Goal: Information Seeking & Learning: Learn about a topic

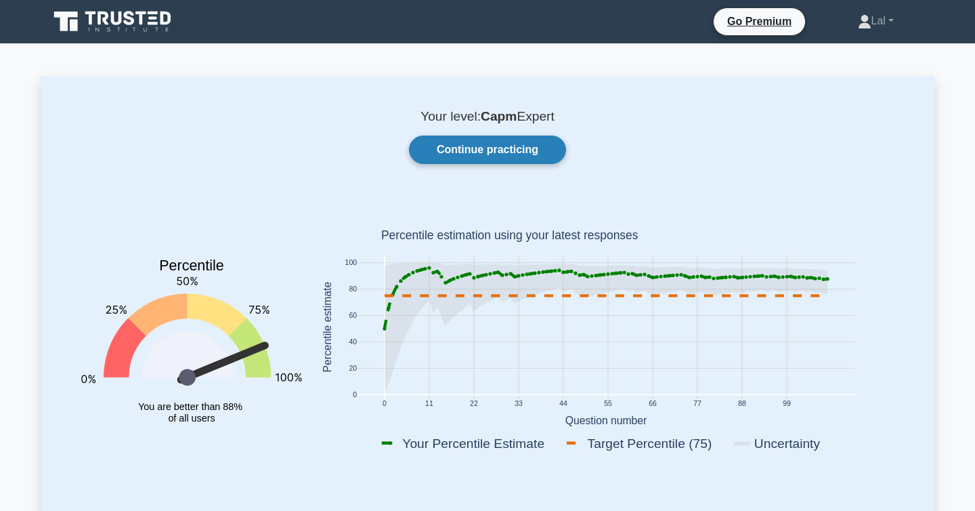
click at [516, 158] on link "Continue practicing" at bounding box center [487, 149] width 157 height 28
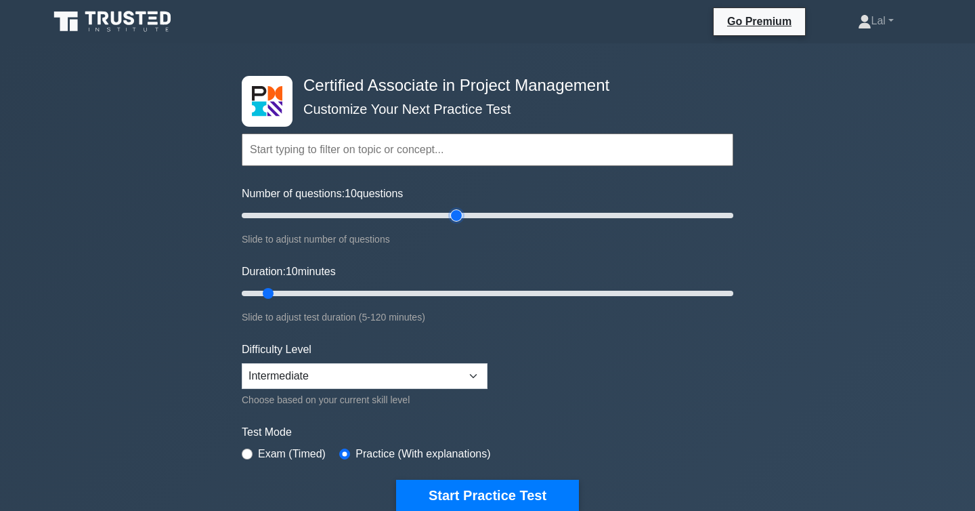
click at [453, 217] on input "Number of questions: 10 questions" at bounding box center [488, 215] width 492 height 16
click at [484, 217] on input "Number of questions: 90 questions" at bounding box center [488, 215] width 492 height 16
click at [495, 217] on input "Number of questions: 100 questions" at bounding box center [488, 215] width 492 height 16
click at [504, 217] on input "Number of questions: 105 questions" at bounding box center [488, 215] width 492 height 16
click at [517, 217] on input "Number of questions: 115 questions" at bounding box center [488, 215] width 492 height 16
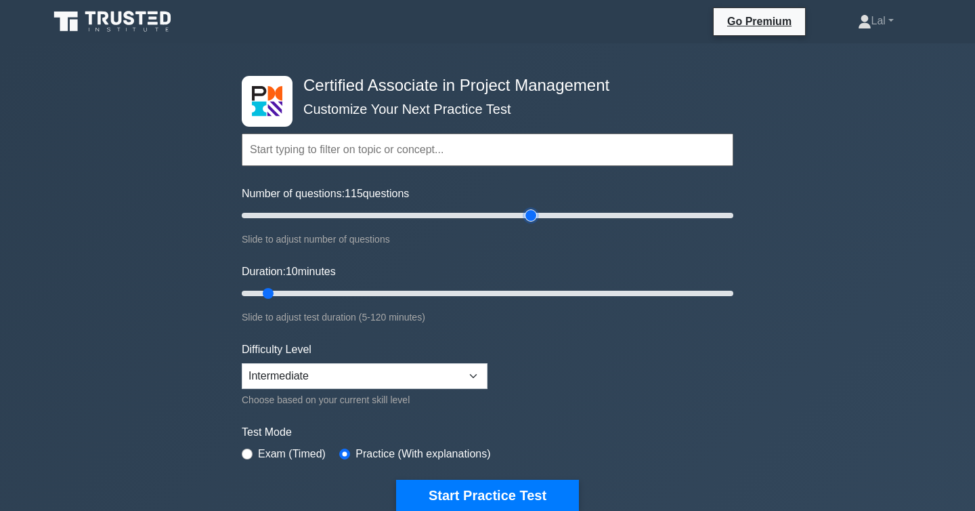
click at [531, 217] on input "Number of questions: 115 questions" at bounding box center [488, 215] width 492 height 16
click at [553, 217] on input "Number of questions: 120 questions" at bounding box center [488, 215] width 492 height 16
click at [578, 216] on input "Number of questions: 130 questions" at bounding box center [488, 215] width 492 height 16
type input "150"
click at [600, 218] on input "Number of questions: 140 questions" at bounding box center [488, 215] width 492 height 16
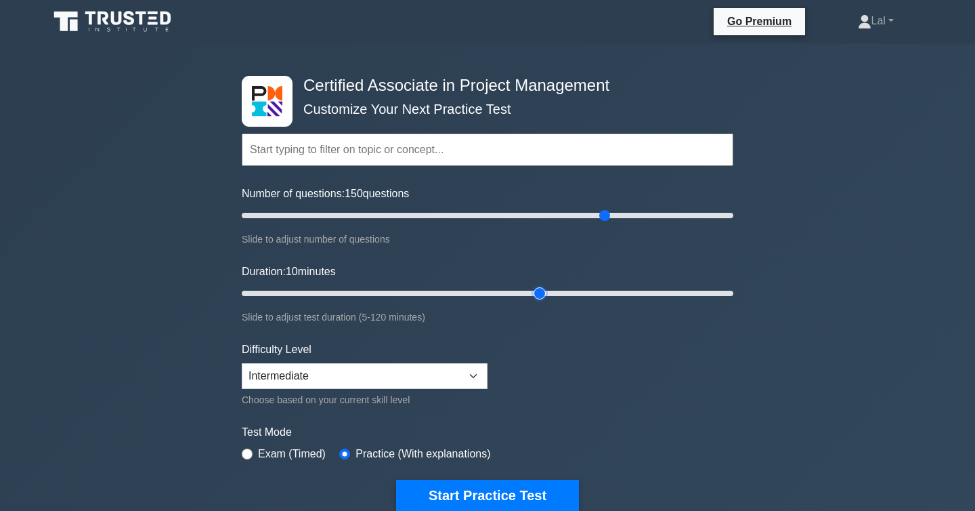
click at [549, 293] on input "Duration: 10 minutes" at bounding box center [488, 293] width 492 height 16
click at [631, 291] on input "Duration: 75 minutes" at bounding box center [488, 293] width 492 height 16
click at [662, 294] on input "Duration: 95 minutes" at bounding box center [488, 293] width 492 height 16
click at [714, 292] on input "Duration: 115 minutes" at bounding box center [488, 293] width 492 height 16
type input "120"
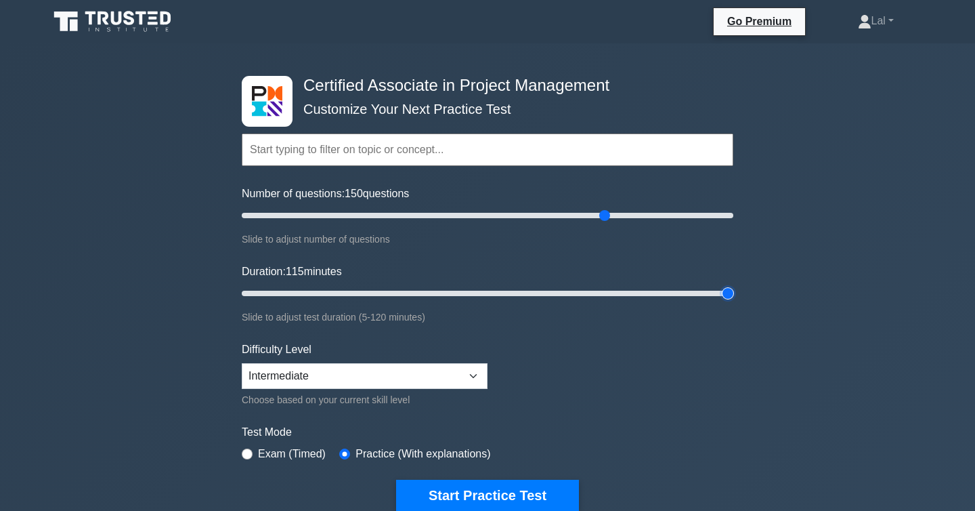
click at [725, 291] on input "Duration: 115 minutes" at bounding box center [488, 293] width 492 height 16
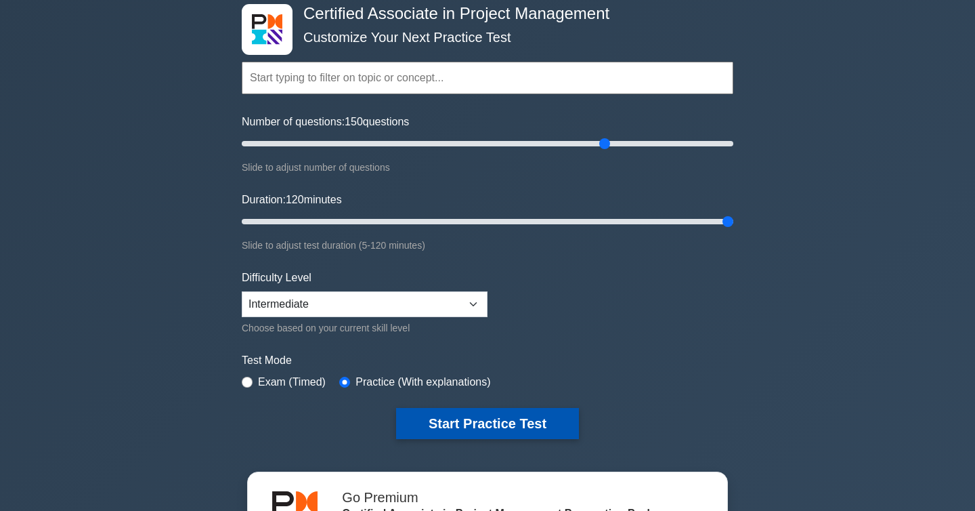
click at [471, 426] on button "Start Practice Test" at bounding box center [487, 423] width 183 height 31
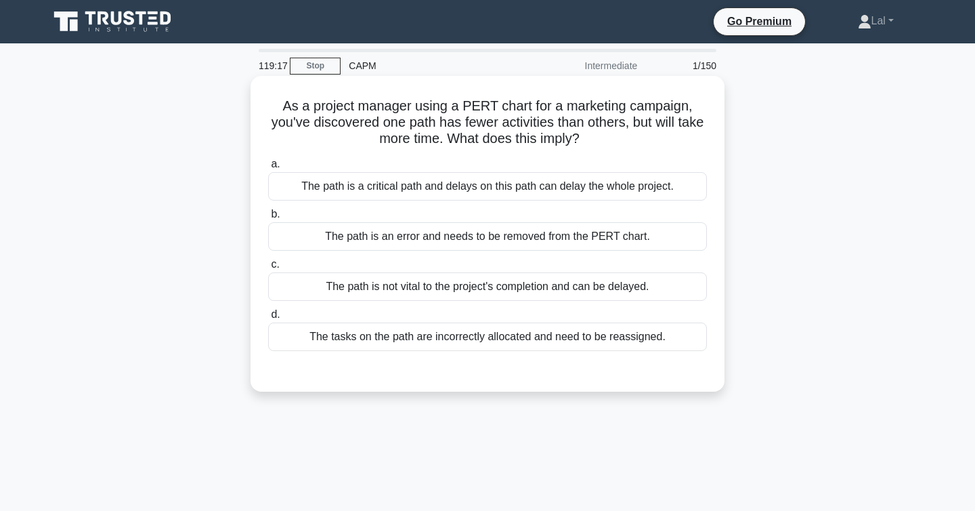
click at [660, 291] on div "The path is not vital to the project's completion and can be delayed." at bounding box center [487, 286] width 439 height 28
click at [268, 269] on input "c. The path is not vital to the project's completion and can be delayed." at bounding box center [268, 264] width 0 height 9
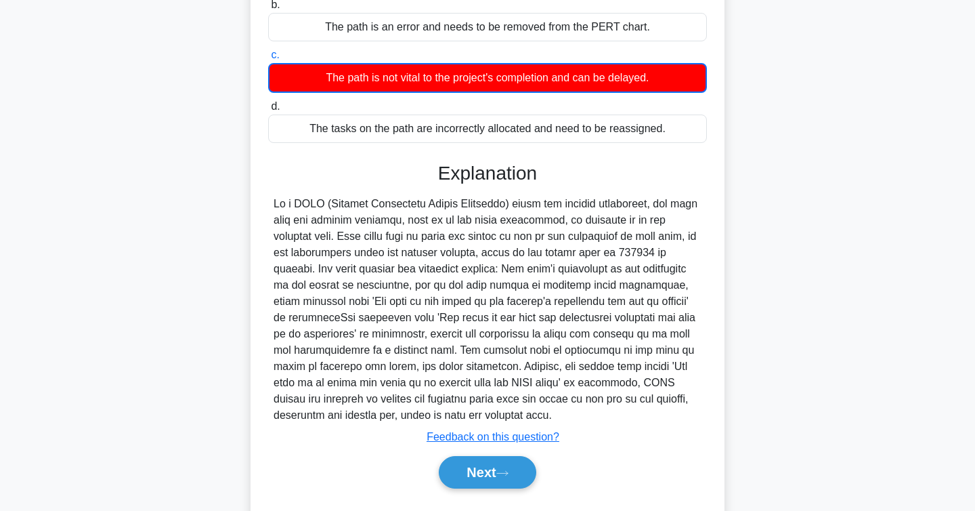
scroll to position [210, 0]
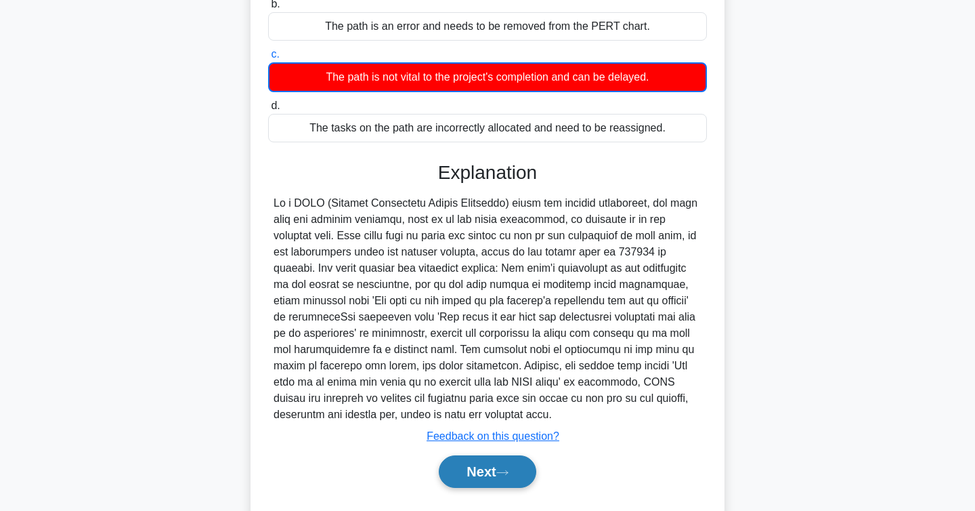
click at [514, 462] on button "Next" at bounding box center [487, 471] width 97 height 33
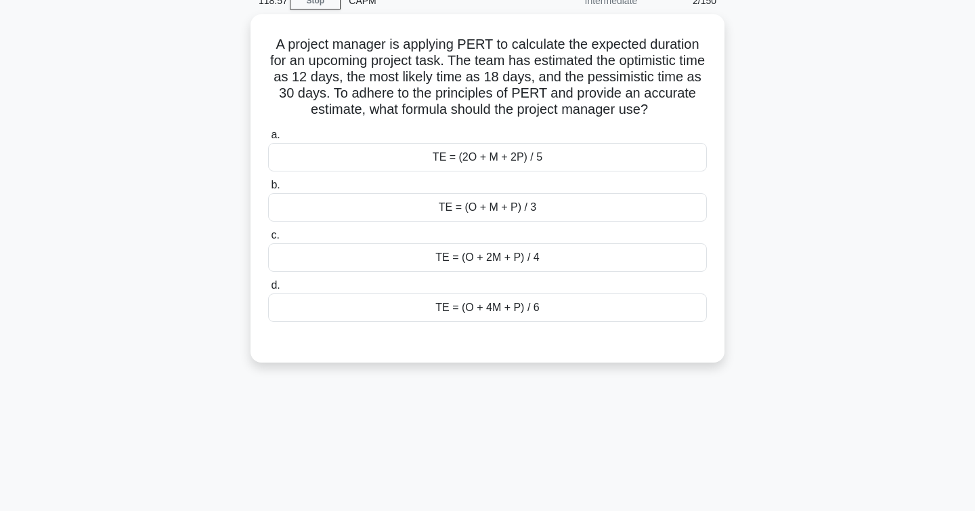
scroll to position [0, 0]
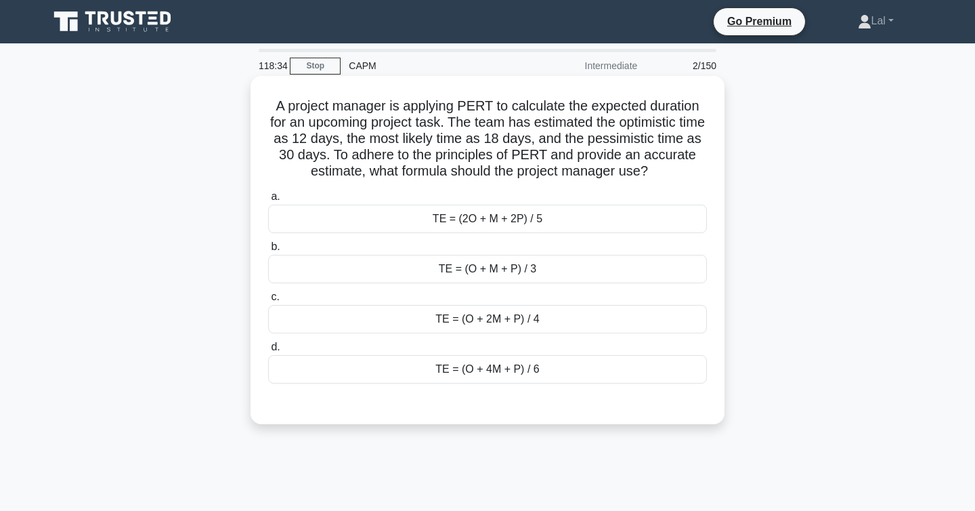
click at [627, 272] on div "TE = (O + M + P) / 3" at bounding box center [487, 269] width 439 height 28
click at [268, 251] on input "b. TE = (O + M + P) / 3" at bounding box center [268, 246] width 0 height 9
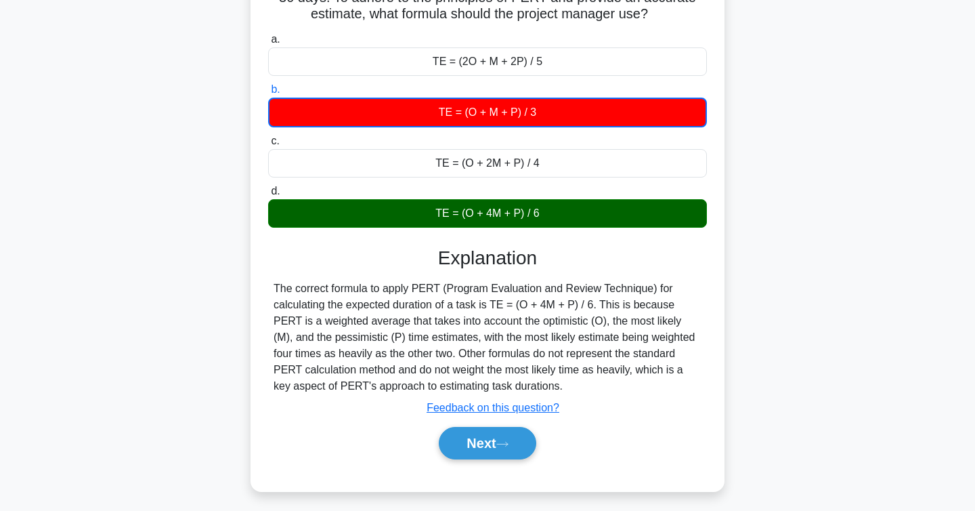
scroll to position [158, 0]
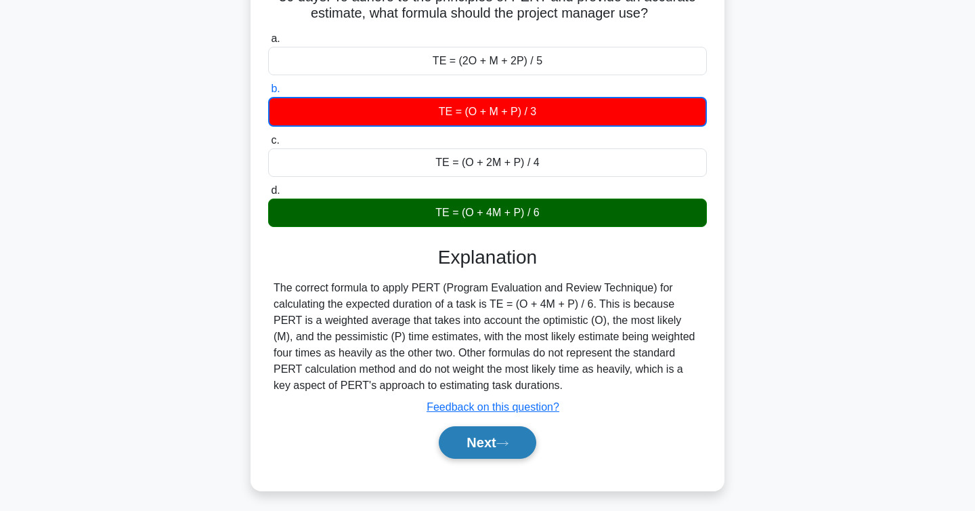
click at [523, 450] on button "Next" at bounding box center [487, 442] width 97 height 33
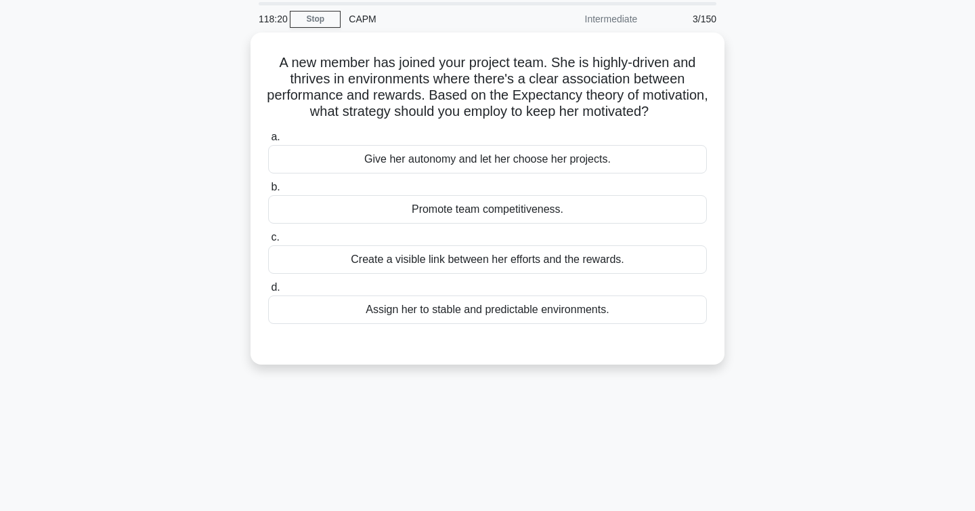
scroll to position [0, 0]
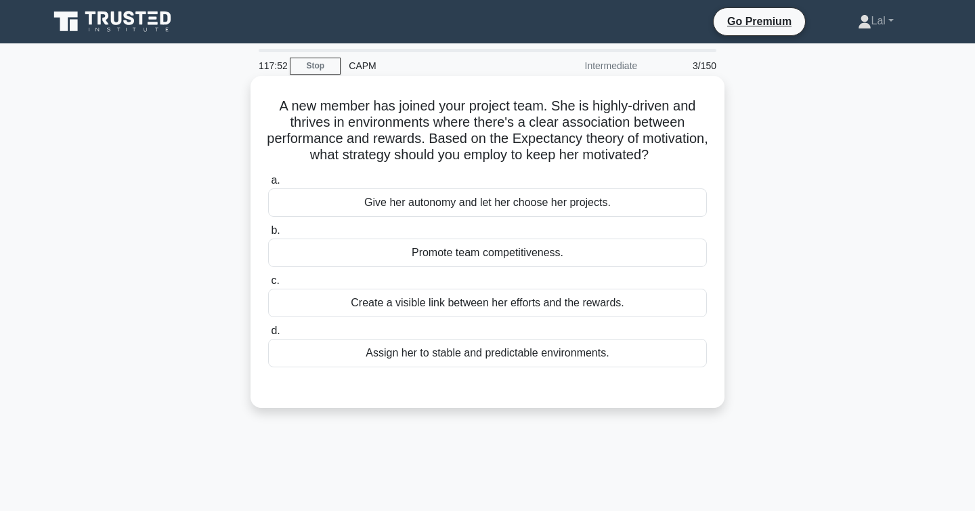
click at [647, 304] on div "Create a visible link between her efforts and the rewards." at bounding box center [487, 303] width 439 height 28
click at [268, 285] on input "c. Create a visible link between her efforts and the rewards." at bounding box center [268, 280] width 0 height 9
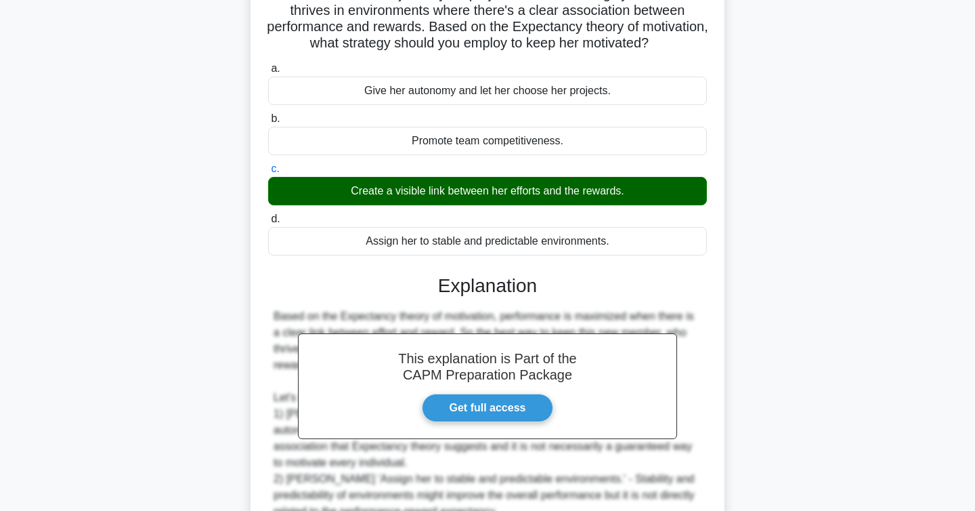
scroll to position [292, 0]
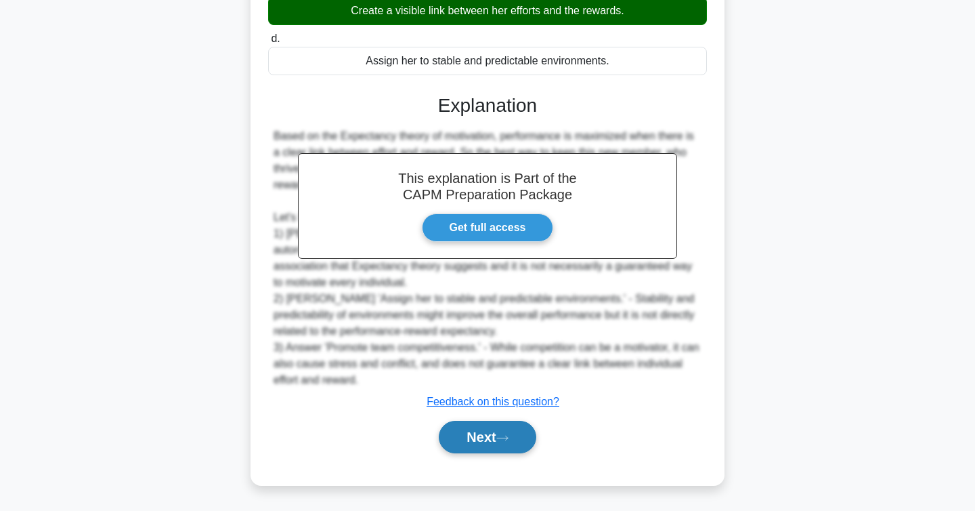
click at [503, 446] on button "Next" at bounding box center [487, 437] width 97 height 33
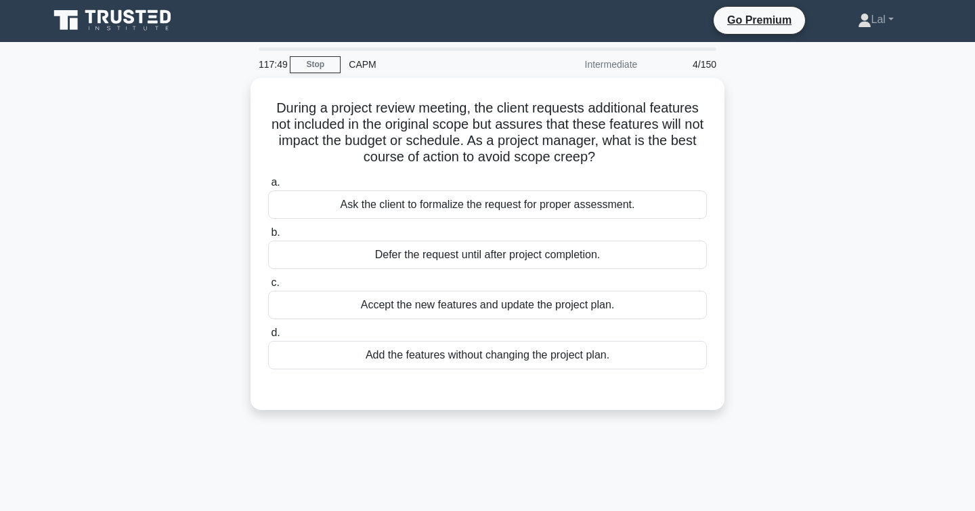
scroll to position [0, 0]
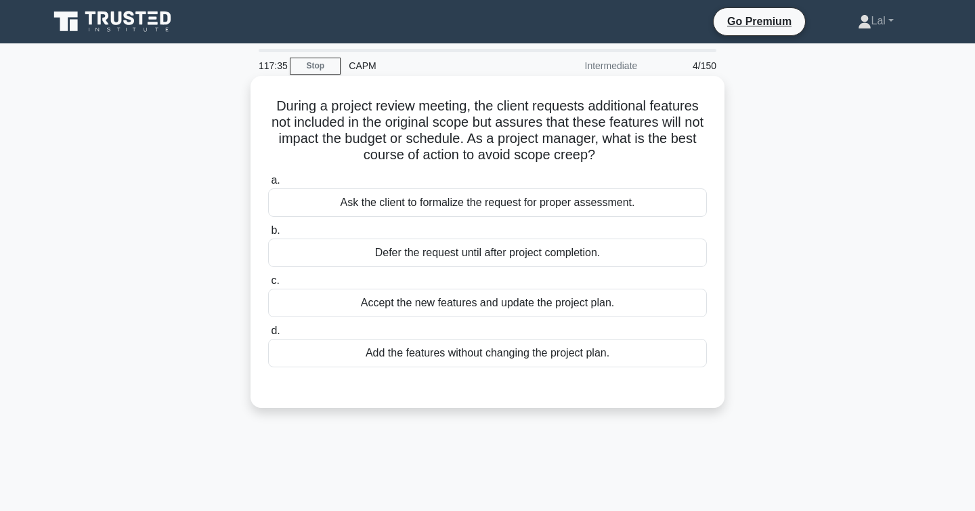
click at [647, 202] on div "Ask the client to formalize the request for proper assessment." at bounding box center [487, 202] width 439 height 28
click at [268, 185] on input "a. Ask the client to formalize the request for proper assessment." at bounding box center [268, 180] width 0 height 9
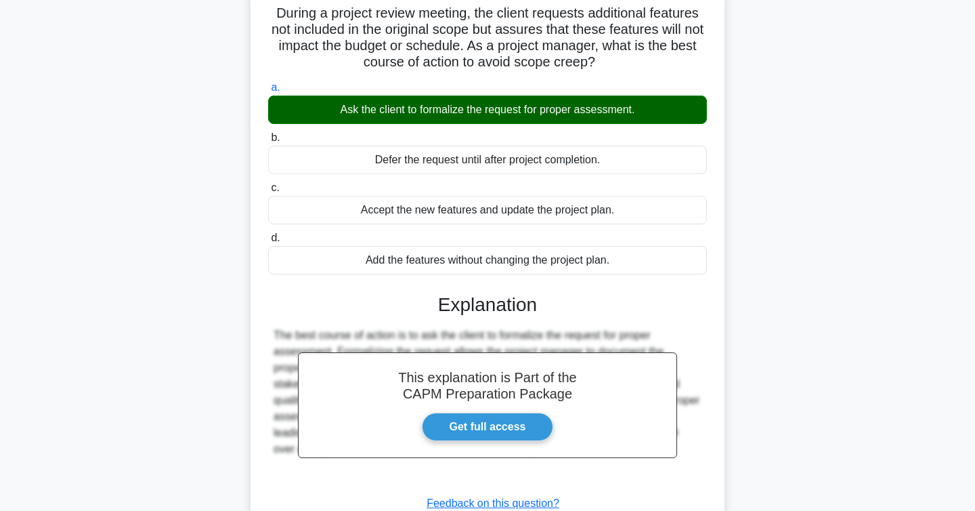
scroll to position [221, 0]
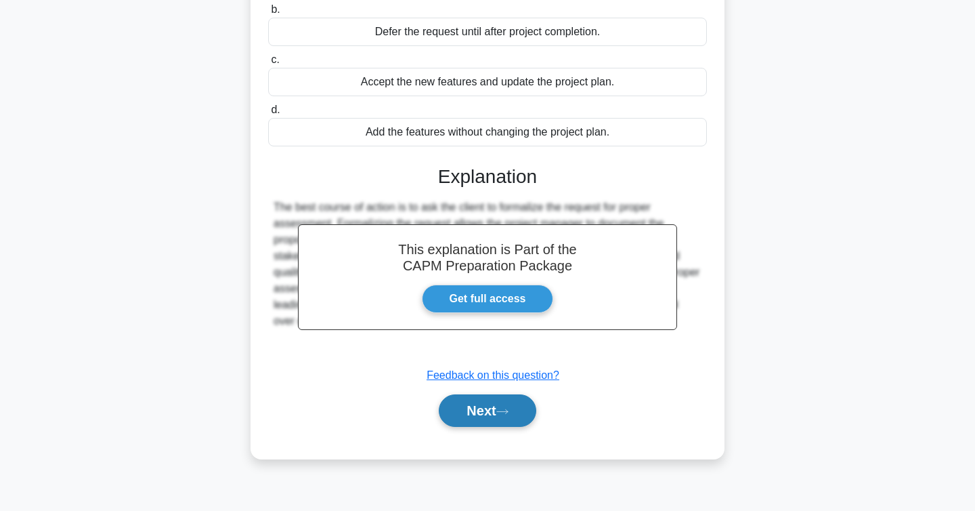
click at [524, 410] on button "Next" at bounding box center [487, 410] width 97 height 33
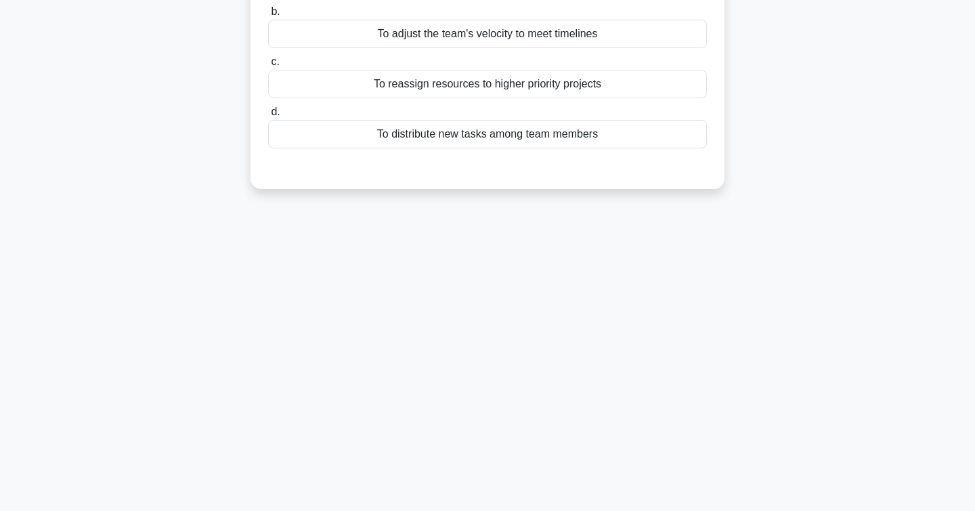
scroll to position [0, 0]
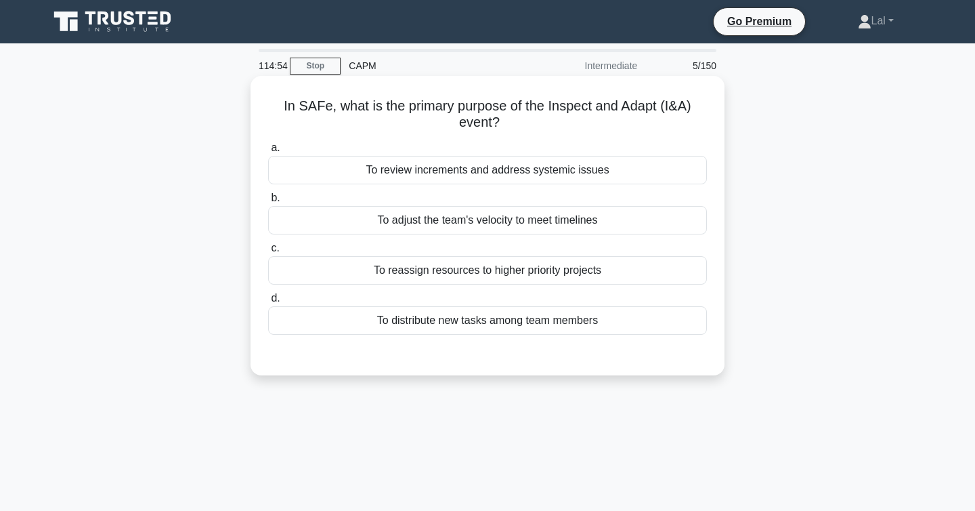
click at [670, 174] on div "To review increments and address systemic issues" at bounding box center [487, 170] width 439 height 28
click at [268, 152] on input "a. To review increments and address systemic issues" at bounding box center [268, 148] width 0 height 9
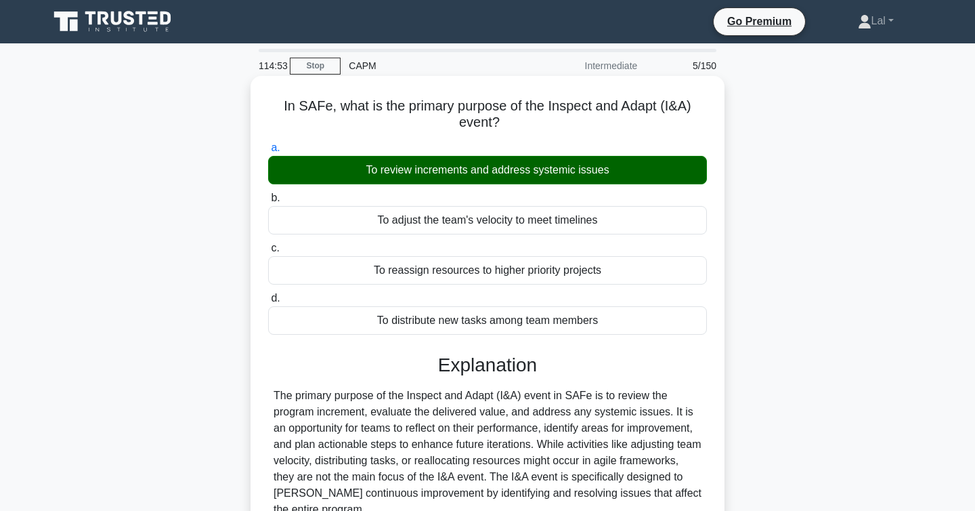
scroll to position [221, 0]
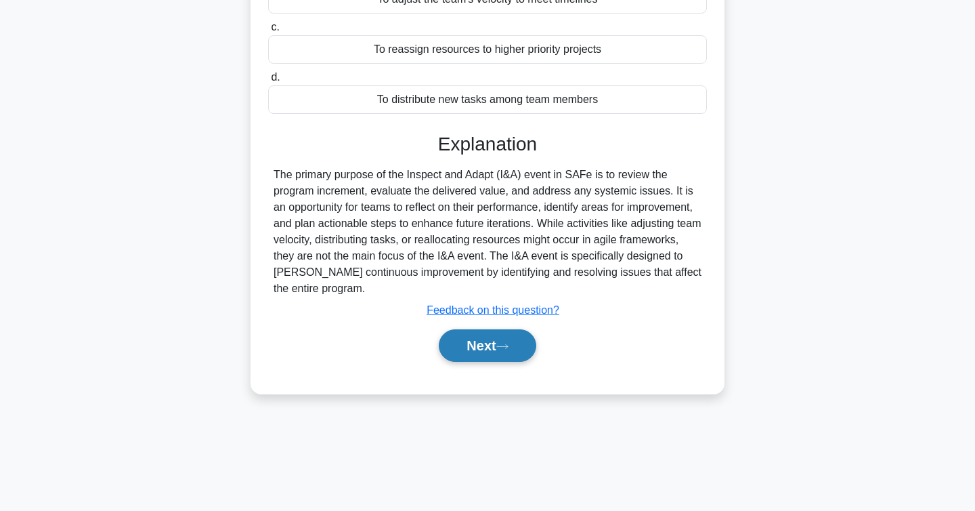
click at [519, 336] on button "Next" at bounding box center [487, 345] width 97 height 33
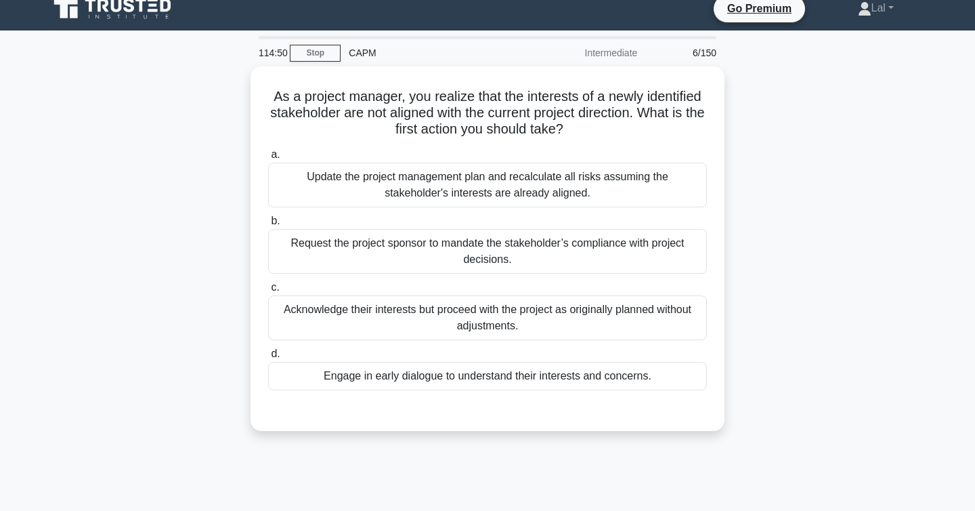
scroll to position [0, 0]
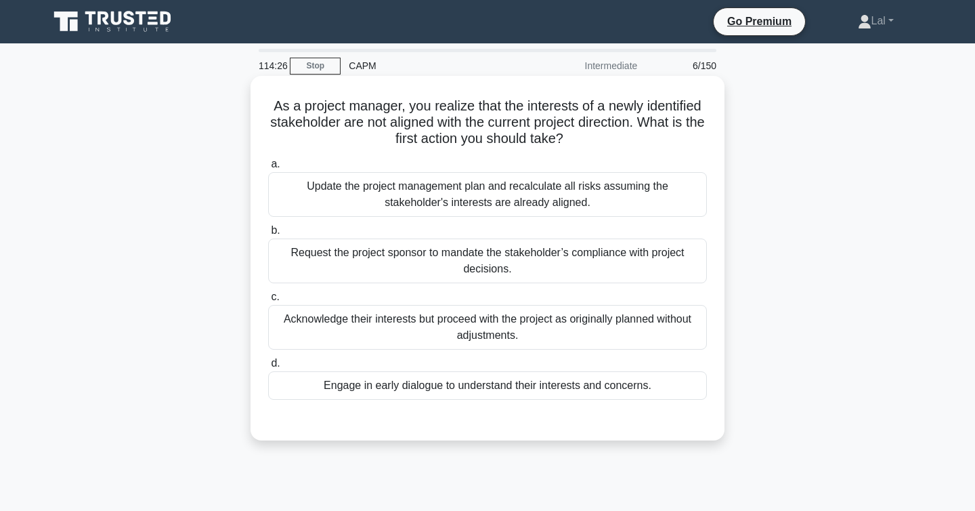
click at [575, 381] on div "Engage in early dialogue to understand their interests and concerns." at bounding box center [487, 385] width 439 height 28
click at [268, 368] on input "d. Engage in early dialogue to understand their interests and concerns." at bounding box center [268, 363] width 0 height 9
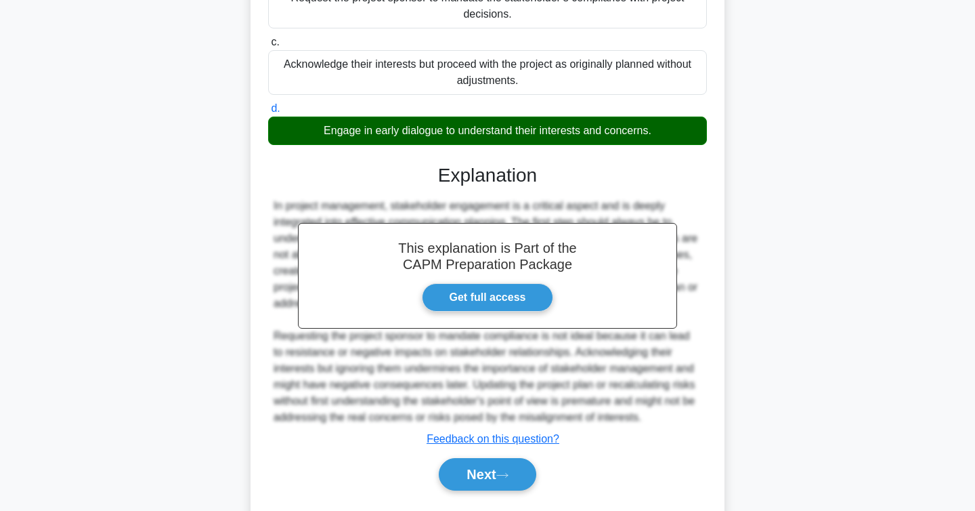
scroll to position [292, 0]
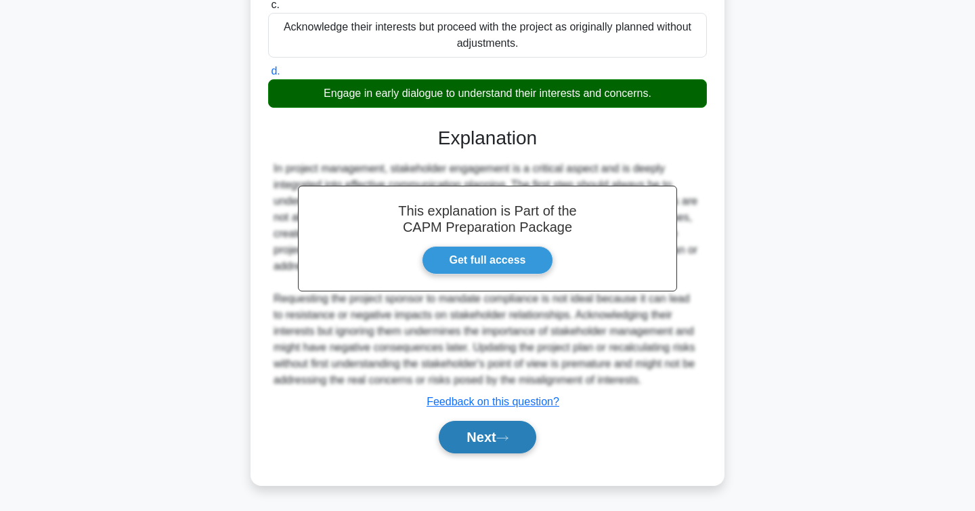
click at [517, 442] on button "Next" at bounding box center [487, 437] width 97 height 33
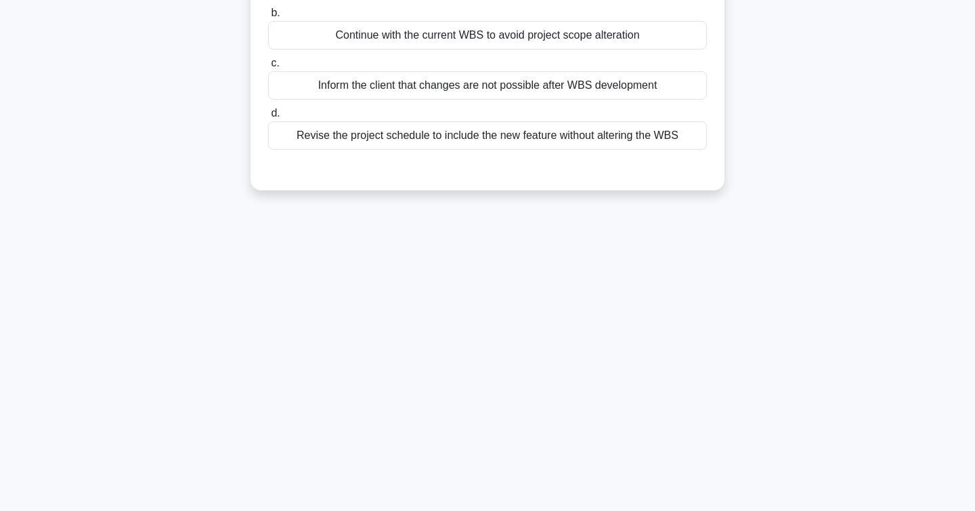
scroll to position [0, 0]
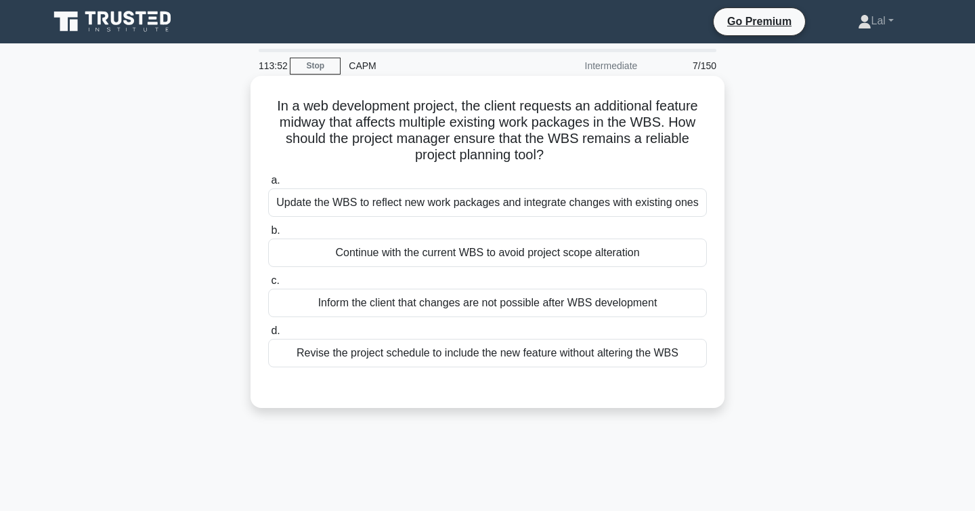
click at [609, 212] on div "Update the WBS to reflect new work packages and integrate changes with existing…" at bounding box center [487, 202] width 439 height 28
click at [268, 185] on input "a. Update the WBS to reflect new work packages and integrate changes with exist…" at bounding box center [268, 180] width 0 height 9
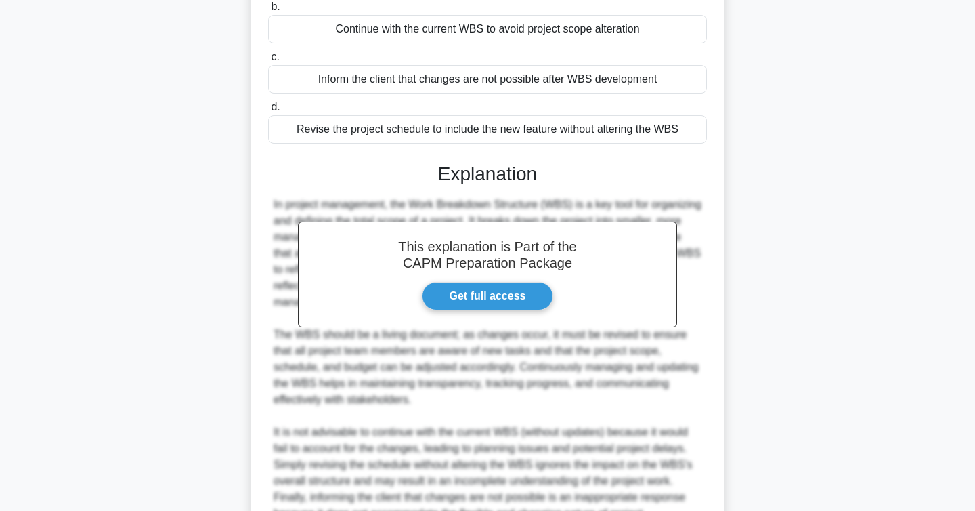
scroll to position [389, 0]
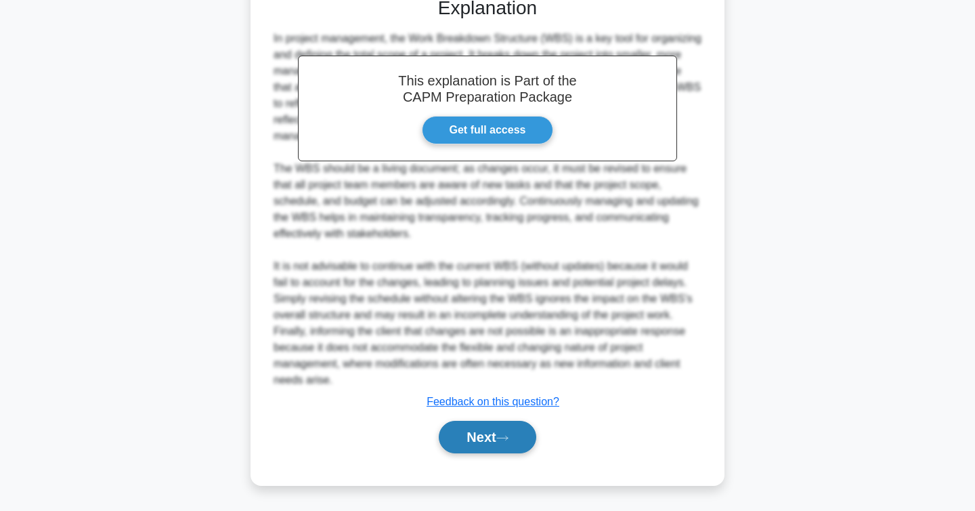
click at [520, 446] on button "Next" at bounding box center [487, 437] width 97 height 33
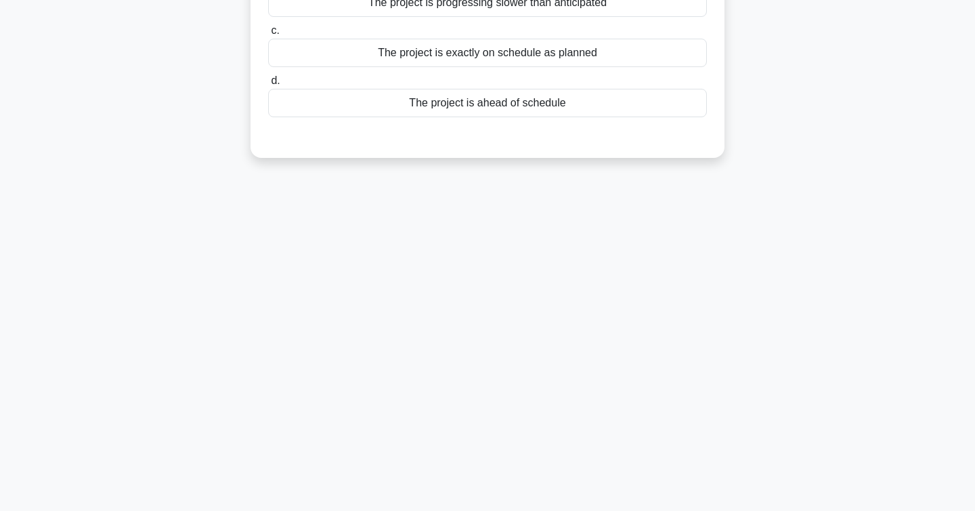
scroll to position [0, 0]
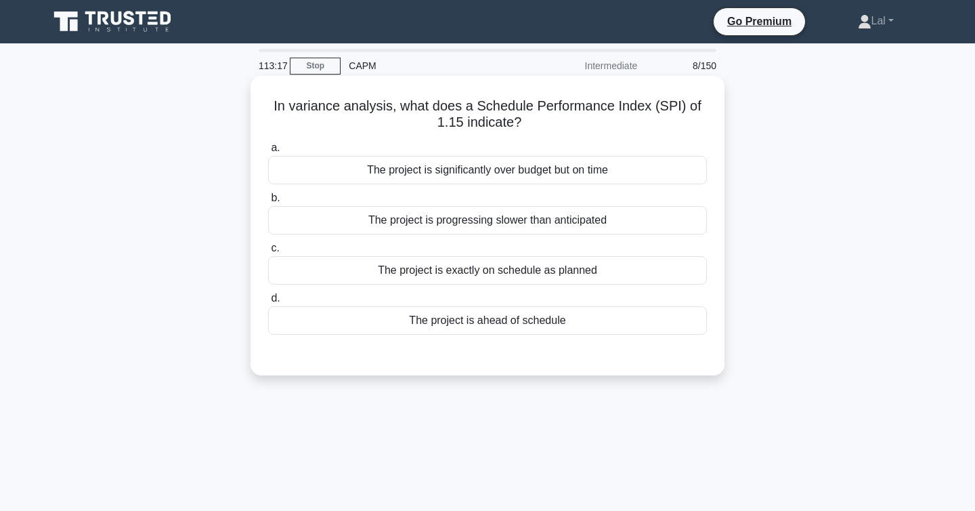
click at [615, 326] on div "The project is ahead of schedule" at bounding box center [487, 320] width 439 height 28
click at [268, 303] on input "d. The project is ahead of schedule" at bounding box center [268, 298] width 0 height 9
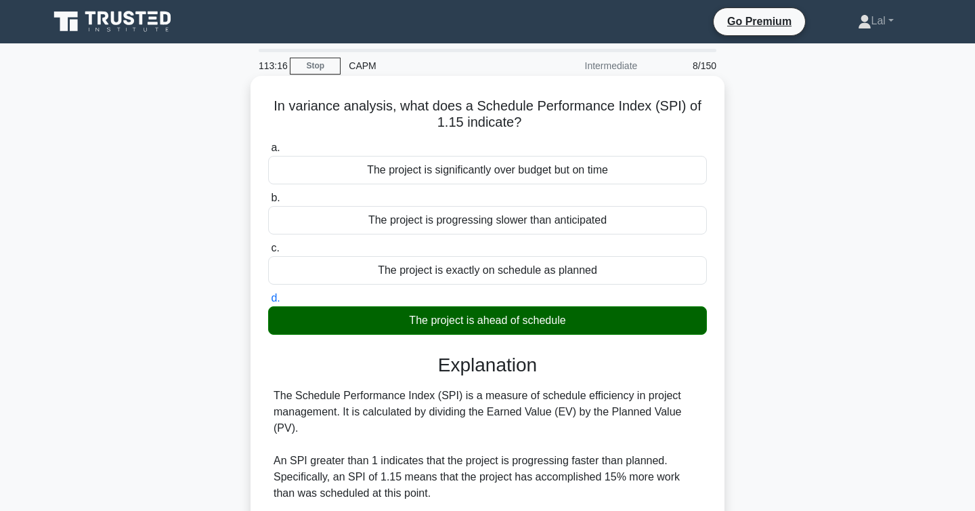
scroll to position [357, 0]
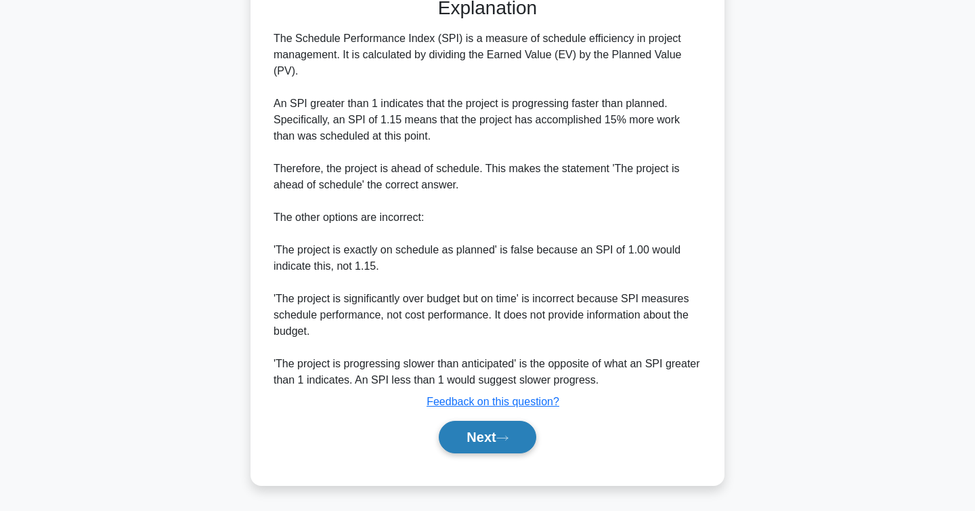
click at [519, 429] on button "Next" at bounding box center [487, 437] width 97 height 33
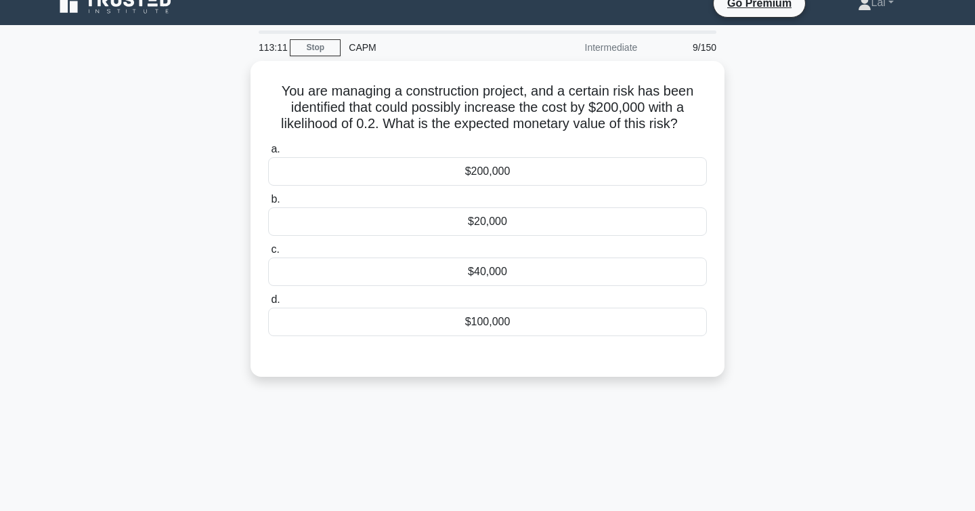
scroll to position [0, 0]
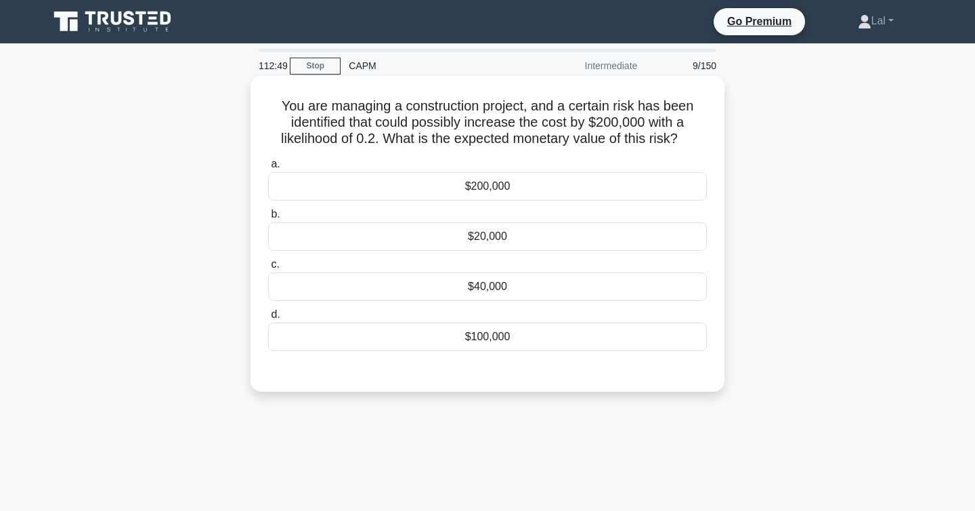
click at [602, 288] on div "$40,000" at bounding box center [487, 286] width 439 height 28
click at [268, 269] on input "c. $40,000" at bounding box center [268, 264] width 0 height 9
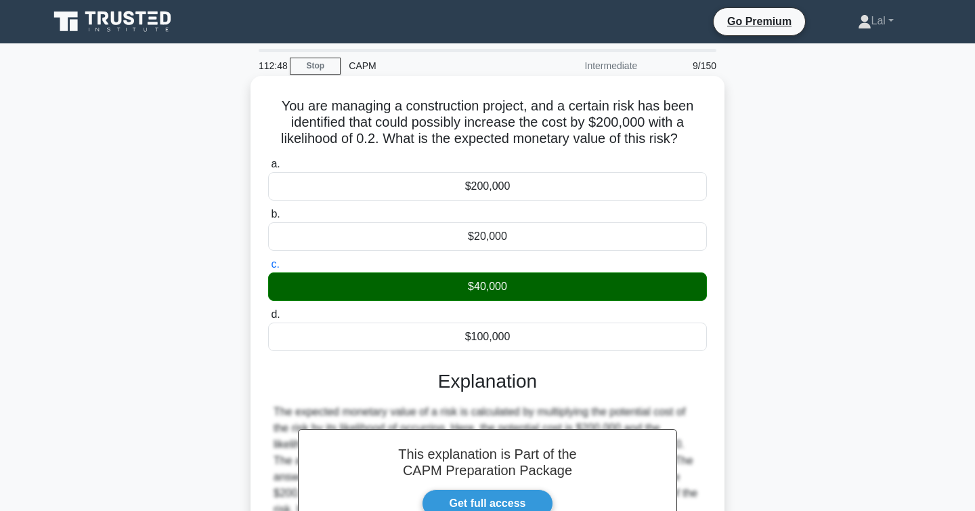
scroll to position [221, 0]
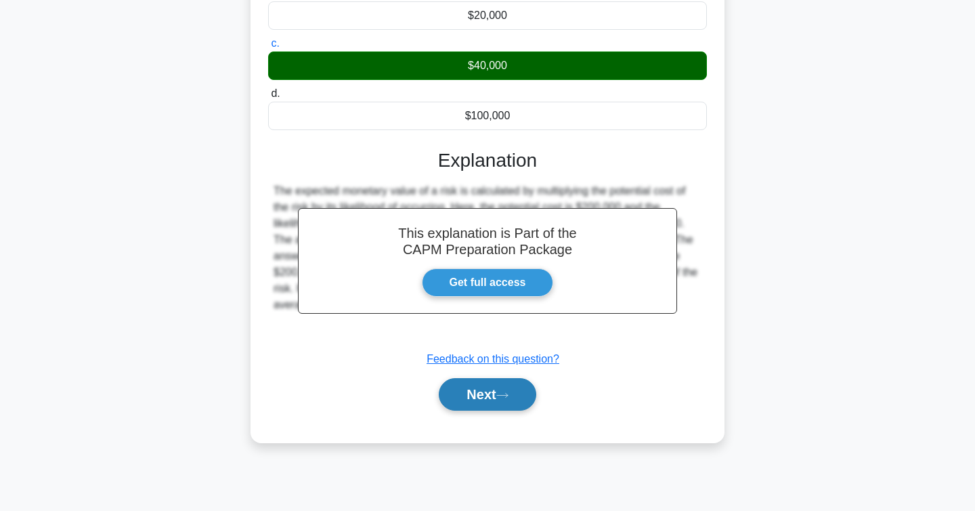
click at [500, 403] on button "Next" at bounding box center [487, 394] width 97 height 33
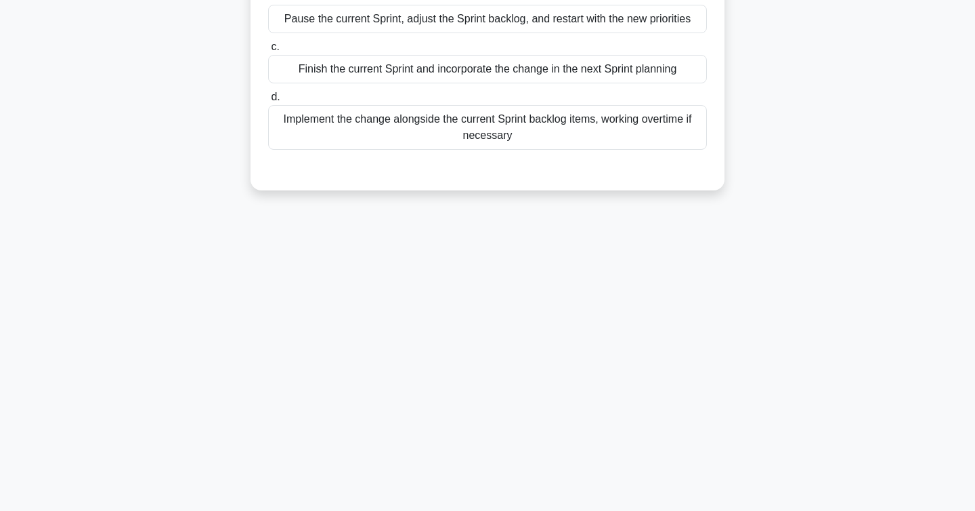
scroll to position [0, 0]
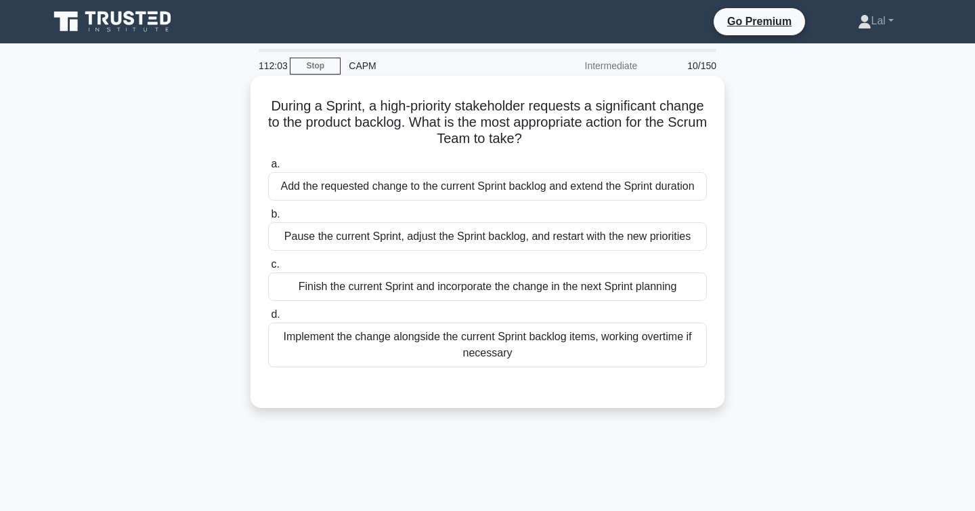
click at [548, 295] on div "Finish the current Sprint and incorporate the change in the next Sprint planning" at bounding box center [487, 286] width 439 height 28
click at [268, 269] on input "c. Finish the current Sprint and incorporate the change in the next Sprint plan…" at bounding box center [268, 264] width 0 height 9
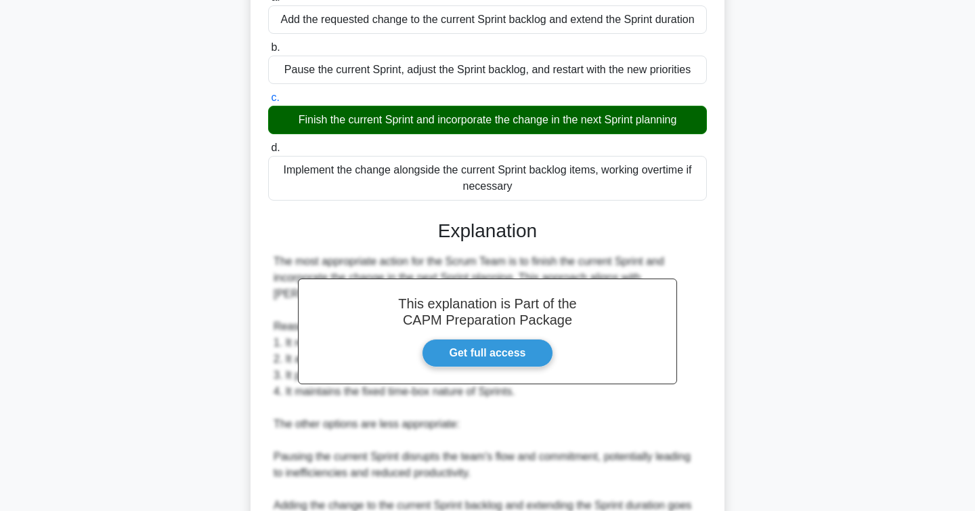
scroll to position [438, 0]
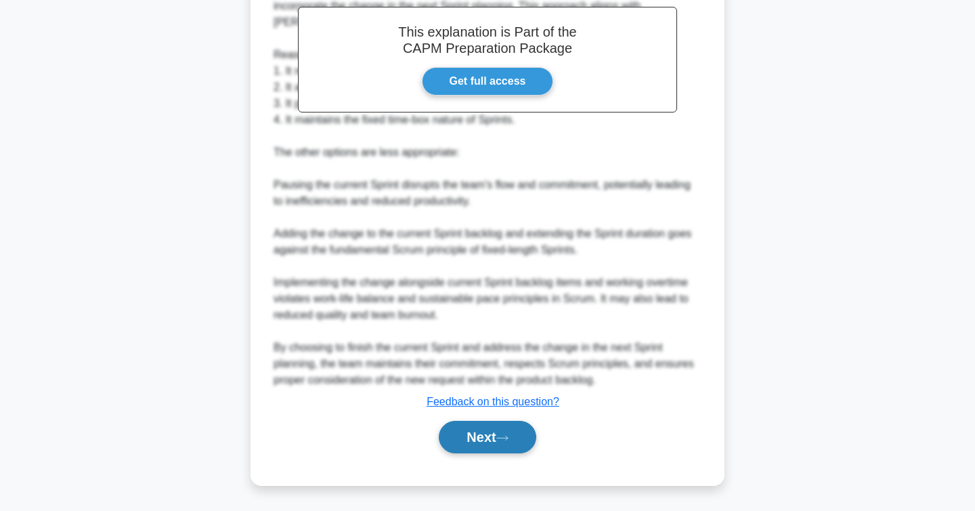
click at [500, 436] on button "Next" at bounding box center [487, 437] width 97 height 33
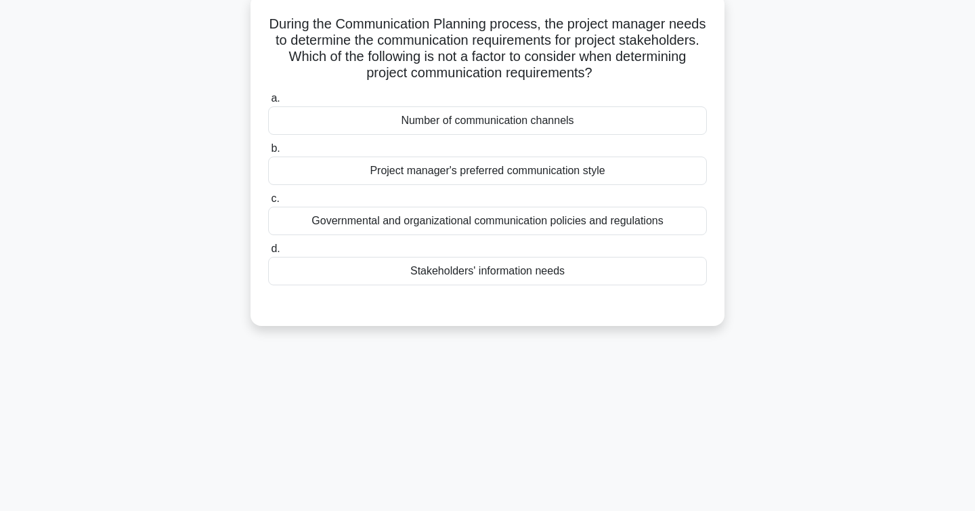
scroll to position [0, 0]
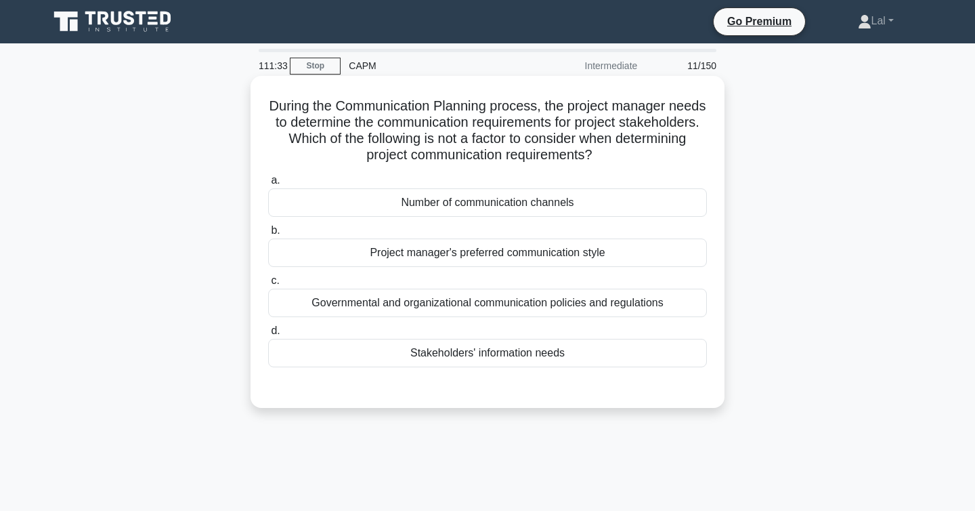
click at [523, 262] on div "Project manager's preferred communication style" at bounding box center [487, 252] width 439 height 28
click at [268, 235] on input "b. Project manager's preferred communication style" at bounding box center [268, 230] width 0 height 9
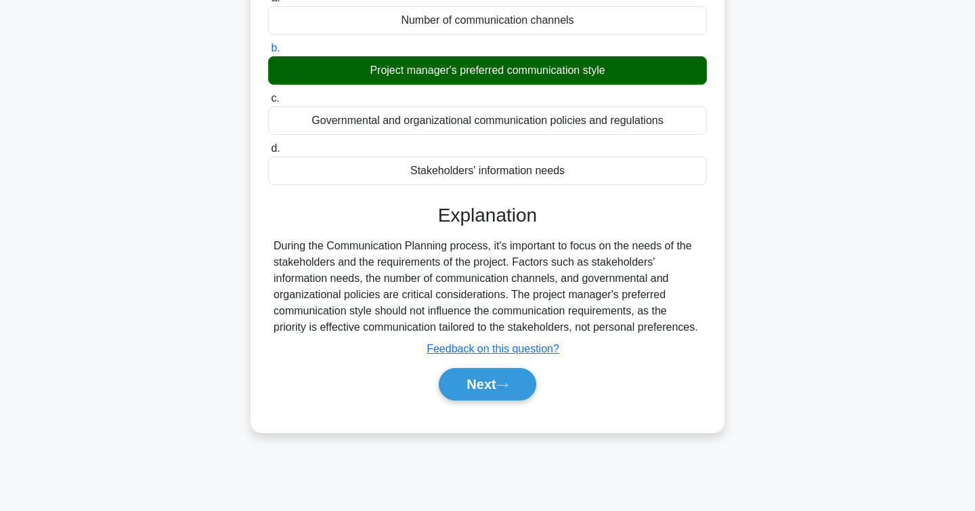
scroll to position [221, 0]
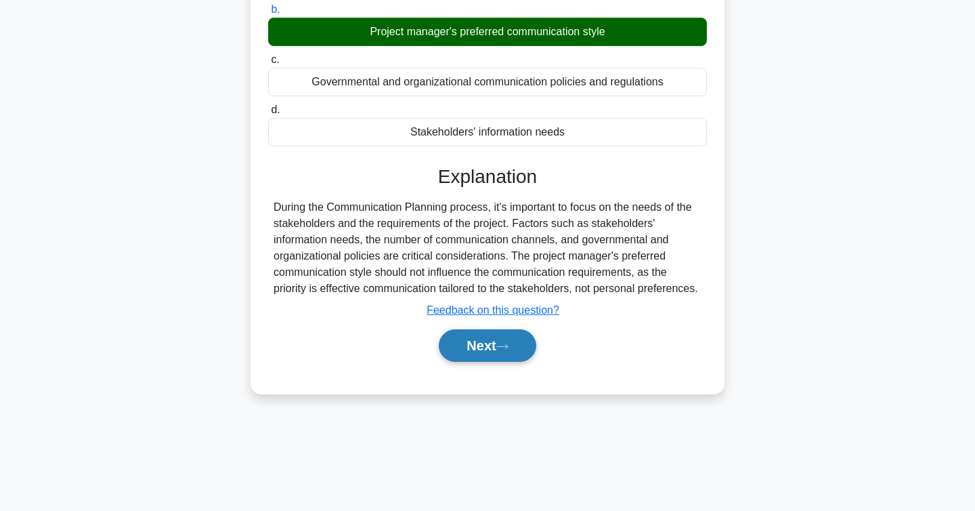
click at [498, 357] on button "Next" at bounding box center [487, 345] width 97 height 33
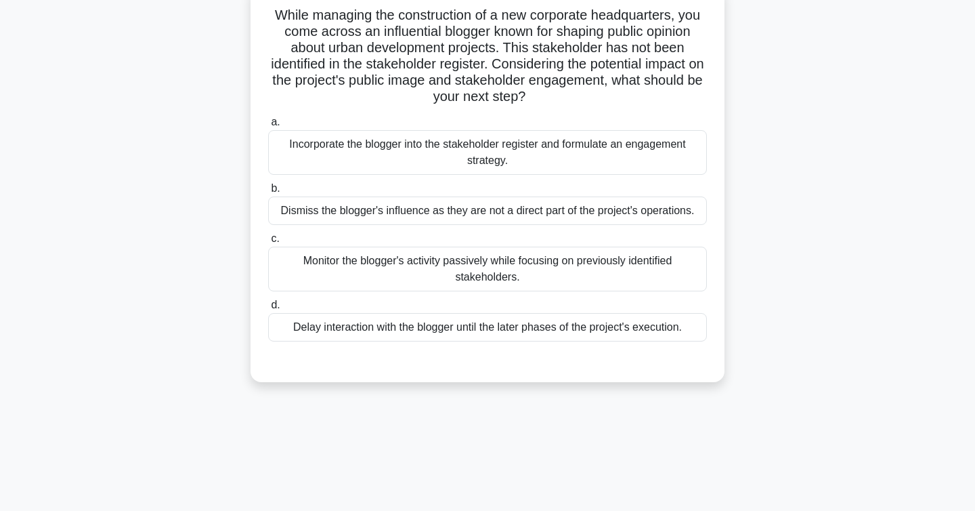
scroll to position [0, 0]
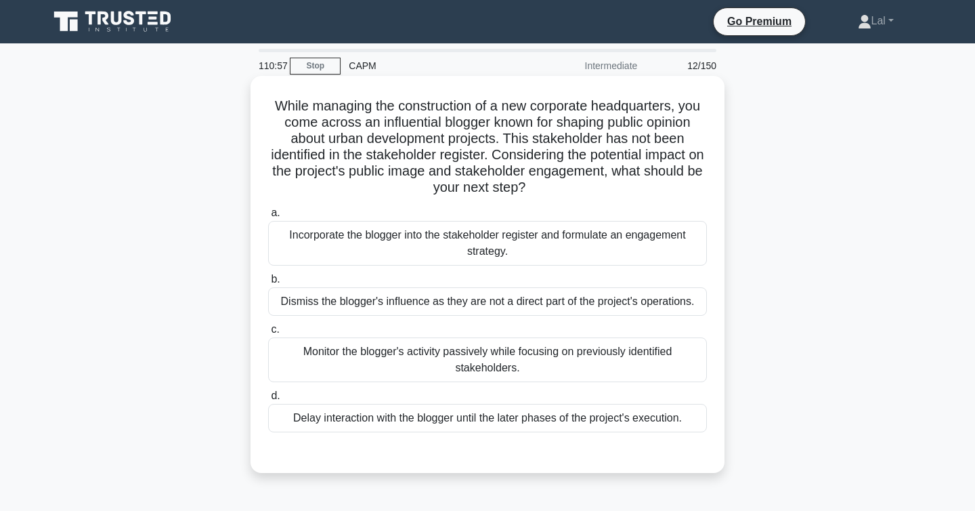
click at [550, 258] on div "Incorporate the blogger into the stakeholder register and formulate an engageme…" at bounding box center [487, 243] width 439 height 45
click at [268, 217] on input "a. Incorporate the blogger into the stakeholder register and formulate an engag…" at bounding box center [268, 213] width 0 height 9
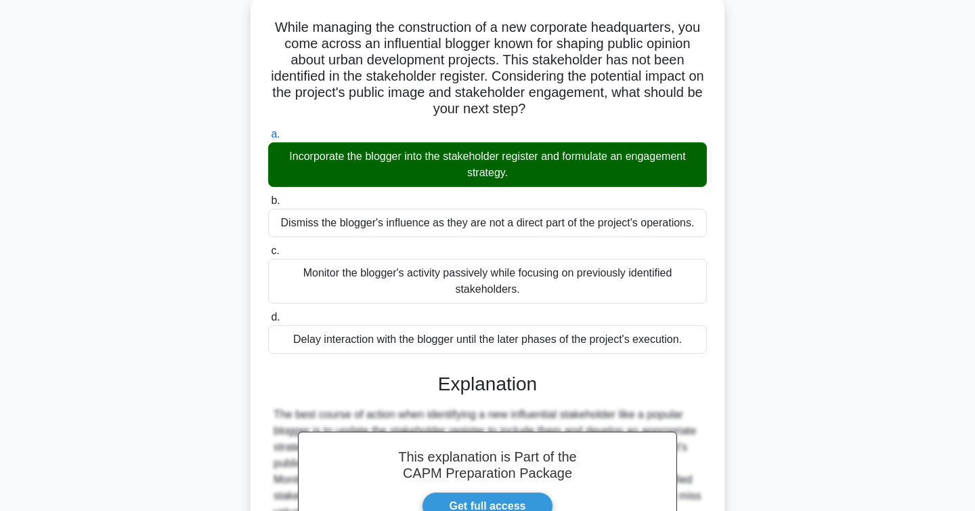
scroll to position [259, 0]
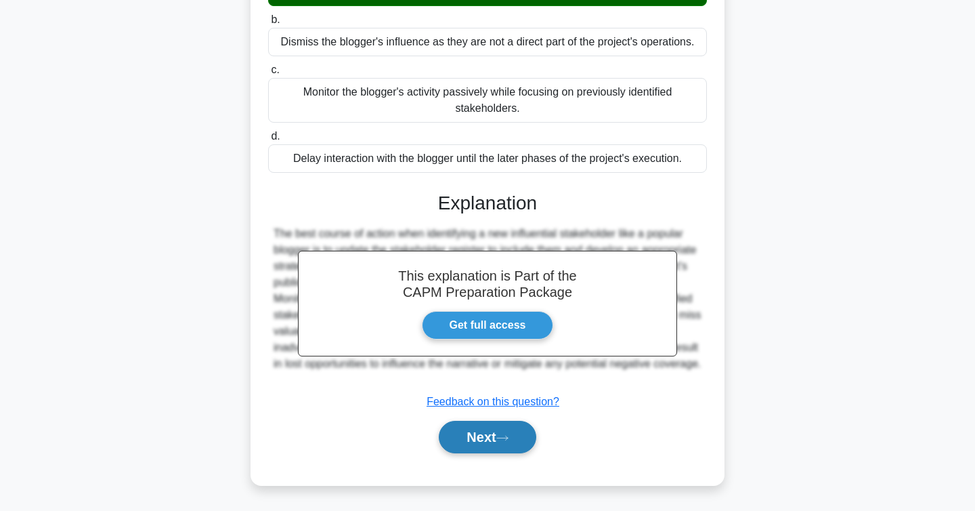
click at [491, 437] on button "Next" at bounding box center [487, 437] width 97 height 33
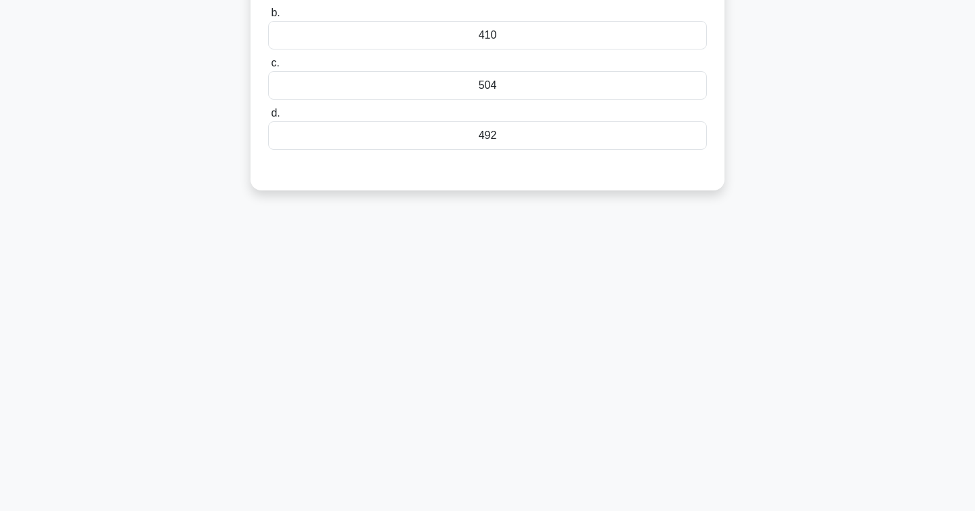
scroll to position [0, 0]
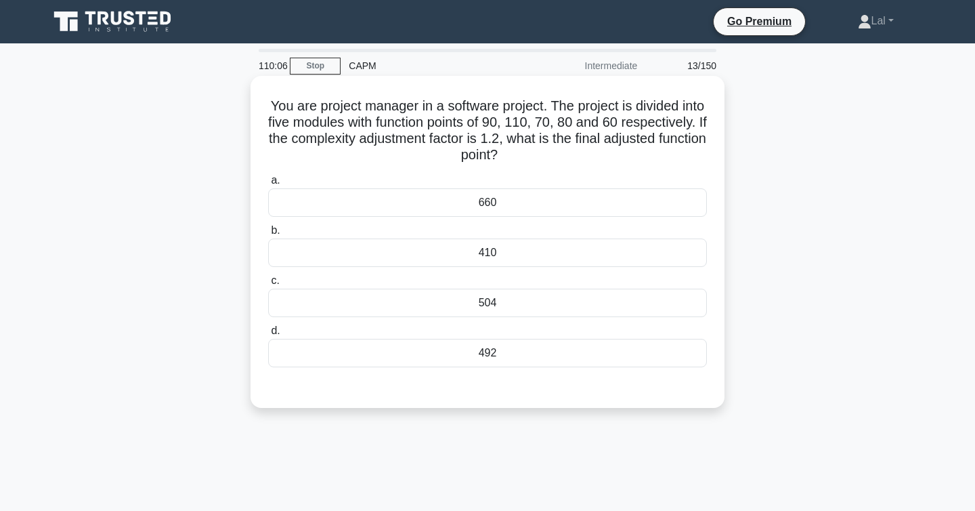
click at [572, 305] on div "504" at bounding box center [487, 303] width 439 height 28
click at [268, 285] on input "c. 504" at bounding box center [268, 280] width 0 height 9
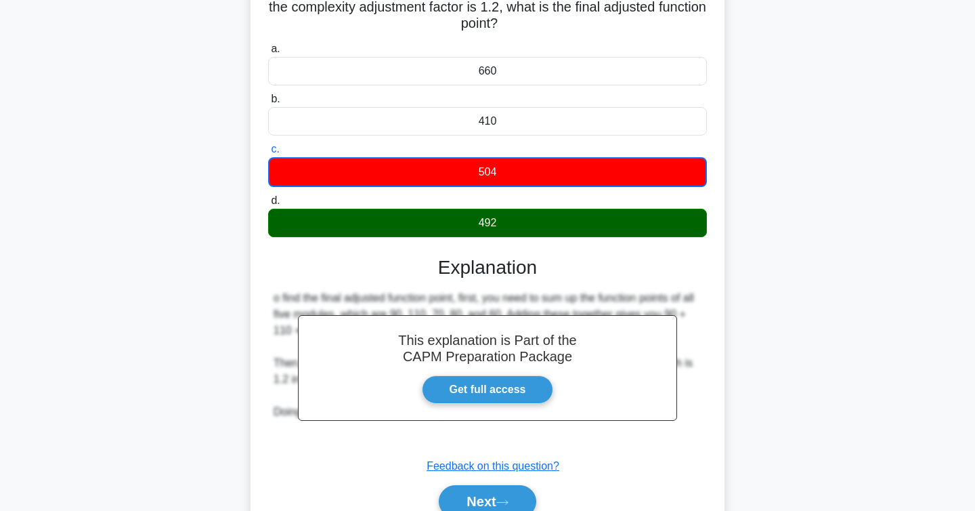
scroll to position [221, 0]
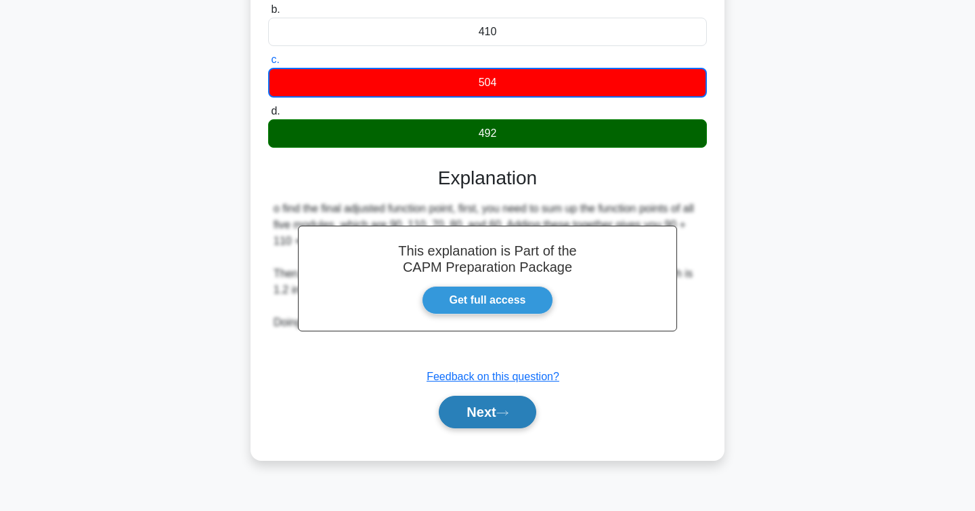
click at [511, 403] on button "Next" at bounding box center [487, 412] width 97 height 33
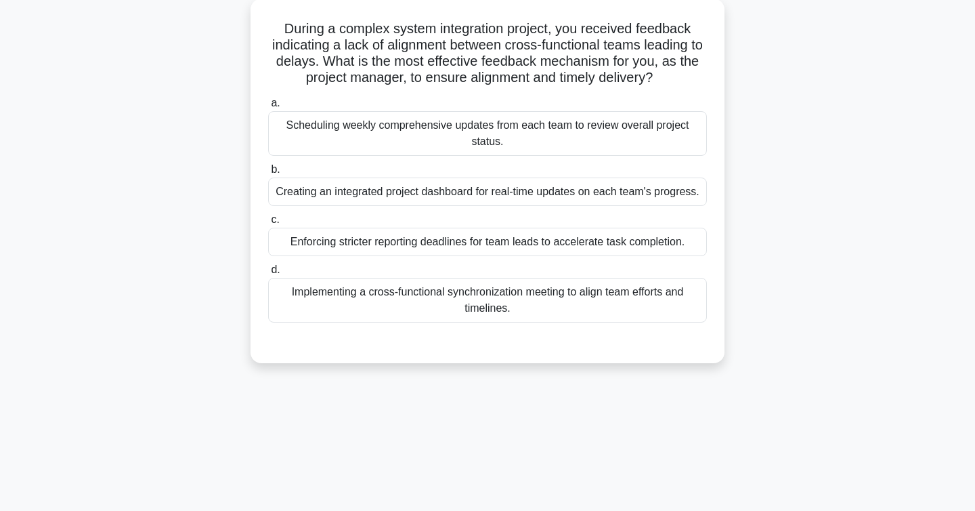
scroll to position [0, 0]
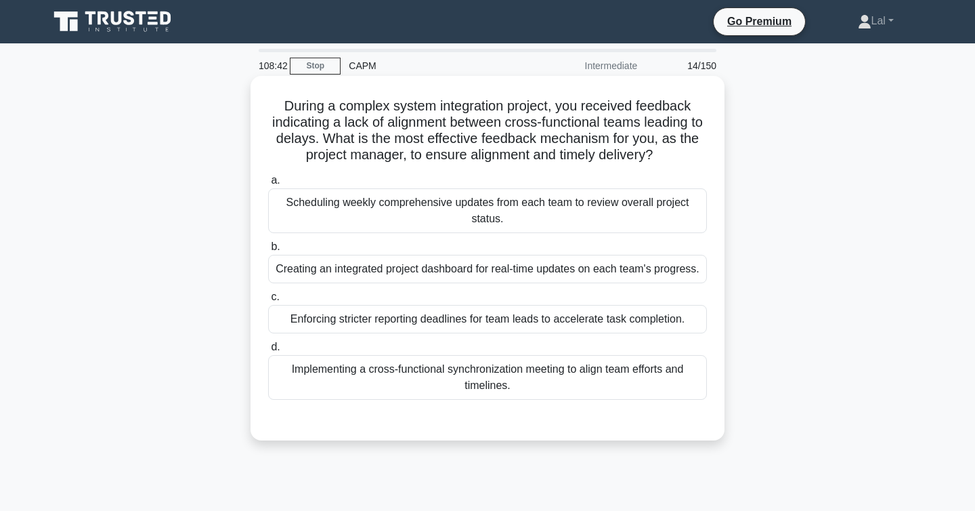
click at [572, 387] on div "Implementing a cross-functional synchronization meeting to align team efforts a…" at bounding box center [487, 377] width 439 height 45
click at [268, 351] on input "d. Implementing a cross-functional synchronization meeting to align team effort…" at bounding box center [268, 347] width 0 height 9
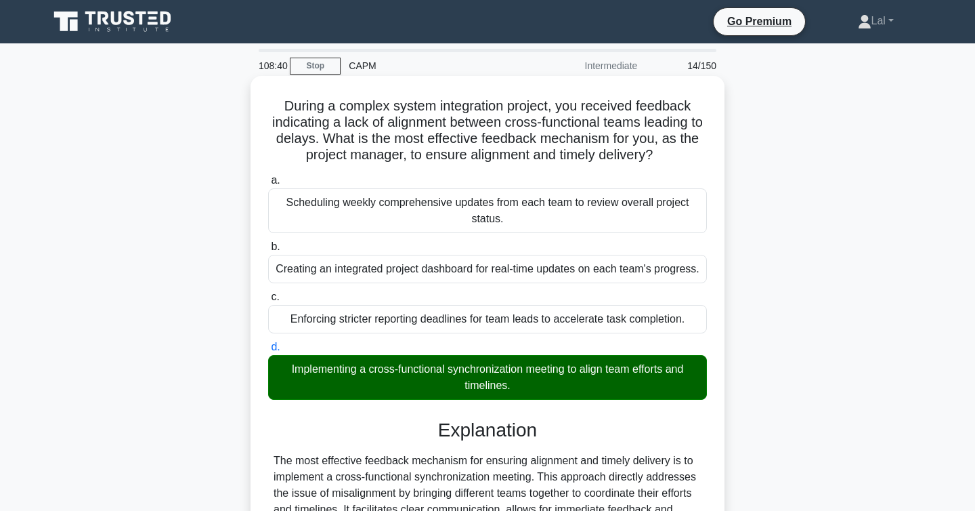
scroll to position [308, 0]
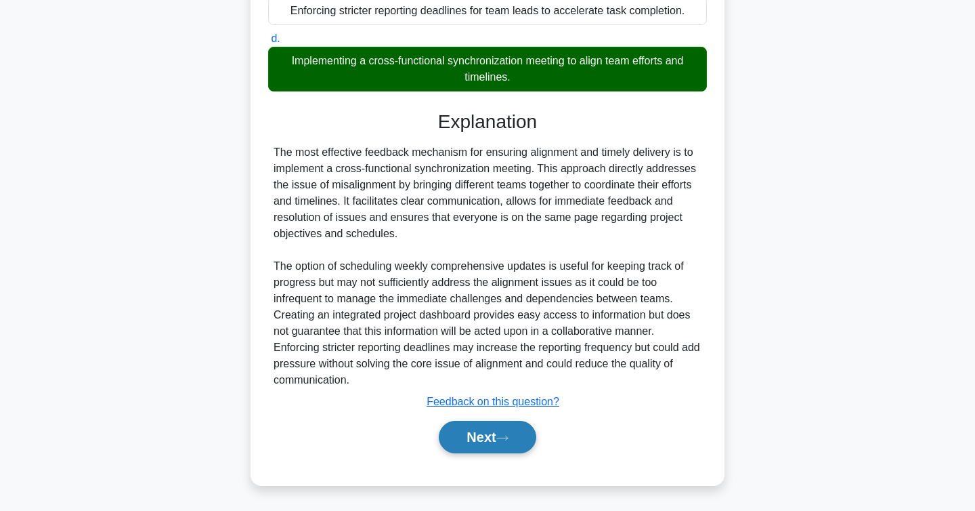
click at [505, 437] on icon at bounding box center [502, 437] width 12 height 7
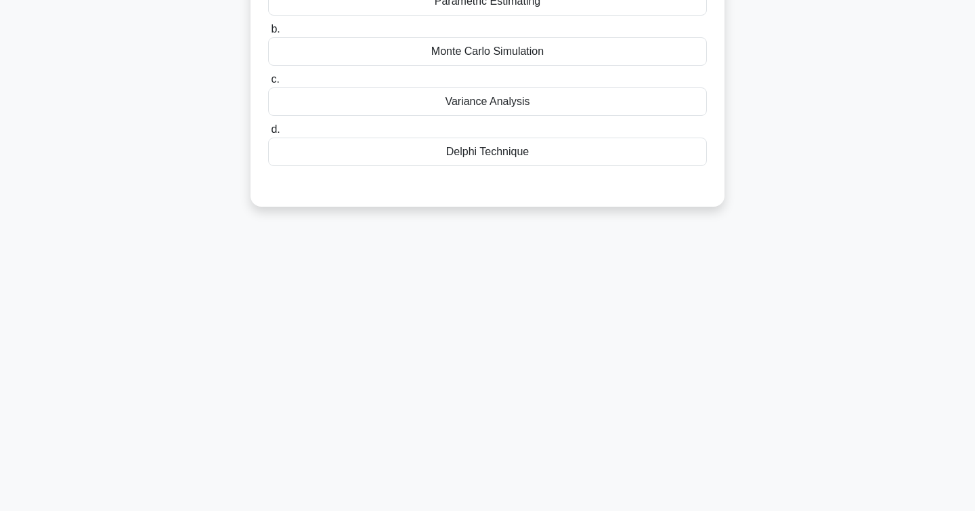
scroll to position [0, 0]
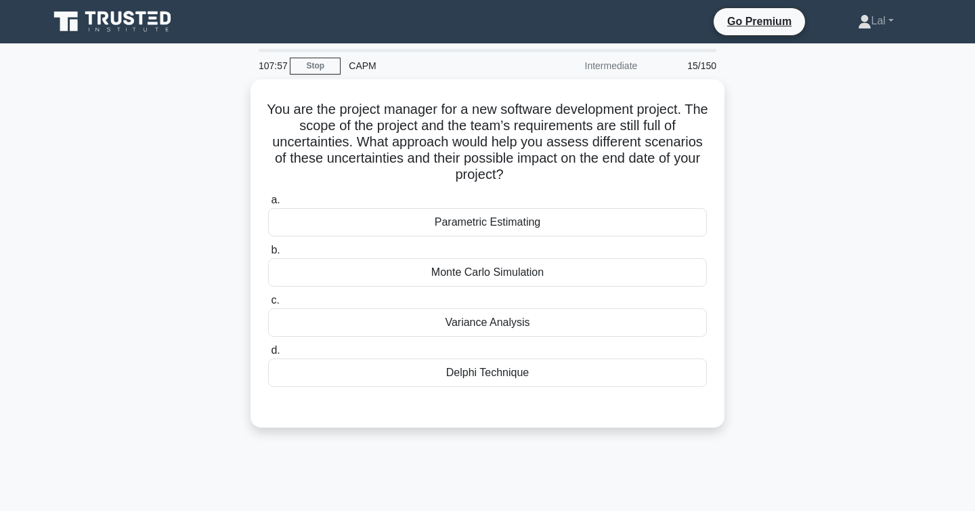
click at [853, 244] on div "You are the project manager for a new software development project. The scope o…" at bounding box center [488, 261] width 894 height 364
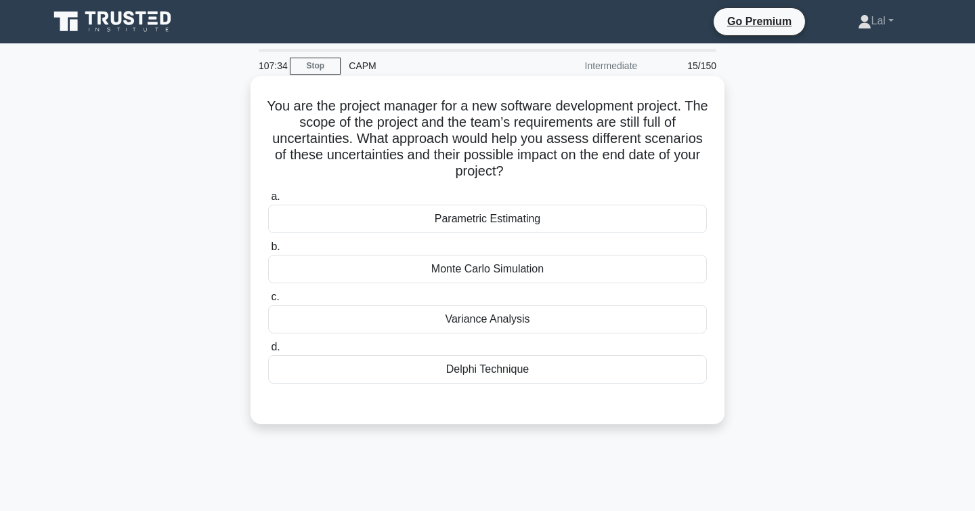
click at [550, 269] on div "Monte Carlo Simulation" at bounding box center [487, 269] width 439 height 28
click at [268, 251] on input "b. Monte Carlo Simulation" at bounding box center [268, 246] width 0 height 9
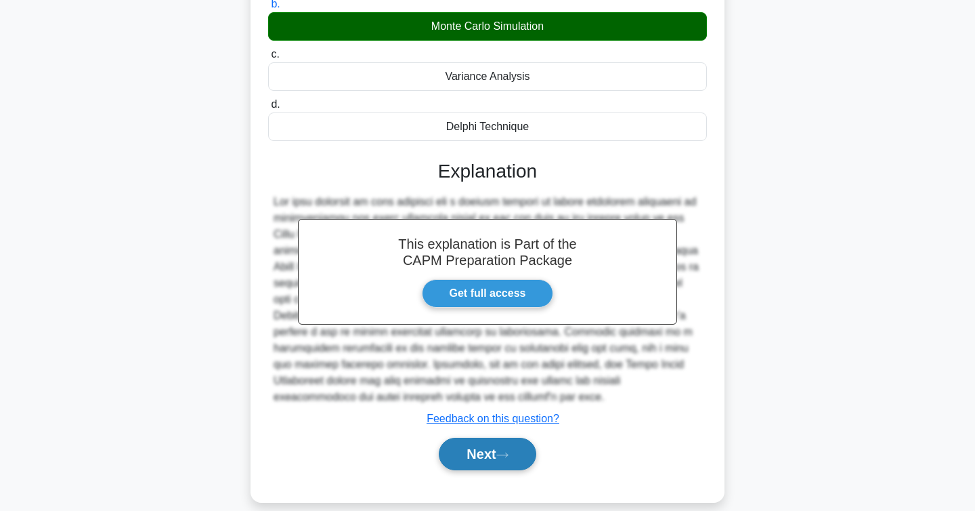
scroll to position [259, 0]
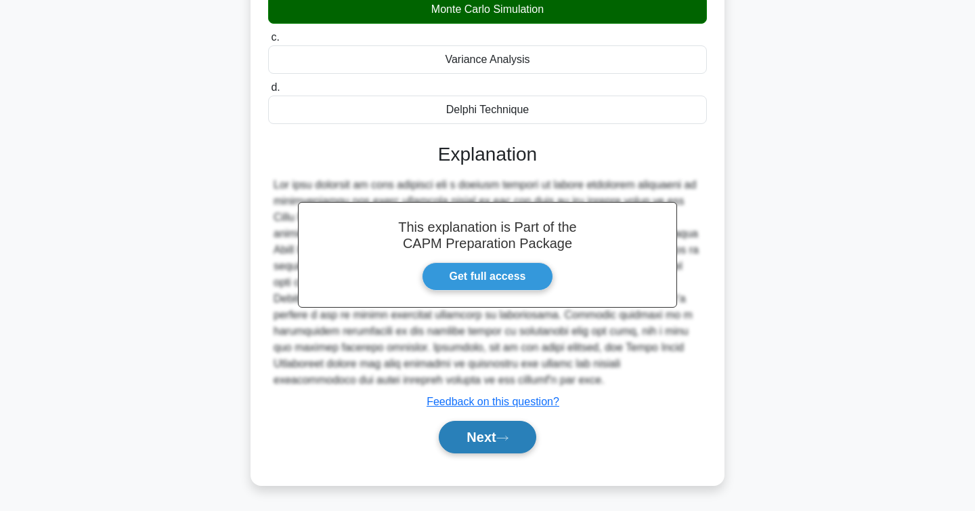
click at [505, 443] on button "Next" at bounding box center [487, 437] width 97 height 33
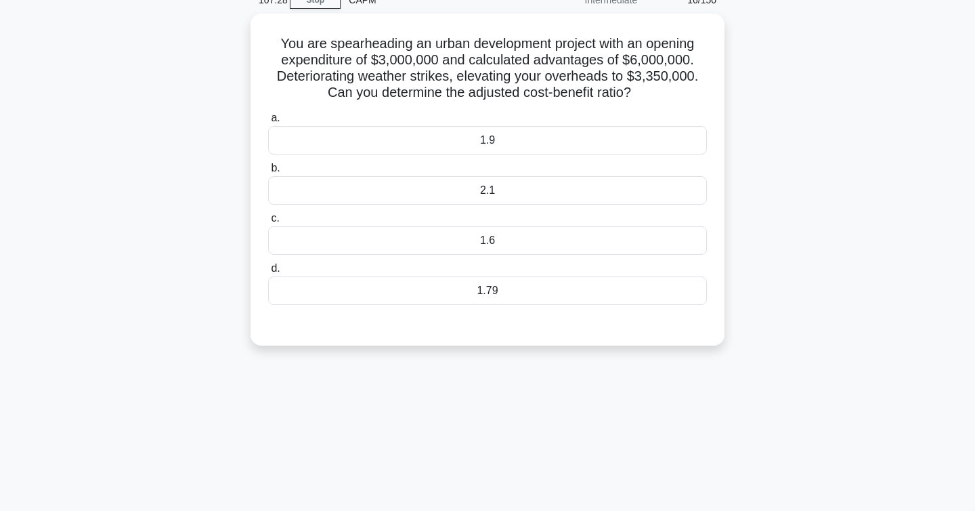
scroll to position [0, 0]
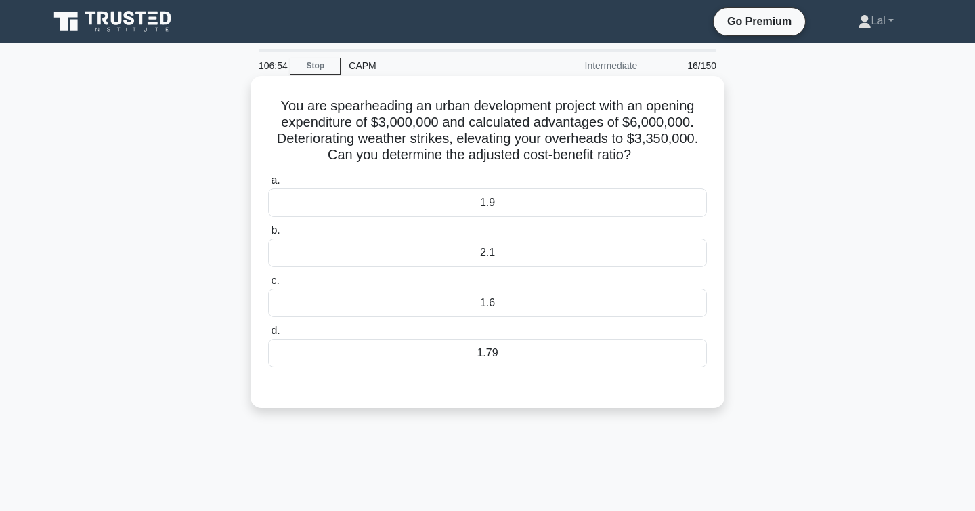
click at [551, 366] on div "1.79" at bounding box center [487, 353] width 439 height 28
click at [268, 335] on input "d. 1.79" at bounding box center [268, 330] width 0 height 9
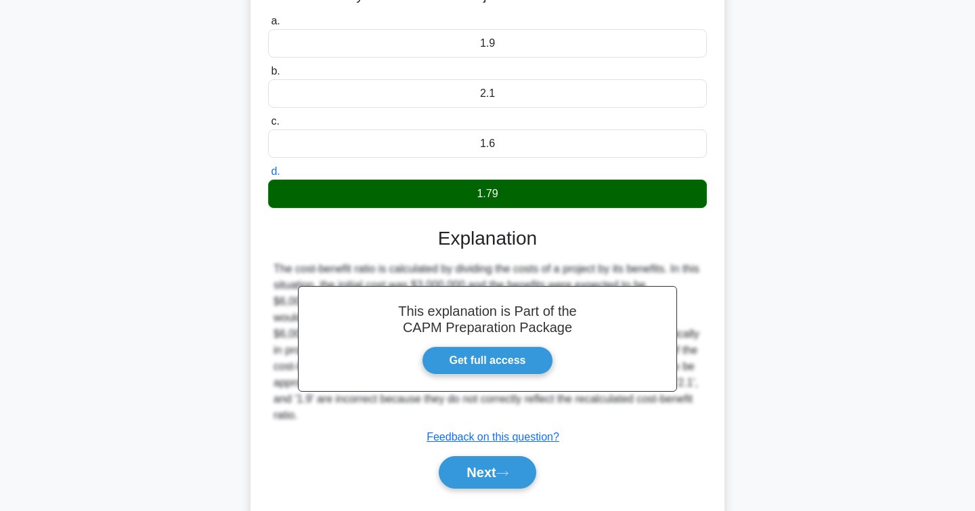
scroll to position [221, 0]
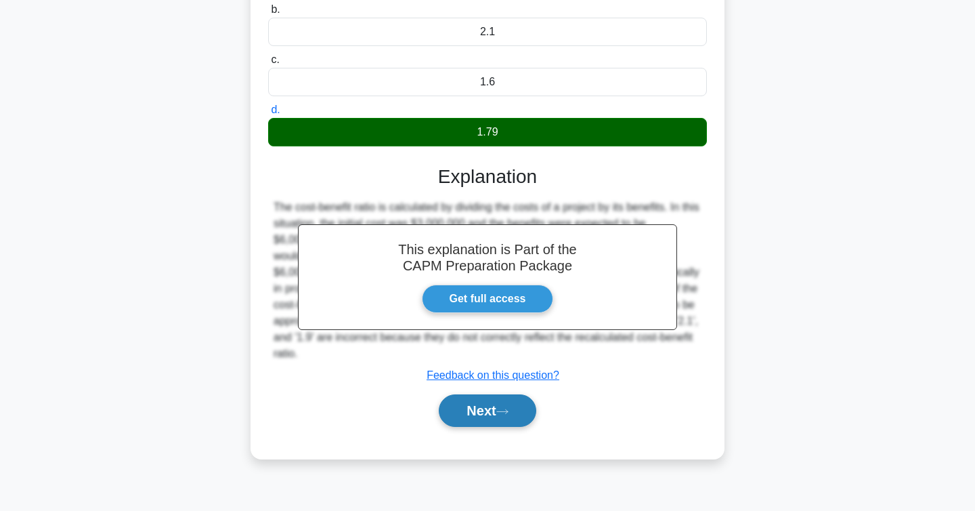
click at [486, 405] on button "Next" at bounding box center [487, 410] width 97 height 33
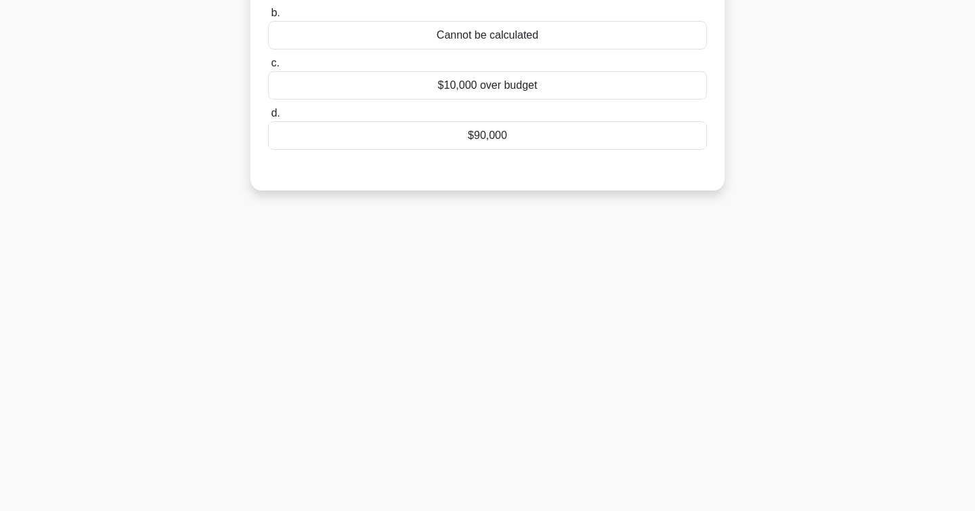
scroll to position [0, 0]
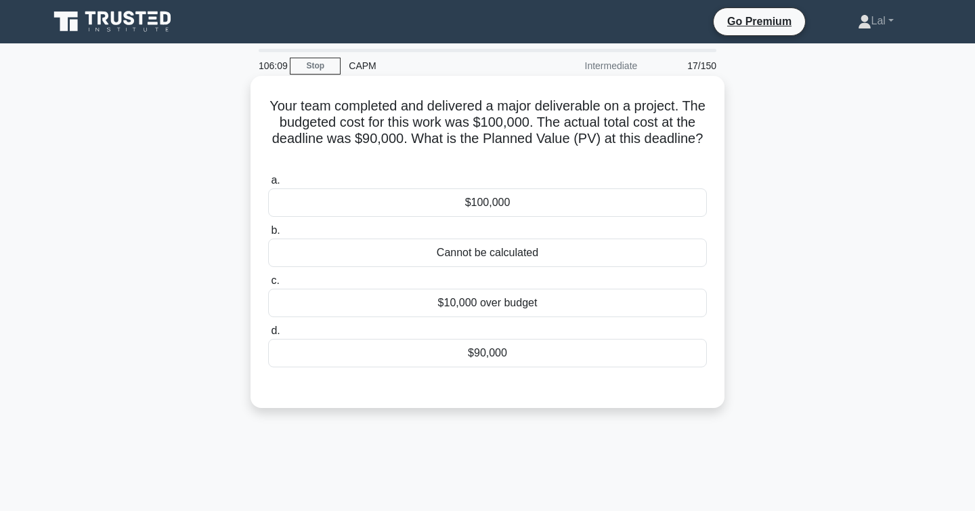
click at [592, 363] on div "$90,000" at bounding box center [487, 353] width 439 height 28
click at [268, 335] on input "d. $90,000" at bounding box center [268, 330] width 0 height 9
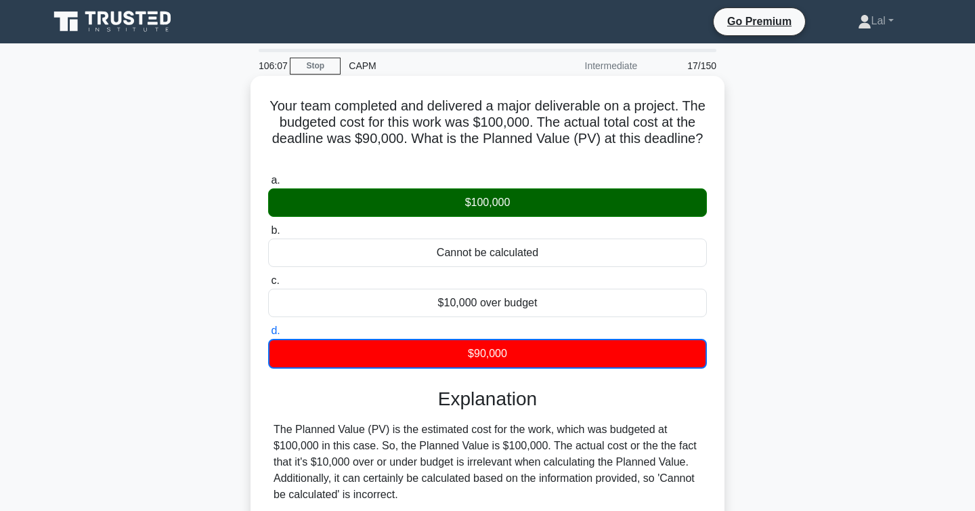
click at [581, 207] on div "$100,000" at bounding box center [487, 202] width 439 height 28
click at [268, 185] on input "a. $100,000" at bounding box center [268, 180] width 0 height 9
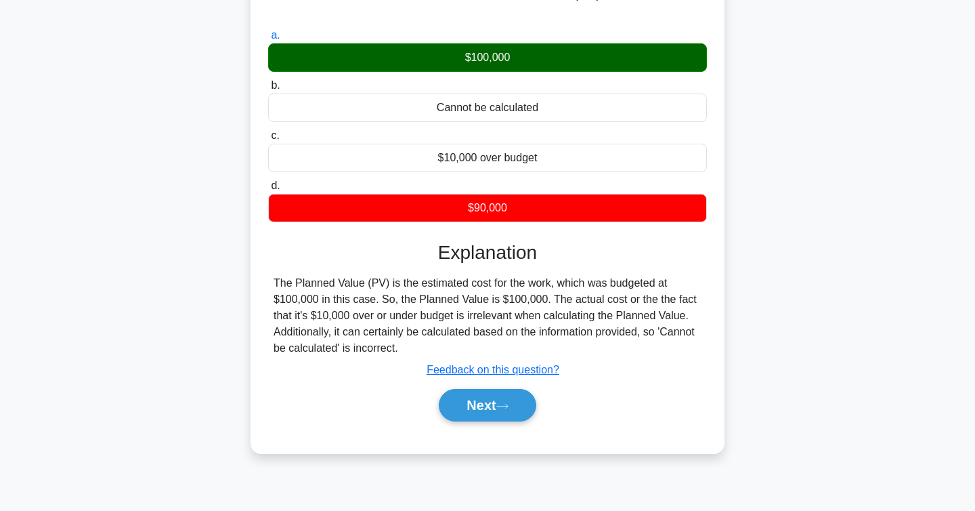
scroll to position [157, 0]
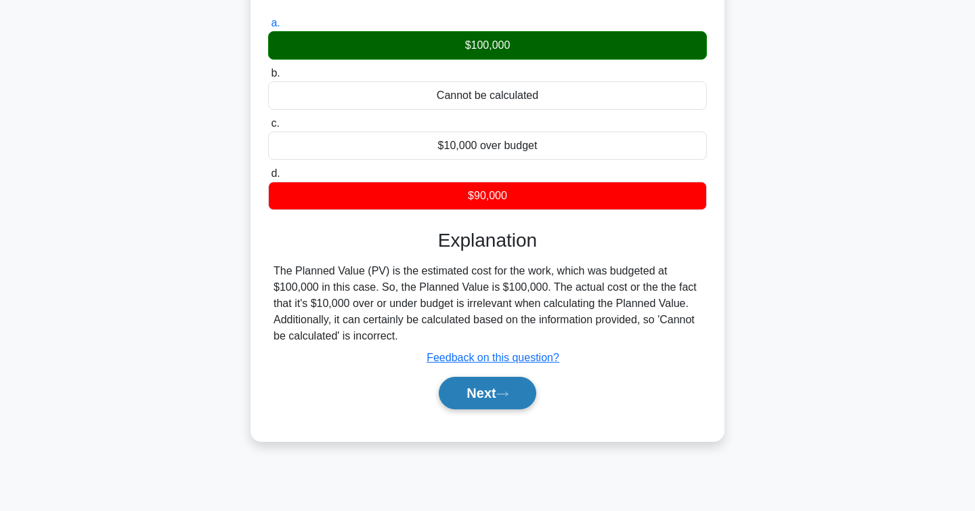
click at [500, 400] on button "Next" at bounding box center [487, 393] width 97 height 33
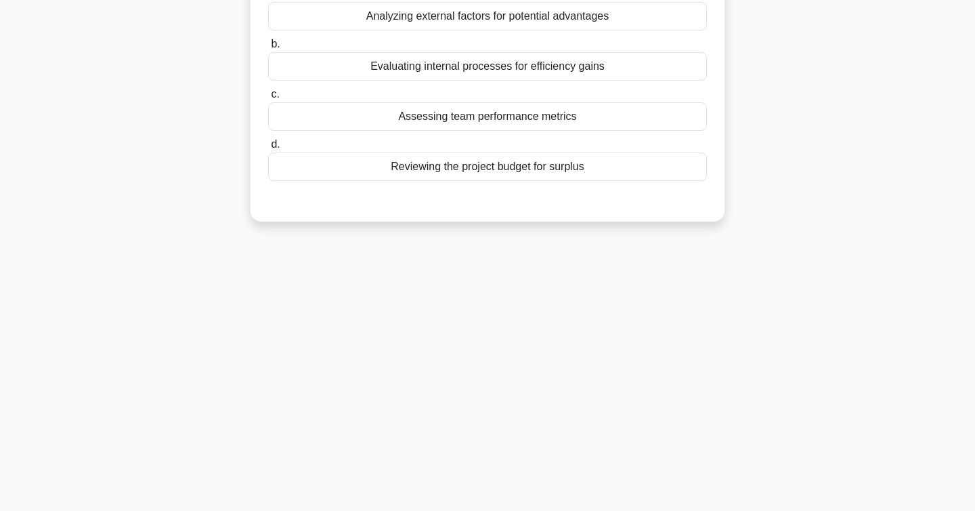
scroll to position [0, 0]
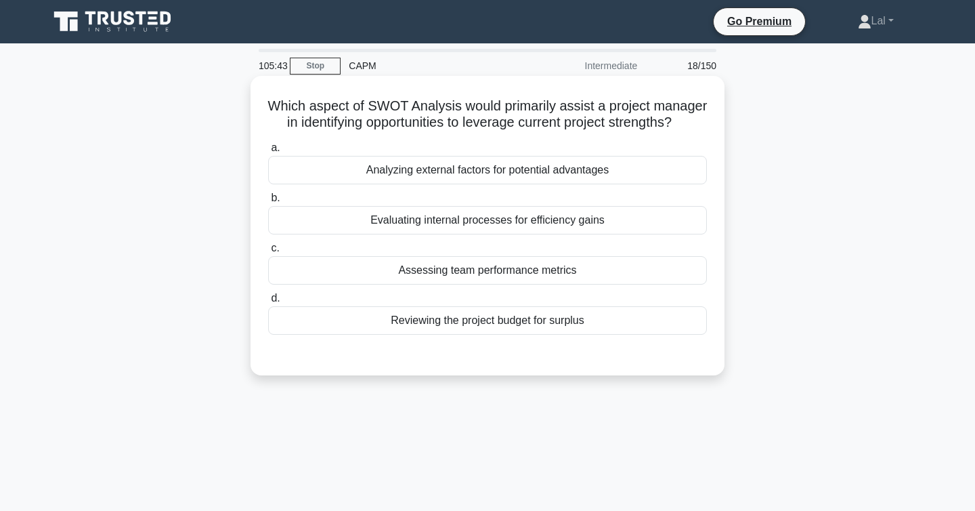
click at [647, 180] on div "Analyzing external factors for potential advantages" at bounding box center [487, 170] width 439 height 28
click at [268, 152] on input "a. Analyzing external factors for potential advantages" at bounding box center [268, 148] width 0 height 9
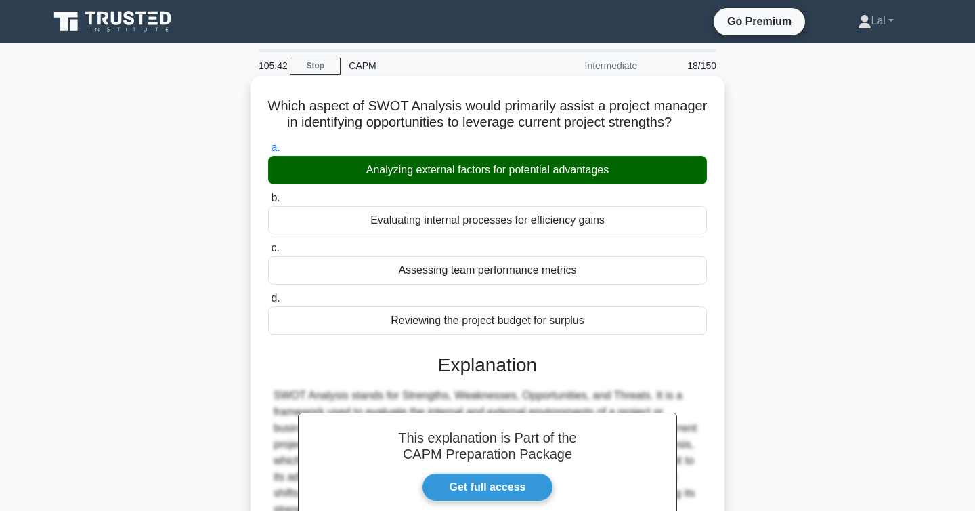
scroll to position [243, 0]
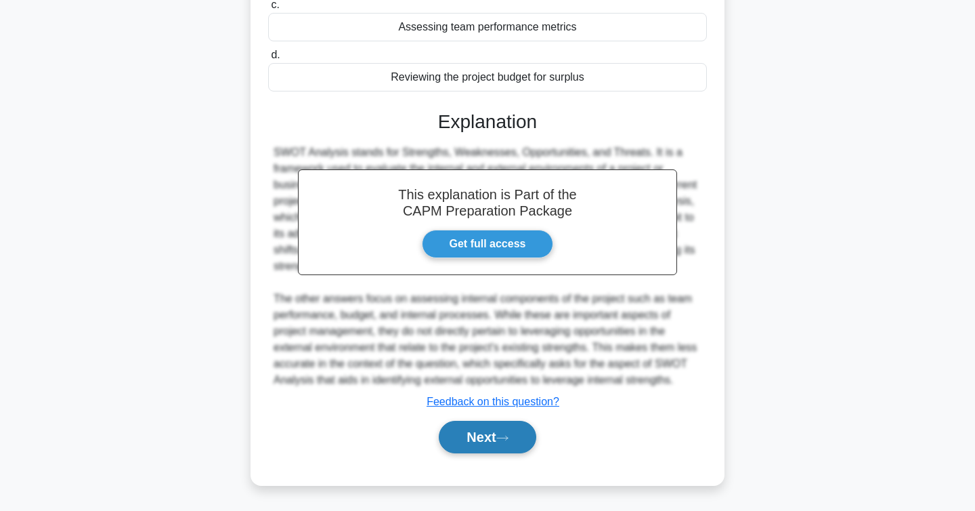
click at [493, 433] on button "Next" at bounding box center [487, 437] width 97 height 33
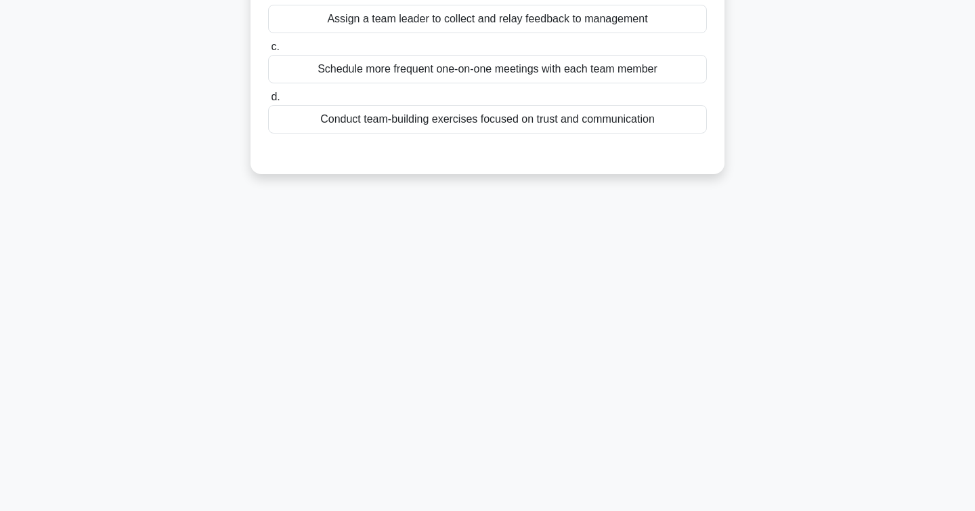
scroll to position [0, 0]
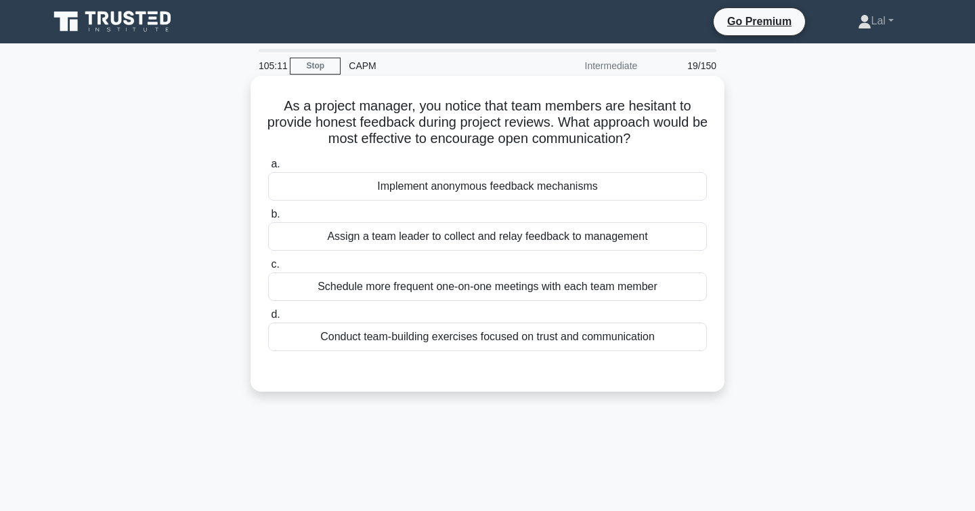
click at [554, 340] on div "Conduct team-building exercises focused on trust and communication" at bounding box center [487, 336] width 439 height 28
click at [268, 319] on input "d. Conduct team-building exercises focused on trust and communication" at bounding box center [268, 314] width 0 height 9
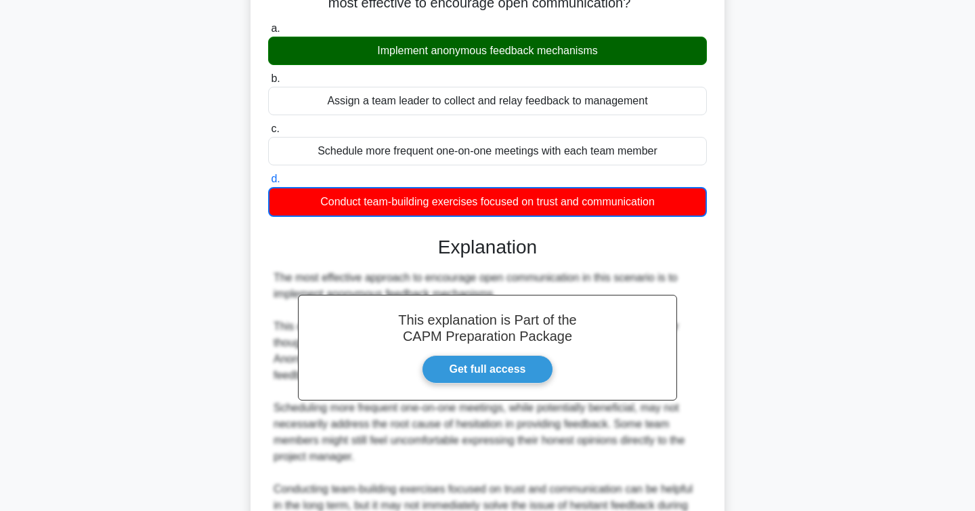
scroll to position [407, 0]
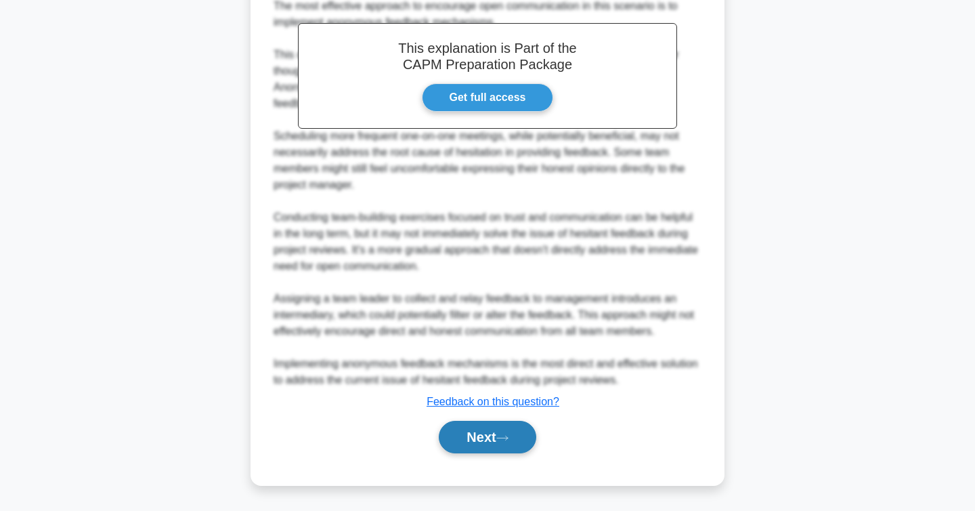
click at [505, 437] on icon at bounding box center [502, 437] width 12 height 7
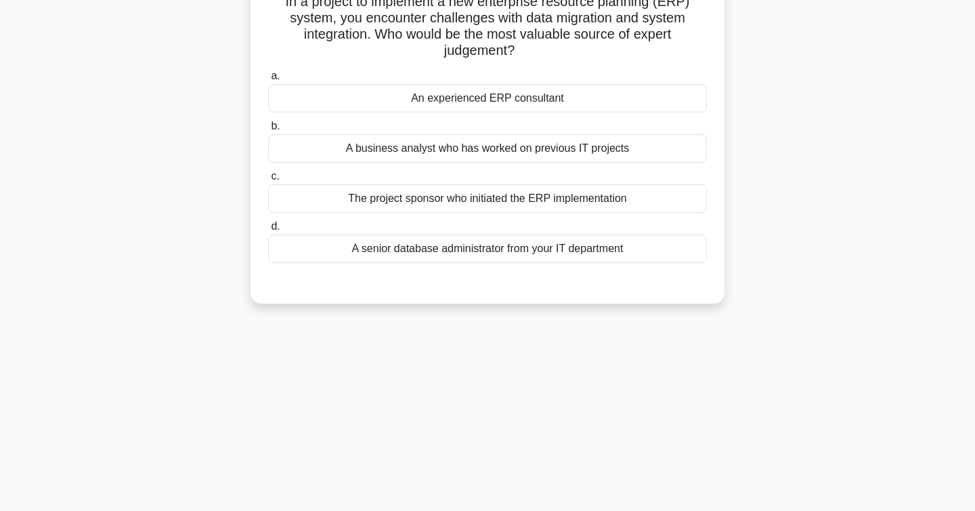
scroll to position [0, 0]
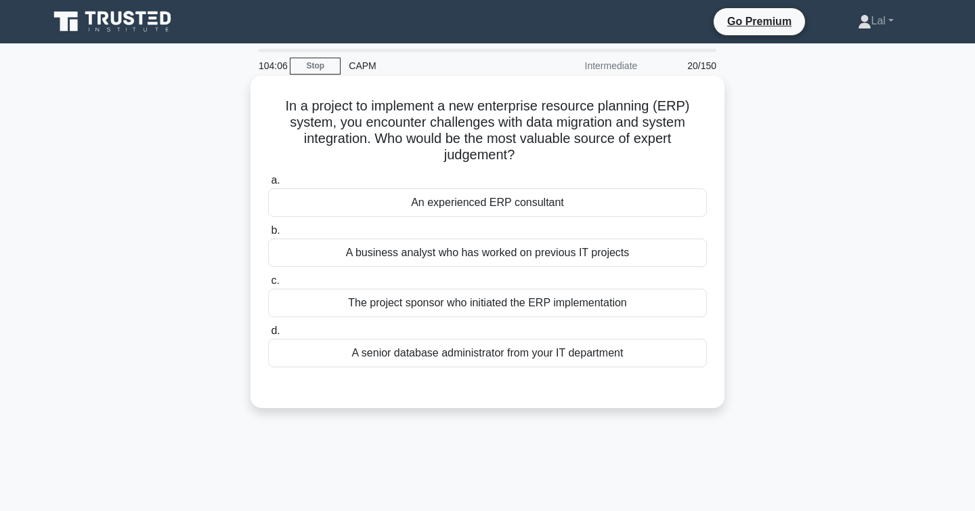
click at [588, 359] on div "A senior database administrator from your IT department" at bounding box center [487, 353] width 439 height 28
click at [268, 335] on input "d. A senior database administrator from your IT department" at bounding box center [268, 330] width 0 height 9
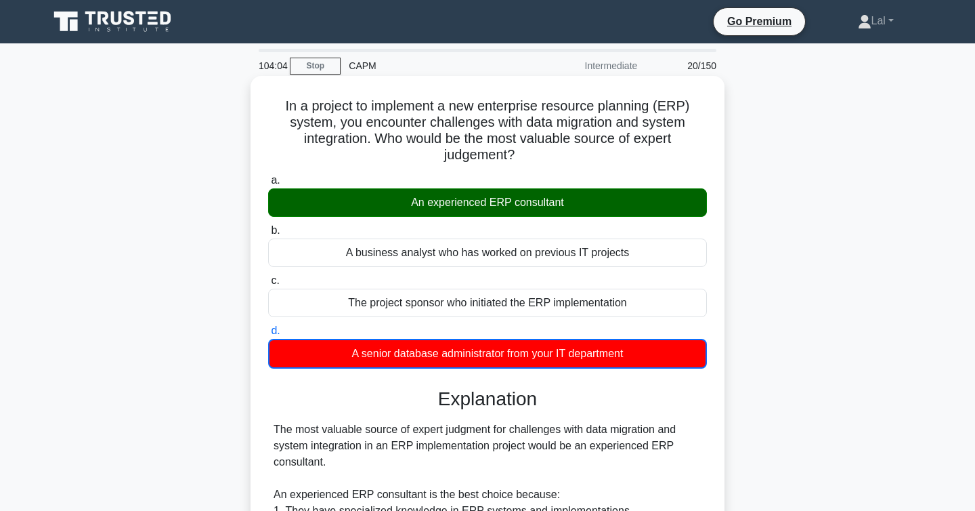
click at [572, 198] on div "An experienced ERP consultant" at bounding box center [487, 202] width 439 height 28
click at [268, 185] on input "a. An experienced ERP consultant" at bounding box center [268, 180] width 0 height 9
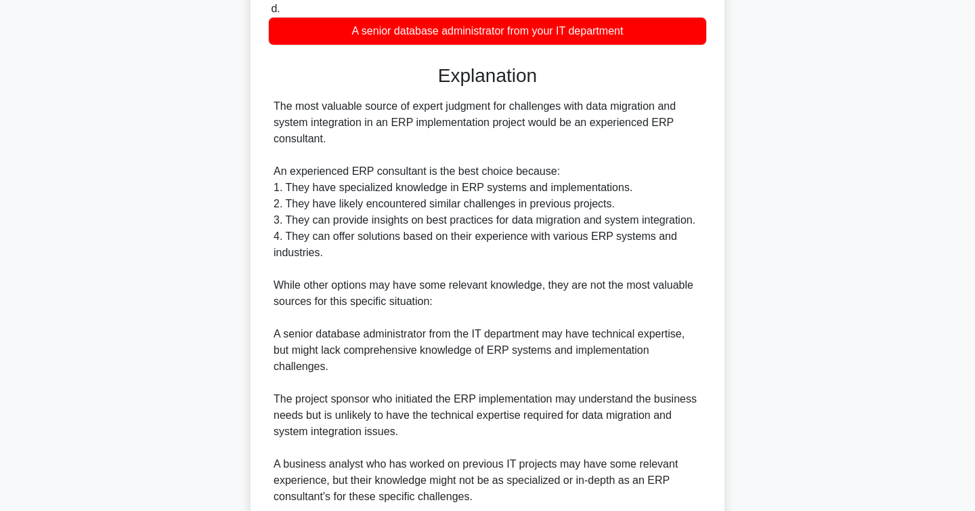
scroll to position [438, 0]
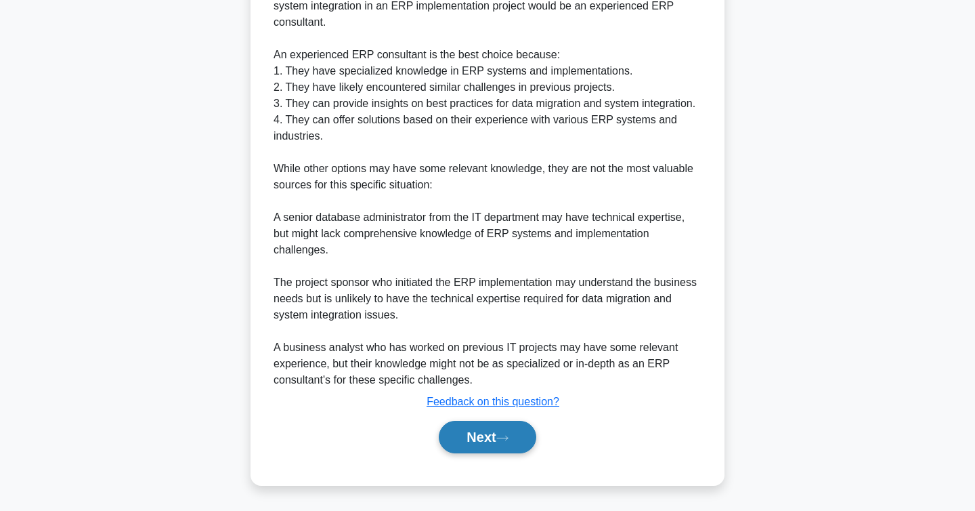
click at [496, 436] on button "Next" at bounding box center [487, 437] width 97 height 33
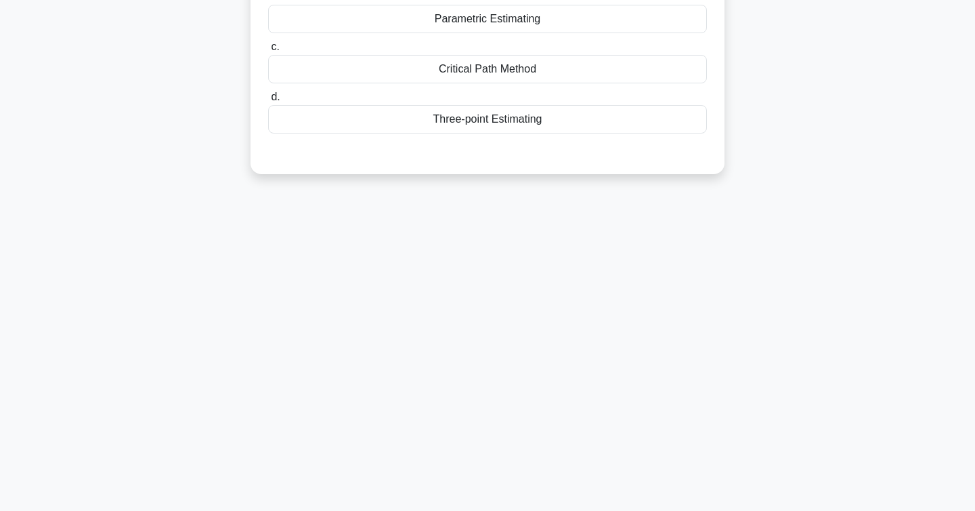
scroll to position [0, 0]
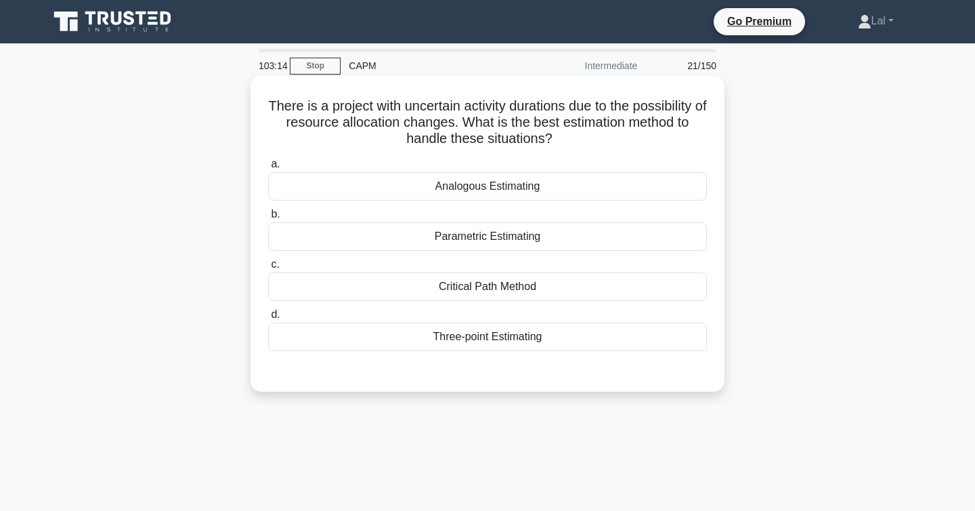
click at [563, 289] on div "Critical Path Method" at bounding box center [487, 286] width 439 height 28
click at [268, 269] on input "c. Critical Path Method" at bounding box center [268, 264] width 0 height 9
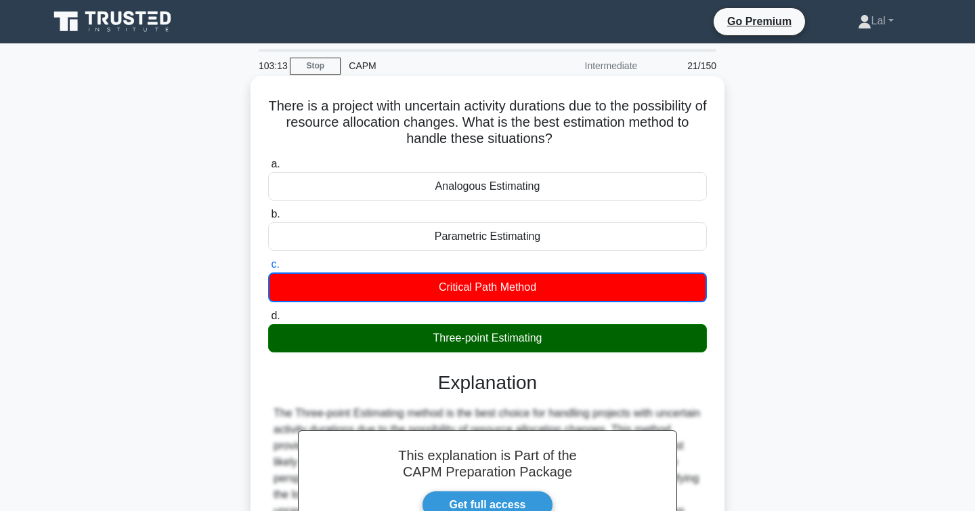
click at [561, 347] on div "Three-point Estimating" at bounding box center [487, 338] width 439 height 28
click at [268, 320] on input "d. Three-point Estimating" at bounding box center [268, 316] width 0 height 9
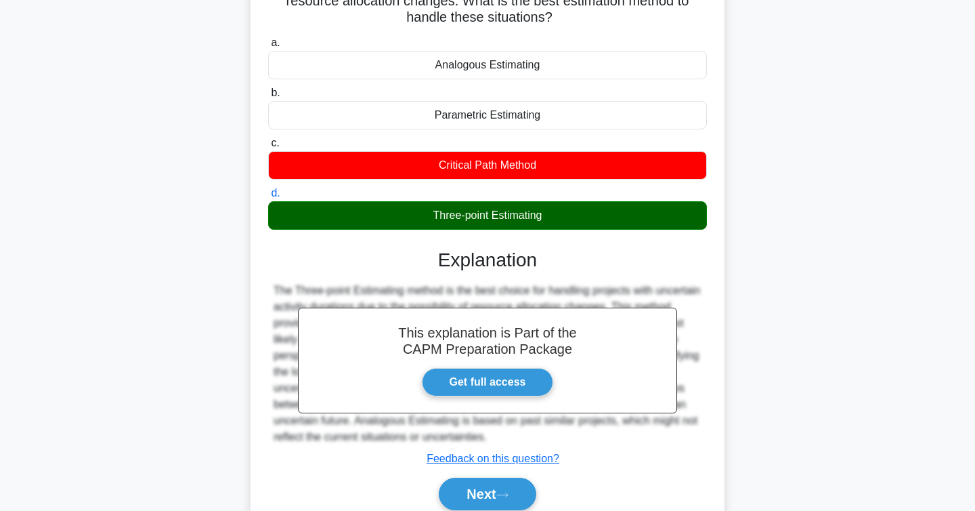
scroll to position [221, 0]
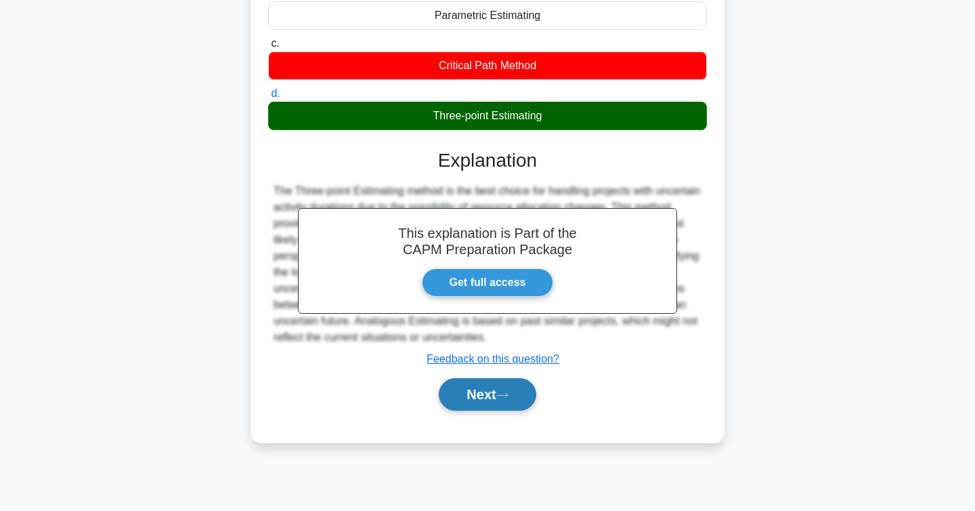
click at [507, 395] on icon at bounding box center [502, 395] width 11 height 4
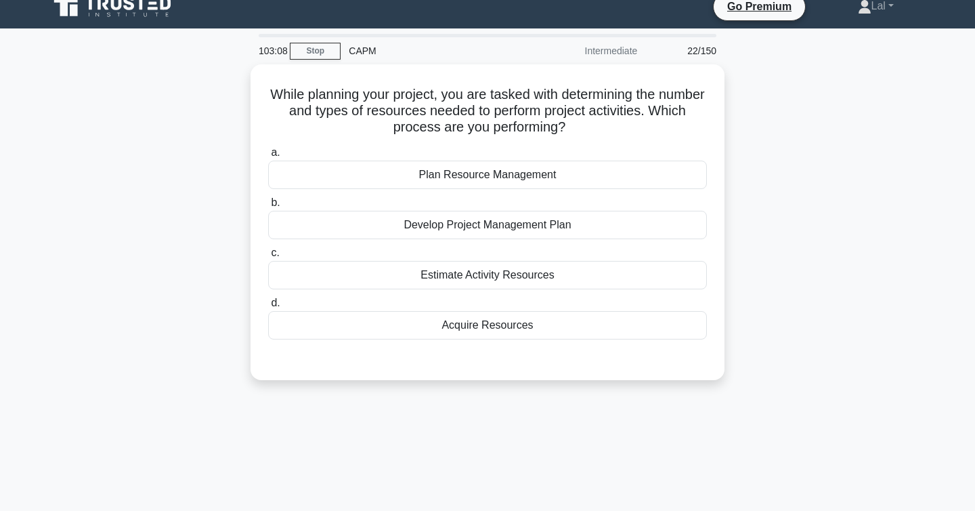
scroll to position [0, 0]
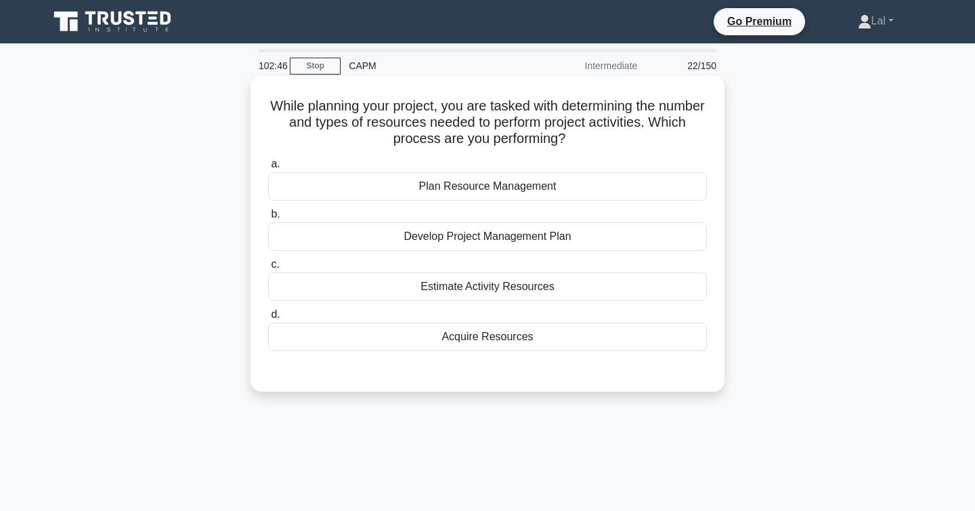
click at [511, 185] on div "Plan Resource Management" at bounding box center [487, 186] width 439 height 28
click at [268, 169] on input "a. Plan Resource Management" at bounding box center [268, 164] width 0 height 9
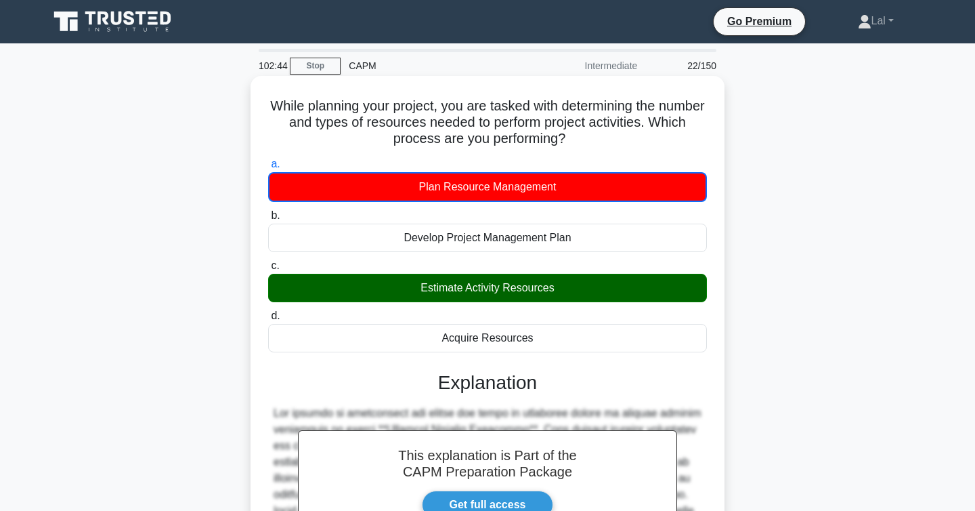
click at [511, 291] on div "Estimate Activity Resources" at bounding box center [487, 288] width 439 height 28
click at [268, 270] on input "c. Estimate Activity Resources" at bounding box center [268, 265] width 0 height 9
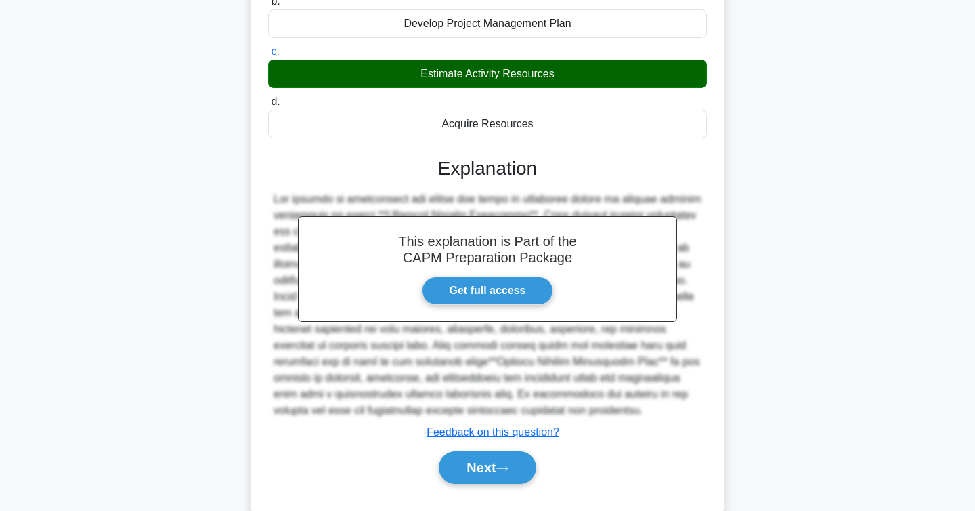
scroll to position [221, 0]
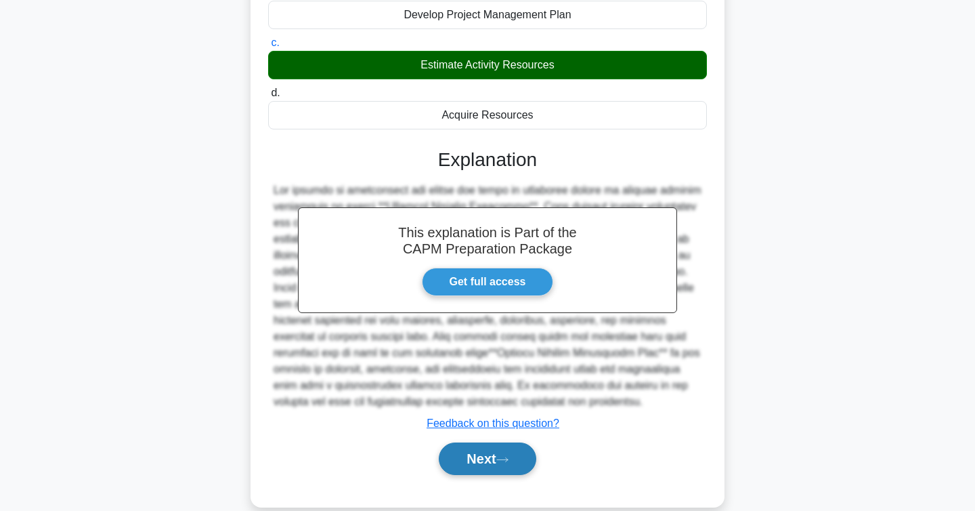
click at [500, 458] on button "Next" at bounding box center [487, 458] width 97 height 33
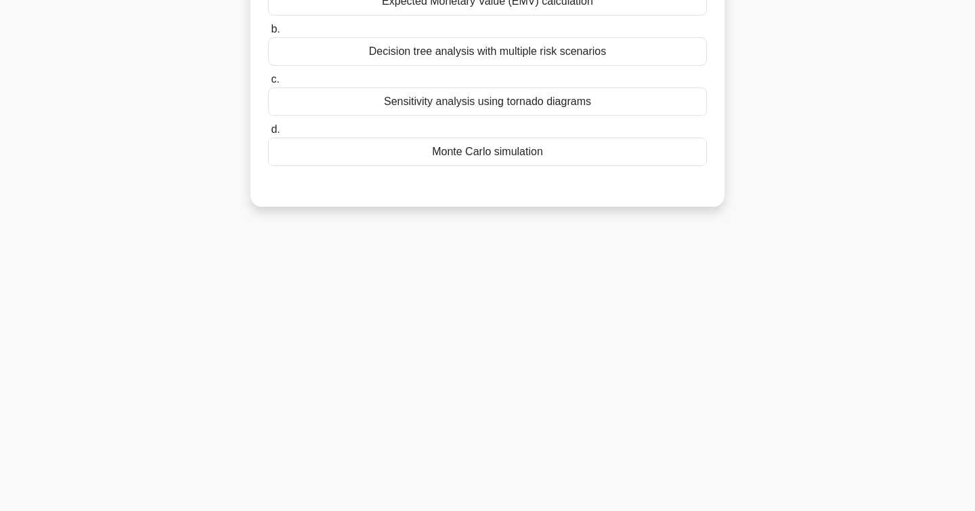
scroll to position [0, 0]
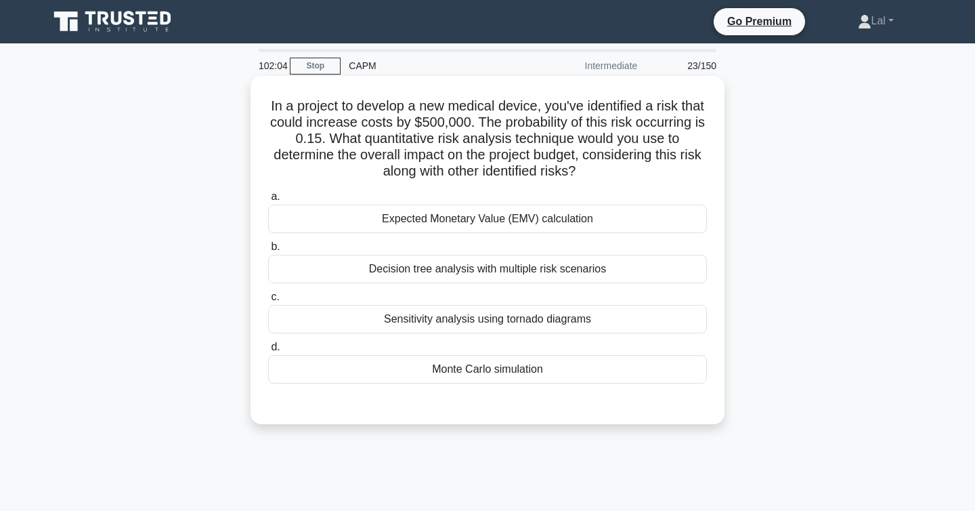
click at [605, 216] on div "Expected Monetary Value (EMV) calculation" at bounding box center [487, 219] width 439 height 28
click at [268, 201] on input "a. Expected Monetary Value (EMV) calculation" at bounding box center [268, 196] width 0 height 9
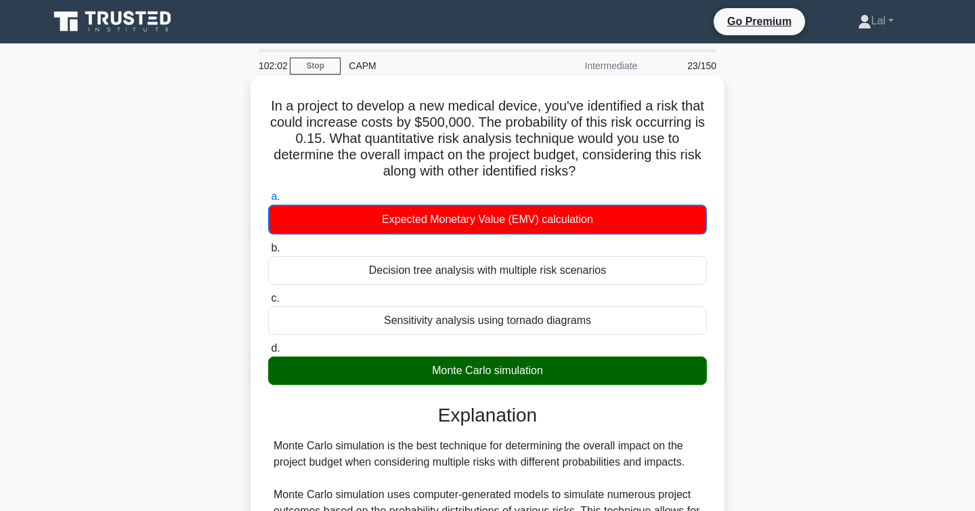
click at [564, 375] on div "Monte Carlo simulation" at bounding box center [487, 370] width 439 height 28
click at [268, 353] on input "d. Monte Carlo simulation" at bounding box center [268, 348] width 0 height 9
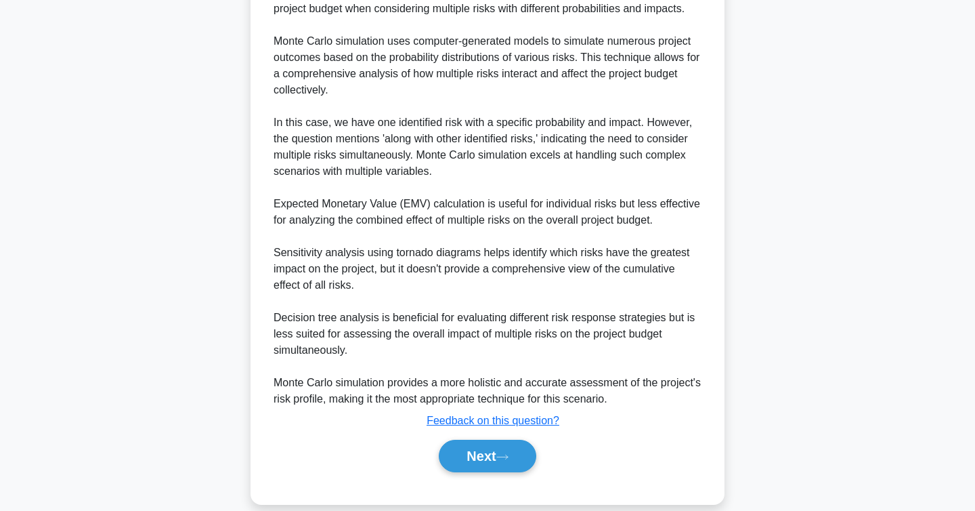
scroll to position [452, 0]
click at [520, 462] on button "Next" at bounding box center [487, 455] width 97 height 33
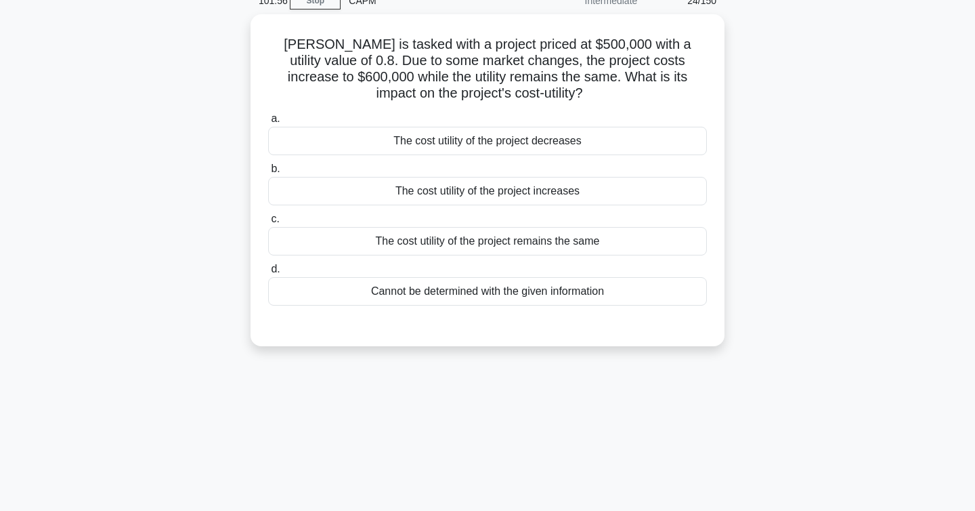
scroll to position [0, 0]
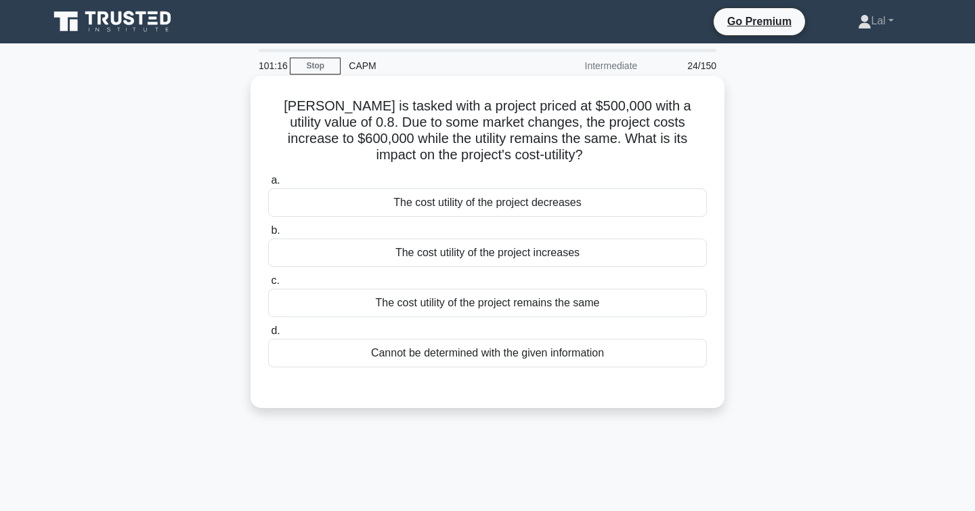
click at [660, 206] on div "The cost utility of the project decreases" at bounding box center [487, 202] width 439 height 28
click at [268, 185] on input "a. The cost utility of the project decreases" at bounding box center [268, 180] width 0 height 9
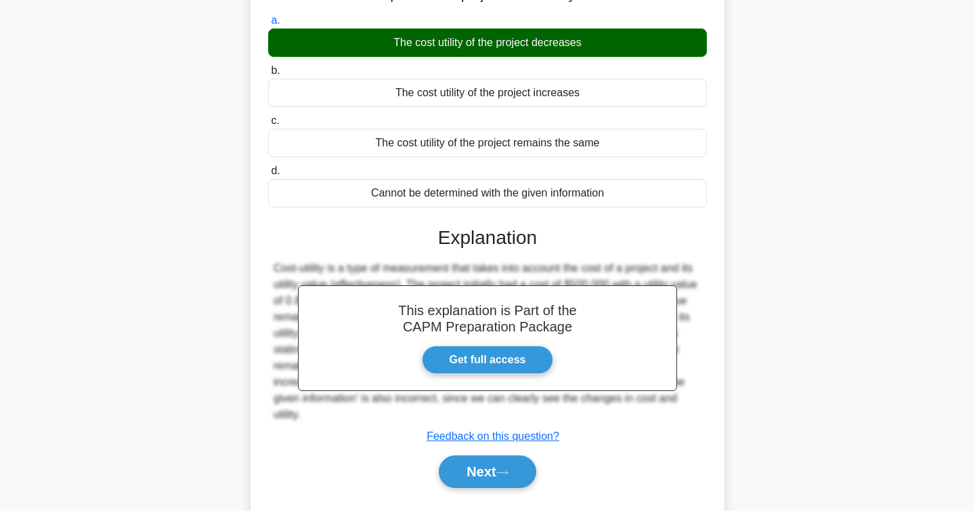
scroll to position [221, 0]
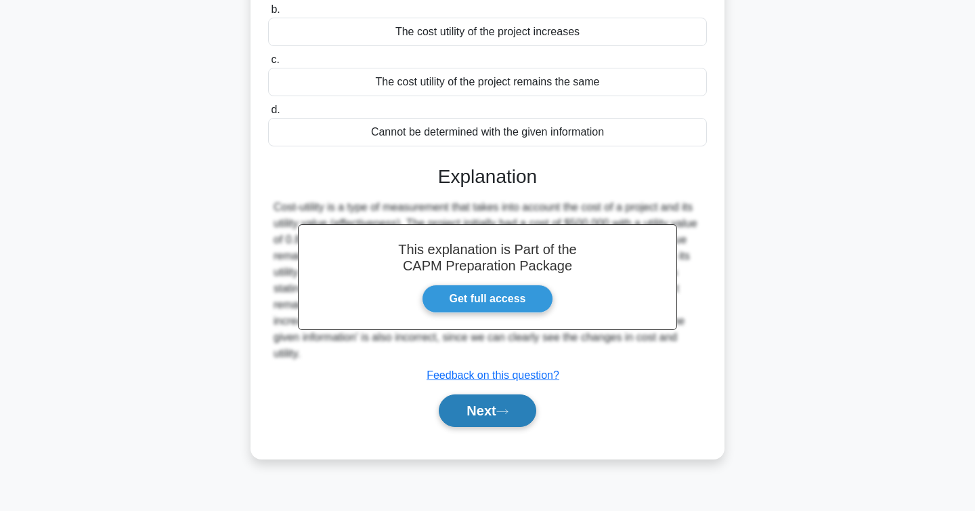
click at [519, 412] on button "Next" at bounding box center [487, 410] width 97 height 33
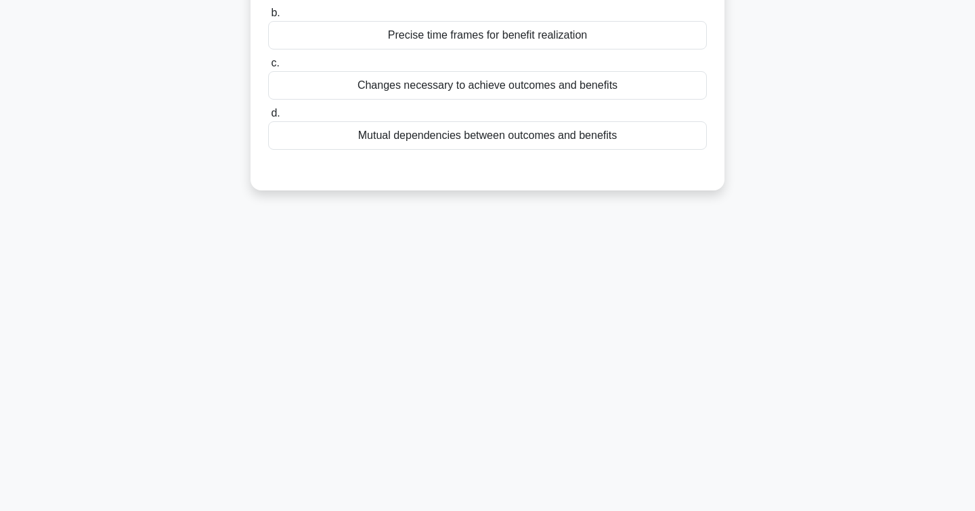
scroll to position [0, 0]
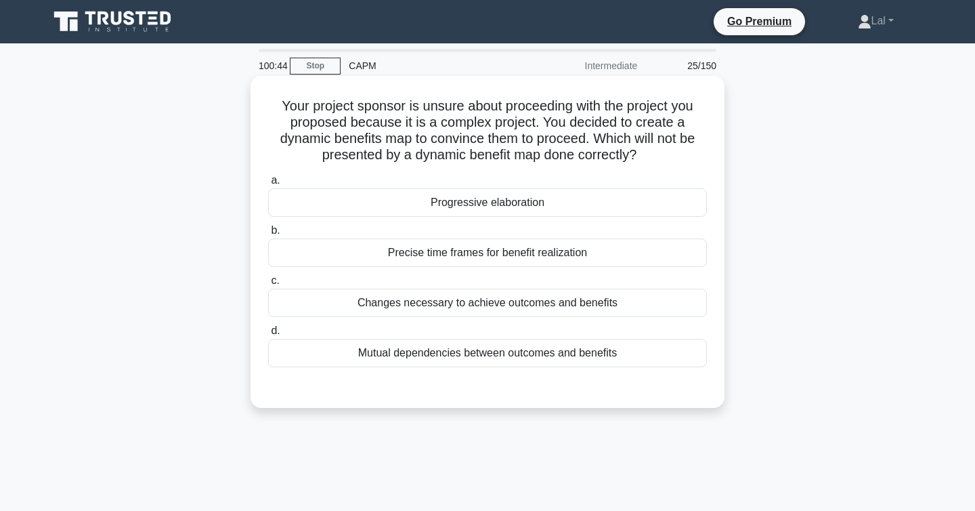
click at [675, 257] on div "Precise time frames for benefit realization" at bounding box center [487, 252] width 439 height 28
click at [268, 235] on input "b. Precise time frames for benefit realization" at bounding box center [268, 230] width 0 height 9
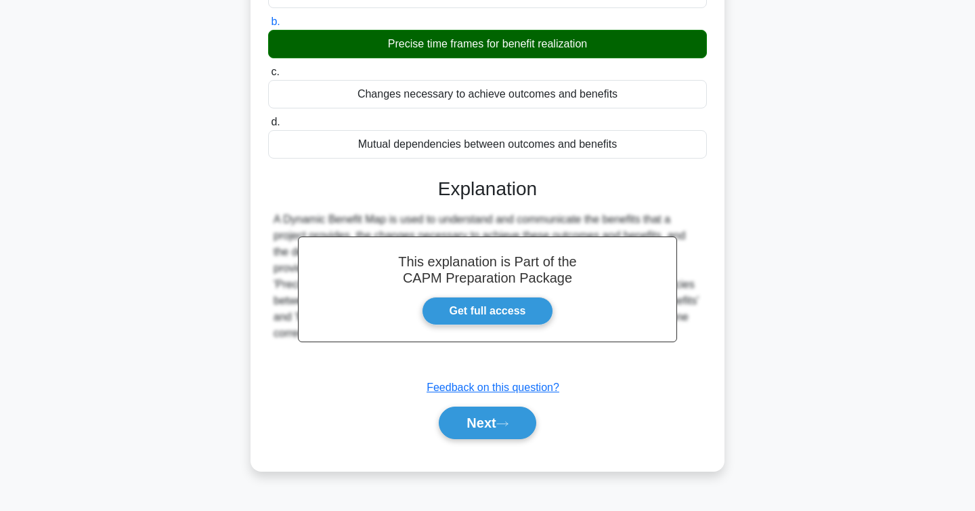
scroll to position [221, 0]
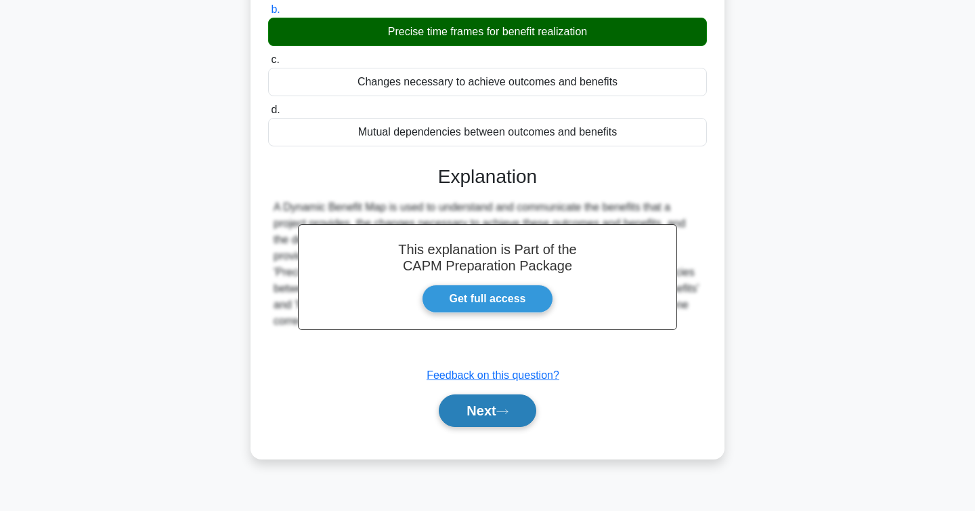
click at [516, 406] on button "Next" at bounding box center [487, 410] width 97 height 33
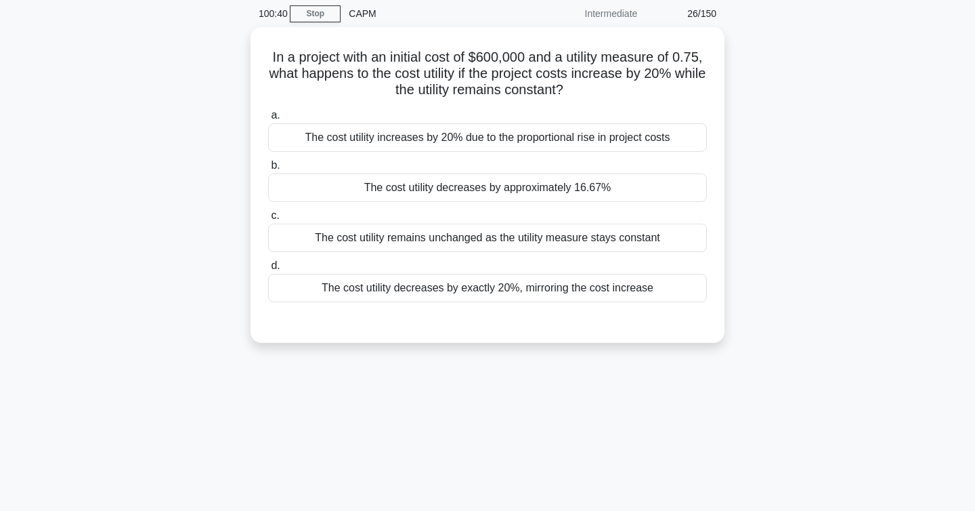
scroll to position [0, 0]
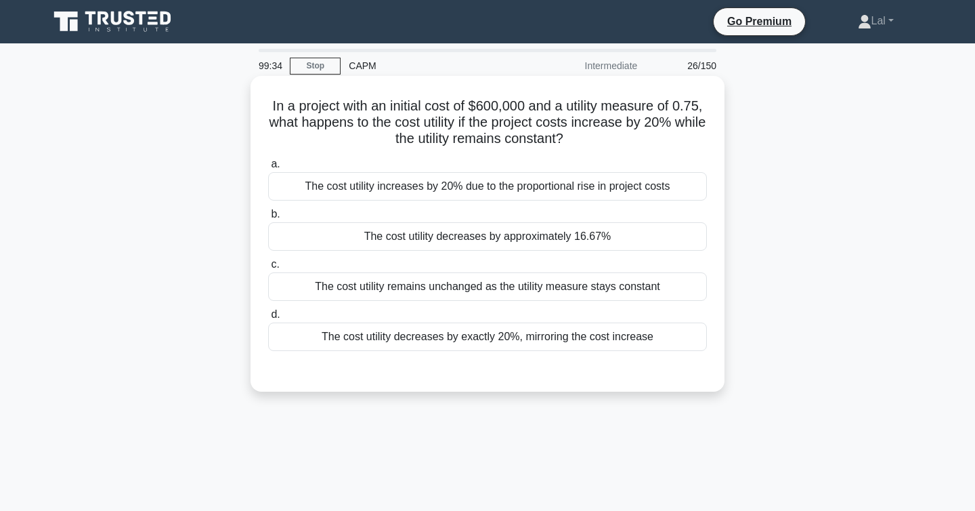
click at [688, 193] on div "The cost utility increases by 20% due to the proportional rise in project costs" at bounding box center [487, 186] width 439 height 28
click at [268, 169] on input "a. The cost utility increases by 20% due to the proportional rise in project co…" at bounding box center [268, 164] width 0 height 9
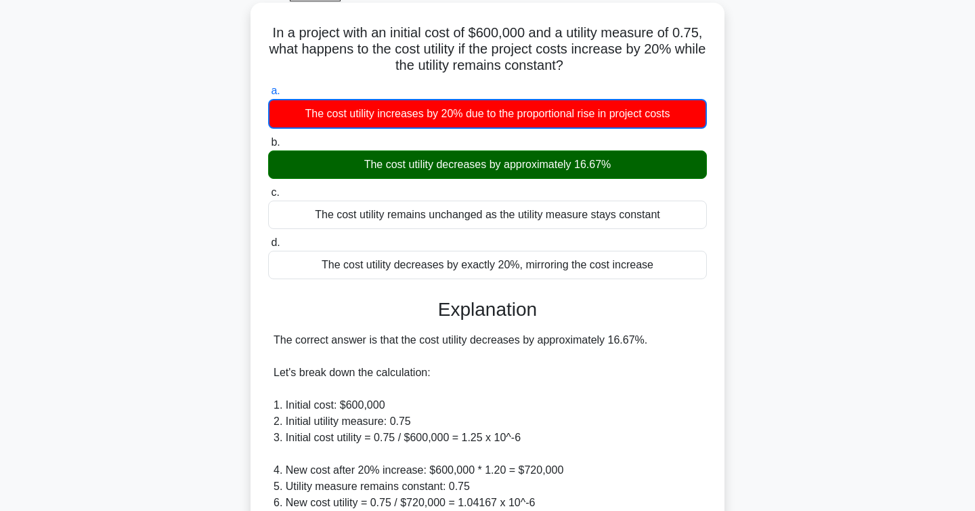
scroll to position [423, 0]
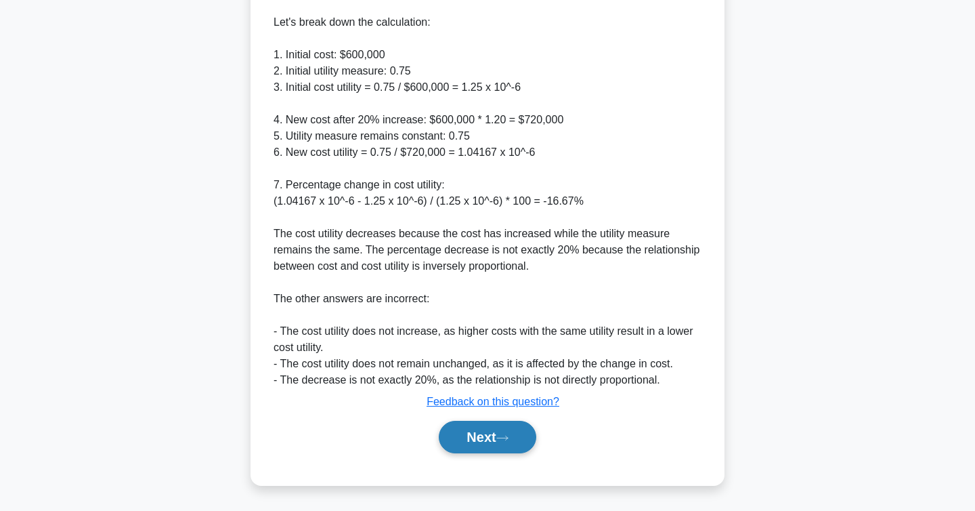
click at [521, 450] on button "Next" at bounding box center [487, 437] width 97 height 33
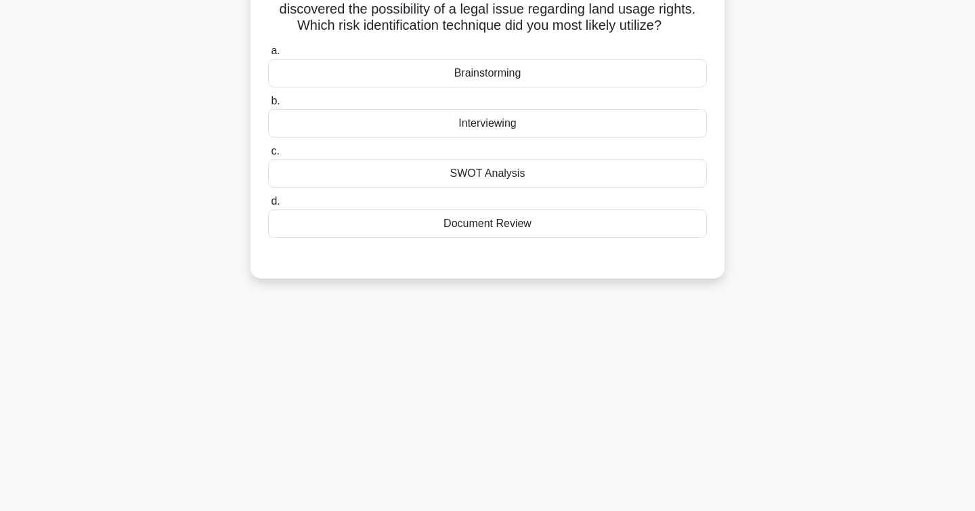
scroll to position [0, 0]
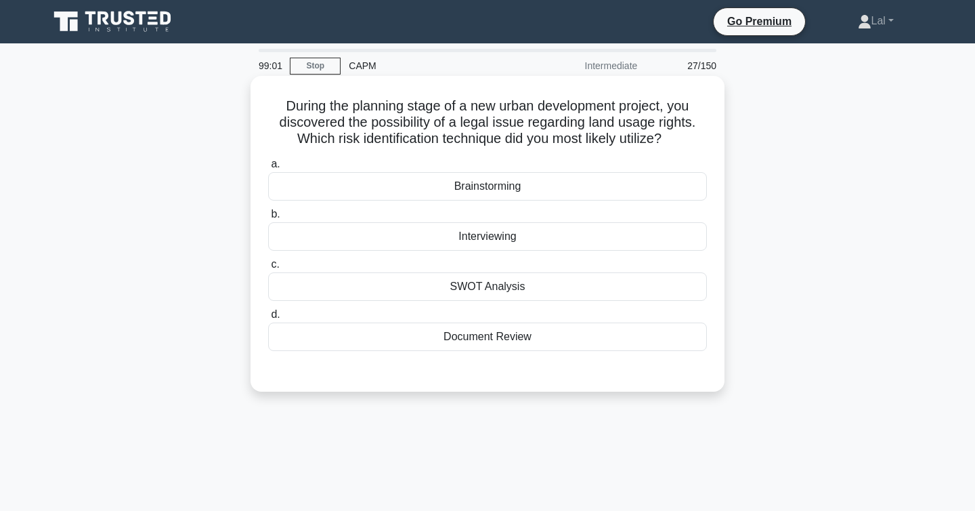
click at [641, 339] on div "Document Review" at bounding box center [487, 336] width 439 height 28
click at [268, 319] on input "d. Document Review" at bounding box center [268, 314] width 0 height 9
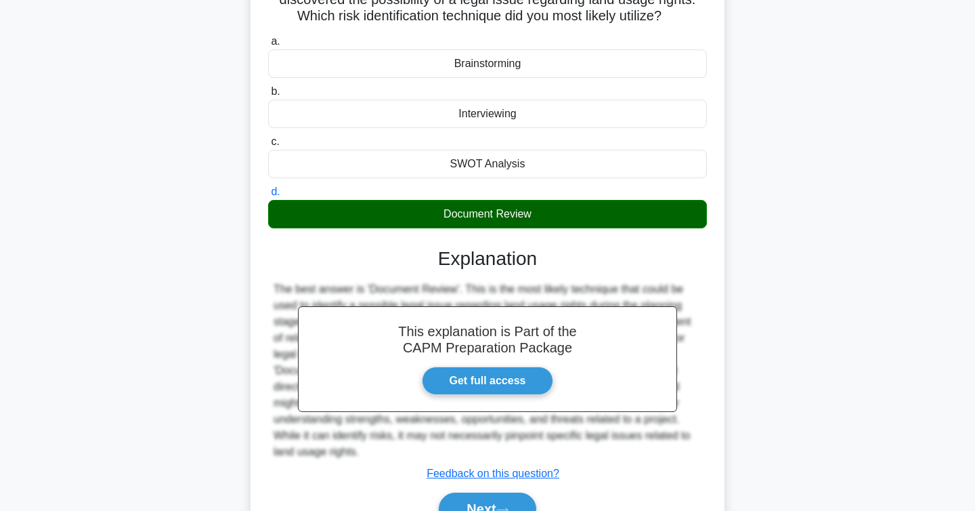
scroll to position [221, 0]
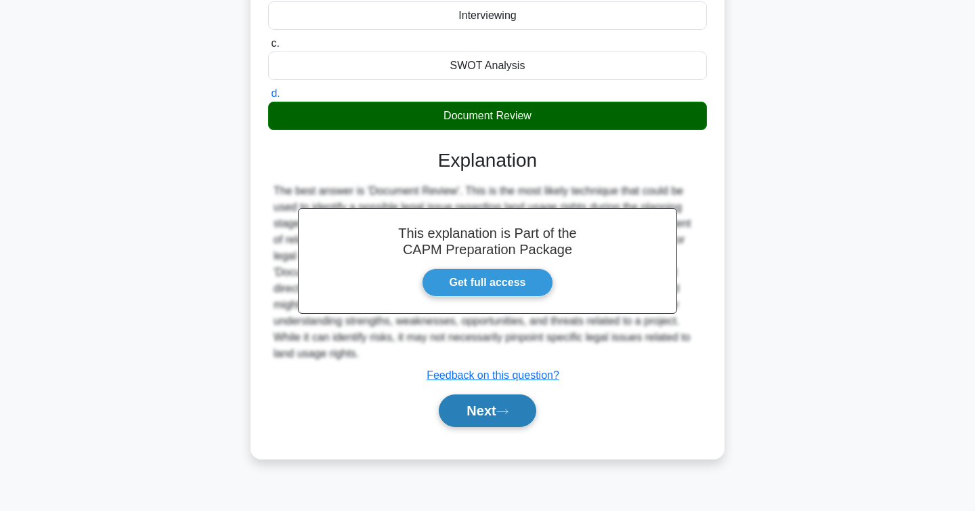
click at [519, 402] on button "Next" at bounding box center [487, 410] width 97 height 33
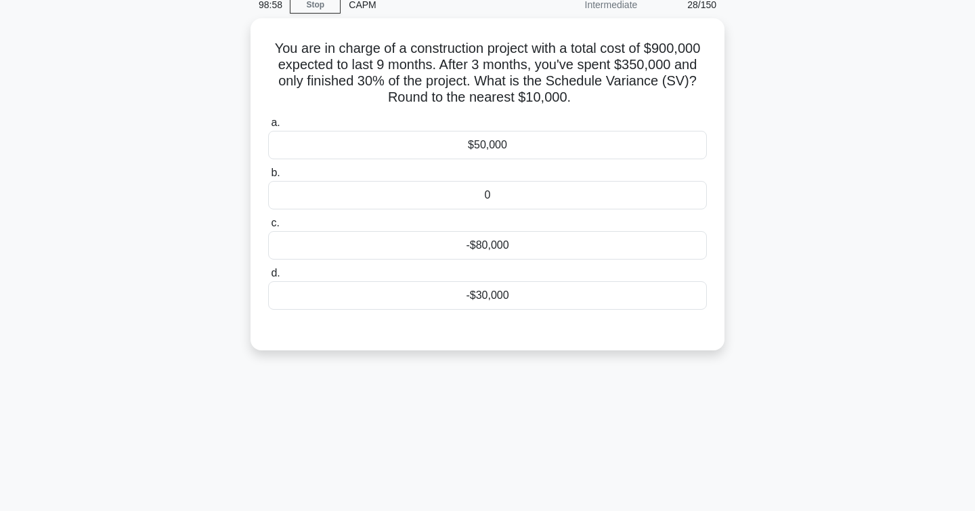
scroll to position [0, 0]
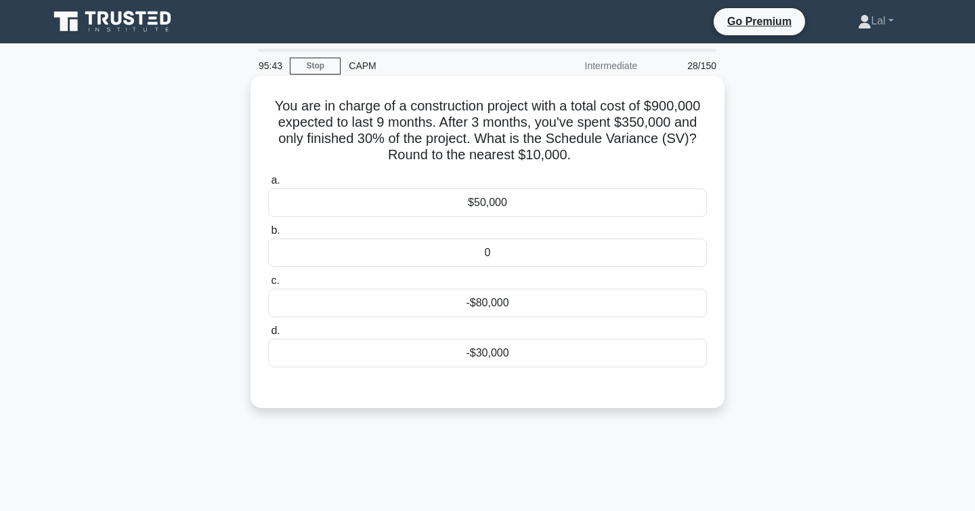
click at [589, 351] on div "-$30,000" at bounding box center [487, 353] width 439 height 28
click at [268, 335] on input "d. -$30,000" at bounding box center [268, 330] width 0 height 9
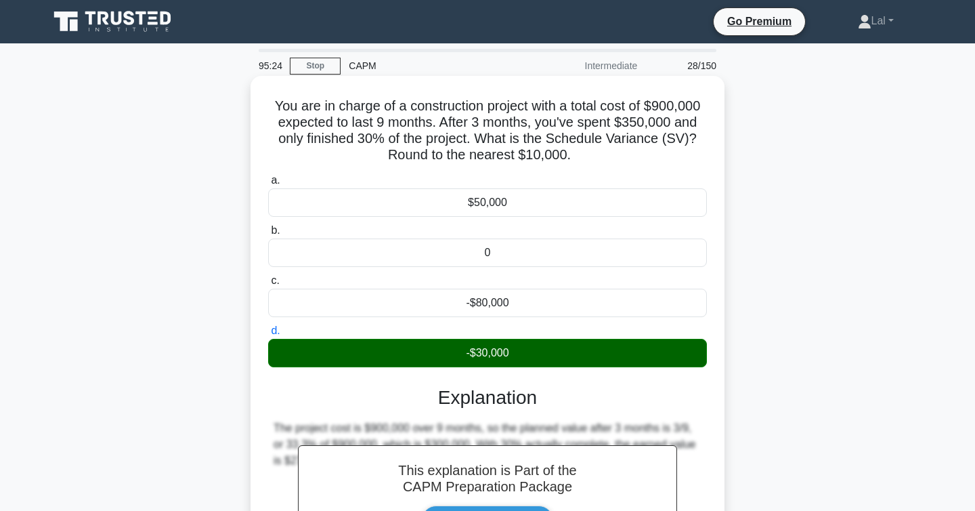
scroll to position [221, 0]
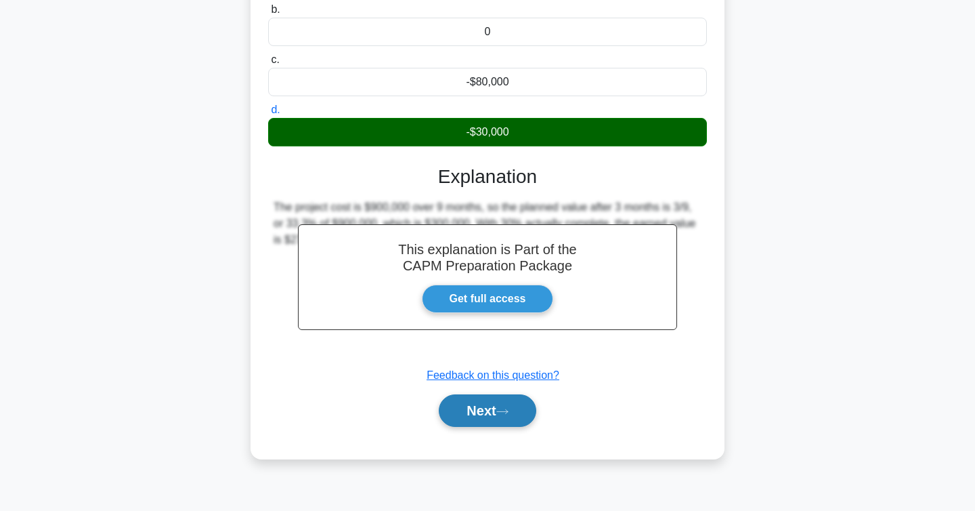
click at [509, 410] on icon at bounding box center [502, 411] width 12 height 7
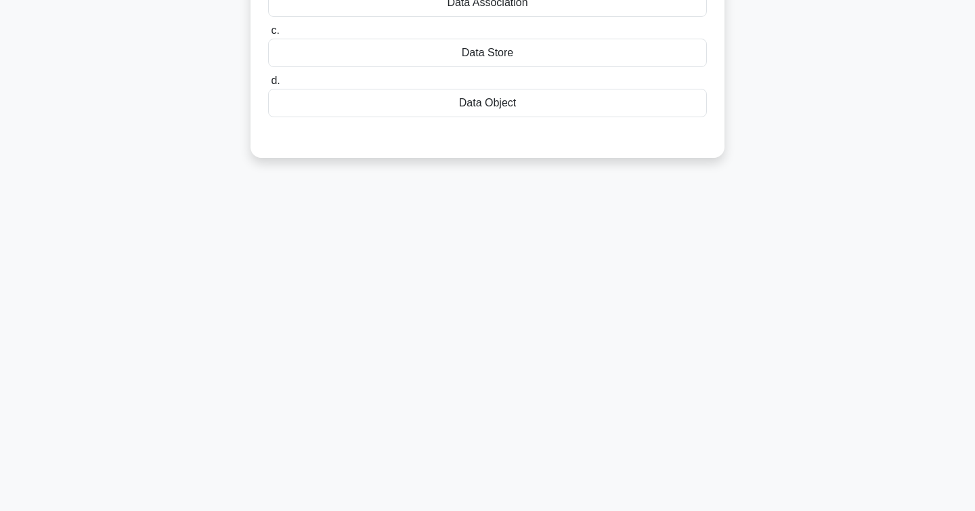
scroll to position [0, 0]
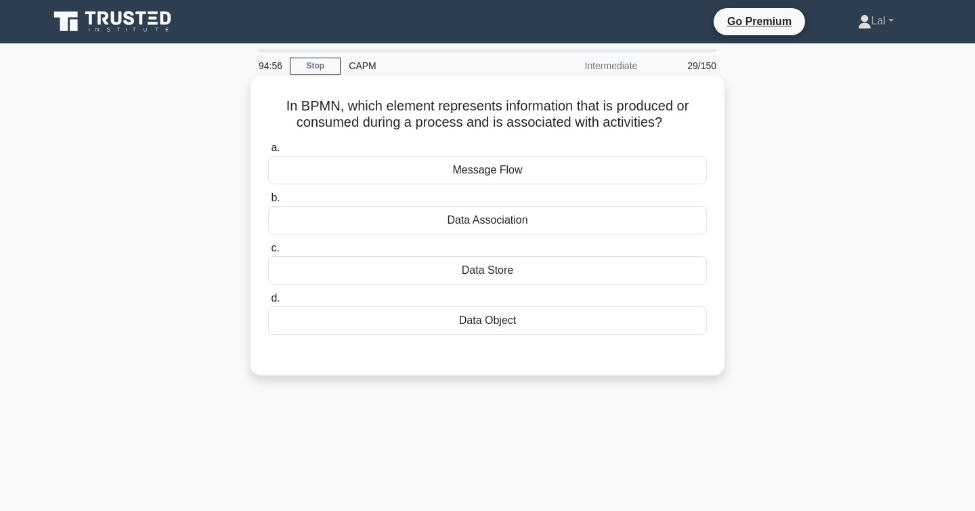
click at [689, 163] on div "Message Flow" at bounding box center [487, 170] width 439 height 28
click at [268, 152] on input "a. Message Flow" at bounding box center [268, 148] width 0 height 9
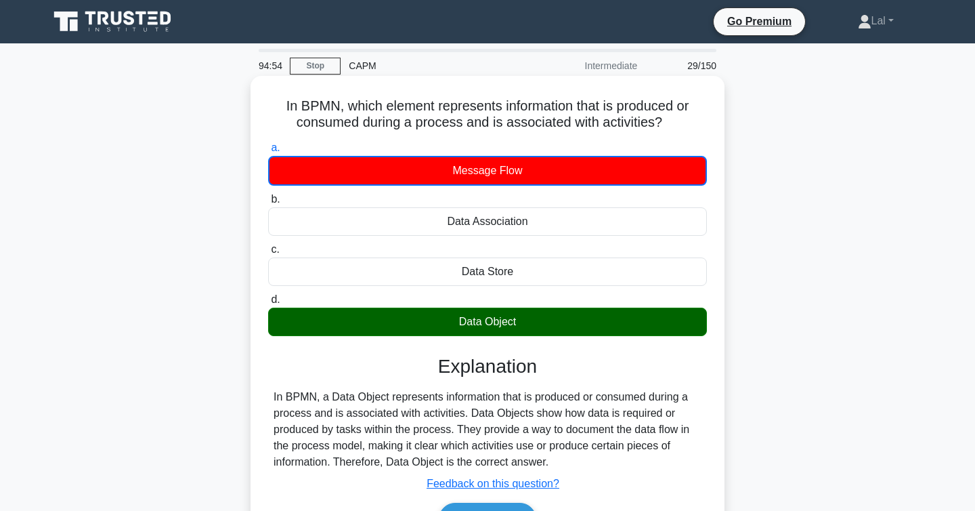
scroll to position [221, 0]
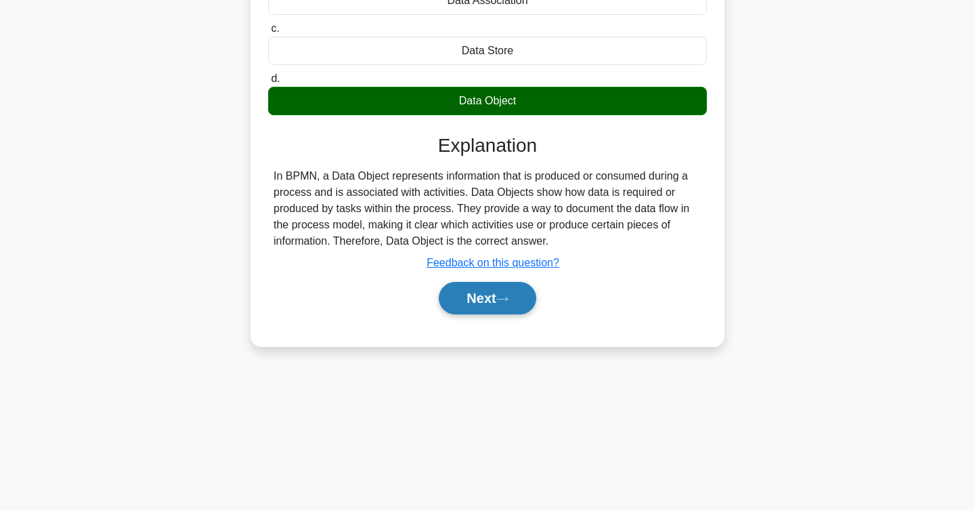
click at [509, 303] on button "Next" at bounding box center [487, 298] width 97 height 33
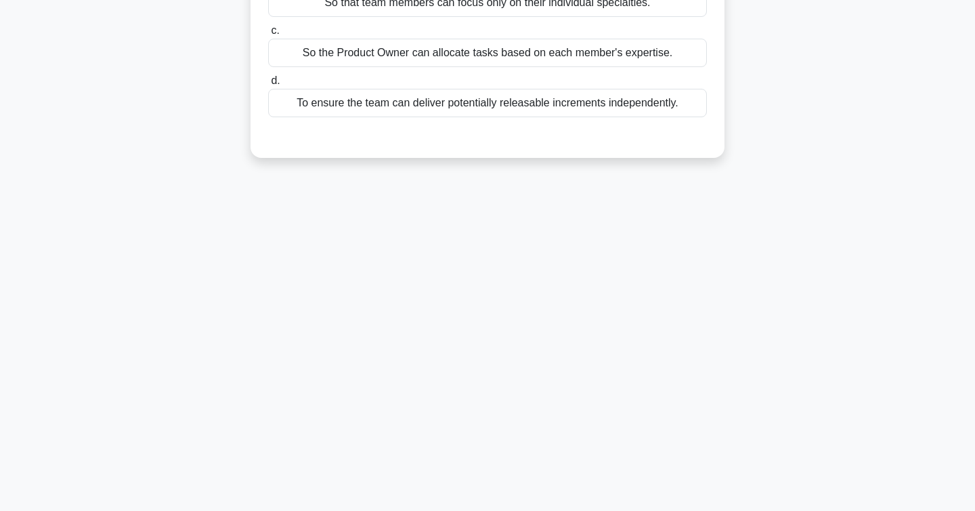
scroll to position [0, 0]
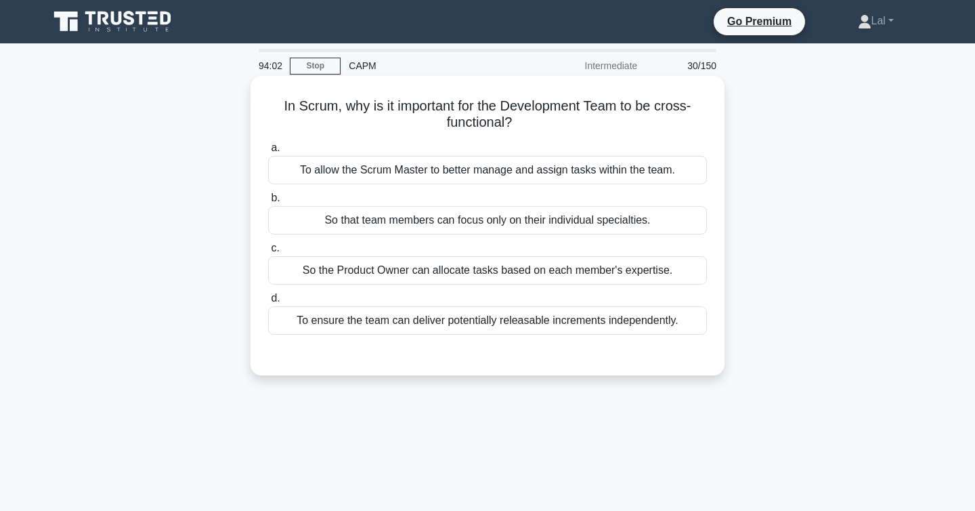
click at [501, 222] on div "So that team members can focus only on their individual specialties." at bounding box center [487, 220] width 439 height 28
click at [268, 202] on input "b. So that team members can focus only on their individual specialties." at bounding box center [268, 198] width 0 height 9
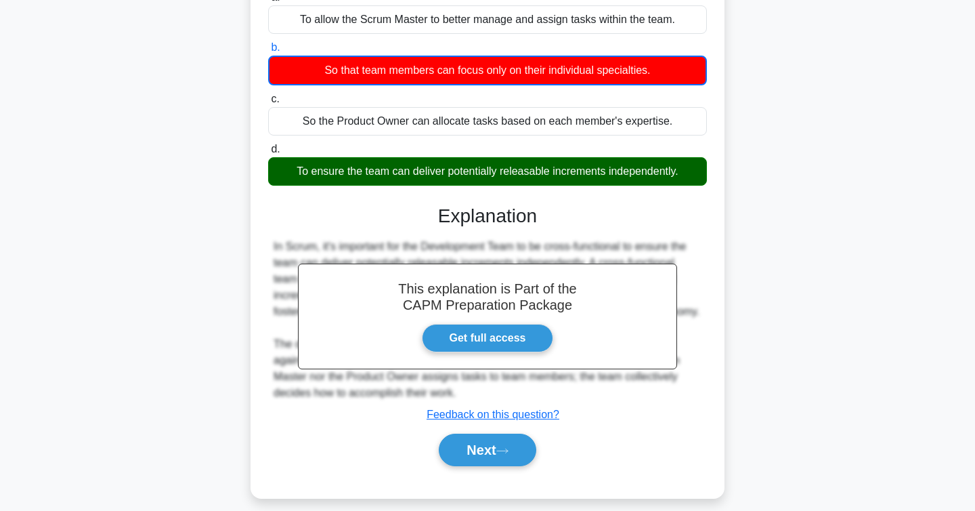
scroll to position [221, 0]
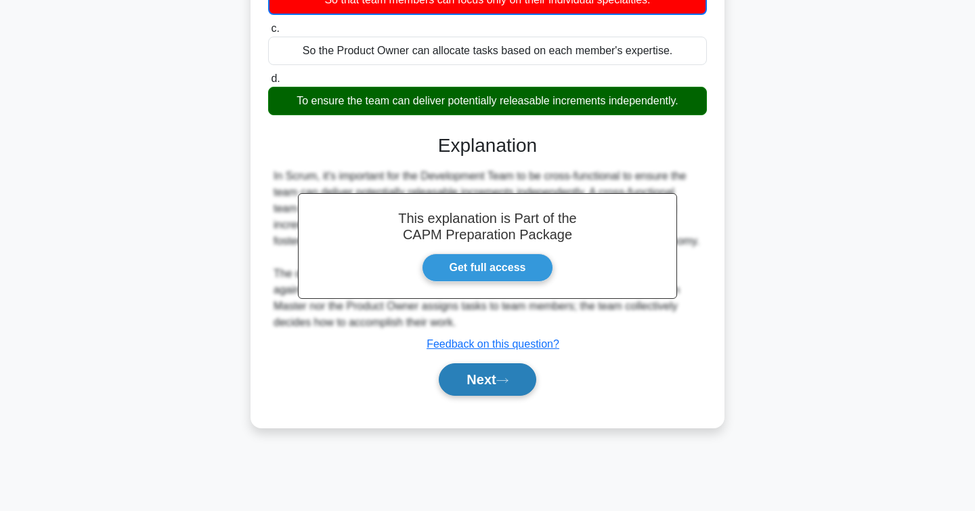
click at [475, 379] on button "Next" at bounding box center [487, 379] width 97 height 33
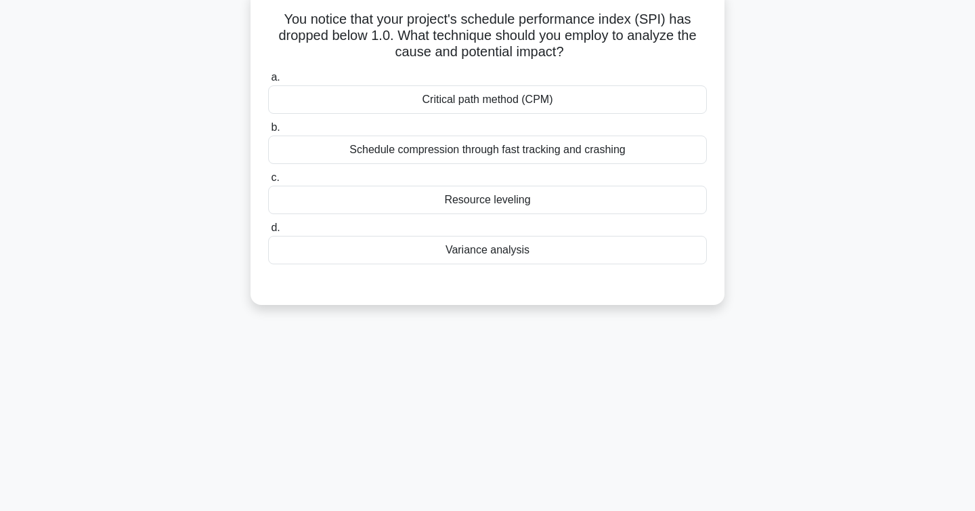
scroll to position [0, 0]
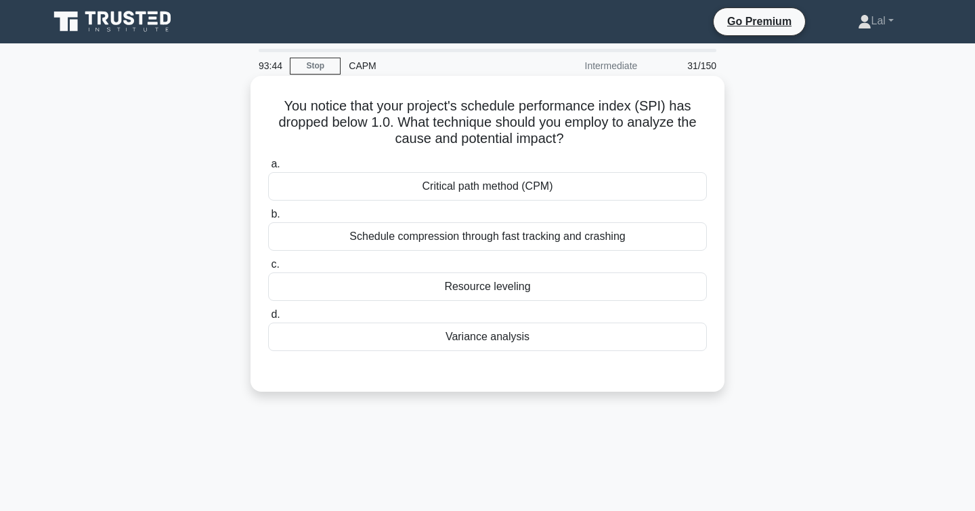
click at [616, 346] on div "Variance analysis" at bounding box center [487, 336] width 439 height 28
click at [268, 319] on input "d. Variance analysis" at bounding box center [268, 314] width 0 height 9
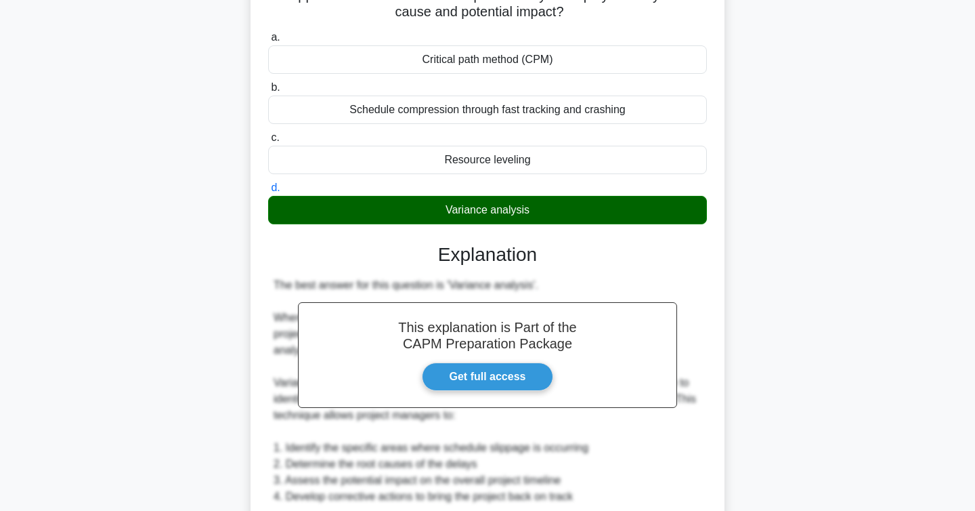
scroll to position [503, 0]
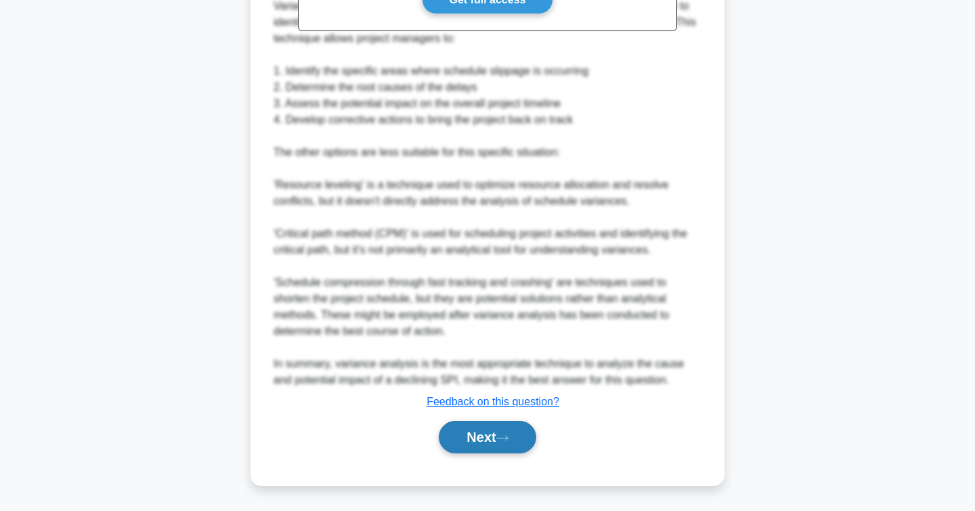
click at [504, 433] on button "Next" at bounding box center [487, 437] width 97 height 33
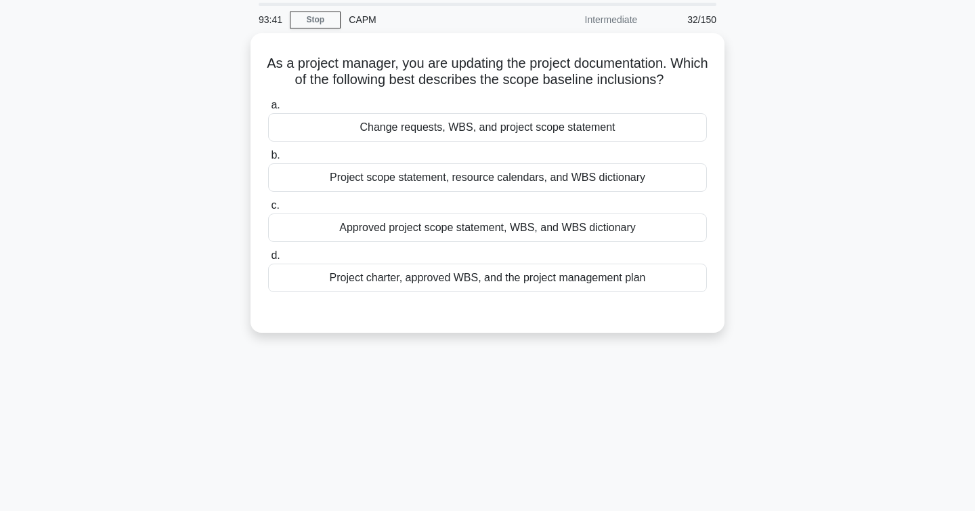
scroll to position [0, 0]
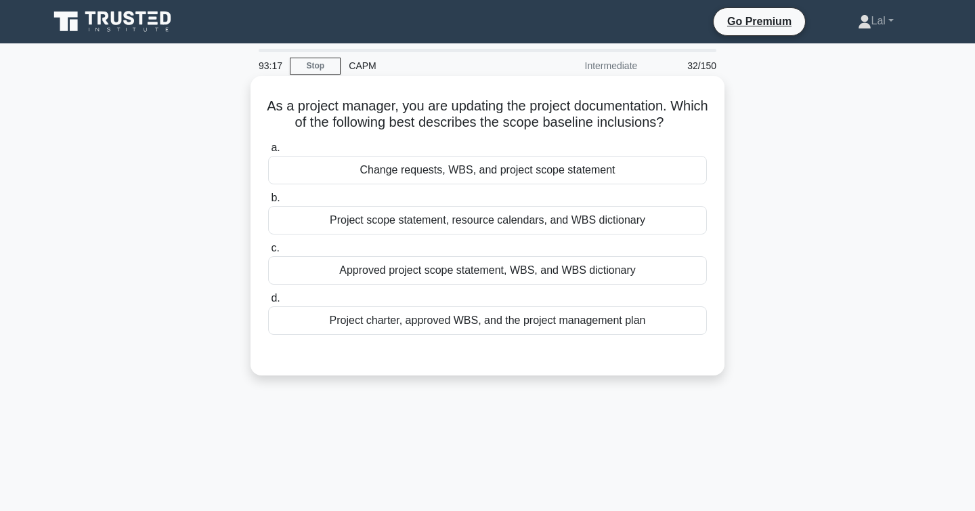
click at [606, 172] on div "Change requests, WBS, and project scope statement" at bounding box center [487, 170] width 439 height 28
click at [268, 152] on input "a. Change requests, WBS, and project scope statement" at bounding box center [268, 148] width 0 height 9
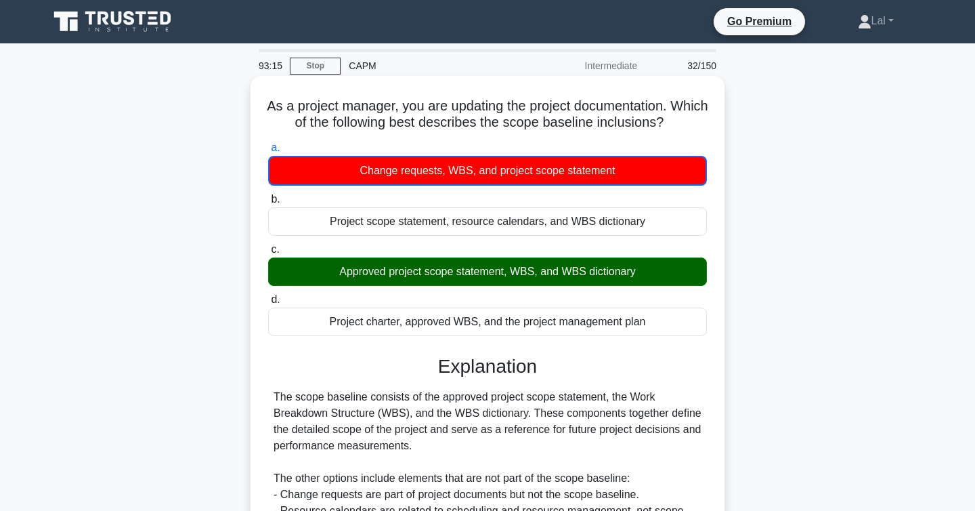
click at [540, 278] on div "Approved project scope statement, WBS, and WBS dictionary" at bounding box center [487, 271] width 439 height 28
click at [268, 254] on input "c. Approved project scope statement, WBS, and WBS dictionary" at bounding box center [268, 249] width 0 height 9
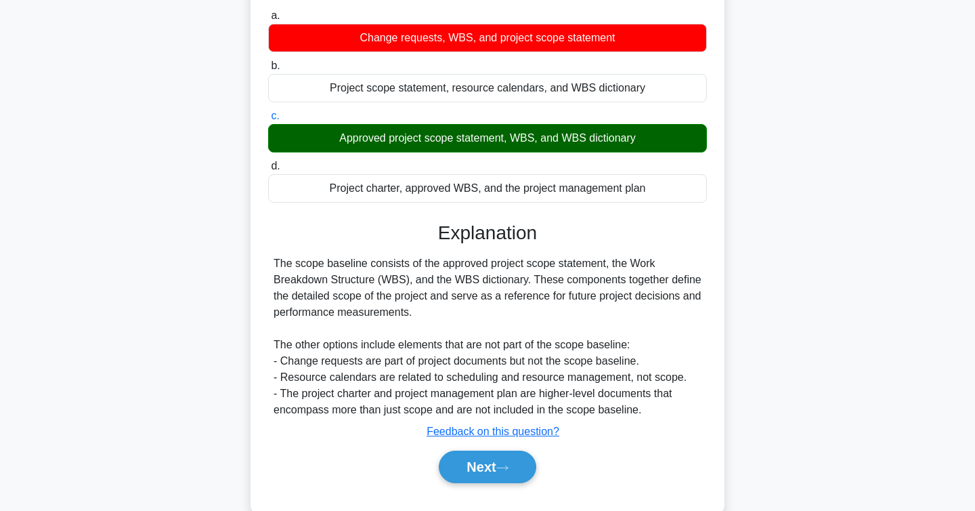
scroll to position [137, 0]
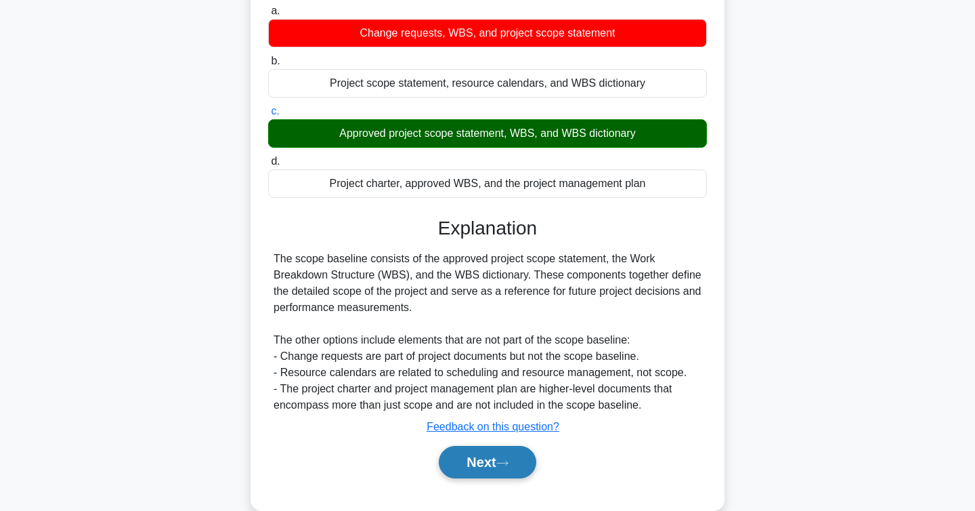
click at [484, 461] on button "Next" at bounding box center [487, 462] width 97 height 33
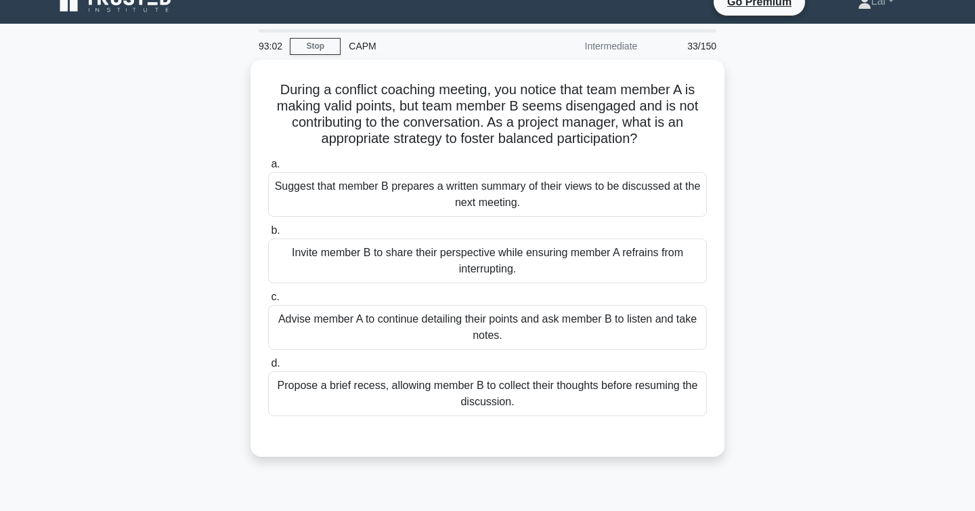
scroll to position [20, 0]
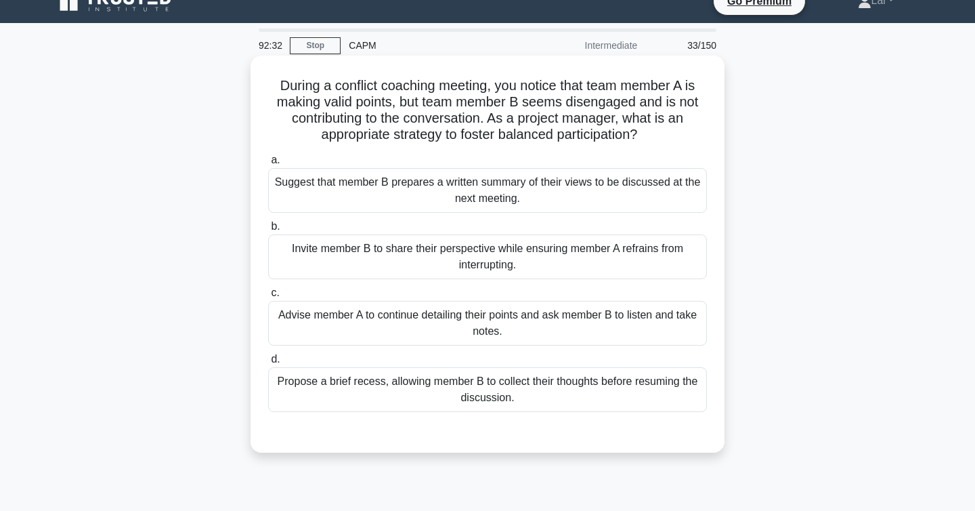
click at [687, 251] on div "Invite member B to share their perspective while ensuring member A refrains fro…" at bounding box center [487, 256] width 439 height 45
click at [268, 231] on input "b. Invite member B to share their perspective while ensuring member A refrains …" at bounding box center [268, 226] width 0 height 9
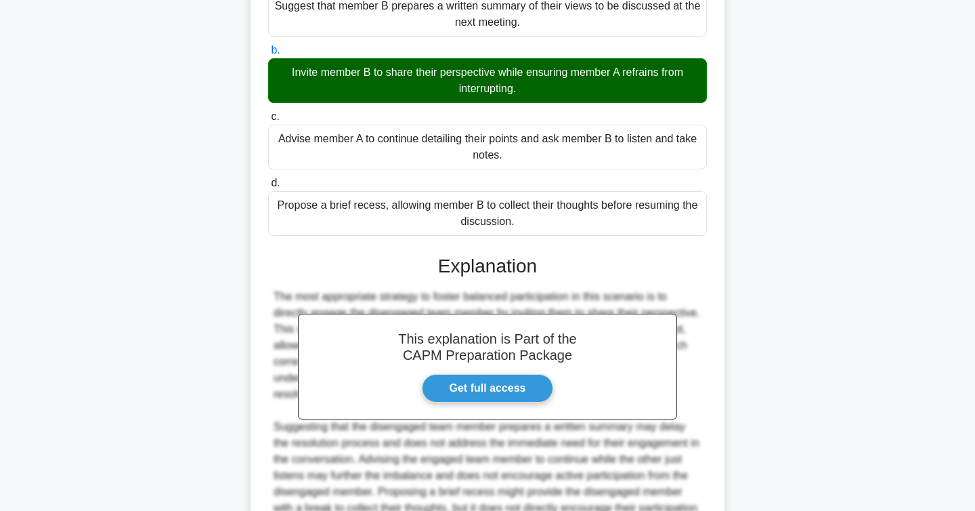
scroll to position [341, 0]
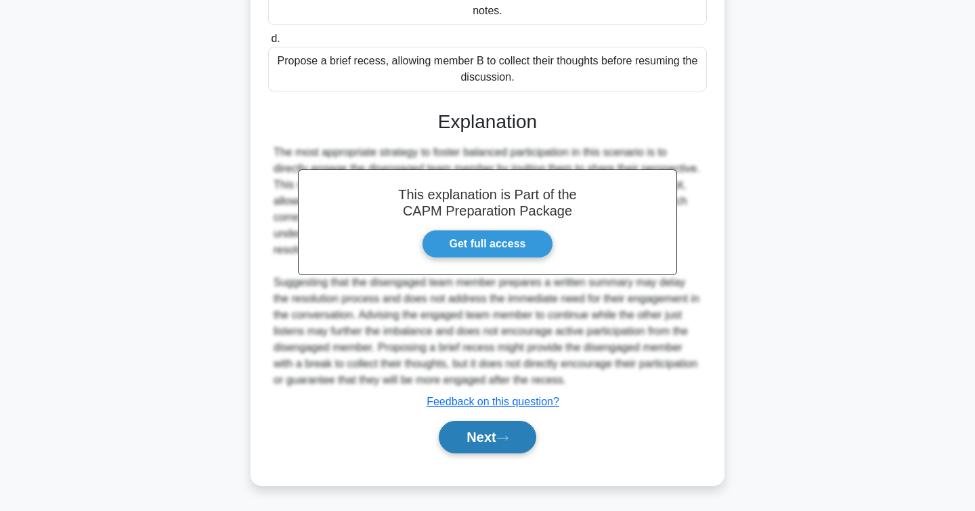
click at [521, 431] on button "Next" at bounding box center [487, 437] width 97 height 33
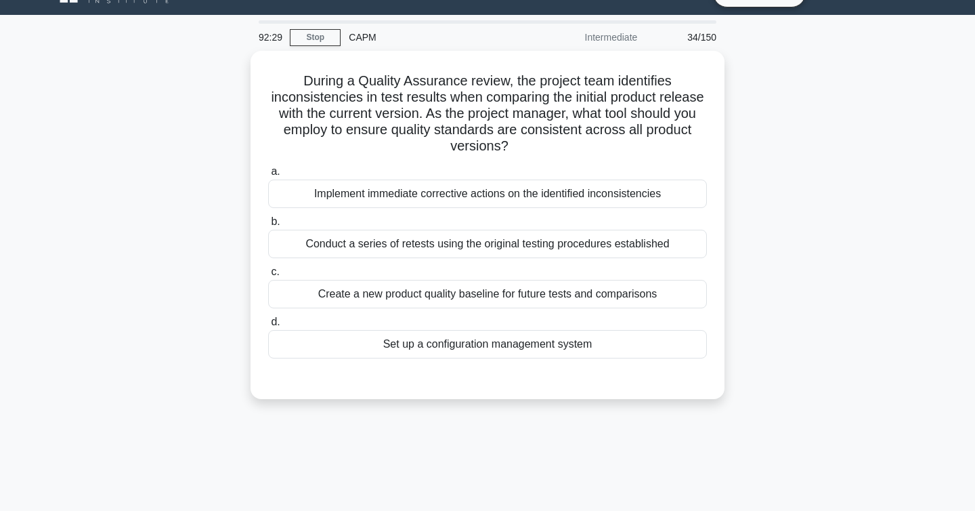
scroll to position [0, 0]
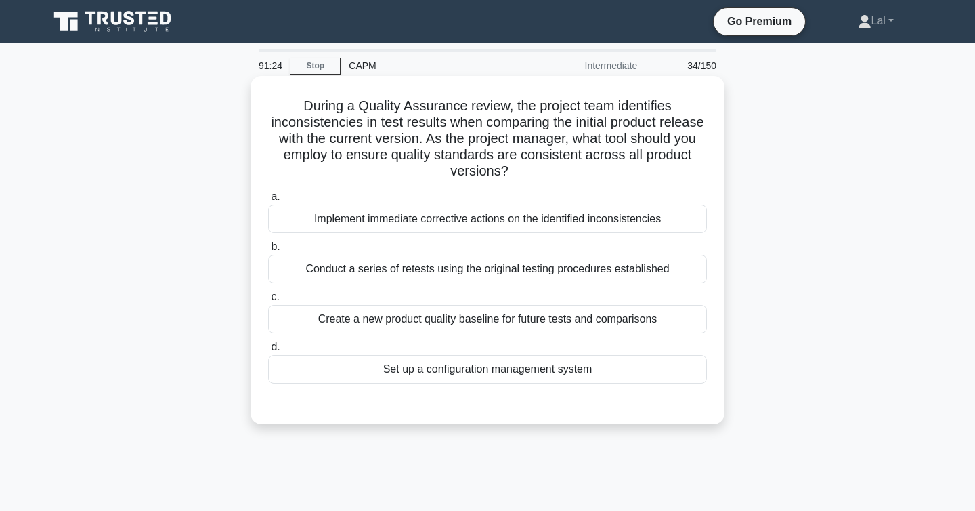
click at [681, 326] on div "Create a new product quality baseline for future tests and comparisons" at bounding box center [487, 319] width 439 height 28
click at [268, 301] on input "c. Create a new product quality baseline for future tests and comparisons" at bounding box center [268, 297] width 0 height 9
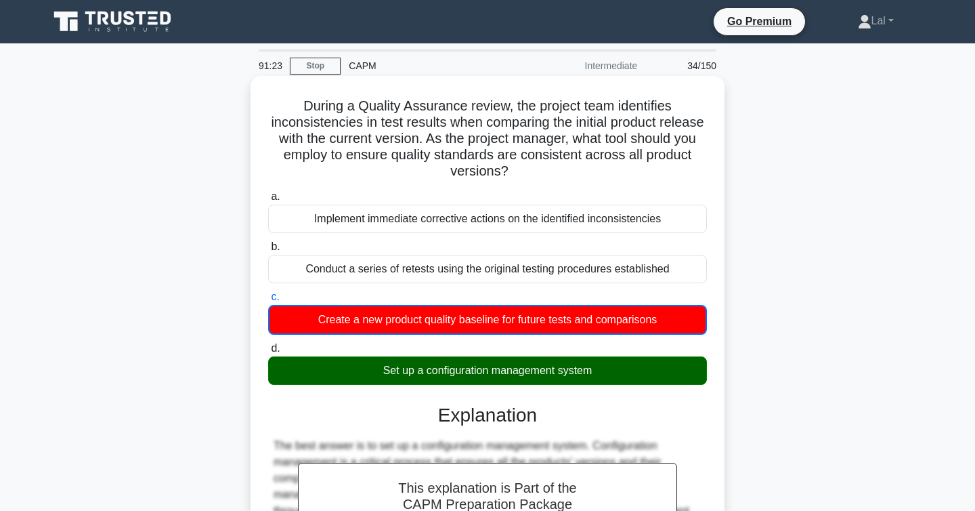
click at [597, 370] on div "Set up a configuration management system" at bounding box center [487, 370] width 439 height 28
click at [268, 353] on input "d. Set up a configuration management system" at bounding box center [268, 348] width 0 height 9
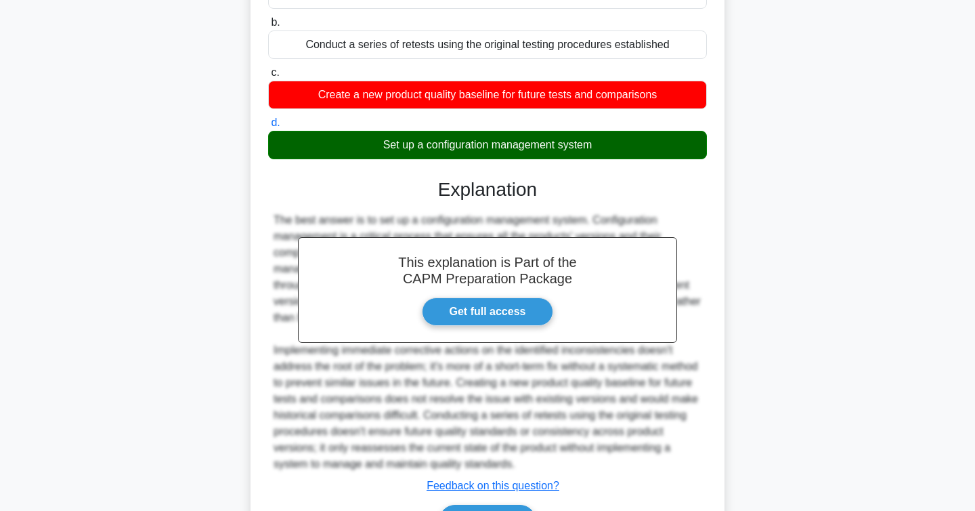
scroll to position [308, 0]
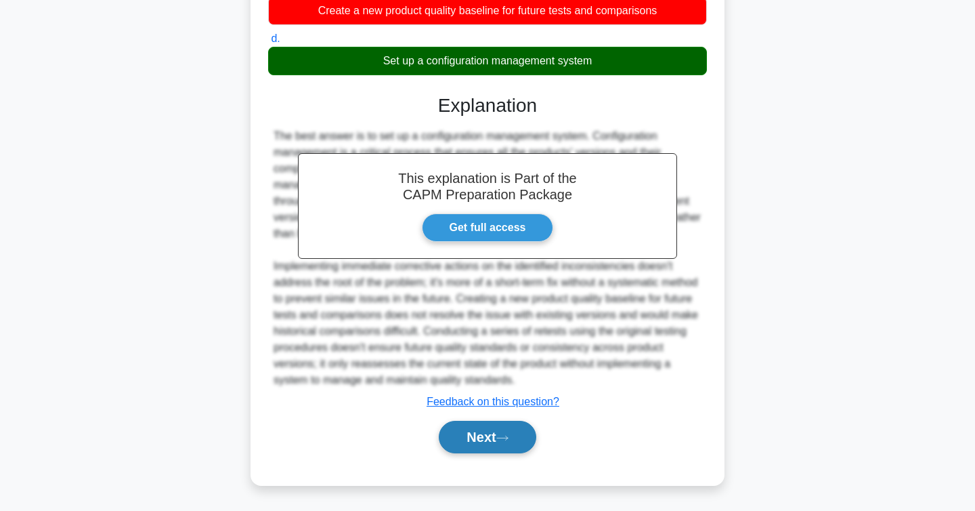
click at [519, 431] on button "Next" at bounding box center [487, 437] width 97 height 33
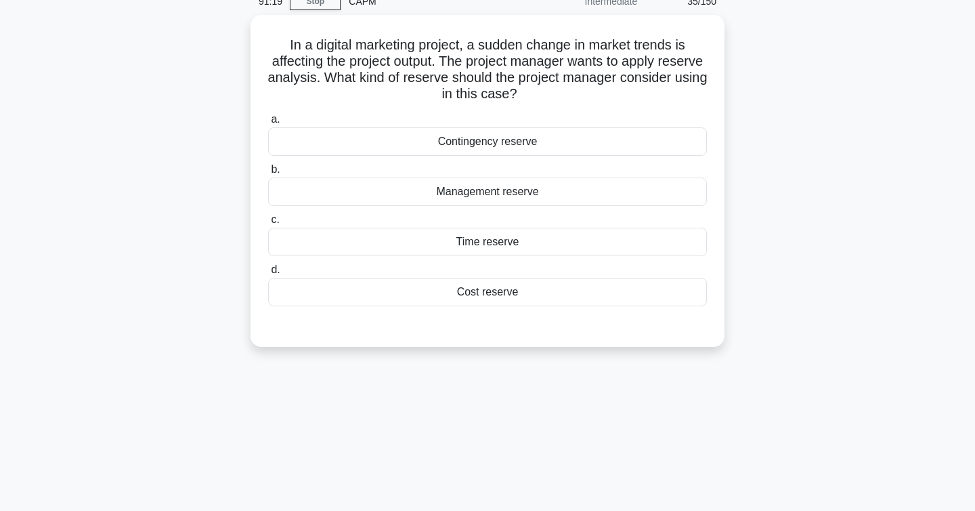
scroll to position [0, 0]
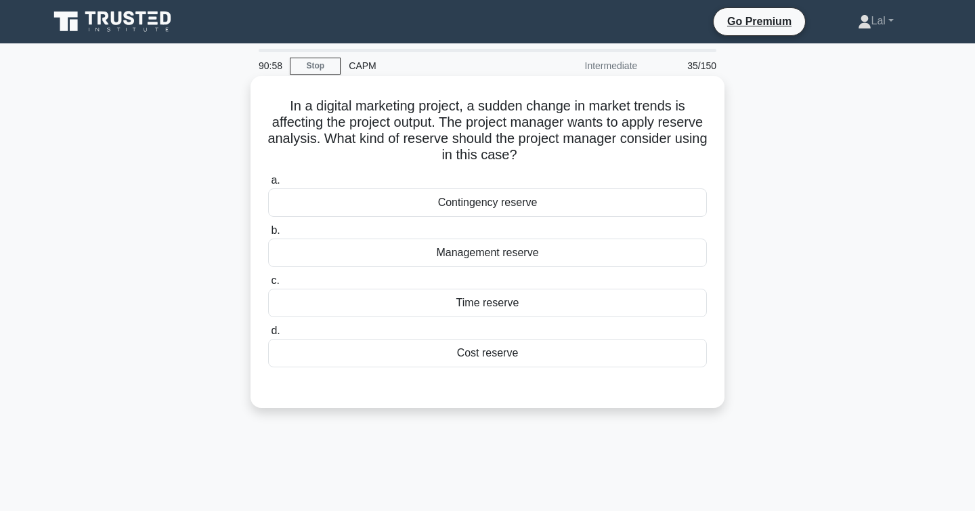
click at [660, 211] on div "Contingency reserve" at bounding box center [487, 202] width 439 height 28
click at [268, 185] on input "a. Contingency reserve" at bounding box center [268, 180] width 0 height 9
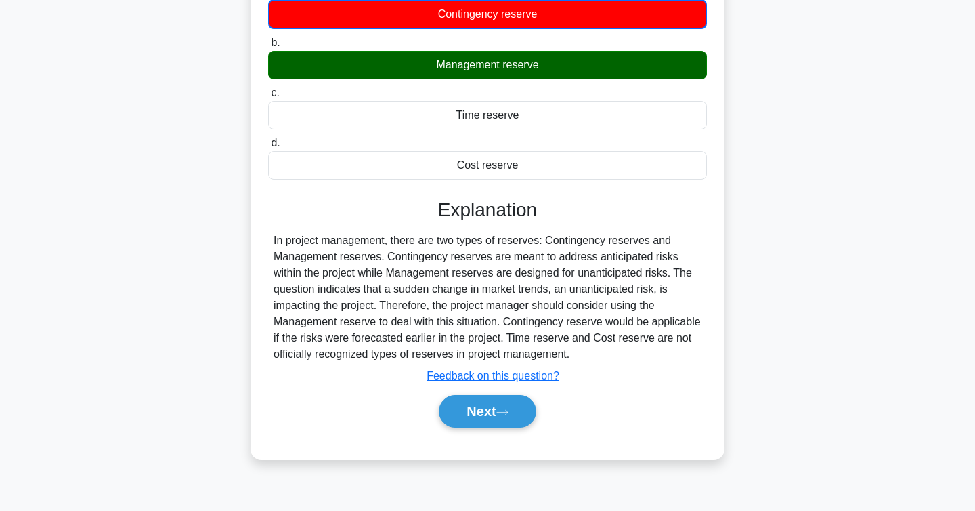
scroll to position [193, 0]
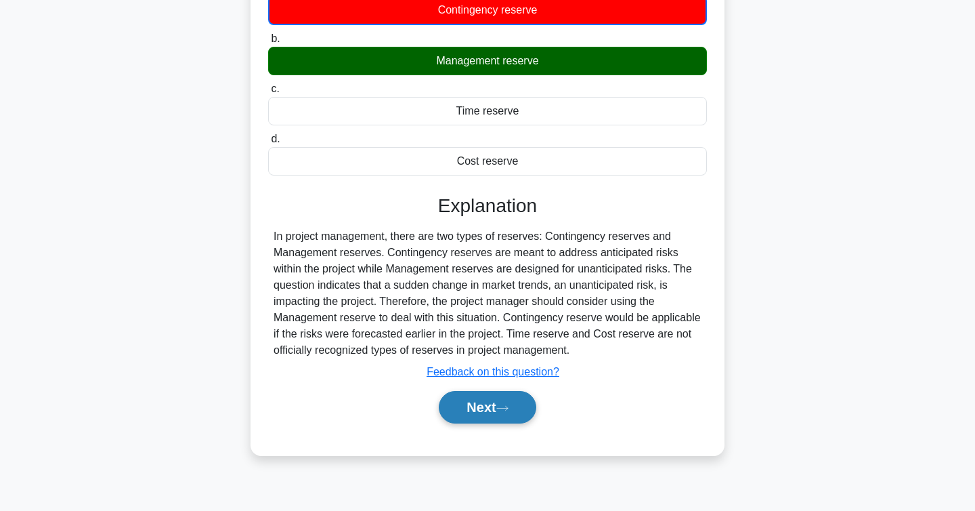
click at [494, 408] on button "Next" at bounding box center [487, 407] width 97 height 33
click at [486, 412] on button "Next" at bounding box center [487, 407] width 97 height 33
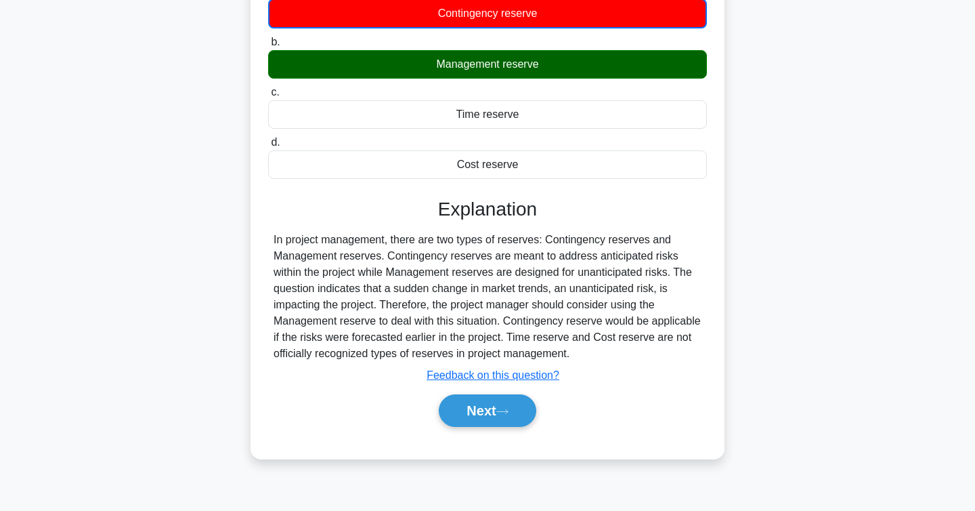
click at [465, 413] on button "Next" at bounding box center [487, 410] width 97 height 33
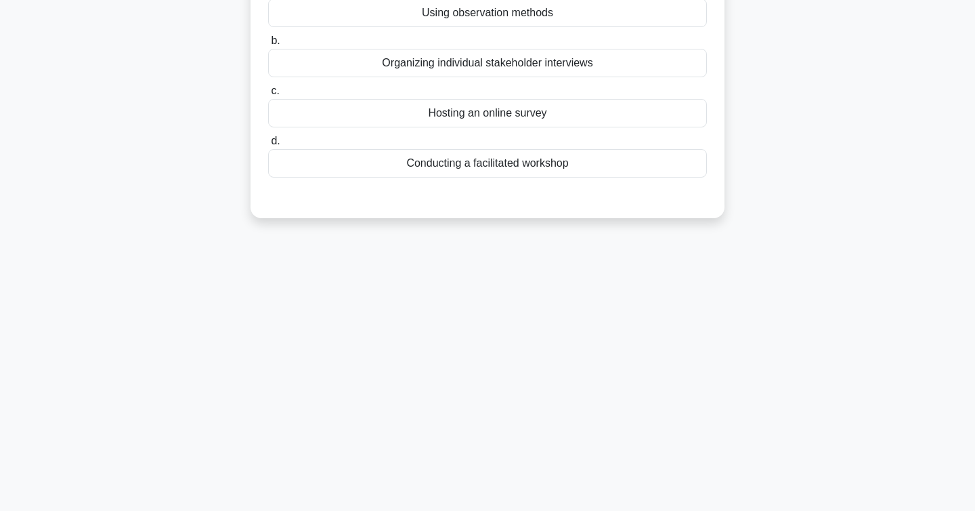
scroll to position [0, 0]
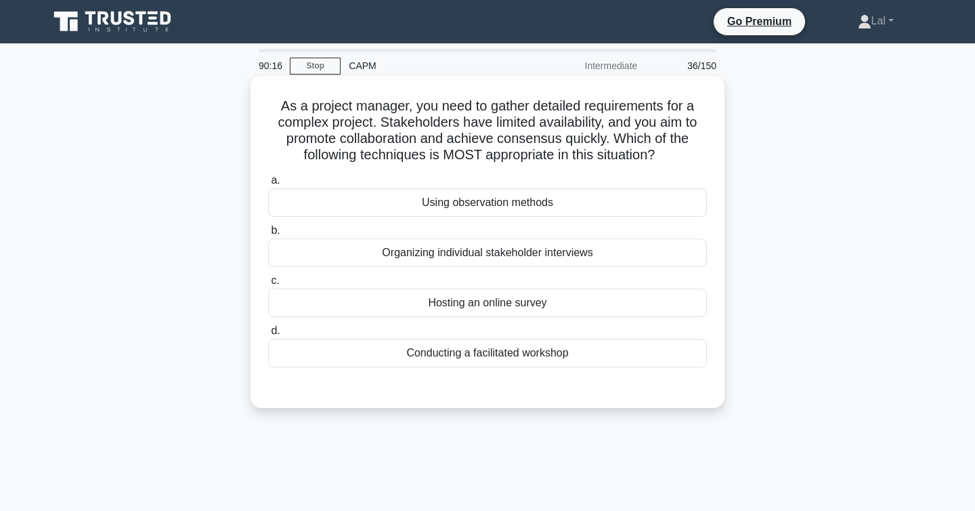
click at [571, 364] on div "Conducting a facilitated workshop" at bounding box center [487, 353] width 439 height 28
click at [268, 335] on input "d. Conducting a facilitated workshop" at bounding box center [268, 330] width 0 height 9
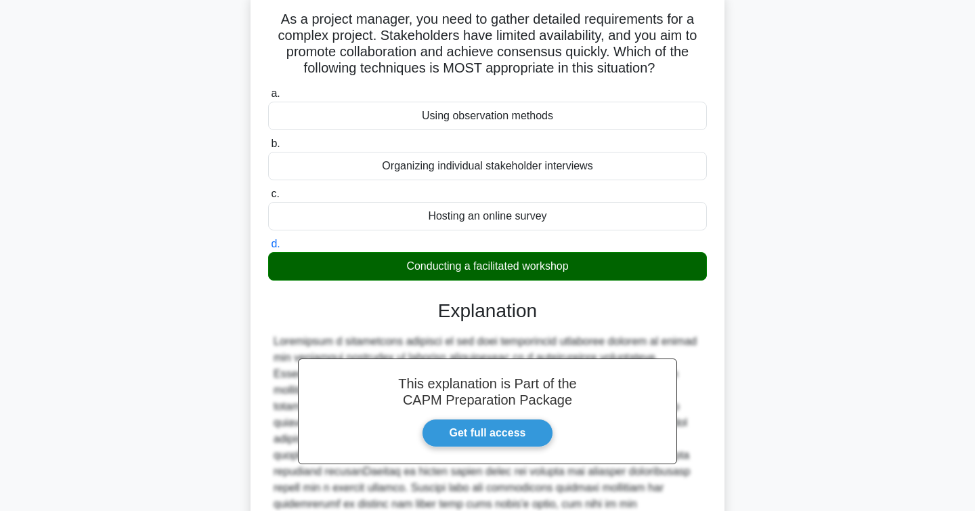
scroll to position [259, 0]
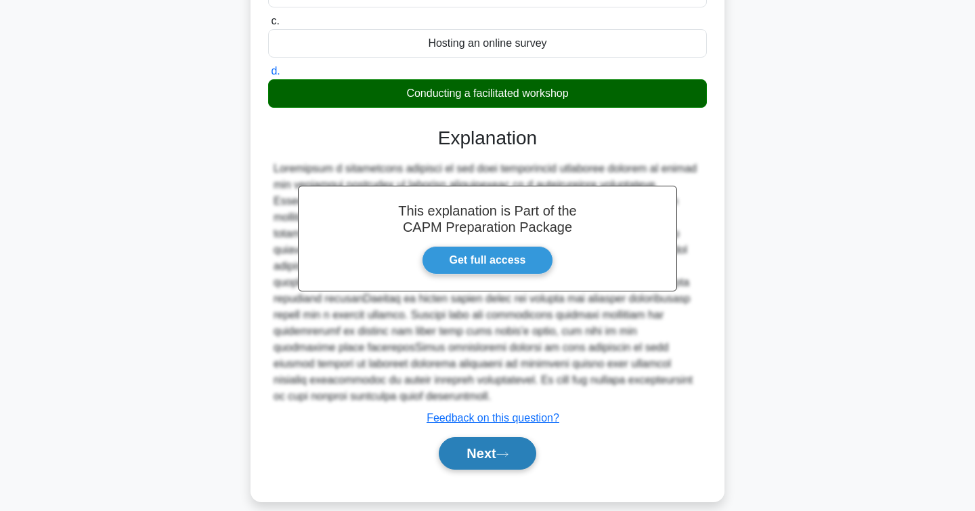
click at [508, 437] on button "Next" at bounding box center [487, 453] width 97 height 33
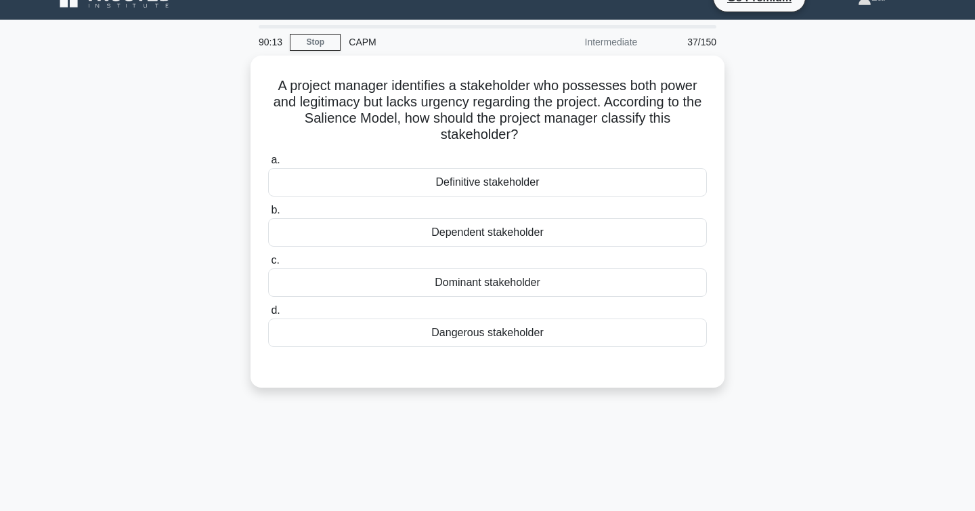
scroll to position [0, 0]
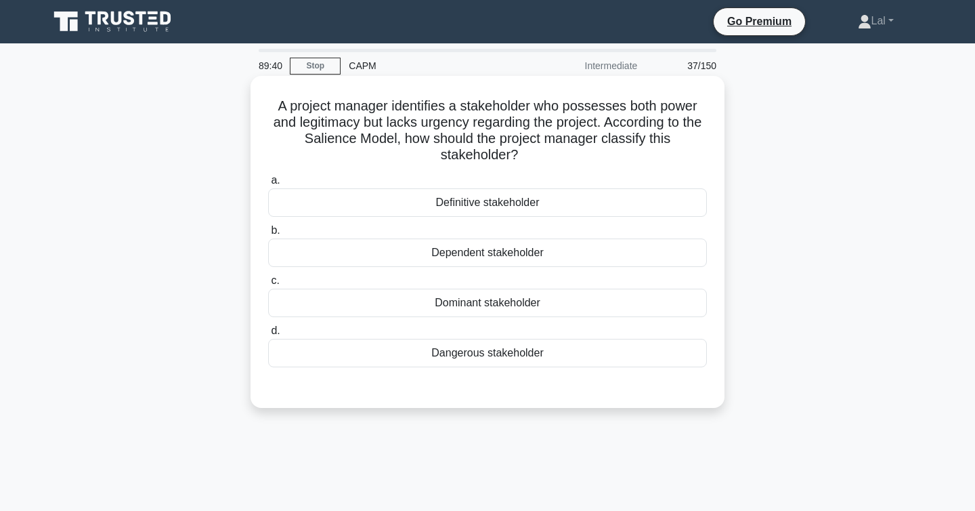
click at [593, 256] on div "Dependent stakeholder" at bounding box center [487, 252] width 439 height 28
click at [268, 235] on input "b. Dependent stakeholder" at bounding box center [268, 230] width 0 height 9
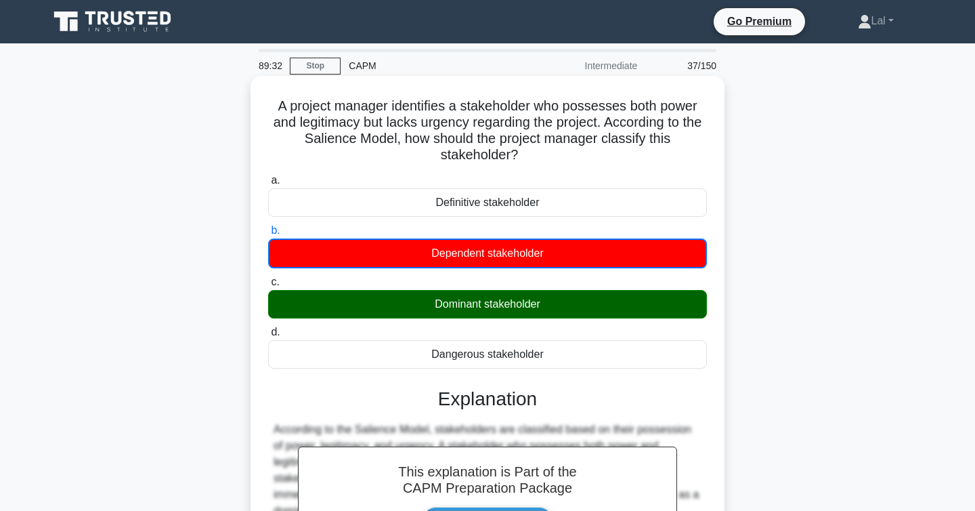
click at [398, 140] on h5 "A project manager identifies a stakeholder who possesses both power and legitim…" at bounding box center [488, 131] width 442 height 66
drag, startPoint x: 307, startPoint y: 137, endPoint x: 402, endPoint y: 137, distance: 95.5
click at [403, 137] on h5 "A project manager identifies a stakeholder who possesses both power and legitim…" at bounding box center [488, 131] width 442 height 66
copy h5 "Salience Model,"
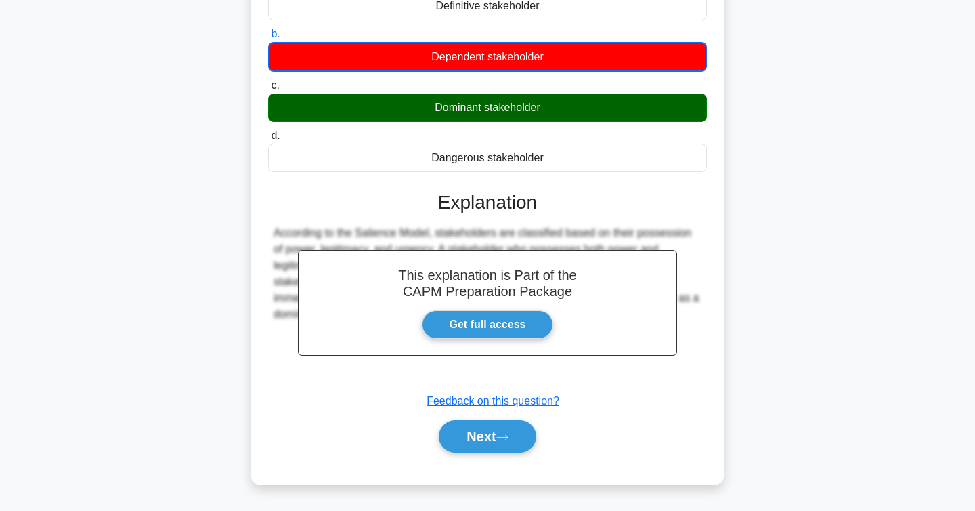
scroll to position [221, 0]
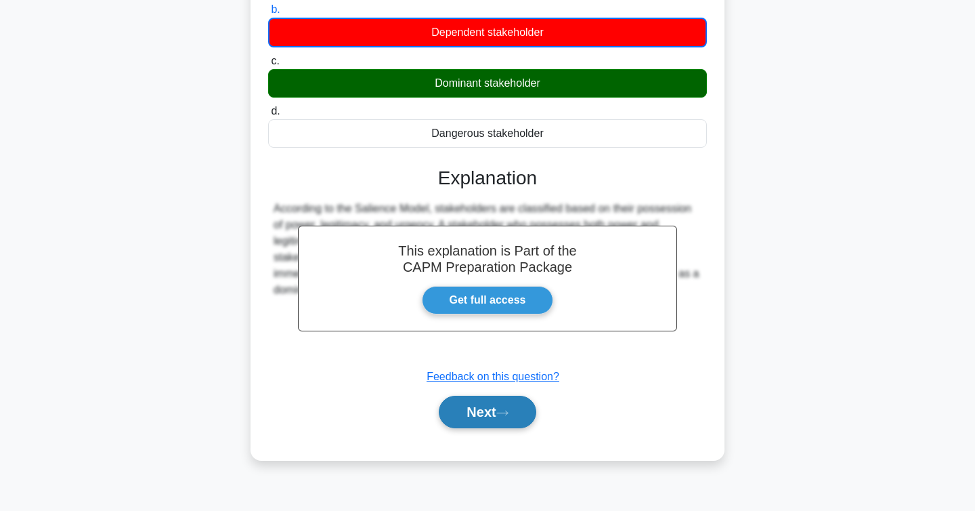
click at [503, 419] on button "Next" at bounding box center [487, 412] width 97 height 33
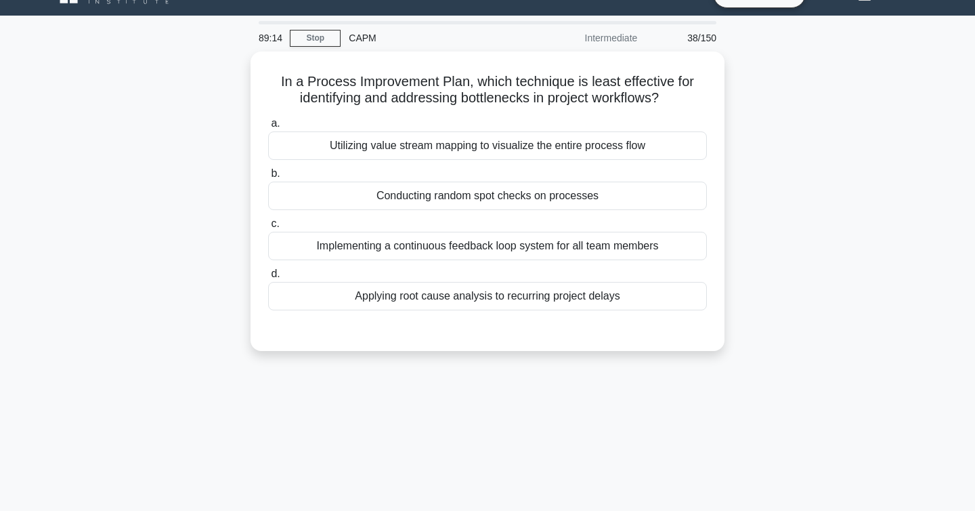
scroll to position [0, 0]
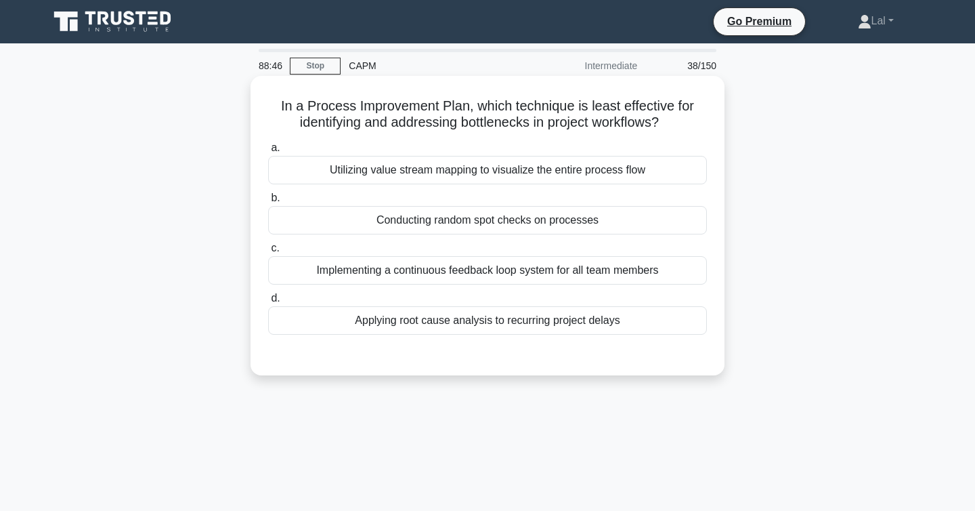
click at [575, 274] on div "Implementing a continuous feedback loop system for all team members" at bounding box center [487, 270] width 439 height 28
click at [268, 253] on input "c. Implementing a continuous feedback loop system for all team members" at bounding box center [268, 248] width 0 height 9
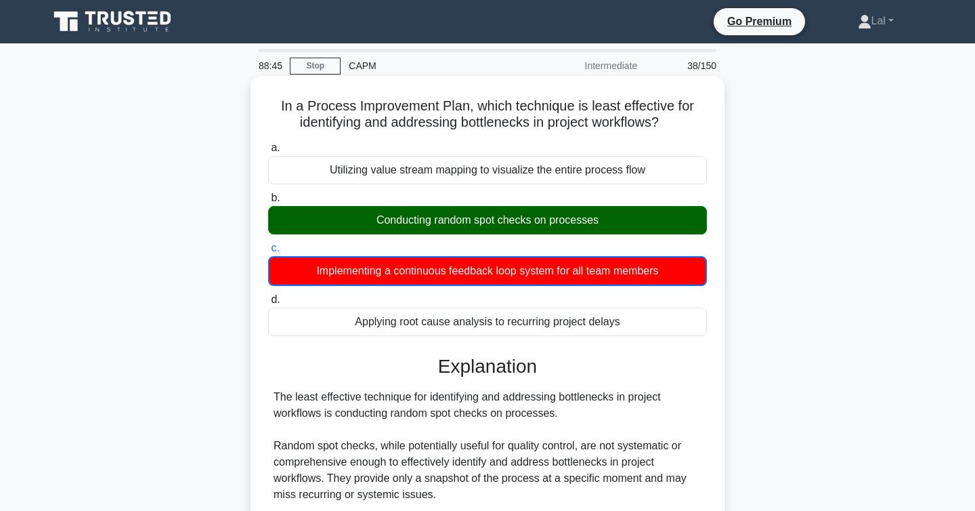
click at [532, 225] on div "Conducting random spot checks on processes" at bounding box center [487, 220] width 439 height 28
click at [268, 202] on input "b. Conducting random spot checks on processes" at bounding box center [268, 198] width 0 height 9
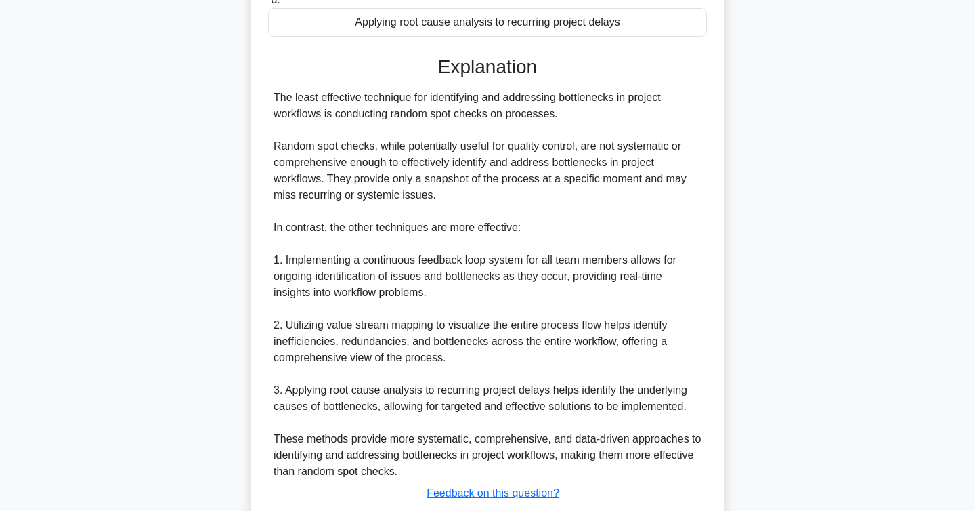
scroll to position [389, 0]
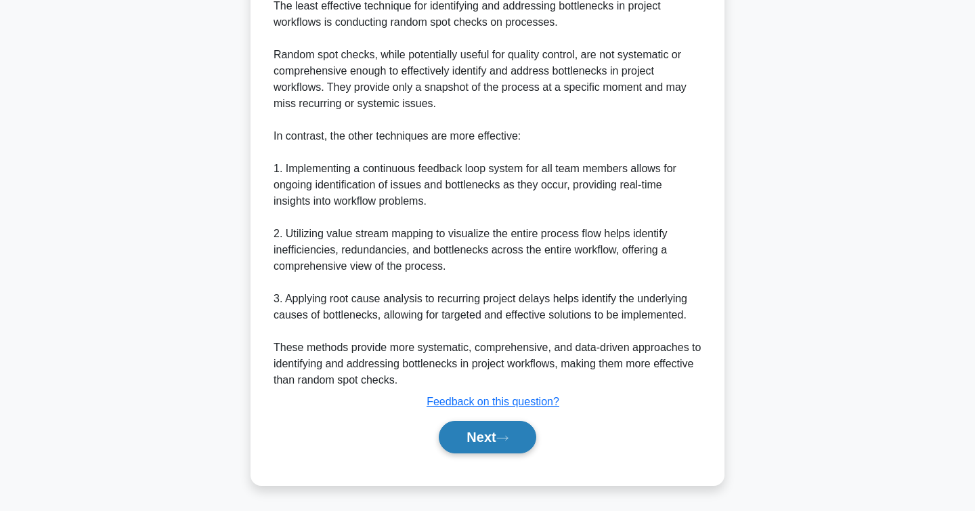
click at [509, 438] on icon at bounding box center [502, 437] width 12 height 7
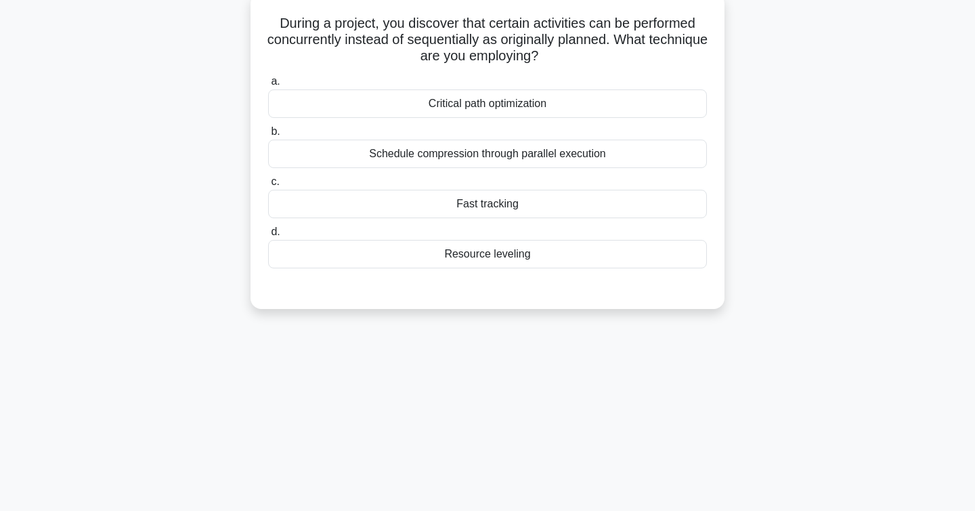
scroll to position [0, 0]
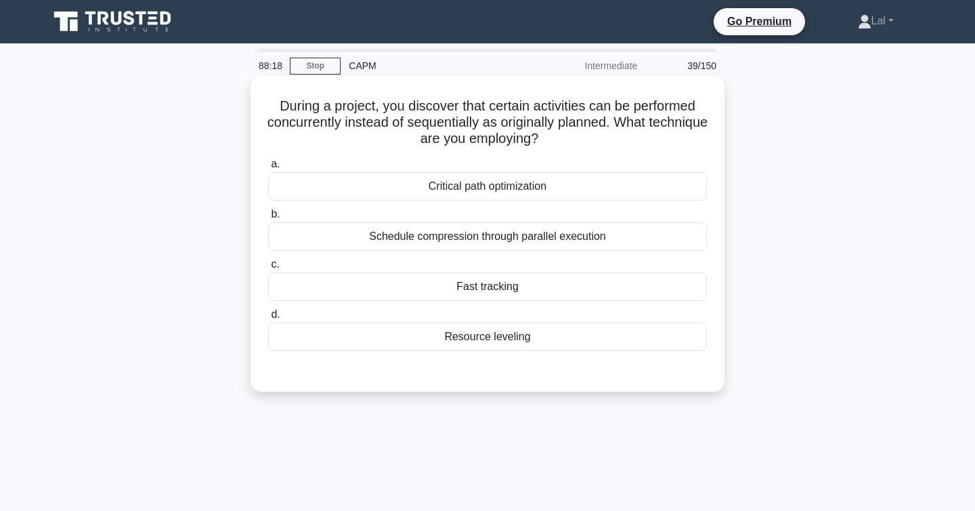
click at [571, 287] on div "Fast tracking" at bounding box center [487, 286] width 439 height 28
click at [268, 269] on input "c. Fast tracking" at bounding box center [268, 264] width 0 height 9
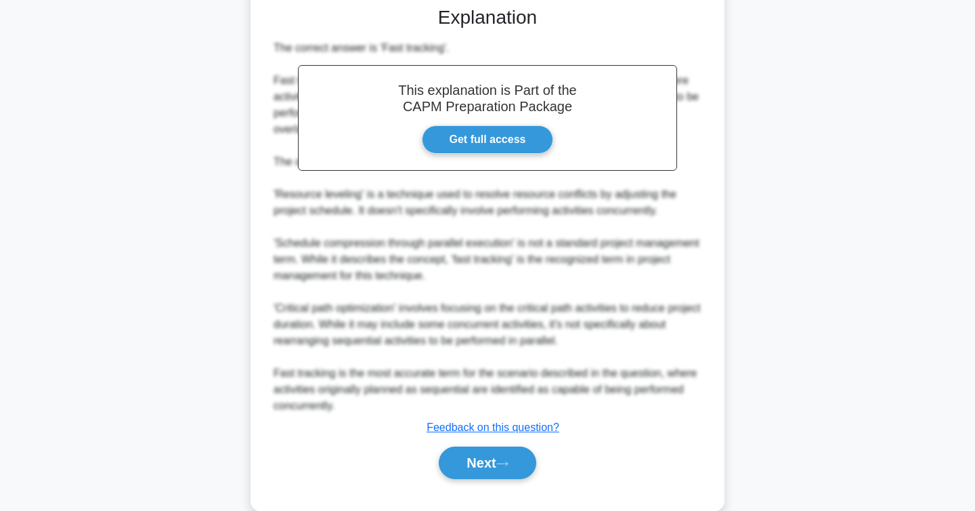
scroll to position [389, 0]
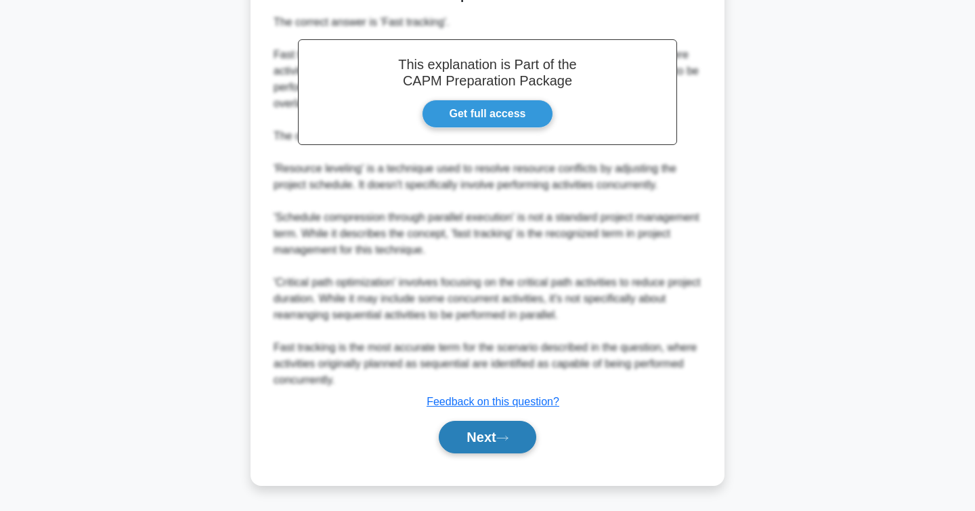
click at [515, 433] on button "Next" at bounding box center [487, 437] width 97 height 33
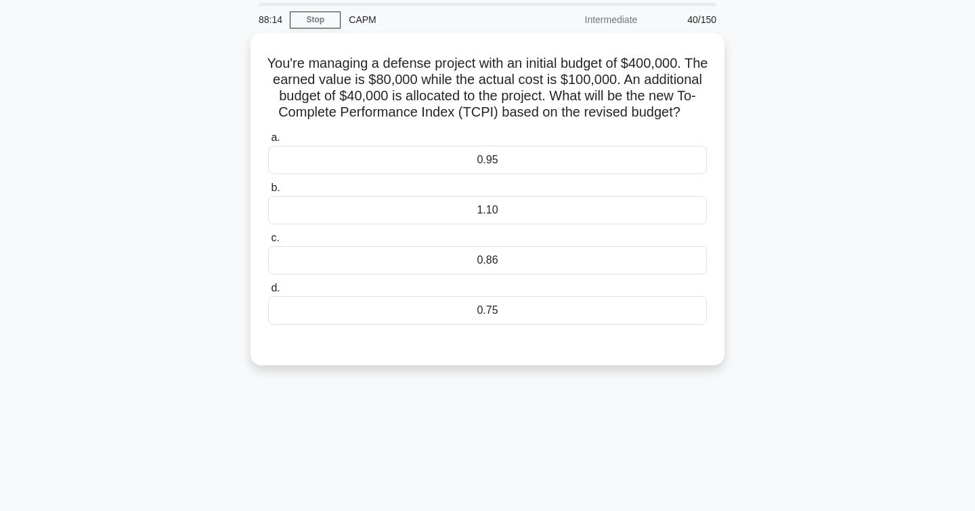
scroll to position [0, 0]
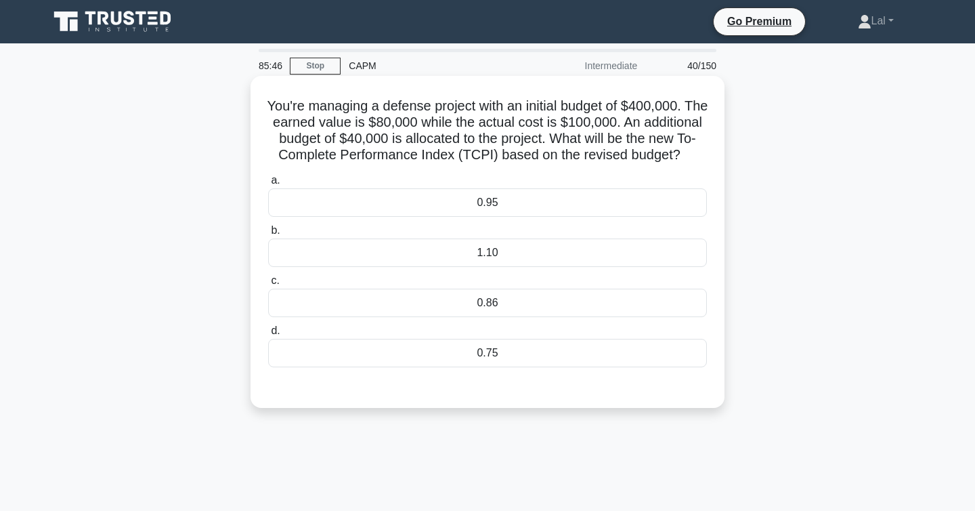
click at [645, 339] on label "d. 0.75" at bounding box center [487, 344] width 439 height 45
click at [268, 335] on input "d. 0.75" at bounding box center [268, 330] width 0 height 9
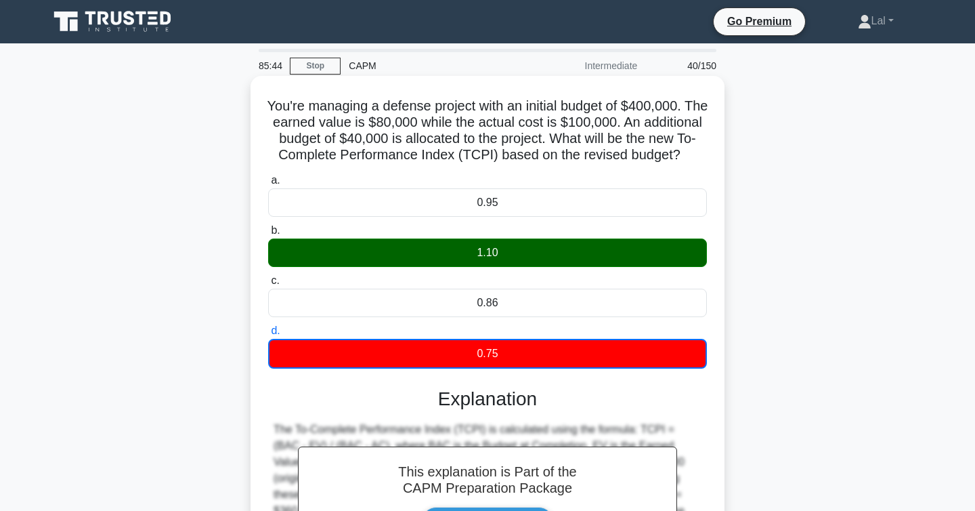
click at [567, 267] on div "1.10" at bounding box center [487, 252] width 439 height 28
click at [268, 235] on input "b. 1.10" at bounding box center [268, 230] width 0 height 9
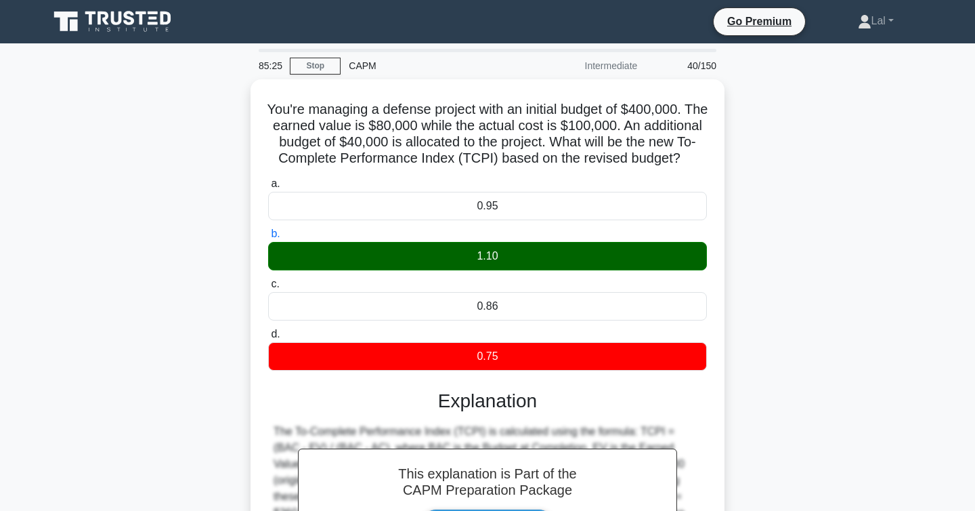
scroll to position [221, 0]
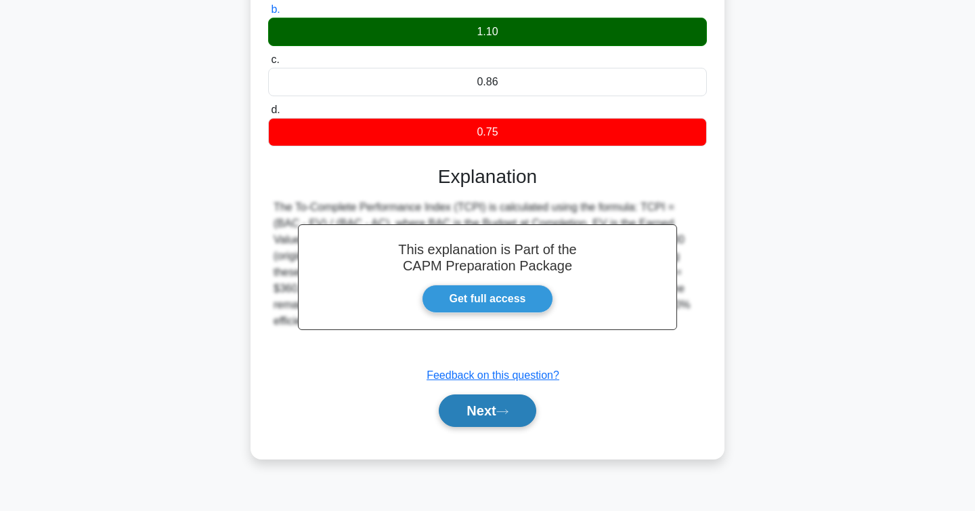
click at [507, 415] on icon at bounding box center [502, 411] width 12 height 7
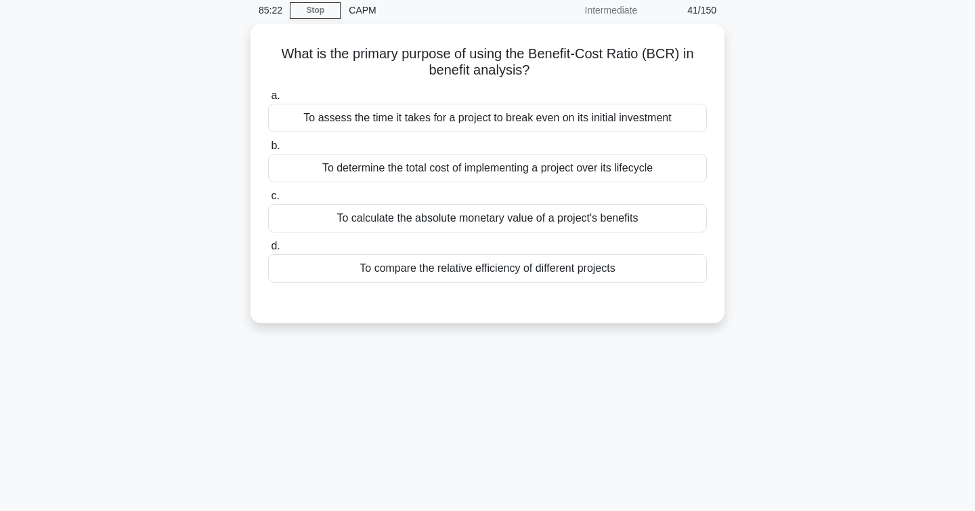
scroll to position [0, 0]
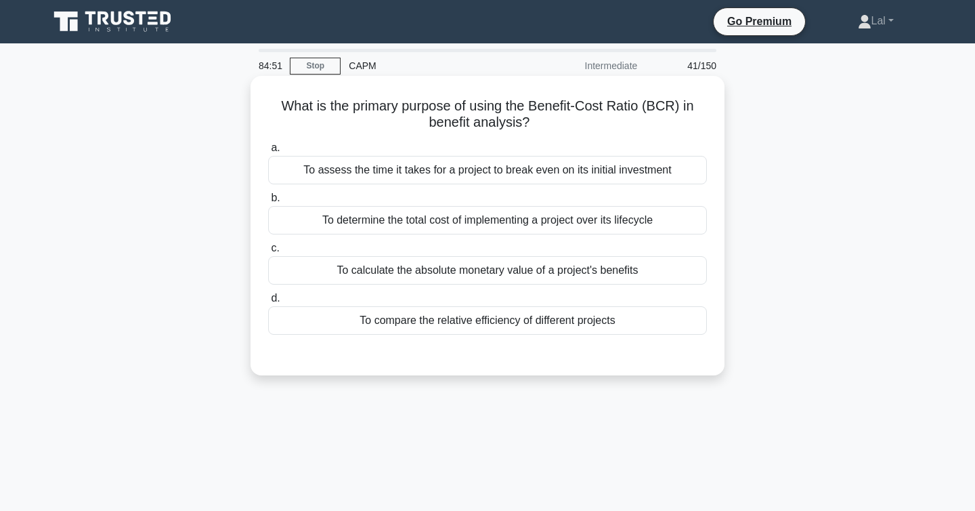
click at [368, 283] on div "To calculate the absolute monetary value of a project's benefits" at bounding box center [487, 270] width 439 height 28
click at [268, 253] on input "c. To calculate the absolute monetary value of a project's benefits" at bounding box center [268, 248] width 0 height 9
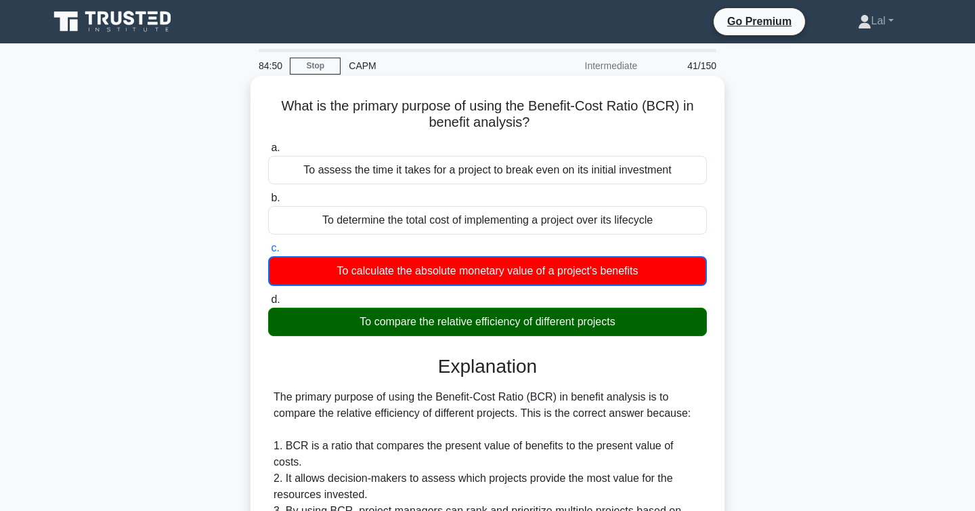
click at [389, 325] on div "To compare the relative efficiency of different projects" at bounding box center [487, 321] width 439 height 28
click at [268, 304] on input "d. To compare the relative efficiency of different projects" at bounding box center [268, 299] width 0 height 9
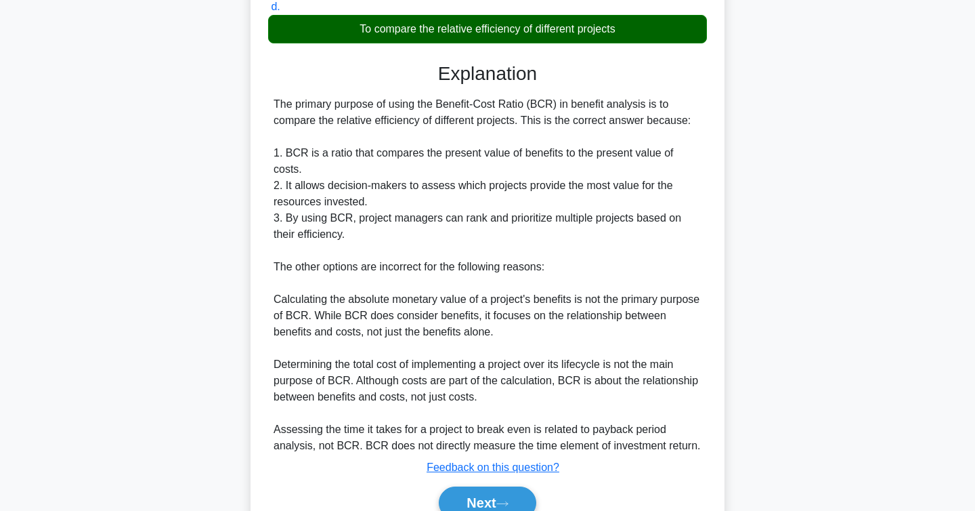
scroll to position [357, 0]
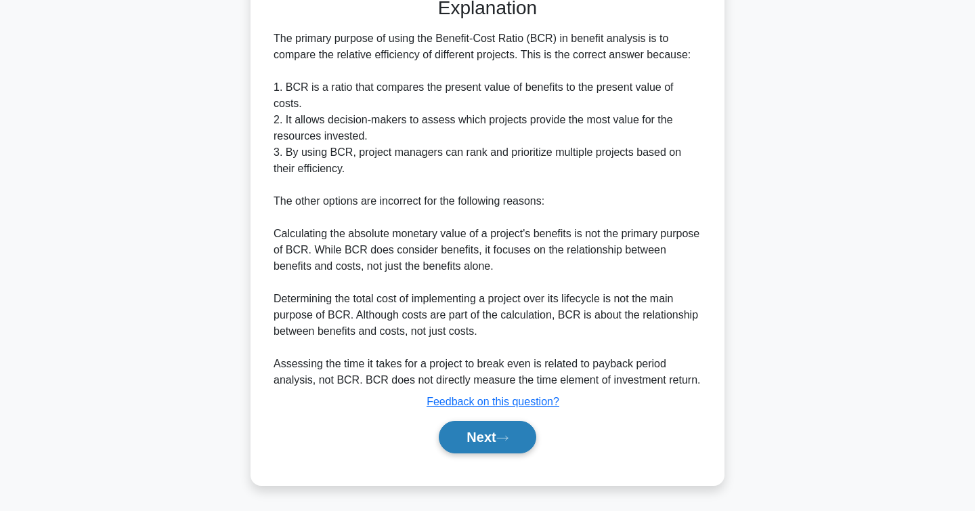
click at [490, 425] on button "Next" at bounding box center [487, 437] width 97 height 33
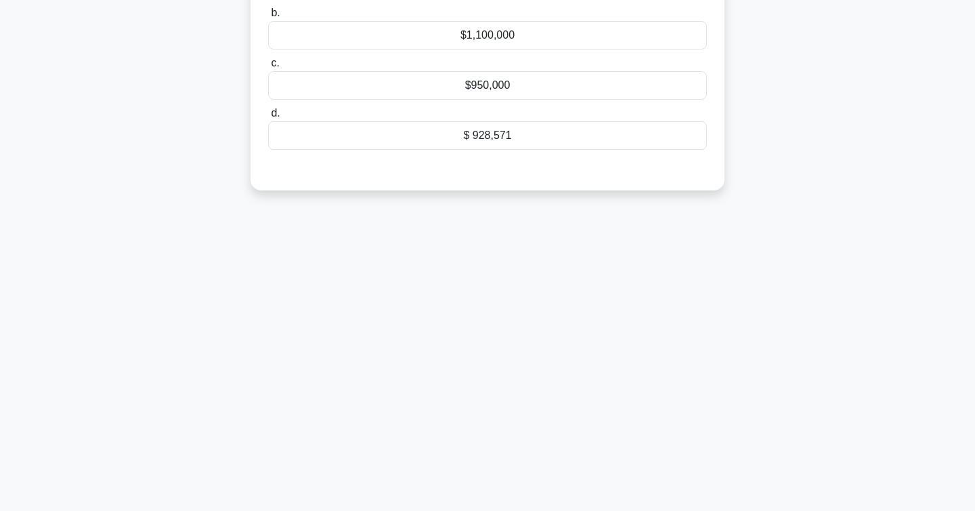
scroll to position [0, 0]
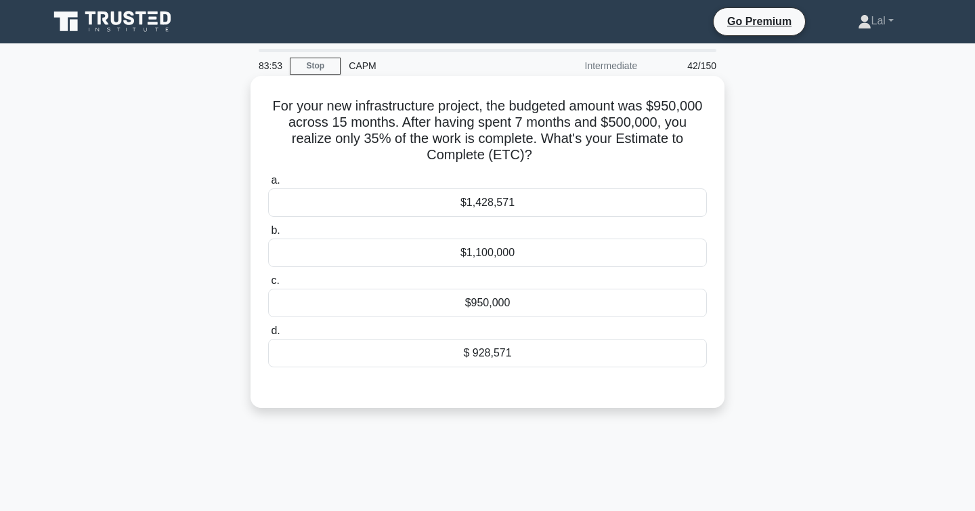
click at [434, 194] on div "$1,428,571" at bounding box center [487, 202] width 439 height 28
click at [268, 185] on input "a. $1,428,571" at bounding box center [268, 180] width 0 height 9
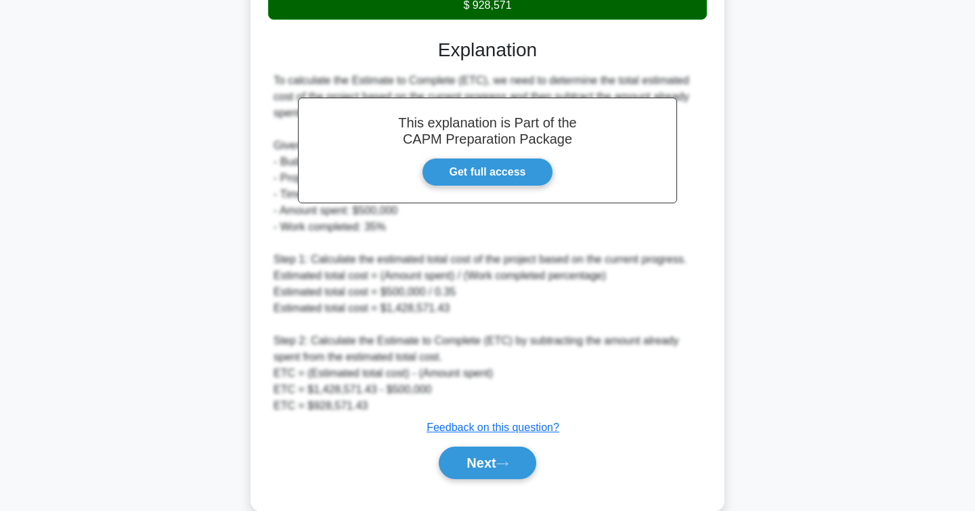
scroll to position [375, 0]
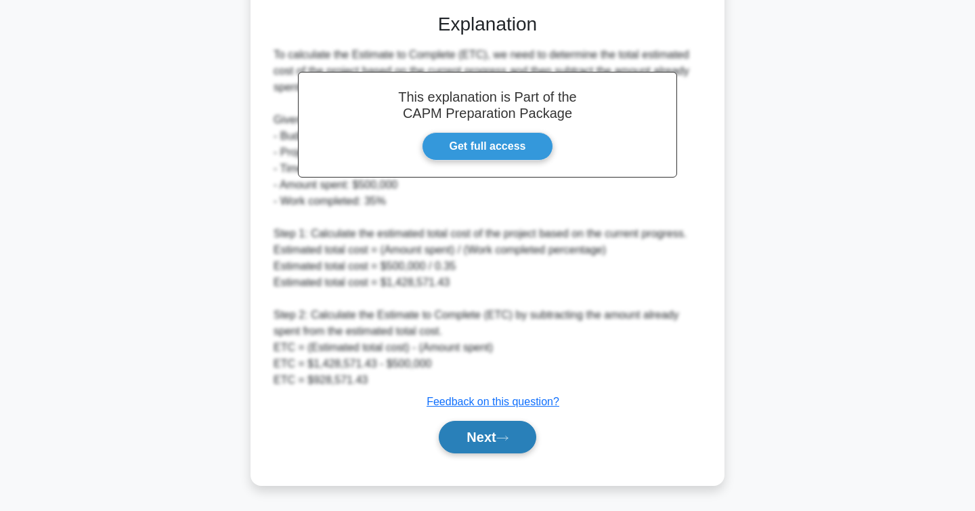
click at [479, 437] on button "Next" at bounding box center [487, 437] width 97 height 33
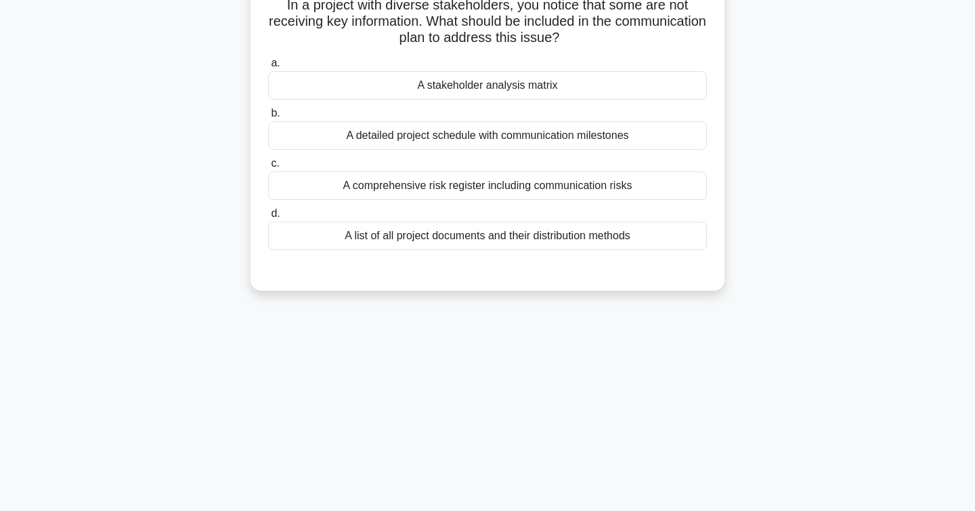
scroll to position [0, 0]
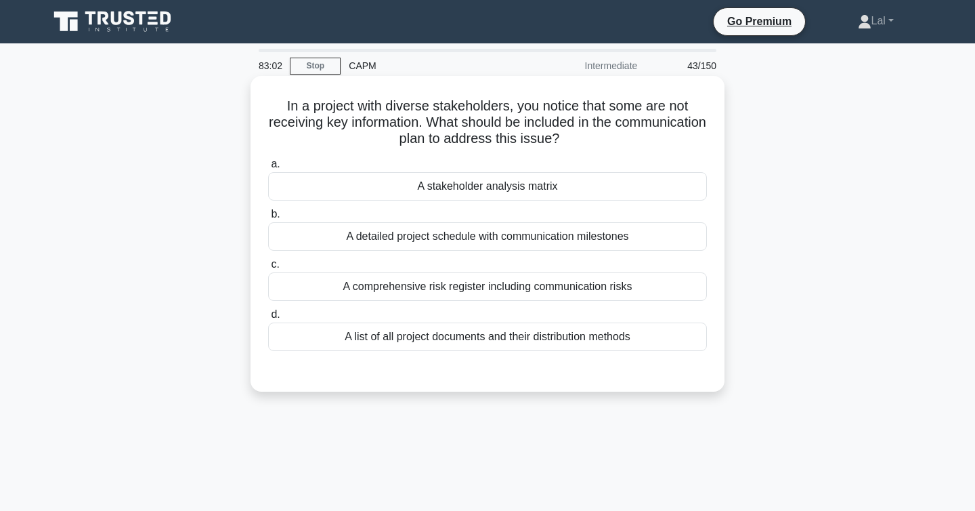
click at [477, 193] on div "A stakeholder analysis matrix" at bounding box center [487, 186] width 439 height 28
click at [268, 169] on input "a. A stakeholder analysis matrix" at bounding box center [268, 164] width 0 height 9
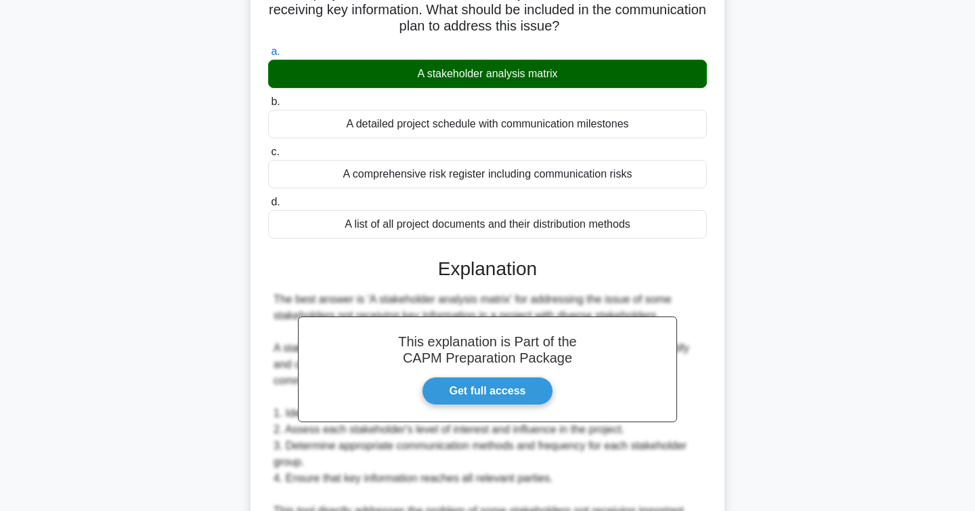
scroll to position [536, 0]
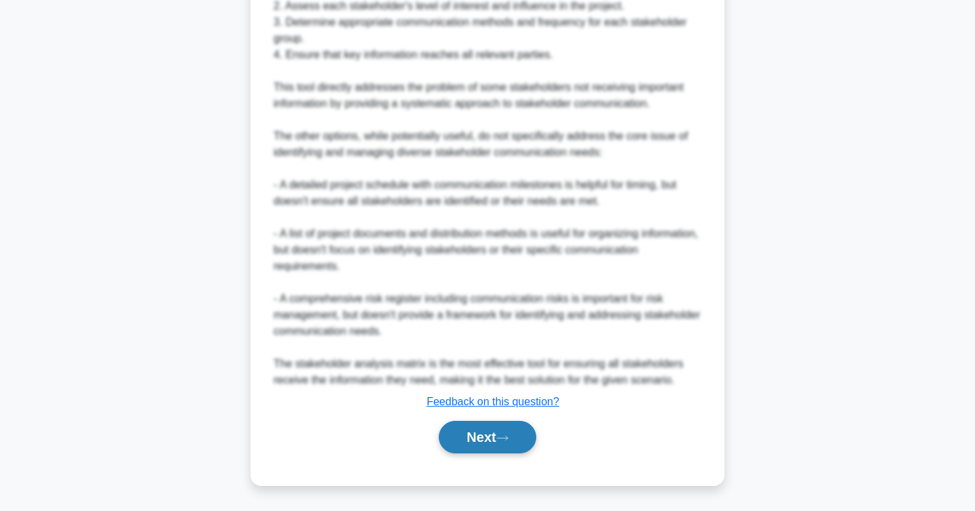
click at [468, 431] on button "Next" at bounding box center [487, 437] width 97 height 33
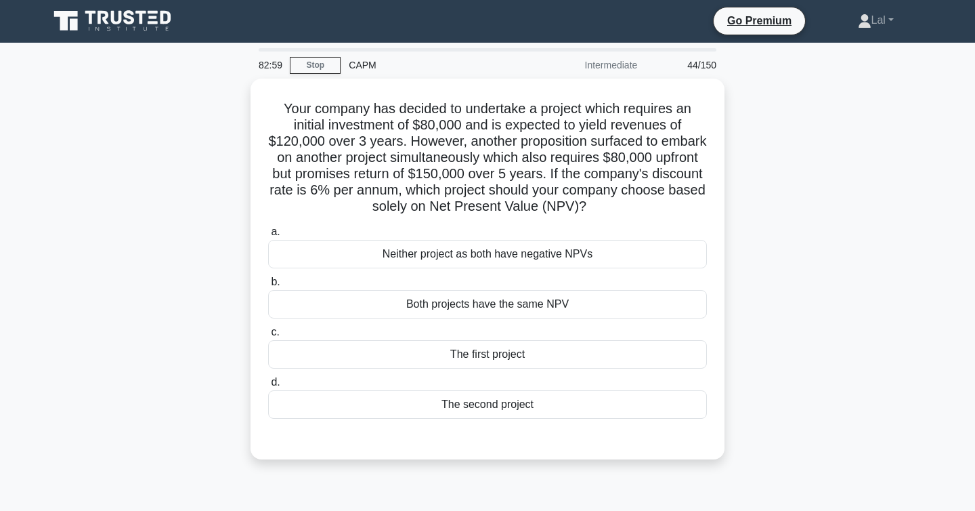
scroll to position [0, 0]
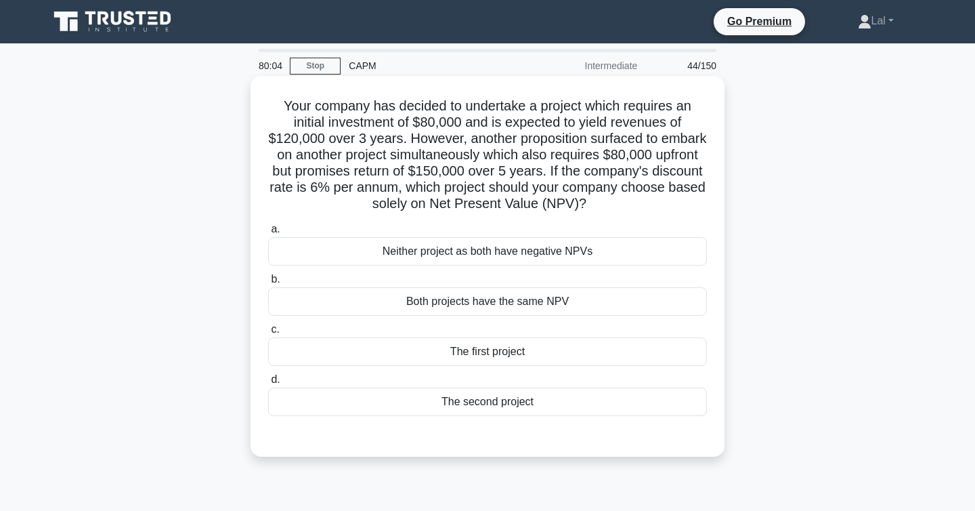
click at [479, 408] on div "The second project" at bounding box center [487, 401] width 439 height 28
click at [268, 384] on input "d. The second project" at bounding box center [268, 379] width 0 height 9
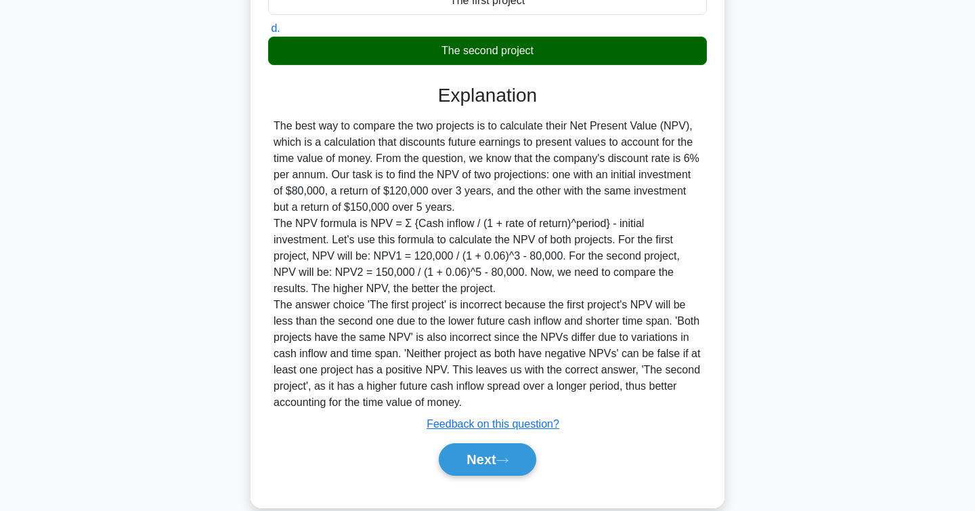
scroll to position [373, 0]
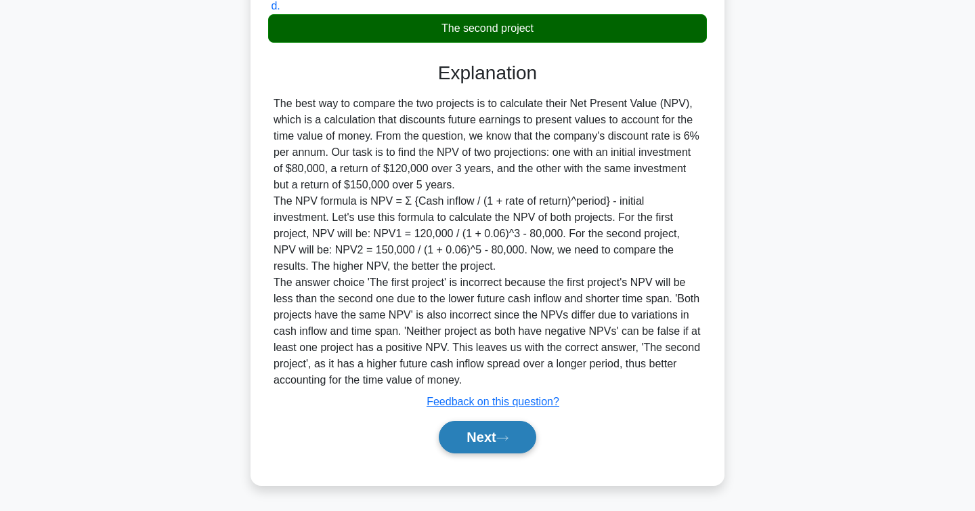
click at [490, 435] on button "Next" at bounding box center [487, 437] width 97 height 33
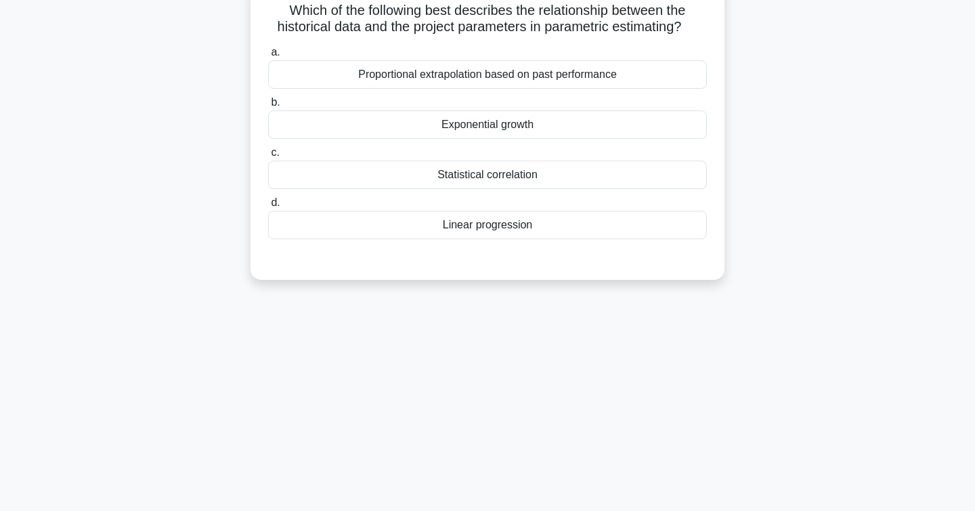
scroll to position [0, 0]
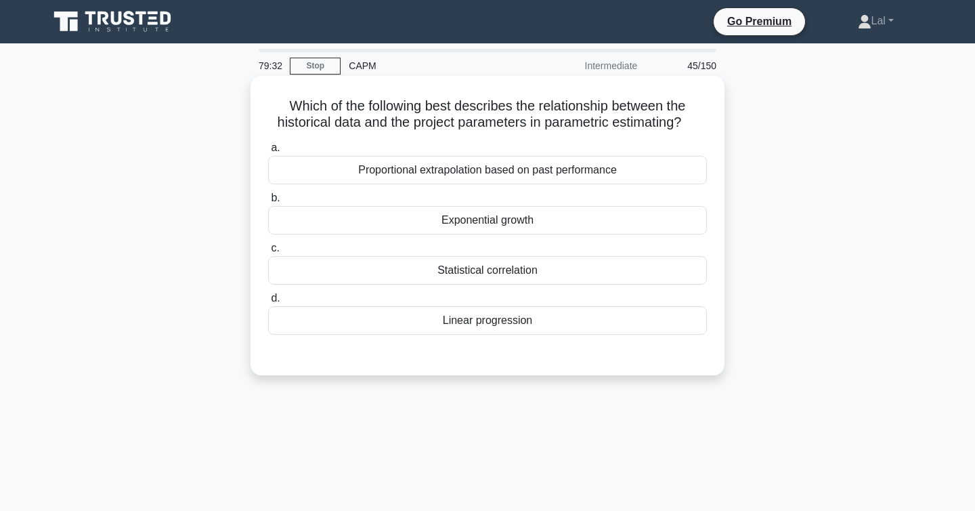
click at [576, 183] on div "Proportional extrapolation based on past performance" at bounding box center [487, 170] width 439 height 28
click at [268, 152] on input "a. Proportional extrapolation based on past performance" at bounding box center [268, 148] width 0 height 9
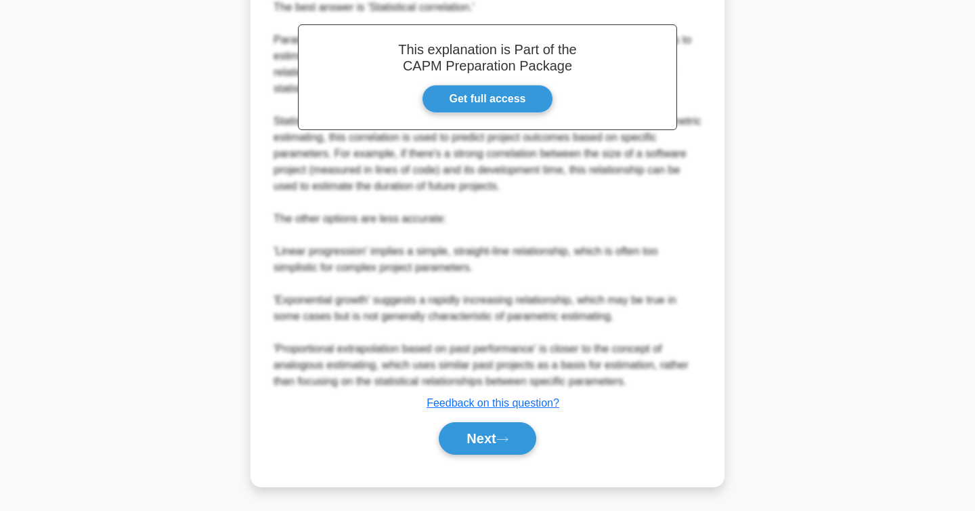
scroll to position [391, 0]
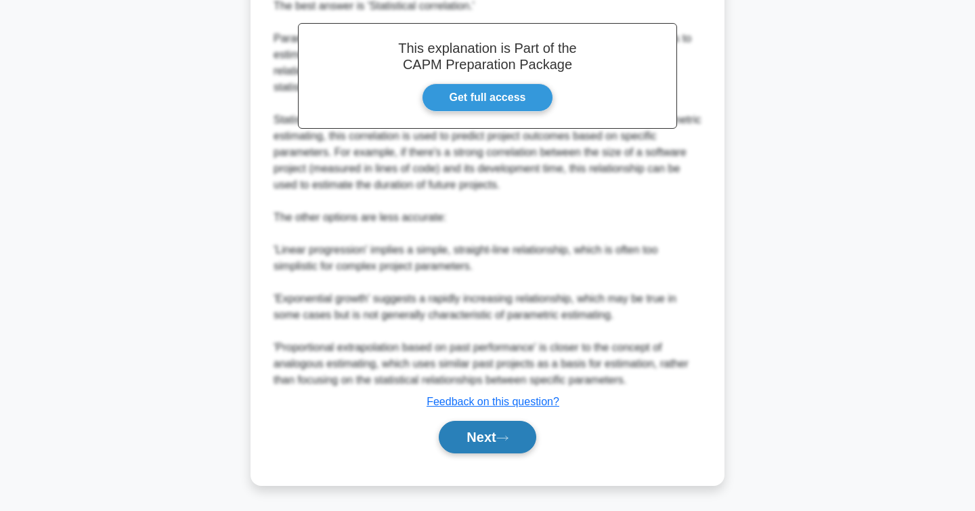
click at [488, 440] on button "Next" at bounding box center [487, 437] width 97 height 33
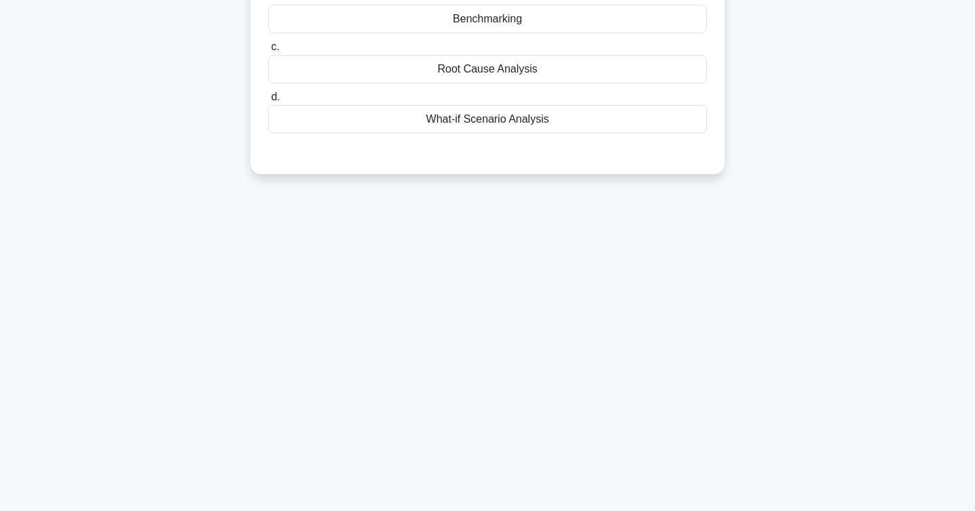
scroll to position [221, 0]
click at [465, 443] on div "78:35 Stop CAPM Intermediate 46/150 You're working on a major software migratio…" at bounding box center [488, 166] width 894 height 677
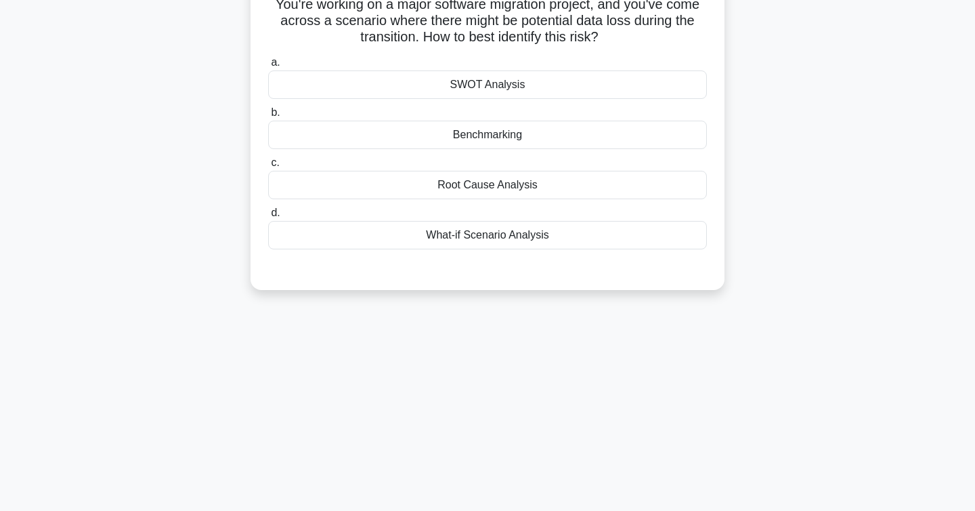
scroll to position [0, 0]
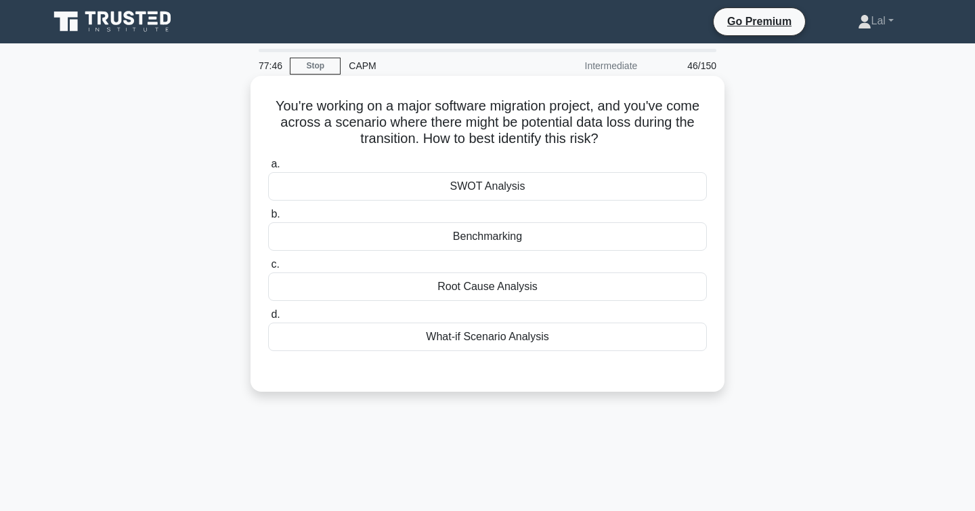
click at [519, 347] on div "What-if Scenario Analysis" at bounding box center [487, 336] width 439 height 28
click at [268, 319] on input "d. What-if Scenario Analysis" at bounding box center [268, 314] width 0 height 9
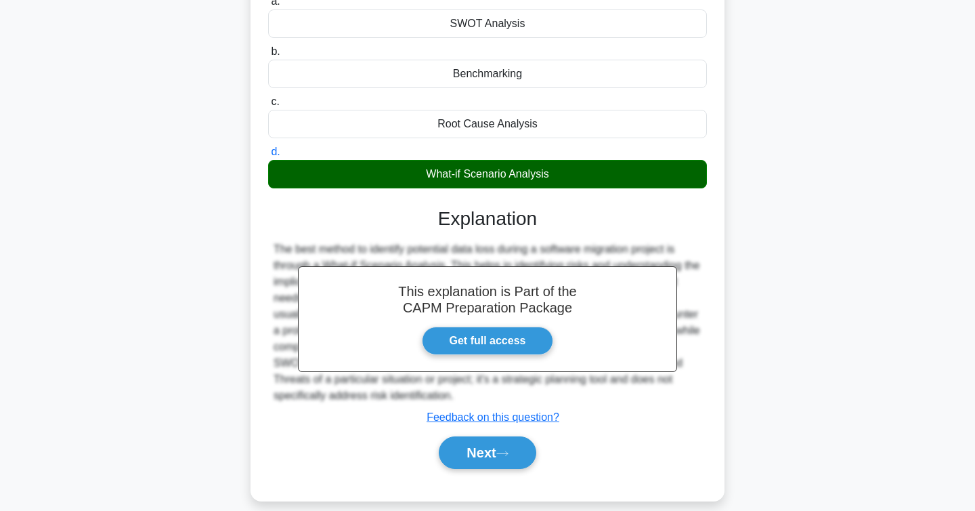
scroll to position [221, 0]
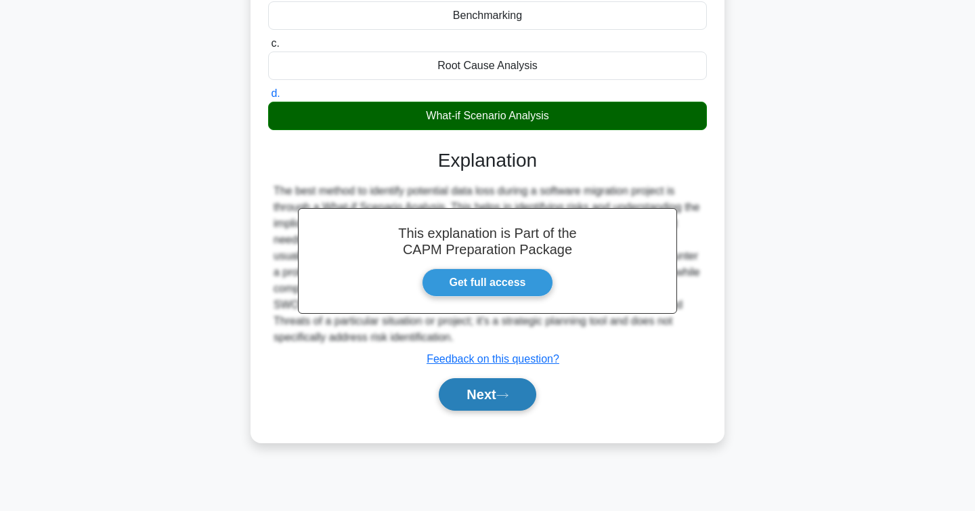
click at [499, 406] on button "Next" at bounding box center [487, 394] width 97 height 33
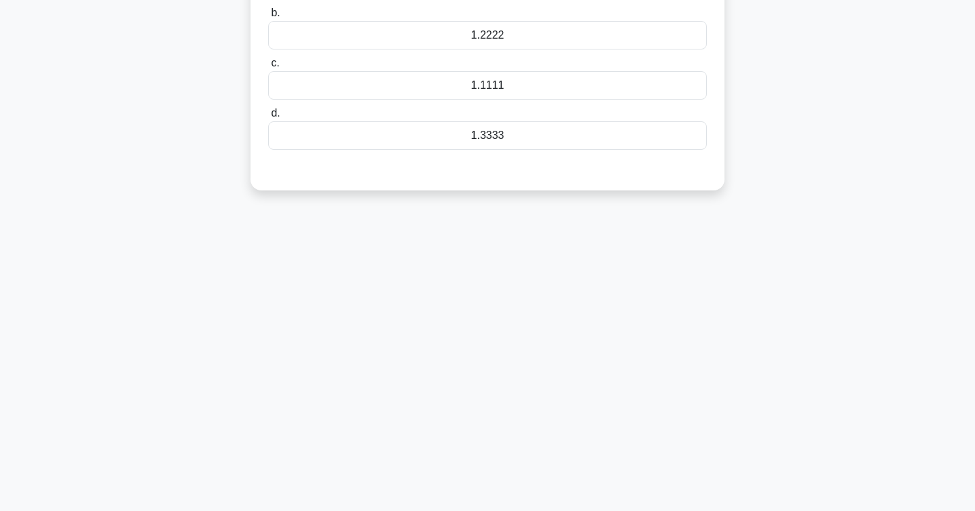
scroll to position [0, 0]
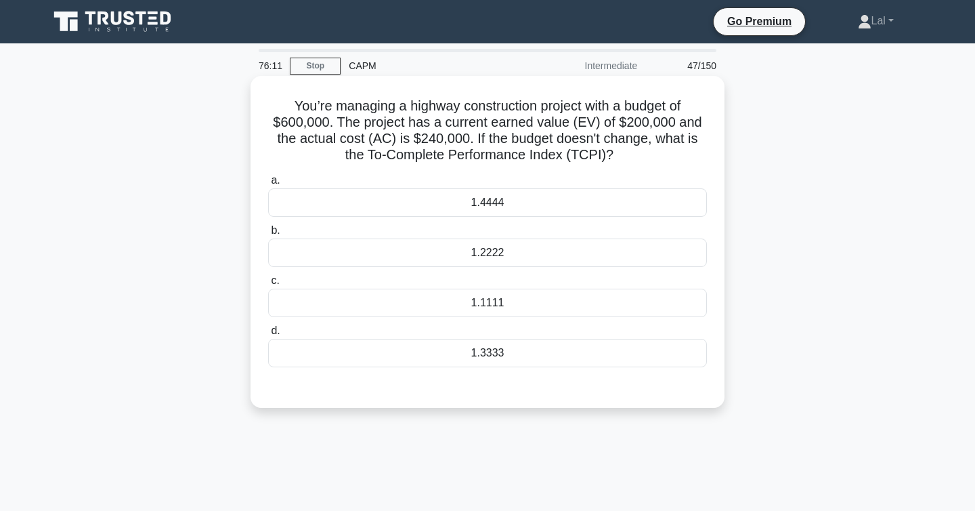
click at [511, 254] on div "1.2222" at bounding box center [487, 252] width 439 height 28
click at [268, 235] on input "b. 1.2222" at bounding box center [268, 230] width 0 height 9
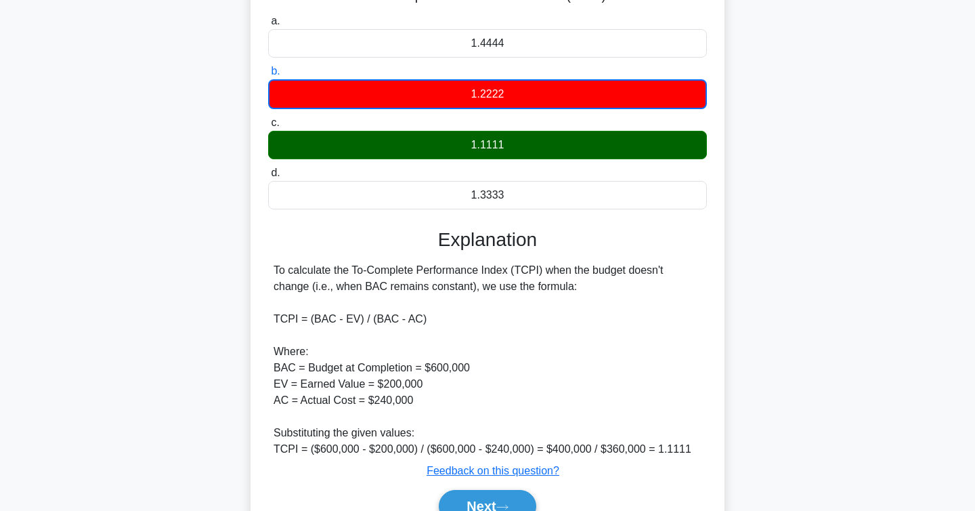
scroll to position [228, 0]
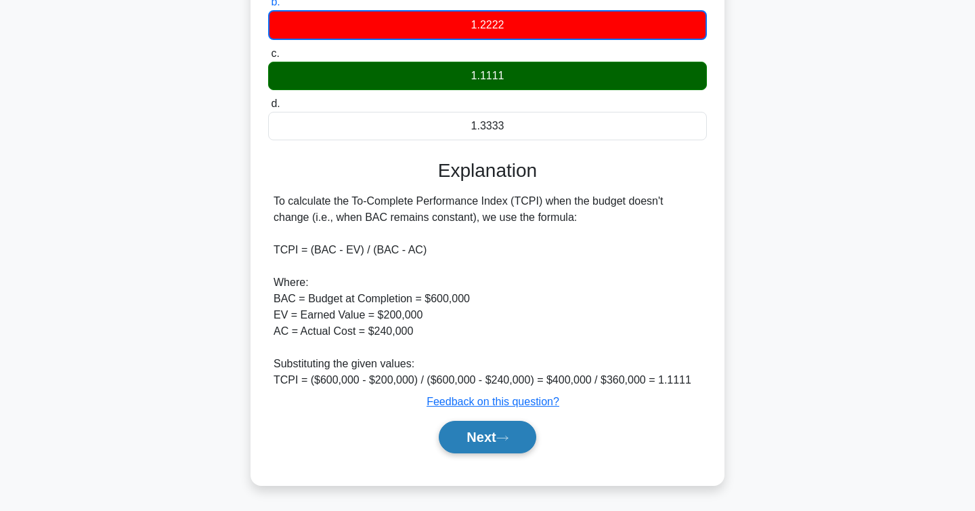
click at [490, 437] on button "Next" at bounding box center [487, 437] width 97 height 33
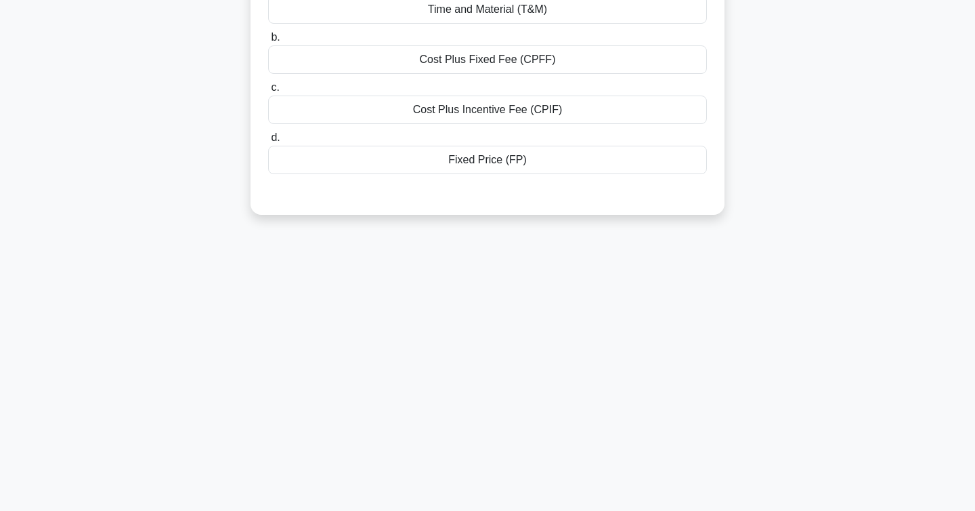
scroll to position [0, 0]
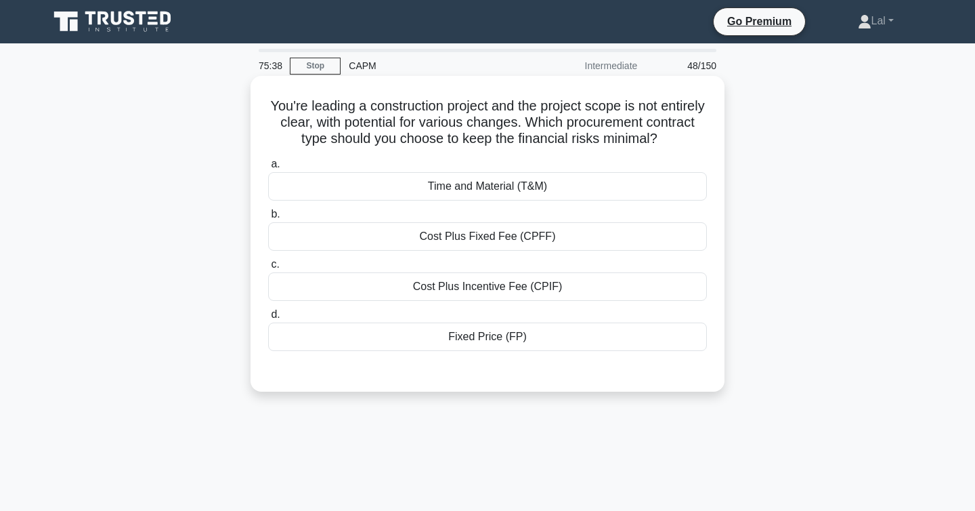
click at [542, 184] on div "Time and Material (T&M)" at bounding box center [487, 186] width 439 height 28
click at [268, 169] on input "a. Time and Material (T&M)" at bounding box center [268, 164] width 0 height 9
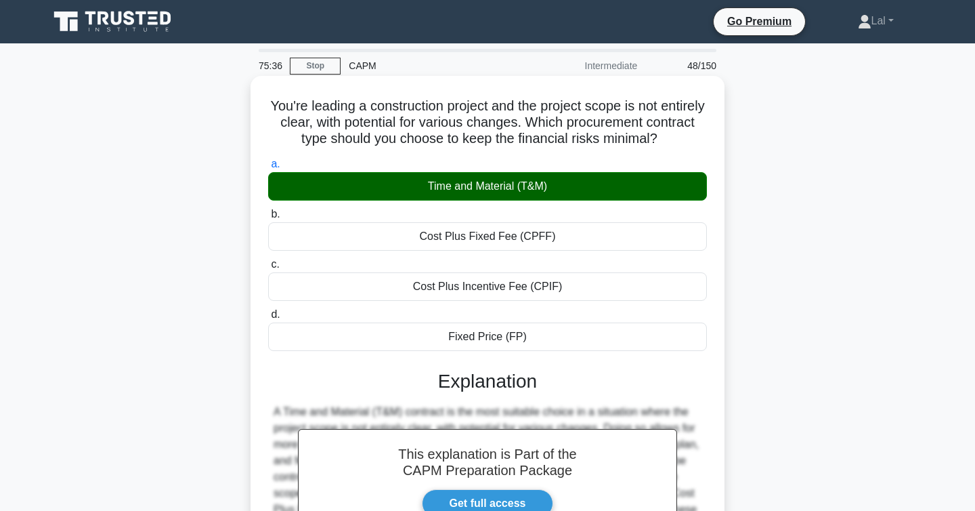
scroll to position [221, 0]
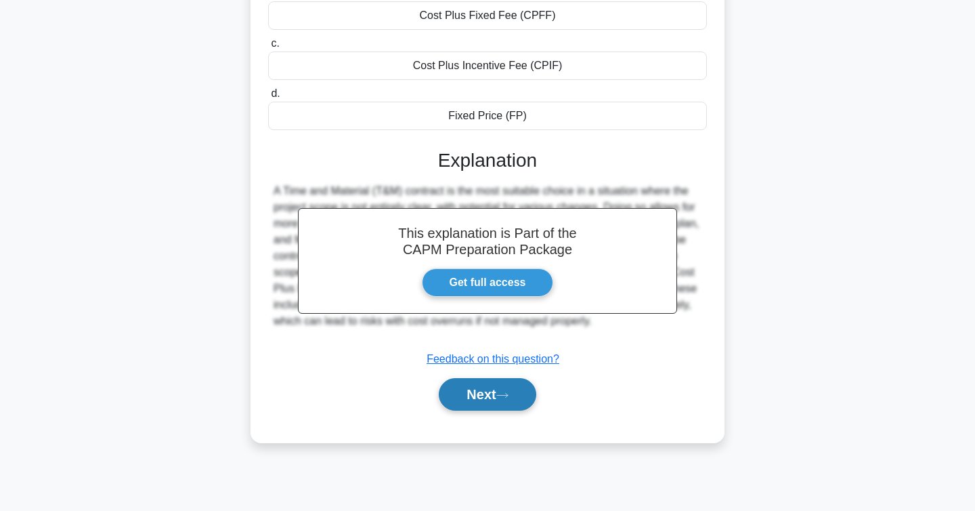
click at [473, 401] on button "Next" at bounding box center [487, 394] width 97 height 33
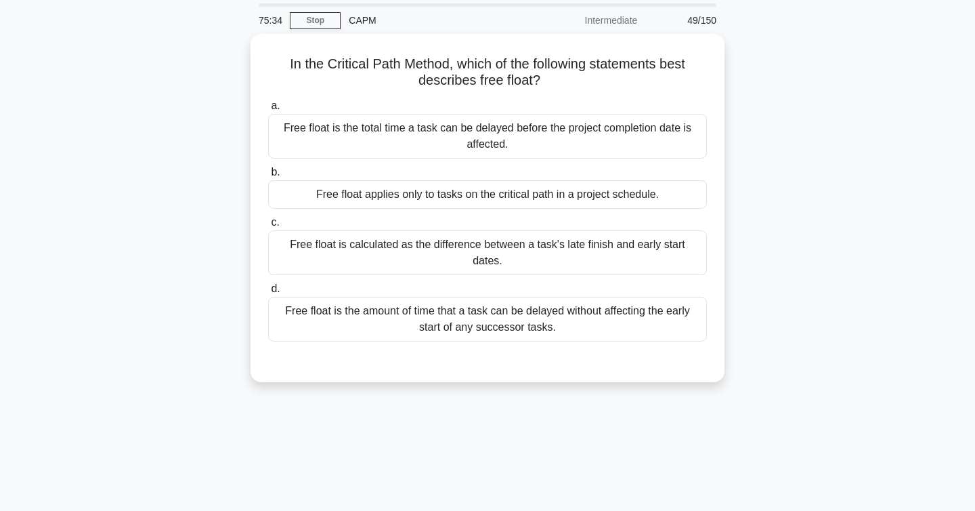
scroll to position [0, 0]
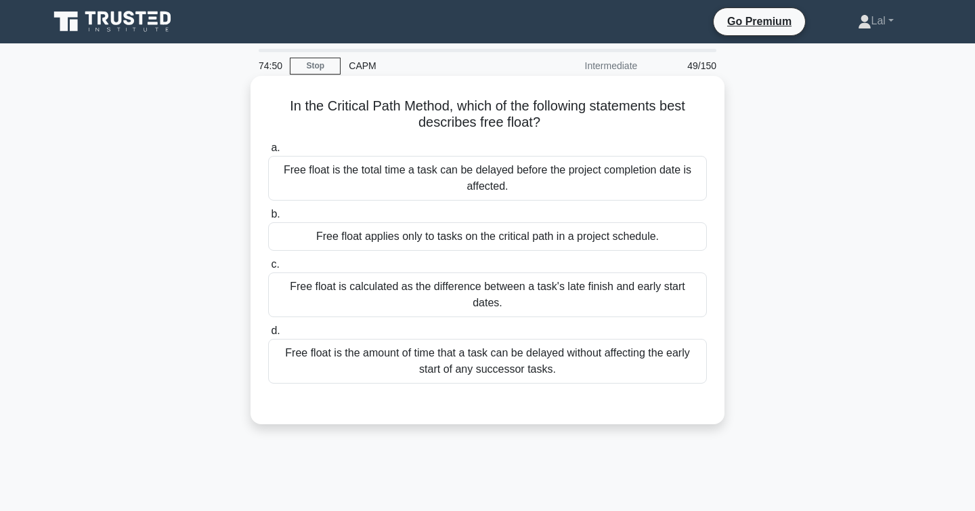
click at [581, 378] on div "Free float is the amount of time that a task can be delayed without affecting t…" at bounding box center [487, 361] width 439 height 45
click at [268, 335] on input "d. Free float is the amount of time that a task can be delayed without affectin…" at bounding box center [268, 330] width 0 height 9
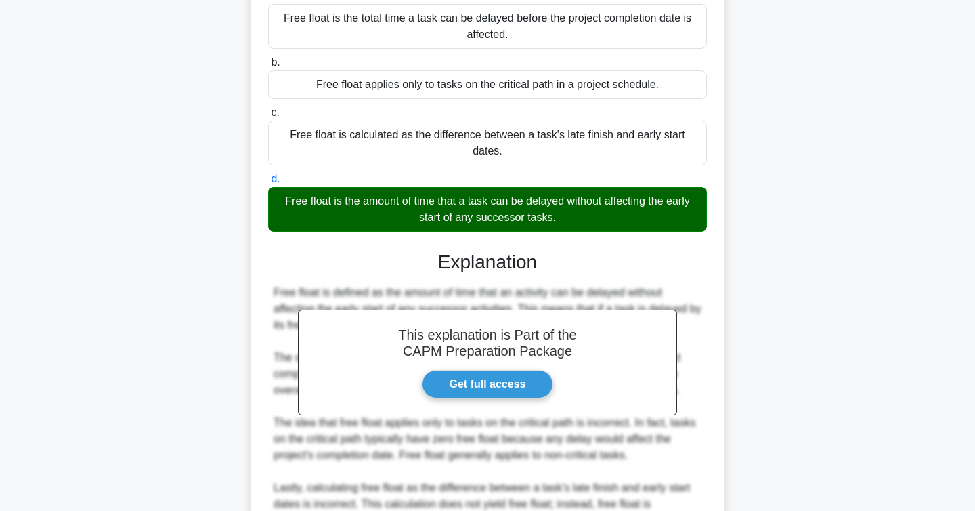
scroll to position [308, 0]
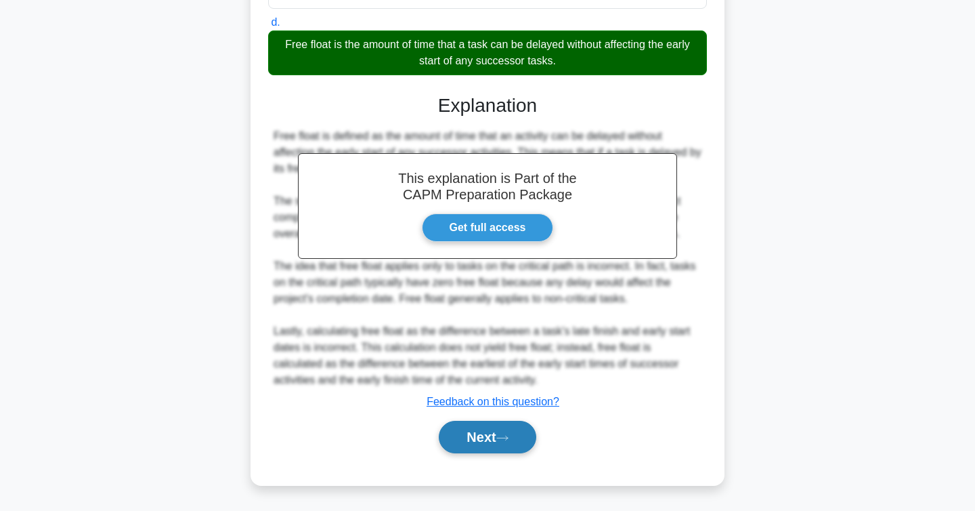
click at [524, 431] on button "Next" at bounding box center [487, 437] width 97 height 33
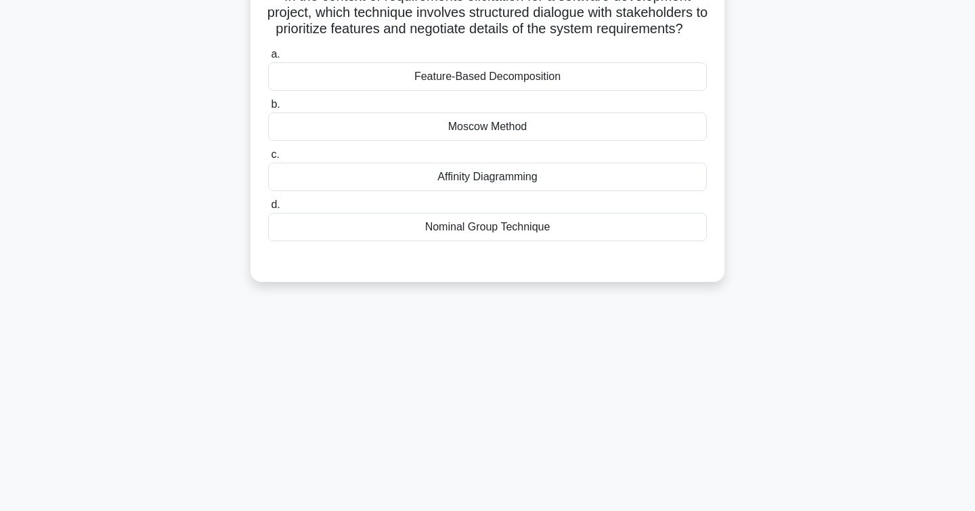
scroll to position [0, 0]
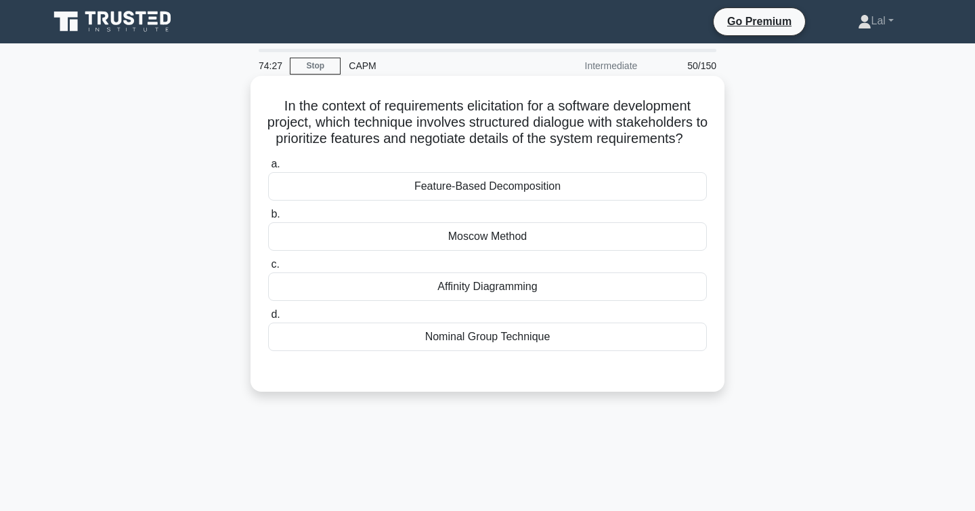
click at [586, 200] on div "Feature-Based Decomposition" at bounding box center [487, 186] width 439 height 28
click at [268, 169] on input "a. Feature-Based Decomposition" at bounding box center [268, 164] width 0 height 9
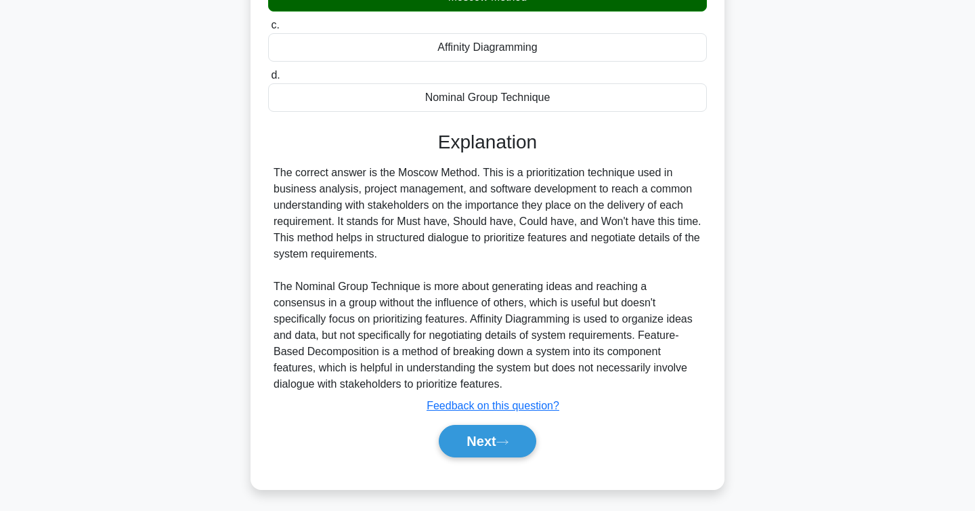
scroll to position [242, 0]
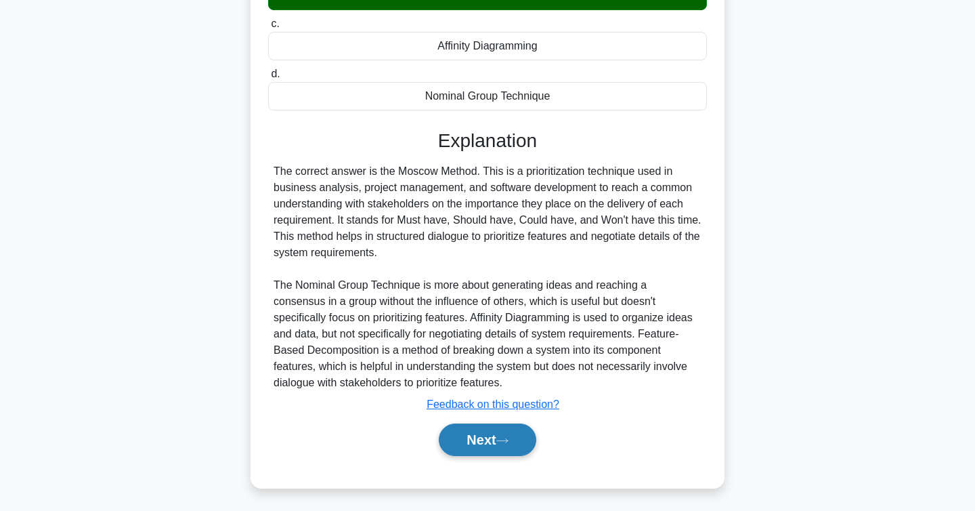
click at [486, 455] on button "Next" at bounding box center [487, 439] width 97 height 33
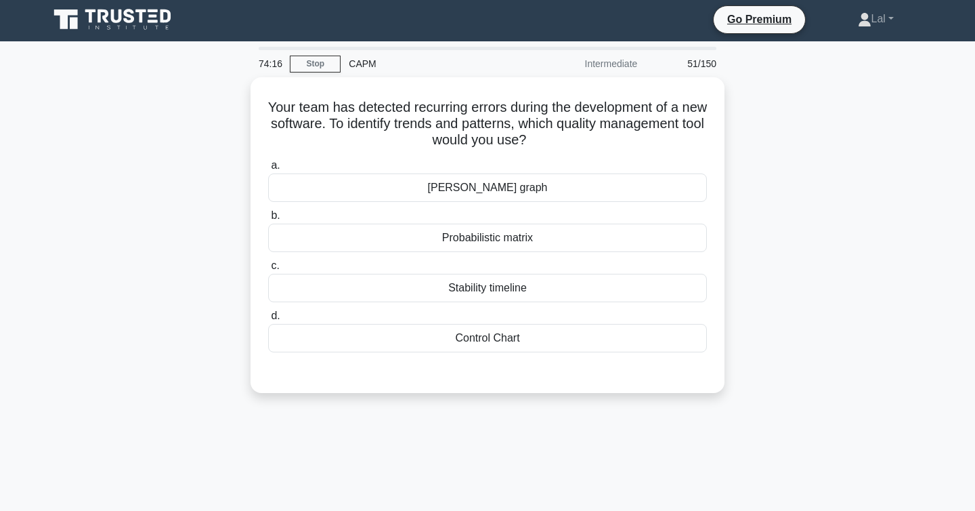
scroll to position [0, 0]
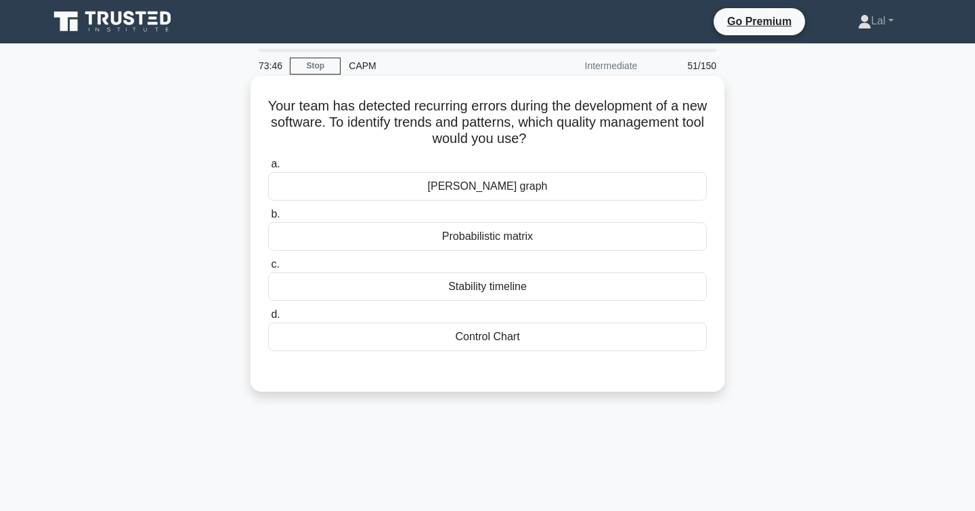
click at [551, 343] on div "Control Chart" at bounding box center [487, 336] width 439 height 28
click at [268, 319] on input "d. Control Chart" at bounding box center [268, 314] width 0 height 9
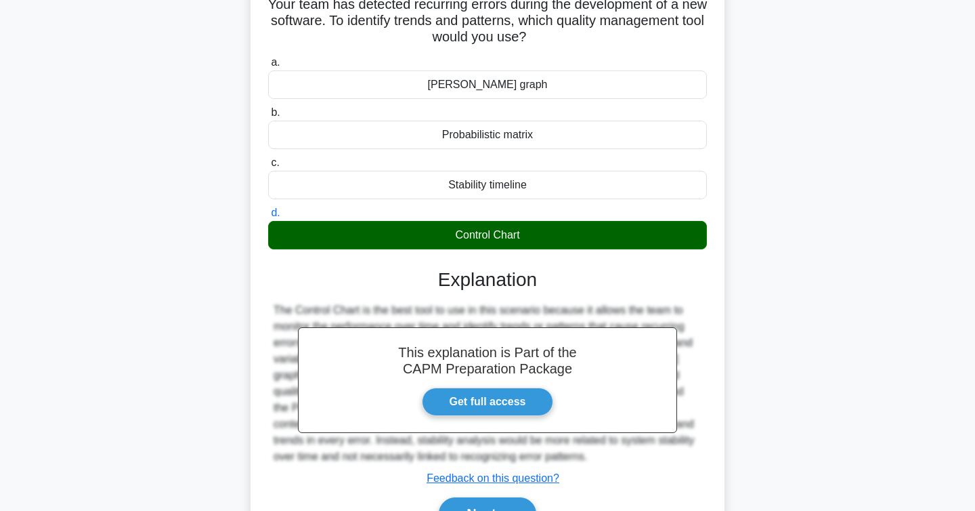
scroll to position [221, 0]
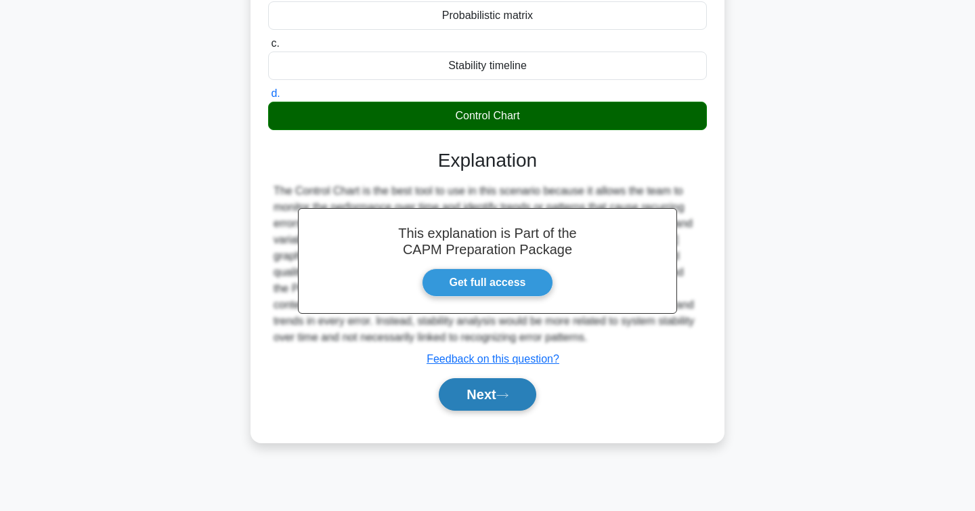
click at [510, 387] on button "Next" at bounding box center [487, 394] width 97 height 33
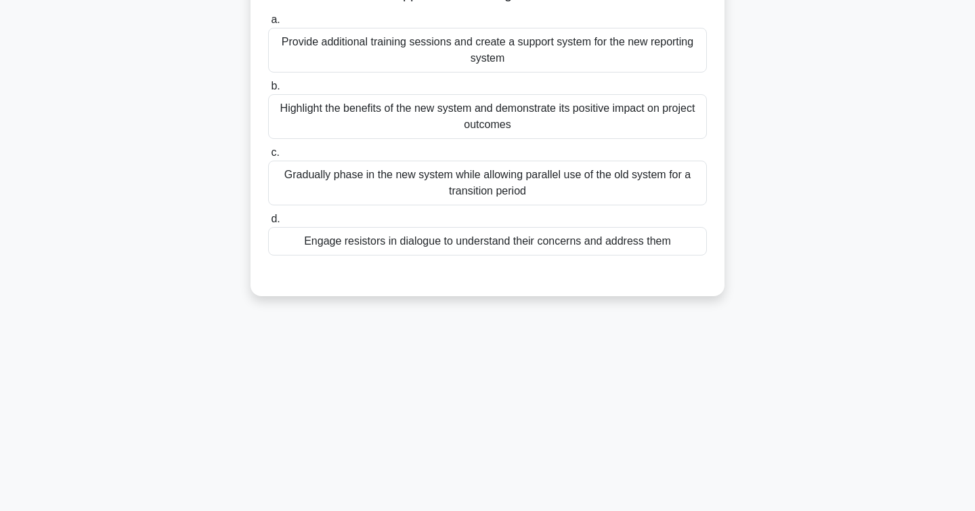
scroll to position [0, 0]
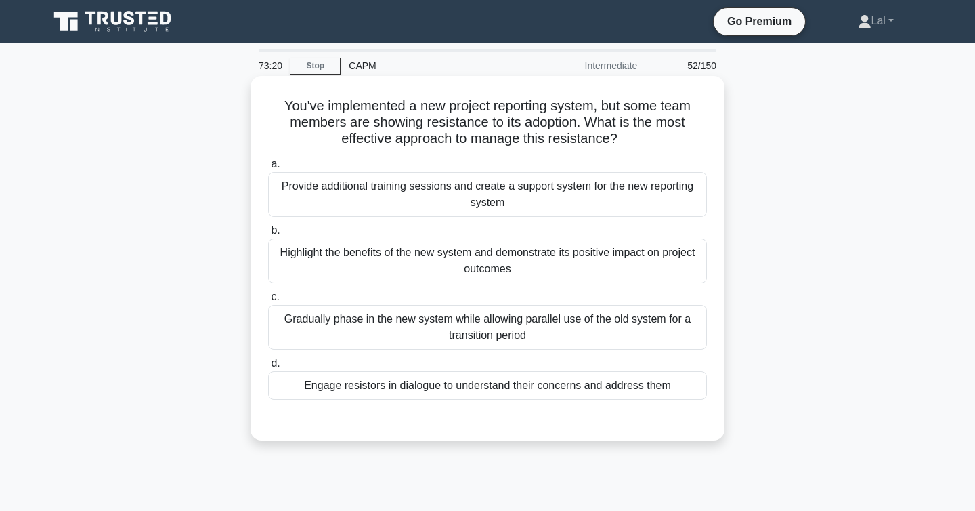
click at [598, 206] on div "Provide additional training sessions and create a support system for the new re…" at bounding box center [487, 194] width 439 height 45
click at [268, 169] on input "a. Provide additional training sessions and create a support system for the new…" at bounding box center [268, 164] width 0 height 9
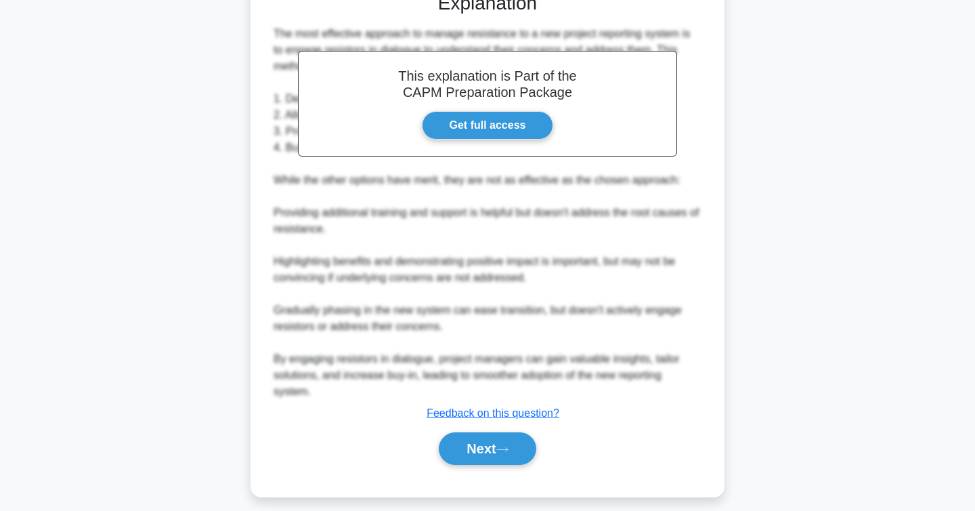
scroll to position [440, 0]
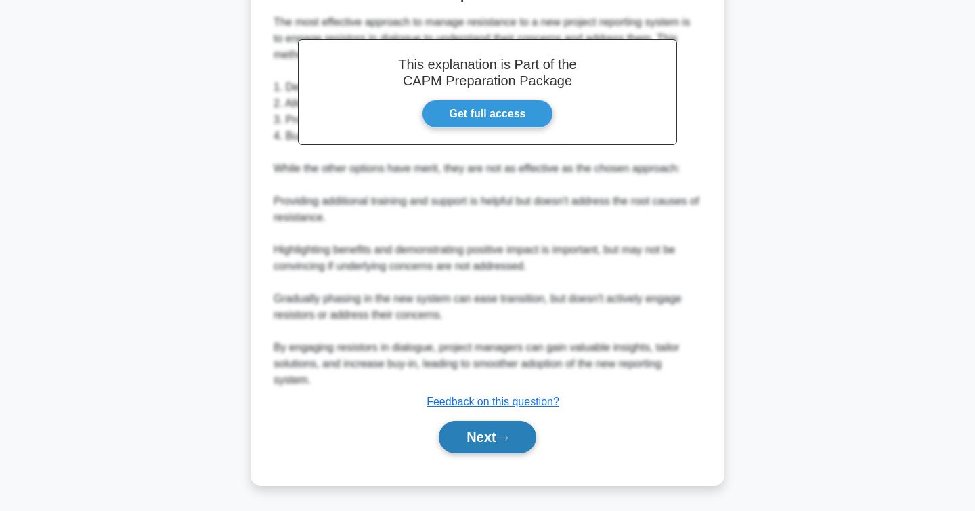
click at [507, 433] on button "Next" at bounding box center [487, 437] width 97 height 33
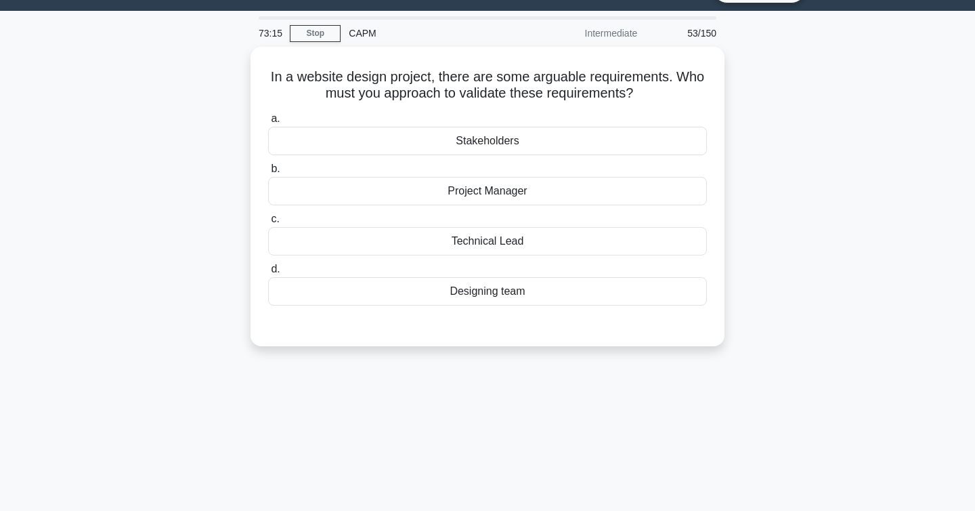
scroll to position [0, 0]
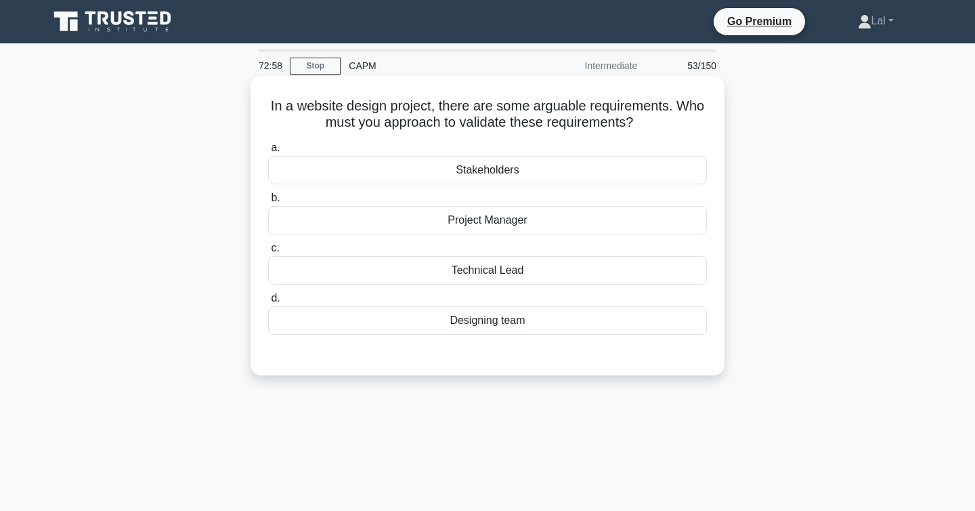
click at [521, 174] on div "Stakeholders" at bounding box center [487, 170] width 439 height 28
click at [268, 152] on input "a. Stakeholders" at bounding box center [268, 148] width 0 height 9
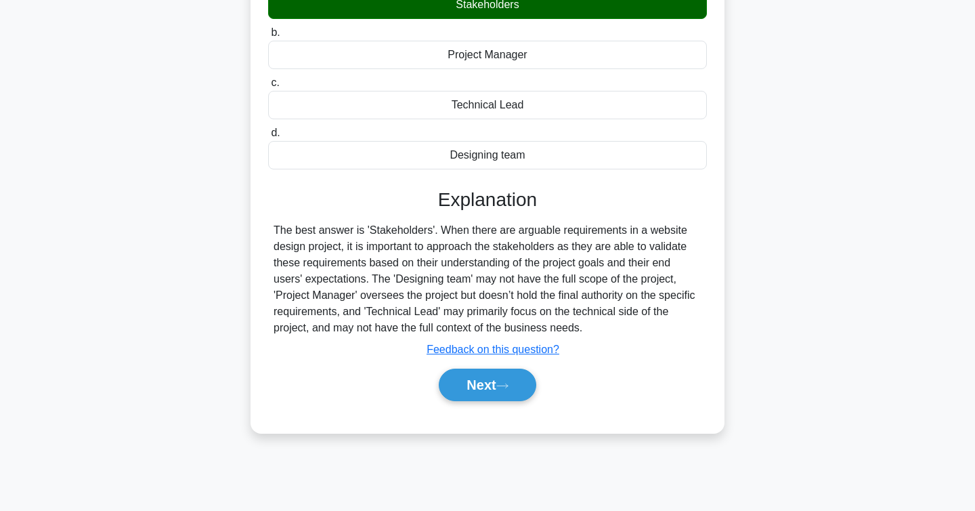
scroll to position [221, 0]
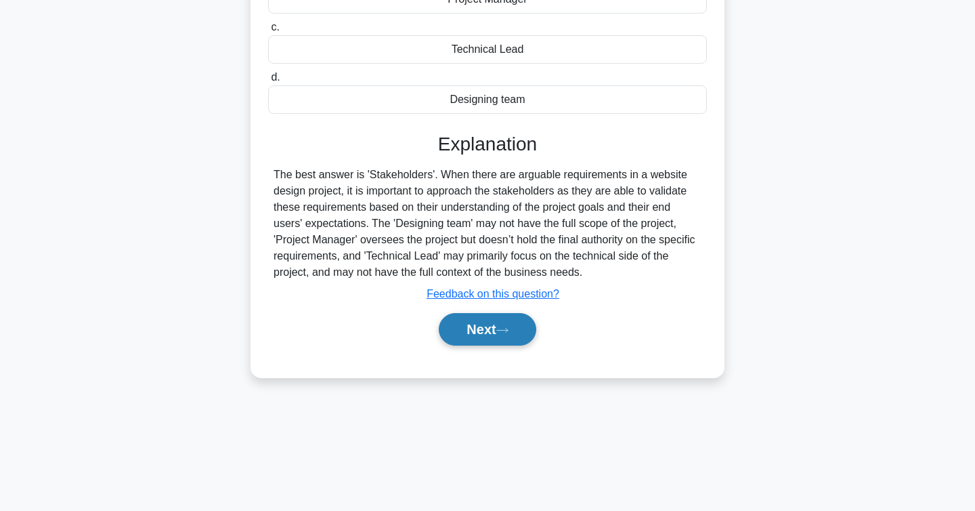
click at [473, 344] on button "Next" at bounding box center [487, 329] width 97 height 33
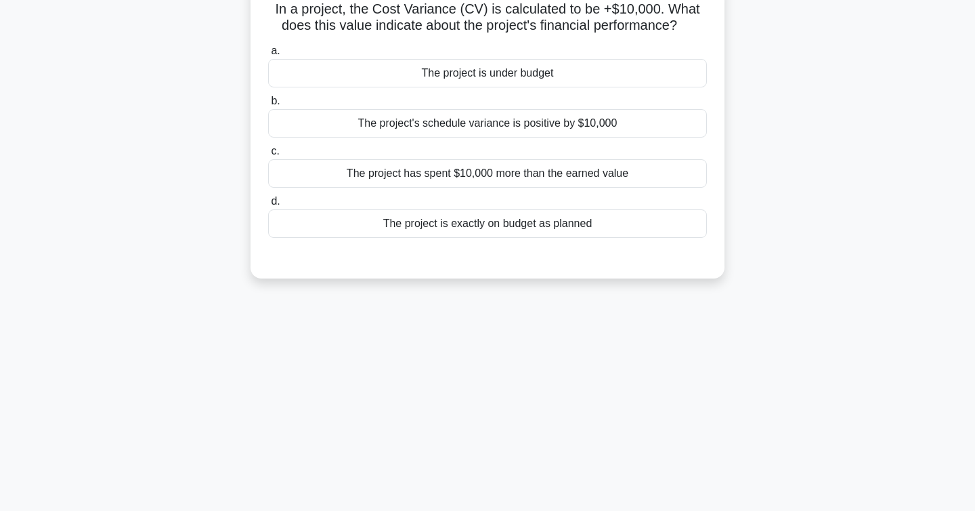
scroll to position [0, 0]
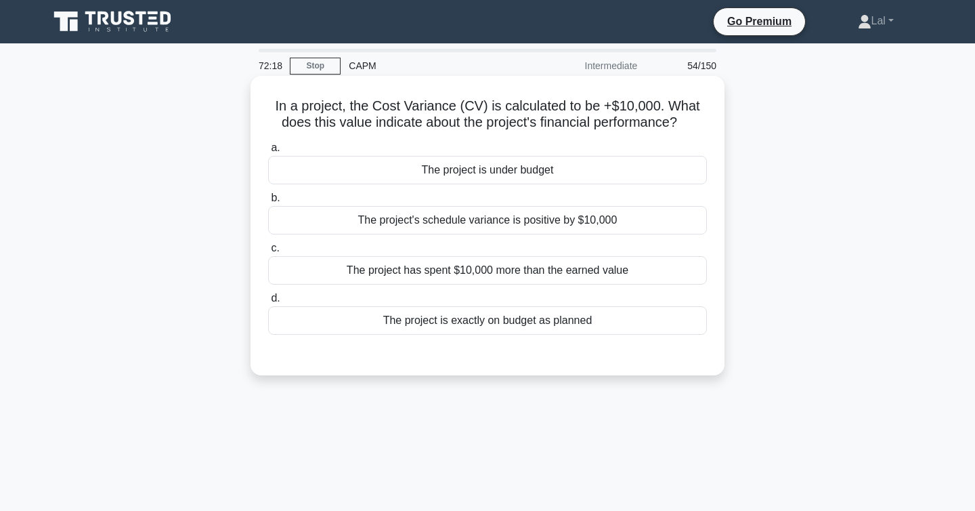
click at [367, 274] on div "The project has spent $10,000 more than the earned value" at bounding box center [487, 270] width 439 height 28
click at [268, 253] on input "c. The project has spent $10,000 more than the earned value" at bounding box center [268, 248] width 0 height 9
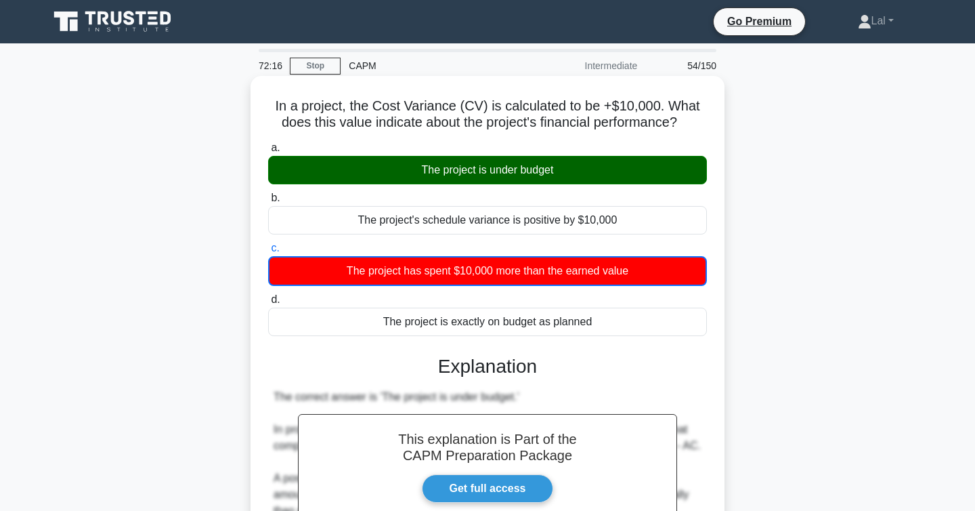
click at [431, 177] on div "The project is under budget" at bounding box center [487, 170] width 439 height 28
click at [268, 152] on input "a. The project is under budget" at bounding box center [268, 148] width 0 height 9
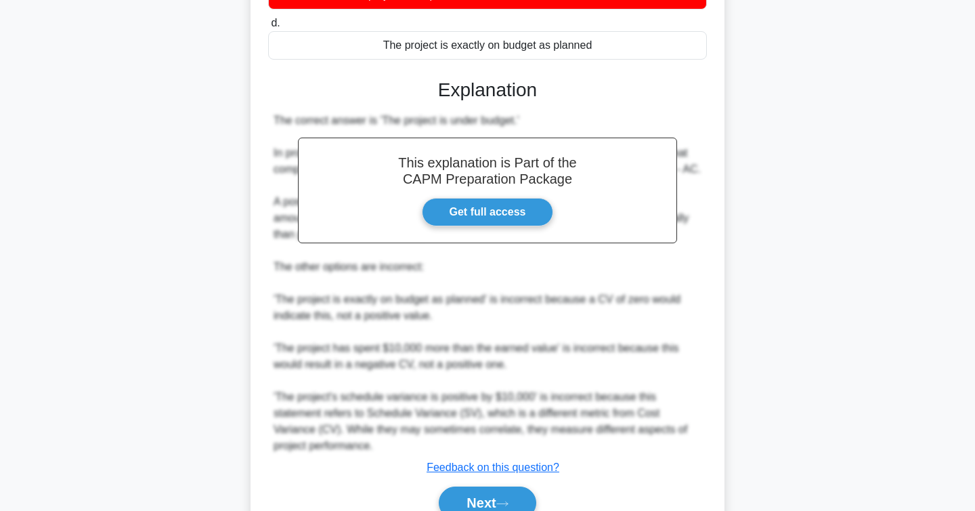
scroll to position [341, 0]
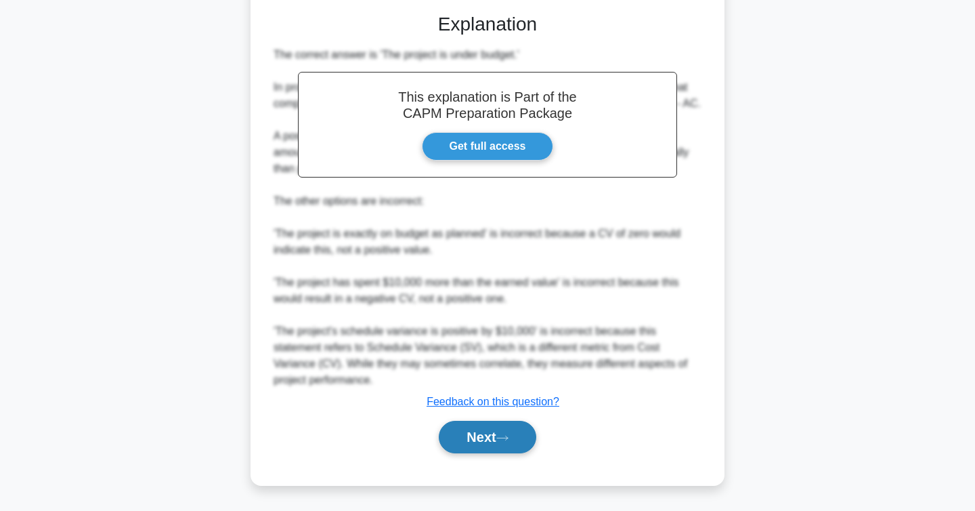
click at [442, 436] on button "Next" at bounding box center [487, 437] width 97 height 33
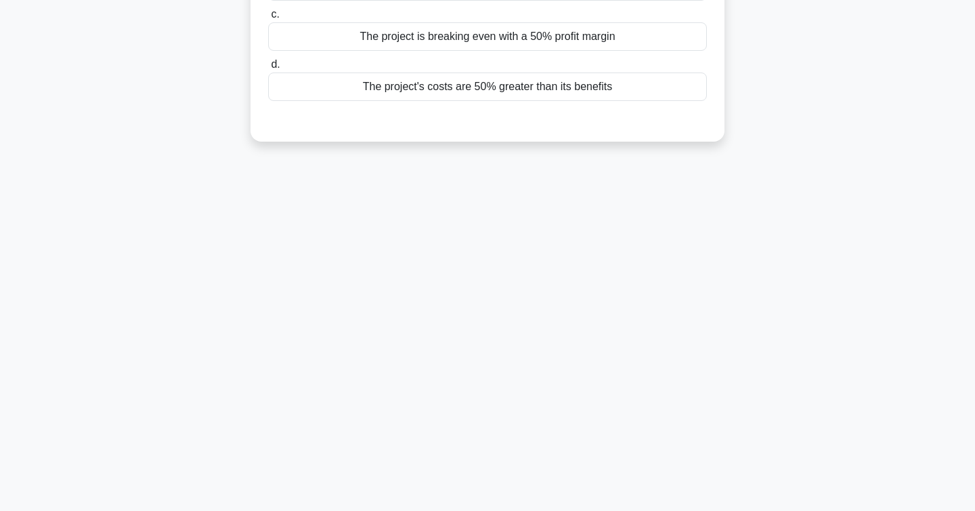
scroll to position [0, 0]
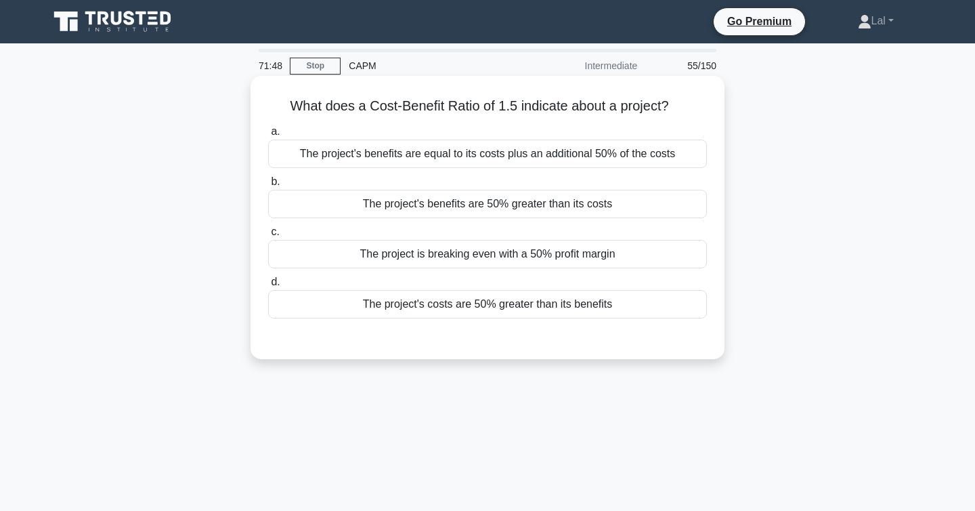
click at [411, 165] on div "The project's benefits are equal to its costs plus an additional 50% of the cos…" at bounding box center [487, 154] width 439 height 28
click at [268, 136] on input "a. The project's benefits are equal to its costs plus an additional 50% of the …" at bounding box center [268, 131] width 0 height 9
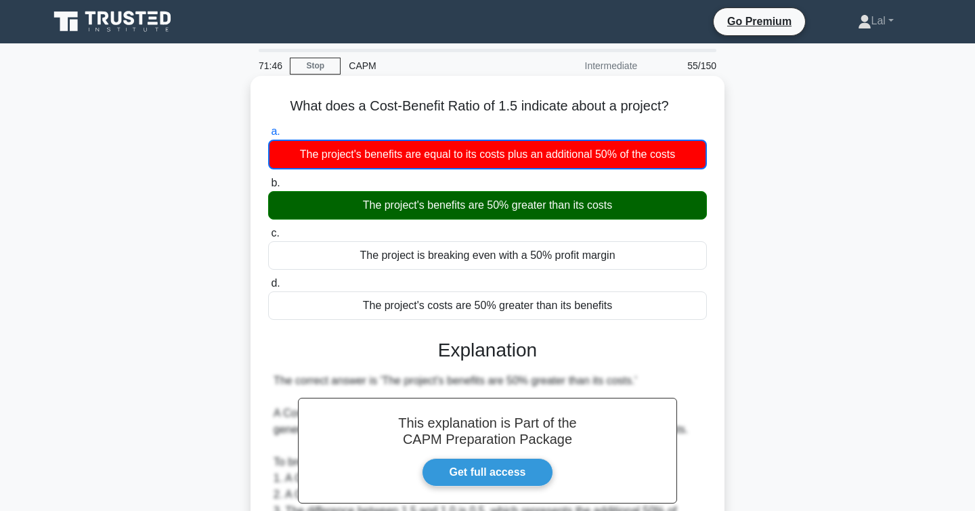
click at [429, 207] on div "The project's benefits are 50% greater than its costs" at bounding box center [487, 205] width 439 height 28
click at [268, 188] on input "b. The project's benefits are 50% greater than its costs" at bounding box center [268, 183] width 0 height 9
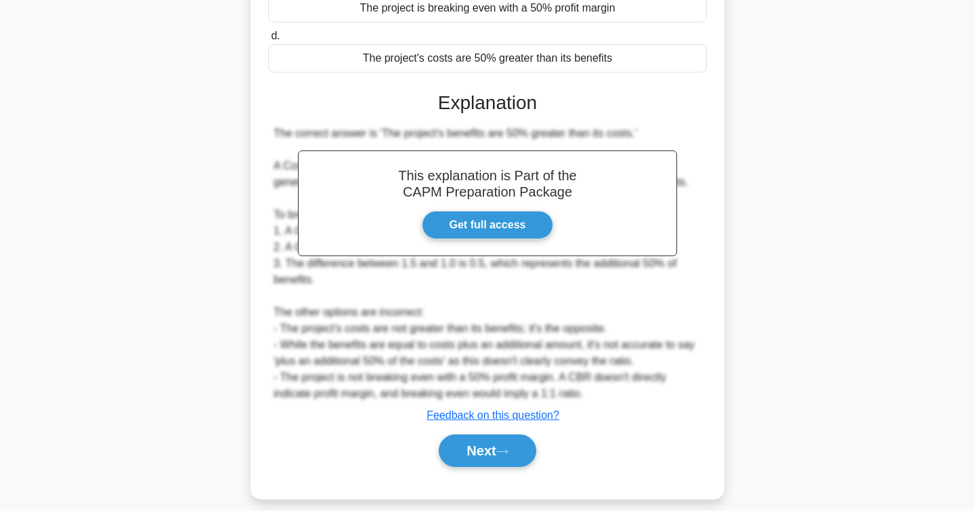
scroll to position [259, 0]
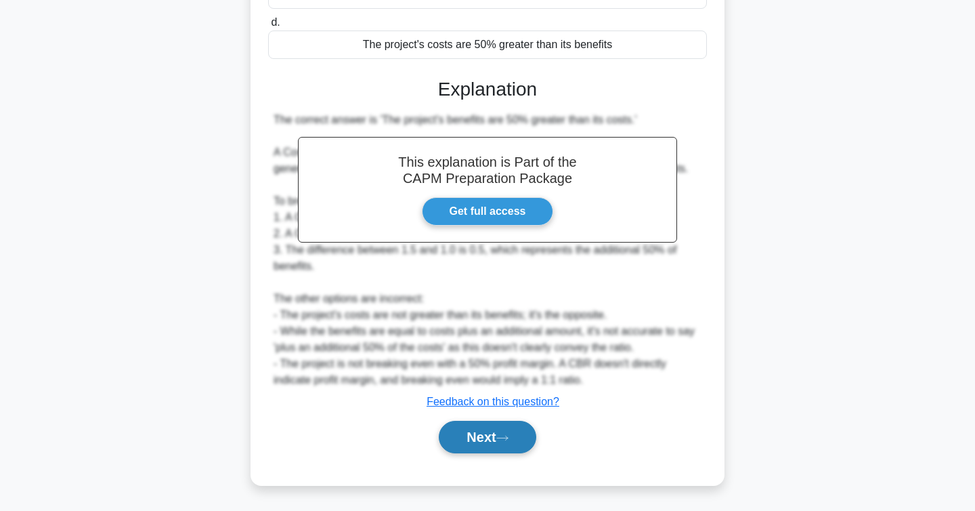
click at [497, 427] on button "Next" at bounding box center [487, 437] width 97 height 33
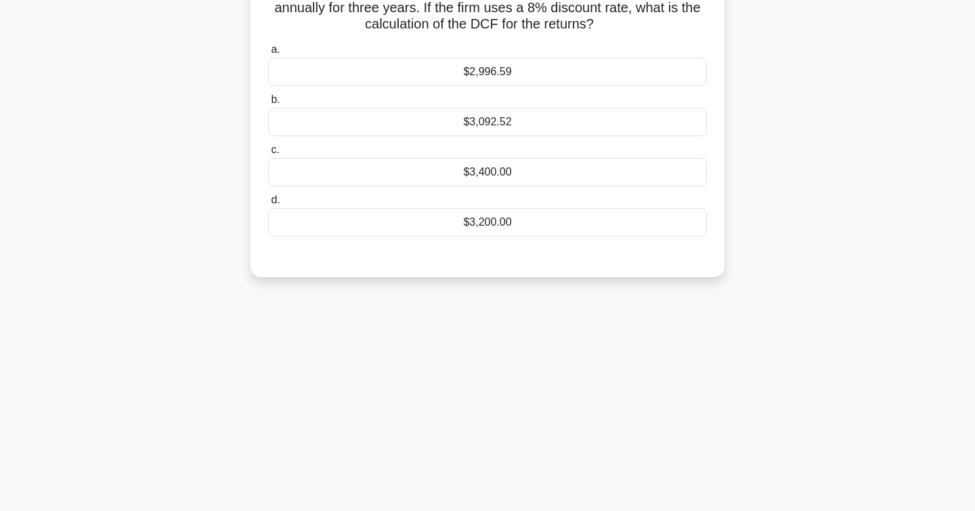
scroll to position [0, 0]
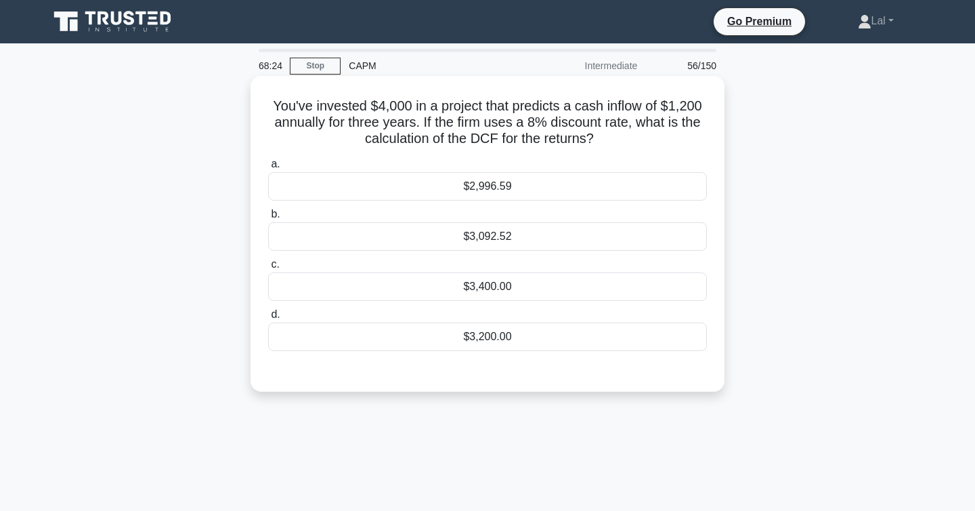
click at [522, 285] on div "$3,400.00" at bounding box center [487, 286] width 439 height 28
click at [268, 269] on input "c. $3,400.00" at bounding box center [268, 264] width 0 height 9
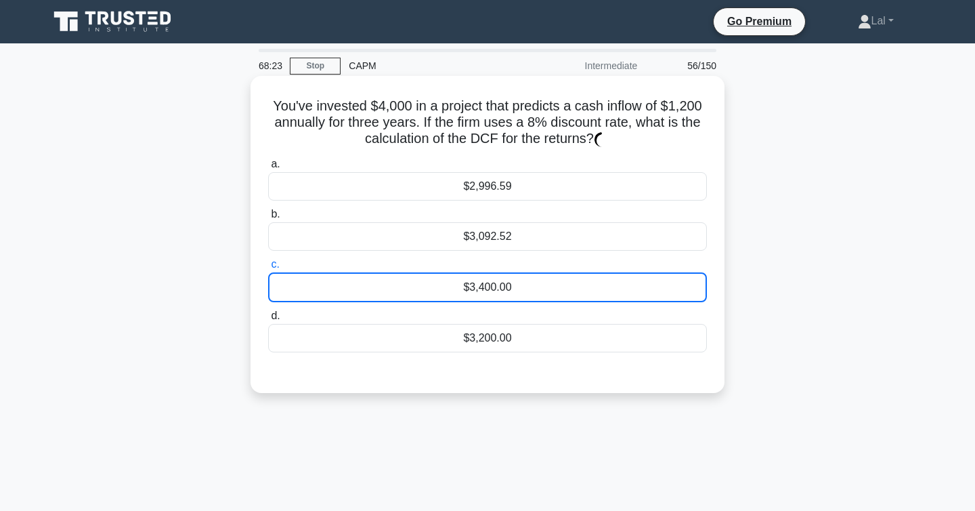
click at [521, 285] on div "$3,400.00" at bounding box center [487, 287] width 439 height 30
click at [268, 269] on input "c. $3,400.00" at bounding box center [268, 264] width 0 height 9
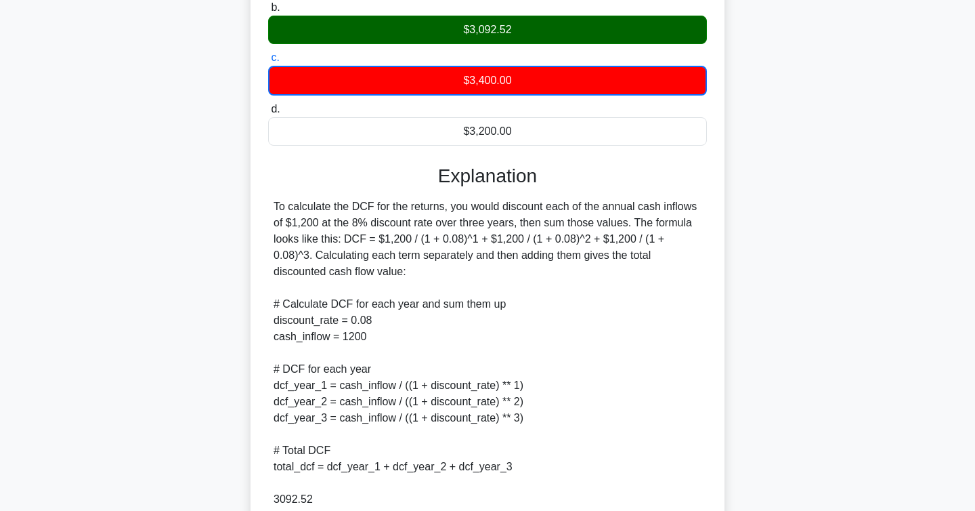
scroll to position [209, 0]
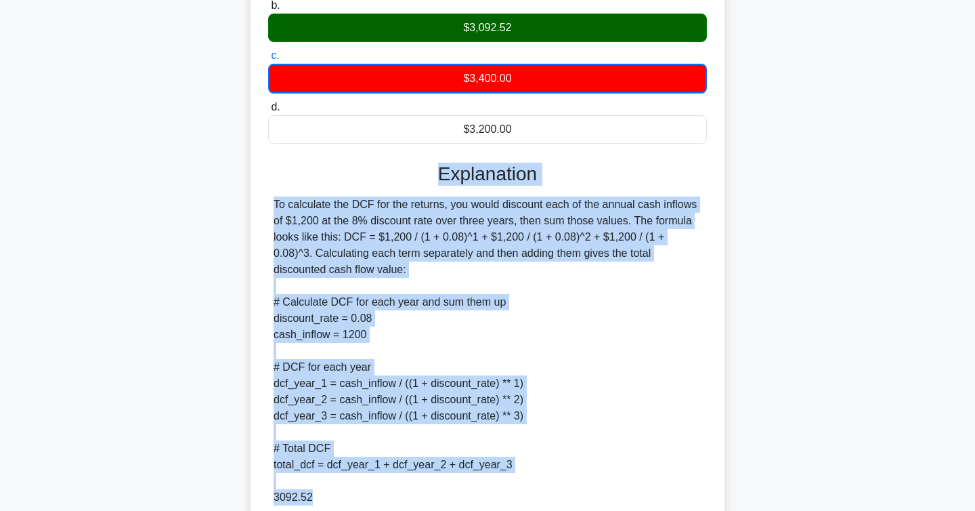
drag, startPoint x: 434, startPoint y: 182, endPoint x: 395, endPoint y: 501, distance: 321.4
click at [395, 501] on div "Explanation To calculate the DCF for the returns, you would discount each of th…" at bounding box center [487, 369] width 439 height 413
copy div "Explanation To calculate the DCF for the returns, you would discount each of th…"
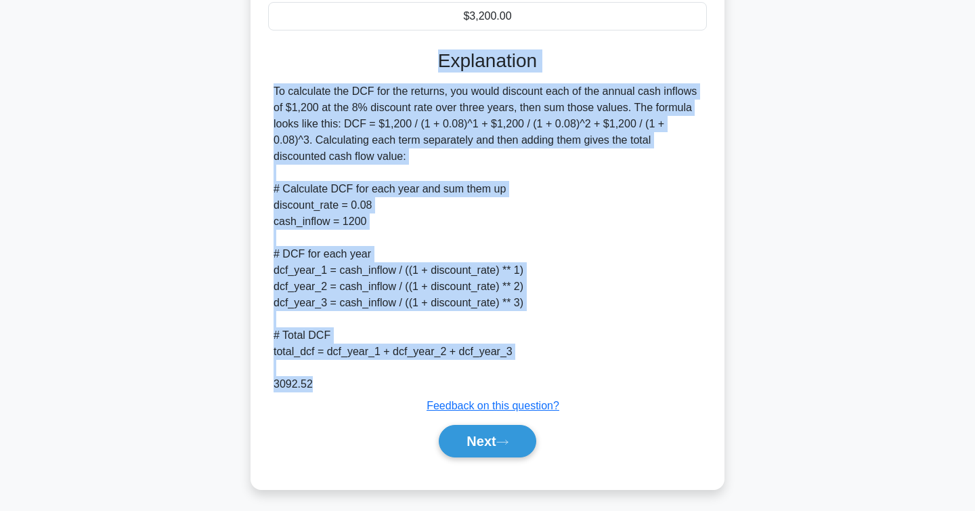
scroll to position [317, 0]
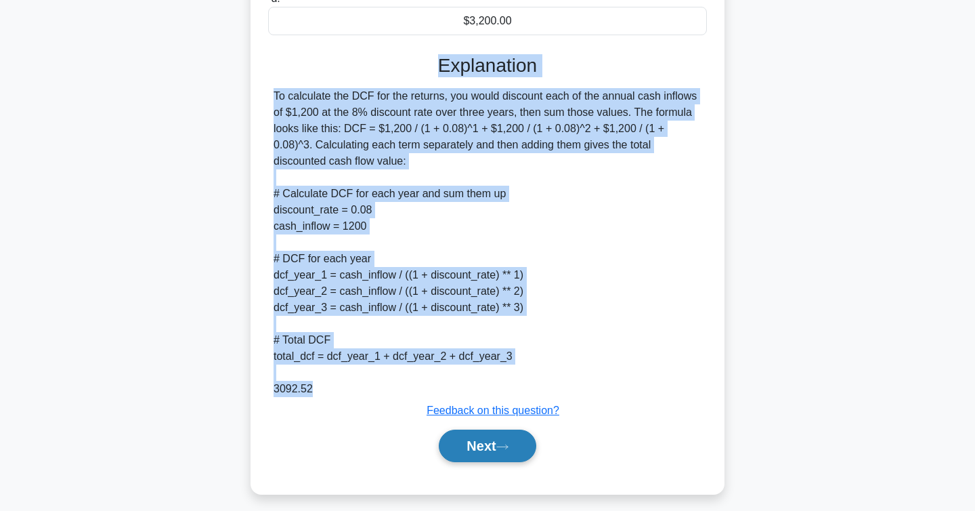
click at [452, 436] on button "Next" at bounding box center [487, 445] width 97 height 33
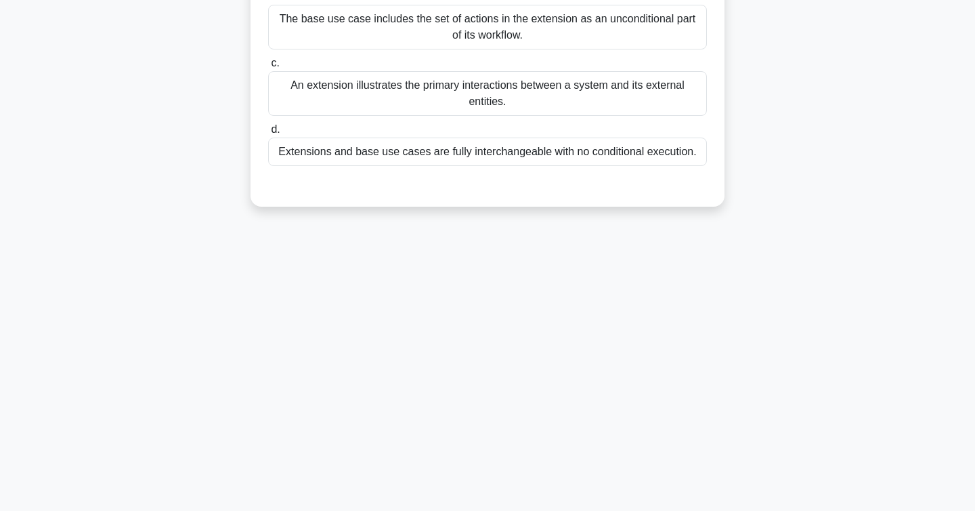
scroll to position [0, 0]
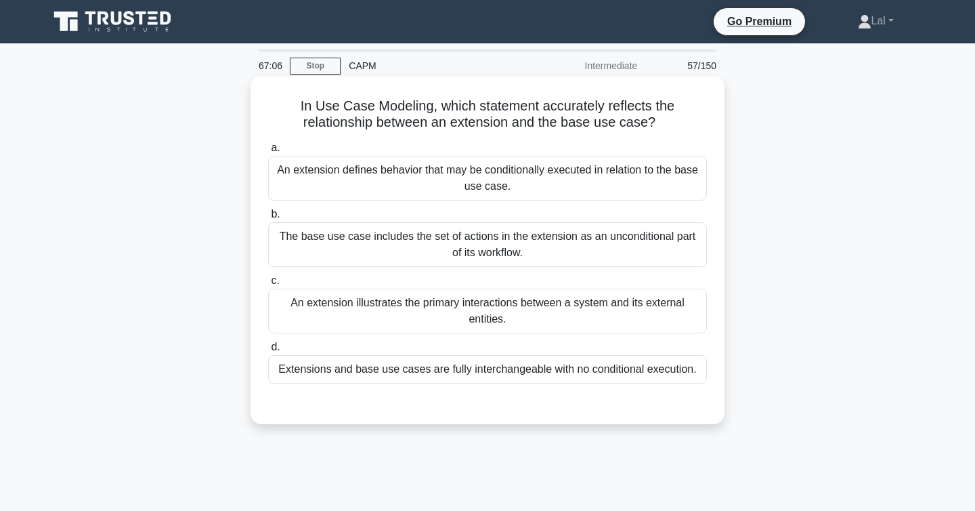
click at [431, 183] on div "An extension defines behavior that may be conditionally executed in relation to…" at bounding box center [487, 178] width 439 height 45
click at [268, 152] on input "a. An extension defines behavior that may be conditionally executed in relation…" at bounding box center [268, 148] width 0 height 9
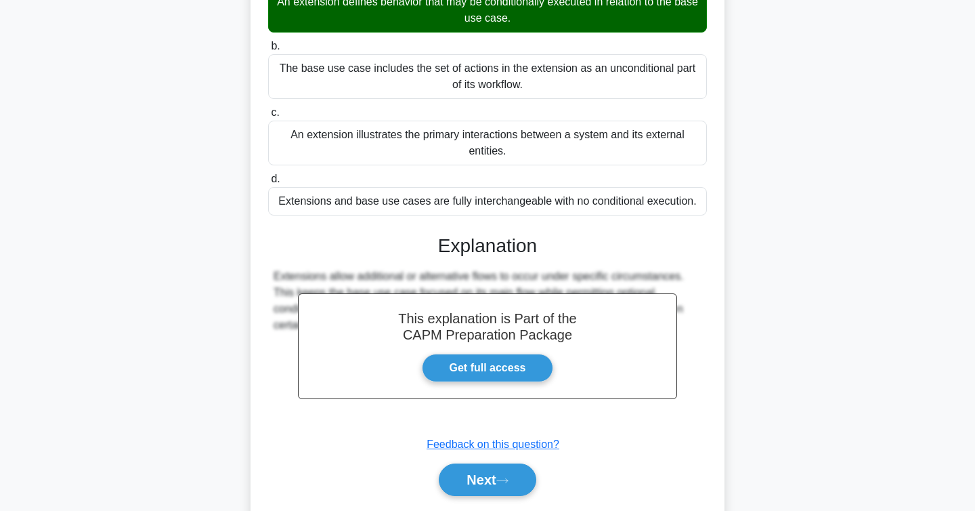
scroll to position [221, 0]
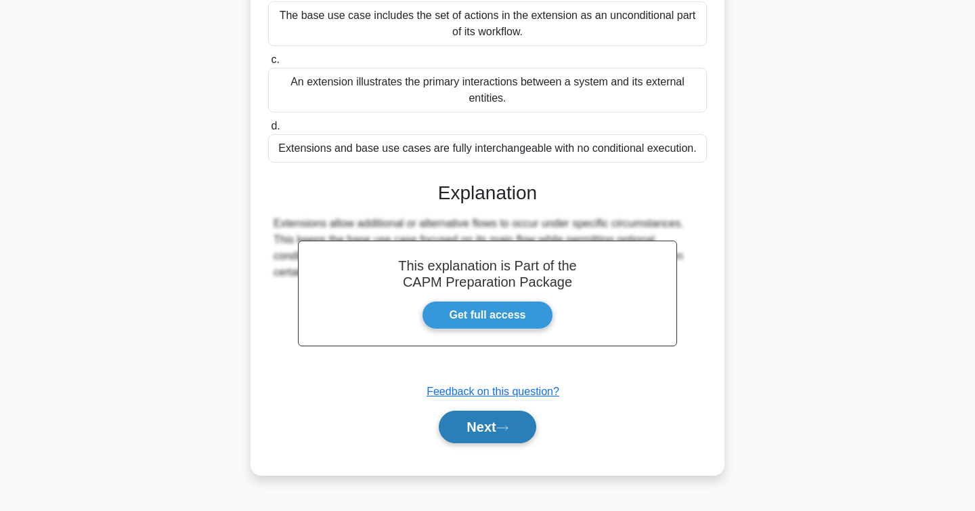
click at [446, 431] on button "Next" at bounding box center [487, 426] width 97 height 33
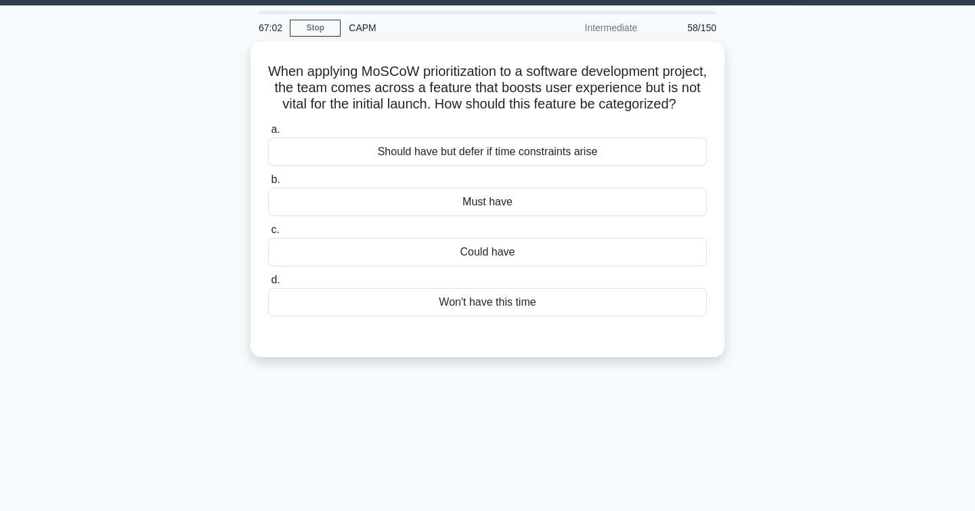
scroll to position [0, 0]
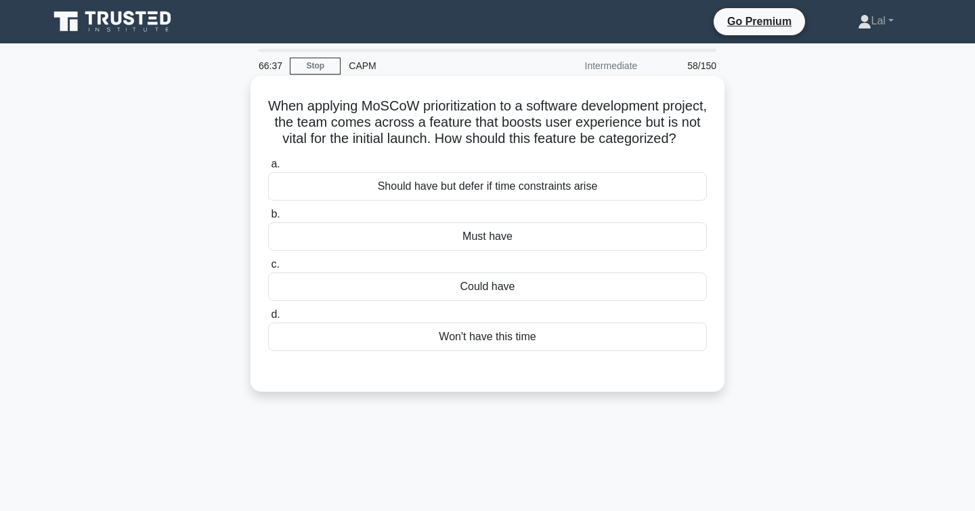
click at [462, 192] on div "Should have but defer if time constraints arise" at bounding box center [487, 186] width 439 height 28
click at [268, 169] on input "a. Should have but defer if time constraints arise" at bounding box center [268, 164] width 0 height 9
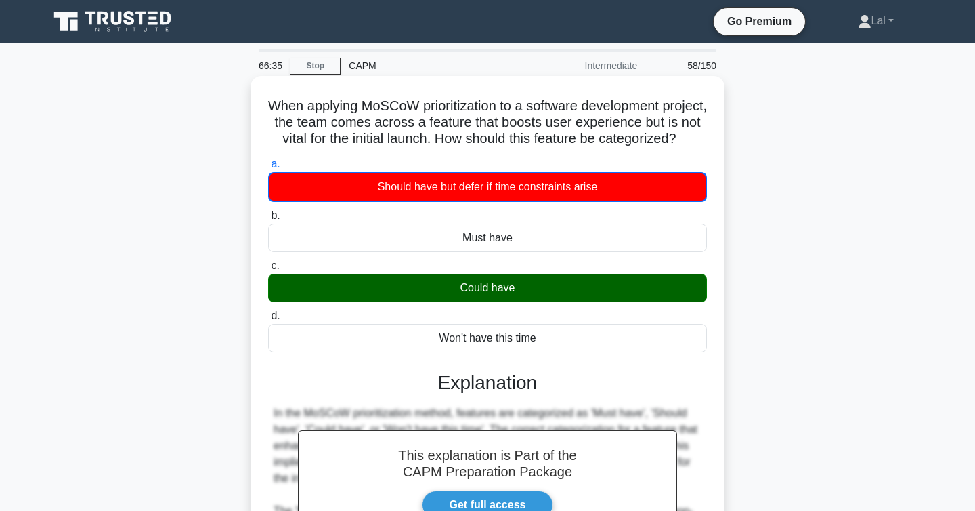
click at [461, 295] on div "Could have" at bounding box center [487, 288] width 439 height 28
click at [268, 270] on input "c. Could have" at bounding box center [268, 265] width 0 height 9
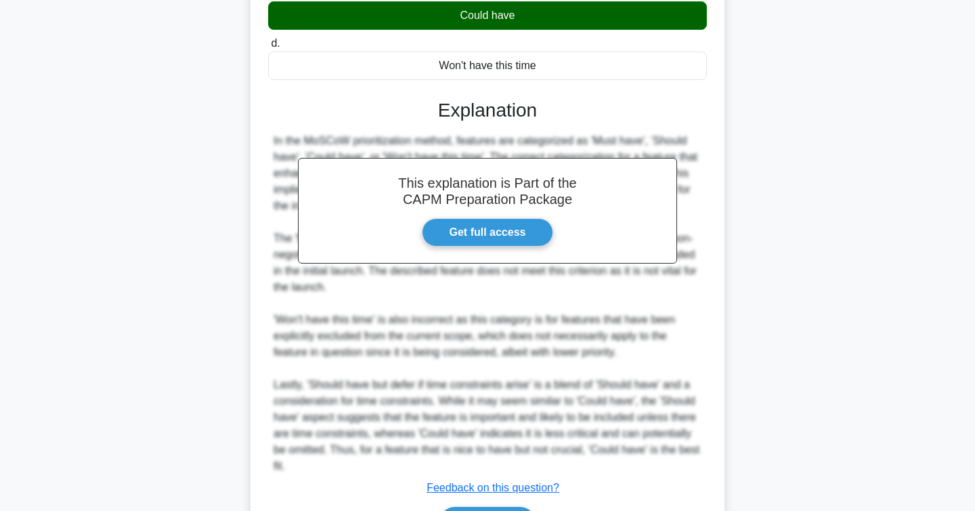
scroll to position [289, 0]
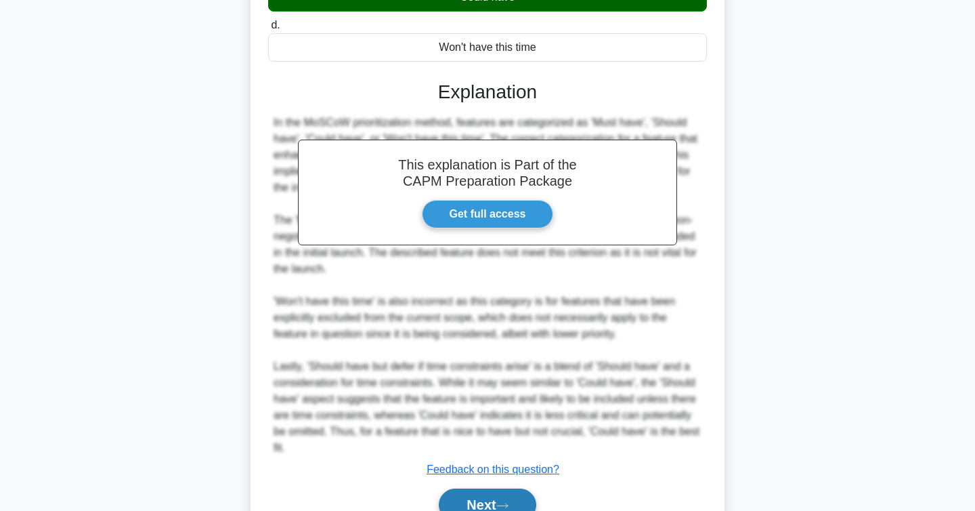
click at [457, 494] on button "Next" at bounding box center [487, 504] width 97 height 33
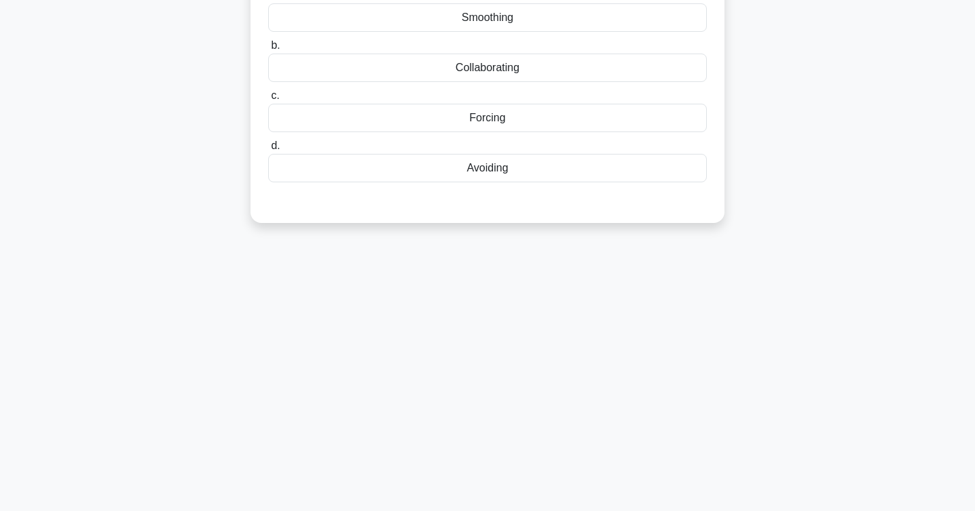
scroll to position [0, 0]
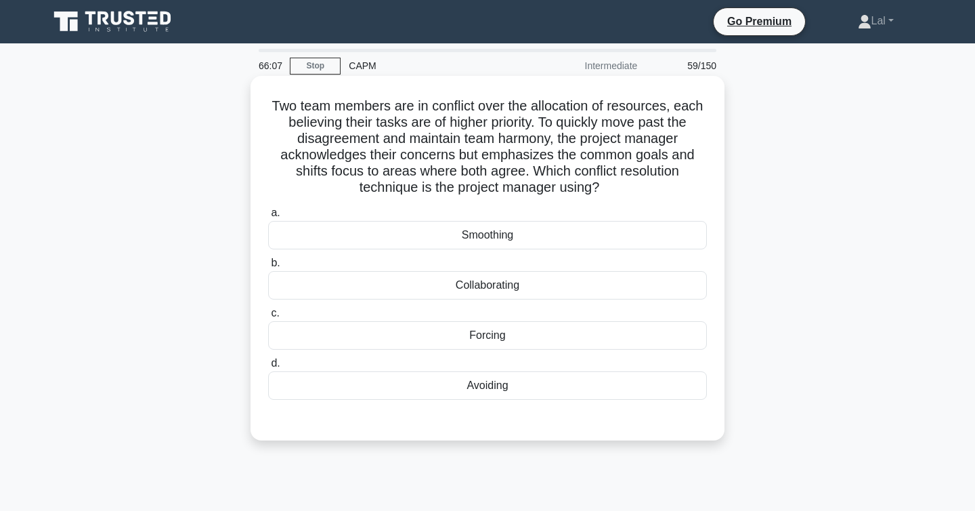
click at [373, 288] on div "Collaborating" at bounding box center [487, 285] width 439 height 28
click at [268, 268] on input "b. Collaborating" at bounding box center [268, 263] width 0 height 9
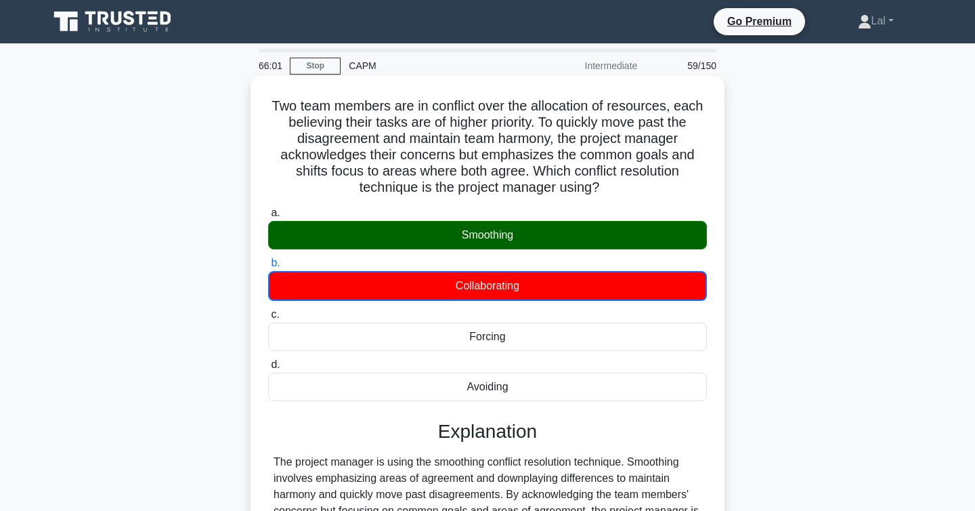
scroll to position [277, 0]
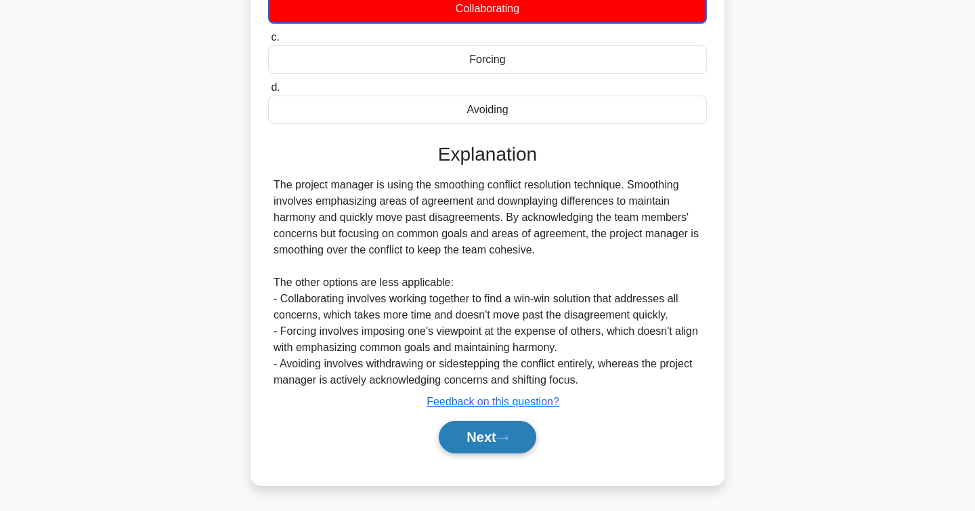
click at [502, 436] on icon at bounding box center [502, 437] width 12 height 7
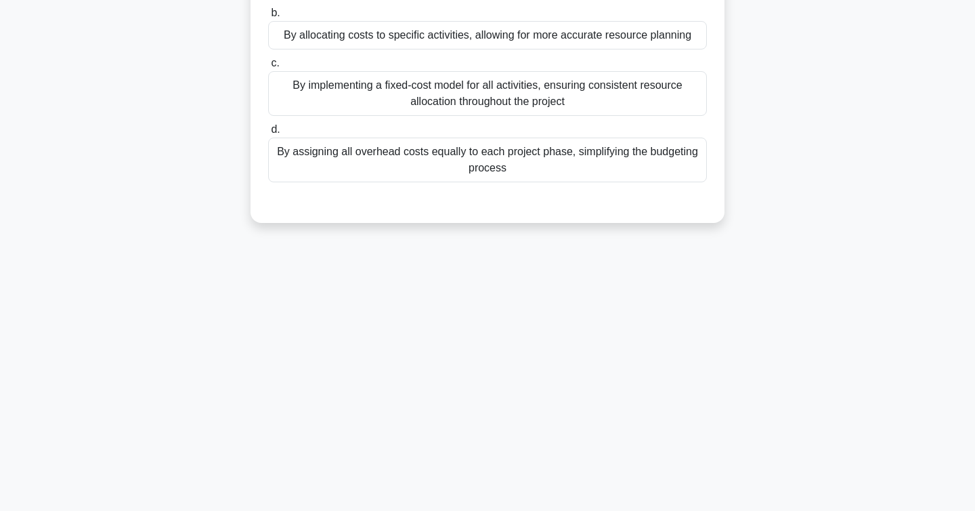
scroll to position [0, 0]
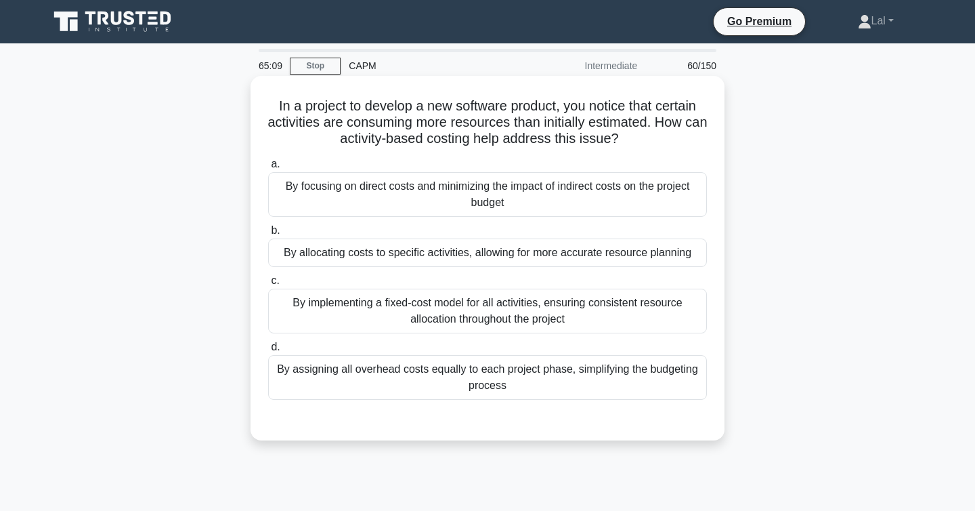
click at [407, 207] on div "By focusing on direct costs and minimizing the impact of indirect costs on the …" at bounding box center [487, 194] width 439 height 45
click at [268, 169] on input "a. By focusing on direct costs and minimizing the impact of indirect costs on t…" at bounding box center [268, 164] width 0 height 9
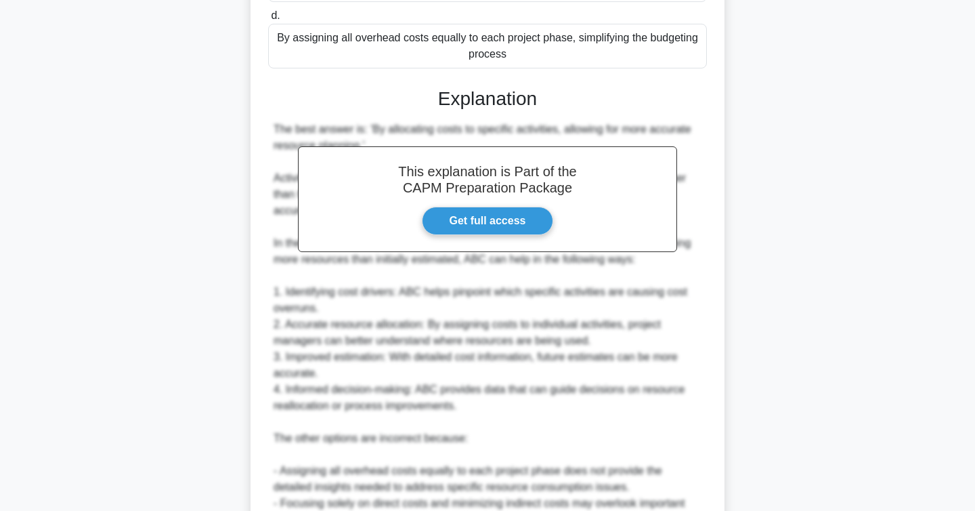
scroll to position [505, 0]
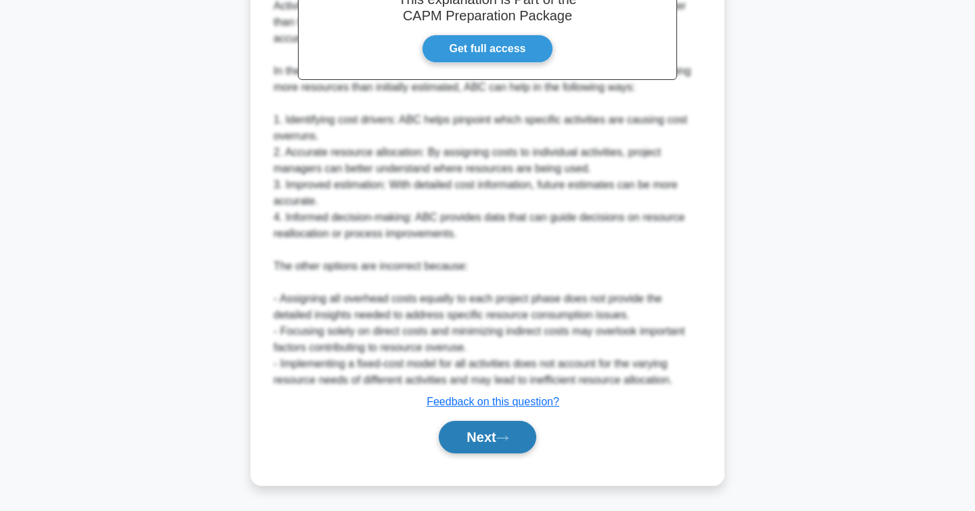
click at [478, 445] on button "Next" at bounding box center [487, 437] width 97 height 33
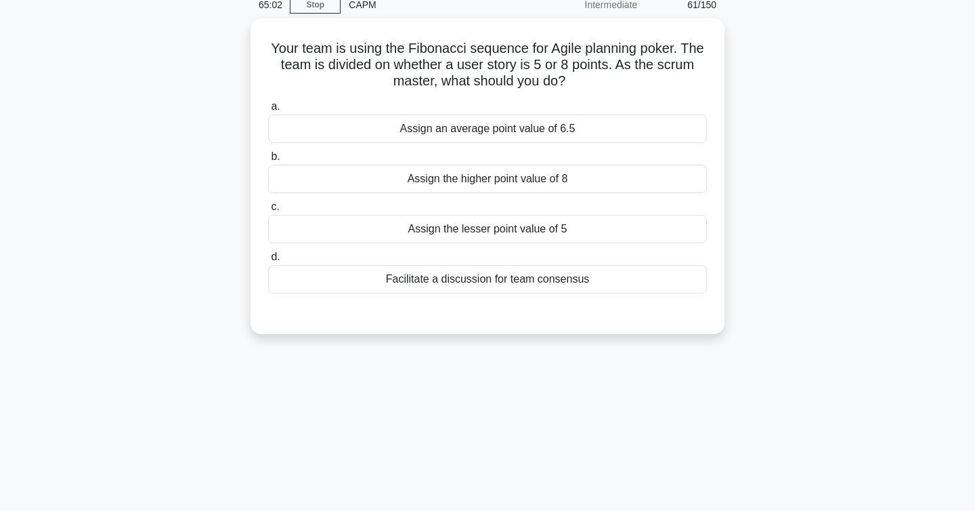
scroll to position [0, 0]
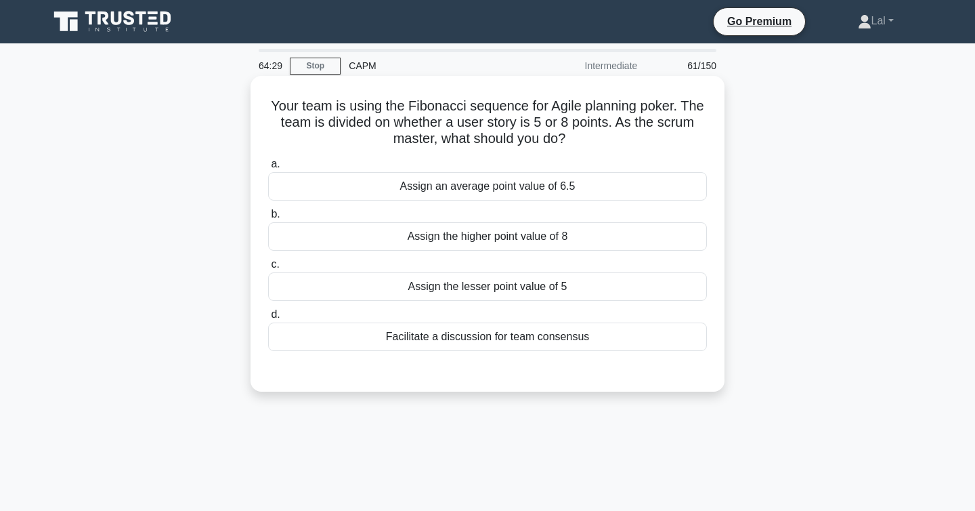
click at [464, 337] on div "Facilitate a discussion for team consensus" at bounding box center [487, 336] width 439 height 28
click at [268, 319] on input "d. Facilitate a discussion for team consensus" at bounding box center [268, 314] width 0 height 9
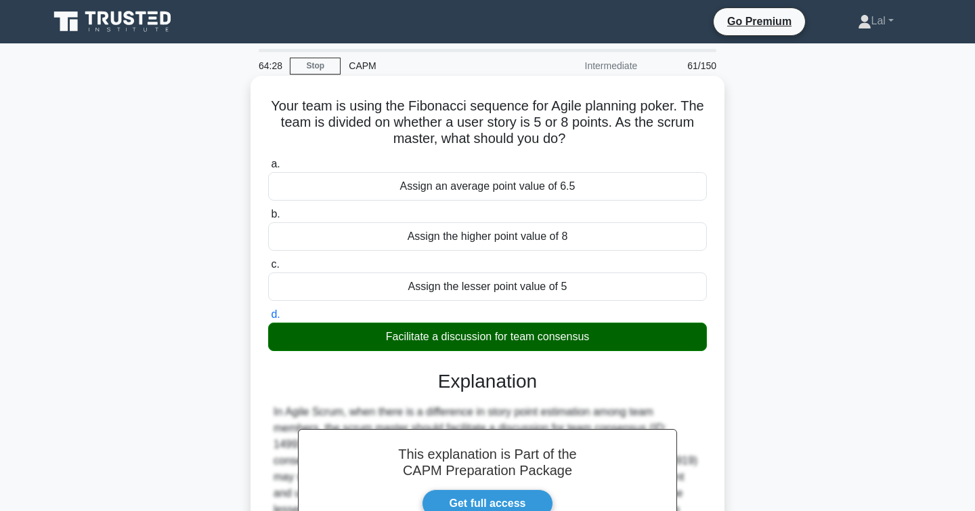
scroll to position [221, 0]
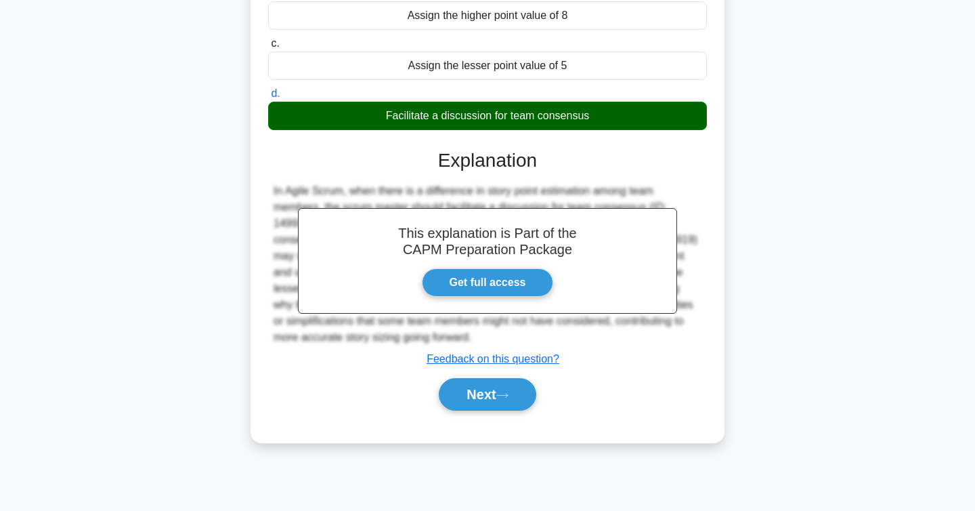
click at [458, 410] on div "Next" at bounding box center [487, 393] width 439 height 43
click at [452, 391] on button "Next" at bounding box center [487, 394] width 97 height 33
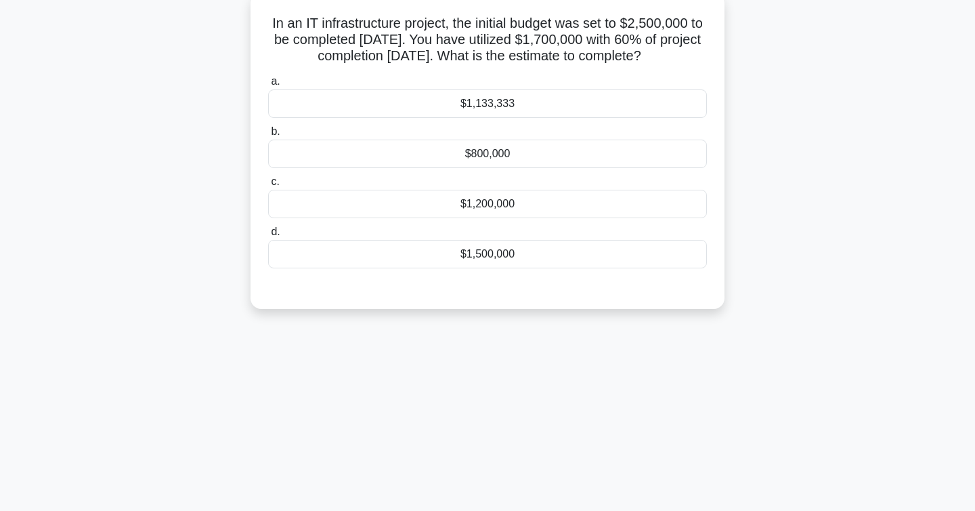
scroll to position [0, 0]
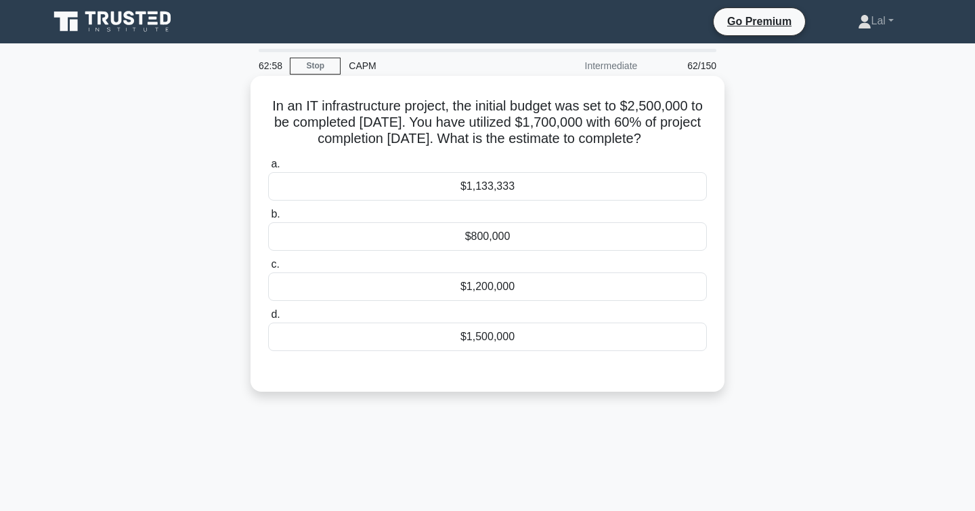
click at [471, 283] on div "$1,200,000" at bounding box center [487, 286] width 439 height 28
click at [268, 269] on input "c. $1,200,000" at bounding box center [268, 264] width 0 height 9
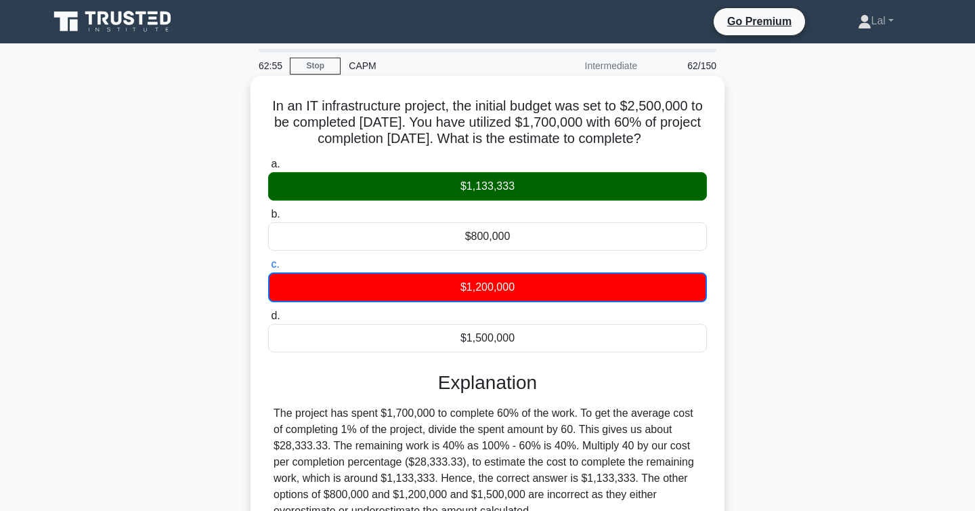
click at [507, 188] on div "$1,133,333" at bounding box center [487, 186] width 439 height 28
click at [268, 169] on input "a. $1,133,333" at bounding box center [268, 164] width 0 height 9
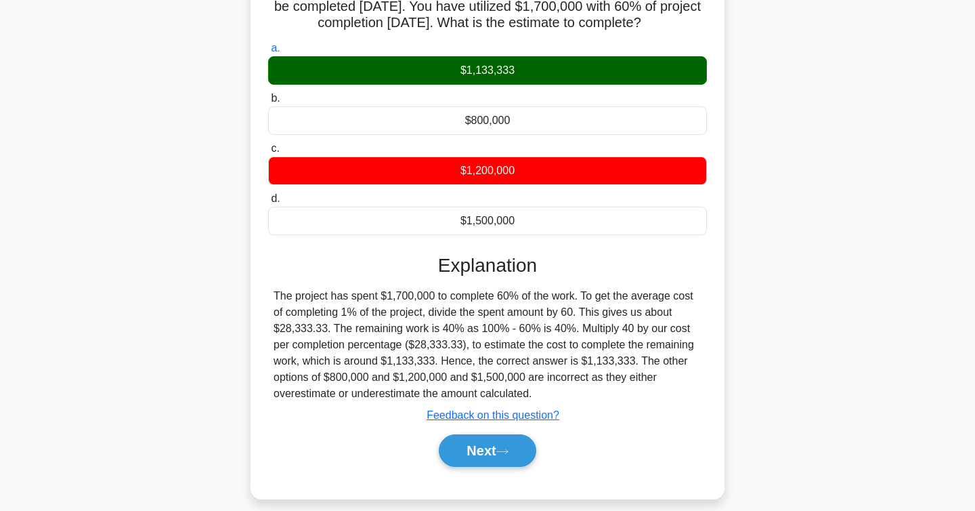
scroll to position [116, 0]
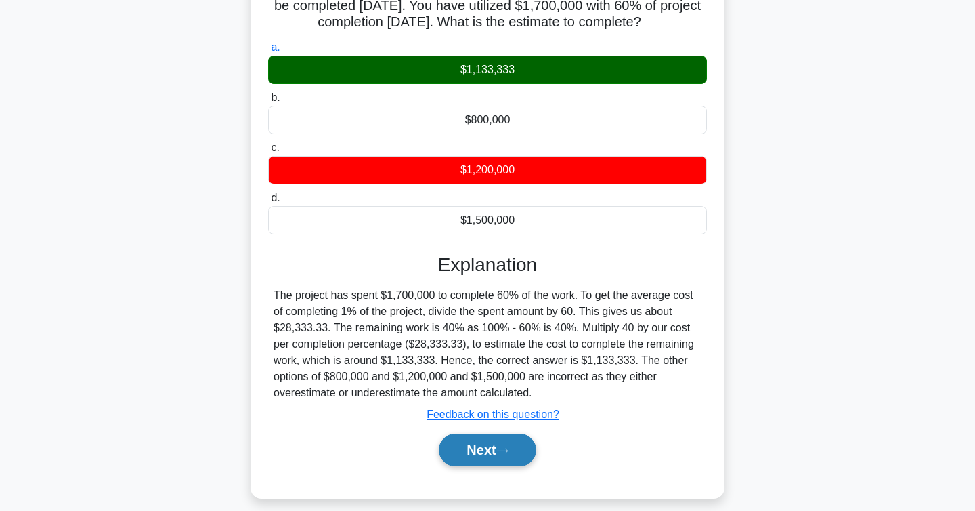
click at [488, 454] on button "Next" at bounding box center [487, 449] width 97 height 33
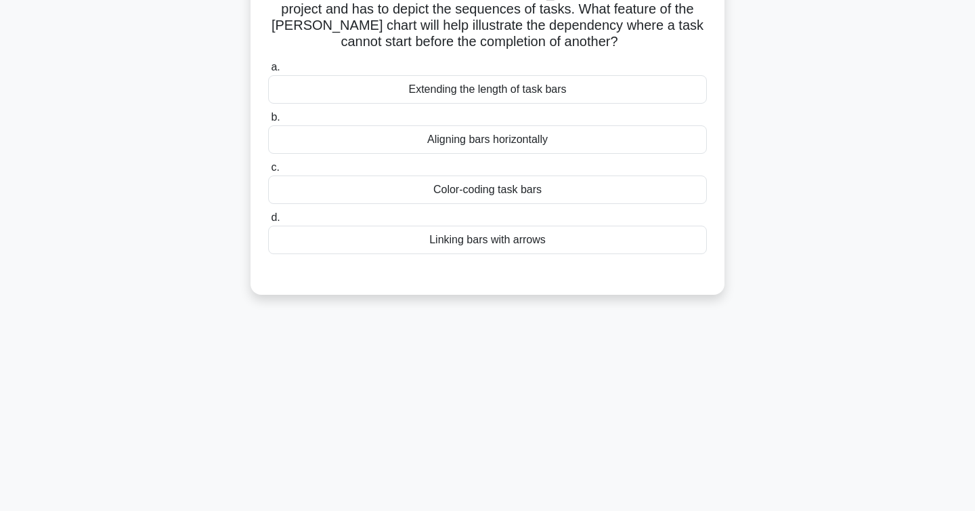
scroll to position [0, 0]
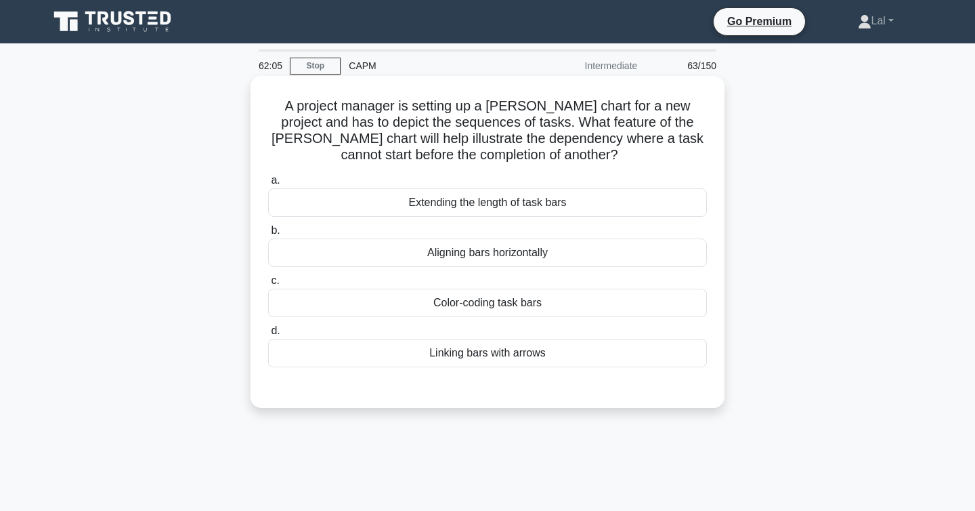
click at [443, 251] on div "Aligning bars horizontally" at bounding box center [487, 252] width 439 height 28
click at [268, 235] on input "b. Aligning bars horizontally" at bounding box center [268, 230] width 0 height 9
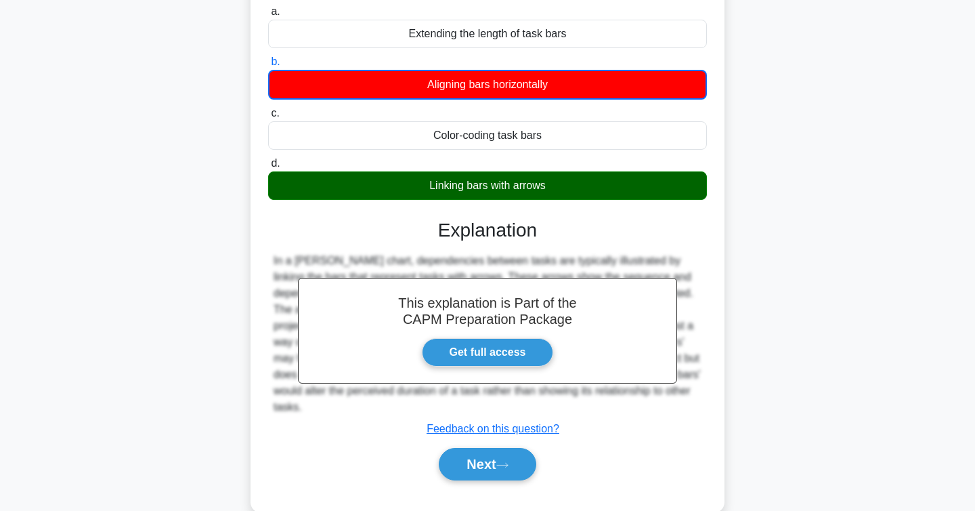
scroll to position [221, 0]
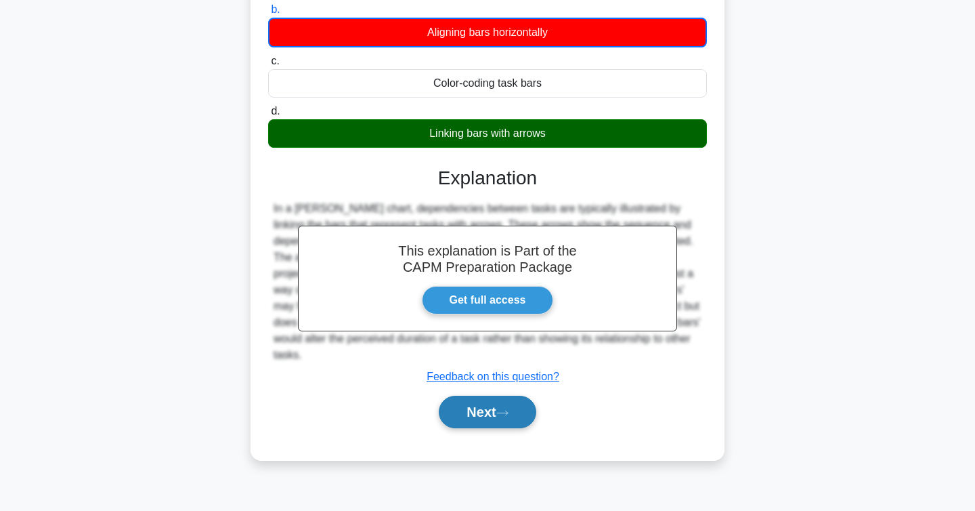
click at [468, 407] on button "Next" at bounding box center [487, 412] width 97 height 33
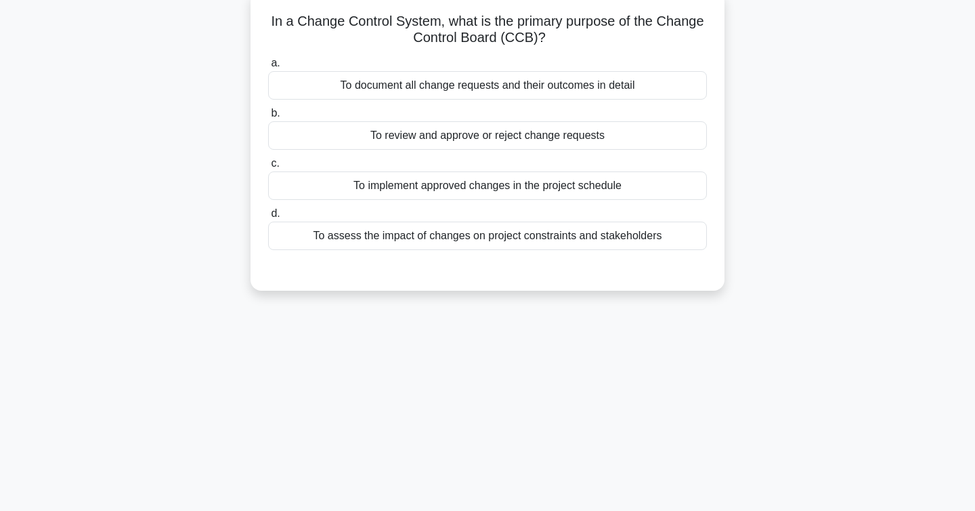
scroll to position [0, 0]
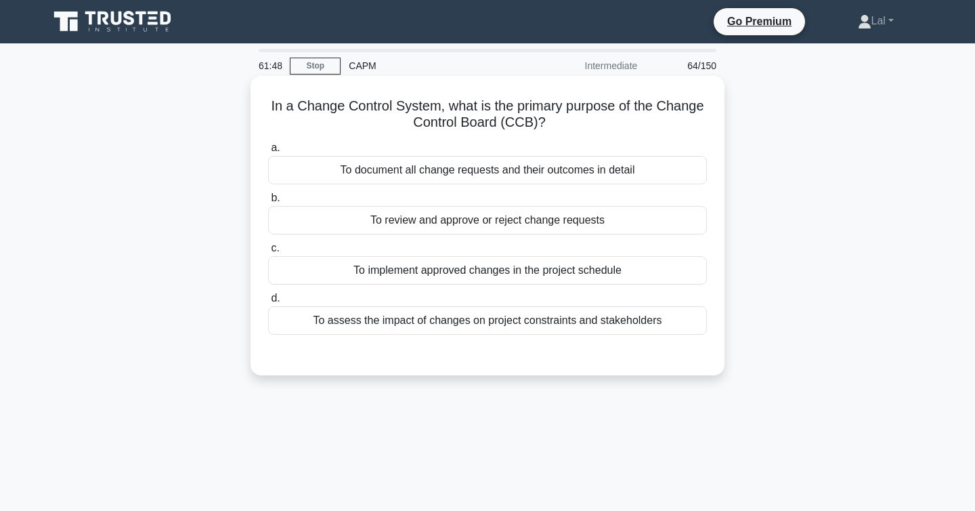
click at [405, 218] on div "To review and approve or reject change requests" at bounding box center [487, 220] width 439 height 28
click at [268, 202] on input "b. To review and approve or reject change requests" at bounding box center [268, 198] width 0 height 9
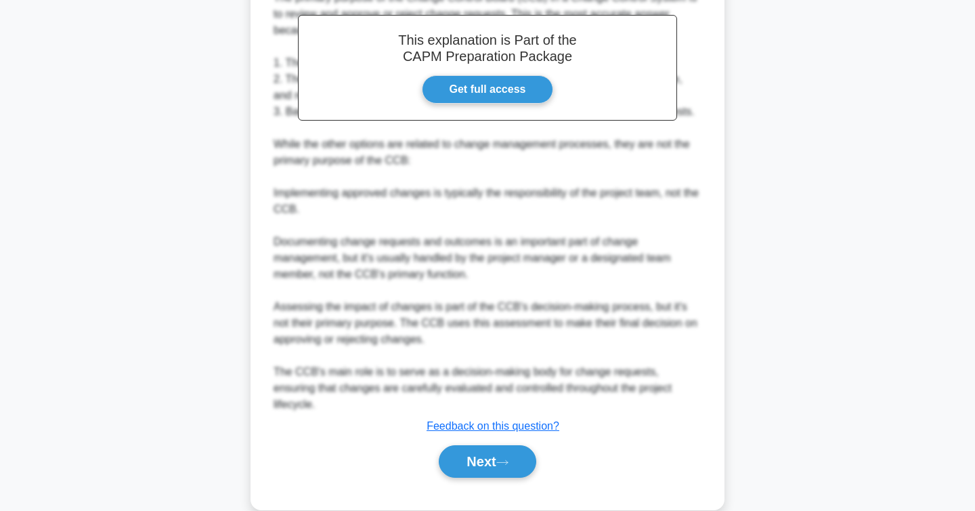
scroll to position [406, 0]
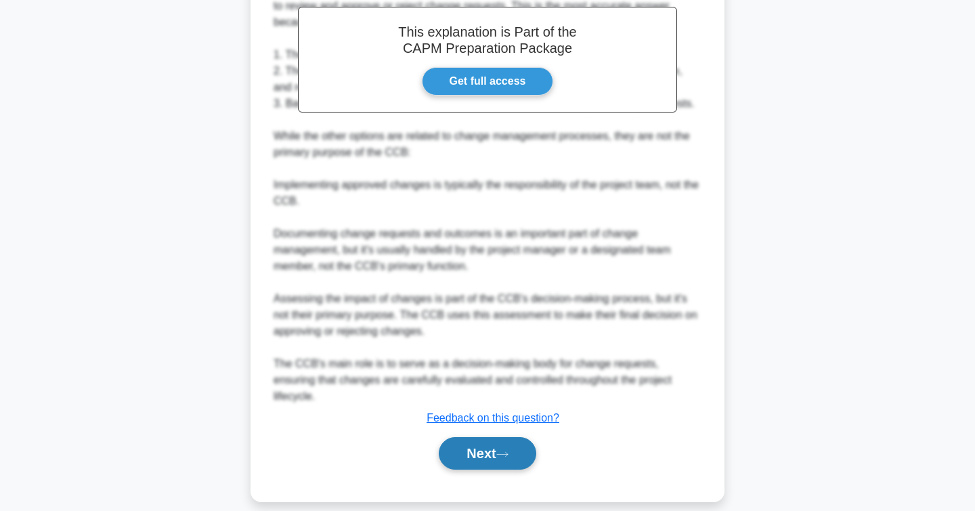
click at [449, 437] on button "Next" at bounding box center [487, 453] width 97 height 33
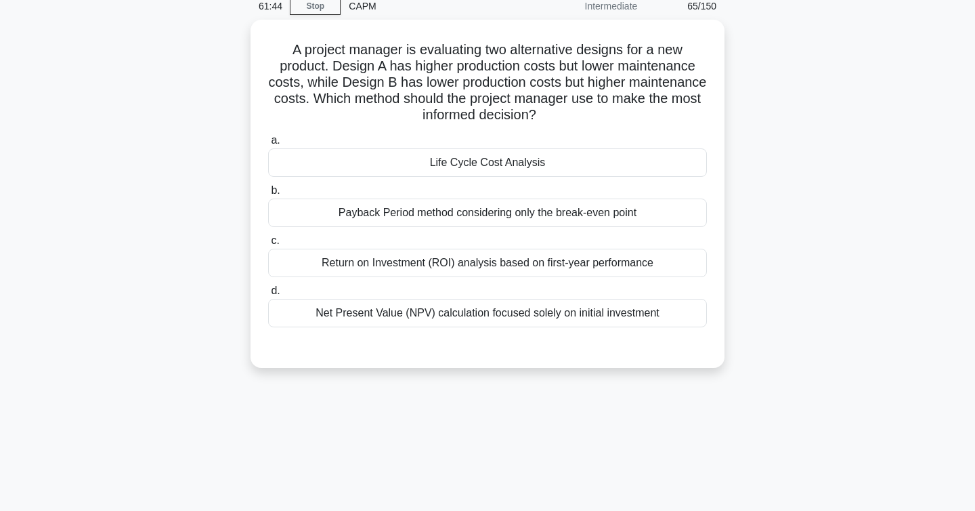
scroll to position [0, 0]
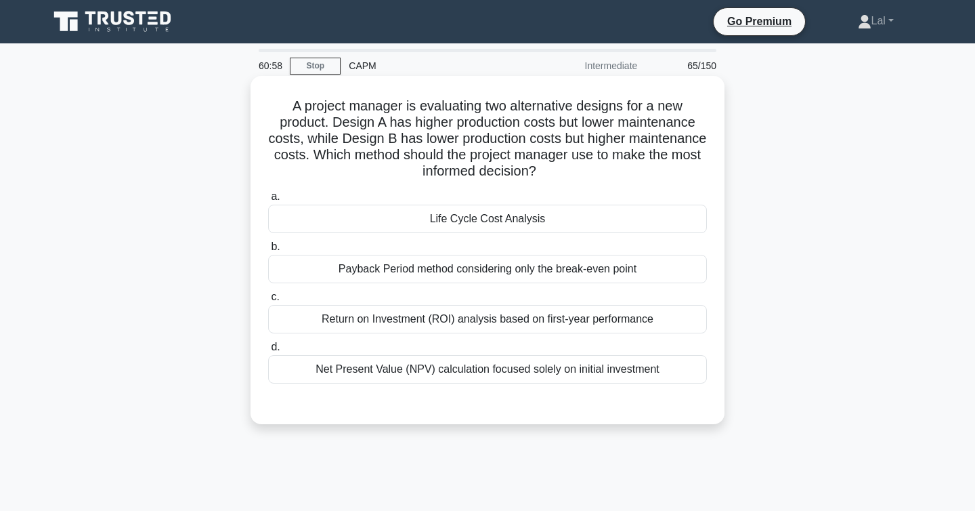
click at [351, 315] on div "Return on Investment (ROI) analysis based on first-year performance" at bounding box center [487, 319] width 439 height 28
click at [268, 301] on input "c. Return on Investment (ROI) analysis based on first-year performance" at bounding box center [268, 297] width 0 height 9
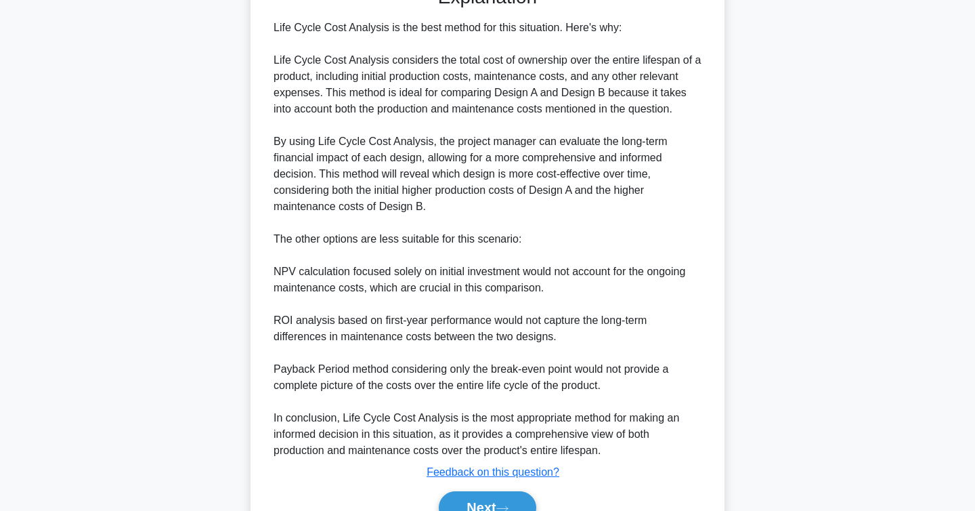
scroll to position [488, 0]
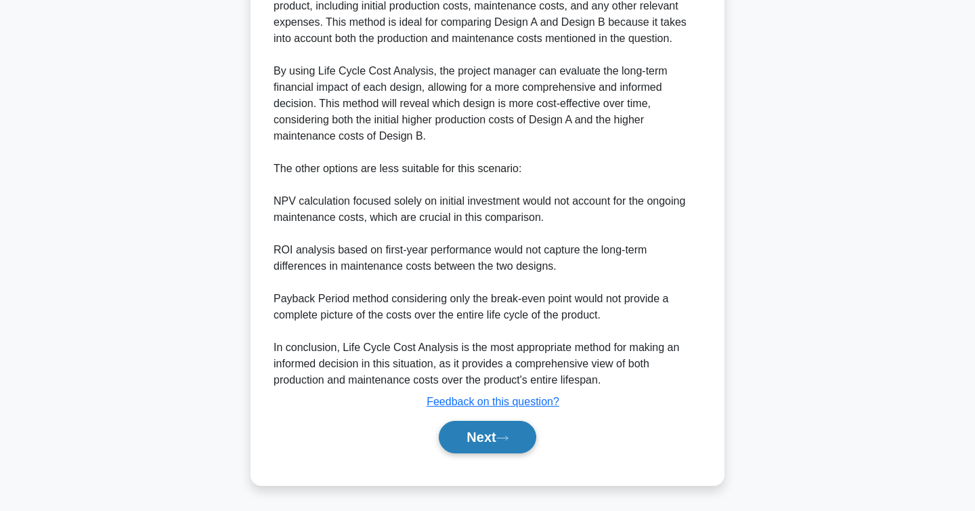
click at [467, 423] on button "Next" at bounding box center [487, 437] width 97 height 33
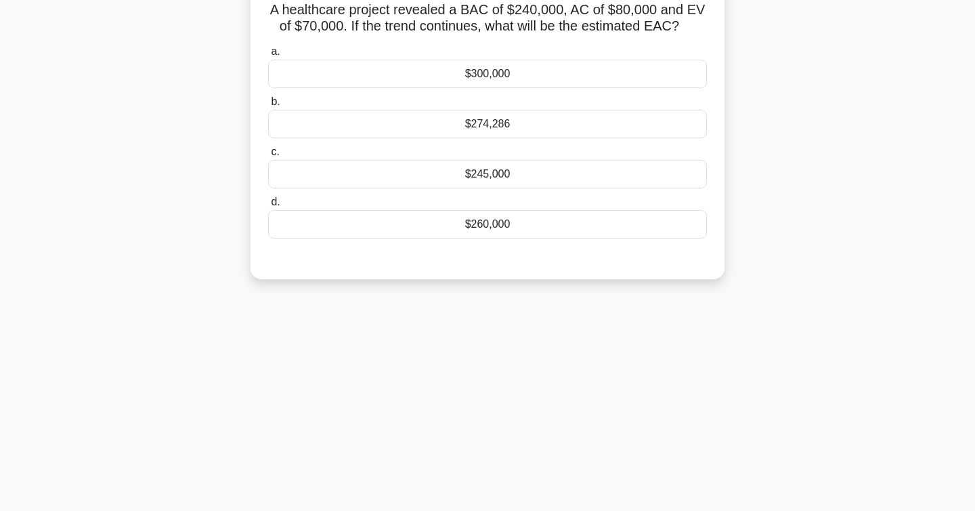
scroll to position [0, 0]
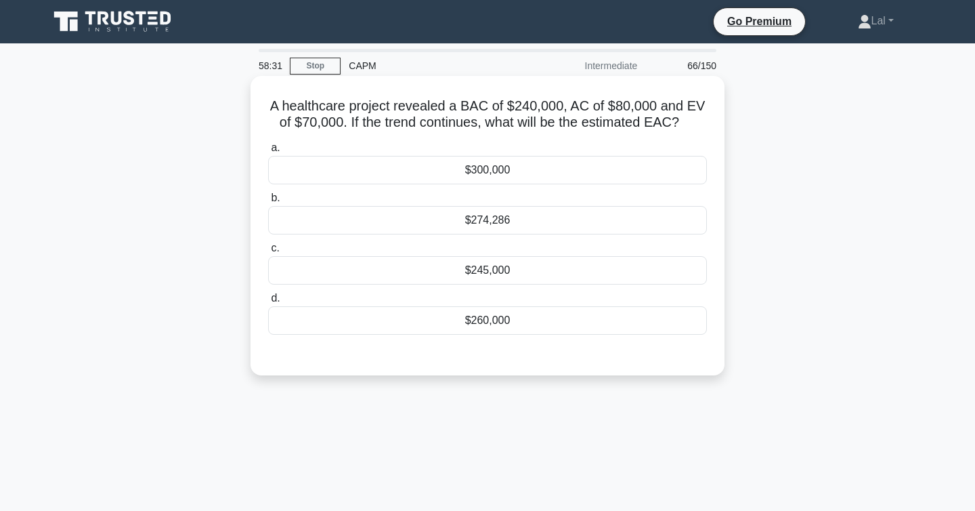
click at [574, 226] on div "$274,286" at bounding box center [487, 220] width 439 height 28
click at [268, 202] on input "b. $274,286" at bounding box center [268, 198] width 0 height 9
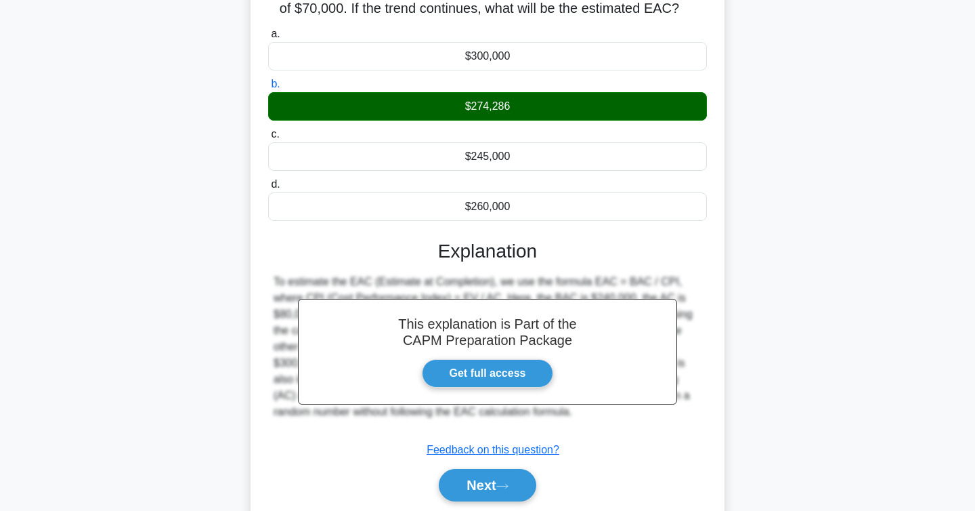
scroll to position [221, 0]
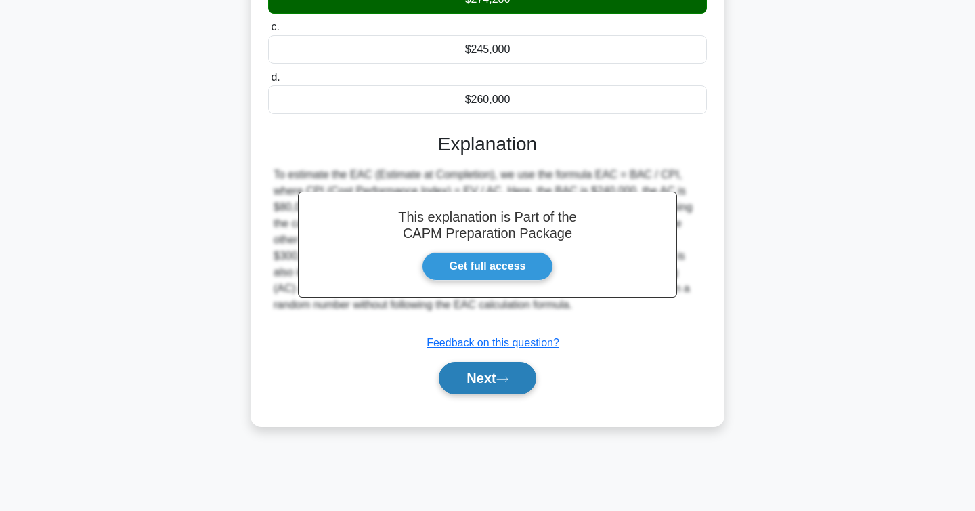
click at [513, 390] on button "Next" at bounding box center [487, 378] width 97 height 33
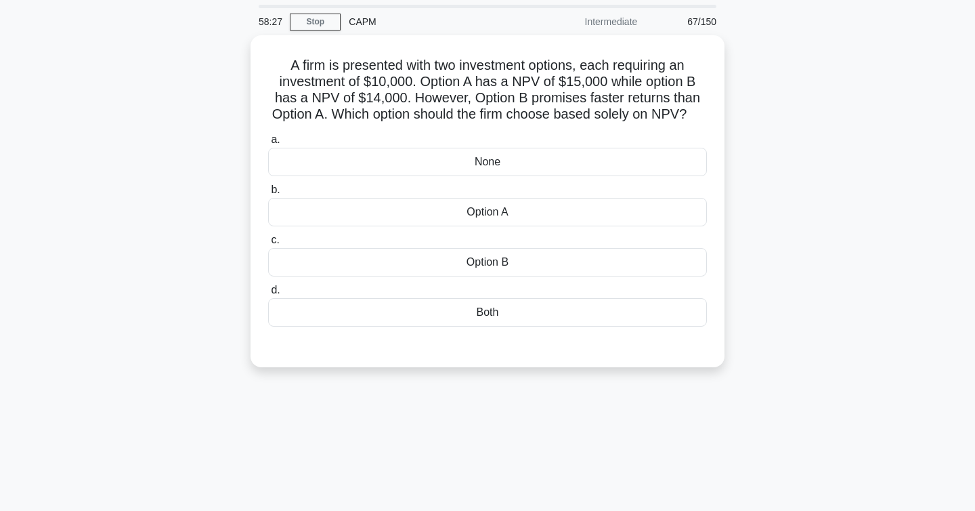
scroll to position [0, 0]
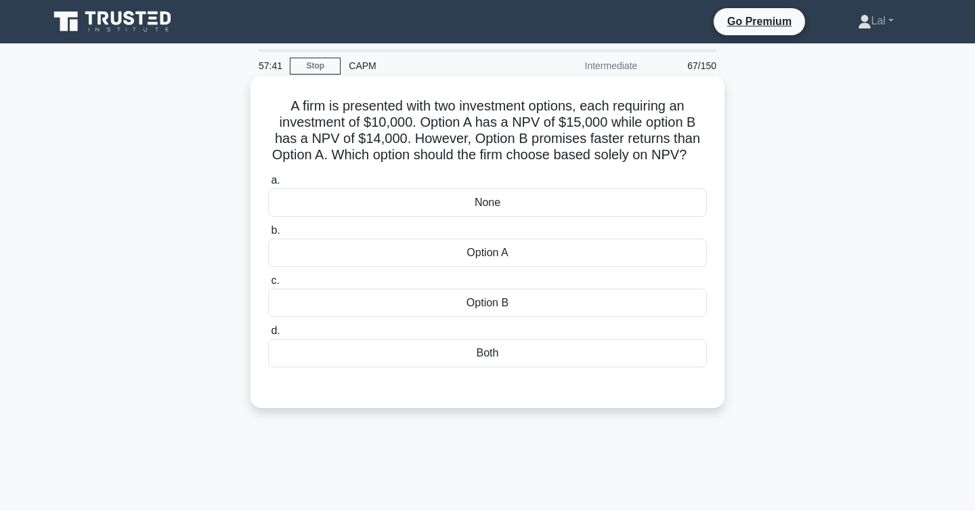
click at [454, 249] on div "Option A" at bounding box center [487, 252] width 439 height 28
click at [268, 235] on input "b. Option A" at bounding box center [268, 230] width 0 height 9
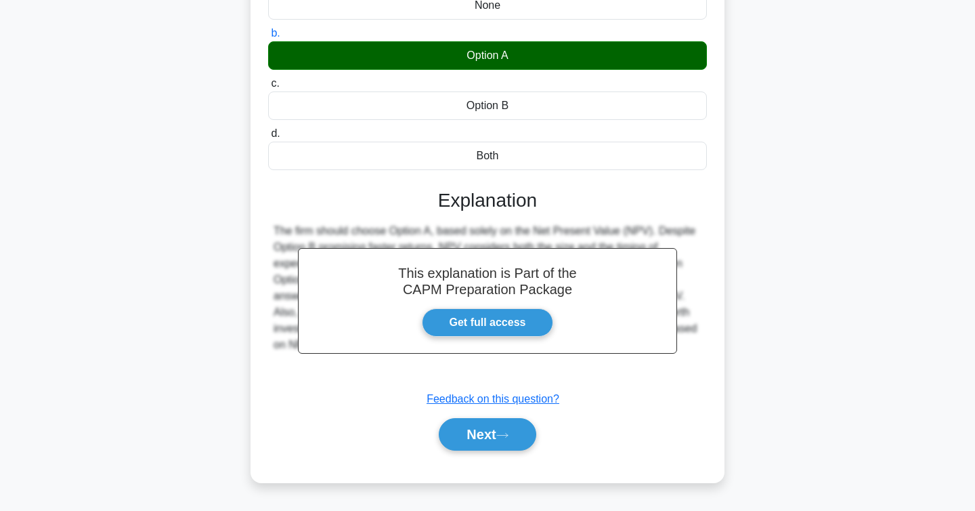
scroll to position [221, 0]
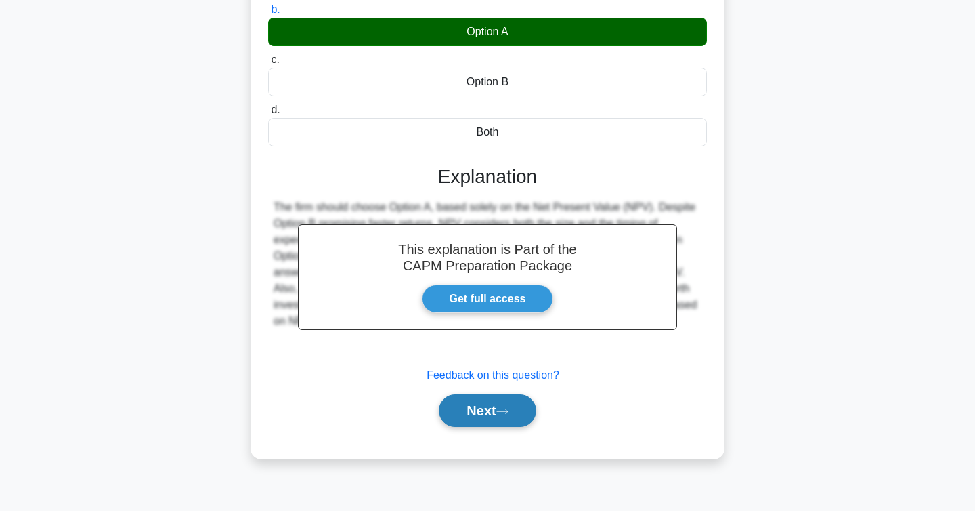
click at [466, 405] on button "Next" at bounding box center [487, 410] width 97 height 33
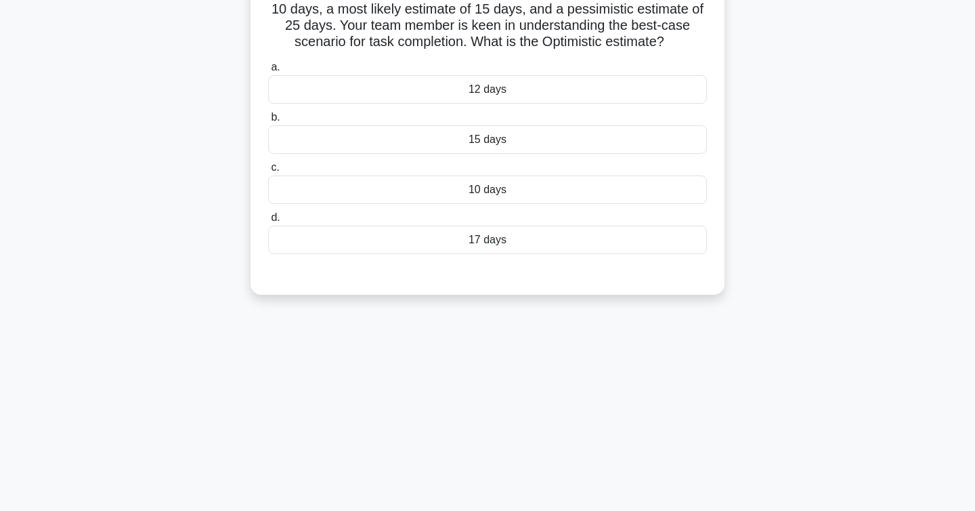
scroll to position [0, 0]
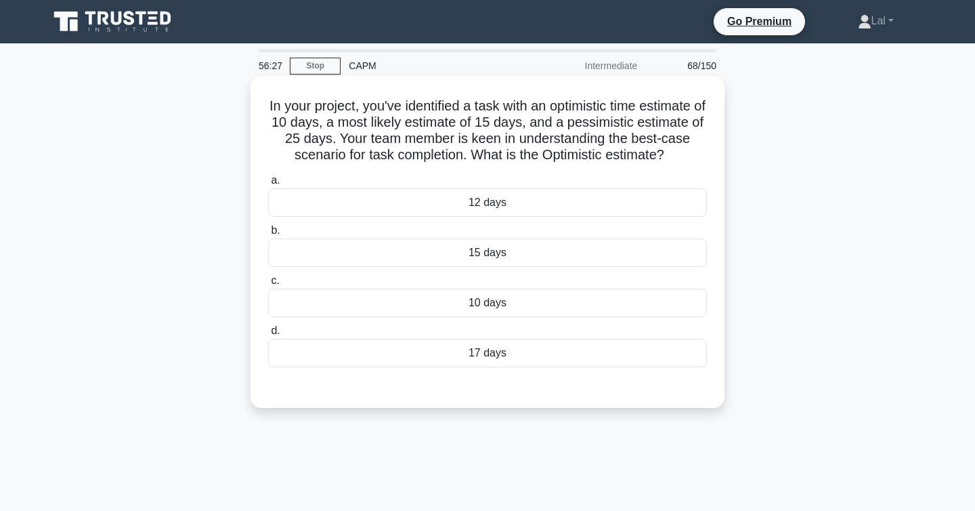
click at [540, 199] on div "12 days" at bounding box center [487, 202] width 439 height 28
click at [268, 185] on input "a. 12 days" at bounding box center [268, 180] width 0 height 9
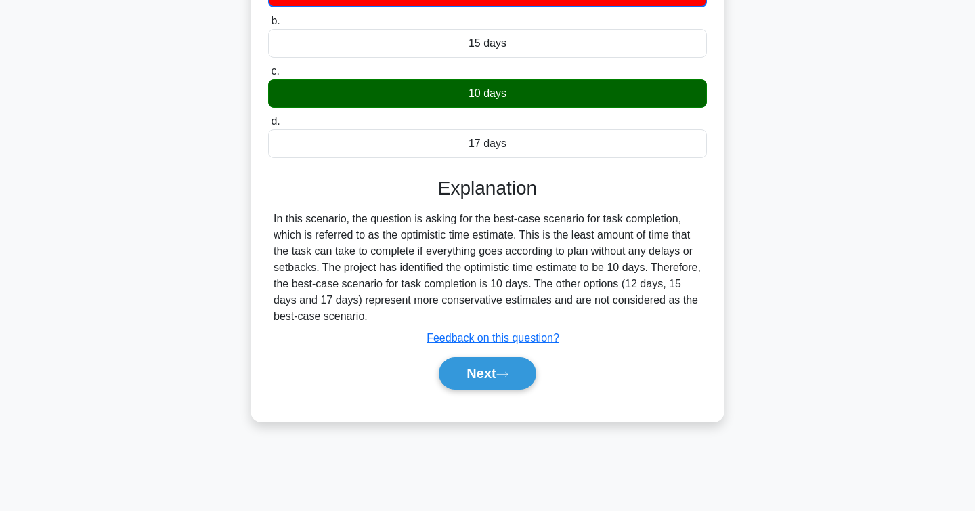
scroll to position [221, 0]
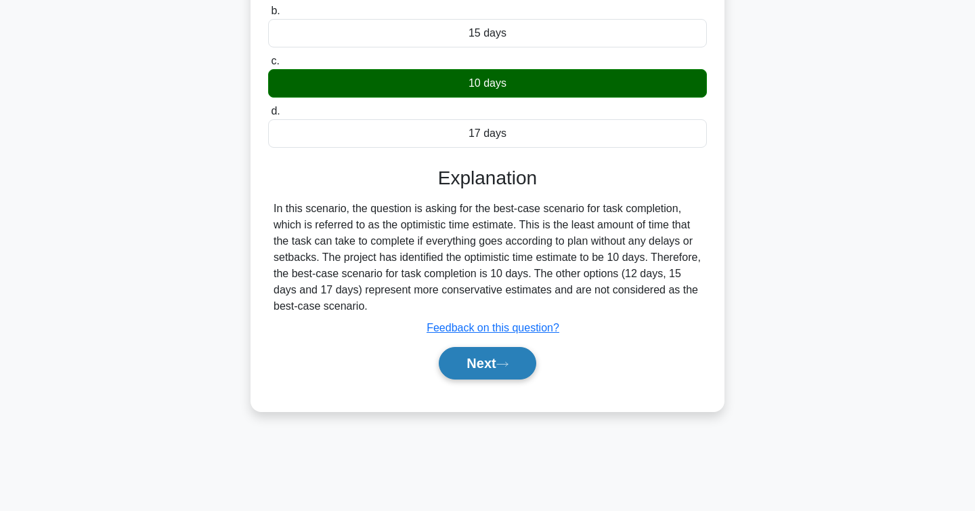
click at [486, 366] on button "Next" at bounding box center [487, 363] width 97 height 33
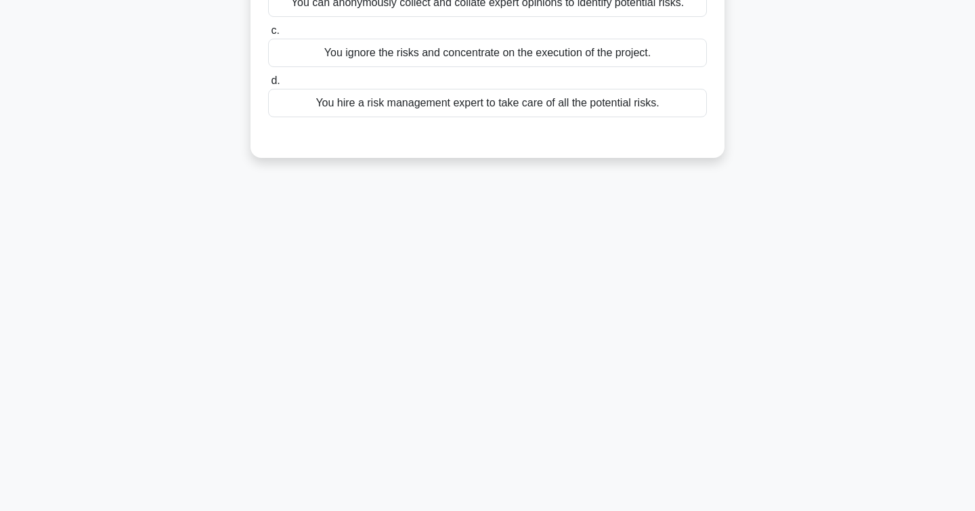
scroll to position [0, 0]
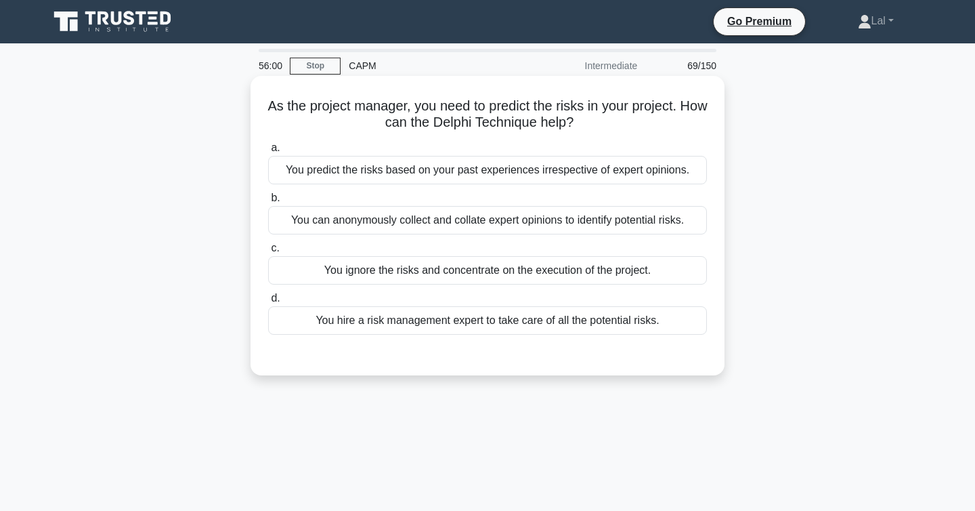
click at [317, 220] on div "You can anonymously collect and collate expert opinions to identify potential r…" at bounding box center [487, 220] width 439 height 28
click at [268, 202] on input "b. You can anonymously collect and collate expert opinions to identify potentia…" at bounding box center [268, 198] width 0 height 9
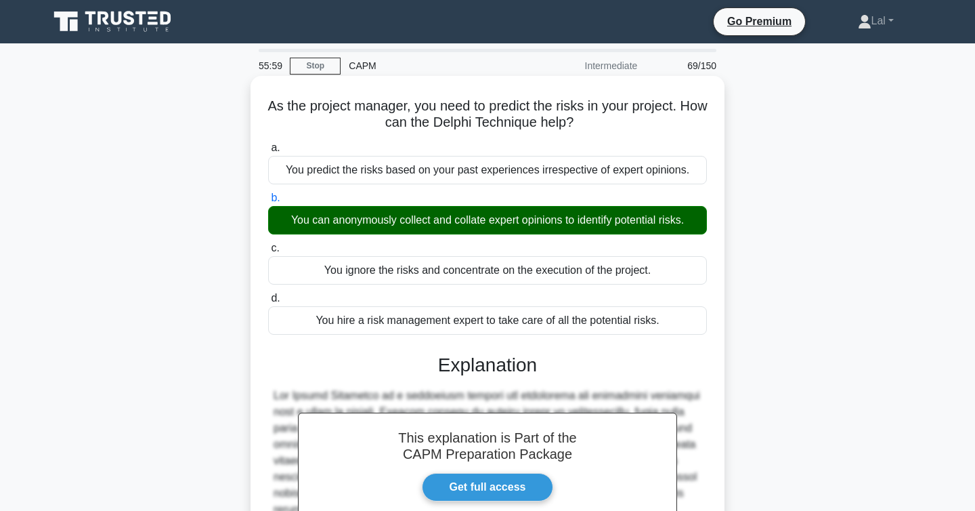
scroll to position [243, 0]
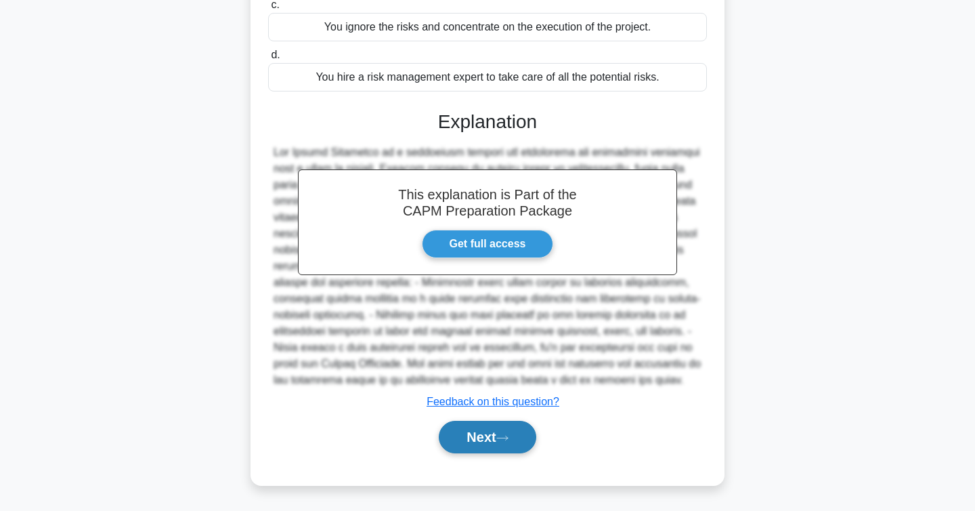
click at [446, 439] on button "Next" at bounding box center [487, 437] width 97 height 33
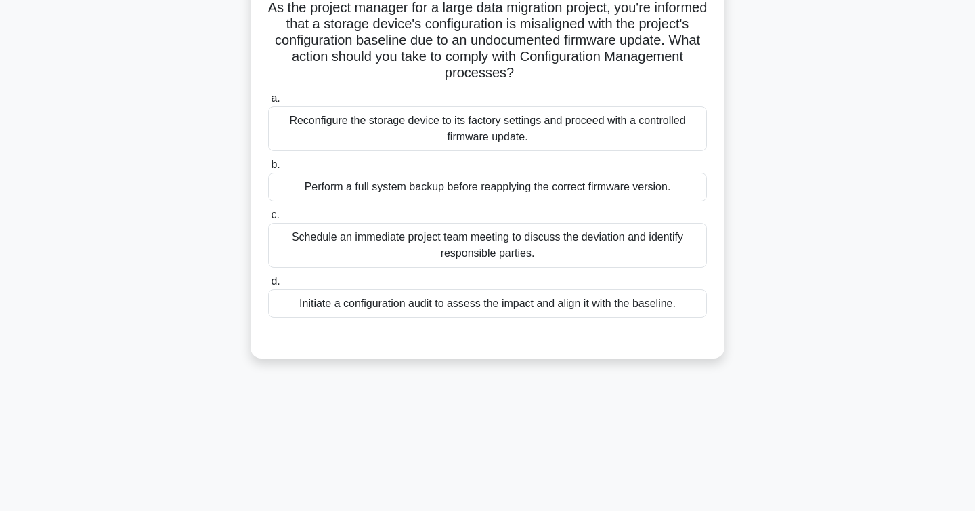
scroll to position [0, 0]
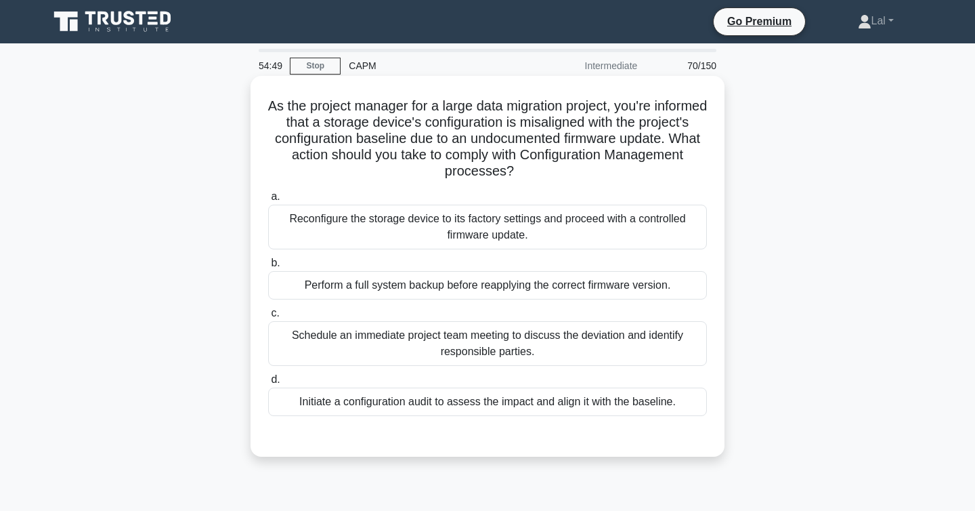
click at [390, 402] on div "Initiate a configuration audit to assess the impact and align it with the basel…" at bounding box center [487, 401] width 439 height 28
click at [268, 384] on input "d. Initiate a configuration audit to assess the impact and align it with the ba…" at bounding box center [268, 379] width 0 height 9
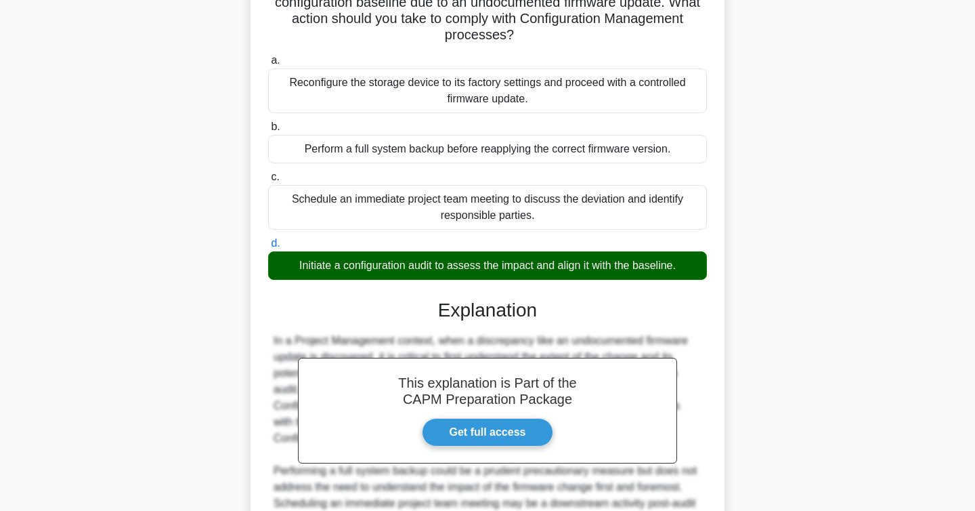
scroll to position [341, 0]
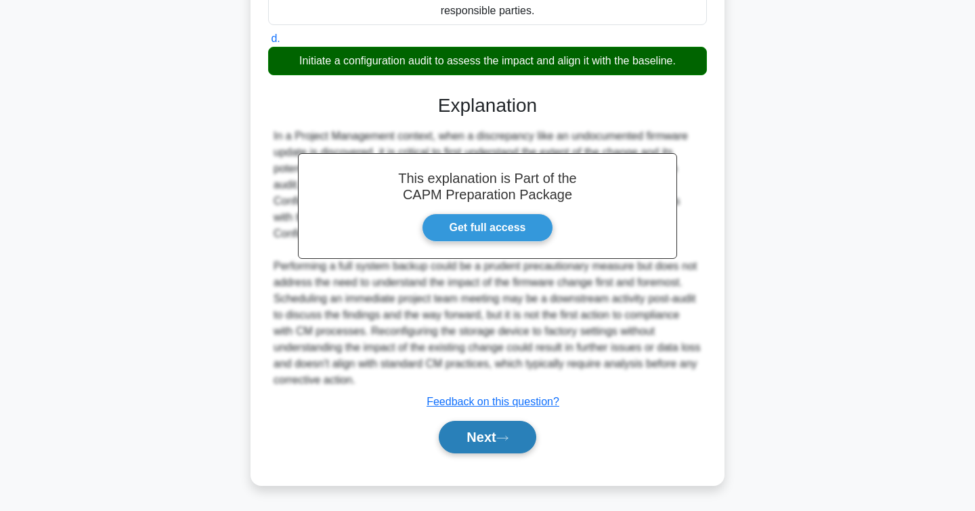
click at [473, 440] on button "Next" at bounding box center [487, 437] width 97 height 33
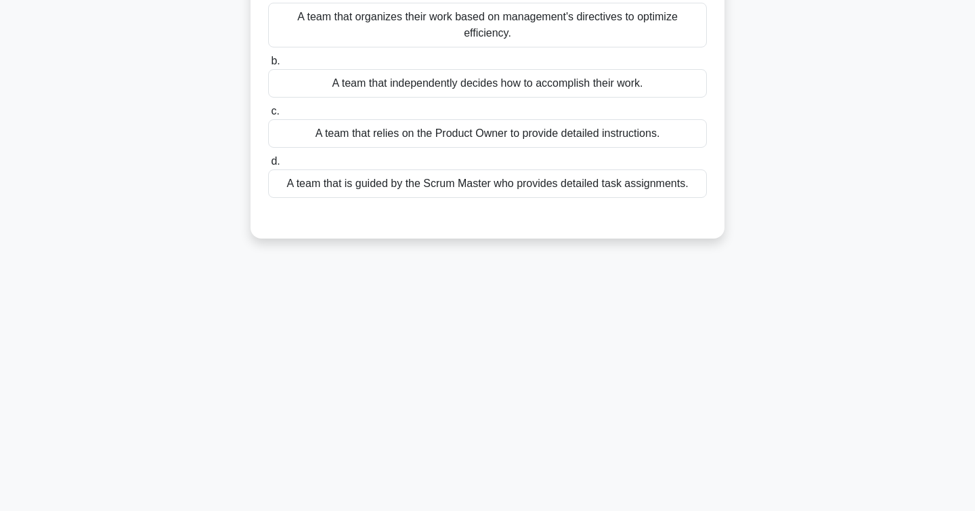
scroll to position [0, 0]
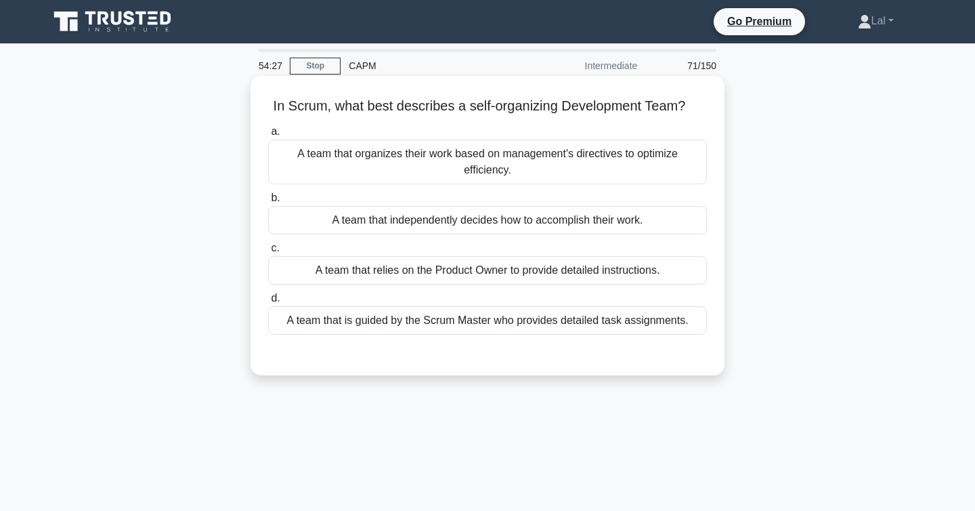
click at [388, 220] on div "A team that independently decides how to accomplish their work." at bounding box center [487, 220] width 439 height 28
click at [268, 202] on input "b. A team that independently decides how to accomplish their work." at bounding box center [268, 198] width 0 height 9
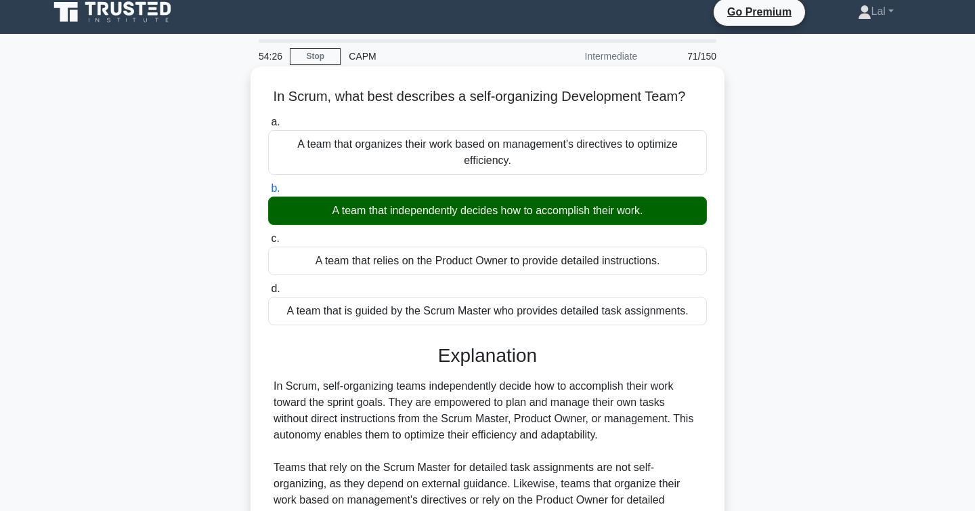
scroll to position [221, 0]
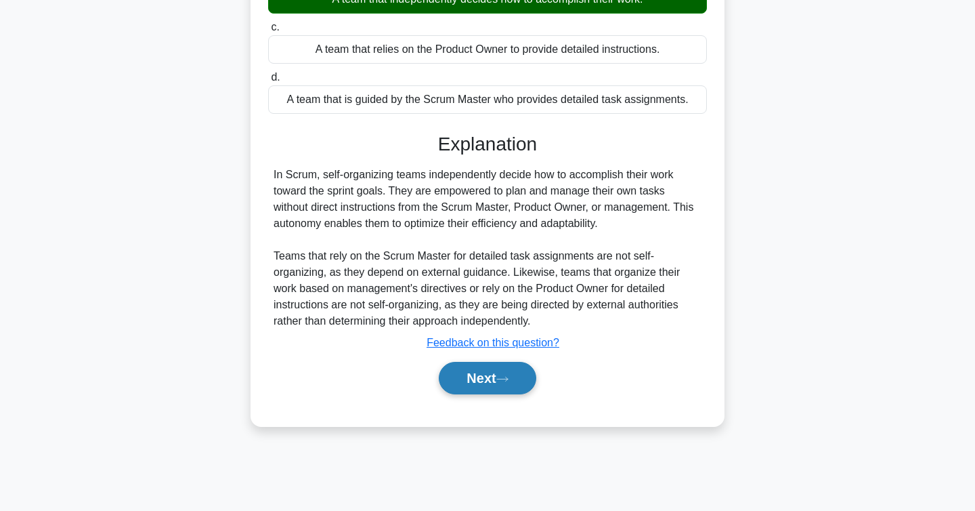
click at [471, 379] on button "Next" at bounding box center [487, 378] width 97 height 33
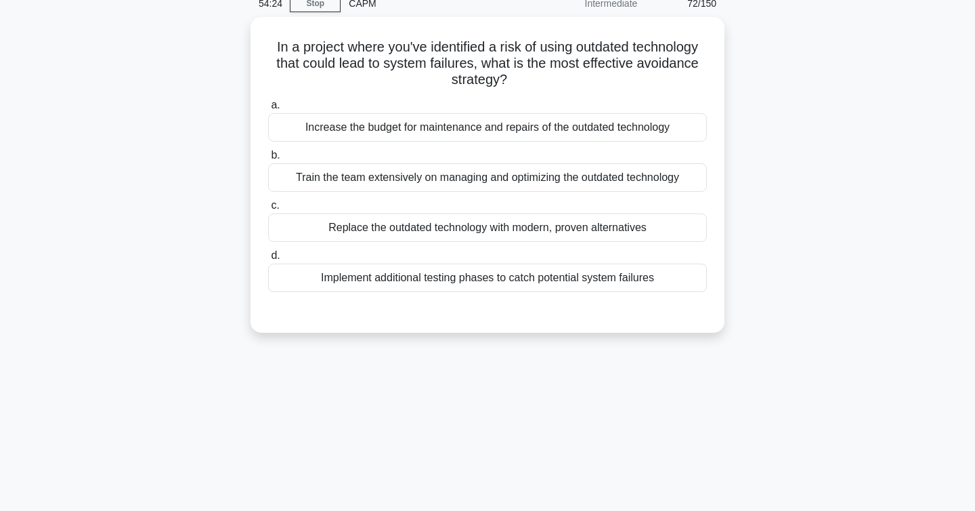
scroll to position [0, 0]
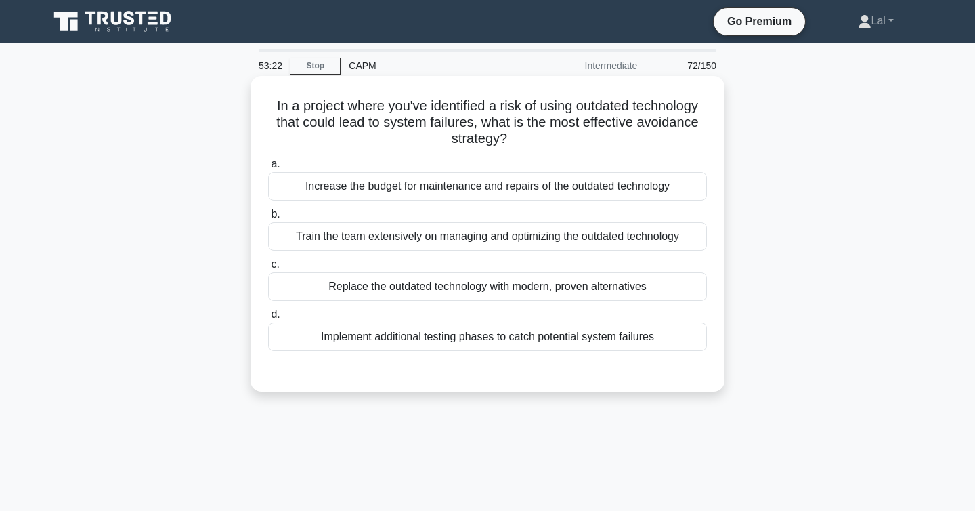
click at [299, 349] on div "Implement additional testing phases to catch potential system failures" at bounding box center [487, 336] width 439 height 28
click at [268, 319] on input "d. Implement additional testing phases to catch potential system failures" at bounding box center [268, 314] width 0 height 9
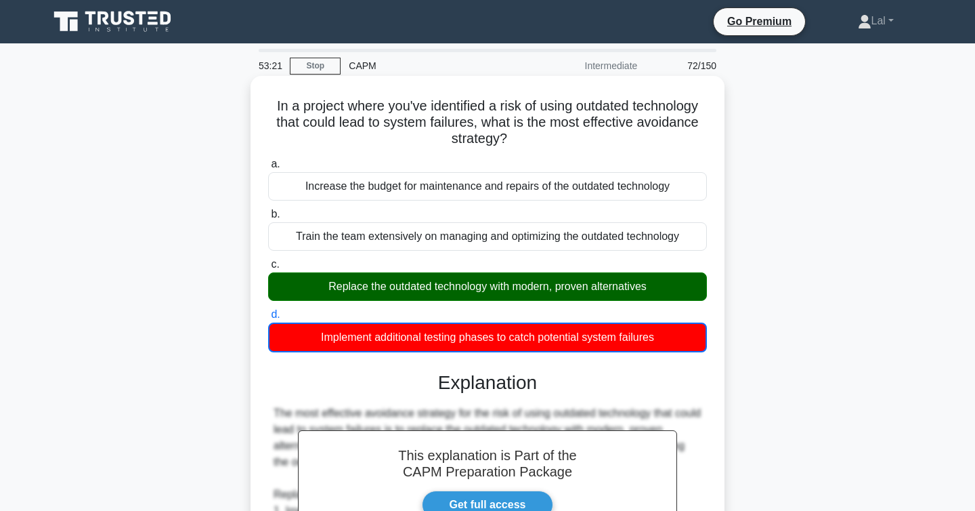
click at [315, 290] on div "Replace the outdated technology with modern, proven alternatives" at bounding box center [487, 286] width 439 height 28
click at [268, 269] on input "c. Replace the outdated technology with modern, proven alternatives" at bounding box center [268, 264] width 0 height 9
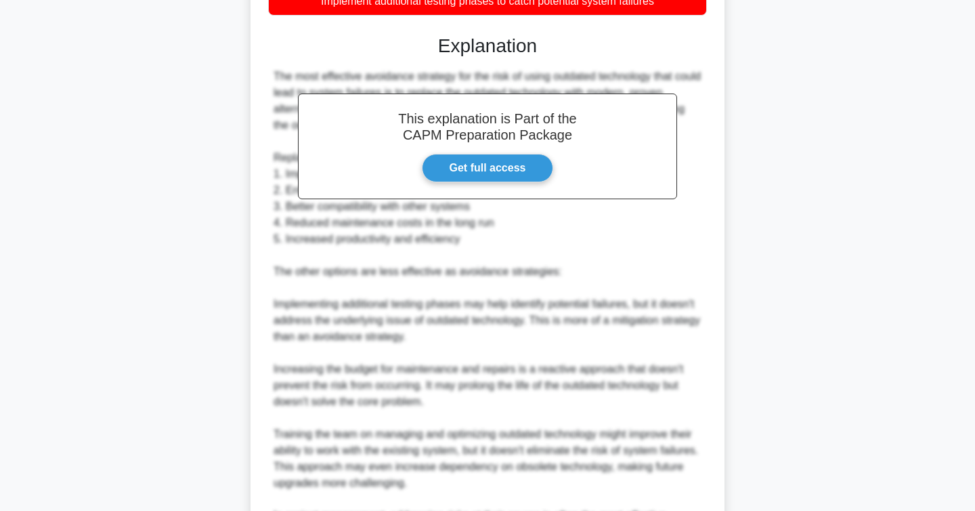
scroll to position [503, 0]
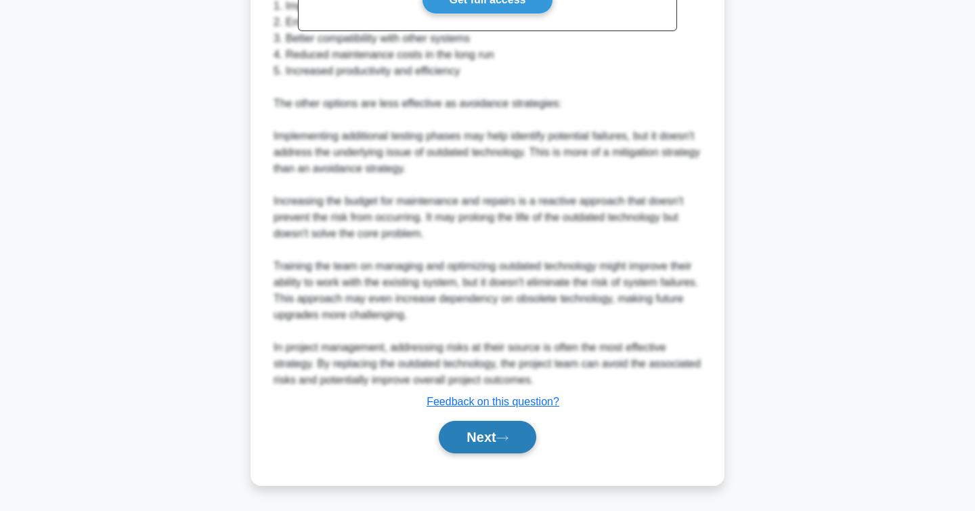
click at [450, 438] on button "Next" at bounding box center [487, 437] width 97 height 33
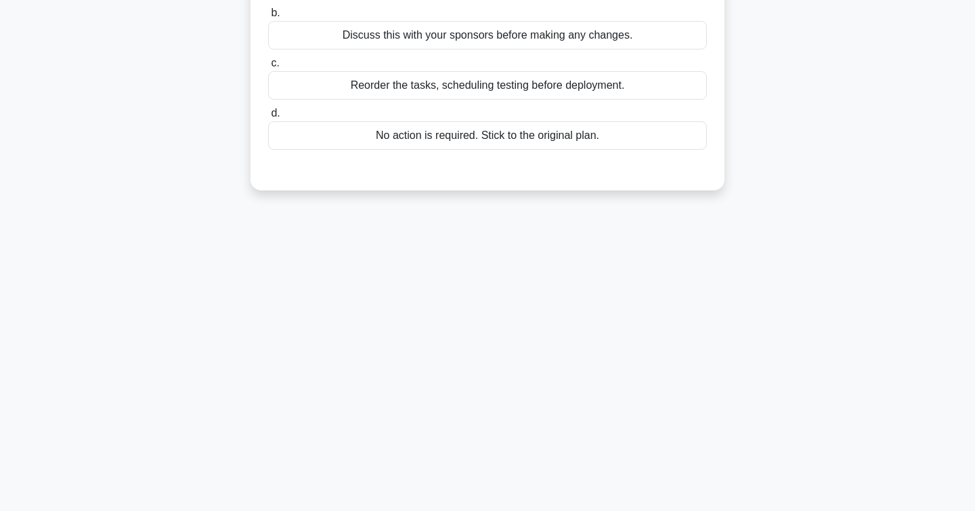
scroll to position [0, 0]
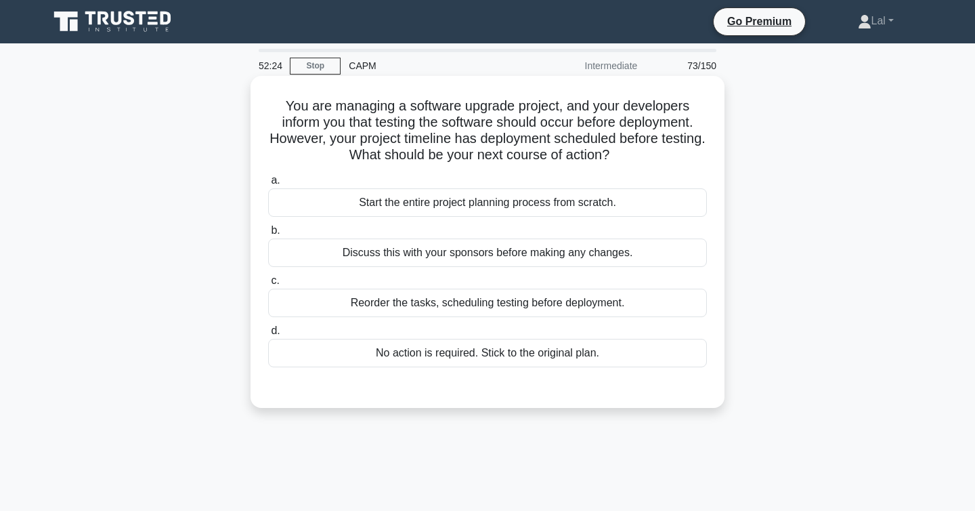
click at [395, 261] on div "Discuss this with your sponsors before making any changes." at bounding box center [487, 252] width 439 height 28
click at [268, 235] on input "b. Discuss this with your sponsors before making any changes." at bounding box center [268, 230] width 0 height 9
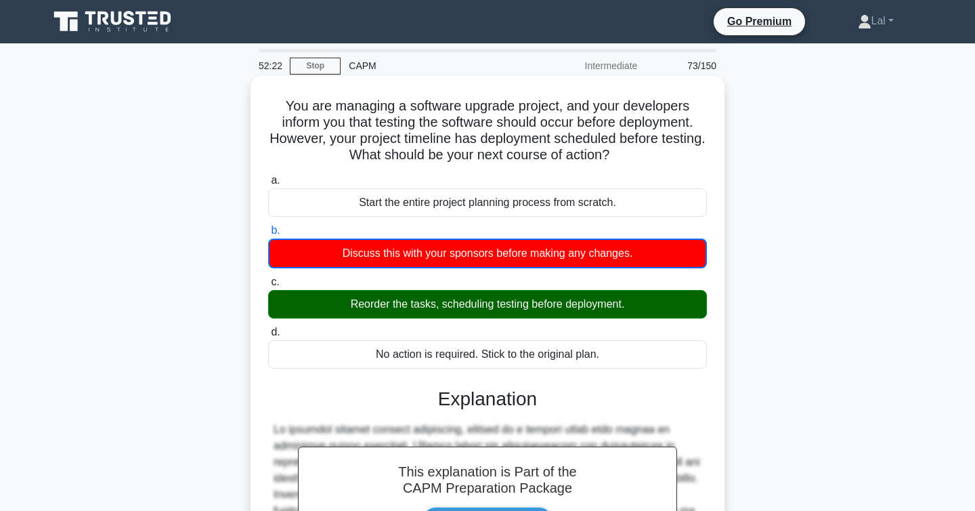
click at [402, 299] on div "Reorder the tasks, scheduling testing before deployment." at bounding box center [487, 304] width 439 height 28
click at [268, 286] on input "c. Reorder the tasks, scheduling testing before deployment." at bounding box center [268, 282] width 0 height 9
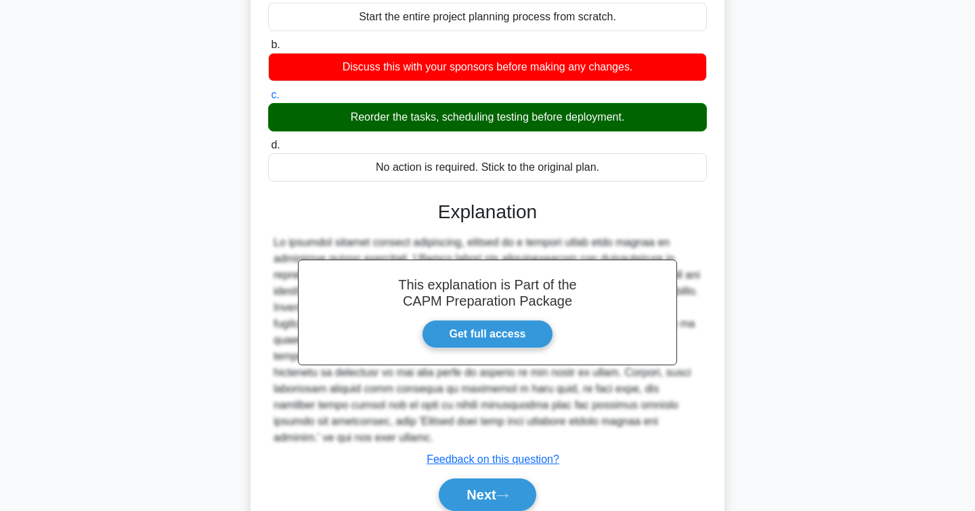
scroll to position [227, 0]
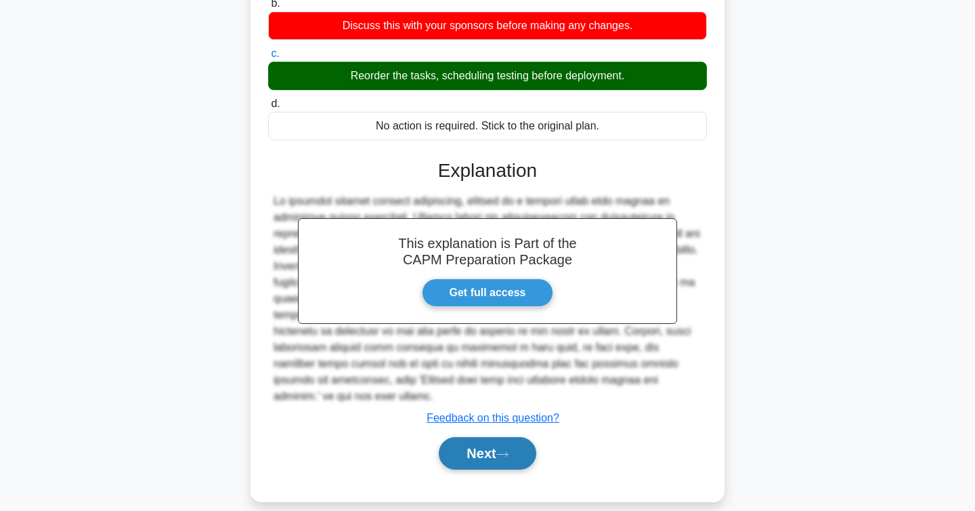
click at [482, 446] on button "Next" at bounding box center [487, 453] width 97 height 33
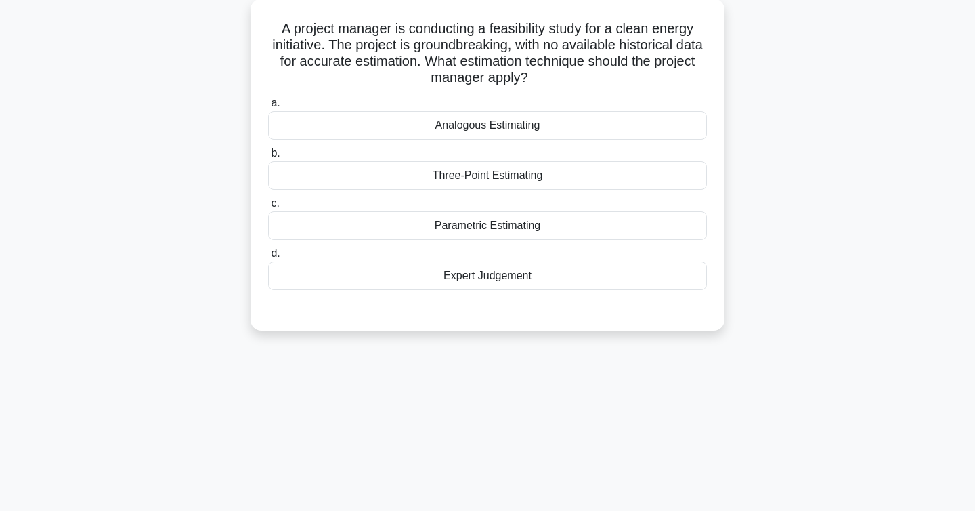
scroll to position [0, 0]
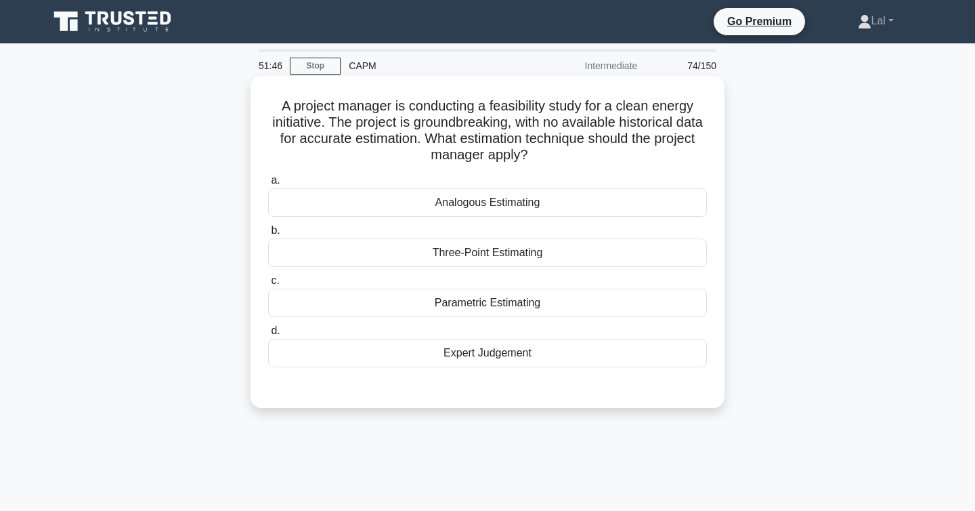
click at [589, 251] on div "Three-Point Estimating" at bounding box center [487, 252] width 439 height 28
click at [268, 235] on input "b. Three-Point Estimating" at bounding box center [268, 230] width 0 height 9
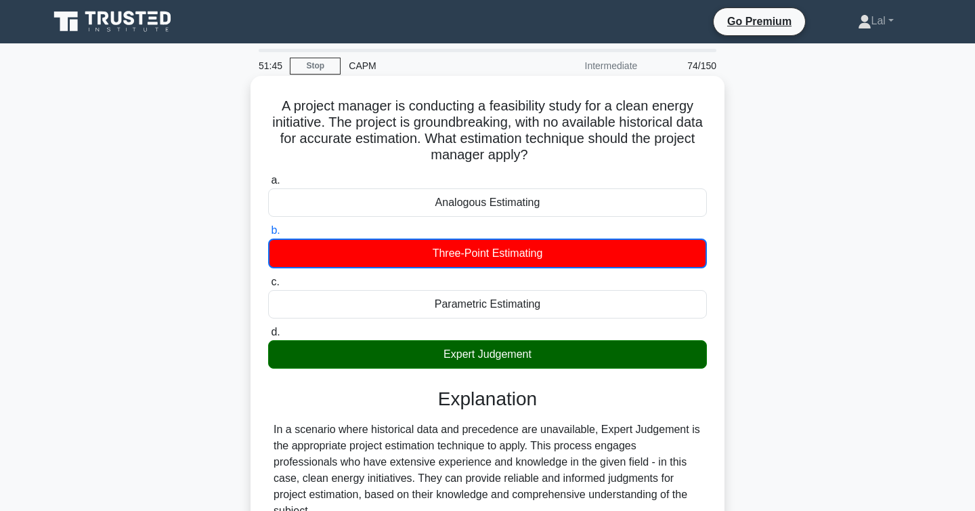
click at [568, 361] on div "Expert Judgement" at bounding box center [487, 354] width 439 height 28
click at [268, 337] on input "d. Expert Judgement" at bounding box center [268, 332] width 0 height 9
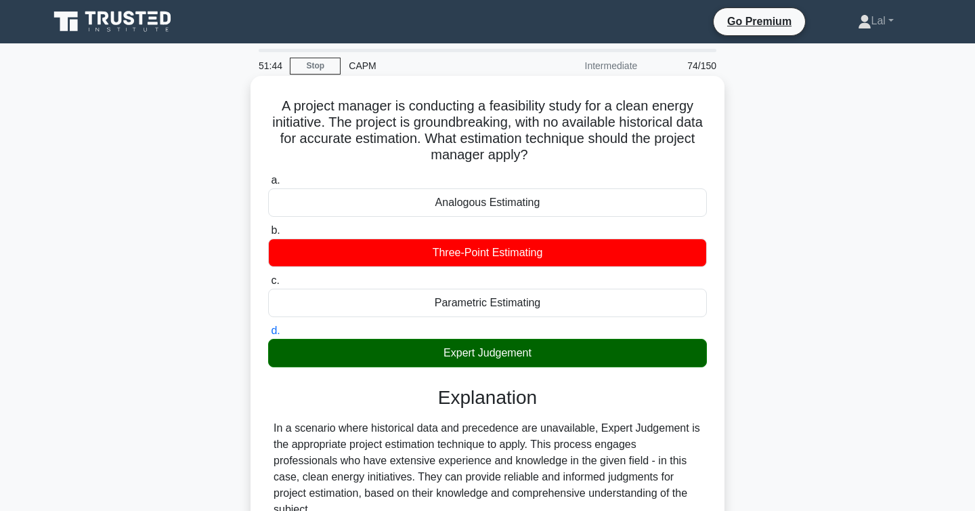
scroll to position [259, 0]
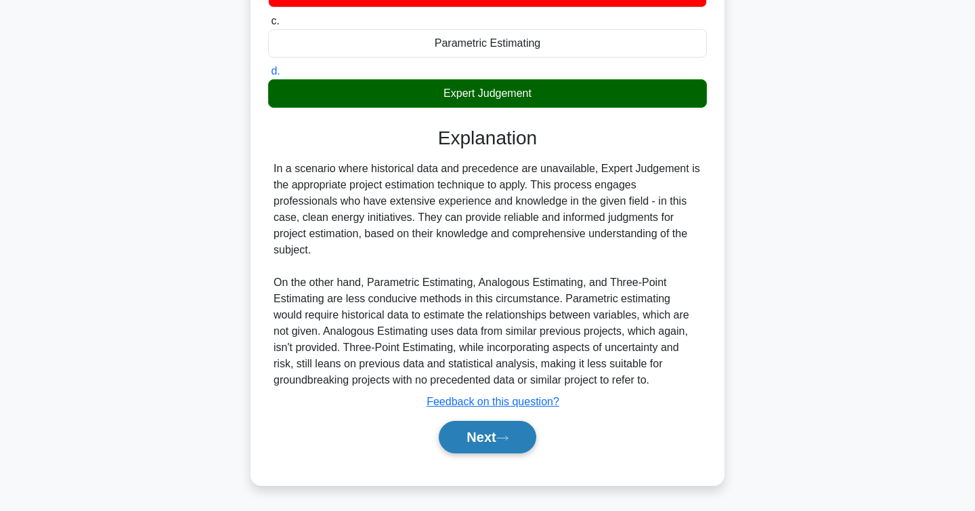
click at [519, 440] on button "Next" at bounding box center [487, 437] width 97 height 33
click at [472, 446] on button "Next" at bounding box center [487, 437] width 97 height 33
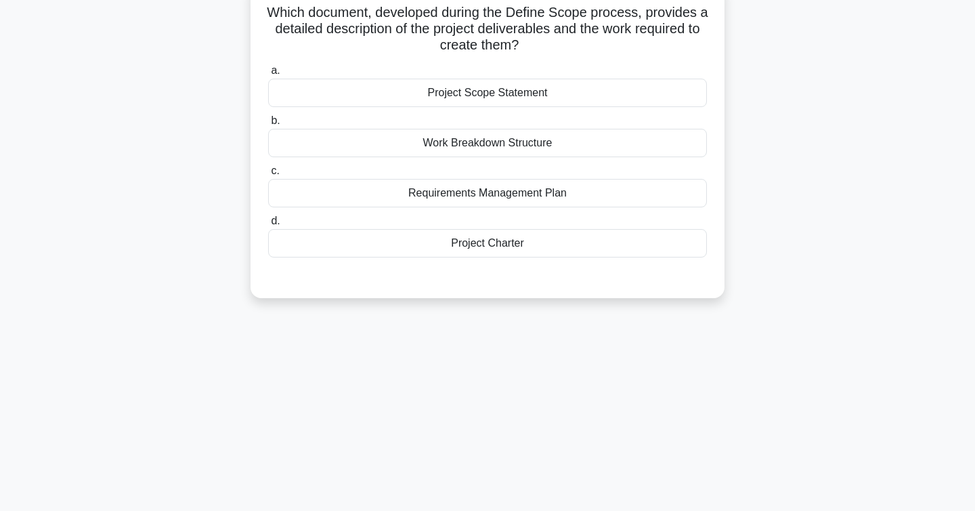
scroll to position [0, 0]
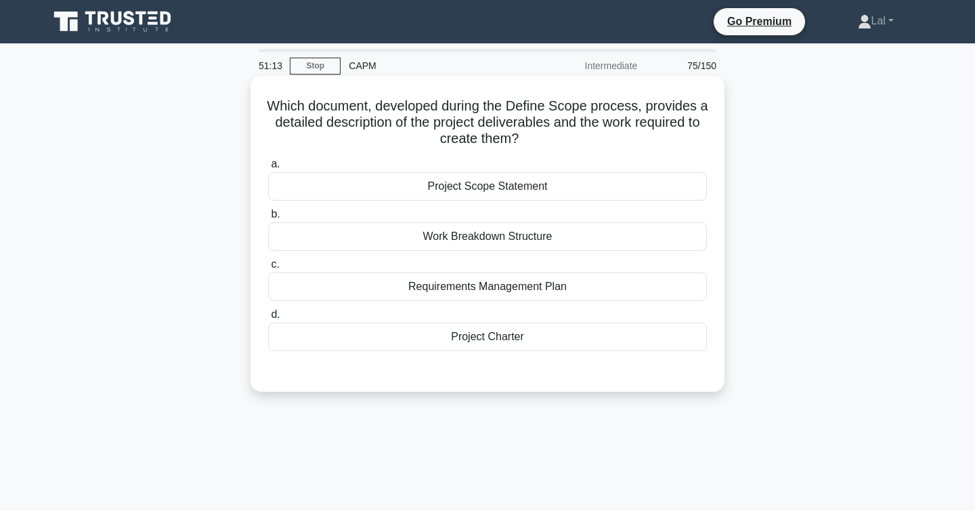
click at [315, 336] on div "Project Charter" at bounding box center [487, 336] width 439 height 28
click at [268, 319] on input "d. Project Charter" at bounding box center [268, 314] width 0 height 9
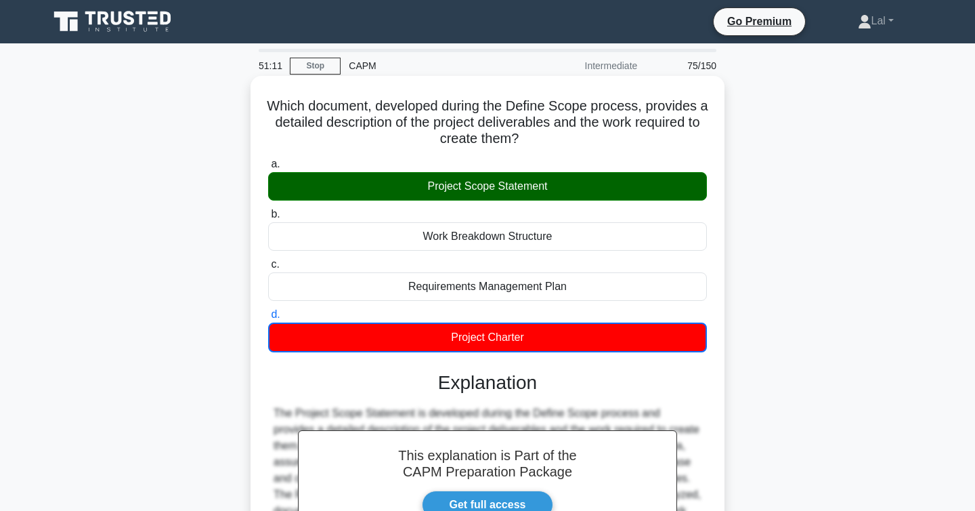
click at [319, 201] on div "a. Project Scope Statement b. Work Breakdown Structure c. d." at bounding box center [487, 254] width 455 height 202
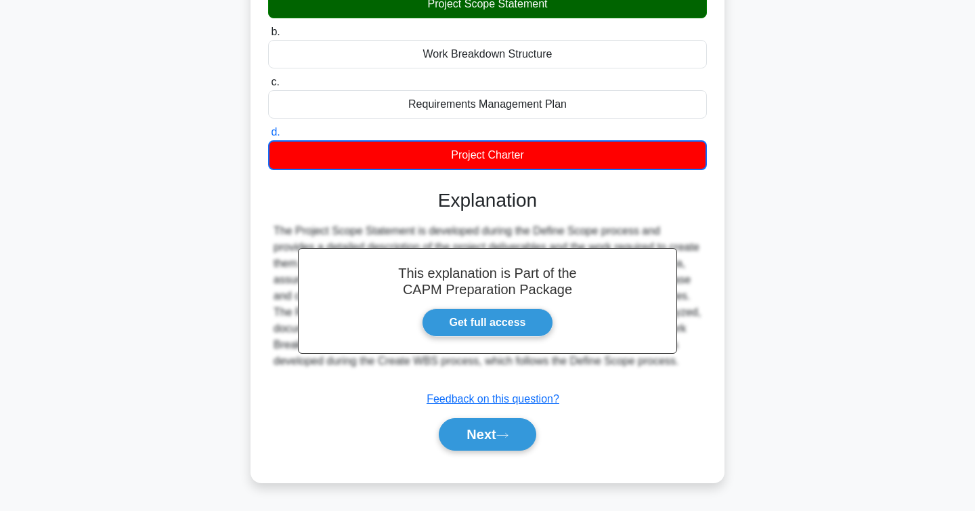
scroll to position [221, 0]
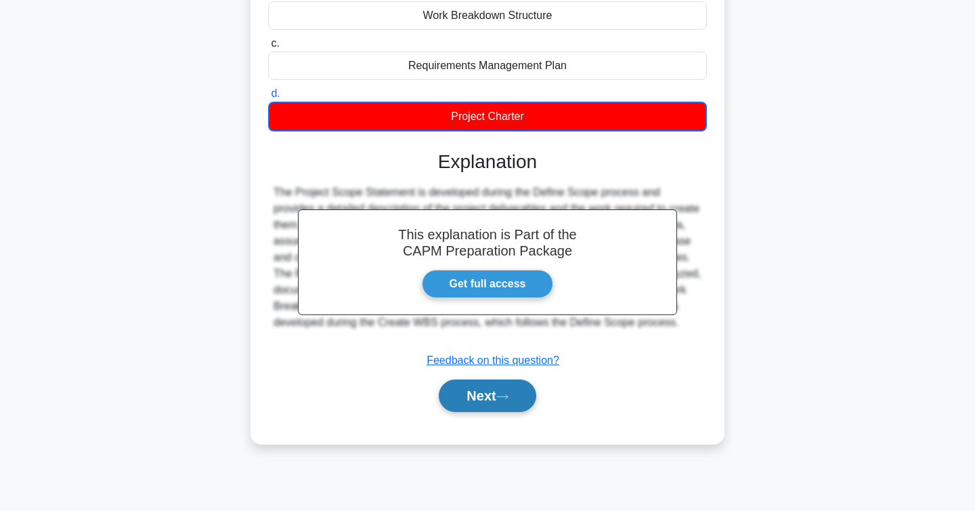
click at [446, 392] on button "Next" at bounding box center [487, 395] width 97 height 33
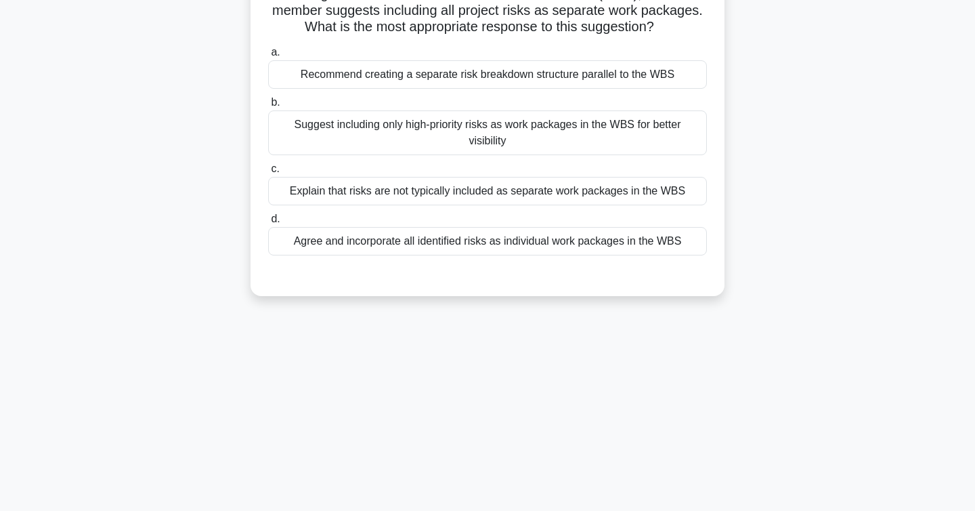
scroll to position [0, 0]
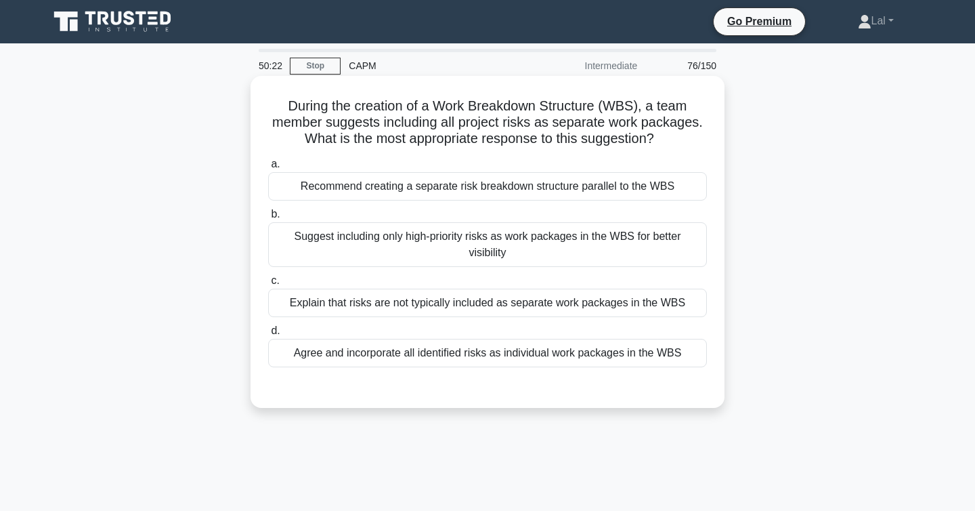
click at [338, 200] on div "Recommend creating a separate risk breakdown structure parallel to the WBS" at bounding box center [487, 186] width 439 height 28
click at [268, 169] on input "a. Recommend creating a separate risk breakdown structure parallel to the WBS" at bounding box center [268, 164] width 0 height 9
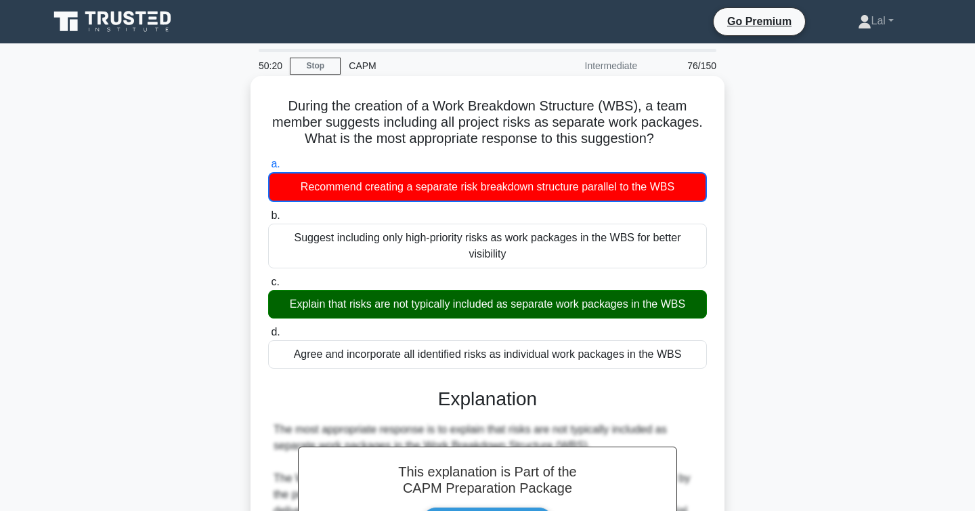
click at [358, 306] on div "Explain that risks are not typically included as separate work packages in the …" at bounding box center [487, 304] width 439 height 28
click at [268, 286] on input "c. Explain that risks are not typically included as separate work packages in t…" at bounding box center [268, 282] width 0 height 9
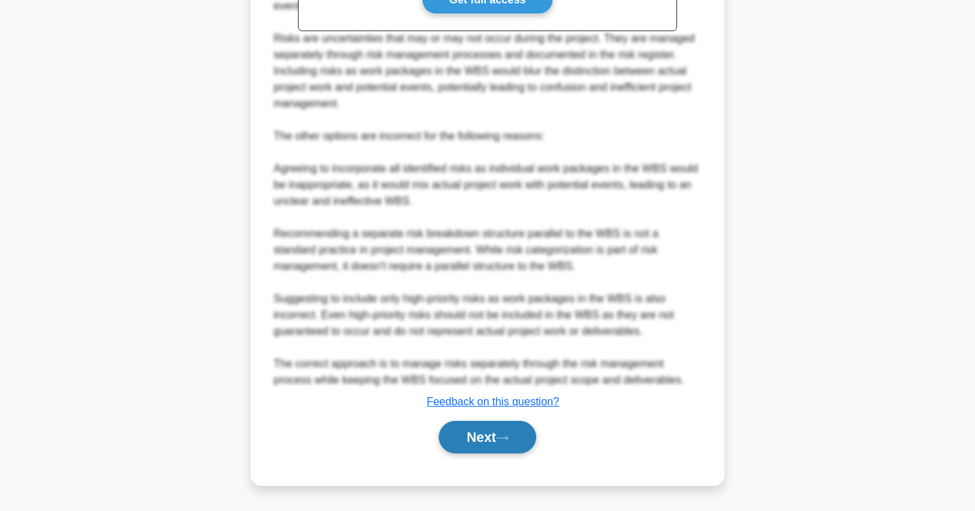
click at [475, 440] on button "Next" at bounding box center [487, 437] width 97 height 33
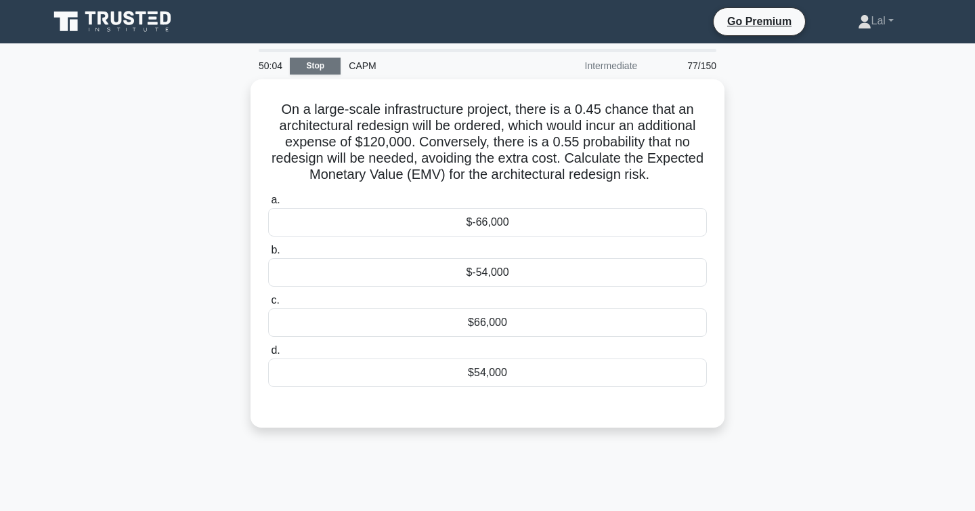
click at [319, 60] on link "Stop" at bounding box center [315, 66] width 51 height 17
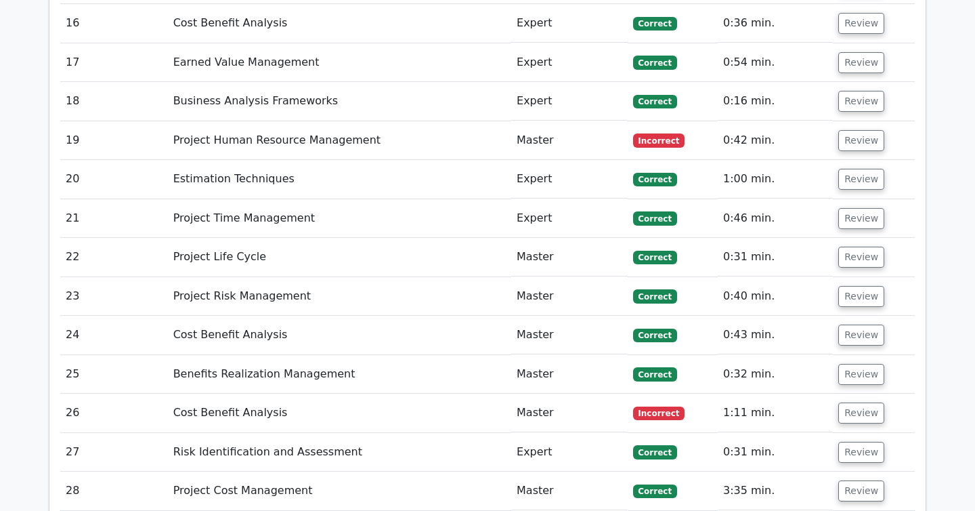
scroll to position [3124, 0]
click at [847, 207] on button "Review" at bounding box center [861, 217] width 46 height 21
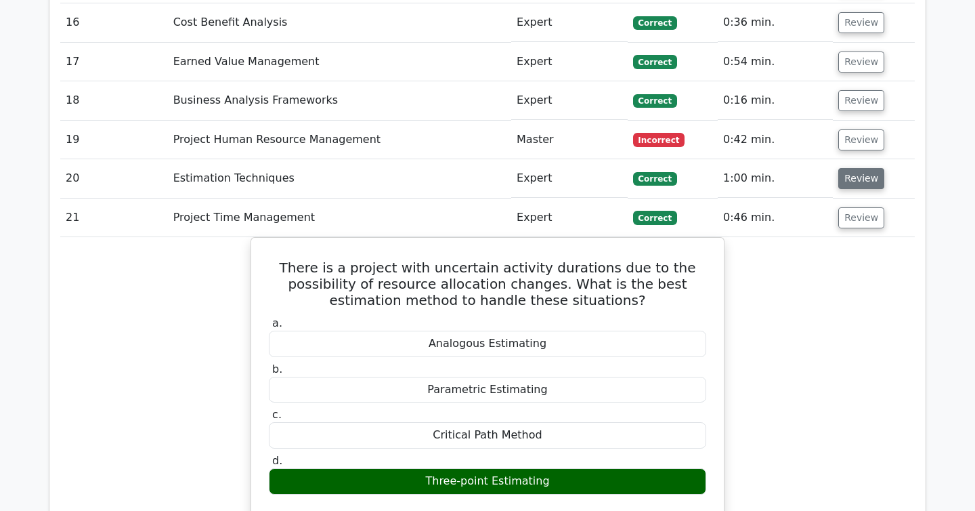
click at [855, 168] on button "Review" at bounding box center [861, 178] width 46 height 21
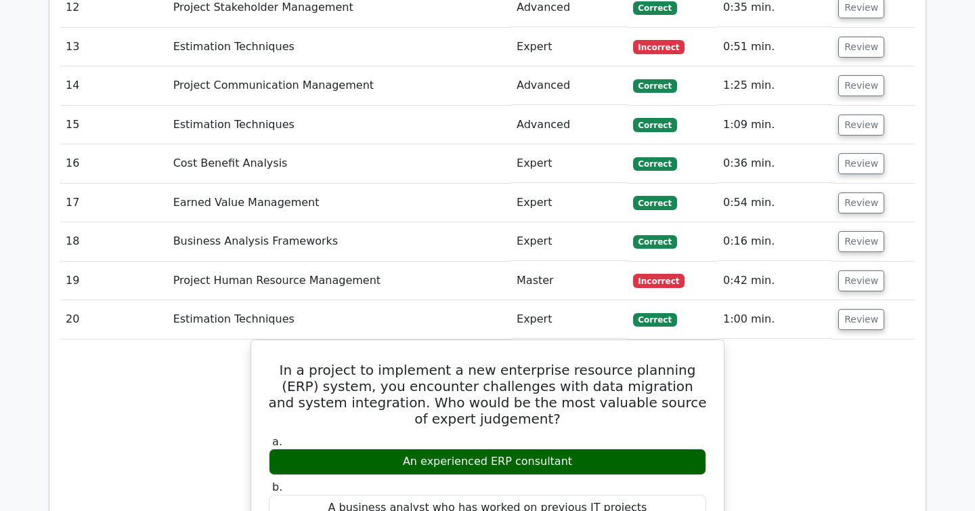
scroll to position [2946, 0]
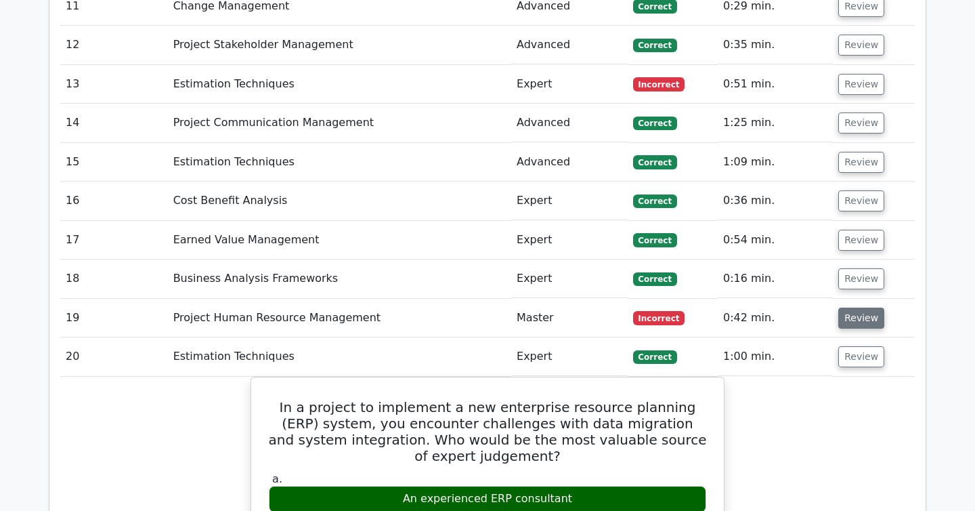
click at [855, 307] on button "Review" at bounding box center [861, 317] width 46 height 21
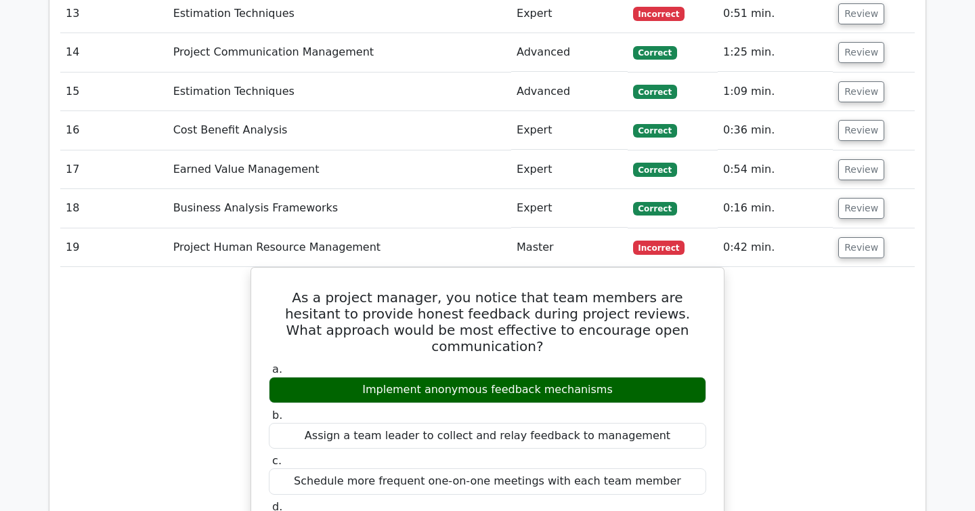
scroll to position [3013, 0]
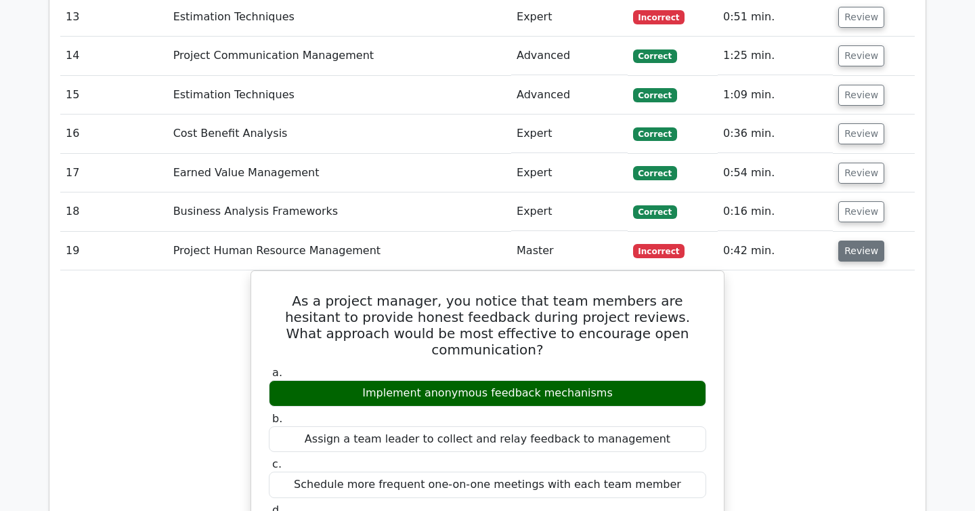
click at [852, 240] on button "Review" at bounding box center [861, 250] width 46 height 21
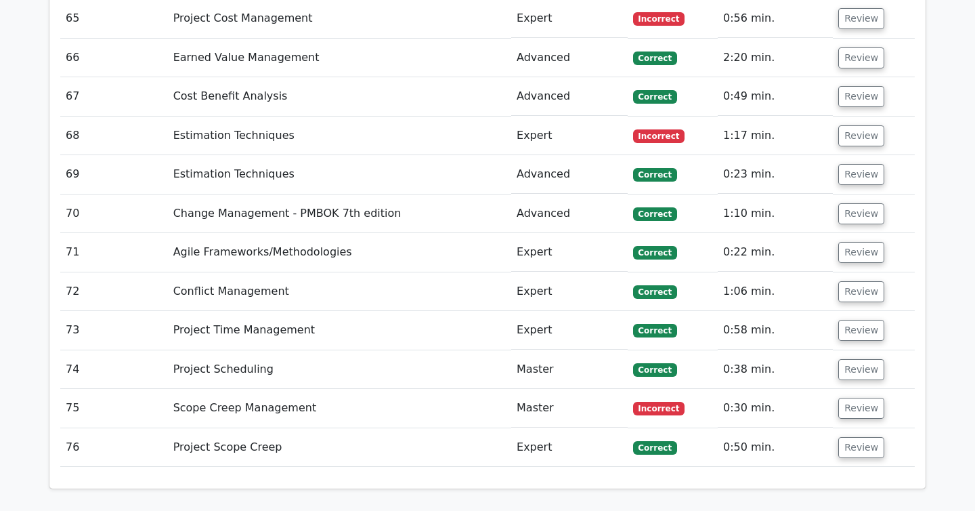
scroll to position [6444, 0]
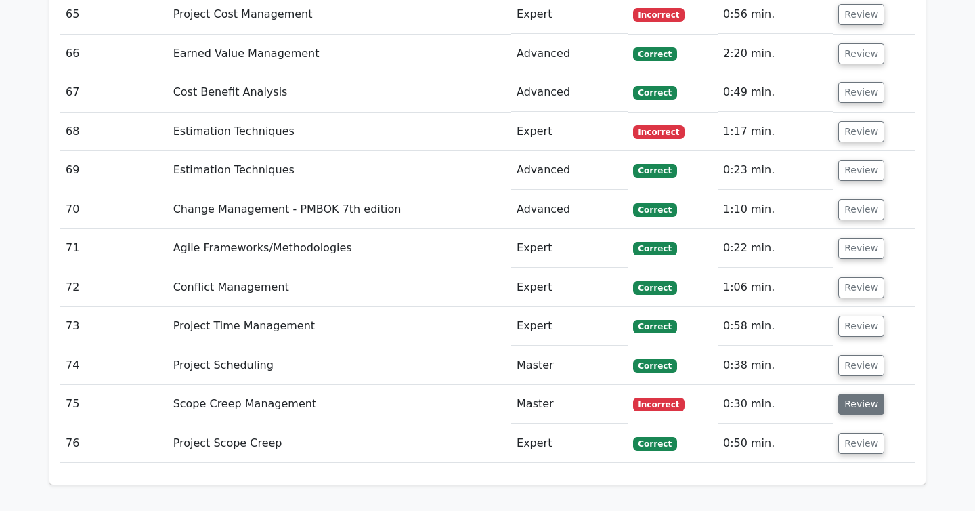
click at [845, 393] on button "Review" at bounding box center [861, 403] width 46 height 21
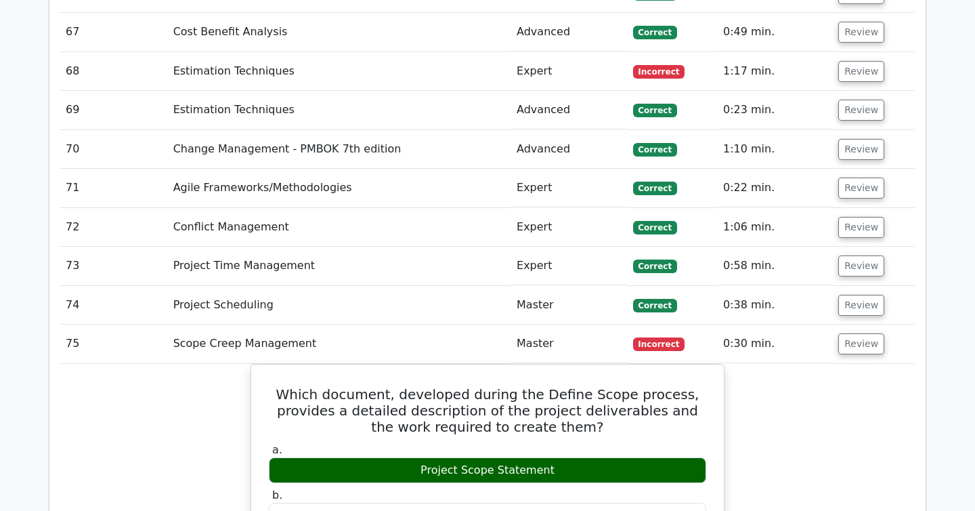
scroll to position [6493, 0]
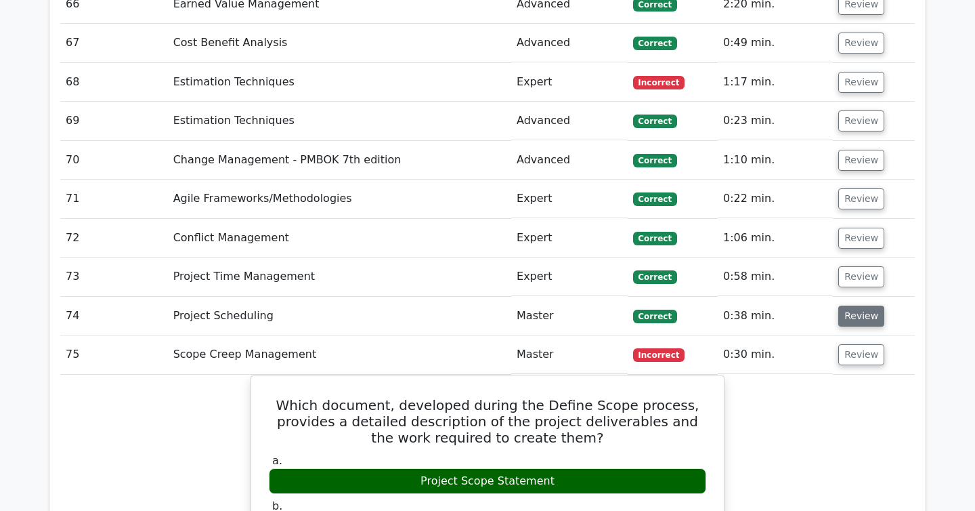
click at [856, 305] on button "Review" at bounding box center [861, 315] width 46 height 21
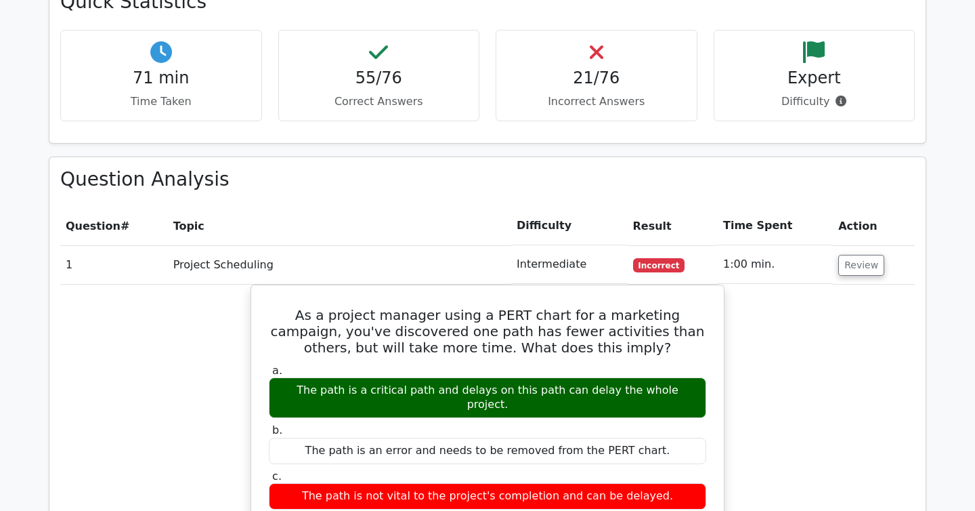
scroll to position [1631, 0]
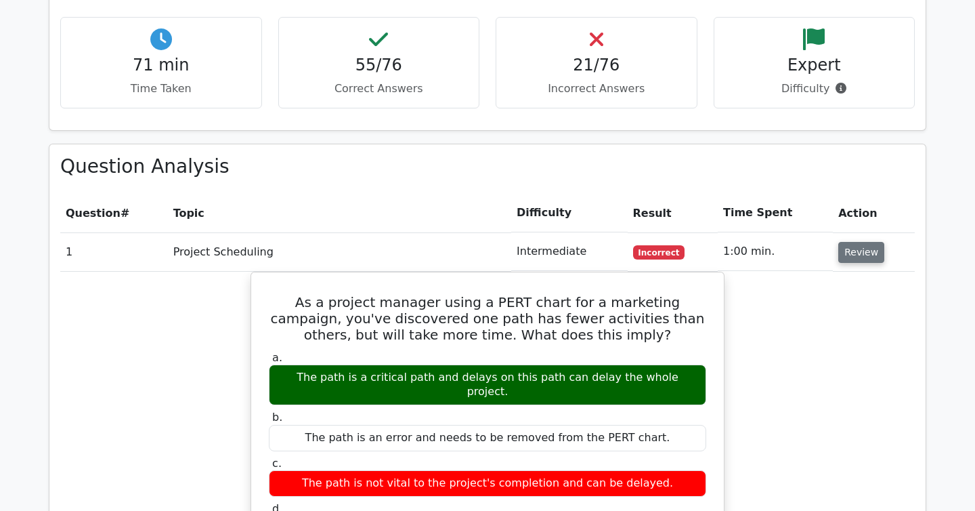
click at [871, 242] on button "Review" at bounding box center [861, 252] width 46 height 21
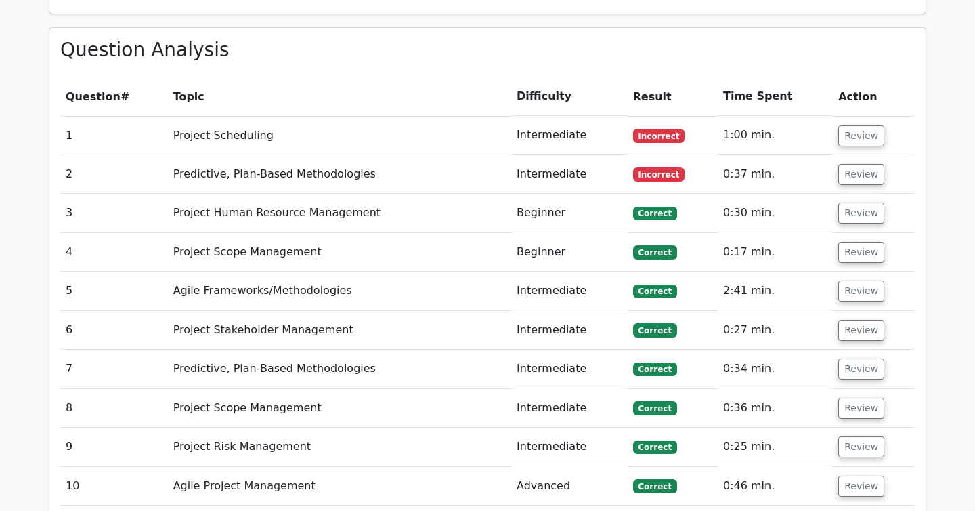
scroll to position [1747, 0]
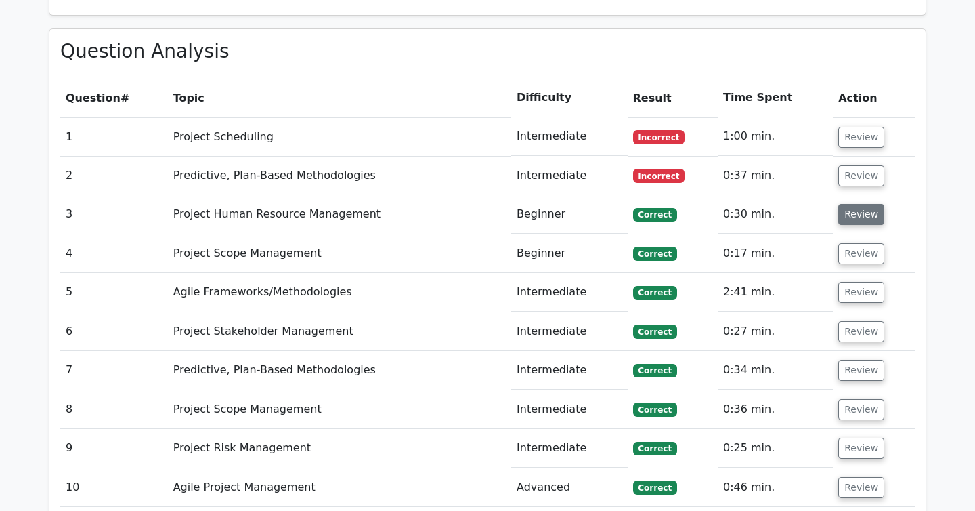
click at [861, 204] on button "Review" at bounding box center [861, 214] width 46 height 21
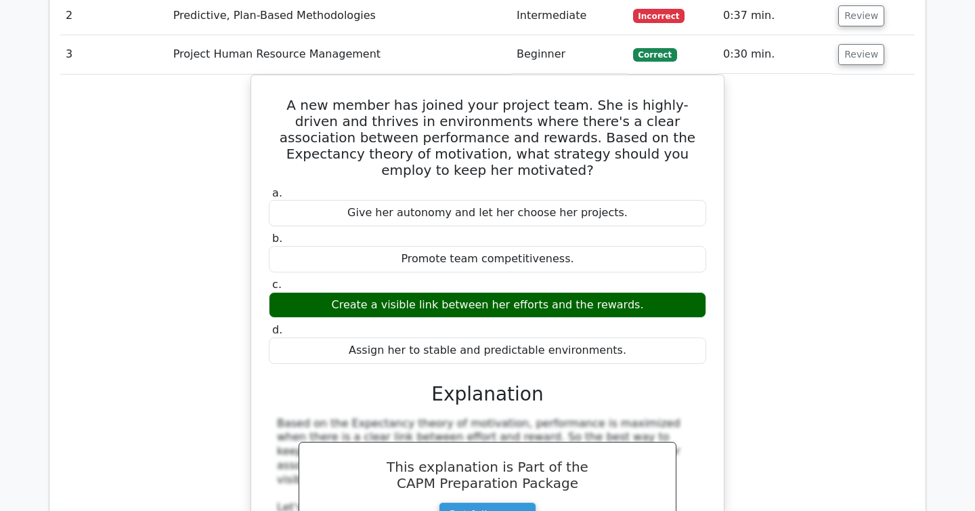
scroll to position [1917, 0]
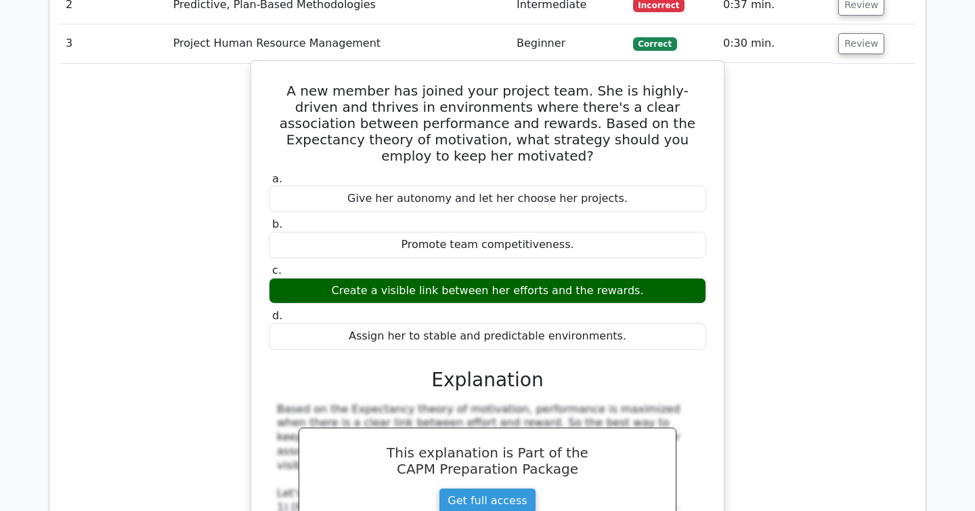
click at [551, 323] on div "Assign her to stable and predictable environments." at bounding box center [487, 336] width 437 height 26
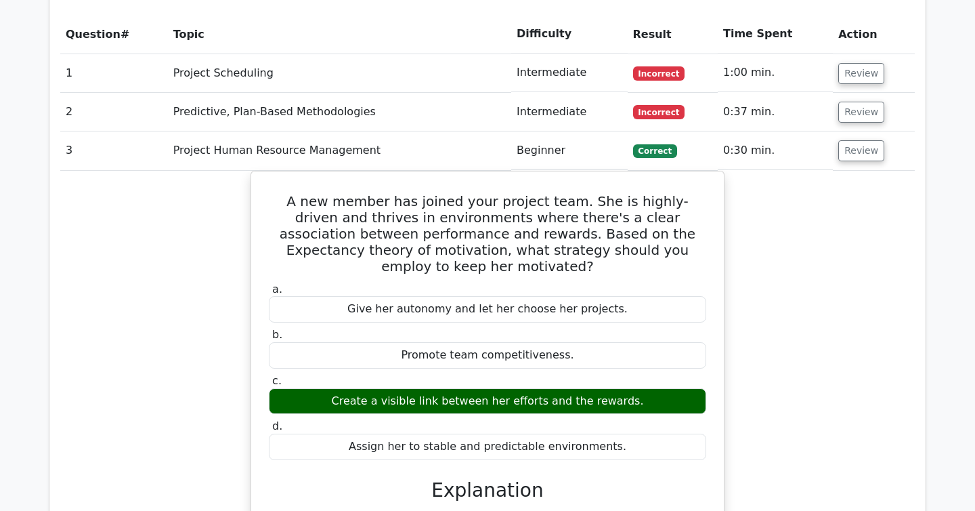
scroll to position [1758, 0]
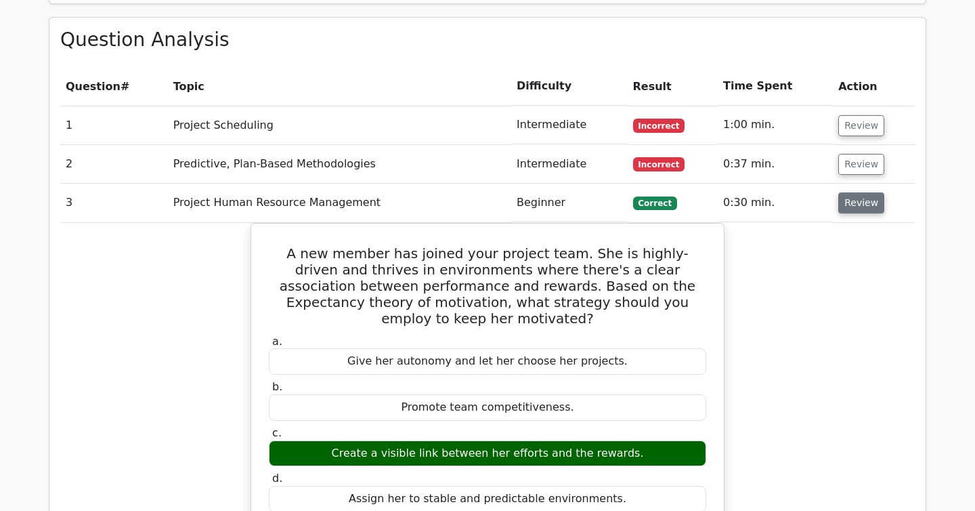
click at [847, 192] on button "Review" at bounding box center [861, 202] width 46 height 21
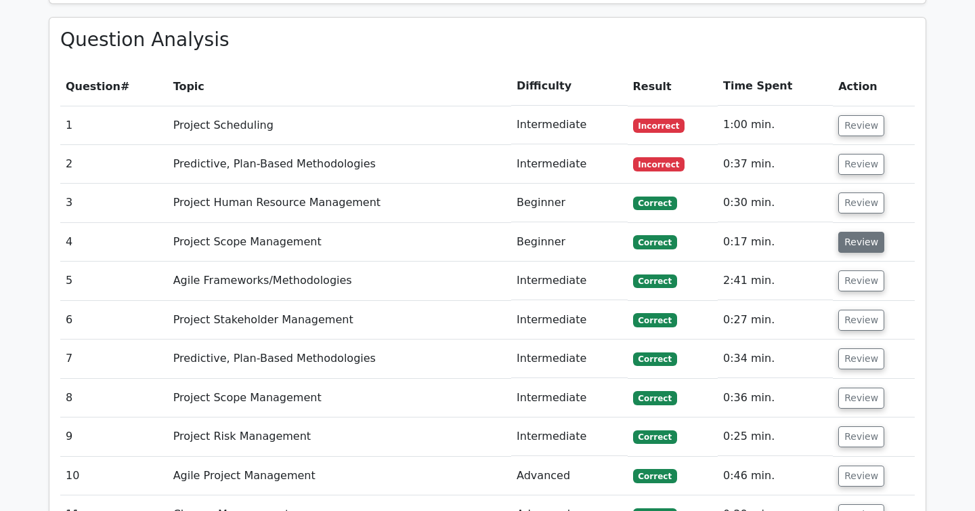
click at [849, 232] on button "Review" at bounding box center [861, 242] width 46 height 21
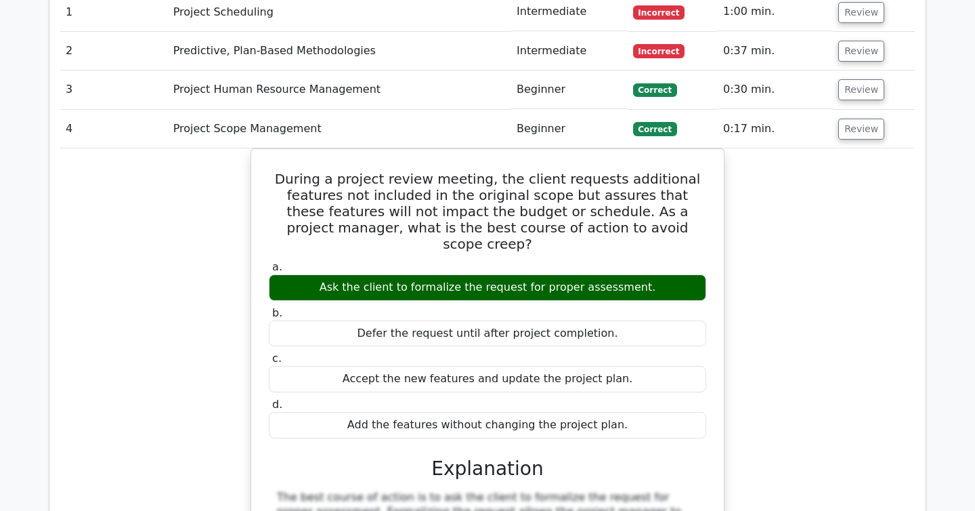
scroll to position [1874, 0]
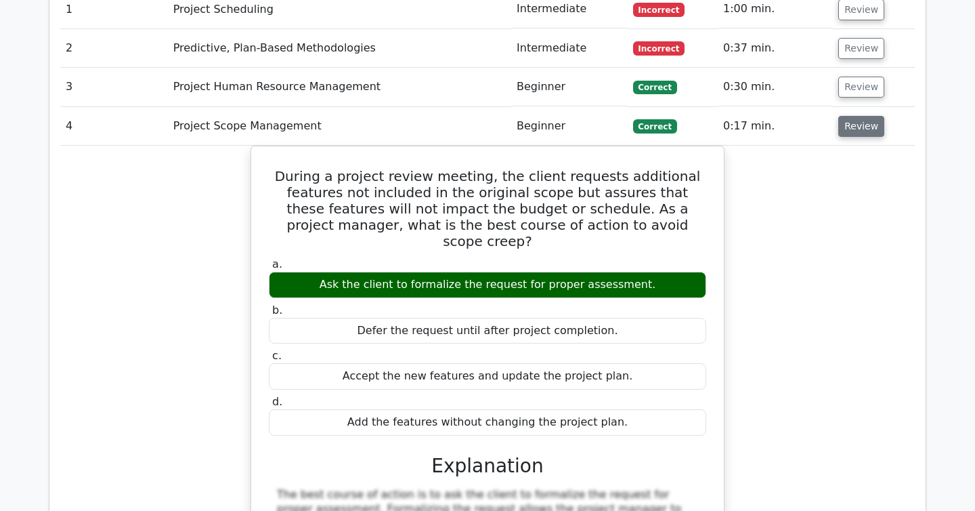
click at [848, 116] on button "Review" at bounding box center [861, 126] width 46 height 21
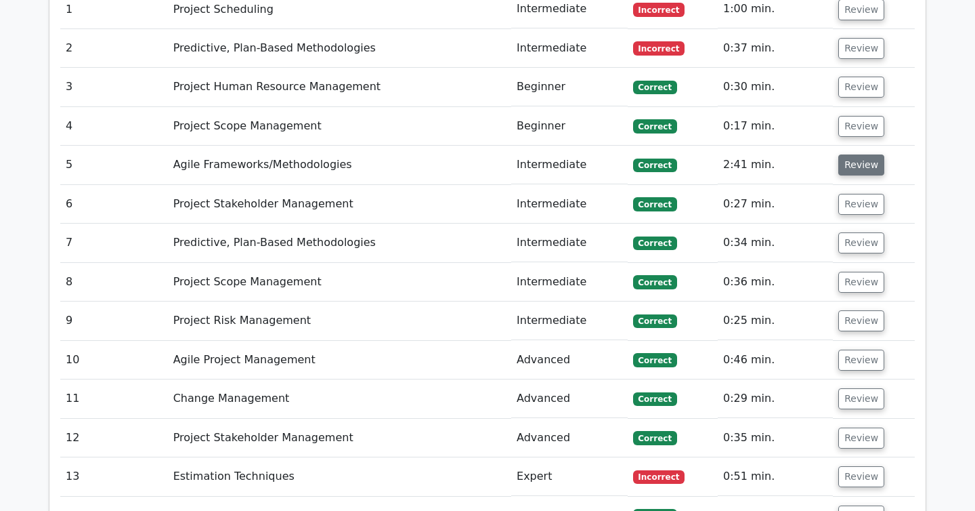
click at [853, 154] on button "Review" at bounding box center [861, 164] width 46 height 21
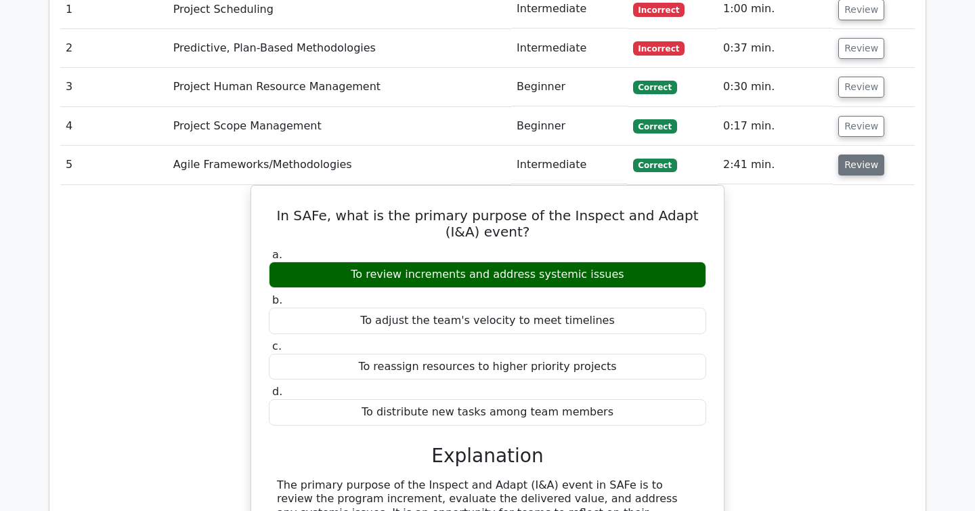
click at [853, 154] on button "Review" at bounding box center [861, 164] width 46 height 21
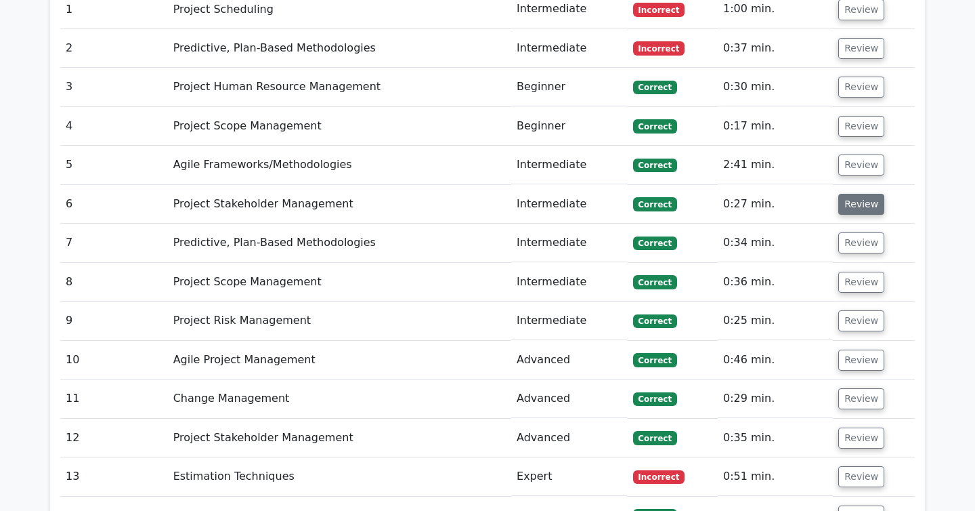
click at [855, 194] on button "Review" at bounding box center [861, 204] width 46 height 21
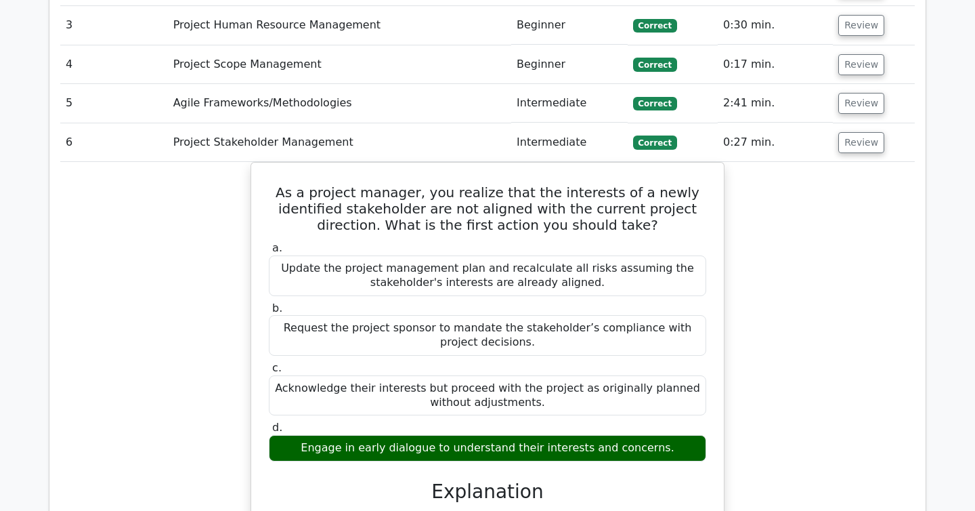
scroll to position [1936, 0]
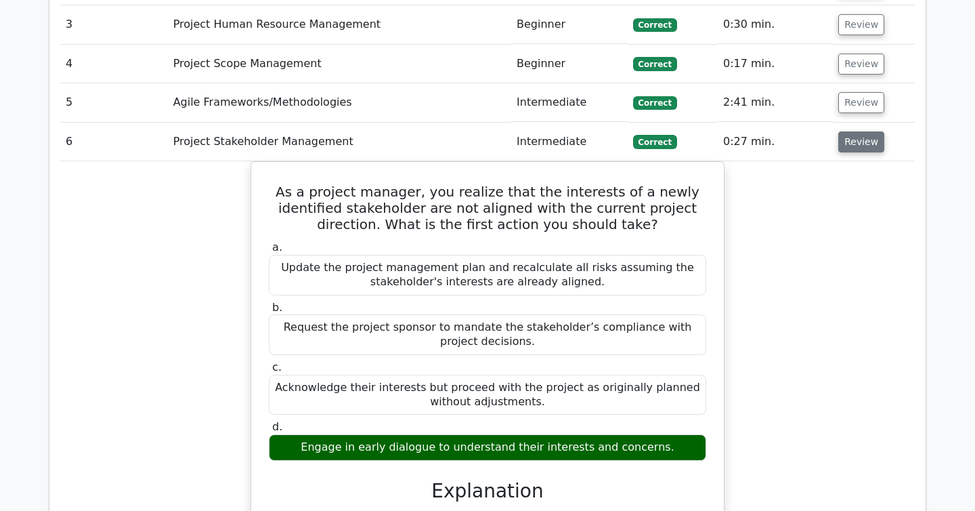
click at [860, 131] on button "Review" at bounding box center [861, 141] width 46 height 21
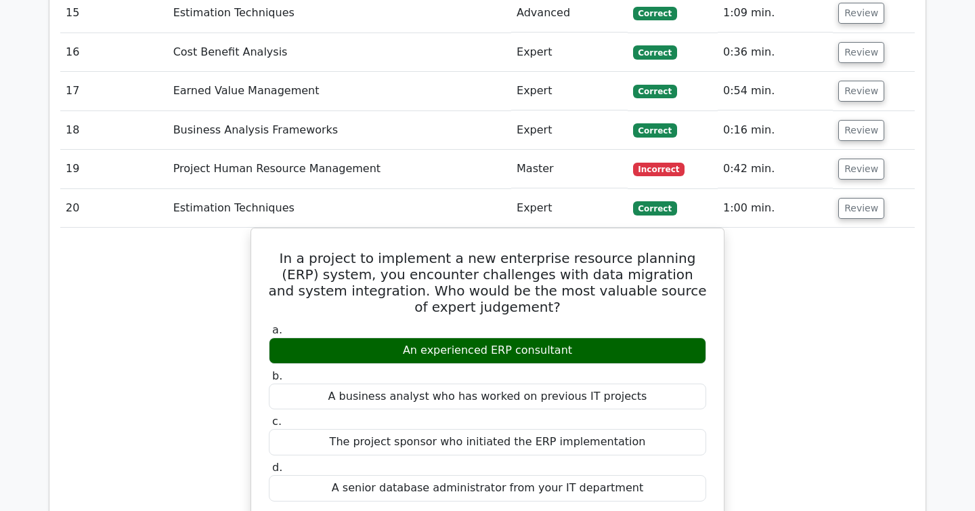
scroll to position [2417, 0]
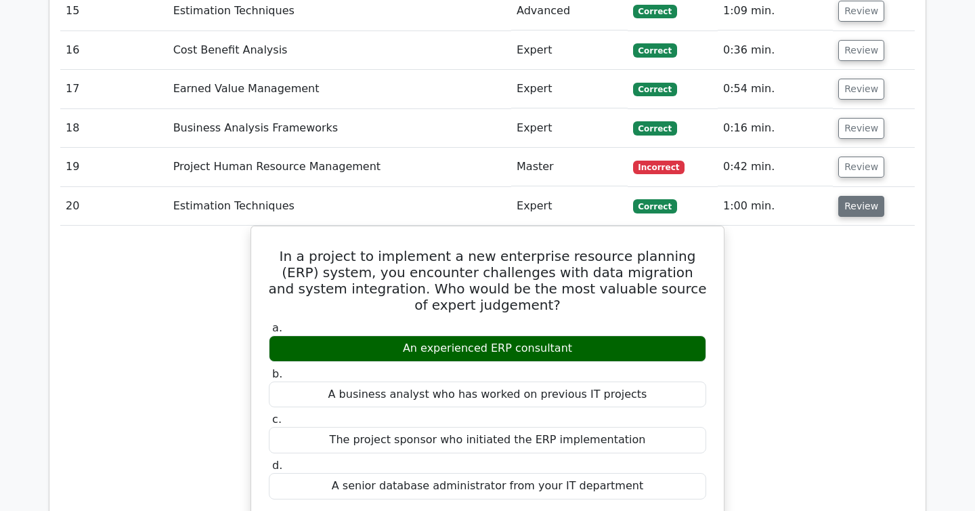
click at [849, 196] on button "Review" at bounding box center [861, 206] width 46 height 21
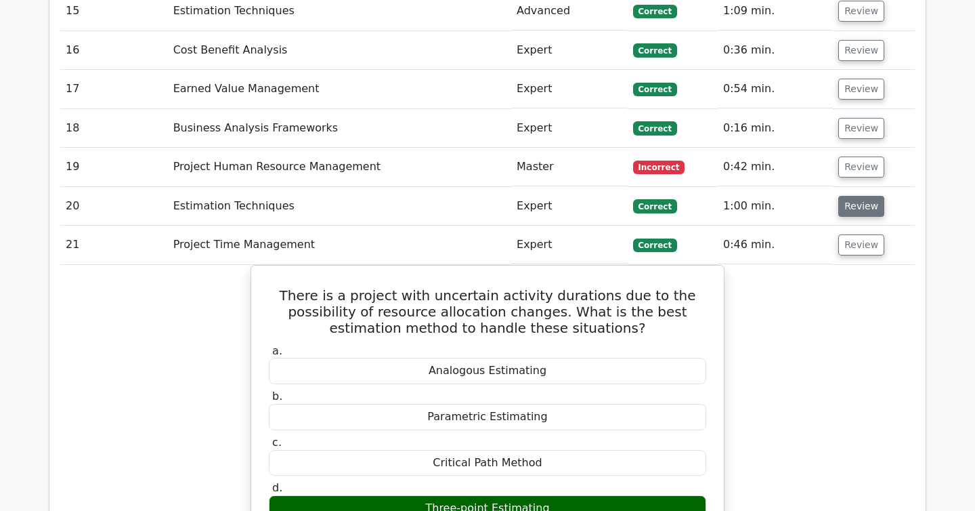
click at [849, 196] on button "Review" at bounding box center [861, 206] width 46 height 21
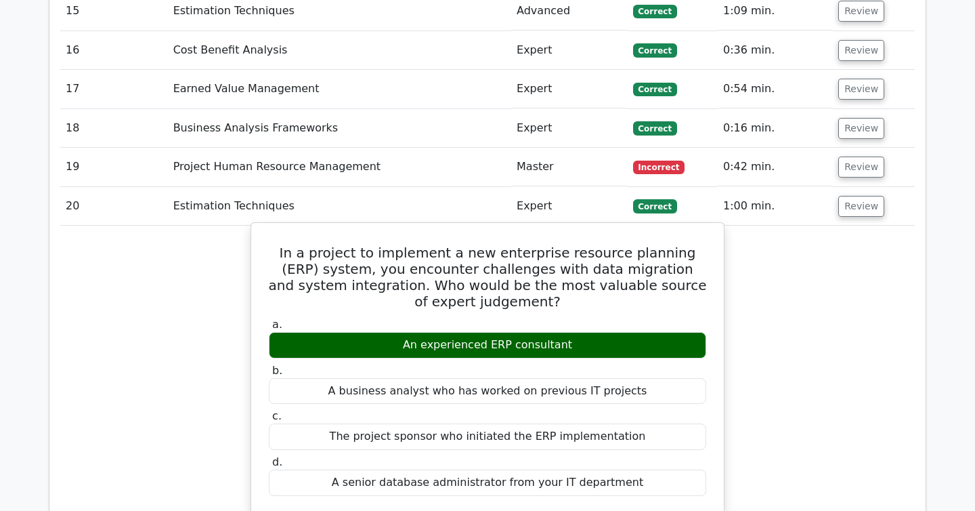
click at [488, 332] on div "An experienced ERP consultant" at bounding box center [487, 345] width 437 height 26
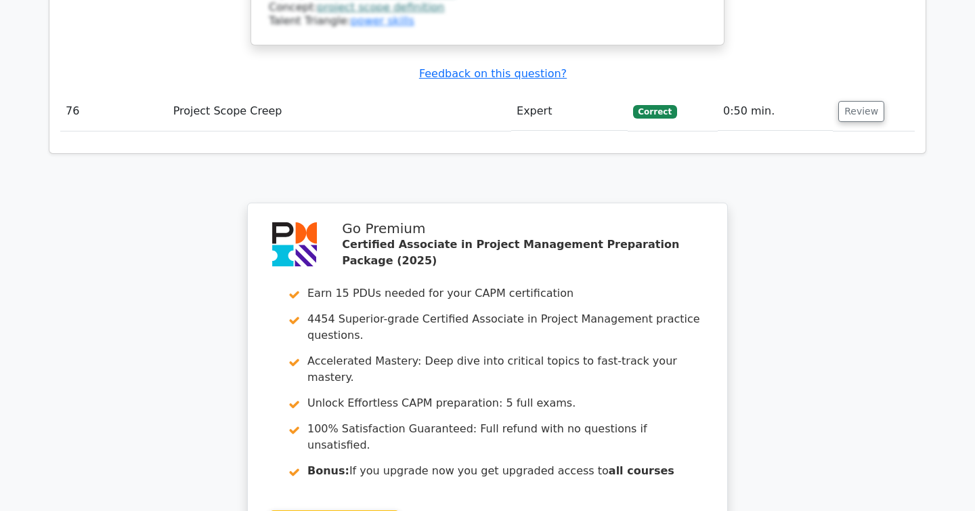
scroll to position [7542, 0]
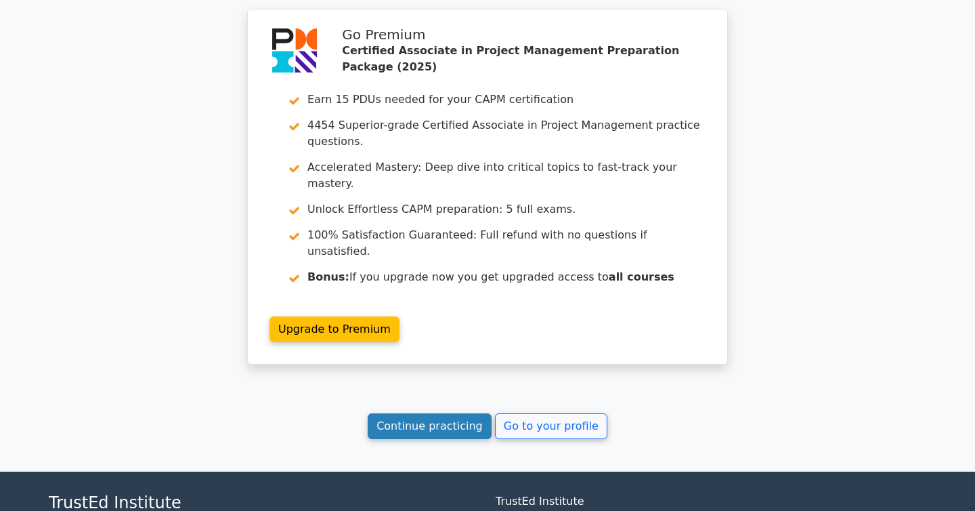
click at [434, 413] on link "Continue practicing" at bounding box center [430, 426] width 124 height 26
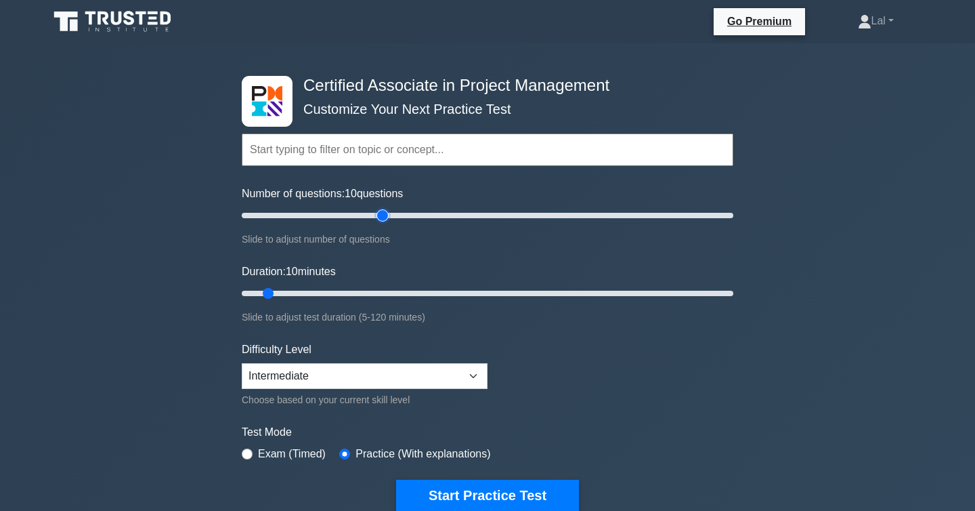
click at [384, 217] on input "Number of questions: 10 questions" at bounding box center [488, 215] width 492 height 16
type input "50"
click at [360, 217] on input "Number of questions: 60 questions" at bounding box center [488, 215] width 492 height 16
type input "45"
click at [414, 296] on input "Duration: 10 minutes" at bounding box center [488, 293] width 492 height 16
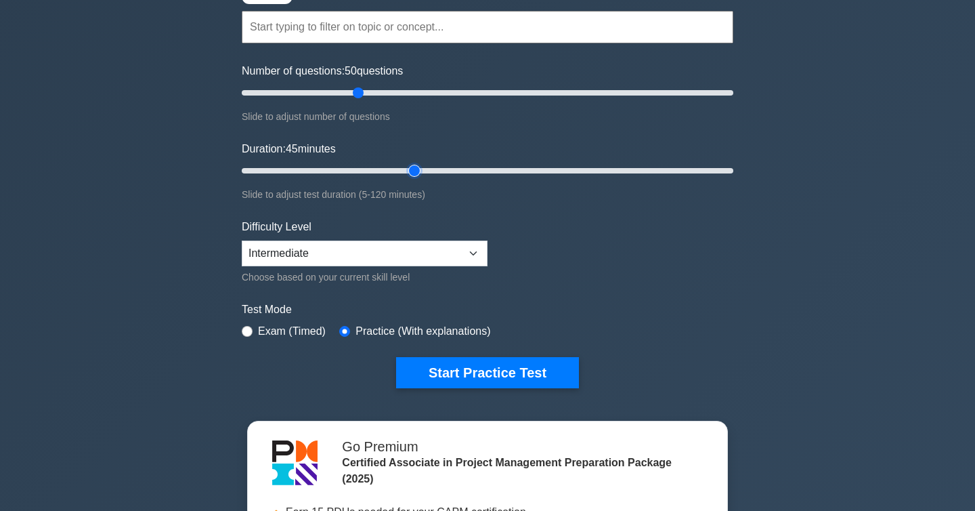
scroll to position [112, 0]
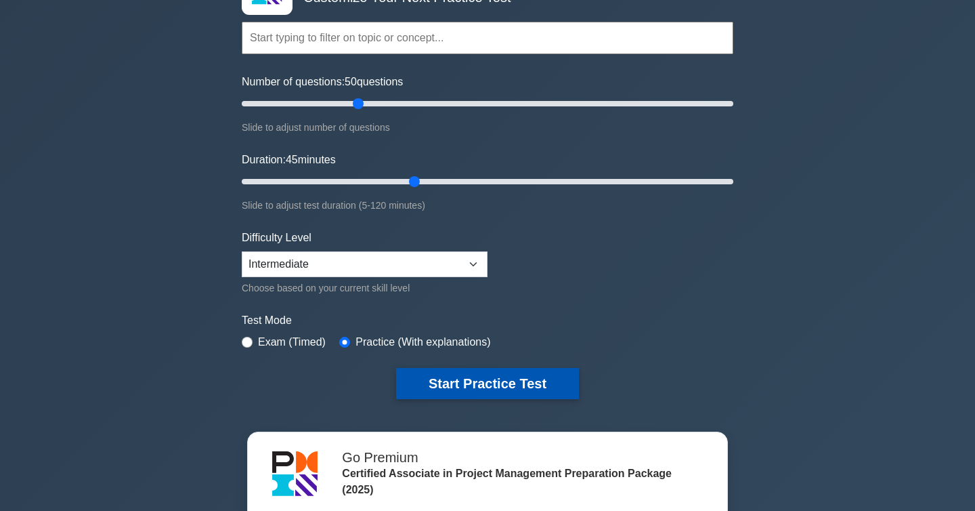
click at [420, 384] on button "Start Practice Test" at bounding box center [487, 383] width 183 height 31
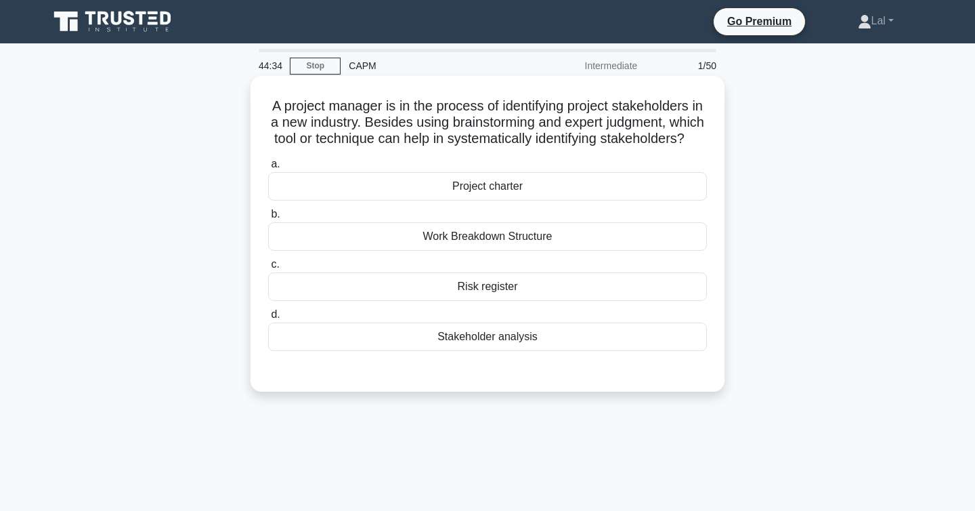
click at [610, 354] on div "a. Project charter b. Work Breakdown Structure c. d." at bounding box center [487, 253] width 455 height 200
click at [589, 344] on div "Stakeholder analysis" at bounding box center [487, 336] width 439 height 28
click at [268, 319] on input "d. Stakeholder analysis" at bounding box center [268, 314] width 0 height 9
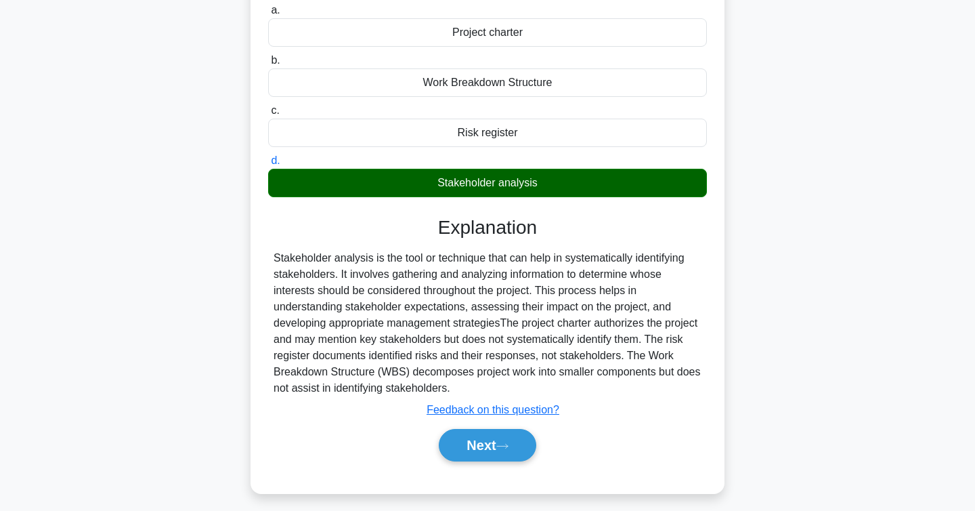
scroll to position [221, 0]
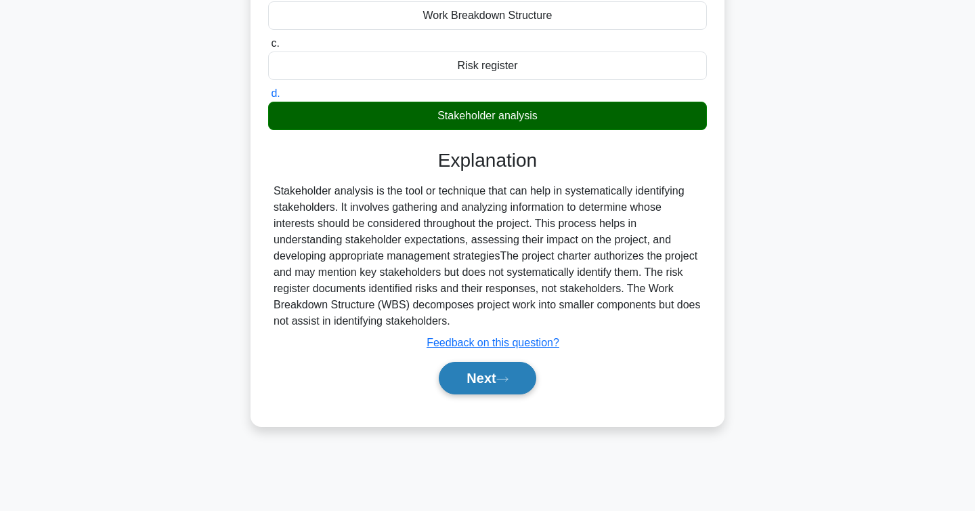
click at [491, 375] on button "Next" at bounding box center [487, 378] width 97 height 33
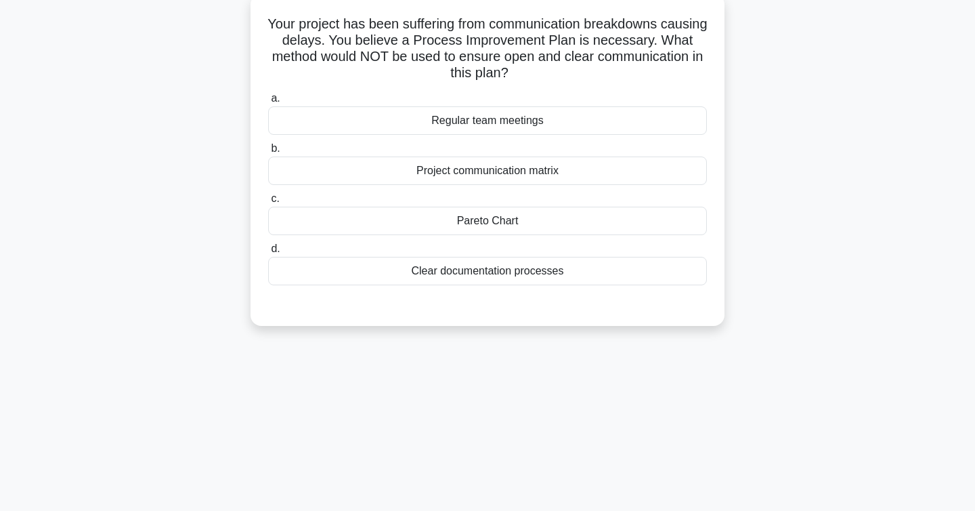
scroll to position [0, 0]
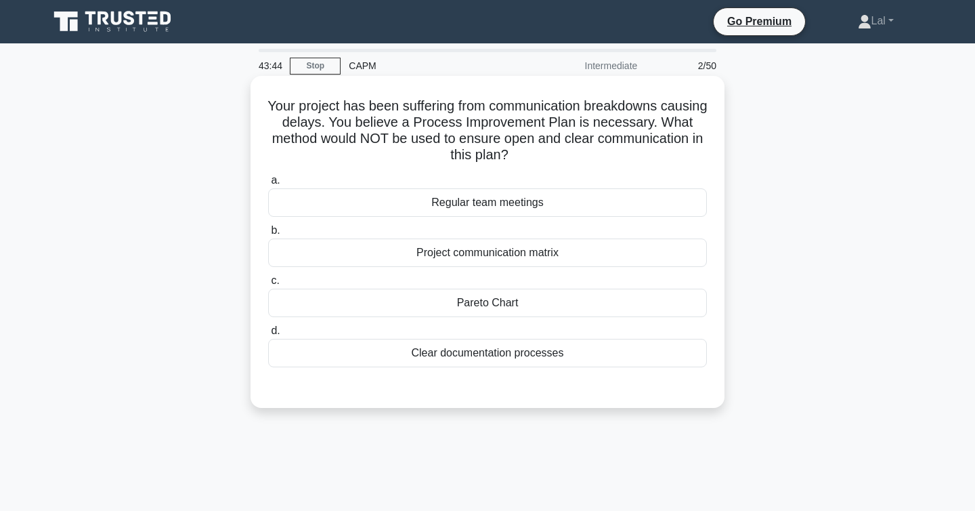
click at [669, 306] on div "Pareto Chart" at bounding box center [487, 303] width 439 height 28
click at [268, 285] on input "c. Pareto Chart" at bounding box center [268, 280] width 0 height 9
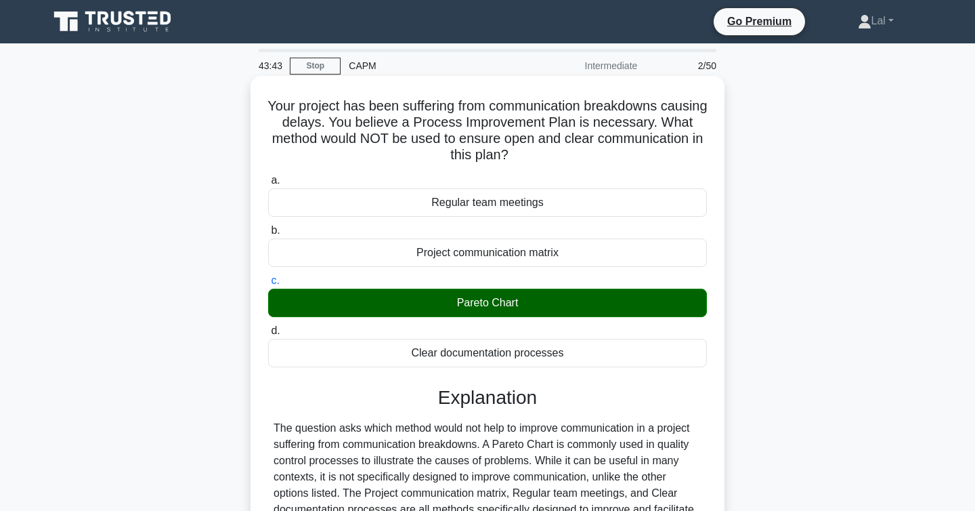
scroll to position [221, 0]
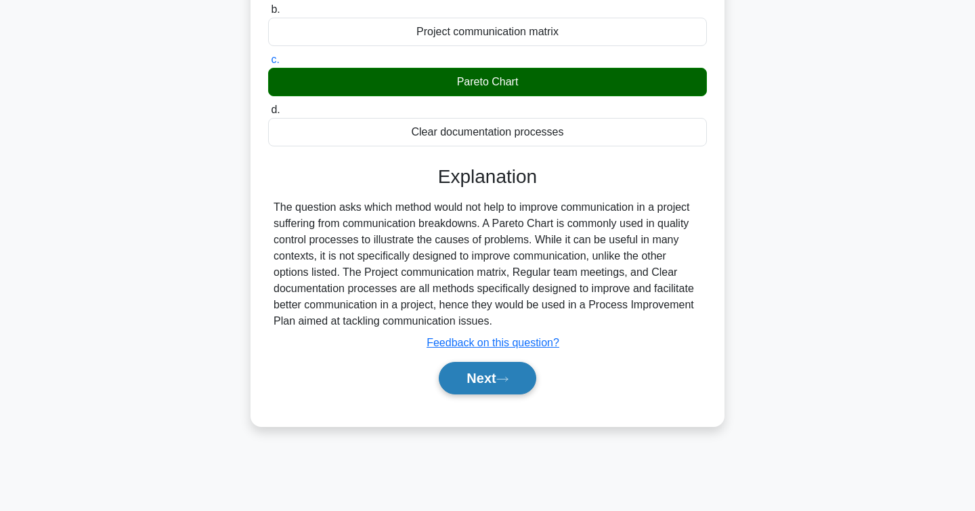
click at [466, 385] on button "Next" at bounding box center [487, 378] width 97 height 33
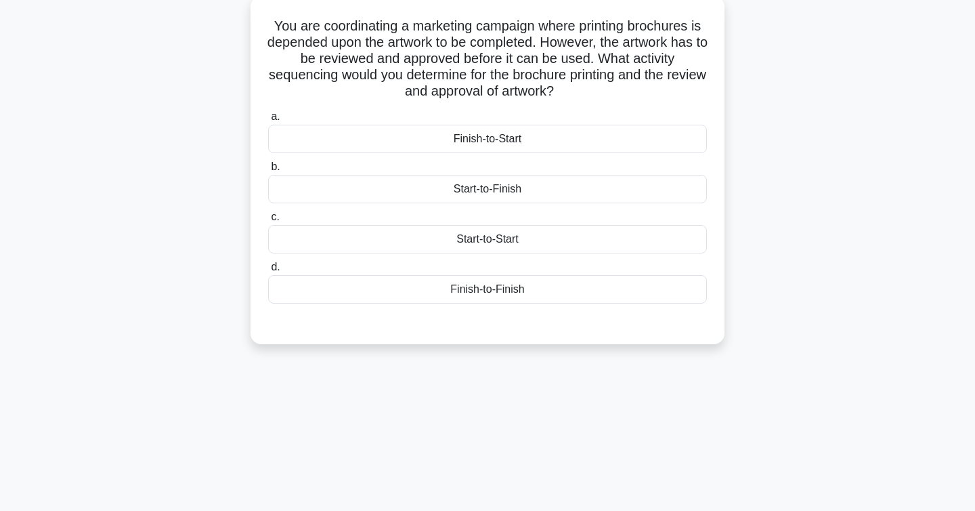
scroll to position [0, 0]
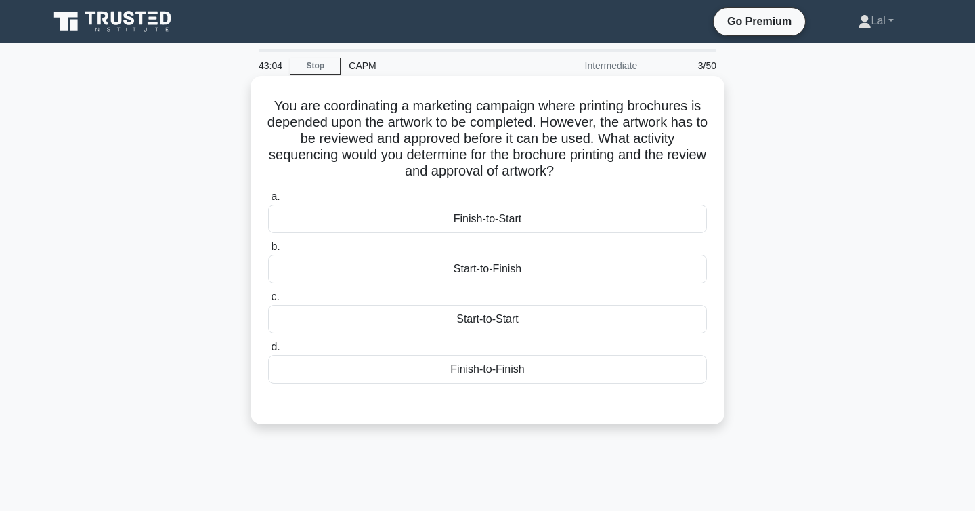
click at [618, 221] on div "Finish-to-Start" at bounding box center [487, 219] width 439 height 28
click at [268, 201] on input "a. Finish-to-Start" at bounding box center [268, 196] width 0 height 9
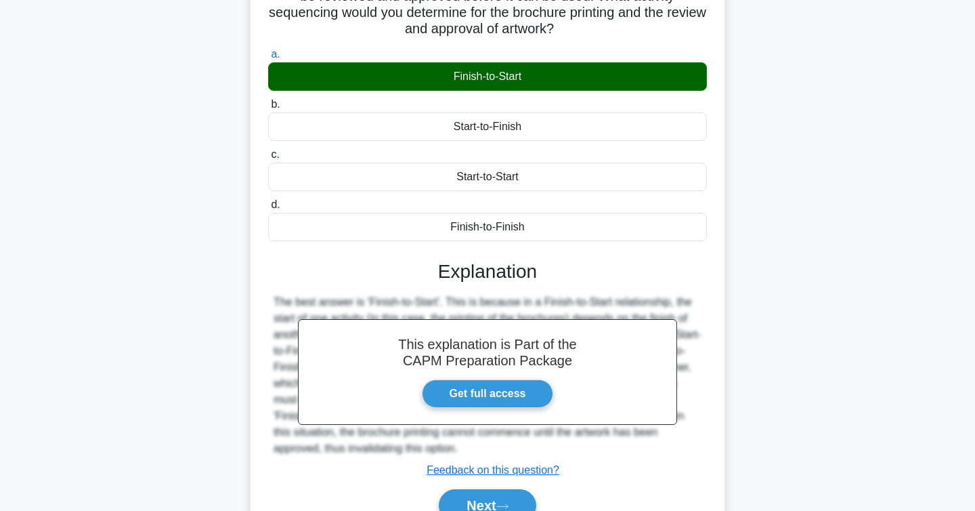
scroll to position [221, 0]
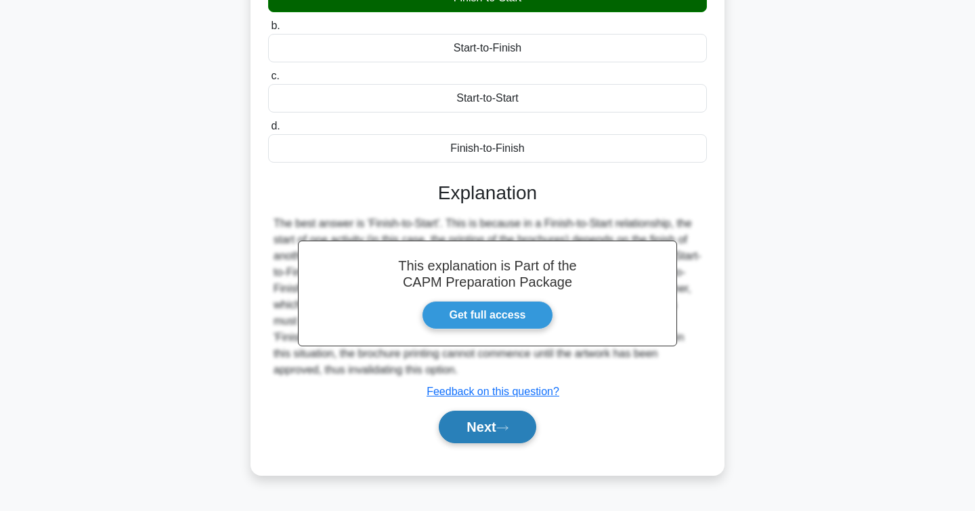
click at [527, 426] on button "Next" at bounding box center [487, 426] width 97 height 33
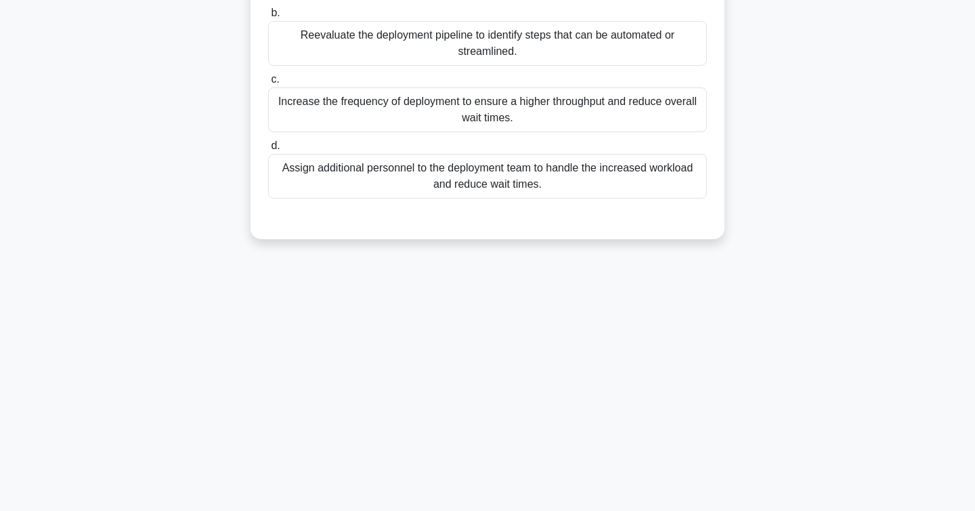
scroll to position [0, 0]
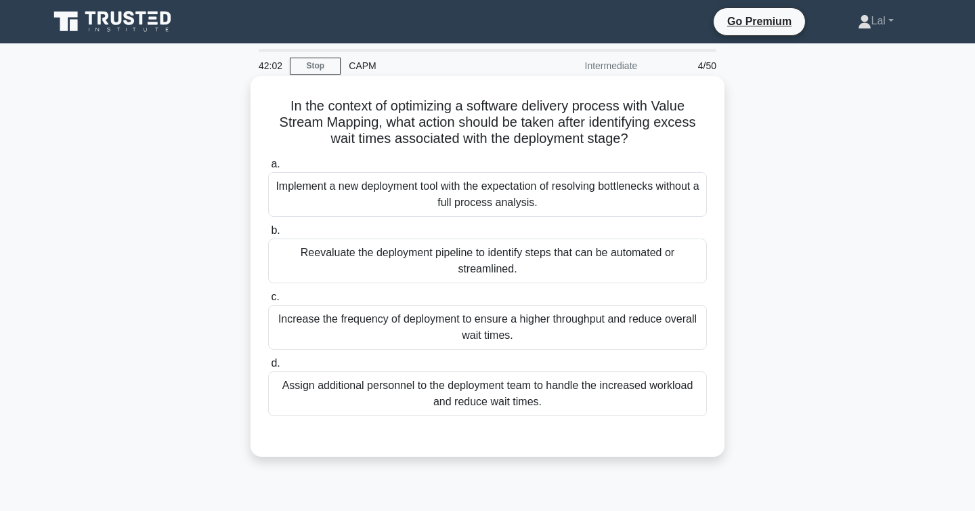
click at [576, 268] on div "Reevaluate the deployment pipeline to identify steps that can be automated or s…" at bounding box center [487, 260] width 439 height 45
click at [268, 235] on input "b. Reevaluate the deployment pipeline to identify steps that can be automated o…" at bounding box center [268, 230] width 0 height 9
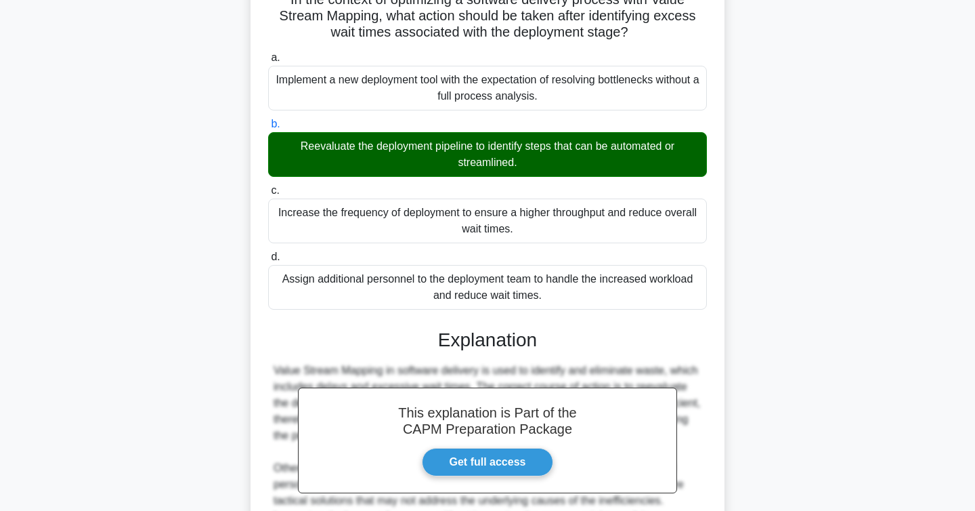
scroll to position [308, 0]
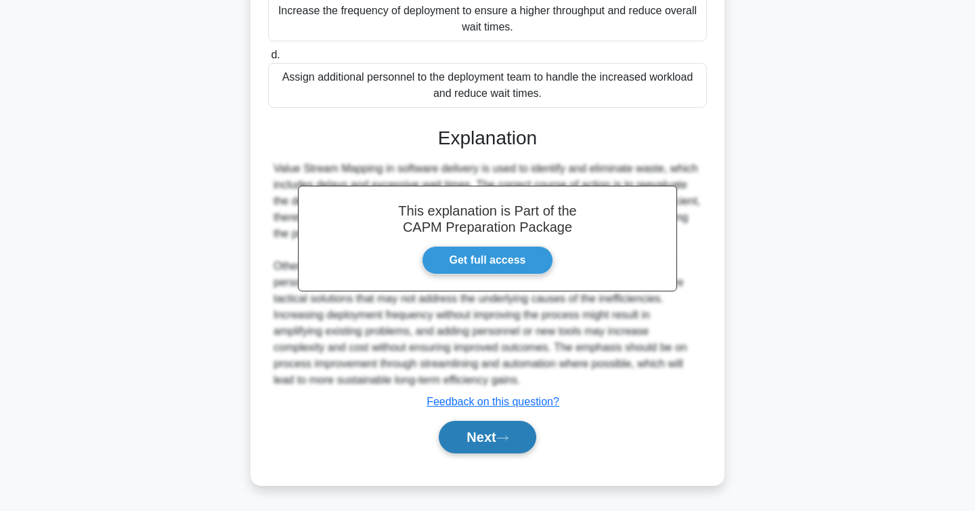
click at [503, 435] on icon at bounding box center [502, 437] width 12 height 7
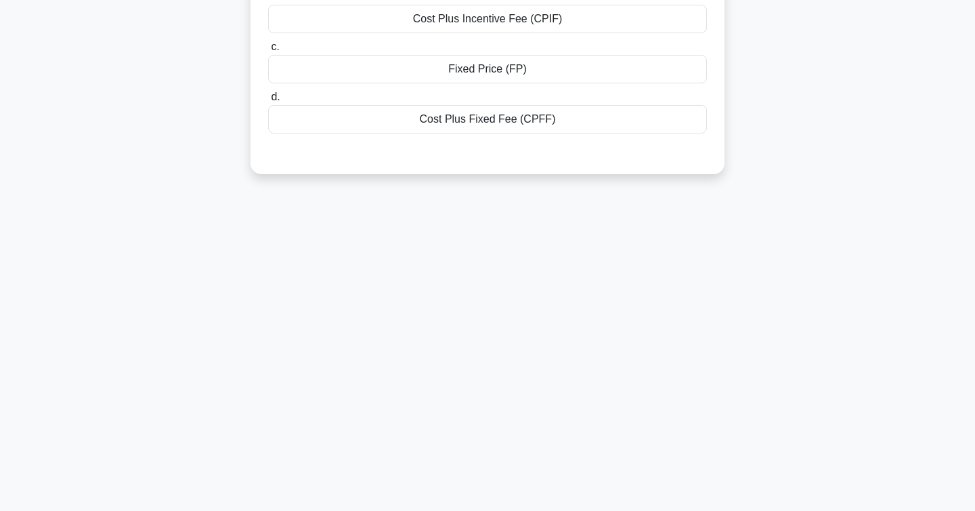
scroll to position [0, 0]
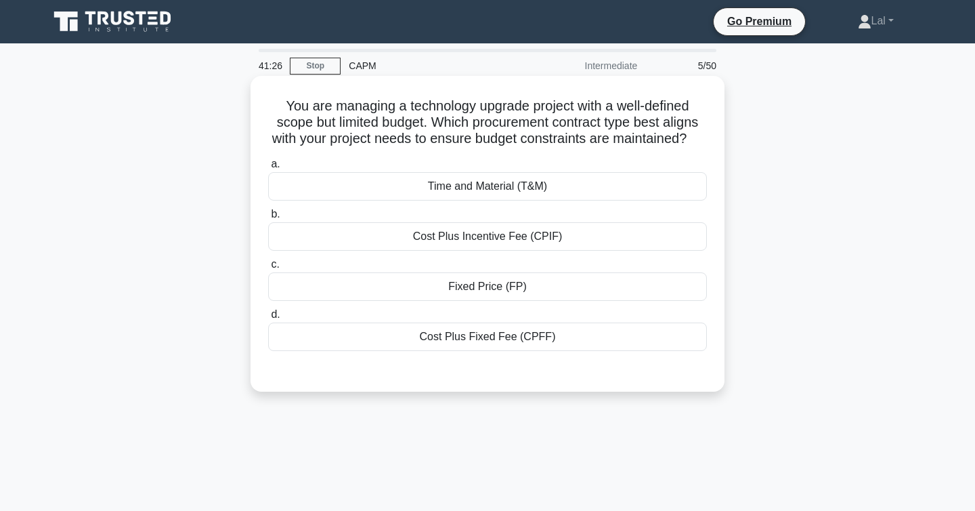
click at [549, 291] on div "Fixed Price (FP)" at bounding box center [487, 286] width 439 height 28
click at [268, 269] on input "c. Fixed Price (FP)" at bounding box center [268, 264] width 0 height 9
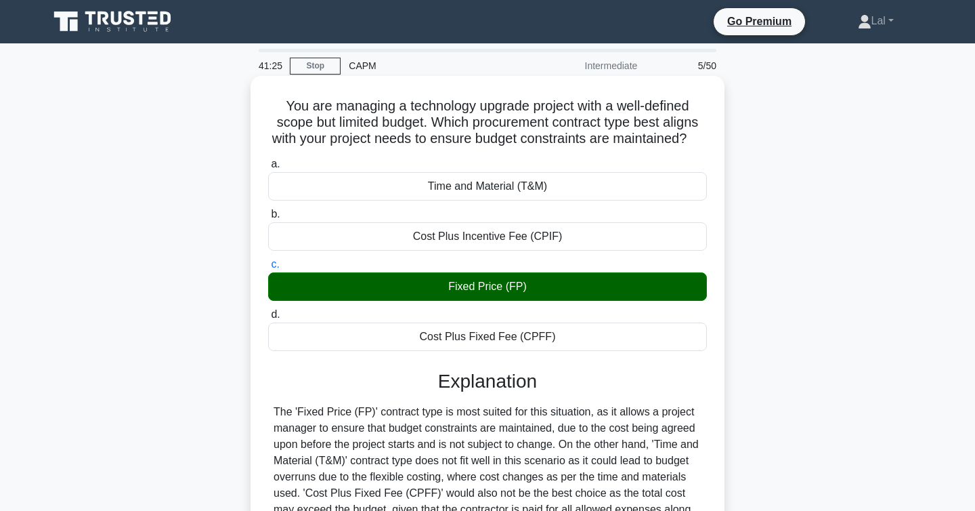
scroll to position [221, 0]
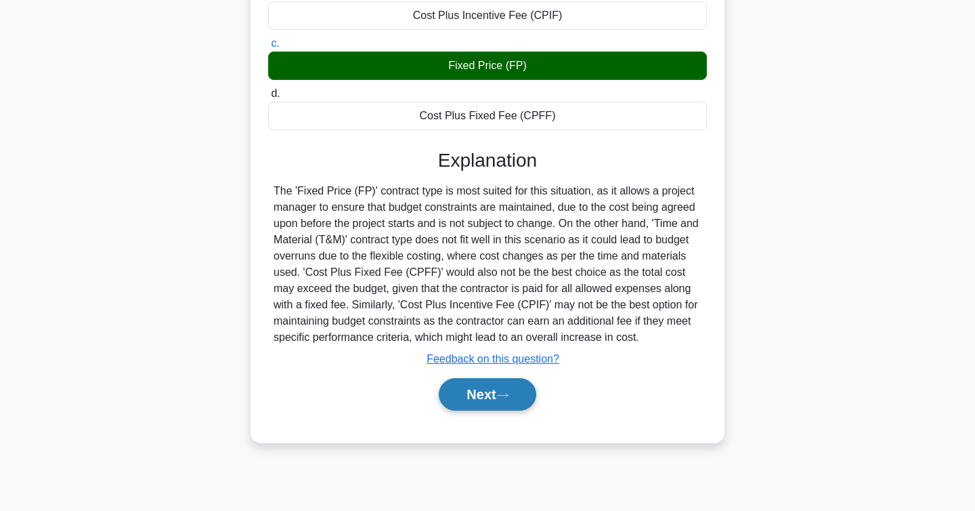
click at [505, 399] on icon at bounding box center [502, 394] width 12 height 7
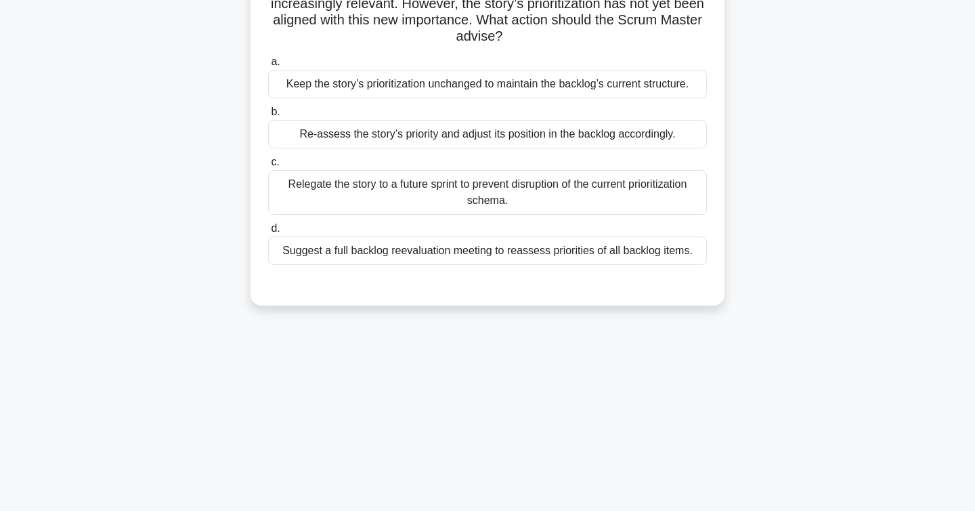
scroll to position [0, 0]
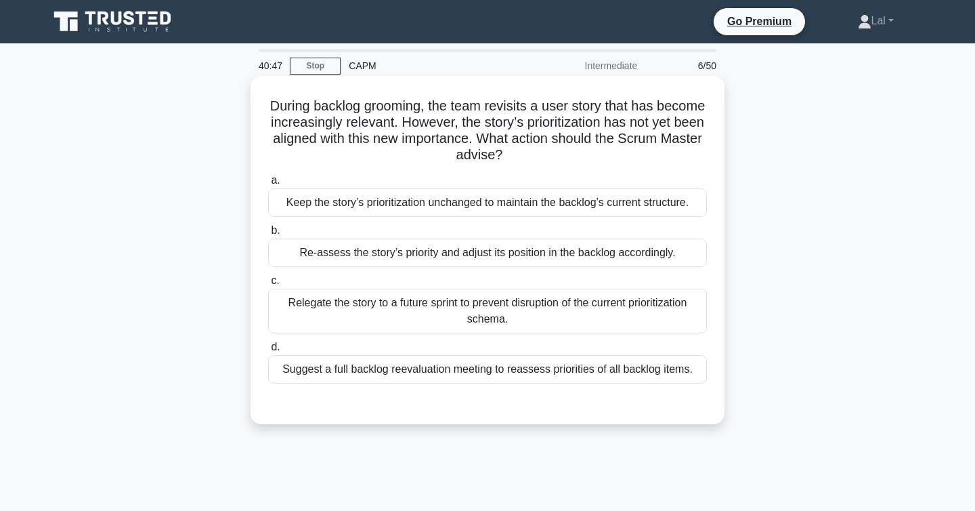
drag, startPoint x: 507, startPoint y: 318, endPoint x: 503, endPoint y: 310, distance: 8.5
click at [505, 312] on div "Relegate the story to a future sprint to prevent disruption of the current prio…" at bounding box center [487, 311] width 439 height 45
click at [474, 304] on div "Relegate the story to a future sprint to prevent disruption of the current prio…" at bounding box center [487, 311] width 439 height 45
click at [268, 285] on input "c. Relegate the story to a future sprint to prevent disruption of the current p…" at bounding box center [268, 280] width 0 height 9
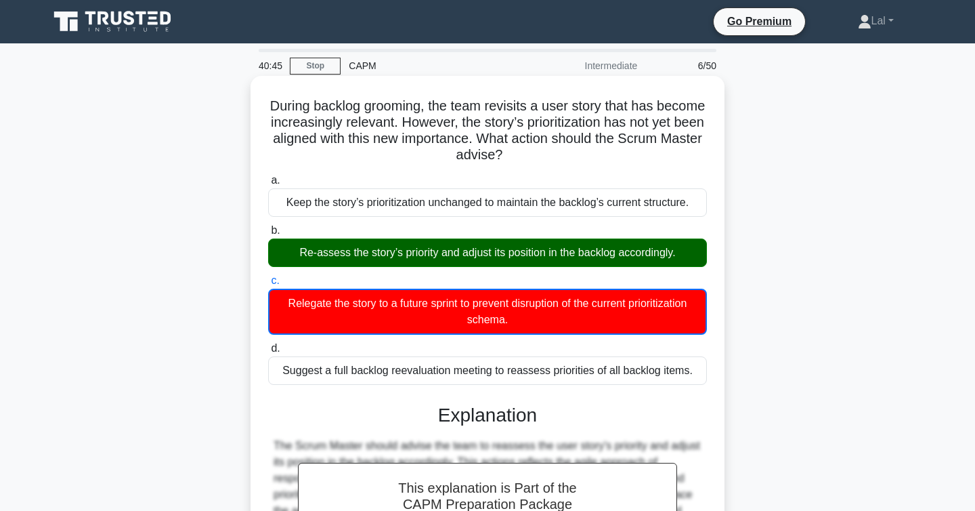
click at [492, 247] on div "Re-assess the story’s priority and adjust its position in the backlog according…" at bounding box center [487, 252] width 439 height 28
click at [268, 235] on input "b. Re-assess the story’s priority and adjust its position in the backlog accord…" at bounding box center [268, 230] width 0 height 9
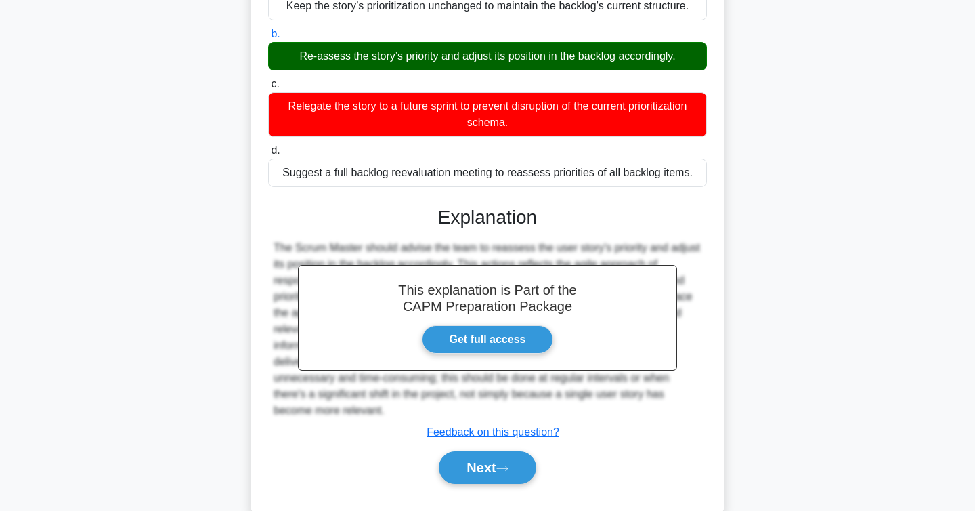
scroll to position [227, 0]
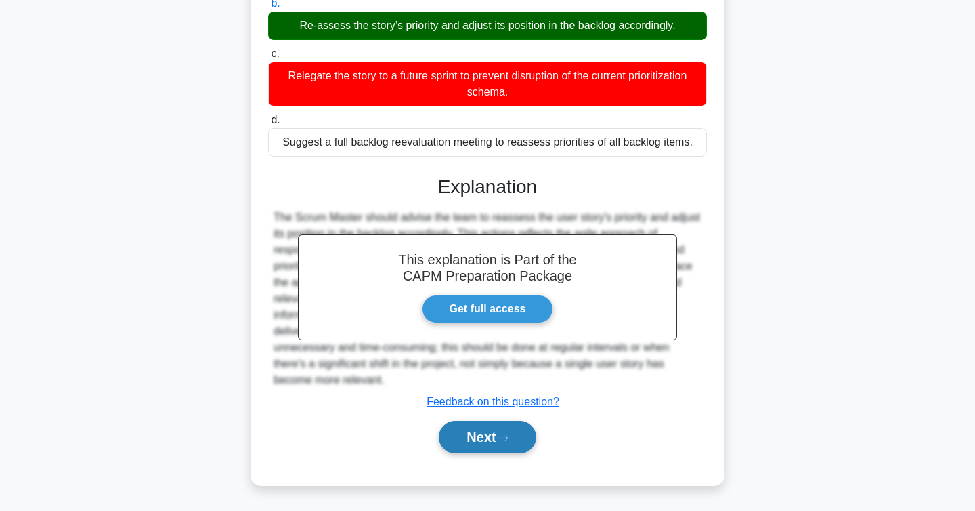
click at [496, 433] on button "Next" at bounding box center [487, 437] width 97 height 33
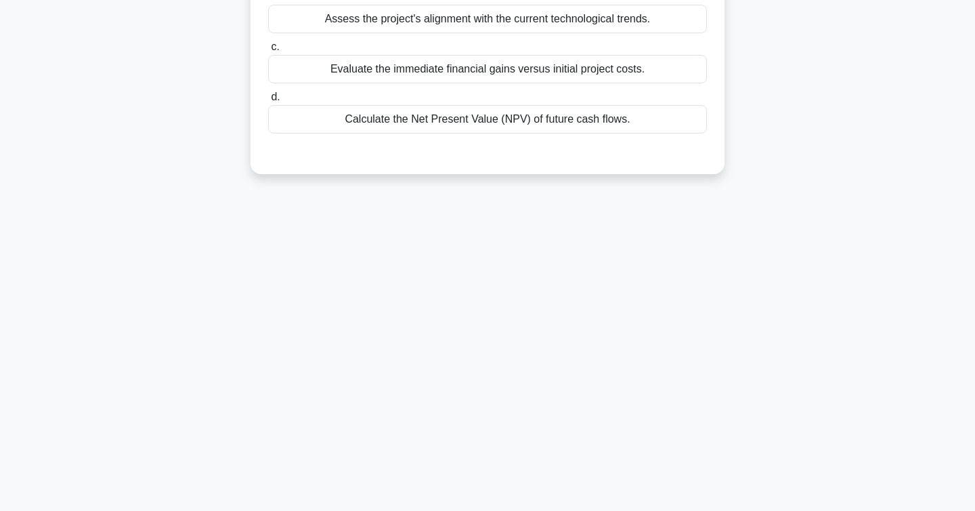
scroll to position [0, 0]
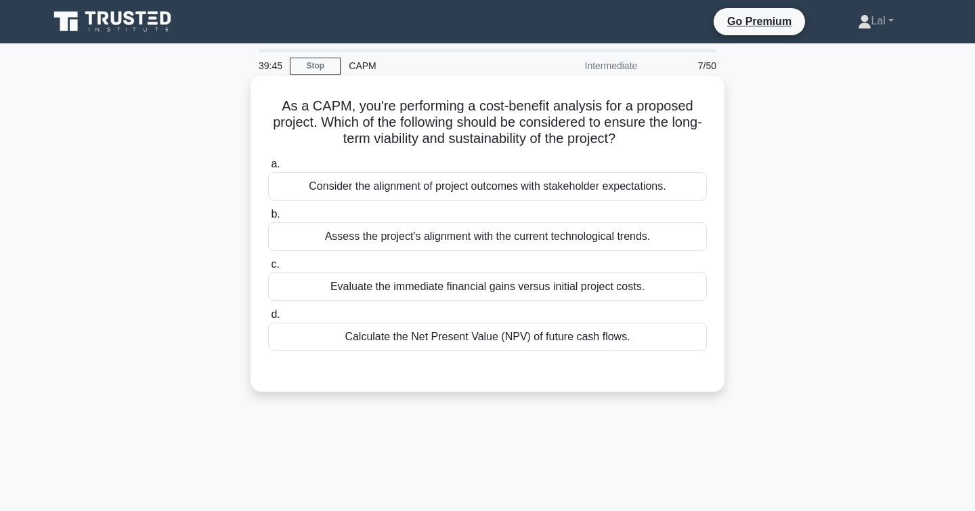
click at [412, 338] on div "Calculate the Net Present Value (NPV) of future cash flows." at bounding box center [487, 336] width 439 height 28
click at [268, 319] on input "d. Calculate the Net Present Value (NPV) of future cash flows." at bounding box center [268, 314] width 0 height 9
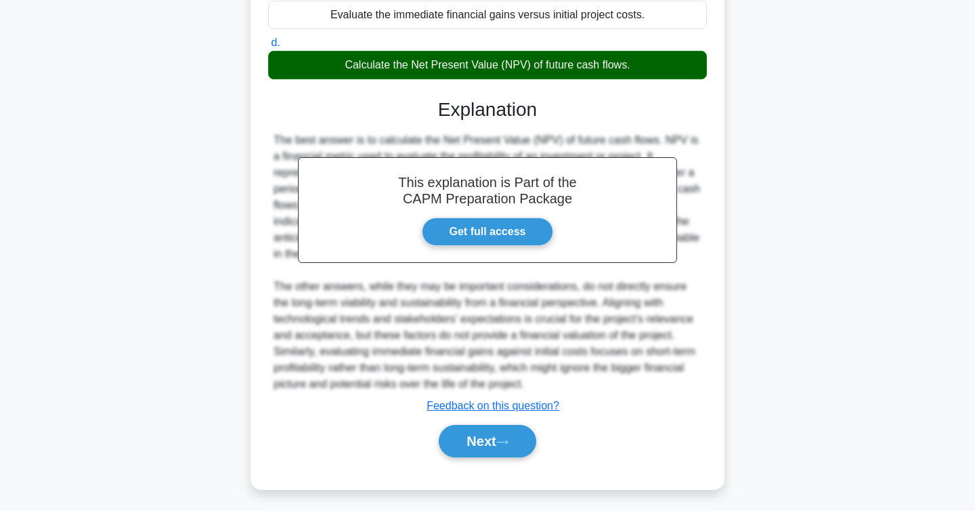
scroll to position [276, 0]
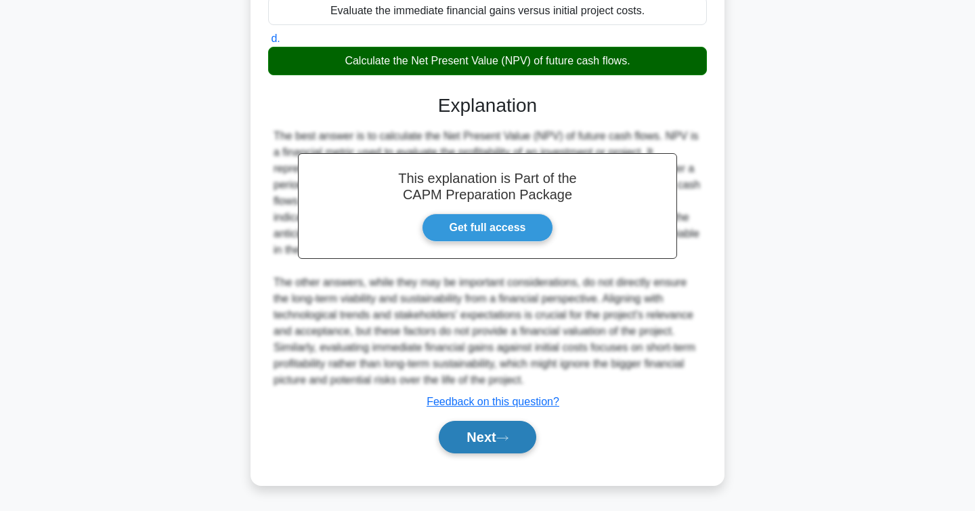
click at [454, 428] on button "Next" at bounding box center [487, 437] width 97 height 33
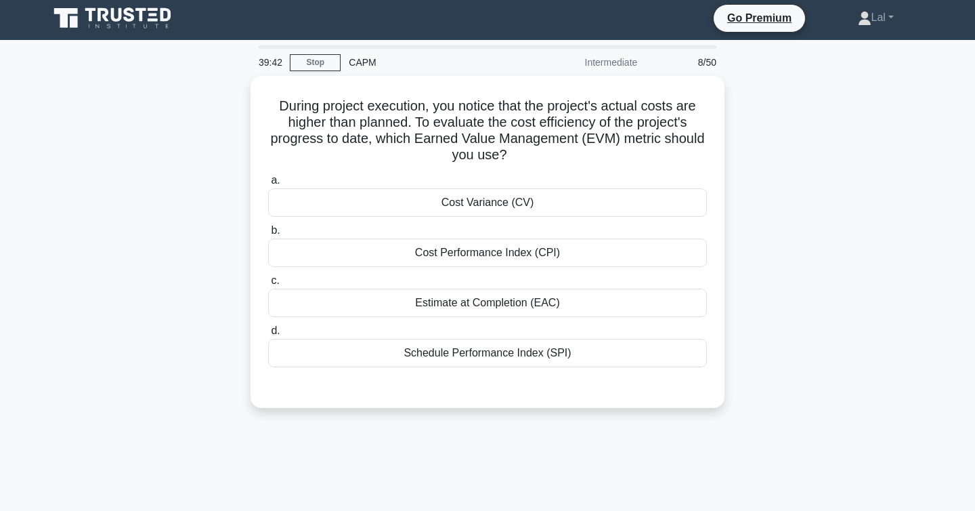
scroll to position [0, 0]
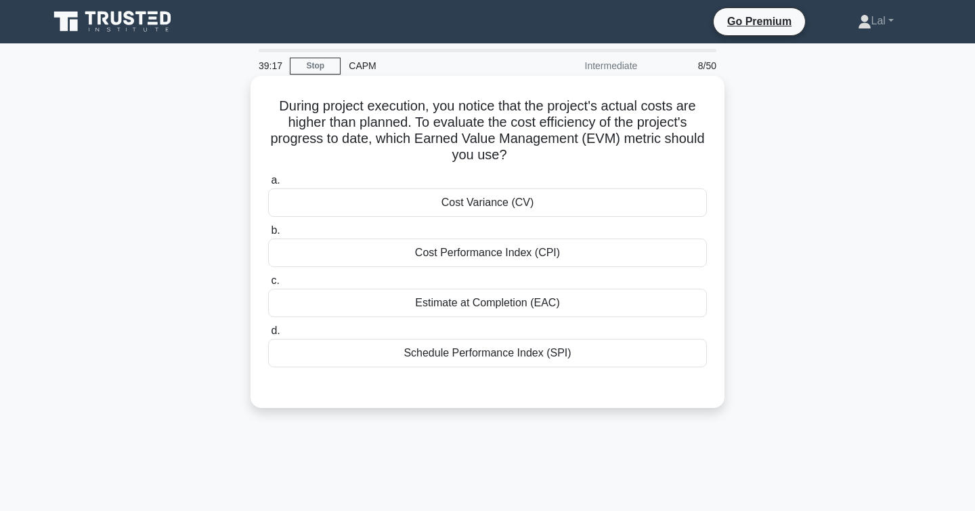
click at [396, 256] on div "Cost Performance Index (CPI)" at bounding box center [487, 252] width 439 height 28
click at [268, 235] on input "b. Cost Performance Index (CPI)" at bounding box center [268, 230] width 0 height 9
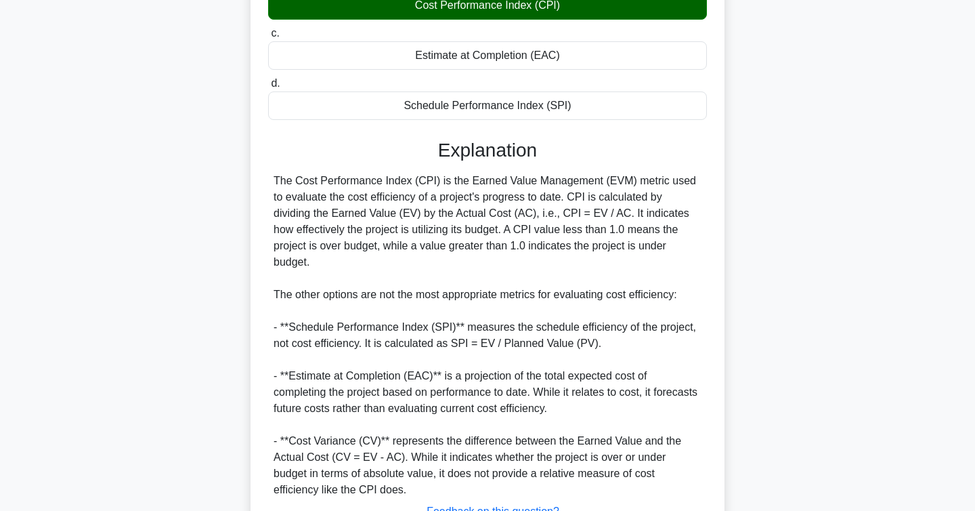
scroll to position [357, 0]
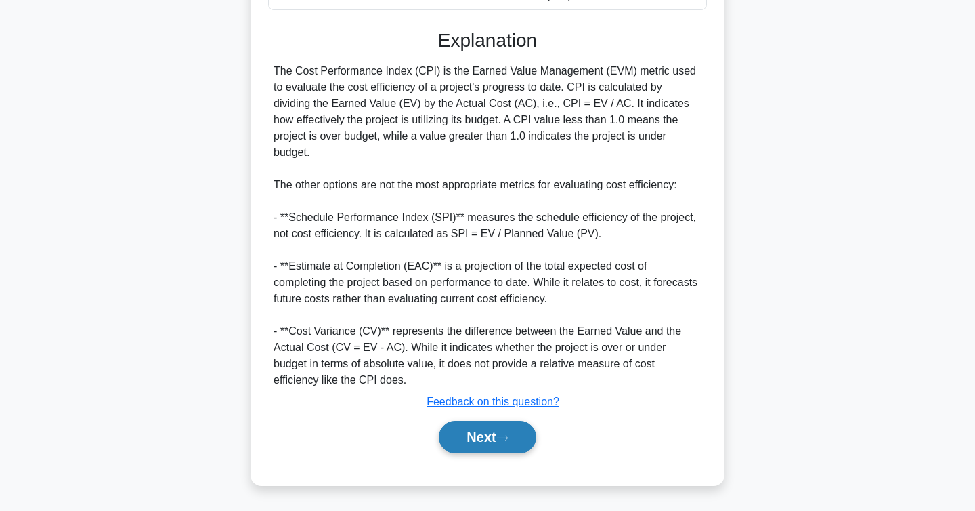
click at [492, 437] on button "Next" at bounding box center [487, 437] width 97 height 33
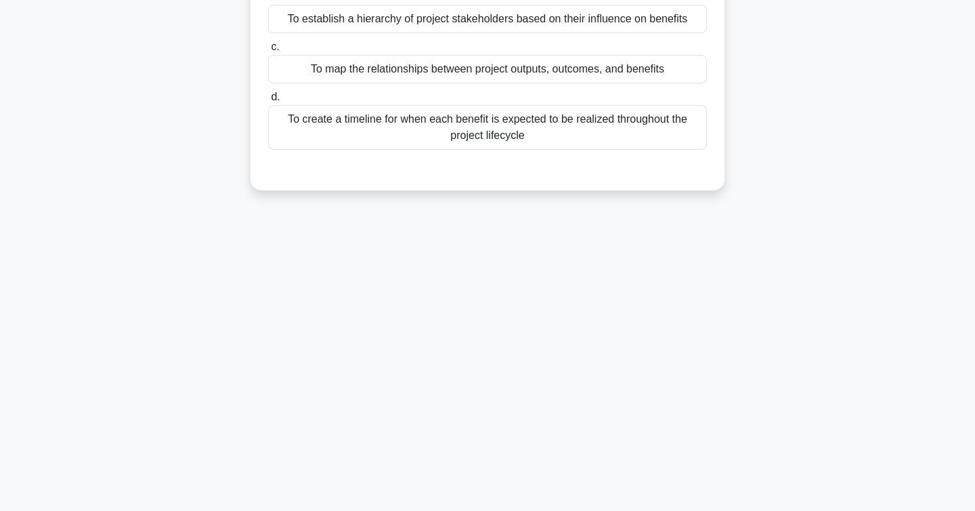
scroll to position [0, 0]
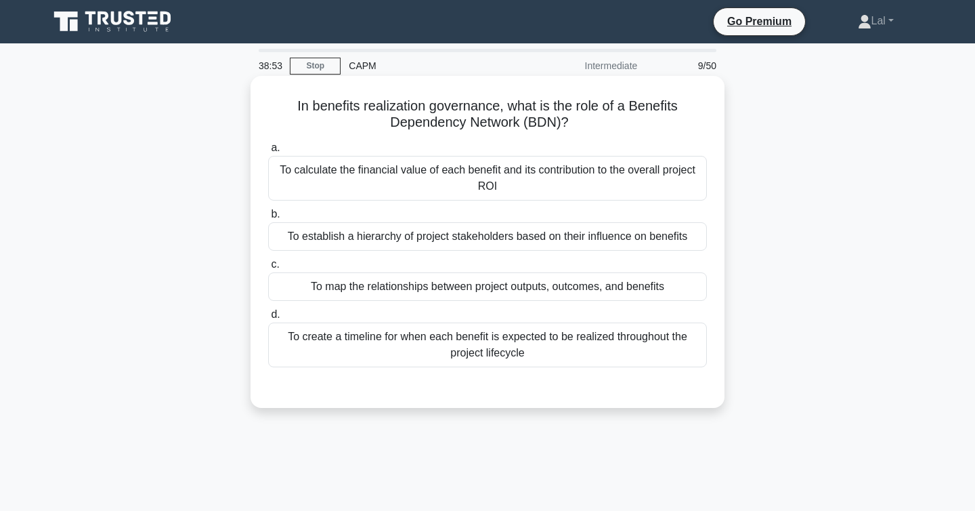
click at [575, 291] on div "To map the relationships between project outputs, outcomes, and benefits" at bounding box center [487, 286] width 439 height 28
click at [268, 269] on input "c. To map the relationships between project outputs, outcomes, and benefits" at bounding box center [268, 264] width 0 height 9
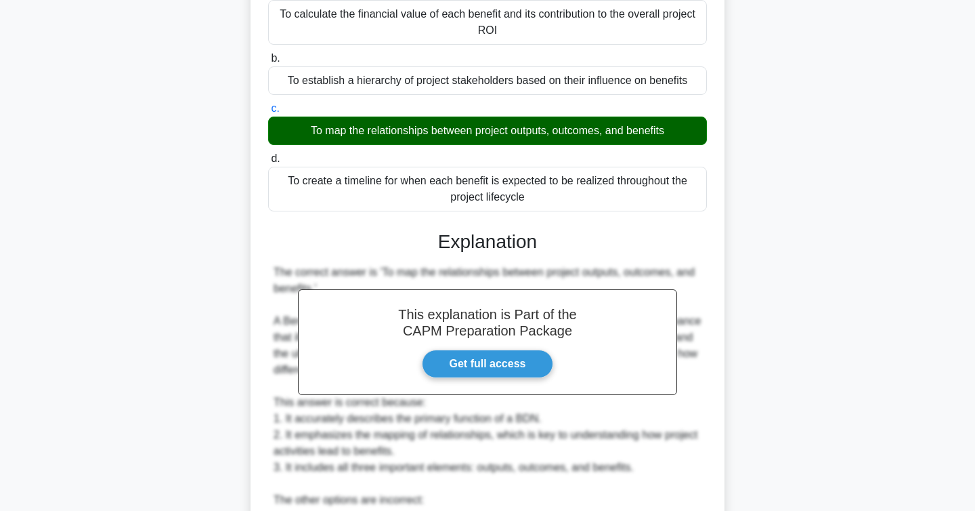
scroll to position [471, 0]
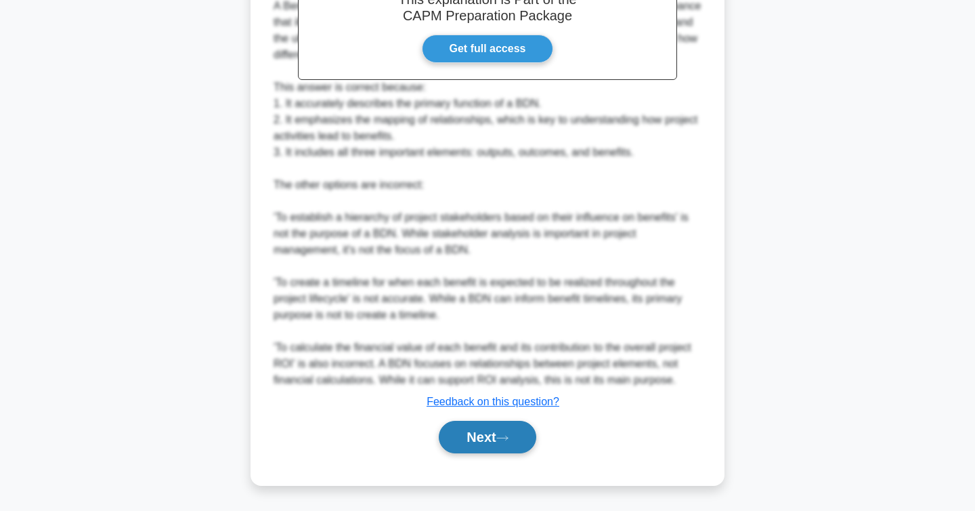
click at [492, 433] on button "Next" at bounding box center [487, 437] width 97 height 33
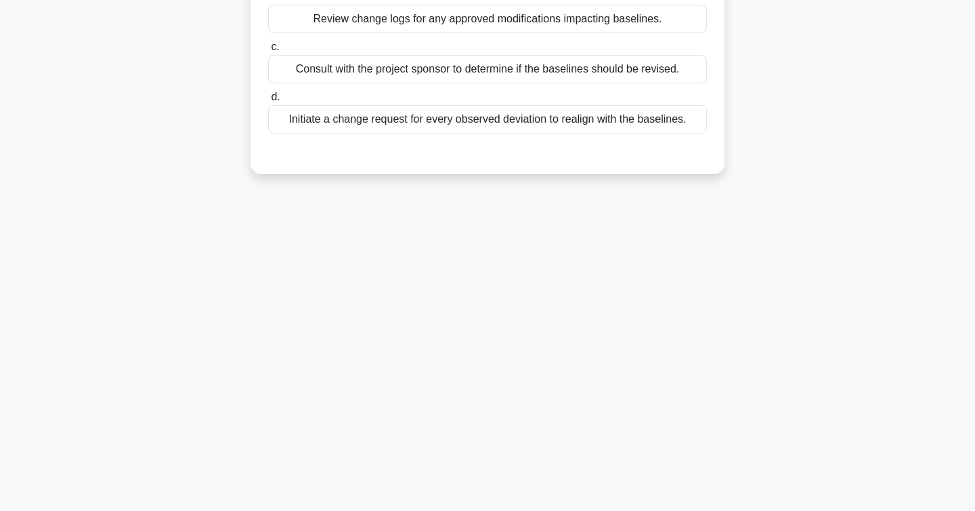
scroll to position [0, 0]
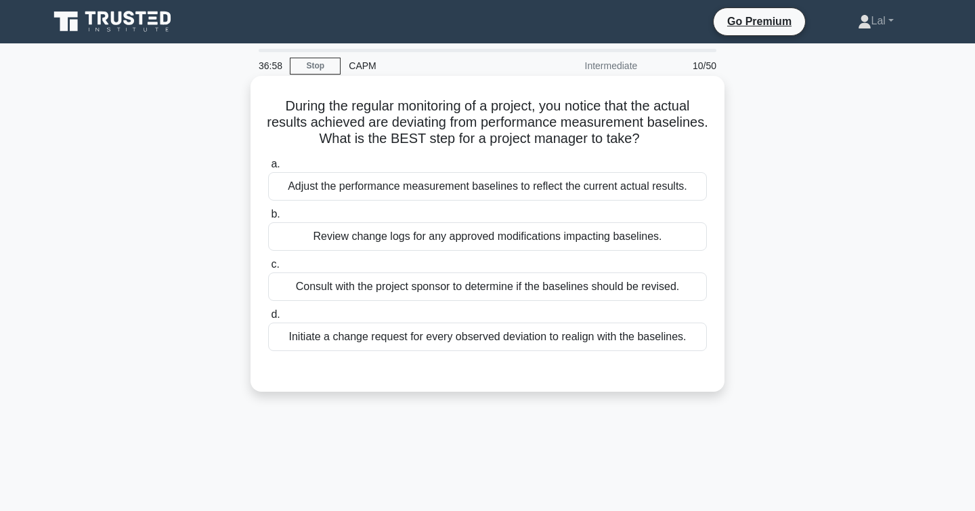
click at [558, 188] on div "Adjust the performance measurement baselines to reflect the current actual resu…" at bounding box center [487, 186] width 439 height 28
click at [268, 169] on input "a. Adjust the performance measurement baselines to reflect the current actual r…" at bounding box center [268, 164] width 0 height 9
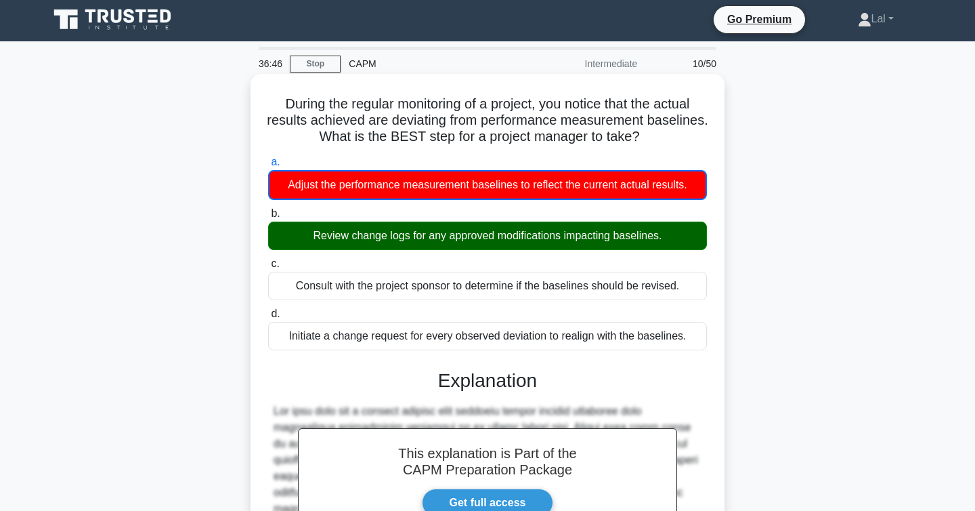
scroll to position [342, 0]
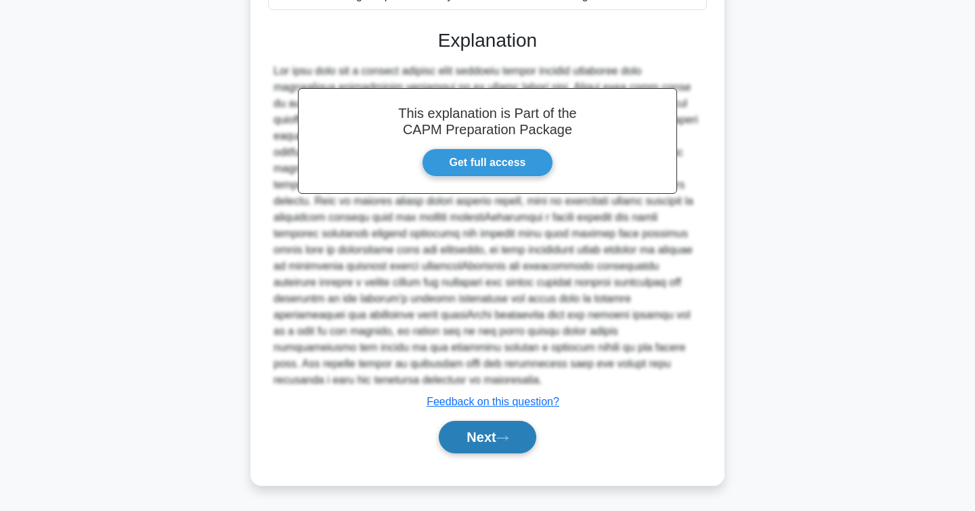
click at [490, 433] on button "Next" at bounding box center [487, 437] width 97 height 33
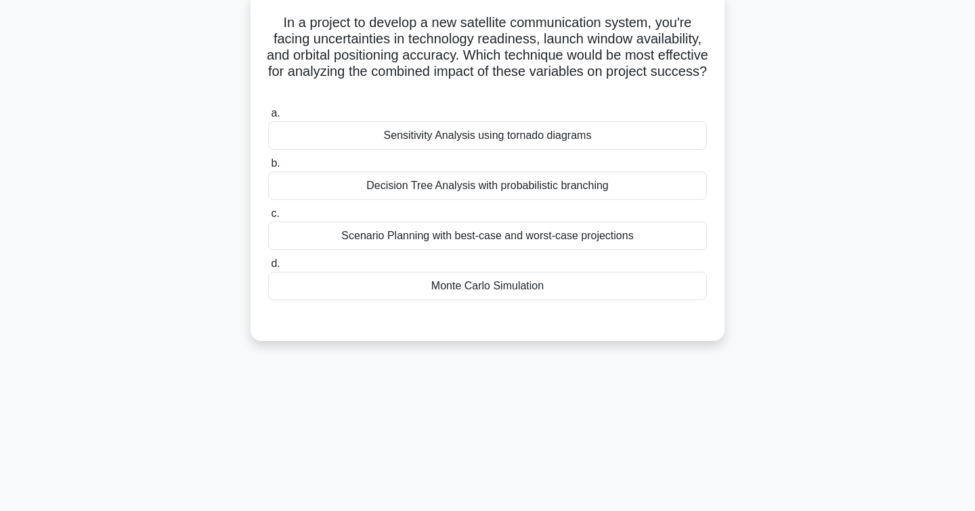
scroll to position [0, 0]
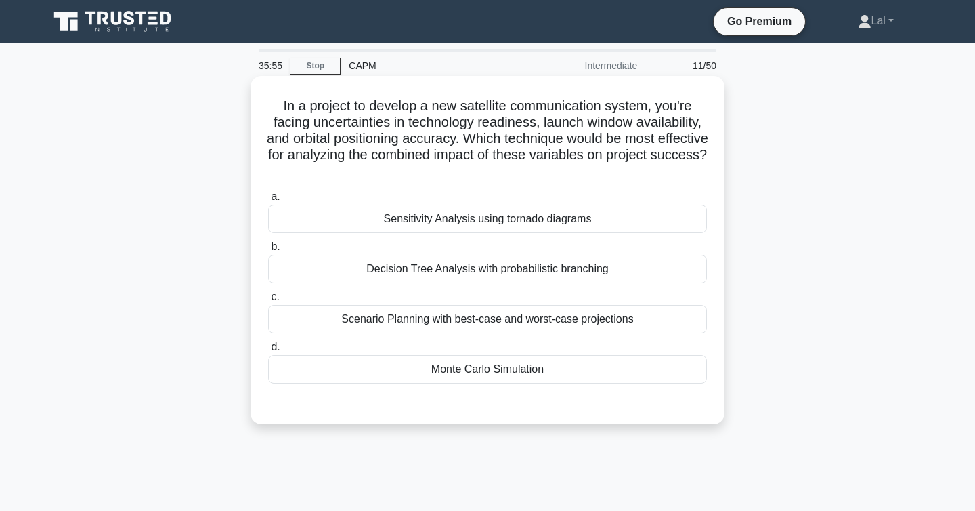
click at [484, 224] on div "Sensitivity Analysis using tornado diagrams" at bounding box center [487, 219] width 439 height 28
click at [268, 201] on input "a. Sensitivity Analysis using tornado diagrams" at bounding box center [268, 196] width 0 height 9
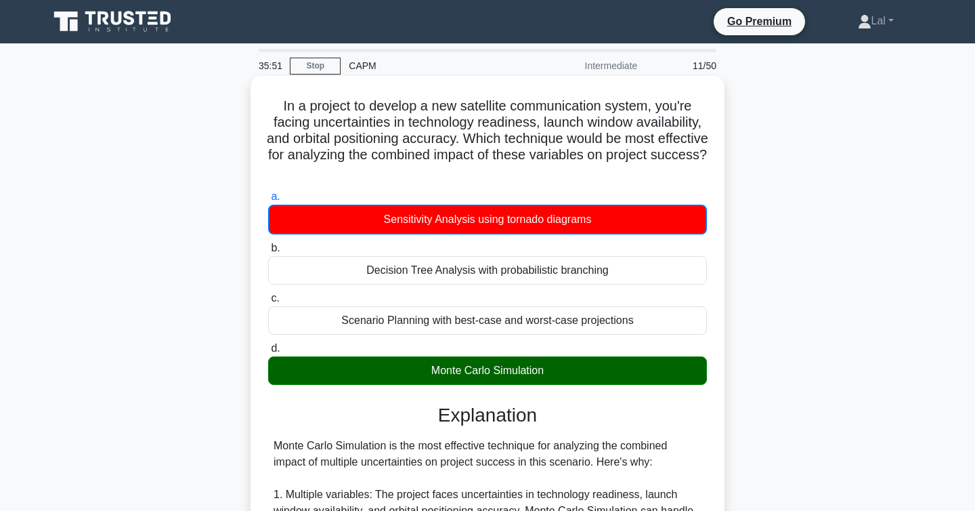
scroll to position [521, 0]
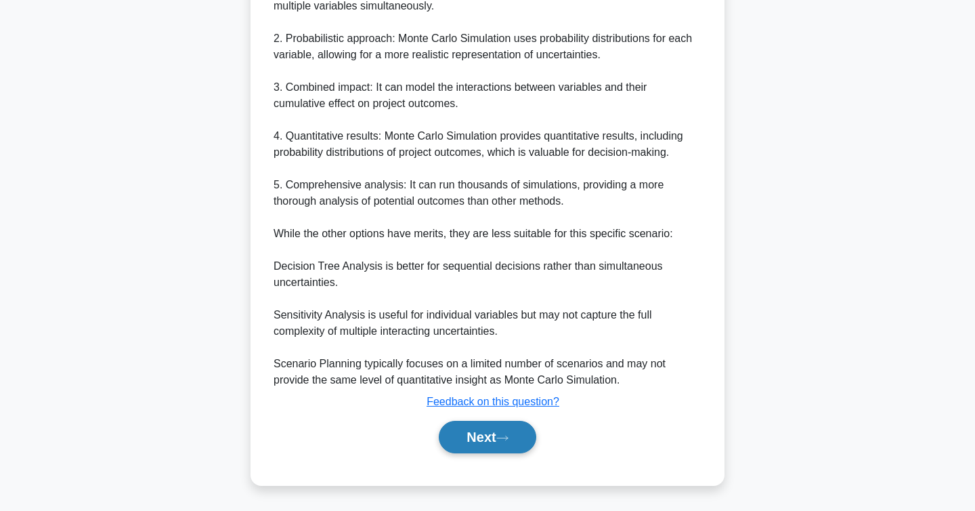
click at [468, 439] on button "Next" at bounding box center [487, 437] width 97 height 33
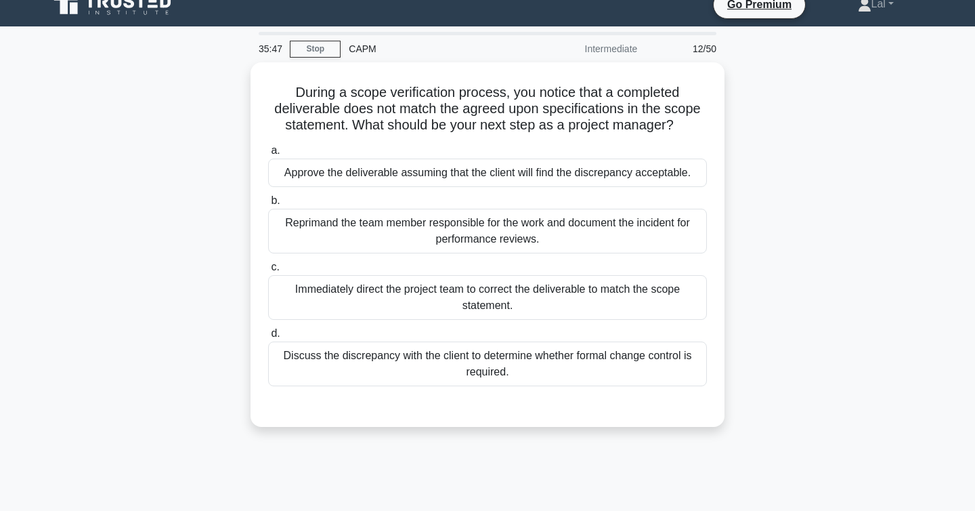
scroll to position [0, 0]
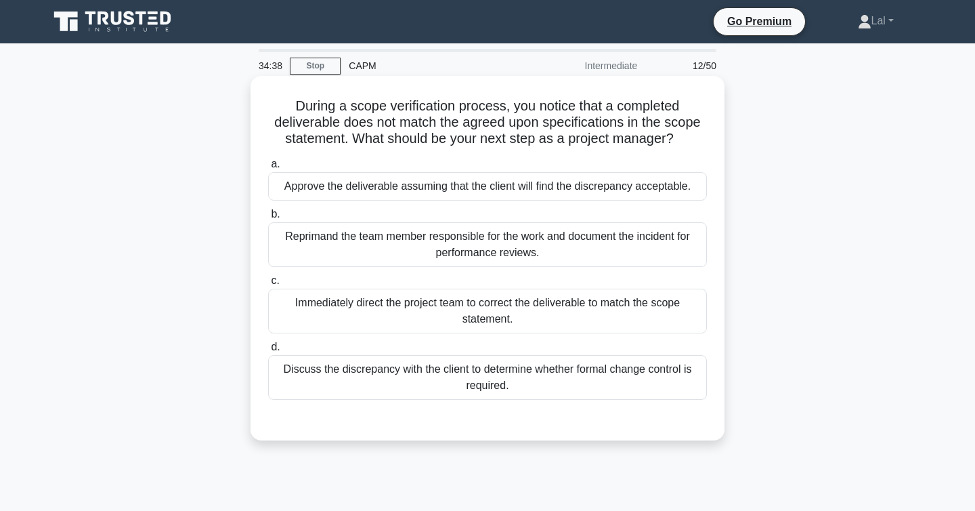
click at [697, 307] on div "Immediately direct the project team to correct the deliverable to match the sco…" at bounding box center [487, 311] width 439 height 45
click at [268, 285] on input "c. Immediately direct the project team to correct the deliverable to match the …" at bounding box center [268, 280] width 0 height 9
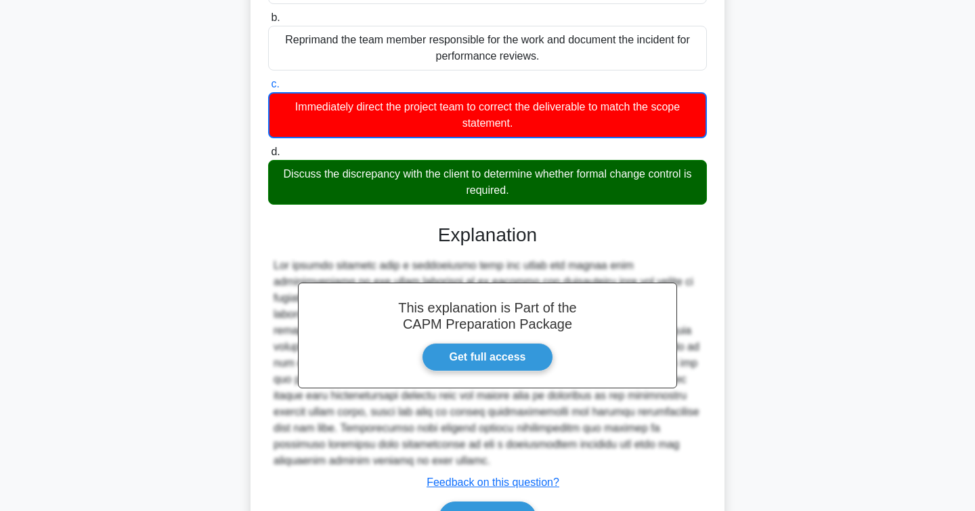
scroll to position [277, 0]
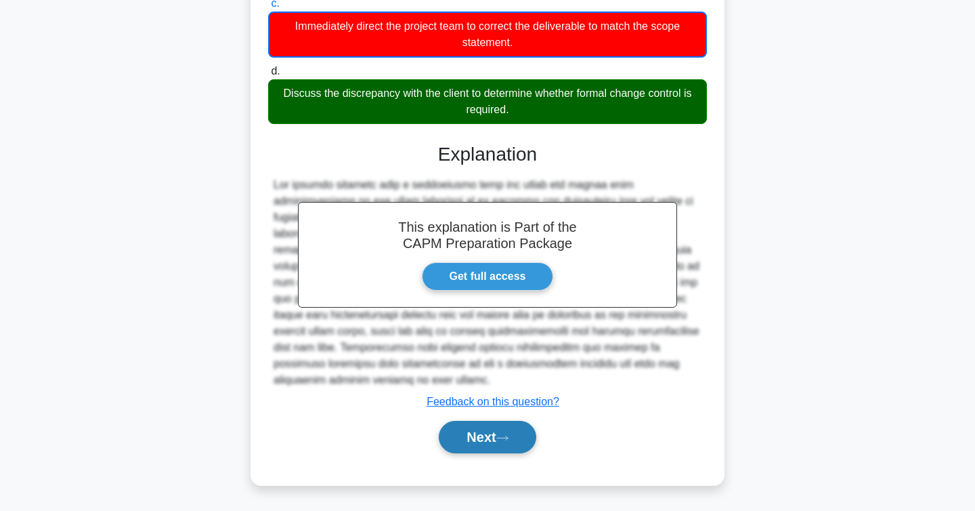
click at [519, 437] on button "Next" at bounding box center [487, 437] width 97 height 33
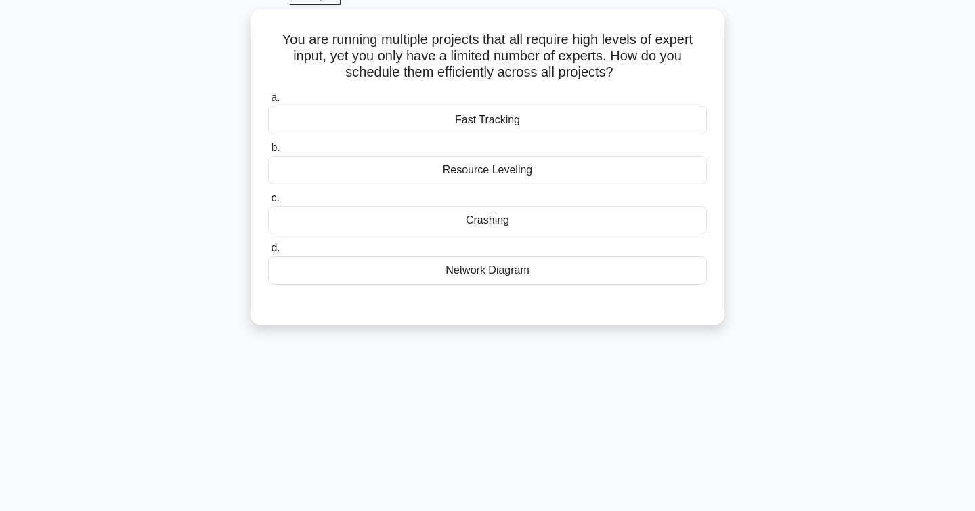
scroll to position [0, 0]
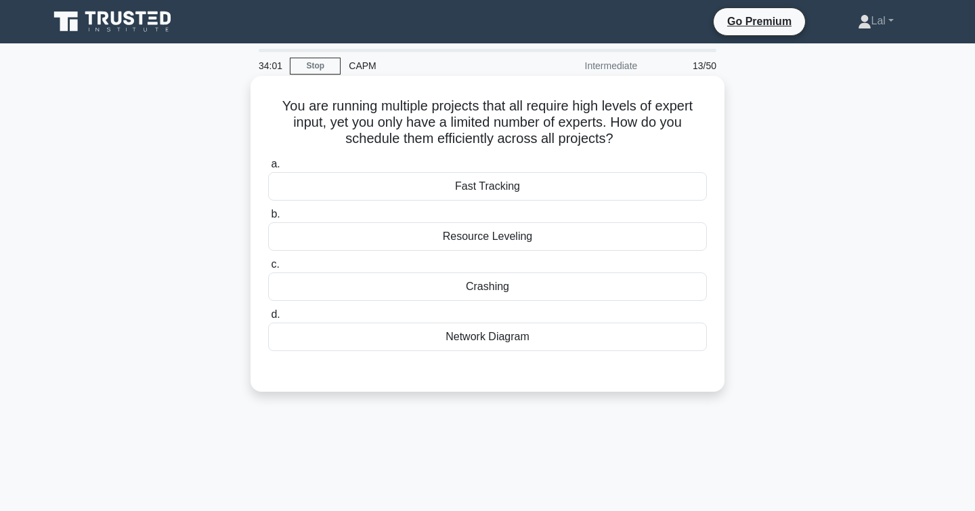
click at [521, 240] on div "Resource Leveling" at bounding box center [487, 236] width 439 height 28
click at [268, 219] on input "b. Resource Leveling" at bounding box center [268, 214] width 0 height 9
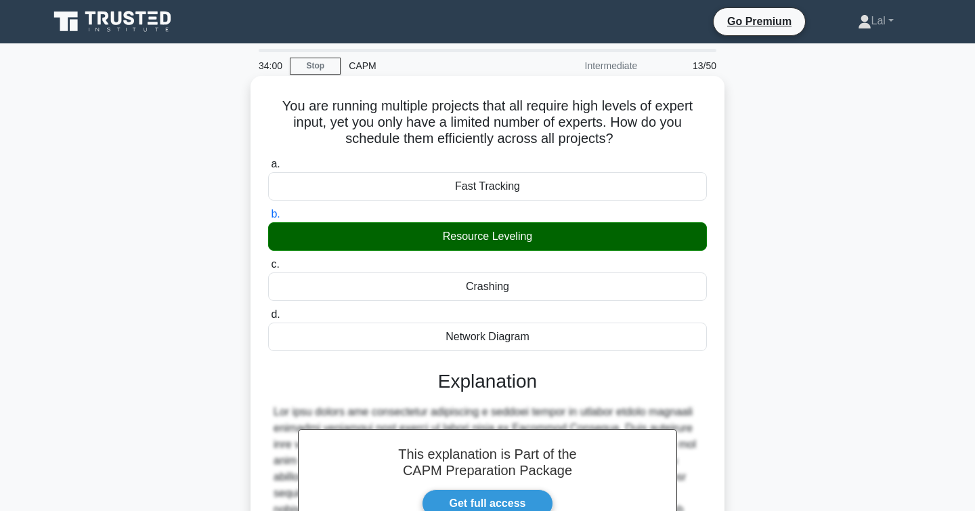
scroll to position [227, 0]
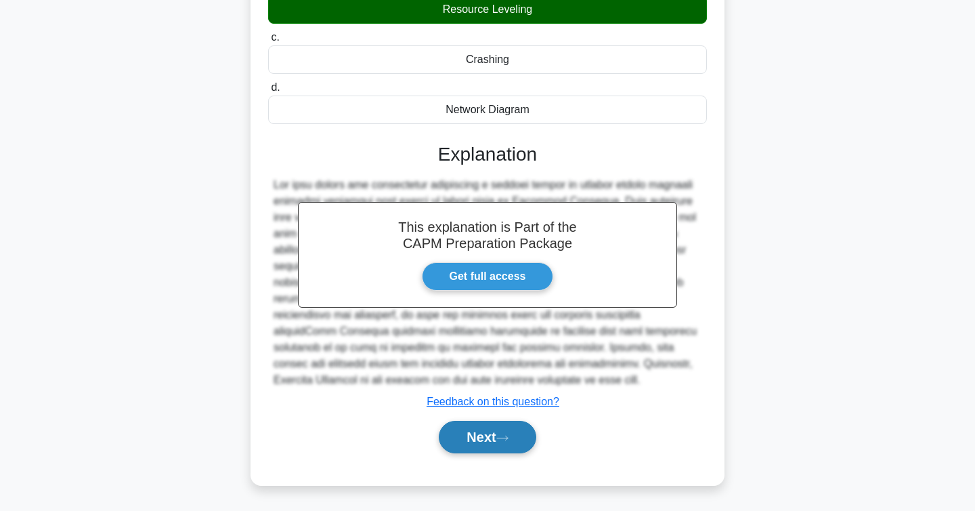
click at [484, 440] on button "Next" at bounding box center [487, 437] width 97 height 33
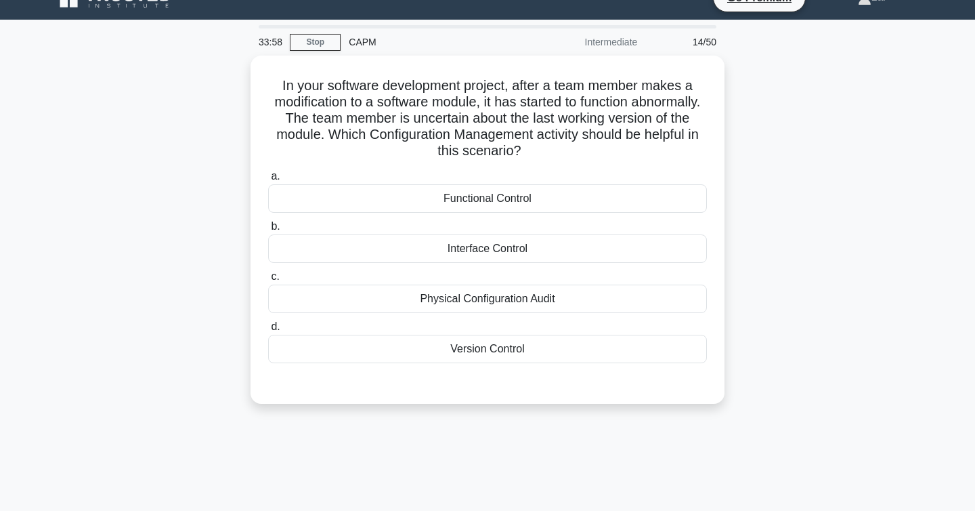
scroll to position [0, 0]
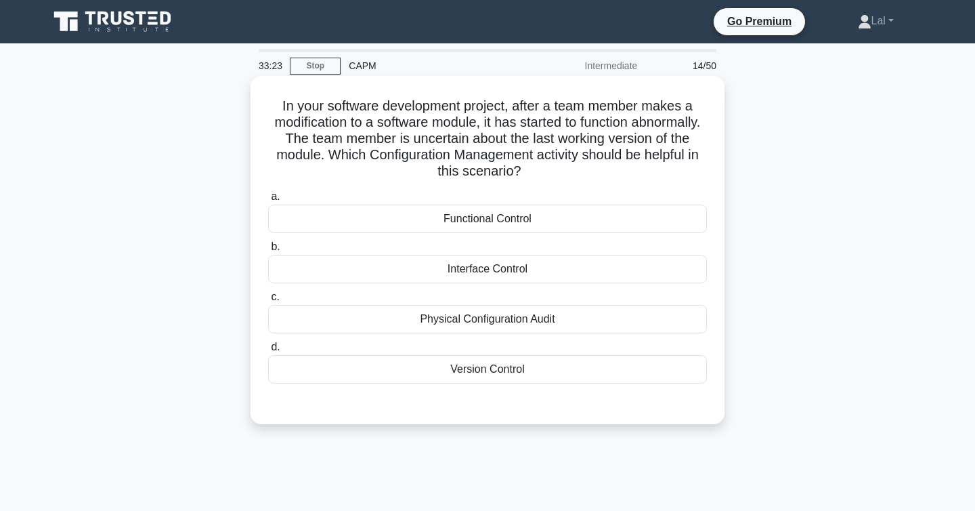
click at [534, 370] on div "Version Control" at bounding box center [487, 369] width 439 height 28
click at [268, 351] on input "d. Version Control" at bounding box center [268, 347] width 0 height 9
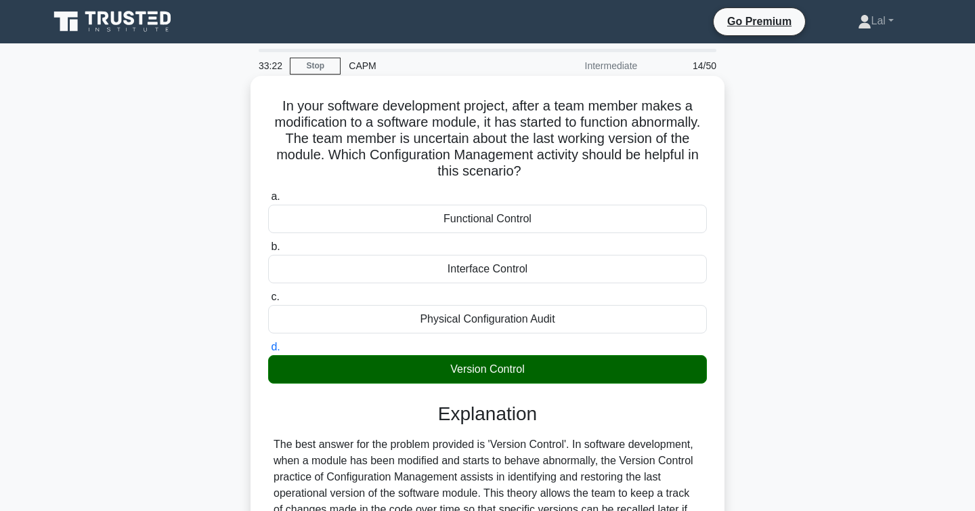
scroll to position [227, 0]
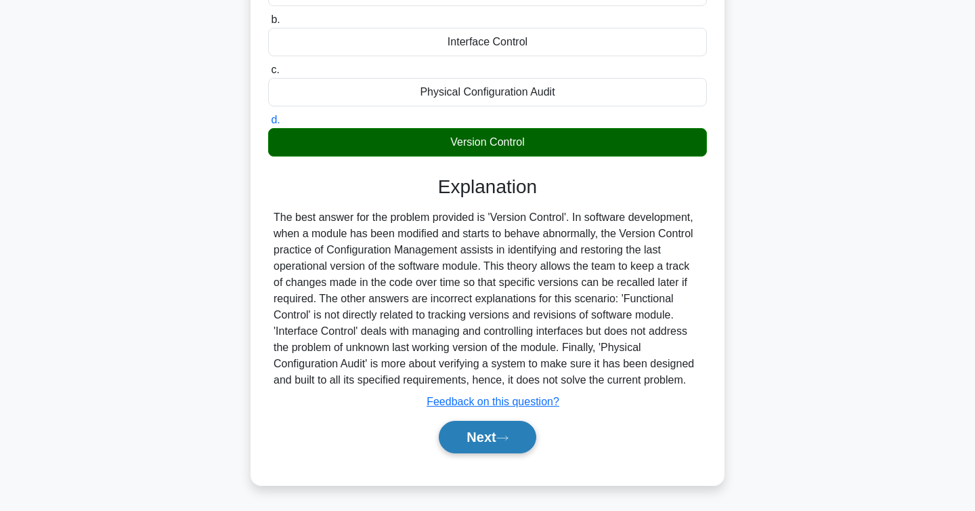
click at [508, 437] on icon at bounding box center [502, 437] width 11 height 4
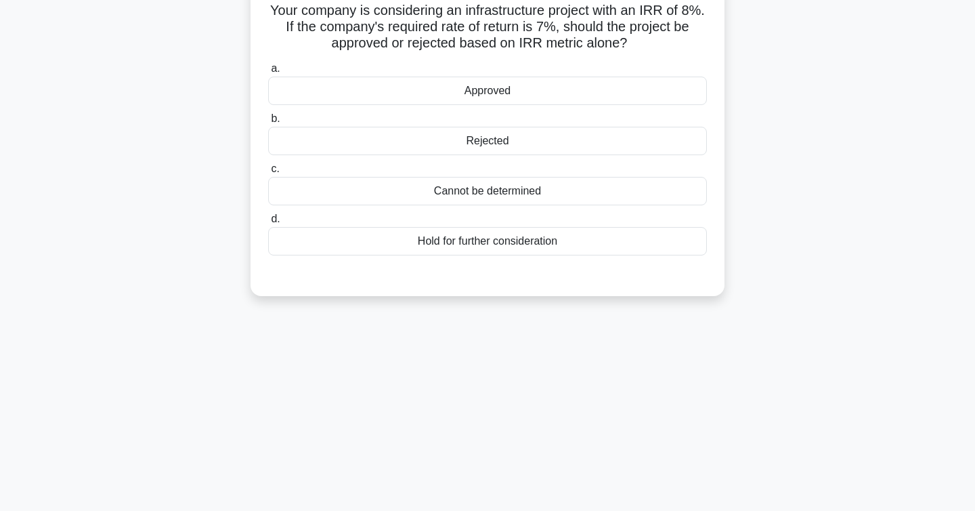
scroll to position [0, 0]
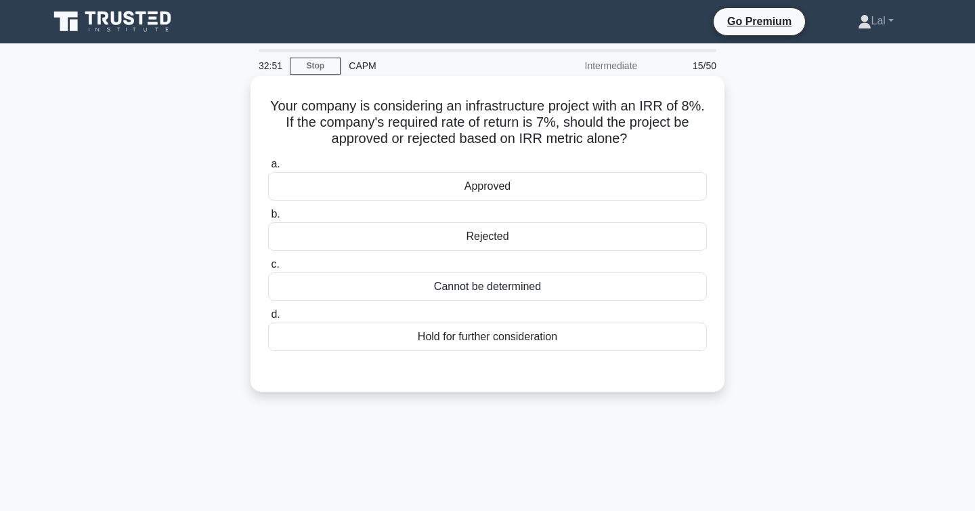
click at [544, 192] on div "Approved" at bounding box center [487, 186] width 439 height 28
click at [268, 169] on input "a. Approved" at bounding box center [268, 164] width 0 height 9
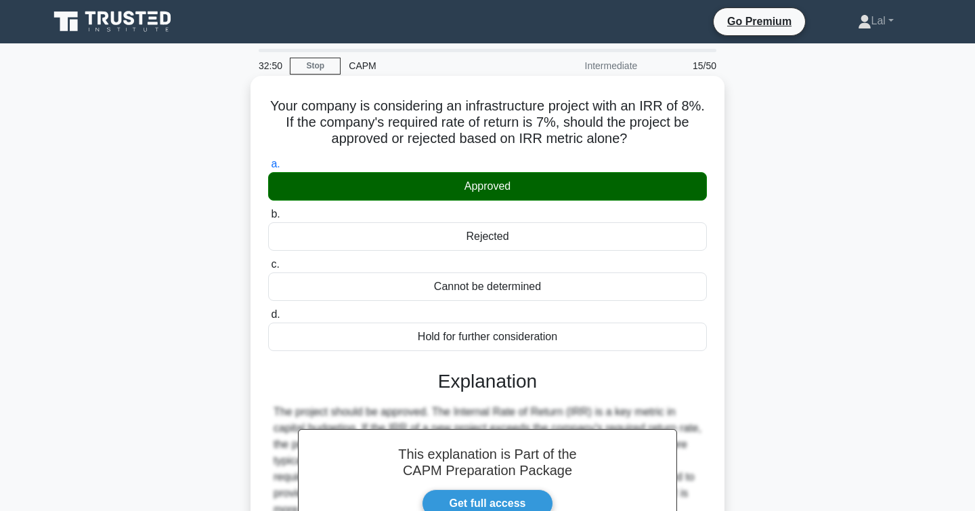
scroll to position [221, 0]
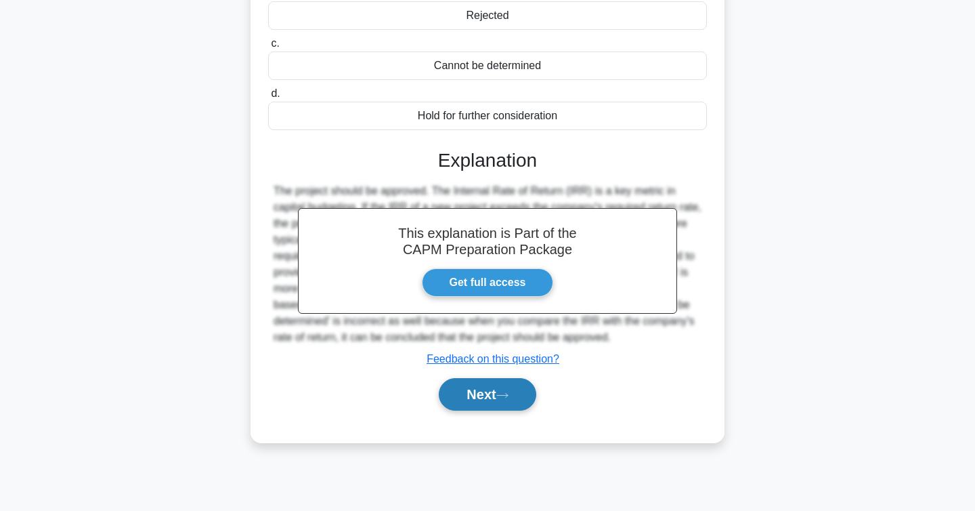
click at [497, 396] on button "Next" at bounding box center [487, 394] width 97 height 33
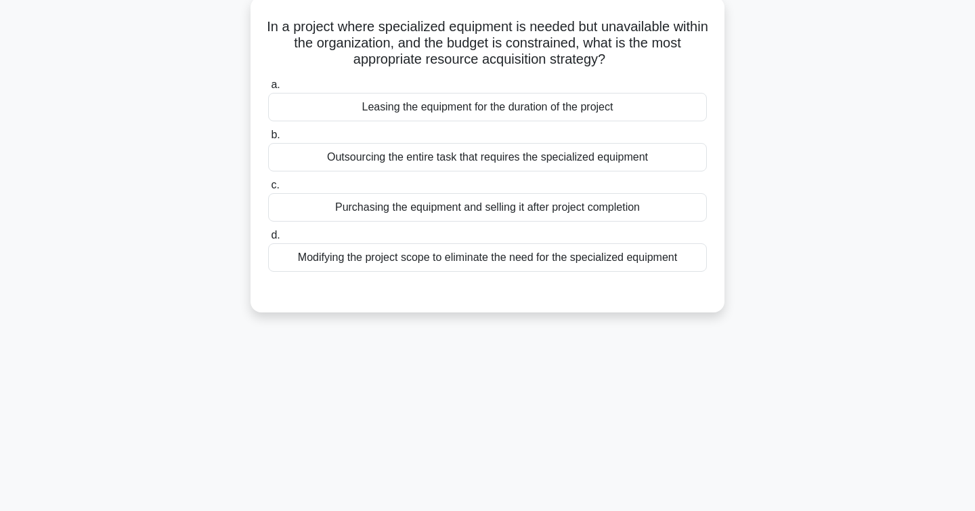
scroll to position [0, 0]
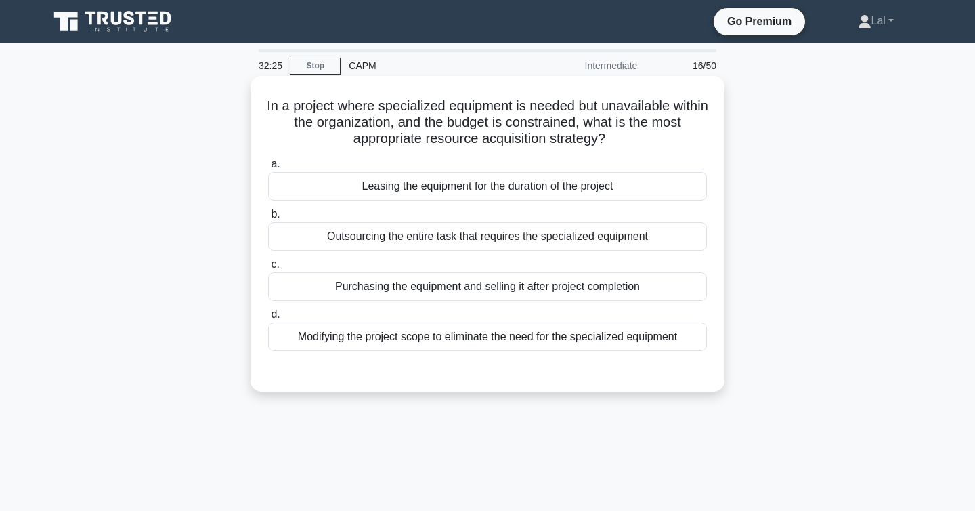
click at [491, 190] on div "Leasing the equipment for the duration of the project" at bounding box center [487, 186] width 439 height 28
click at [268, 169] on input "a. Leasing the equipment for the duration of the project" at bounding box center [268, 164] width 0 height 9
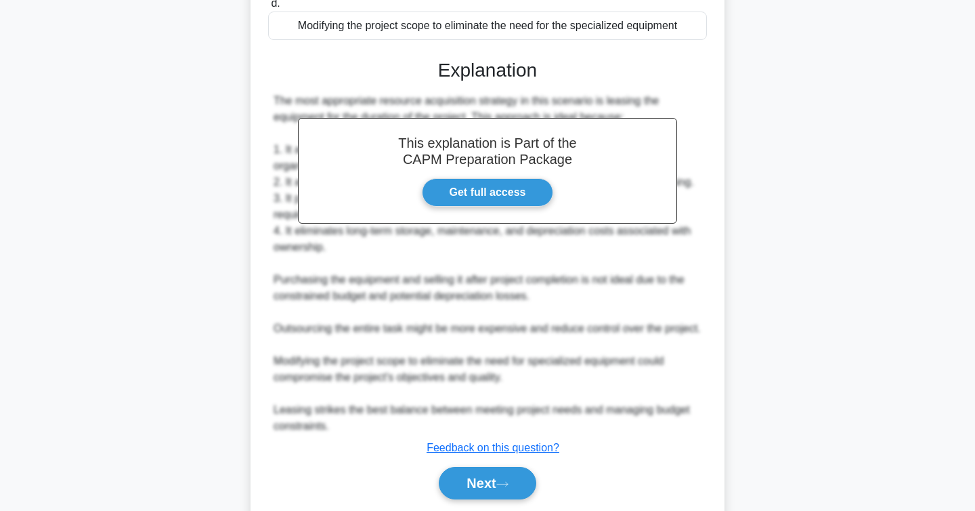
scroll to position [373, 0]
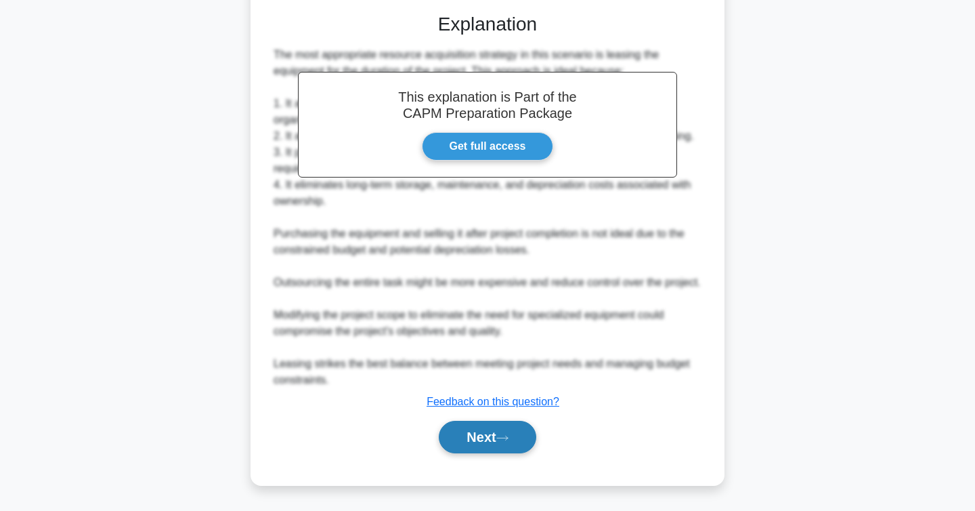
click at [476, 444] on button "Next" at bounding box center [487, 437] width 97 height 33
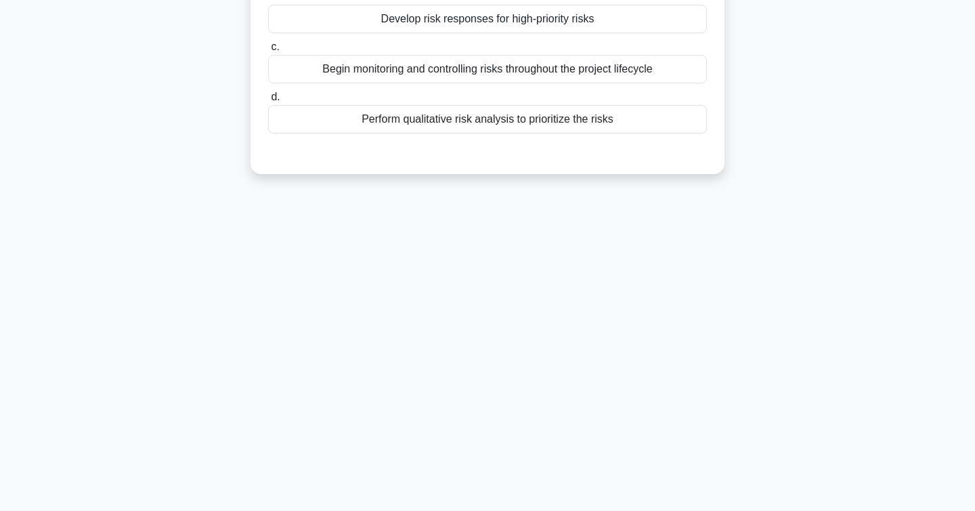
scroll to position [0, 0]
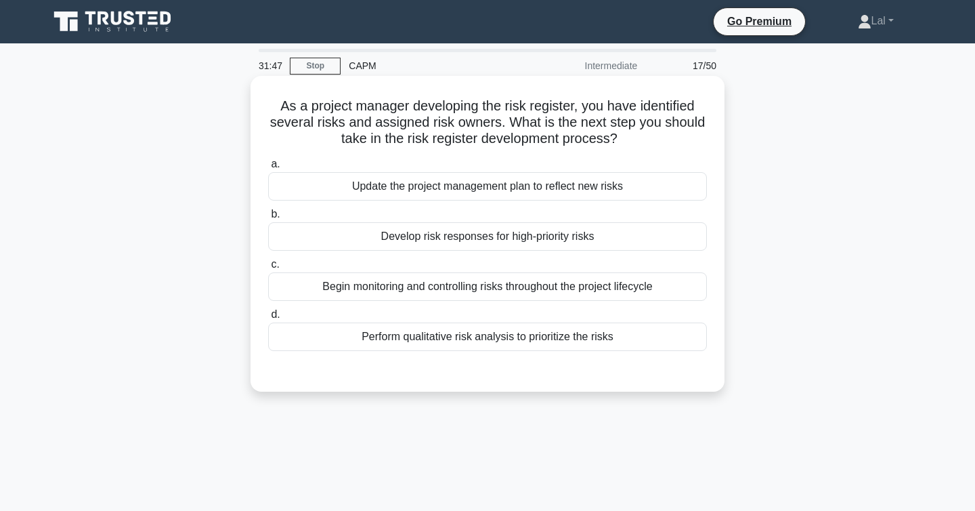
click at [511, 342] on div "Perform qualitative risk analysis to prioritize the risks" at bounding box center [487, 336] width 439 height 28
click at [268, 319] on input "d. Perform qualitative risk analysis to prioritize the risks" at bounding box center [268, 314] width 0 height 9
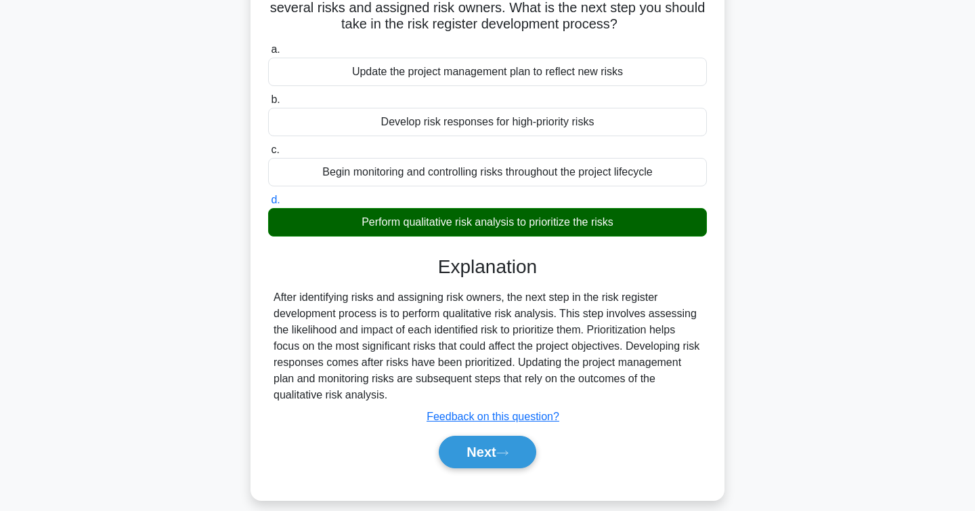
scroll to position [221, 0]
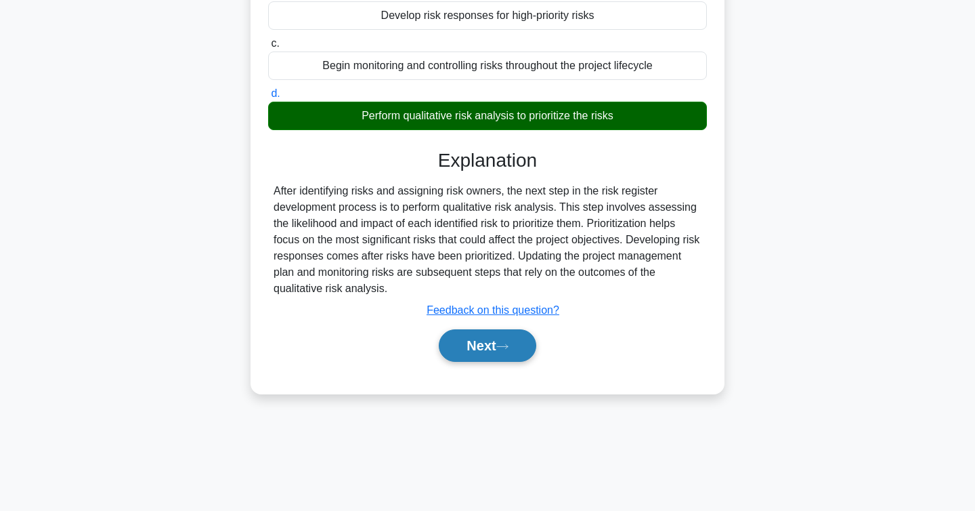
click at [500, 350] on button "Next" at bounding box center [487, 345] width 97 height 33
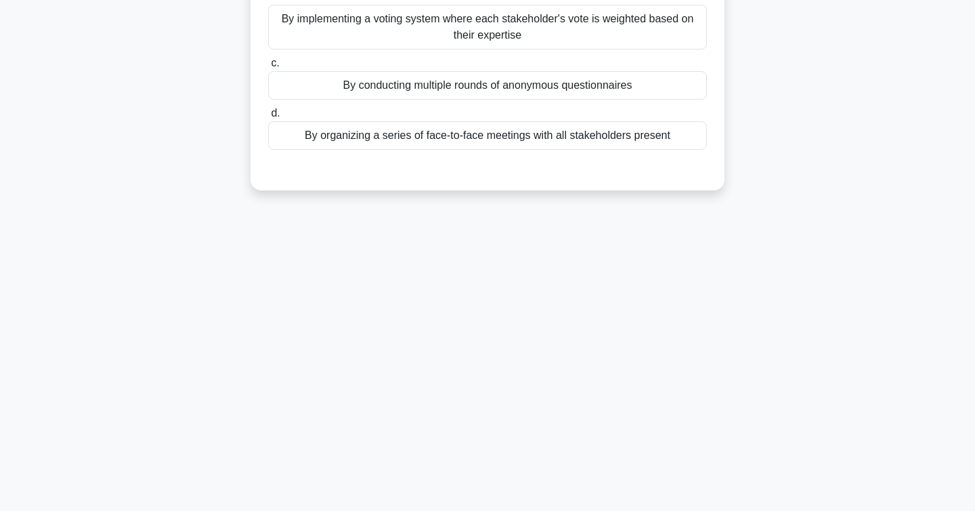
scroll to position [0, 0]
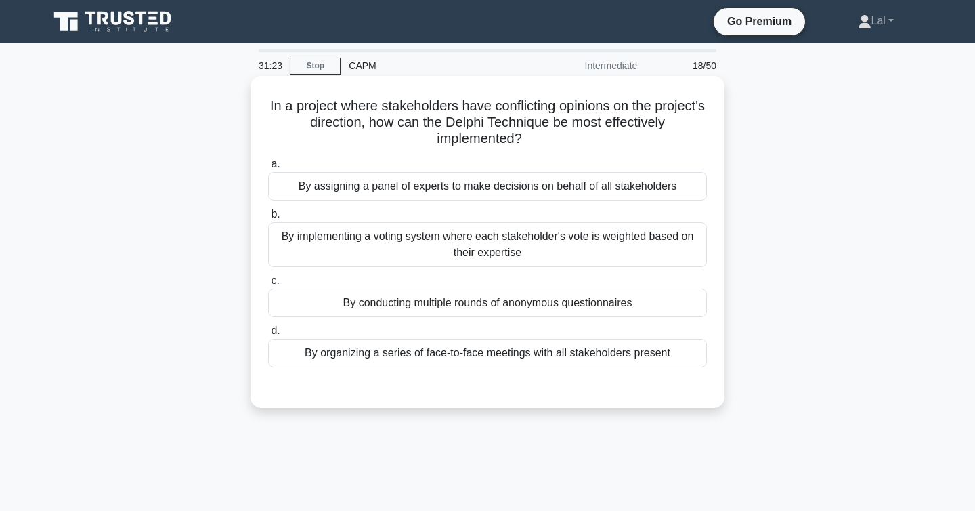
click at [404, 263] on div "By implementing a voting system where each stakeholder's vote is weighted based…" at bounding box center [487, 244] width 439 height 45
click at [268, 219] on input "b. By implementing a voting system where each stakeholder's vote is weighted ba…" at bounding box center [268, 214] width 0 height 9
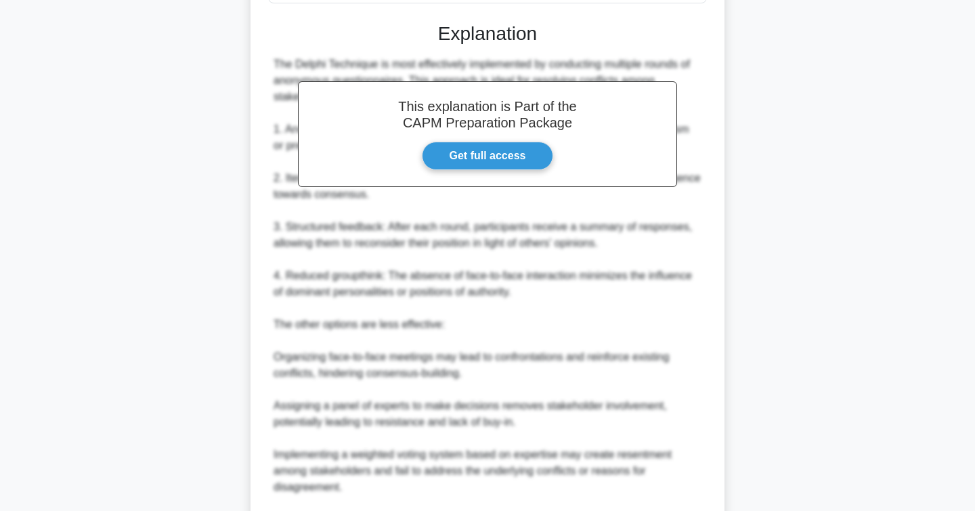
scroll to position [521, 0]
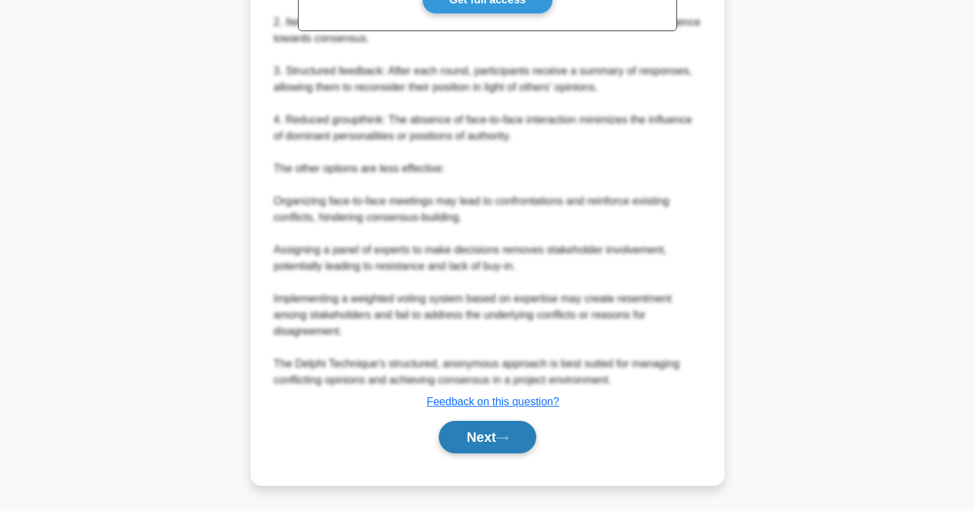
click at [494, 429] on button "Next" at bounding box center [487, 437] width 97 height 33
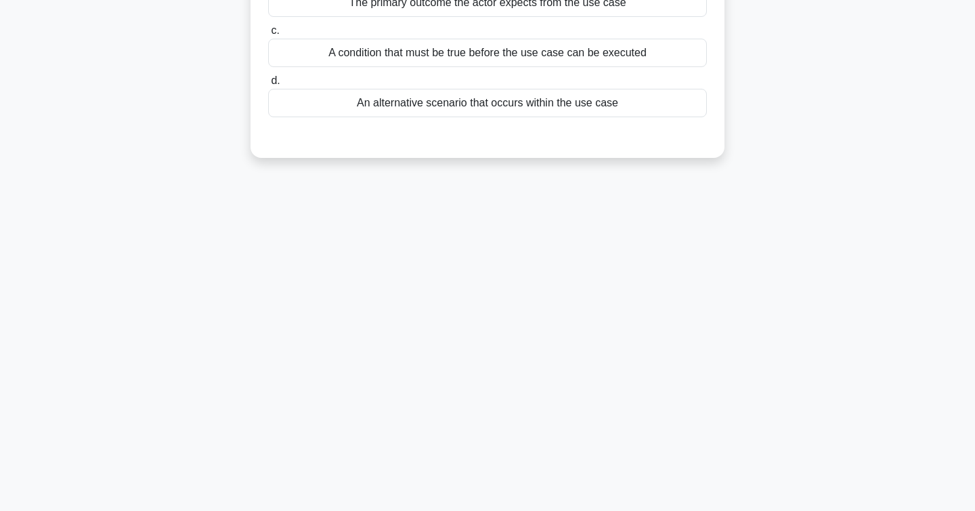
scroll to position [0, 0]
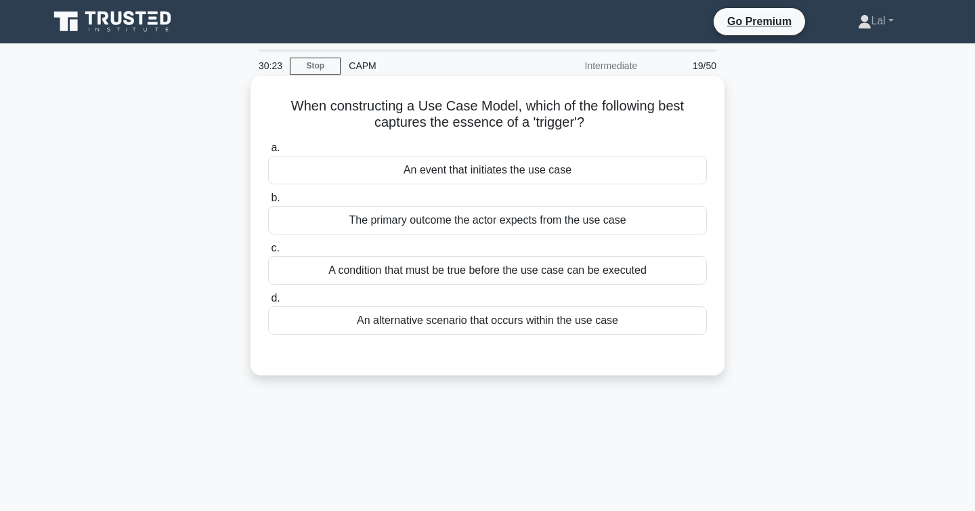
click at [575, 277] on div "A condition that must be true before the use case can be executed" at bounding box center [487, 270] width 439 height 28
click at [268, 253] on input "c. A condition that must be true before the use case can be executed" at bounding box center [268, 248] width 0 height 9
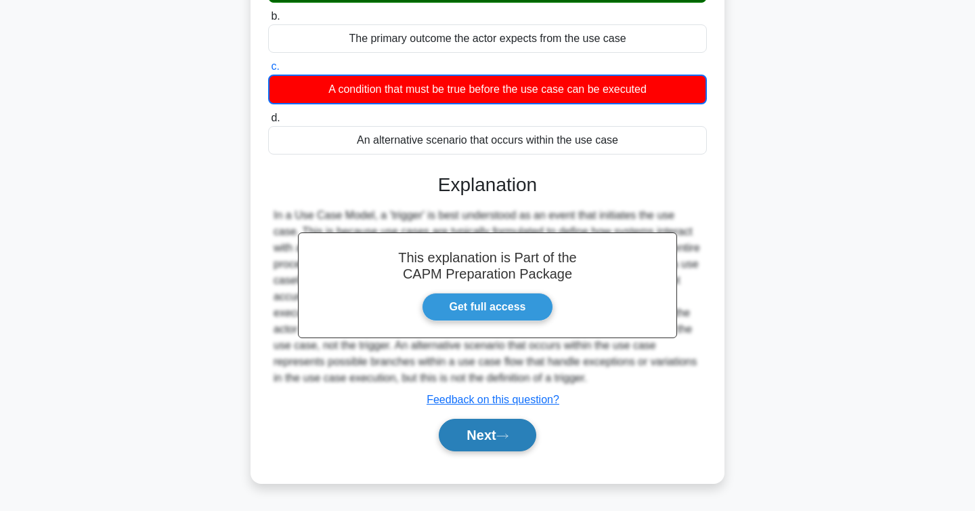
scroll to position [221, 0]
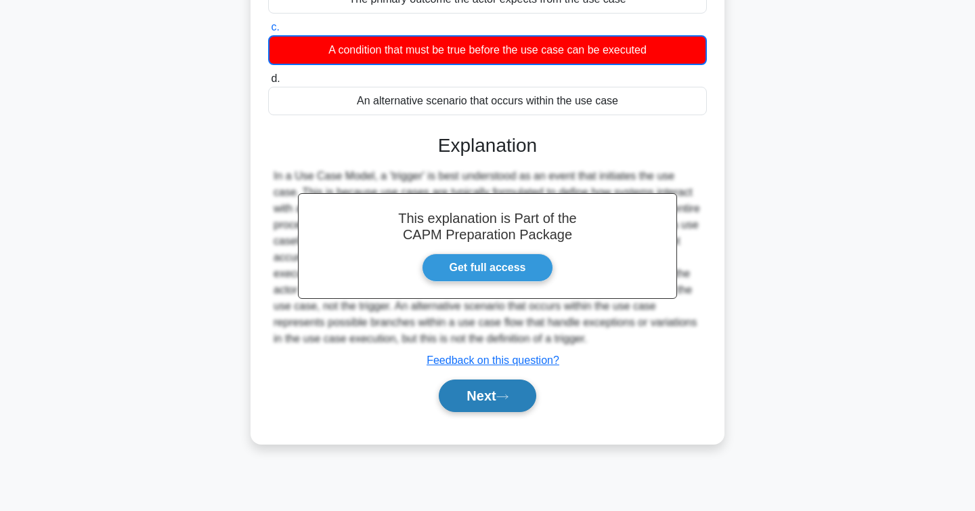
click at [509, 394] on icon at bounding box center [502, 396] width 12 height 7
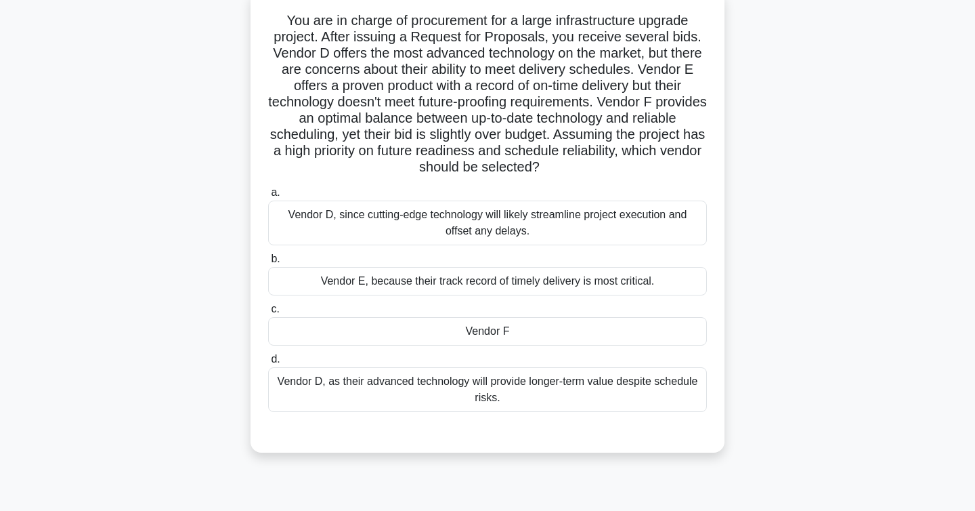
scroll to position [101, 0]
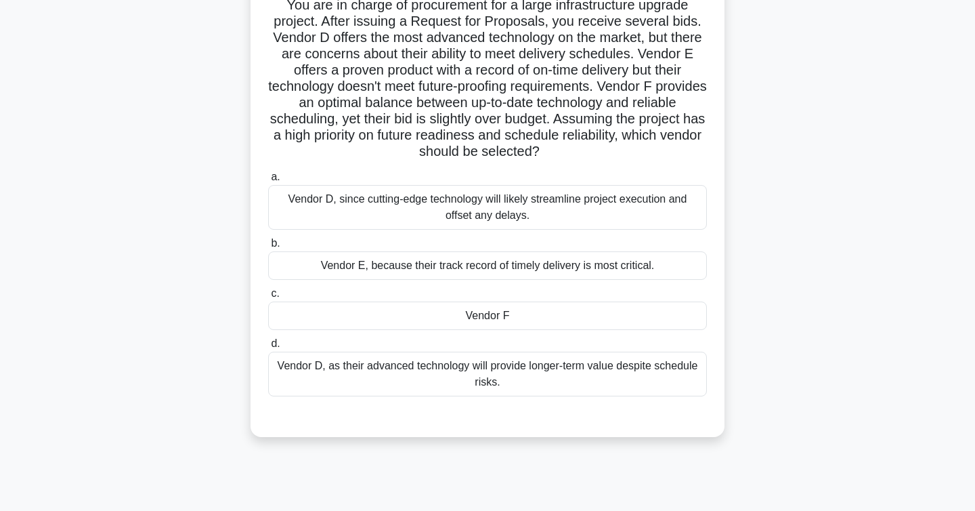
click at [636, 215] on div "Vendor D, since cutting-edge technology will likely streamline project executio…" at bounding box center [487, 207] width 439 height 45
click at [268, 181] on input "a. Vendor D, since cutting-edge technology will likely streamline project execu…" at bounding box center [268, 177] width 0 height 9
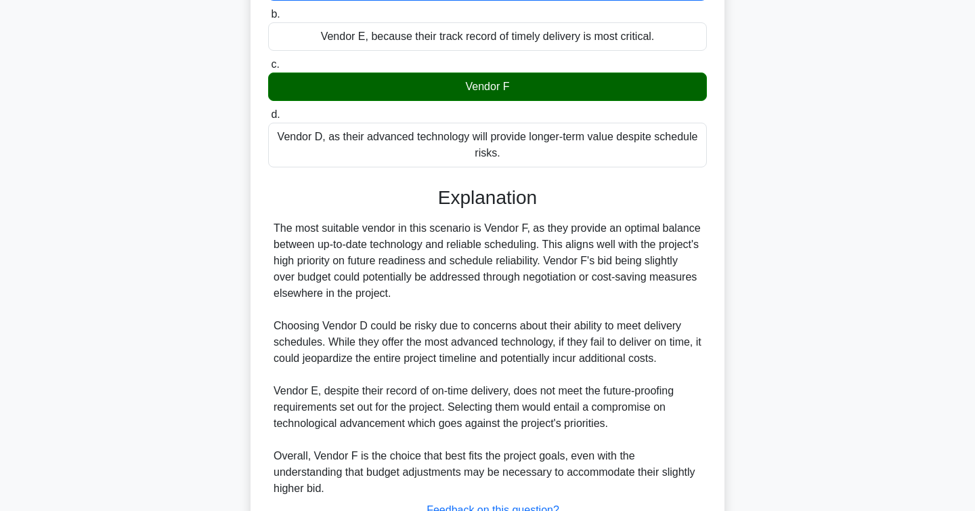
scroll to position [440, 0]
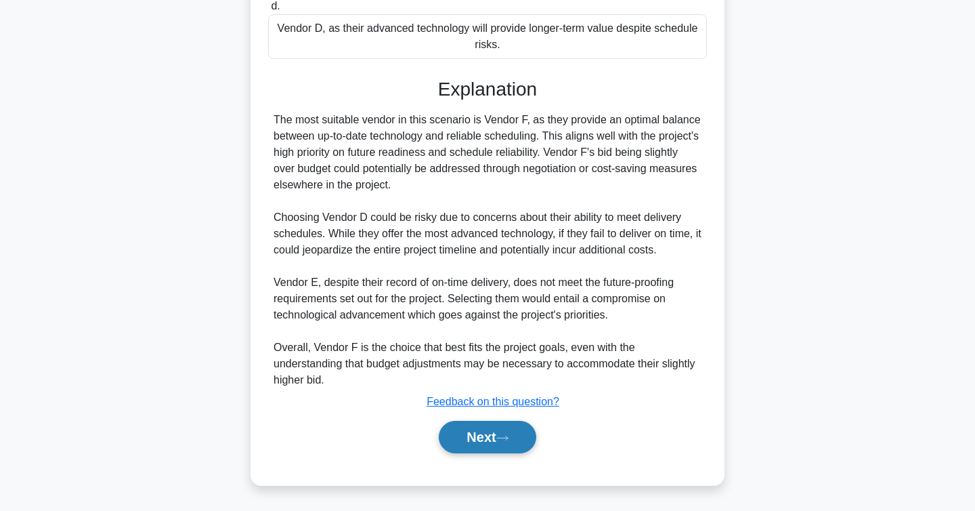
click at [509, 438] on icon at bounding box center [502, 437] width 12 height 7
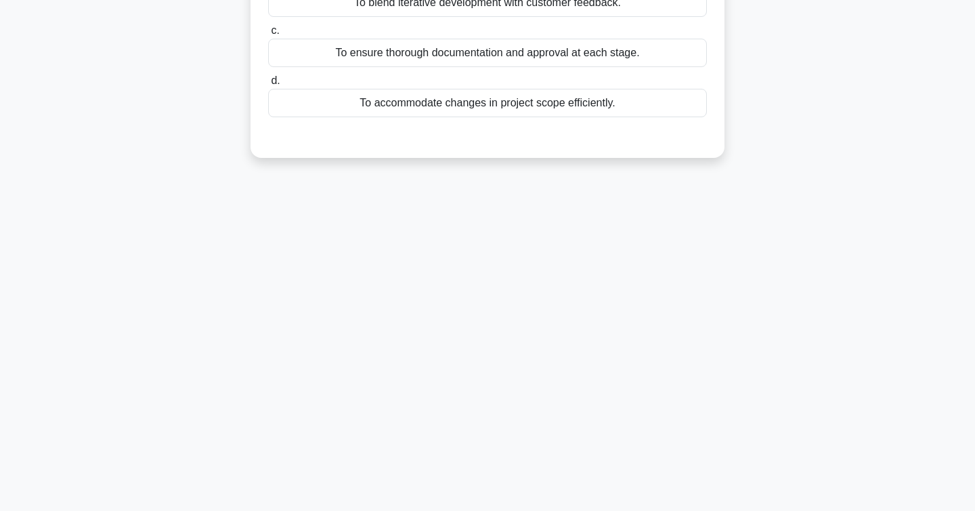
scroll to position [0, 0]
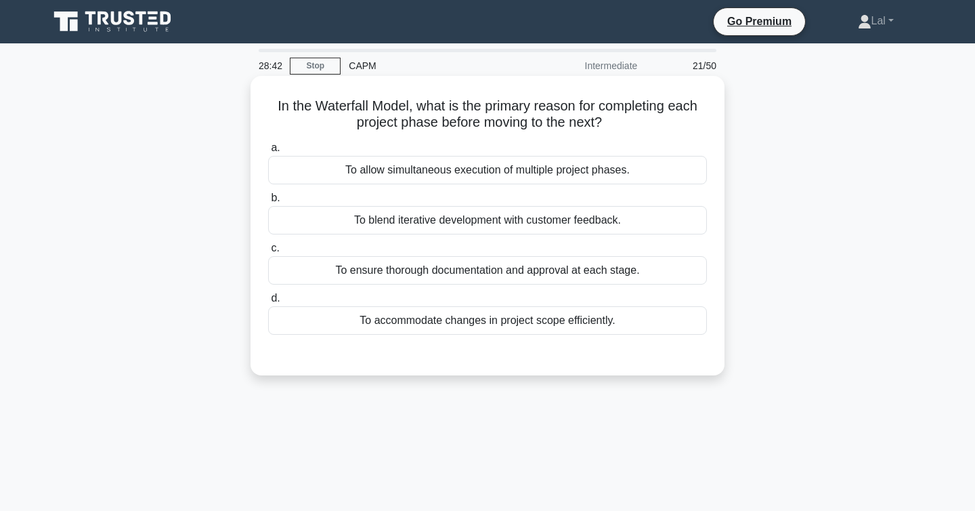
click at [518, 283] on div "To ensure thorough documentation and approval at each stage." at bounding box center [487, 270] width 439 height 28
click at [268, 253] on input "c. To ensure thorough documentation and approval at each stage." at bounding box center [268, 248] width 0 height 9
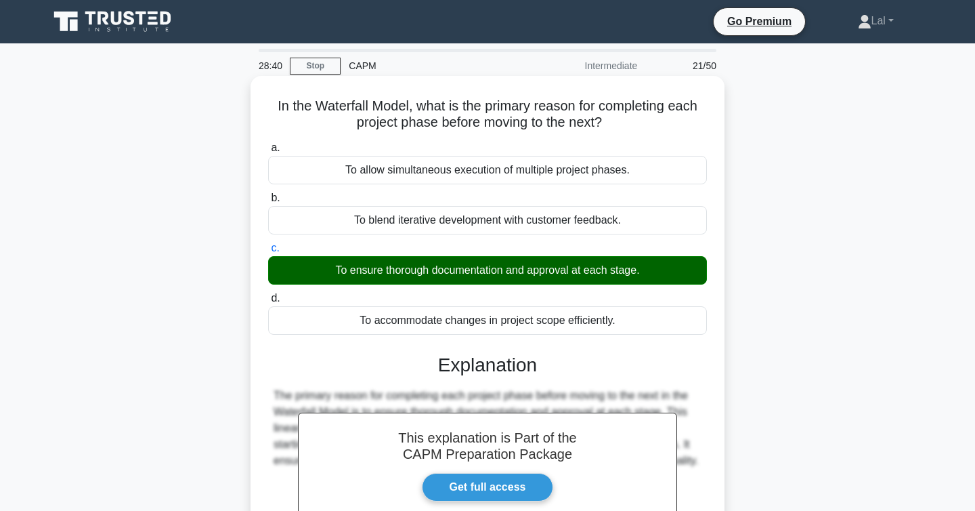
scroll to position [221, 0]
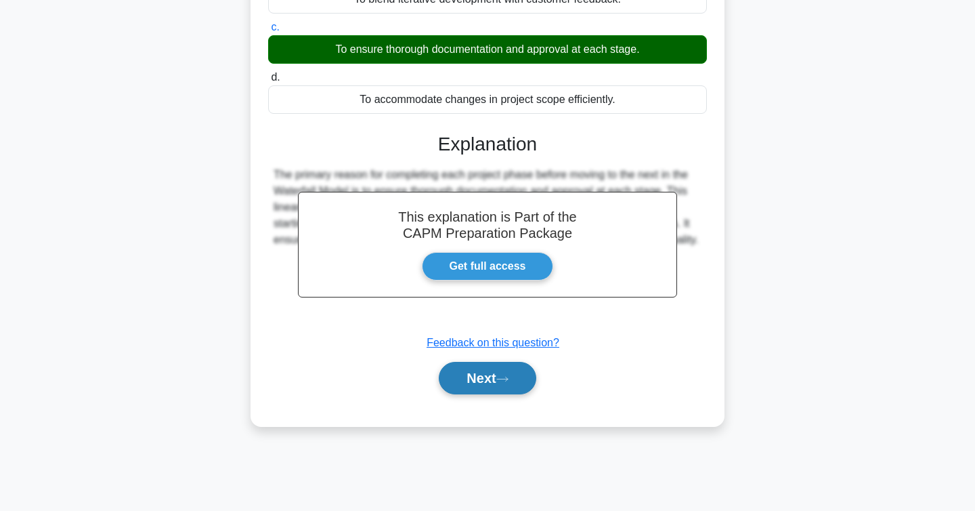
click at [506, 378] on icon at bounding box center [502, 378] width 12 height 7
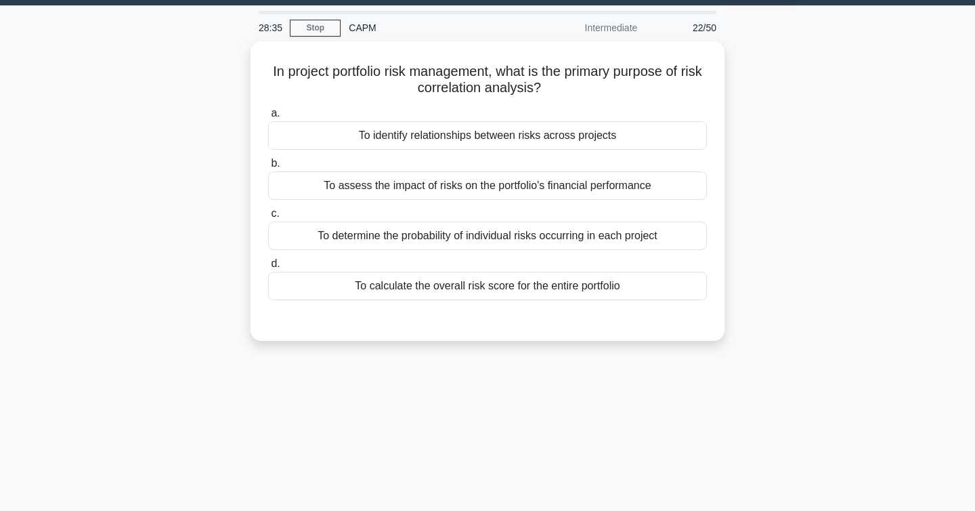
scroll to position [33, 0]
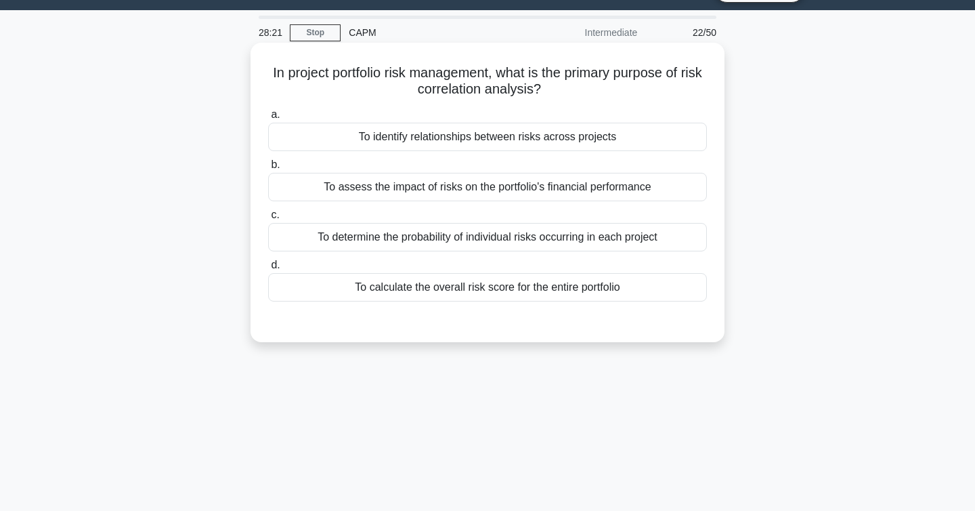
click at [532, 146] on div "To identify relationships between risks across projects" at bounding box center [487, 137] width 439 height 28
click at [268, 119] on input "a. To identify relationships between risks across projects" at bounding box center [268, 114] width 0 height 9
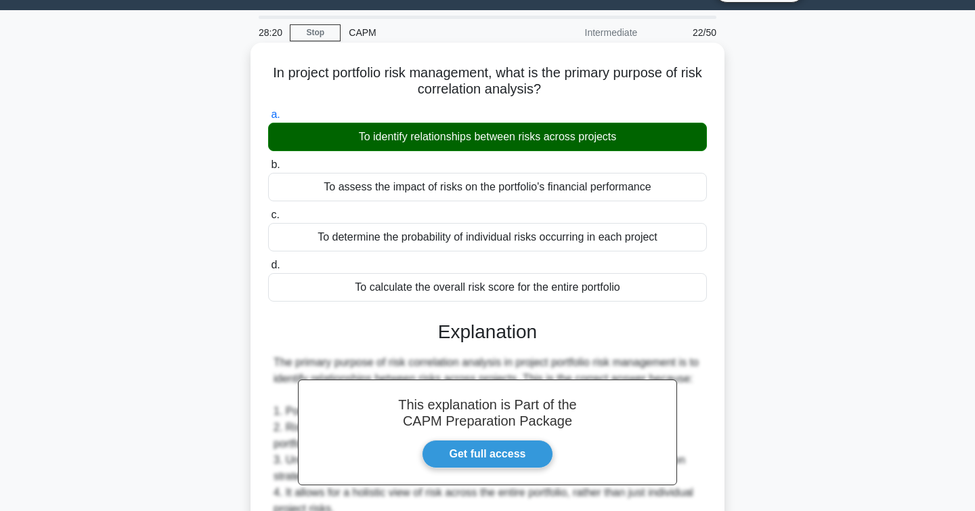
scroll to position [389, 0]
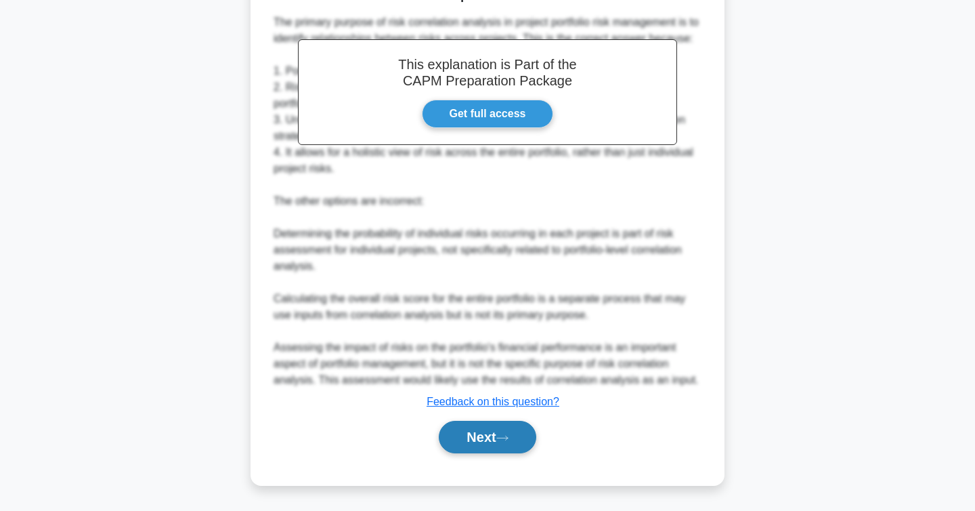
click at [490, 444] on button "Next" at bounding box center [487, 437] width 97 height 33
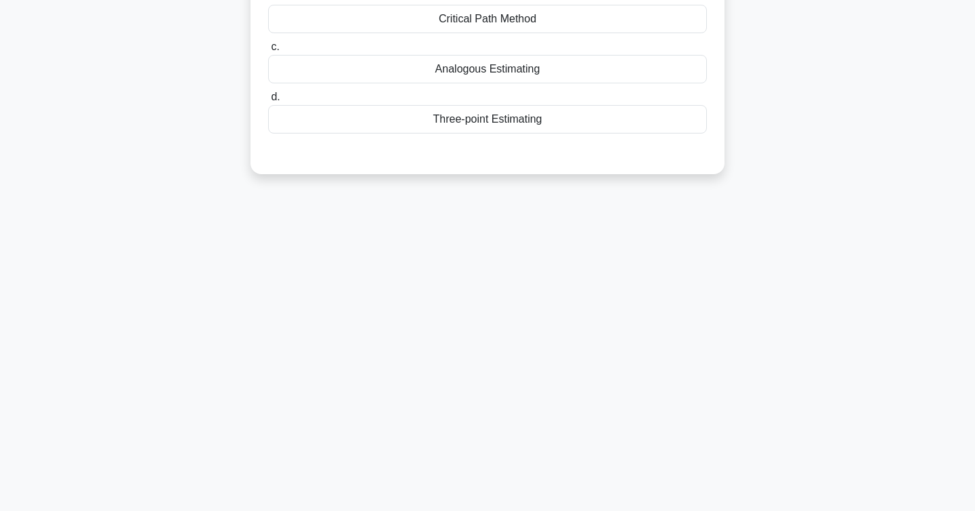
scroll to position [0, 0]
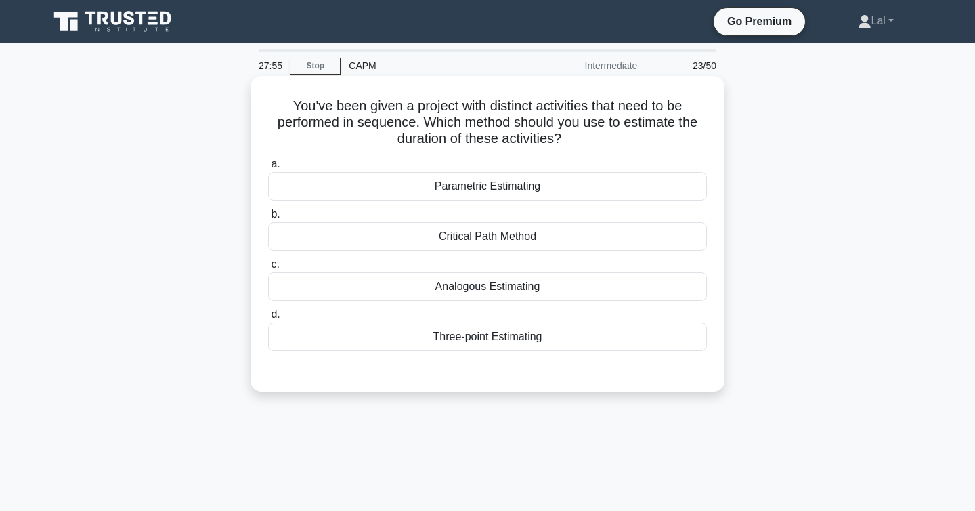
click at [486, 190] on div "Parametric Estimating" at bounding box center [487, 186] width 439 height 28
click at [268, 169] on input "a. Parametric Estimating" at bounding box center [268, 164] width 0 height 9
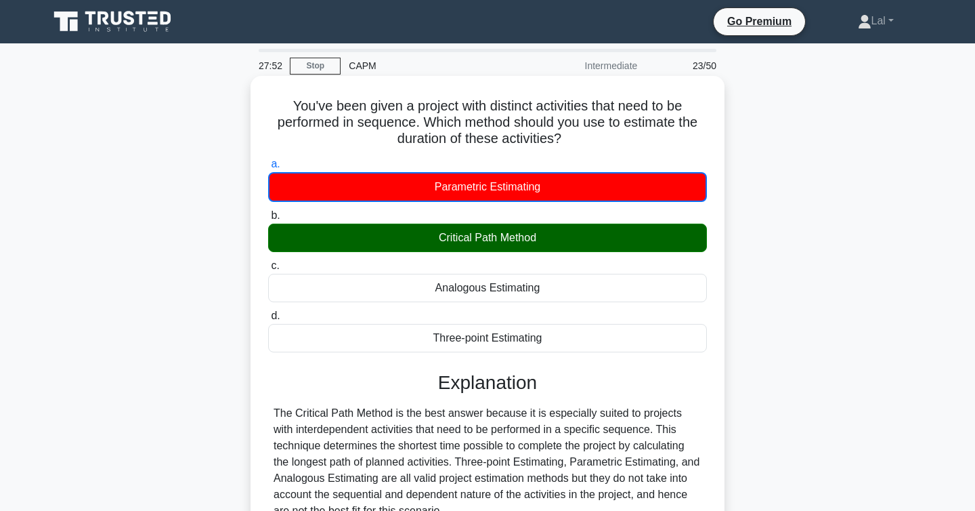
scroll to position [221, 0]
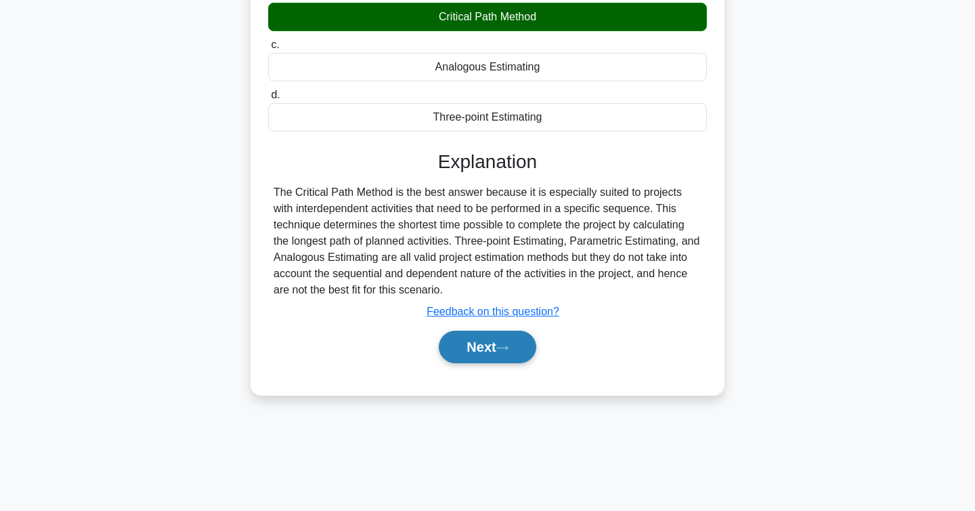
click at [477, 356] on button "Next" at bounding box center [487, 346] width 97 height 33
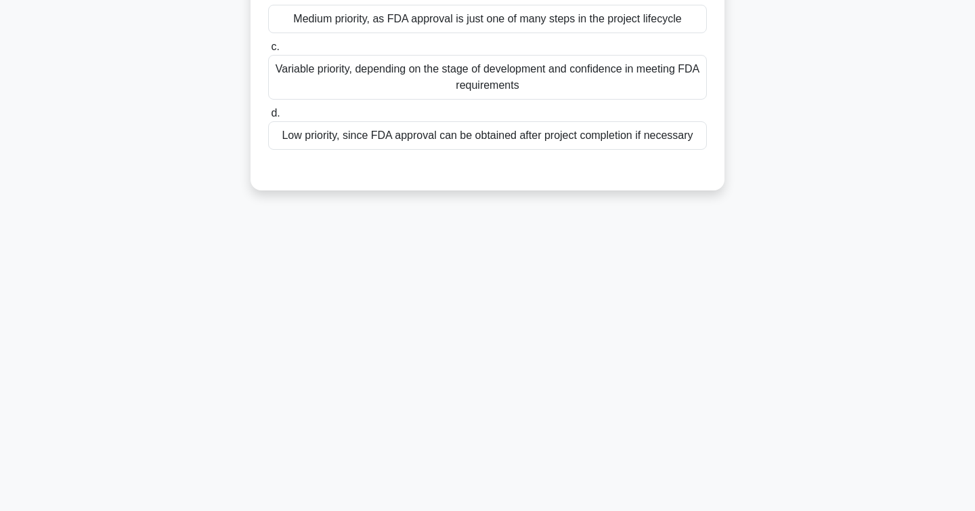
scroll to position [0, 0]
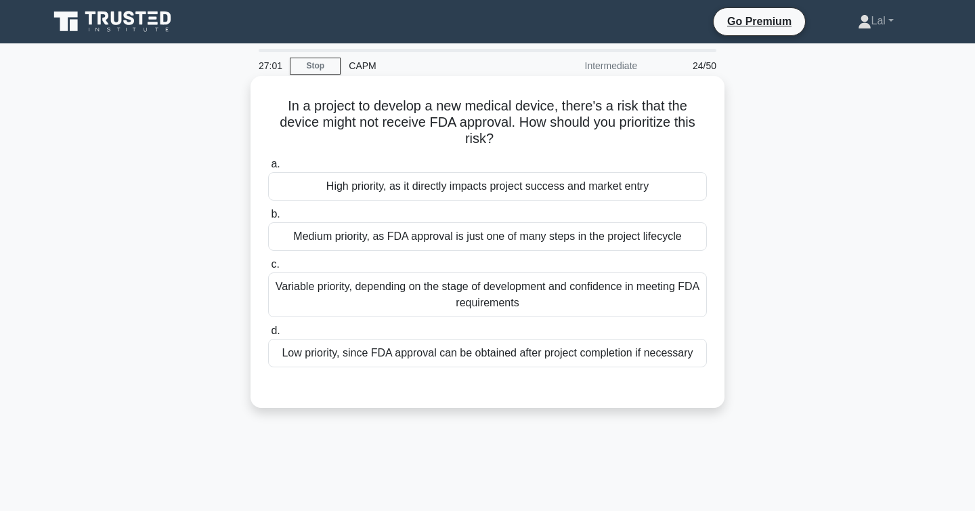
click at [467, 191] on div "High priority, as it directly impacts project success and market entry" at bounding box center [487, 186] width 439 height 28
click at [268, 169] on input "a. High priority, as it directly impacts project success and market entry" at bounding box center [268, 164] width 0 height 9
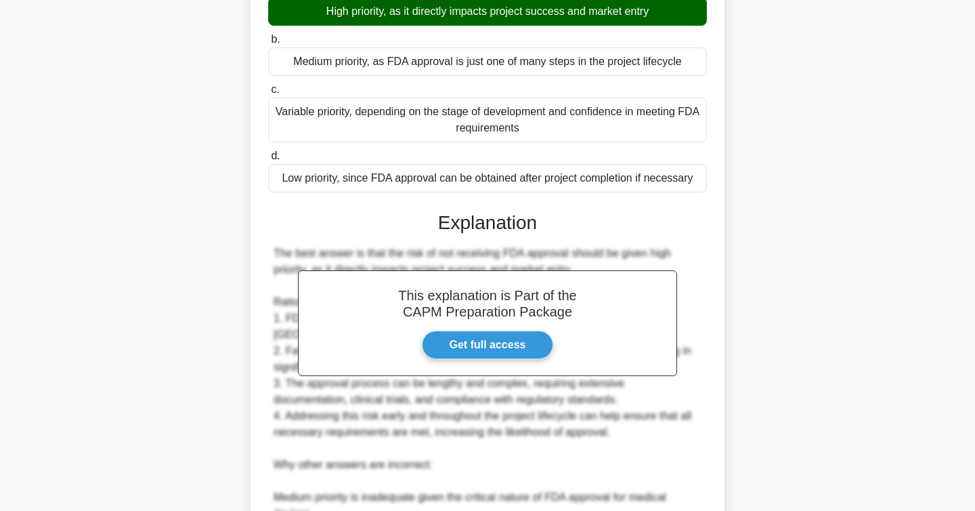
scroll to position [422, 0]
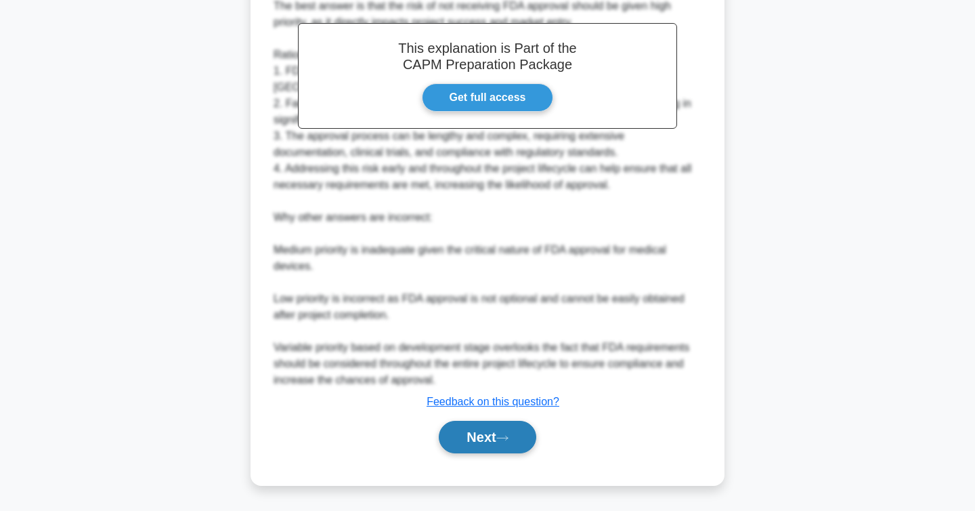
click at [500, 440] on button "Next" at bounding box center [487, 437] width 97 height 33
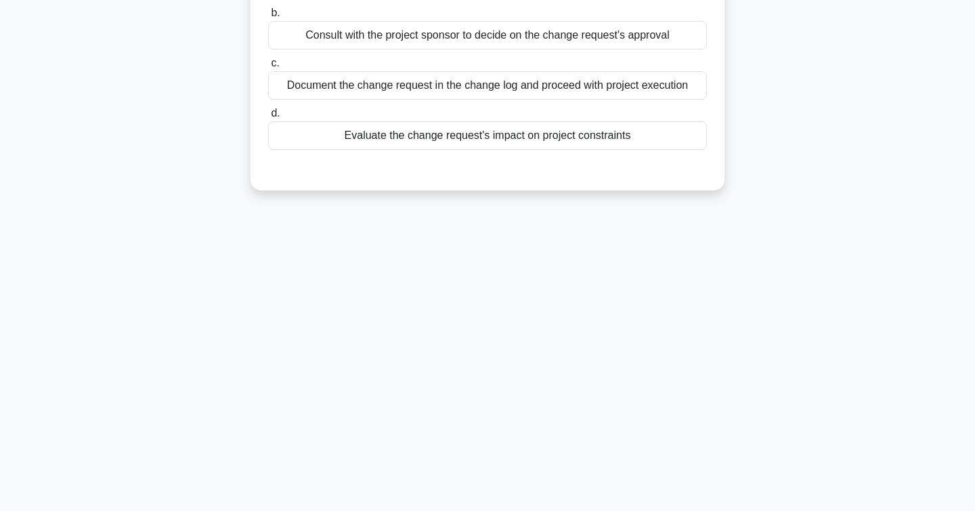
scroll to position [0, 0]
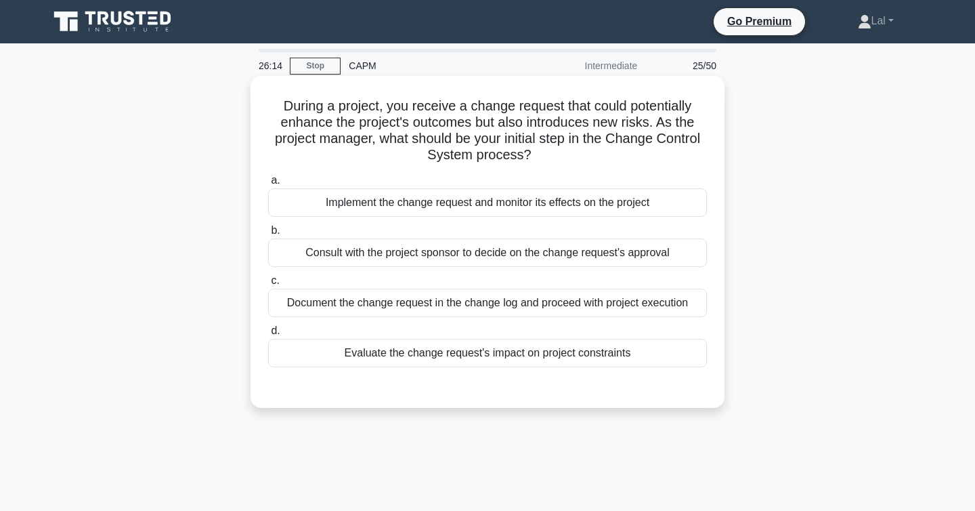
click at [483, 366] on div "Evaluate the change request's impact on project constraints" at bounding box center [487, 353] width 439 height 28
click at [268, 335] on input "d. Evaluate the change request's impact on project constraints" at bounding box center [268, 330] width 0 height 9
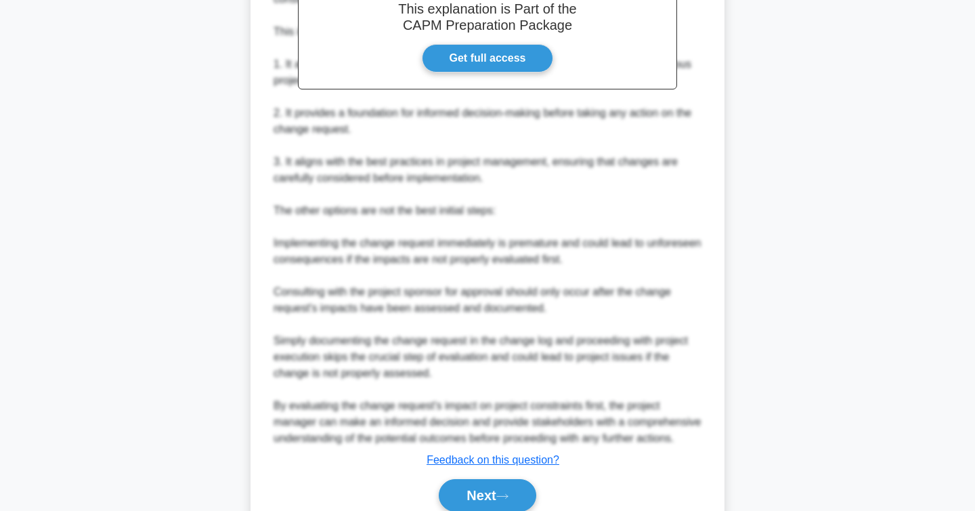
scroll to position [519, 0]
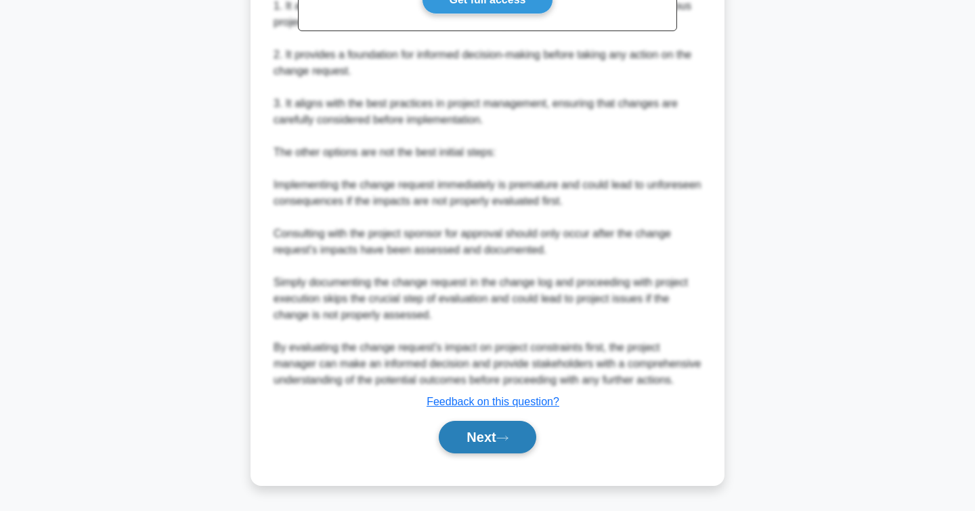
click at [503, 427] on button "Next" at bounding box center [487, 437] width 97 height 33
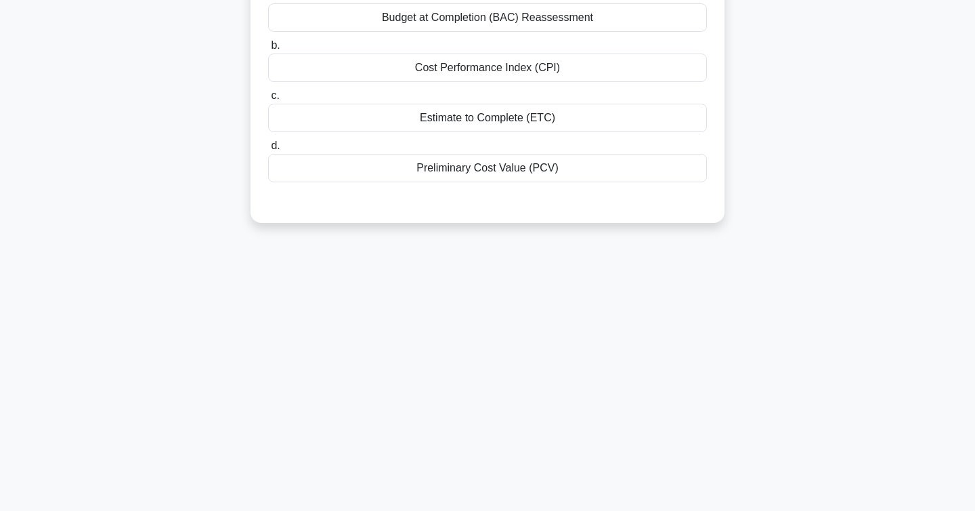
scroll to position [0, 0]
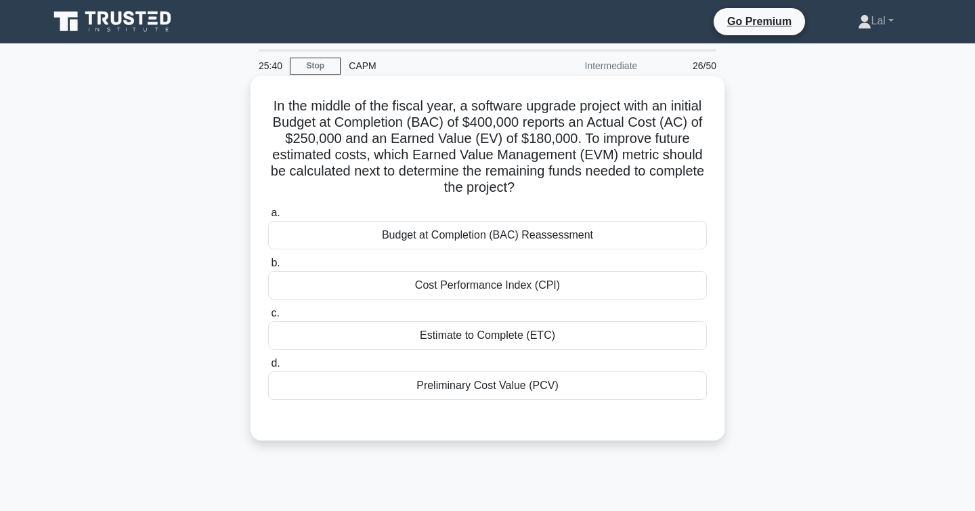
click at [515, 332] on div "Estimate to Complete (ETC)" at bounding box center [487, 335] width 439 height 28
click at [268, 318] on input "c. Estimate to Complete (ETC)" at bounding box center [268, 313] width 0 height 9
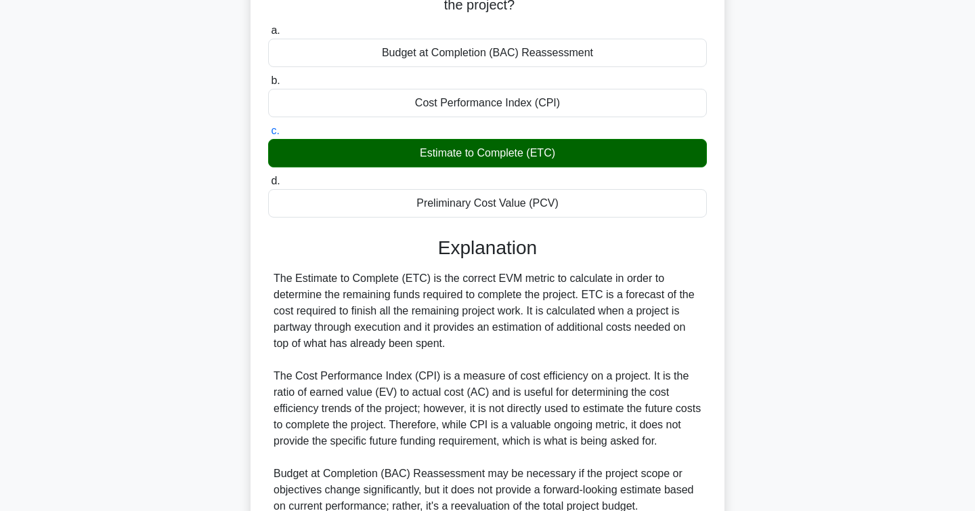
scroll to position [373, 0]
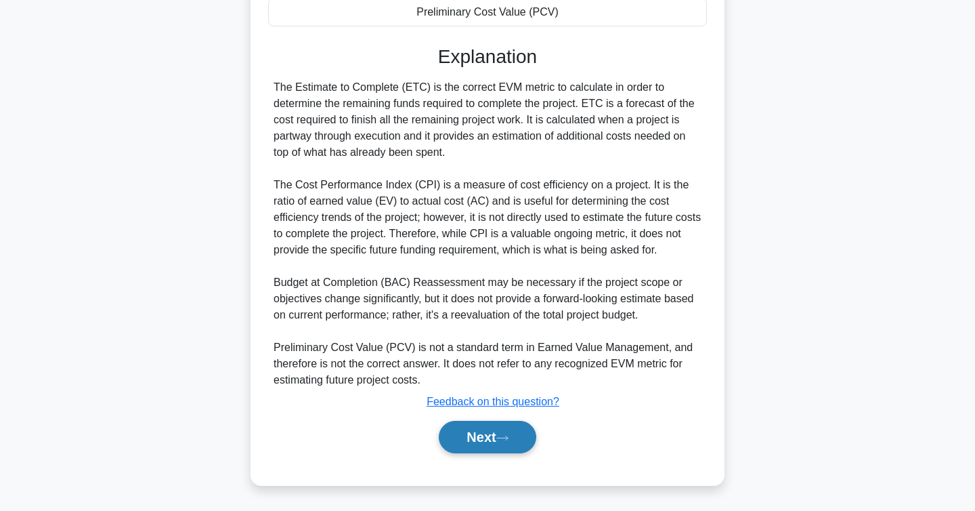
click at [498, 438] on button "Next" at bounding box center [487, 437] width 97 height 33
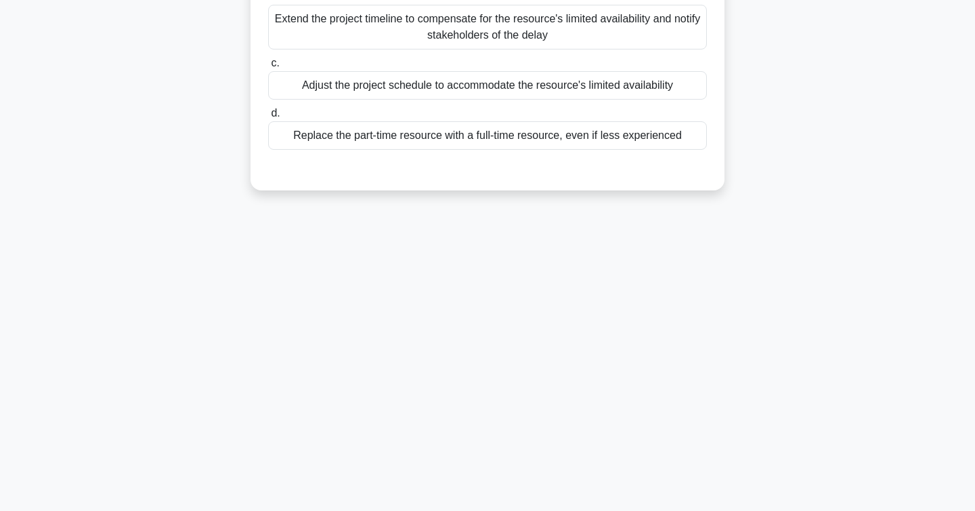
scroll to position [0, 0]
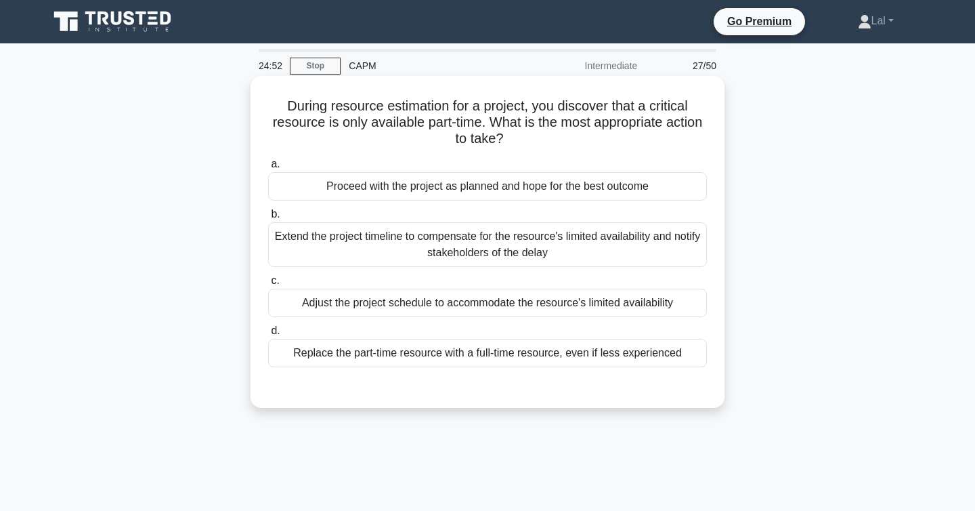
click at [622, 258] on div "Extend the project timeline to compensate for the resource's limited availabili…" at bounding box center [487, 244] width 439 height 45
click at [268, 219] on input "b. Extend the project timeline to compensate for the resource's limited availab…" at bounding box center [268, 214] width 0 height 9
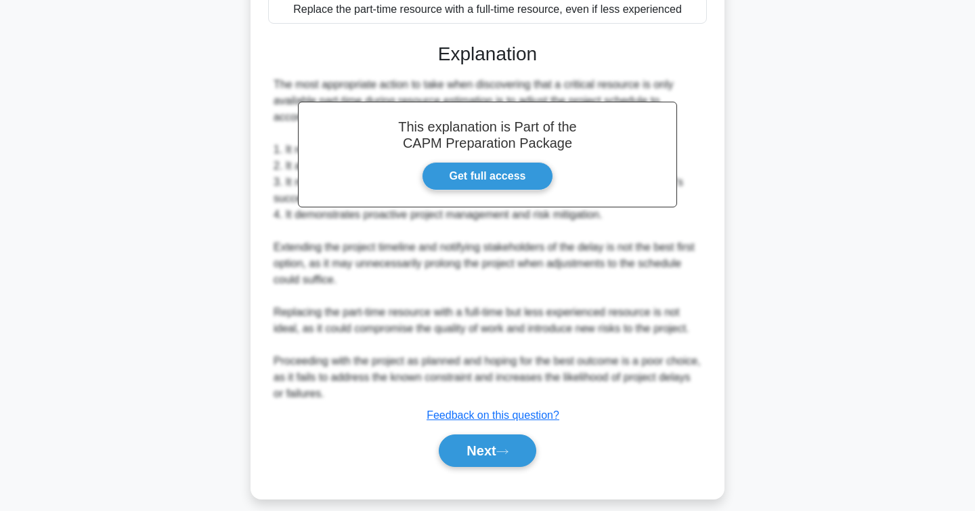
scroll to position [358, 0]
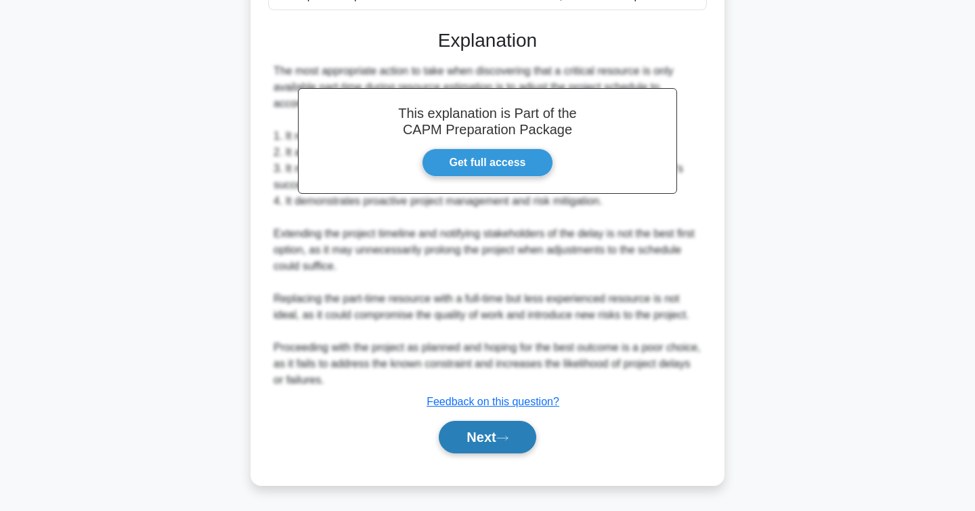
click at [516, 443] on button "Next" at bounding box center [487, 437] width 97 height 33
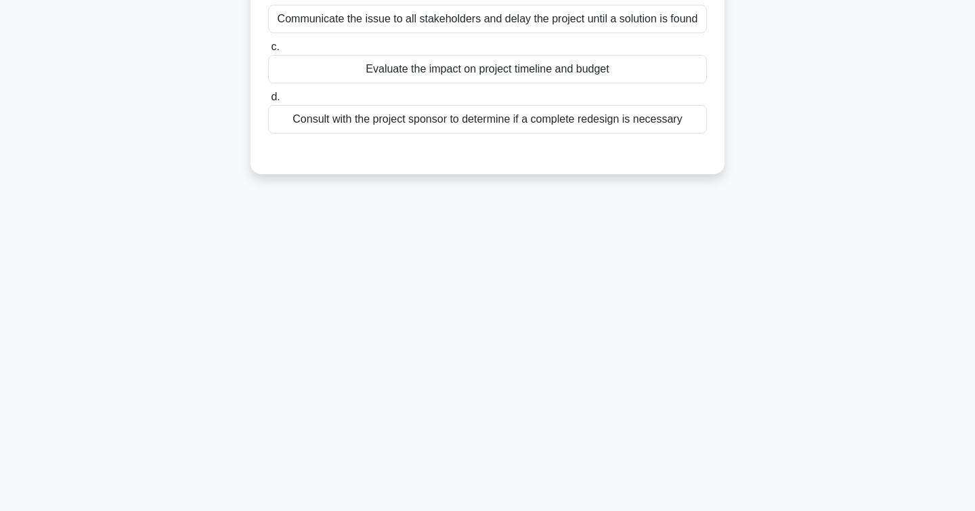
scroll to position [0, 0]
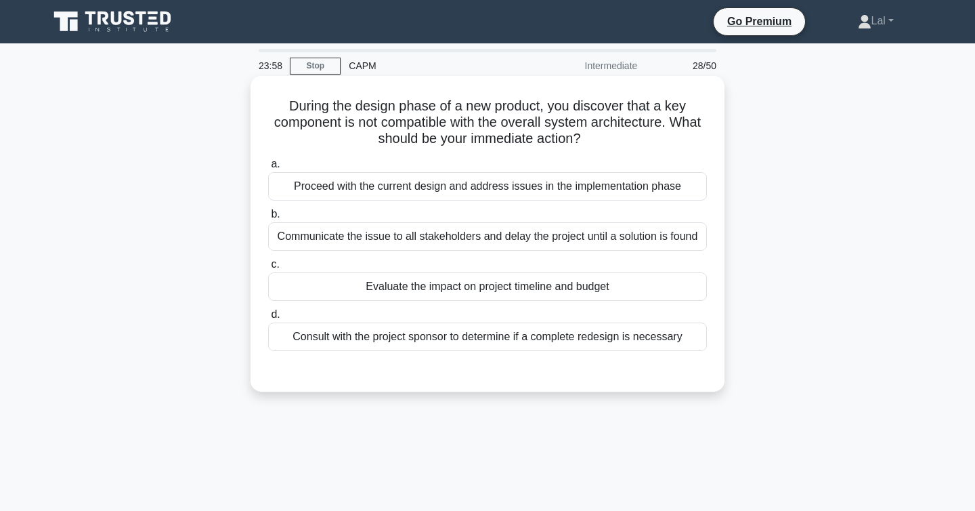
click at [626, 282] on div "Evaluate the impact on project timeline and budget" at bounding box center [487, 286] width 439 height 28
click at [268, 269] on input "c. Evaluate the impact on project timeline and budget" at bounding box center [268, 264] width 0 height 9
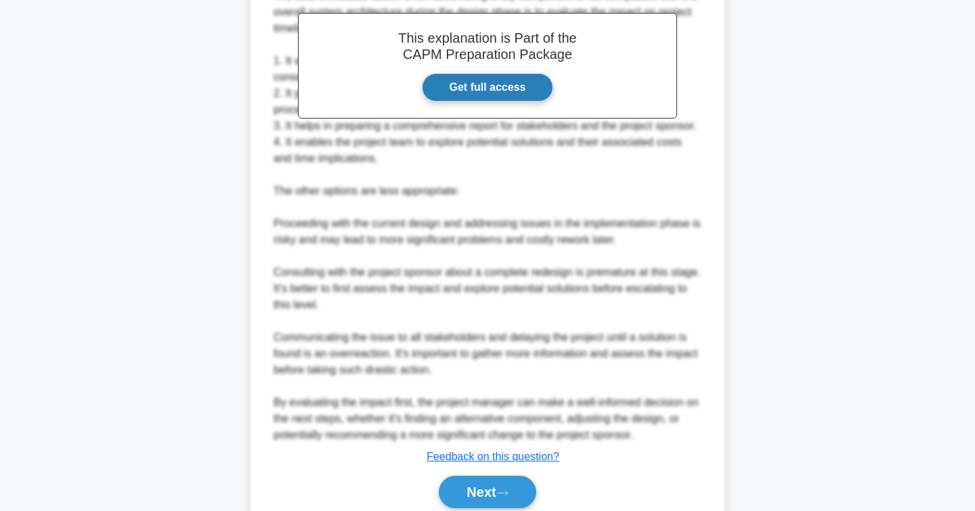
scroll to position [442, 0]
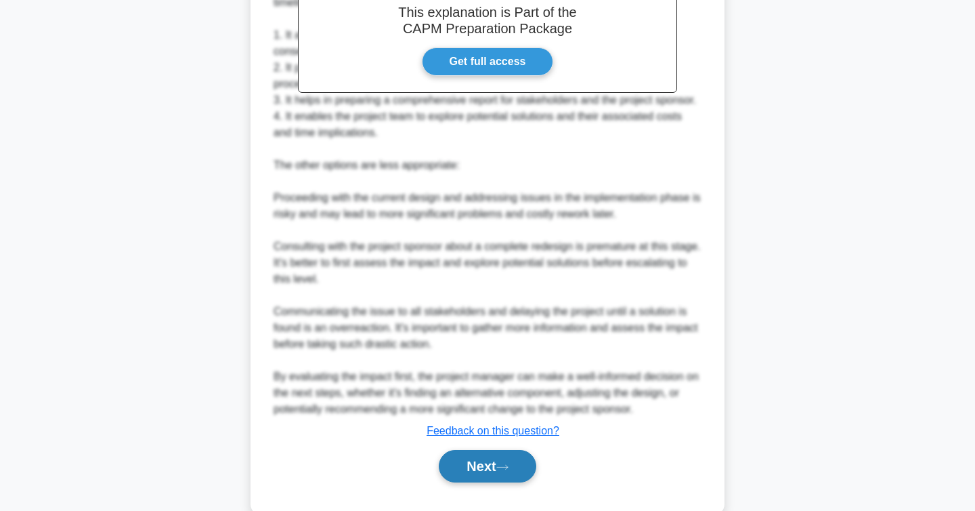
click at [500, 470] on button "Next" at bounding box center [487, 466] width 97 height 33
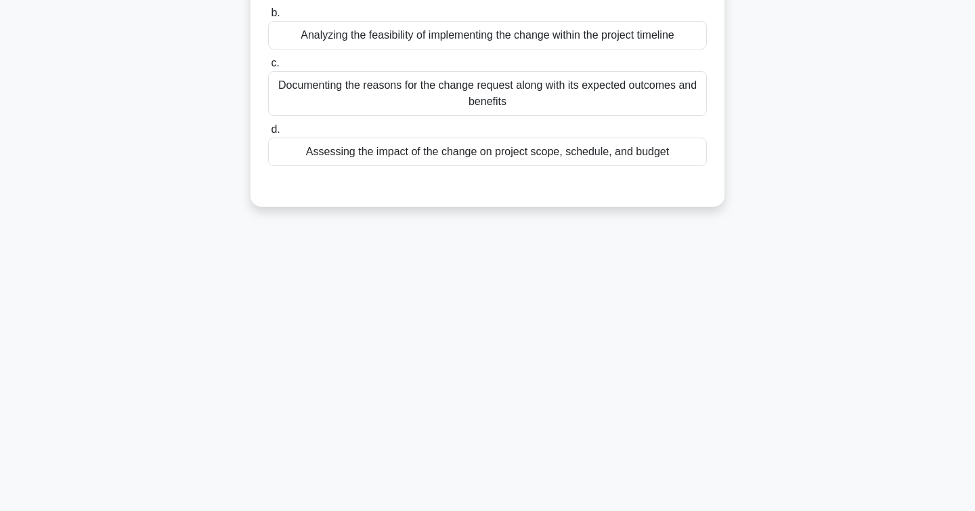
scroll to position [0, 0]
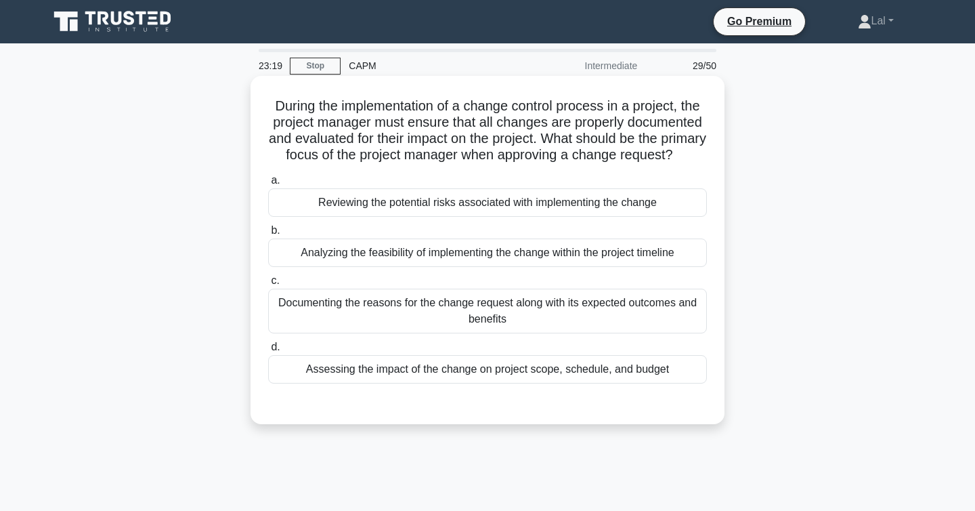
click at [584, 383] on div "Assessing the impact of the change on project scope, schedule, and budget" at bounding box center [487, 369] width 439 height 28
click at [268, 351] on input "d. Assessing the impact of the change on project scope, schedule, and budget" at bounding box center [268, 347] width 0 height 9
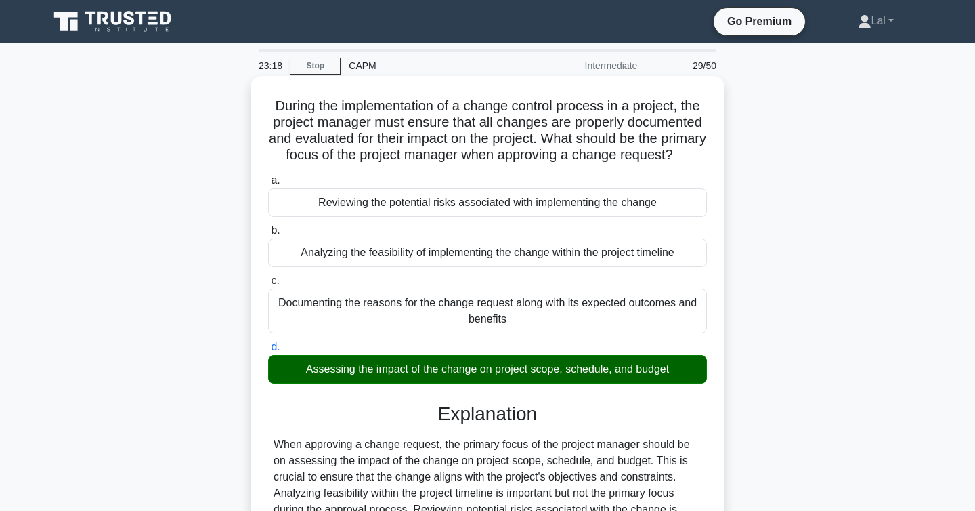
scroll to position [221, 0]
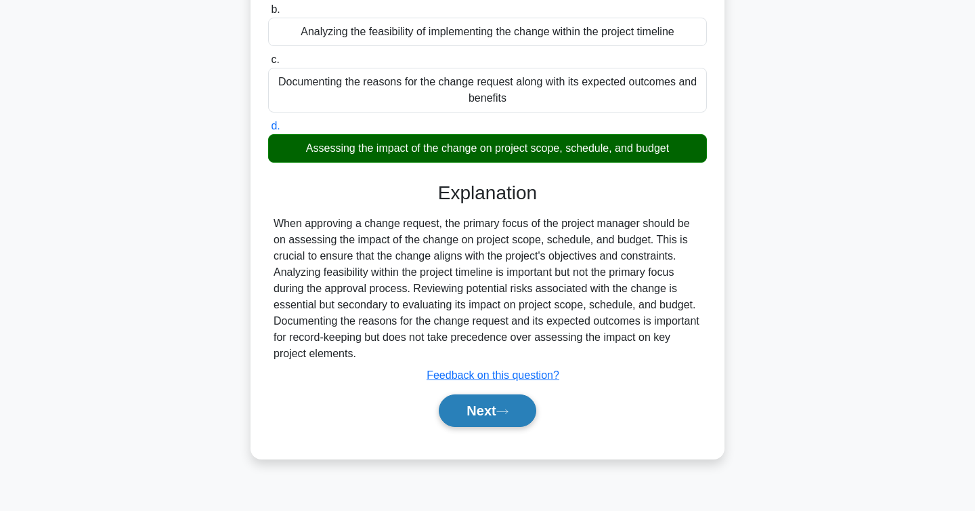
click at [479, 427] on button "Next" at bounding box center [487, 410] width 97 height 33
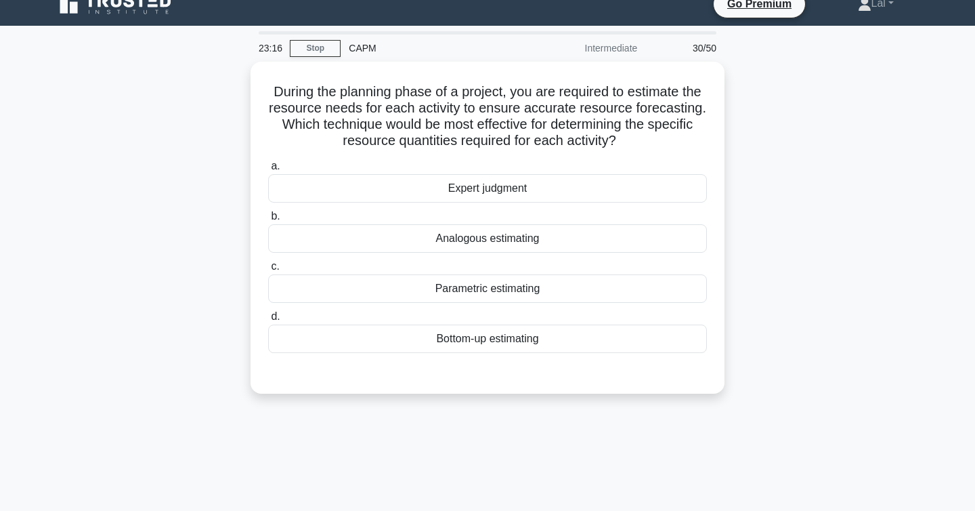
scroll to position [0, 0]
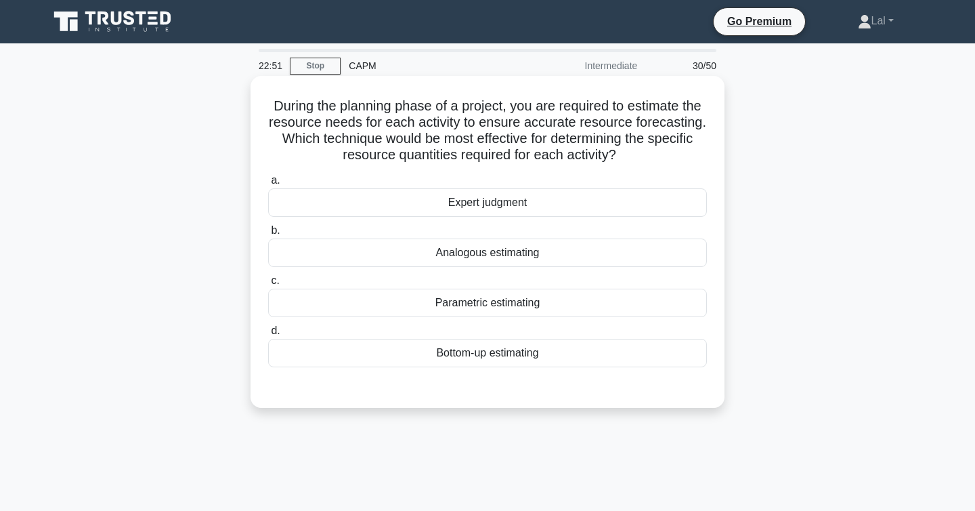
click at [431, 351] on div "Bottom-up estimating" at bounding box center [487, 353] width 439 height 28
click at [268, 335] on input "d. Bottom-up estimating" at bounding box center [268, 330] width 0 height 9
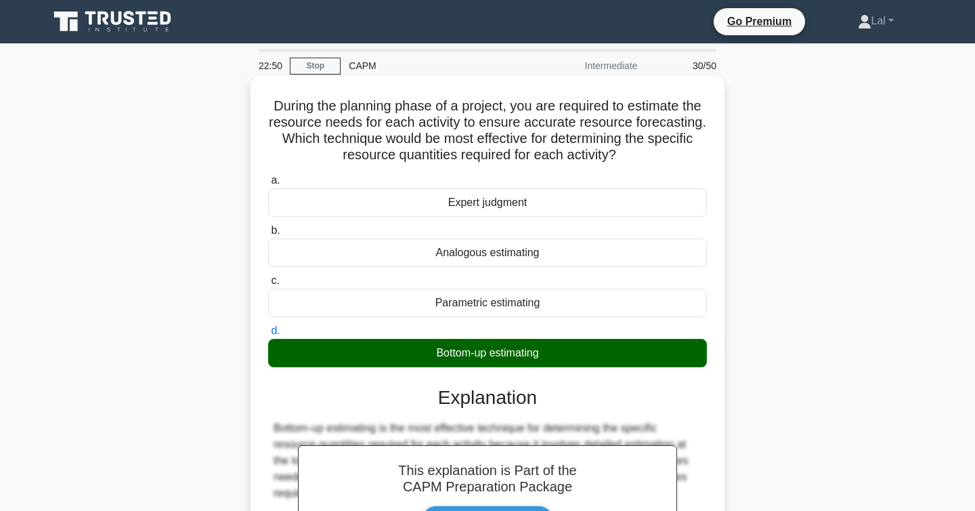
scroll to position [227, 0]
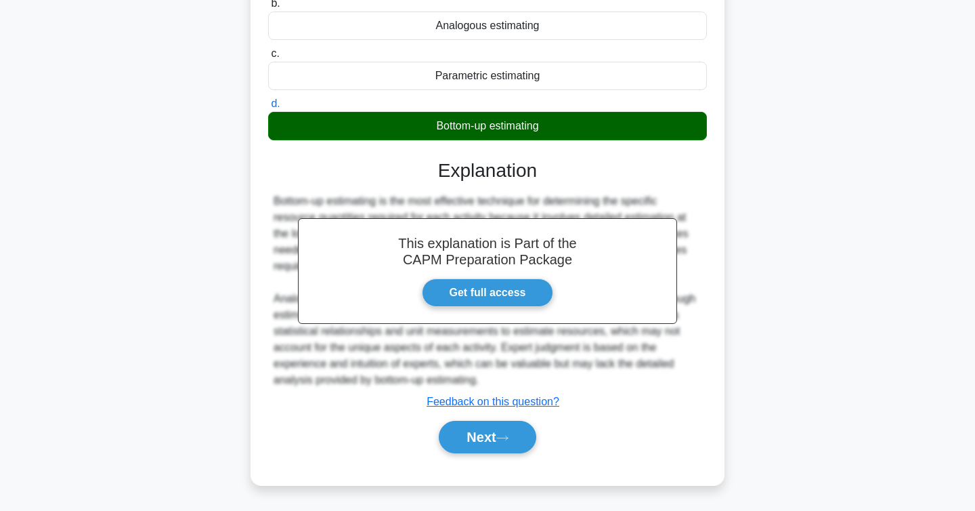
click at [477, 458] on div "a. Expert judgment b. Analogous estimating c. d." at bounding box center [488, 205] width 442 height 527
click at [467, 437] on button "Next" at bounding box center [487, 437] width 97 height 33
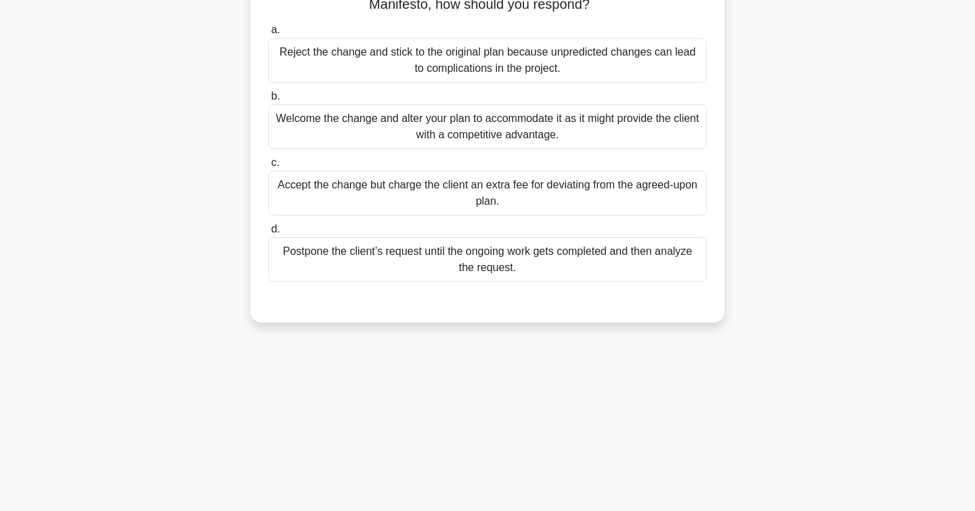
scroll to position [0, 0]
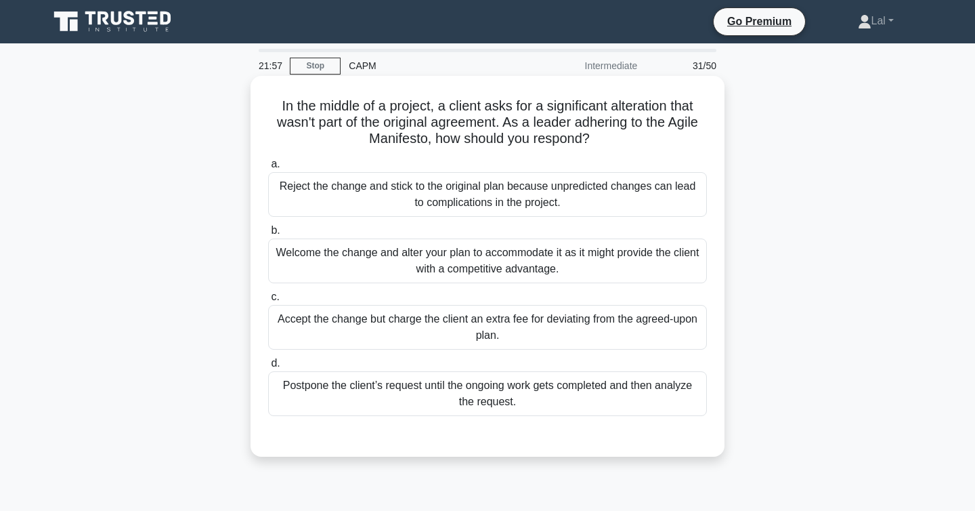
click at [606, 271] on div "Welcome the change and alter your plan to accommodate it as it might provide th…" at bounding box center [487, 260] width 439 height 45
click at [268, 235] on input "b. Welcome the change and alter your plan to accommodate it as it might provide…" at bounding box center [268, 230] width 0 height 9
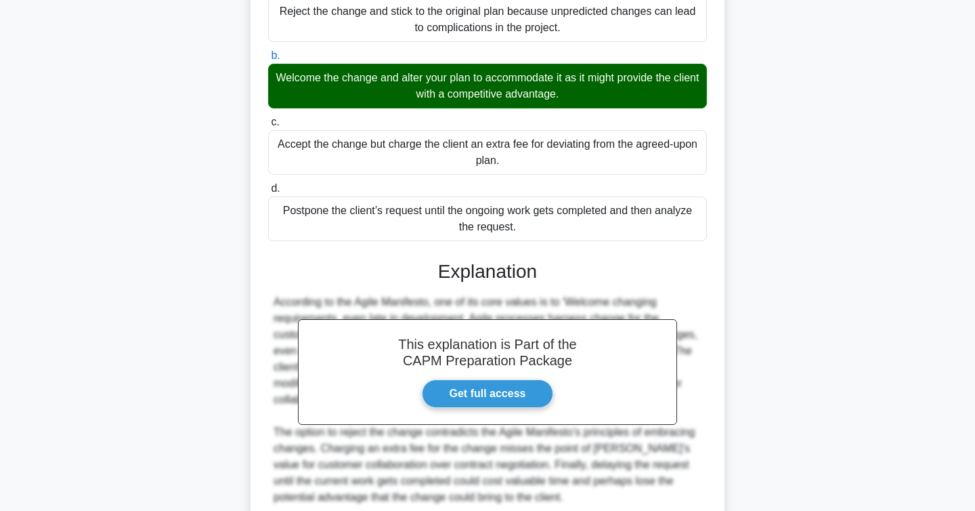
scroll to position [276, 0]
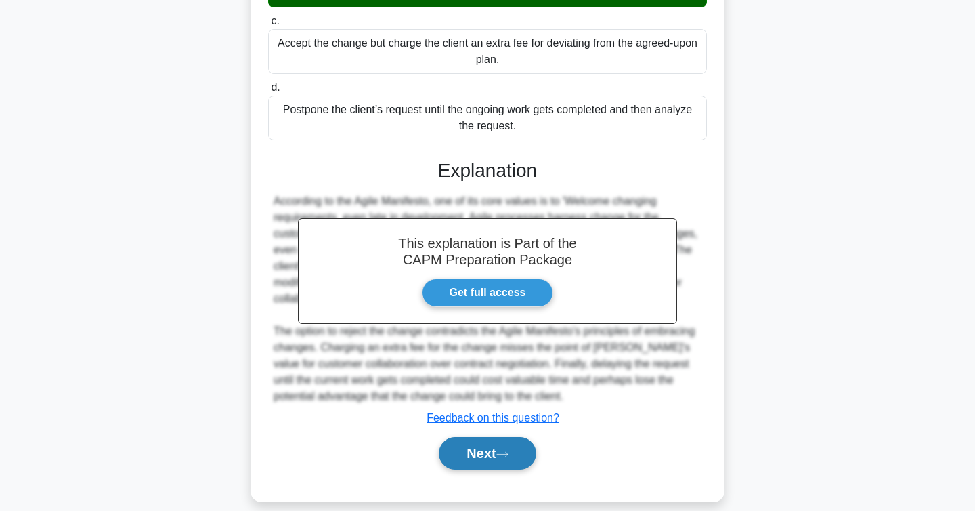
click at [478, 437] on button "Next" at bounding box center [487, 453] width 97 height 33
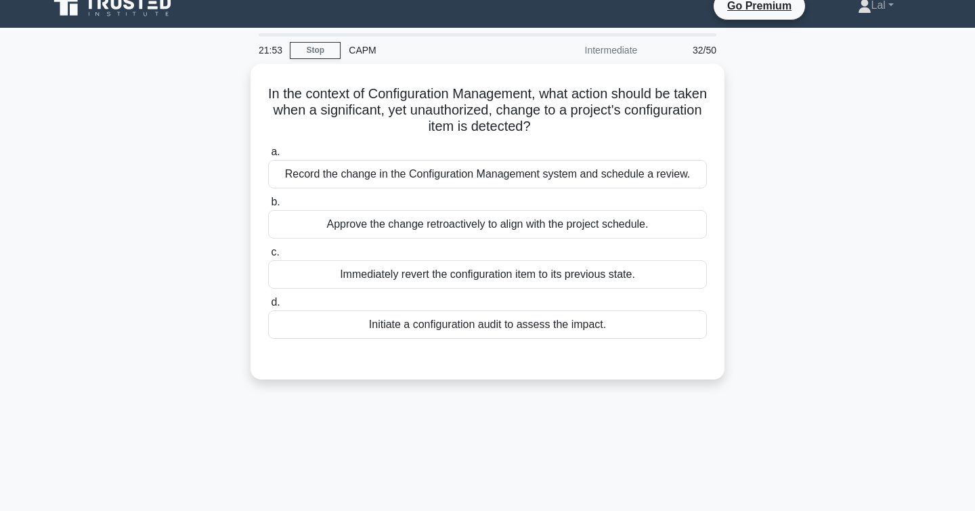
scroll to position [0, 0]
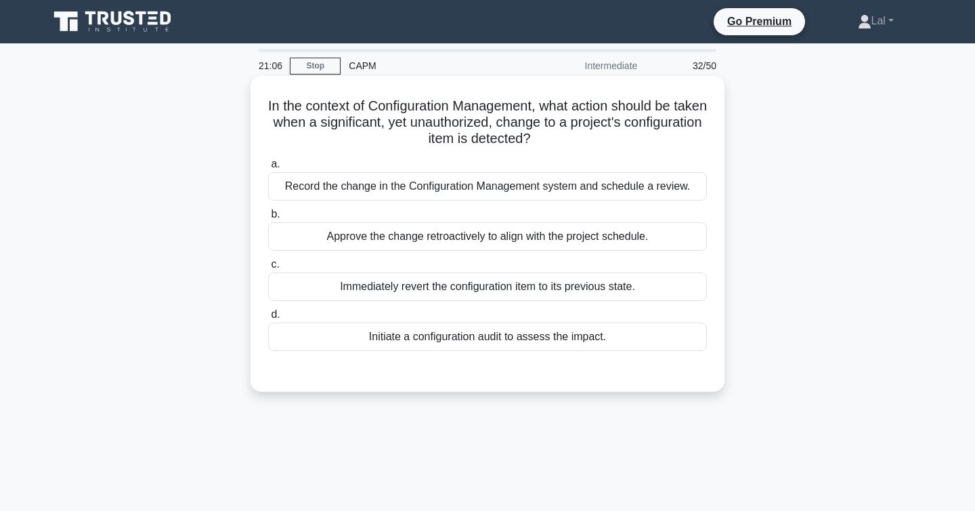
click at [665, 285] on div "Immediately revert the configuration item to its previous state." at bounding box center [487, 286] width 439 height 28
click at [268, 269] on input "c. Immediately revert the configuration item to its previous state." at bounding box center [268, 264] width 0 height 9
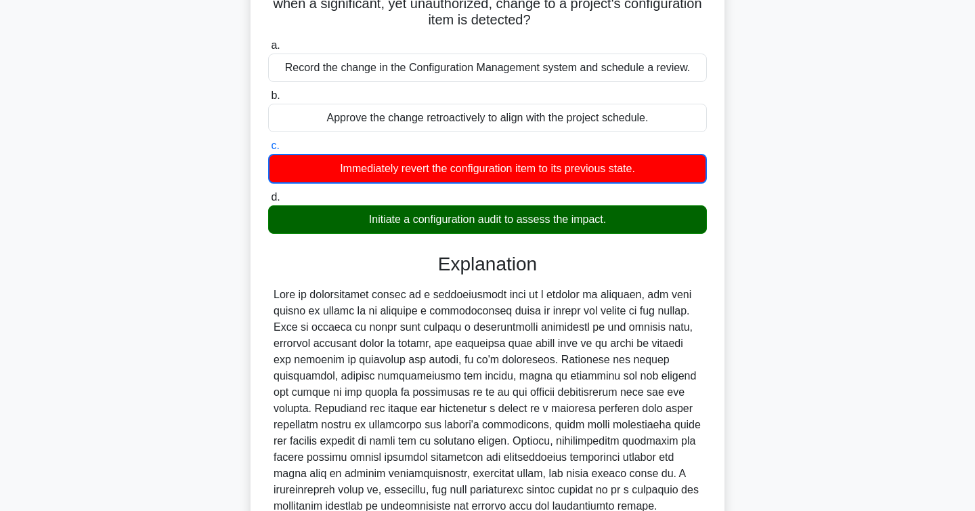
scroll to position [244, 0]
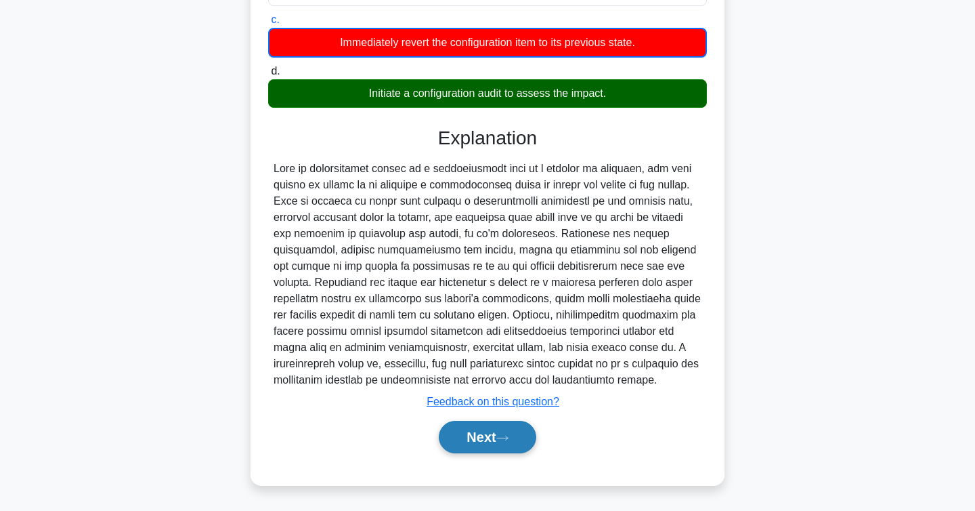
click at [503, 451] on button "Next" at bounding box center [487, 437] width 97 height 33
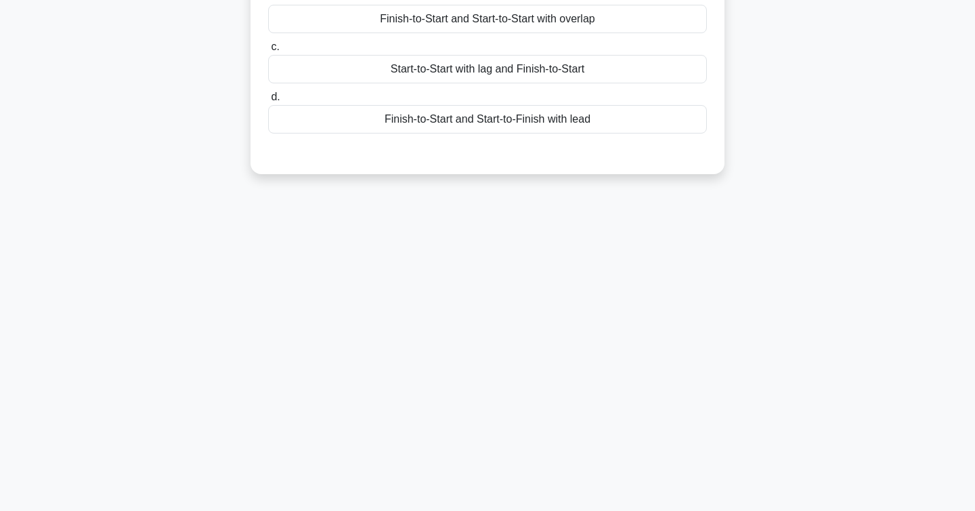
scroll to position [0, 0]
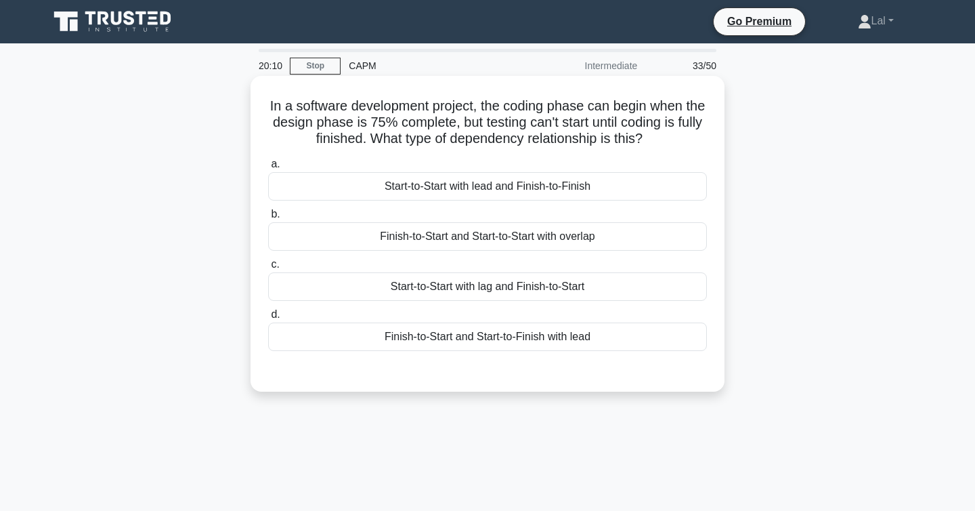
click at [667, 293] on div "Start-to-Start with lag and Finish-to-Start" at bounding box center [487, 286] width 439 height 28
click at [268, 269] on input "c. Start-to-Start with lag and Finish-to-Start" at bounding box center [268, 264] width 0 height 9
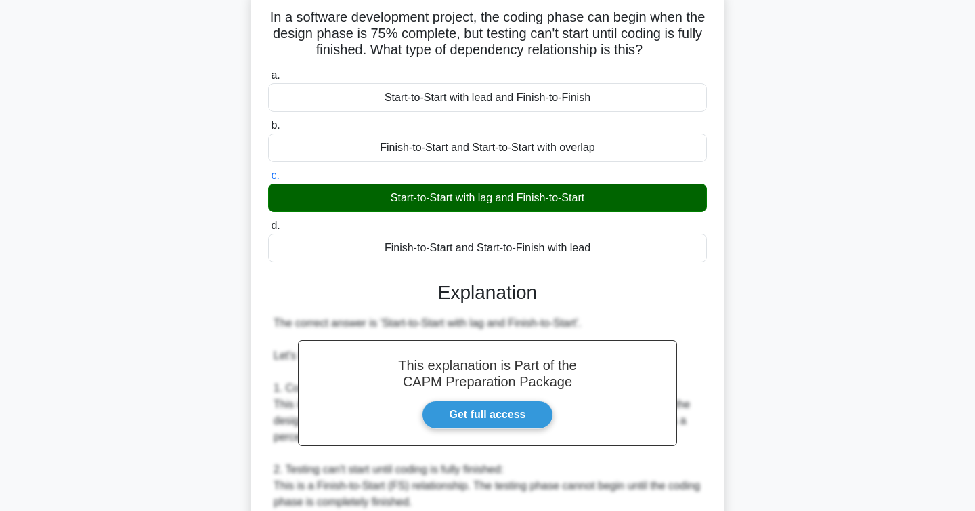
scroll to position [454, 0]
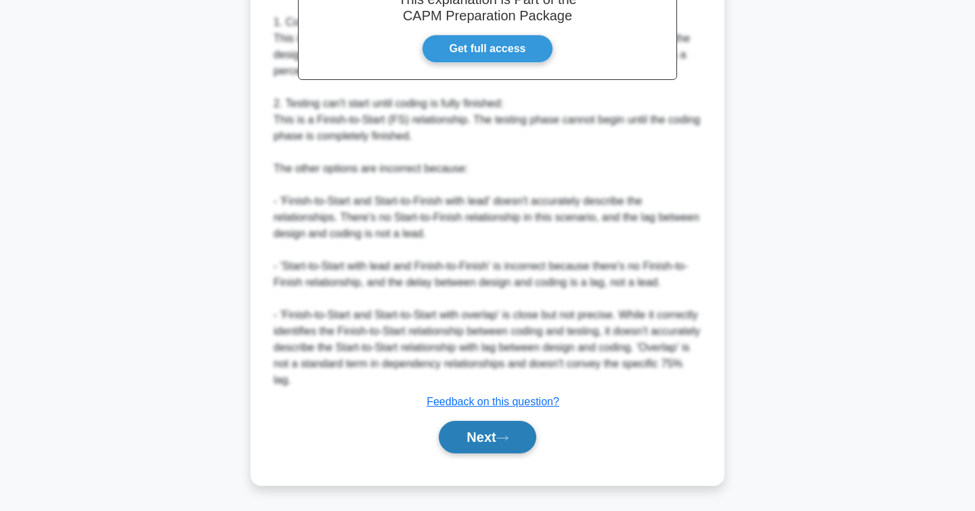
click at [491, 444] on button "Next" at bounding box center [487, 437] width 97 height 33
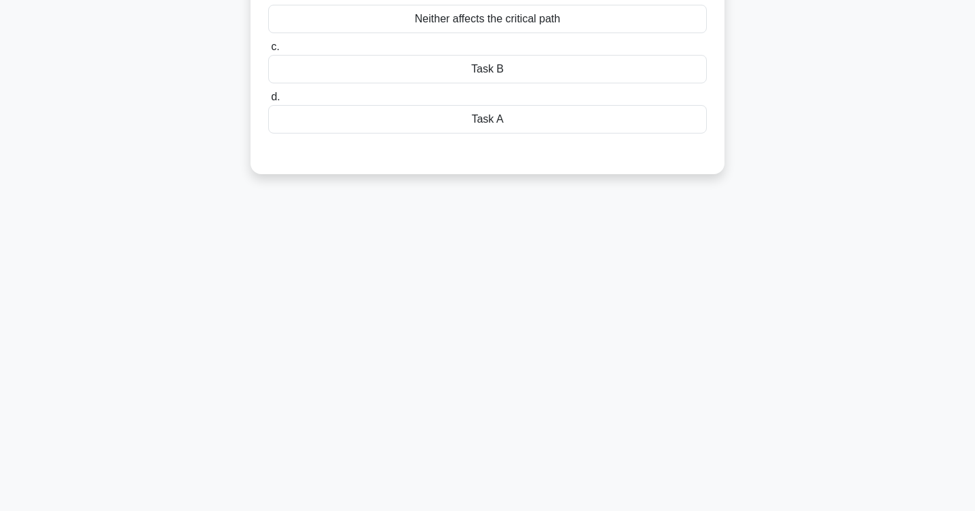
scroll to position [0, 0]
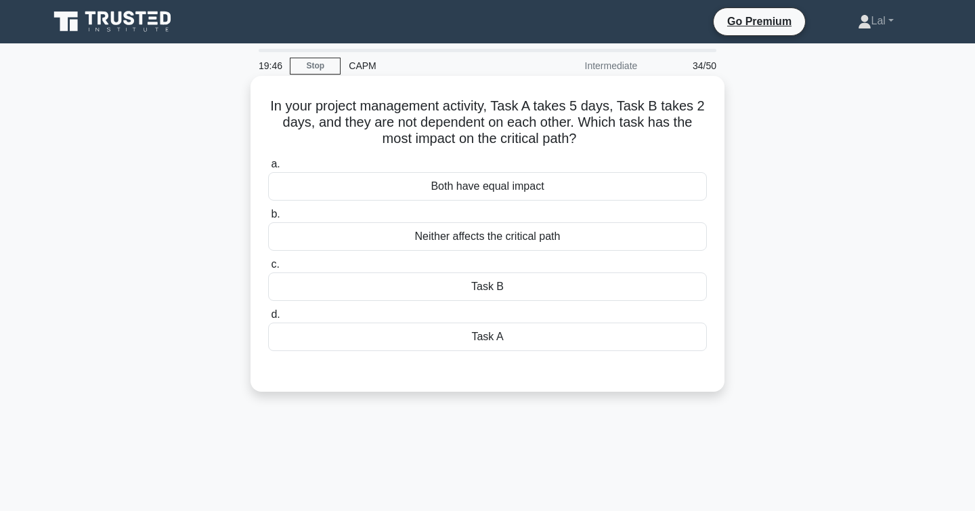
click at [587, 242] on div "Neither affects the critical path" at bounding box center [487, 236] width 439 height 28
click at [268, 219] on input "b. Neither affects the critical path" at bounding box center [268, 214] width 0 height 9
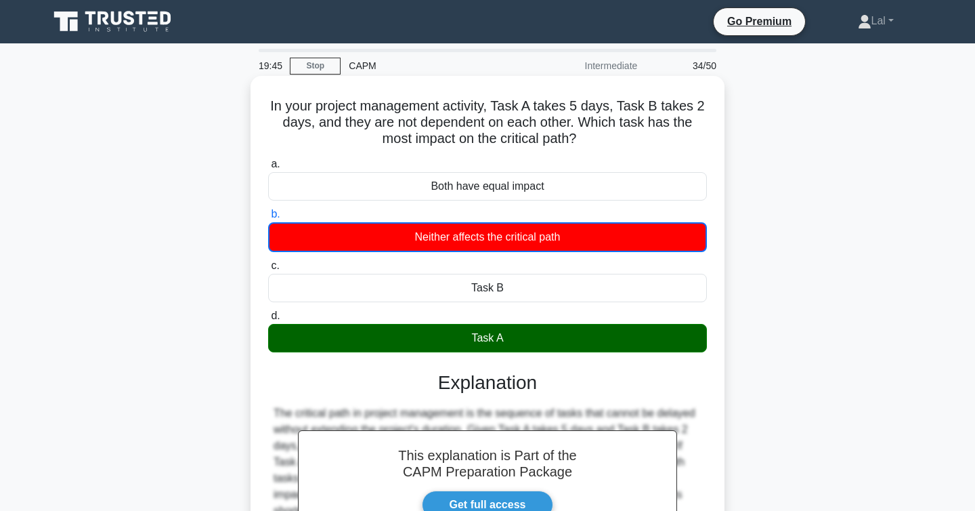
scroll to position [221, 0]
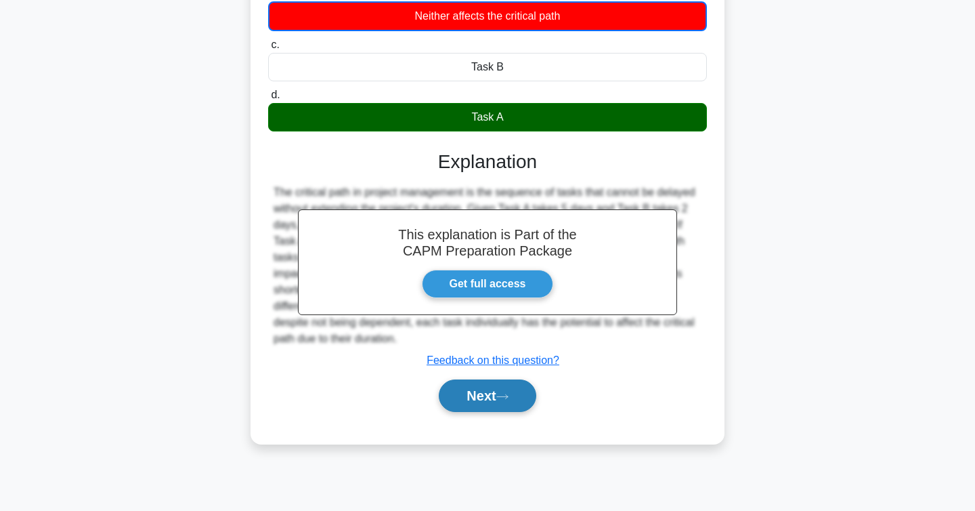
click at [508, 399] on icon at bounding box center [502, 396] width 12 height 7
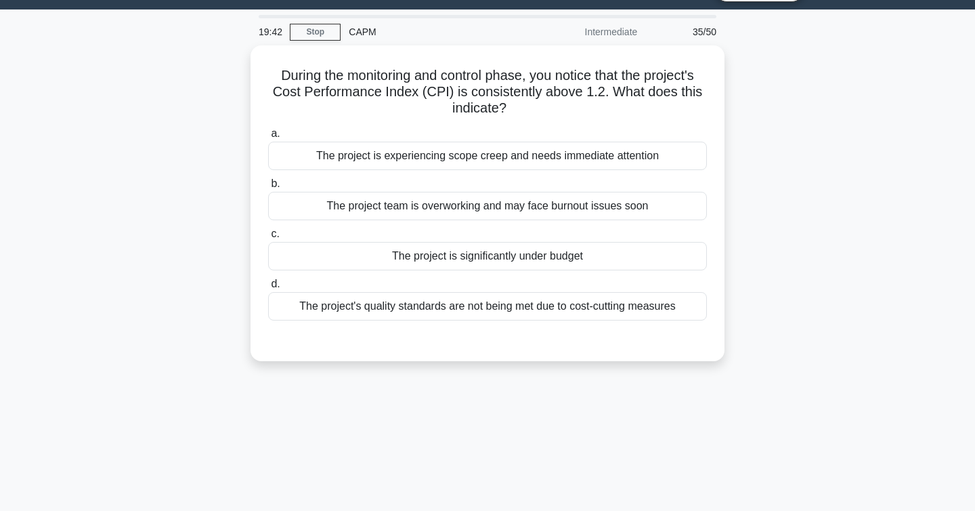
scroll to position [0, 0]
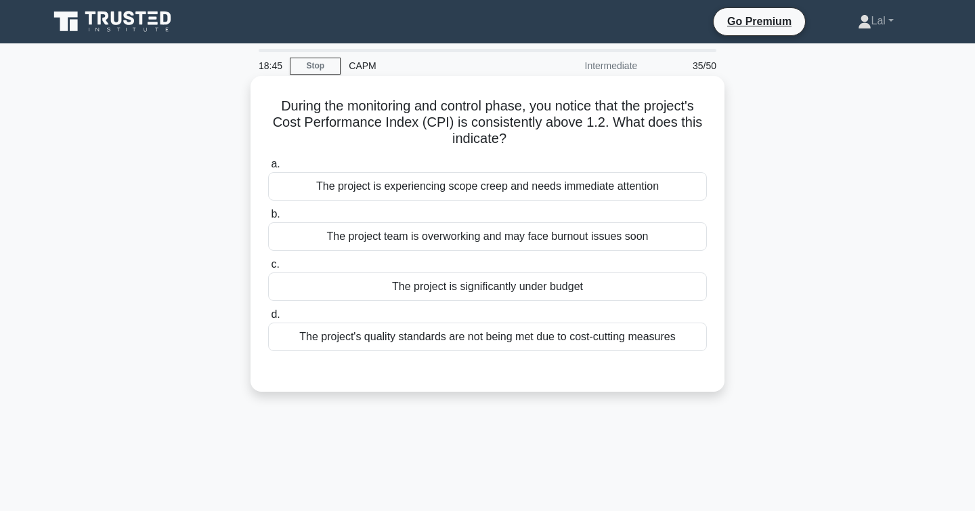
click at [658, 189] on div "The project is experiencing scope creep and needs immediate attention" at bounding box center [487, 186] width 439 height 28
click at [268, 169] on input "a. The project is experiencing scope creep and needs immediate attention" at bounding box center [268, 164] width 0 height 9
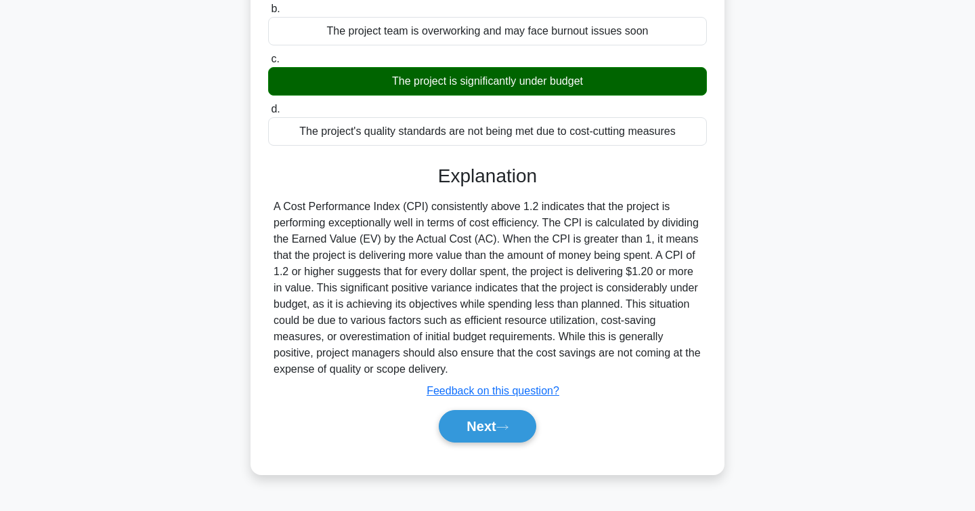
scroll to position [221, 0]
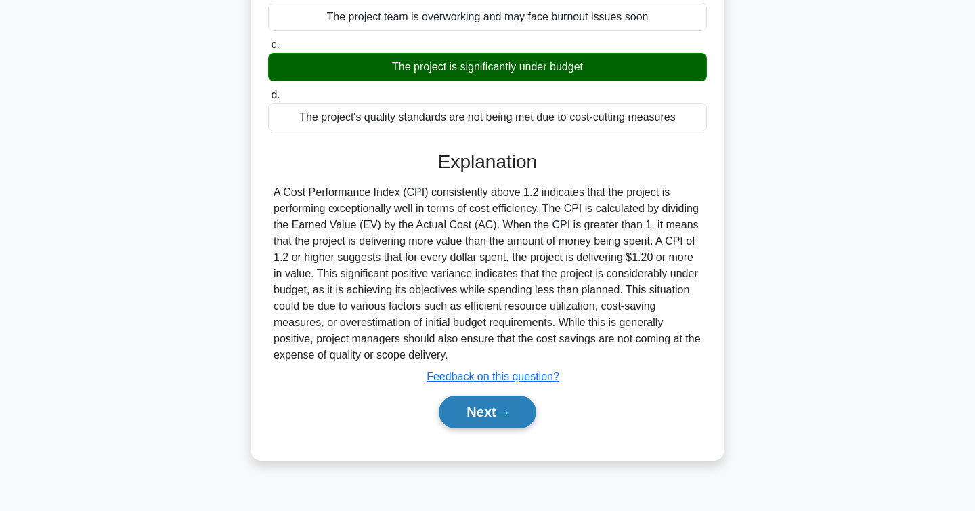
click at [509, 411] on icon at bounding box center [502, 412] width 12 height 7
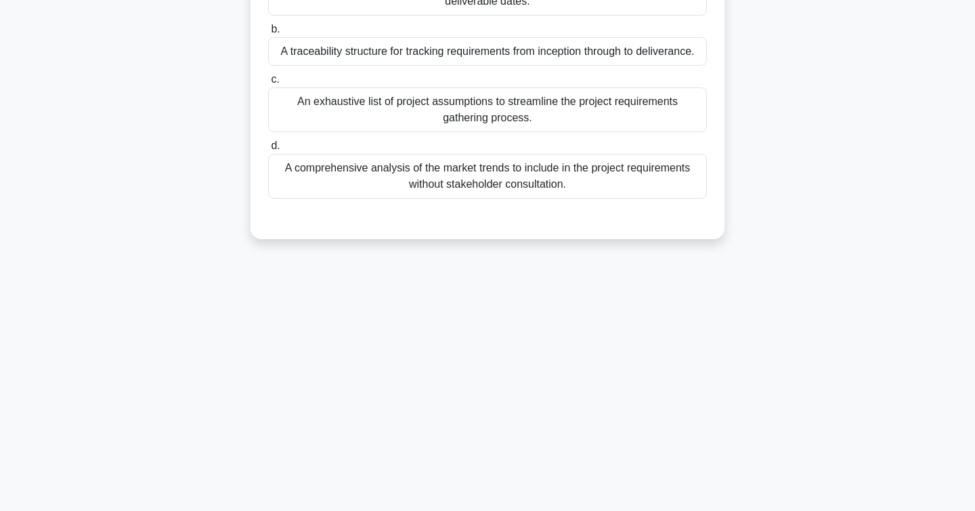
scroll to position [0, 0]
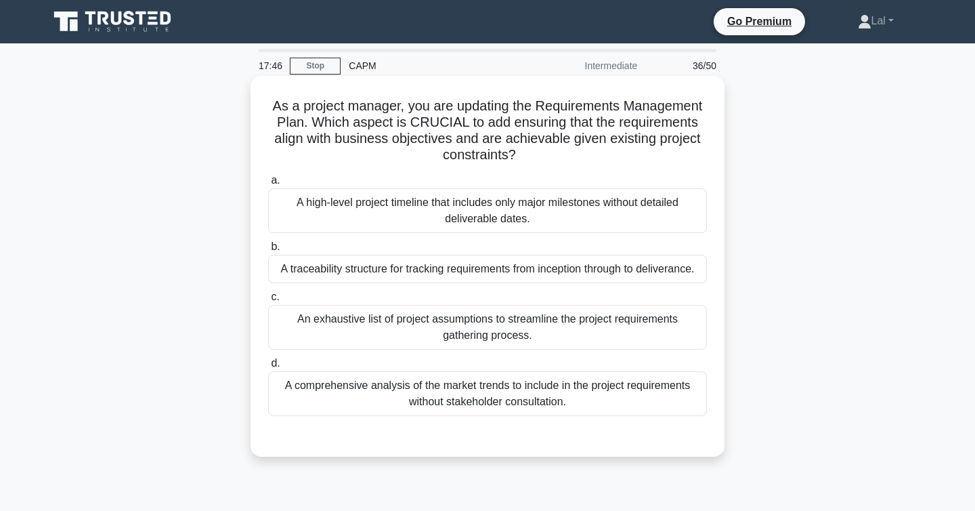
click at [598, 261] on div "A traceability structure for tracking requirements from inception through to de…" at bounding box center [487, 269] width 439 height 28
click at [268, 251] on input "b. A traceability structure for tracking requirements from inception through to…" at bounding box center [268, 246] width 0 height 9
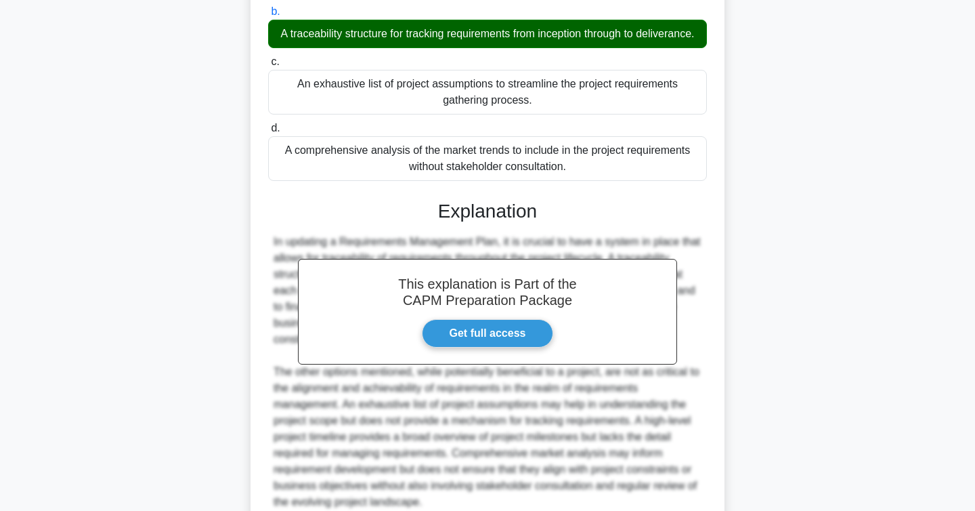
scroll to position [357, 0]
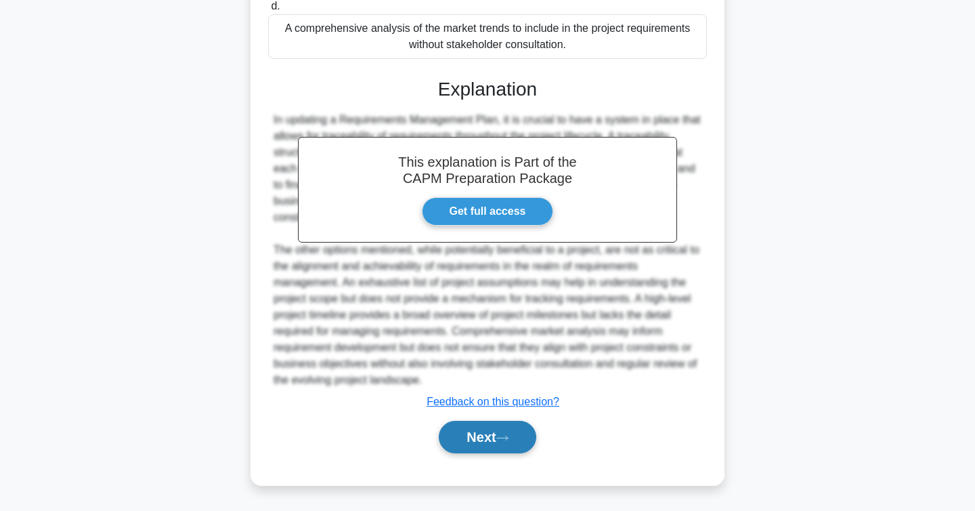
click at [494, 431] on button "Next" at bounding box center [487, 437] width 97 height 33
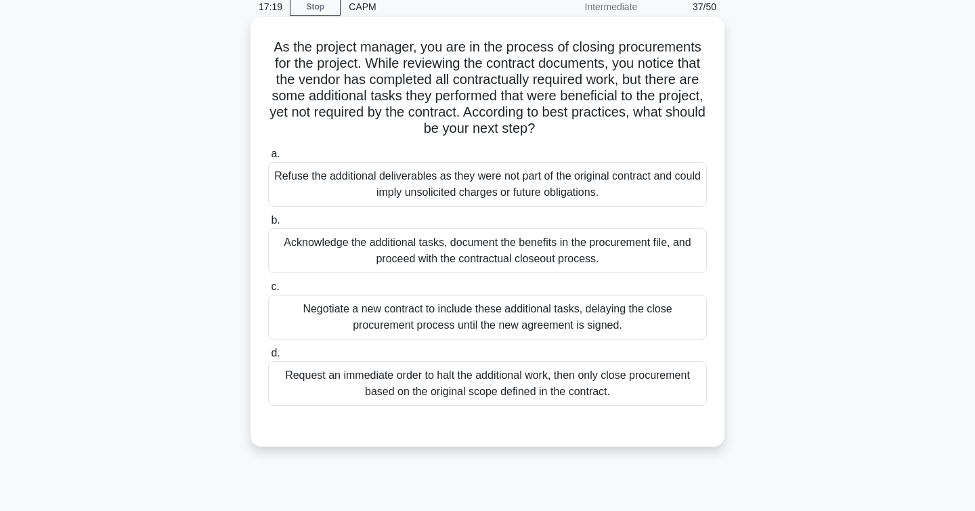
scroll to position [65, 0]
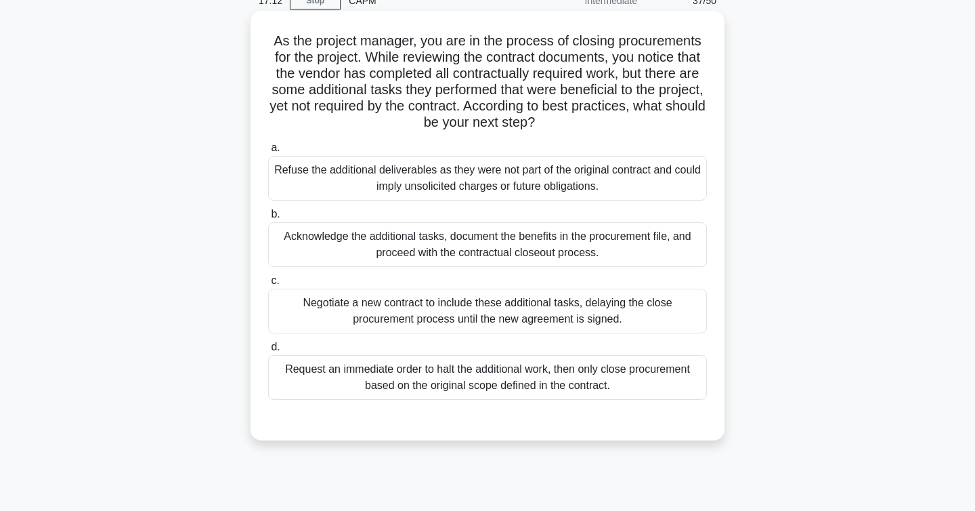
click at [666, 257] on div "Acknowledge the additional tasks, document the benefits in the procurement file…" at bounding box center [487, 244] width 439 height 45
click at [268, 219] on input "b. Acknowledge the additional tasks, document the benefits in the procurement f…" at bounding box center [268, 214] width 0 height 9
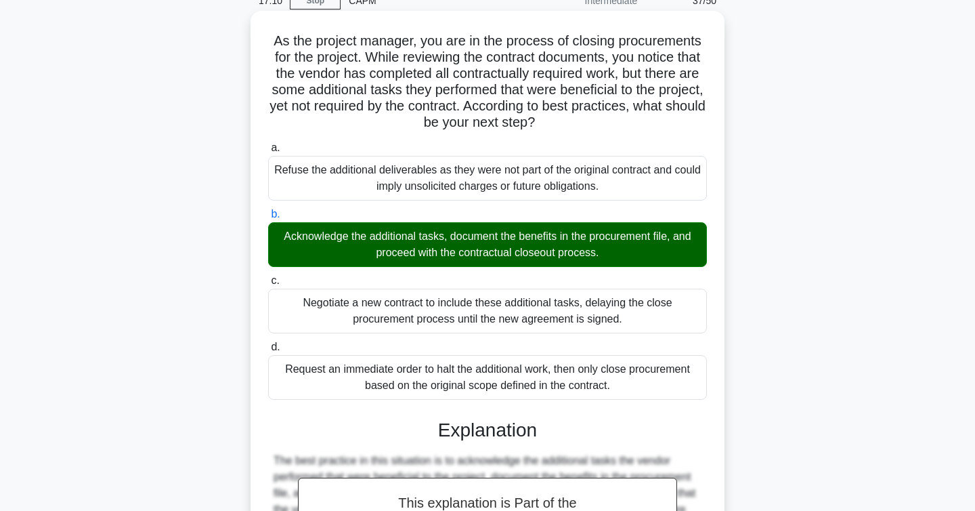
scroll to position [373, 0]
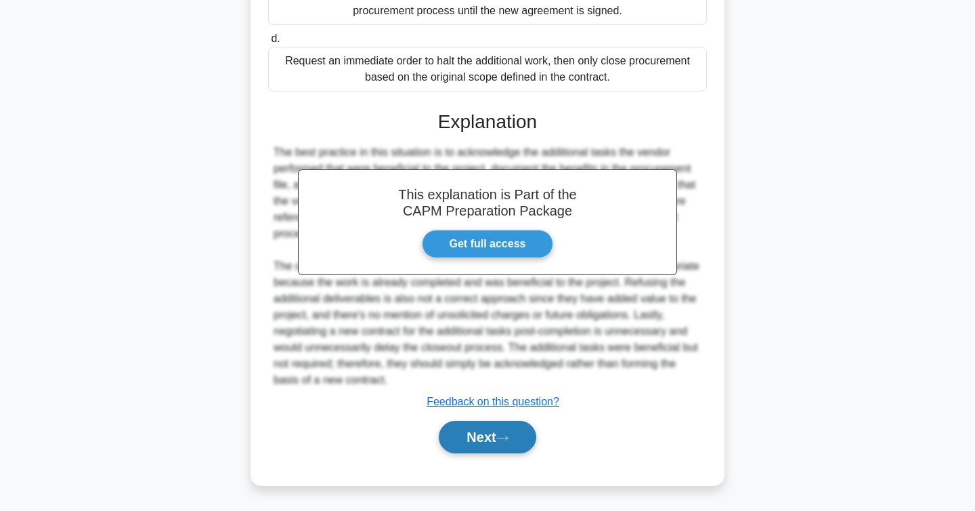
click at [492, 438] on button "Next" at bounding box center [487, 437] width 97 height 33
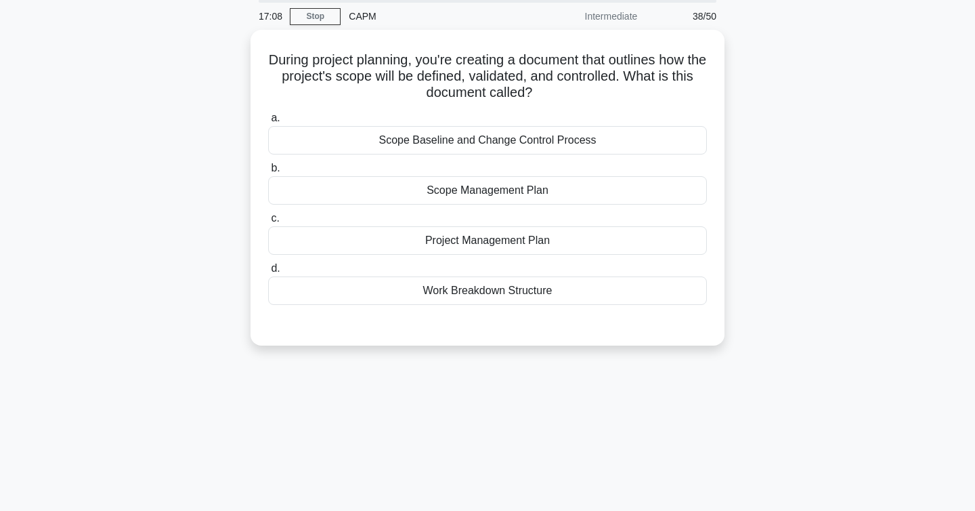
scroll to position [0, 0]
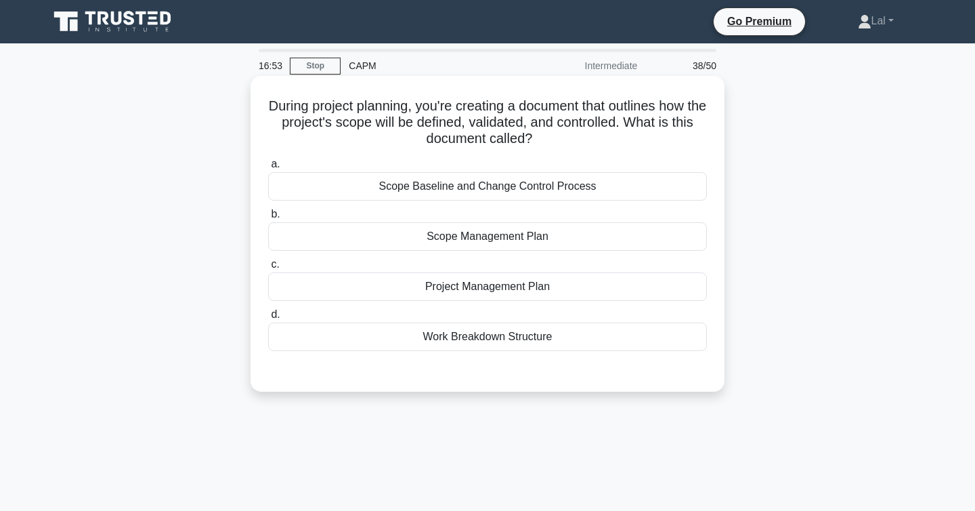
click at [570, 233] on div "Scope Management Plan" at bounding box center [487, 236] width 439 height 28
click at [268, 219] on input "b. Scope Management Plan" at bounding box center [268, 214] width 0 height 9
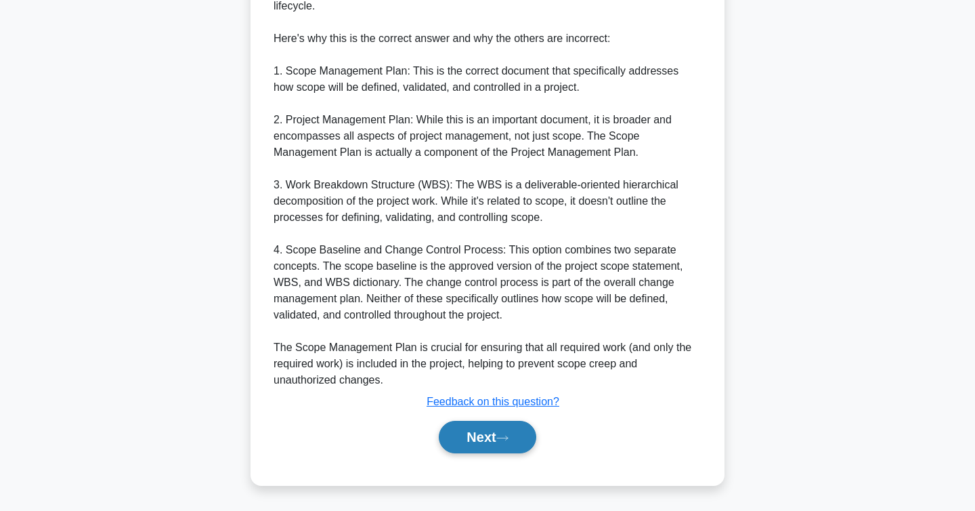
click at [488, 438] on button "Next" at bounding box center [487, 437] width 97 height 33
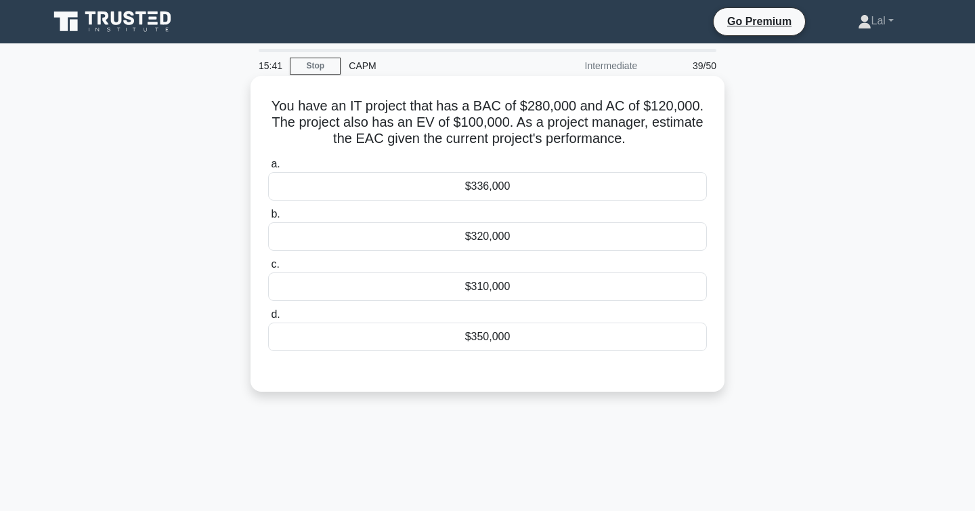
click at [551, 194] on div "$336,000" at bounding box center [487, 186] width 439 height 28
click at [268, 169] on input "a. $336,000" at bounding box center [268, 164] width 0 height 9
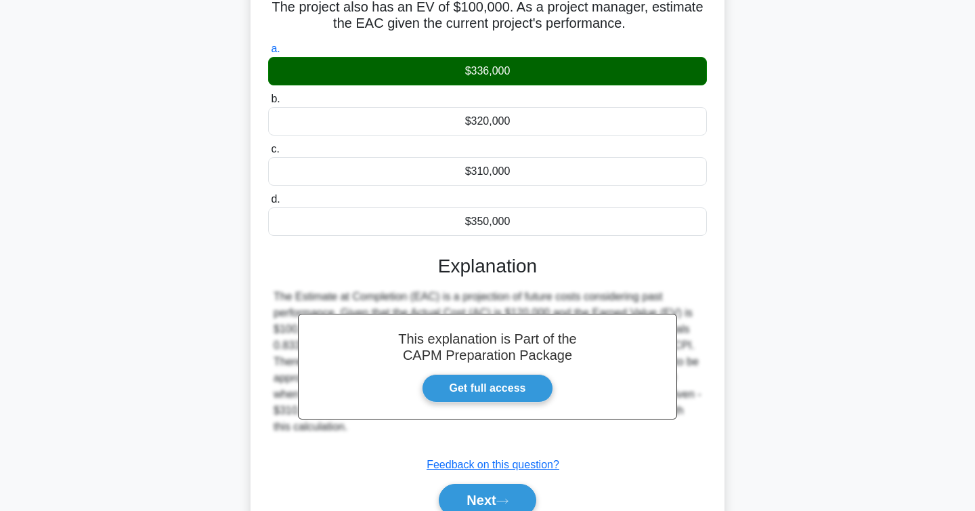
scroll to position [221, 0]
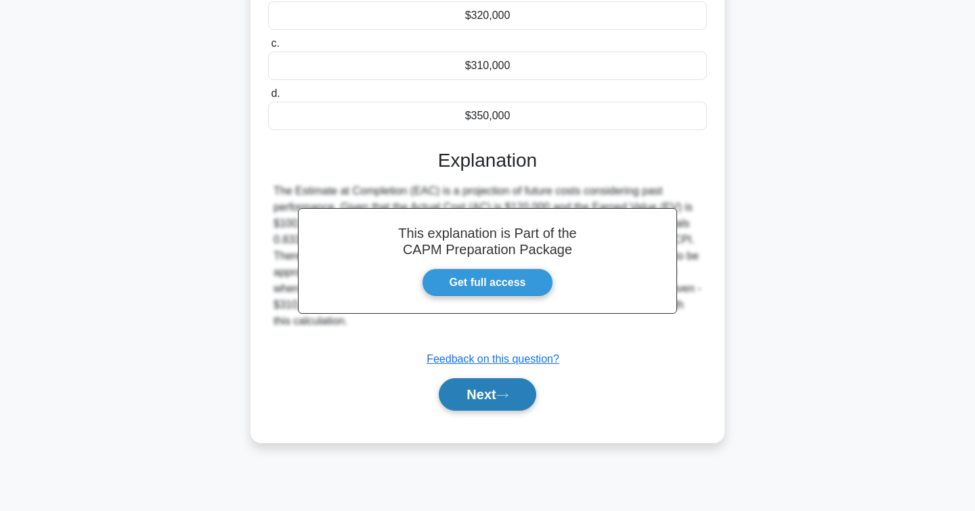
click at [500, 391] on button "Next" at bounding box center [487, 394] width 97 height 33
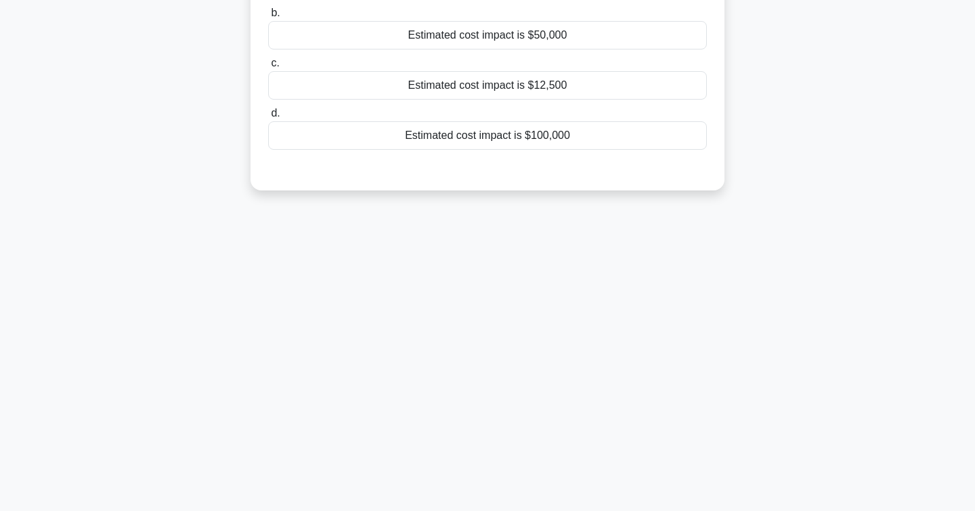
scroll to position [0, 0]
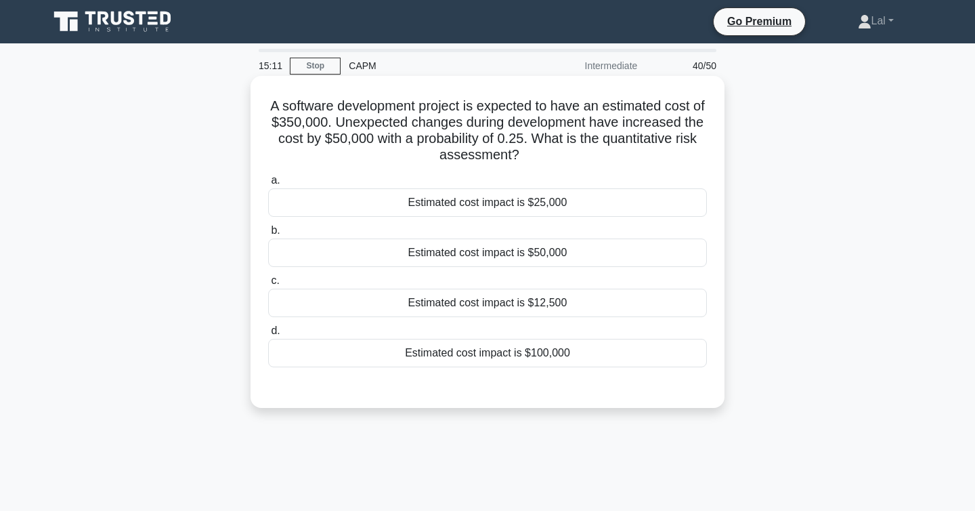
click at [591, 303] on div "Estimated cost impact is $12,500" at bounding box center [487, 303] width 439 height 28
click at [268, 285] on input "c. Estimated cost impact is $12,500" at bounding box center [268, 280] width 0 height 9
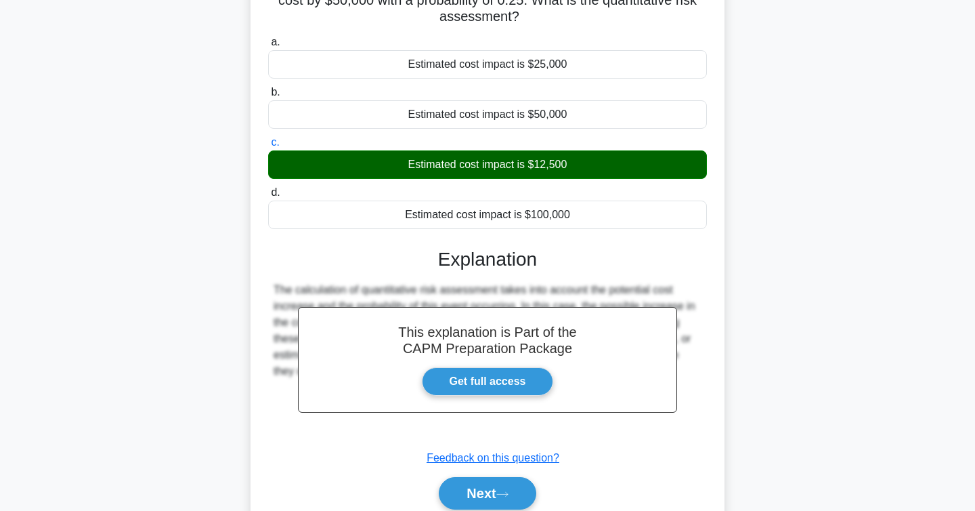
scroll to position [221, 0]
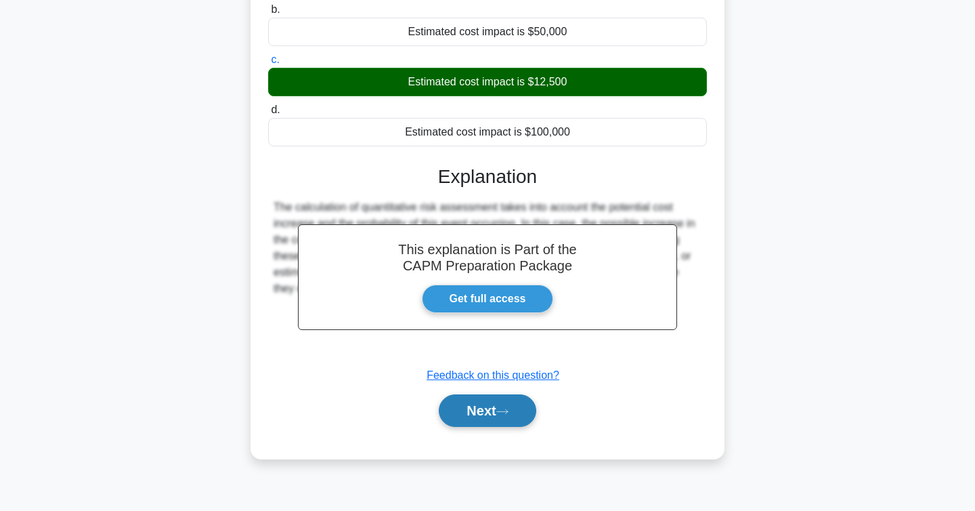
click at [499, 425] on button "Next" at bounding box center [487, 410] width 97 height 33
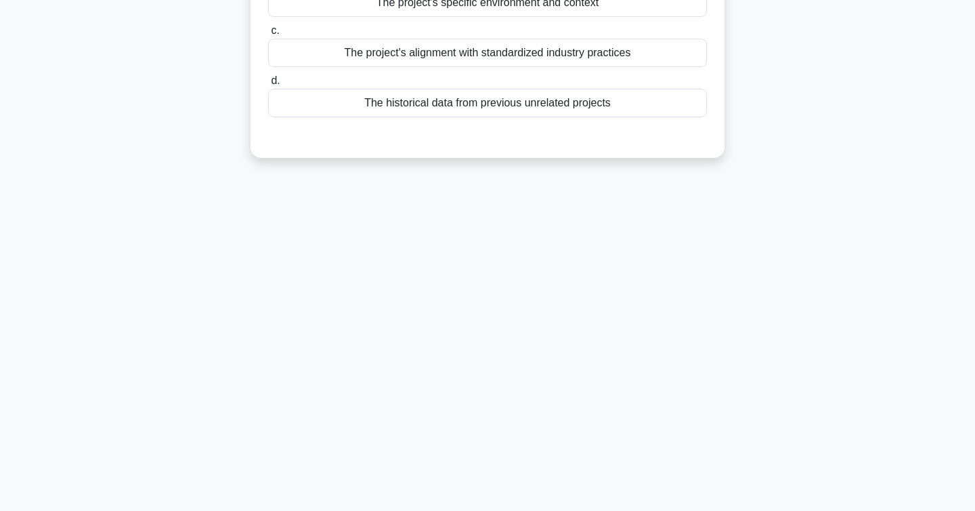
scroll to position [0, 0]
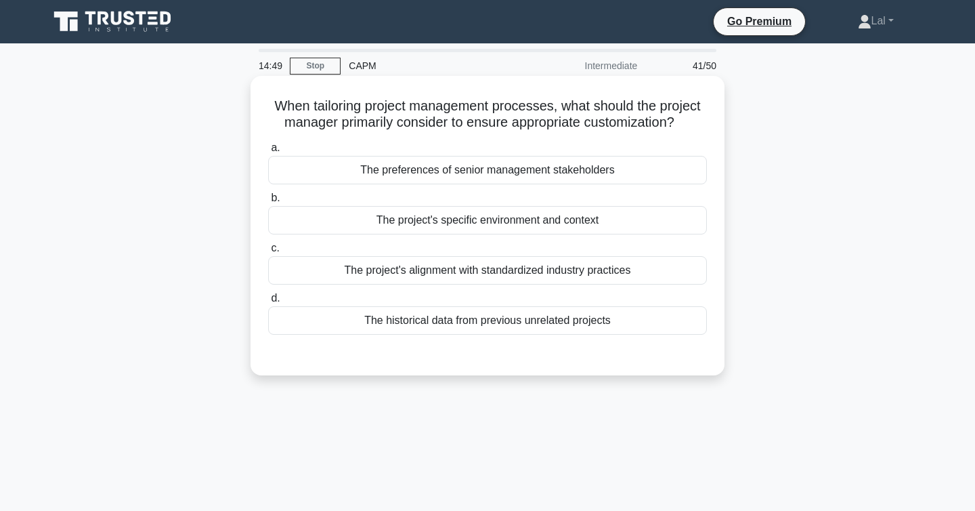
click at [586, 223] on div "The project's specific environment and context" at bounding box center [487, 220] width 439 height 28
click at [268, 202] on input "b. The project's specific environment and context" at bounding box center [268, 198] width 0 height 9
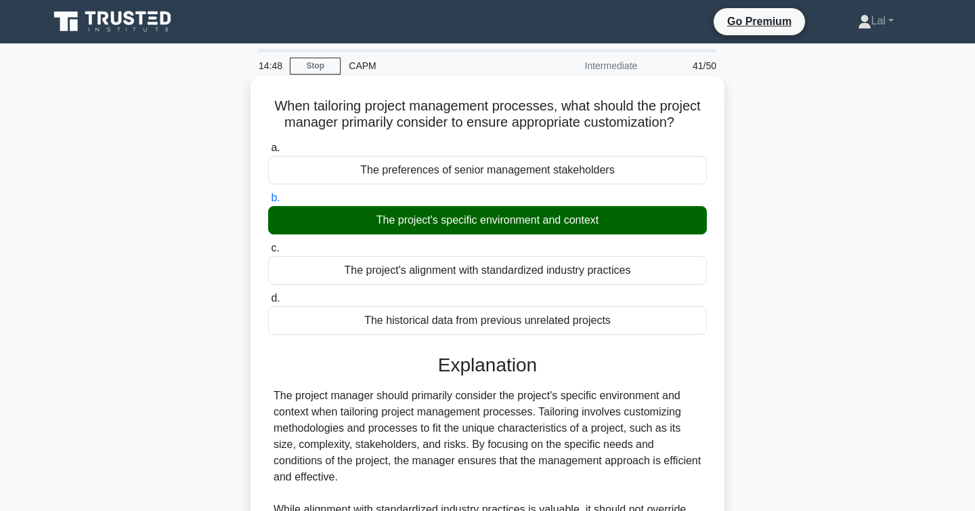
scroll to position [221, 0]
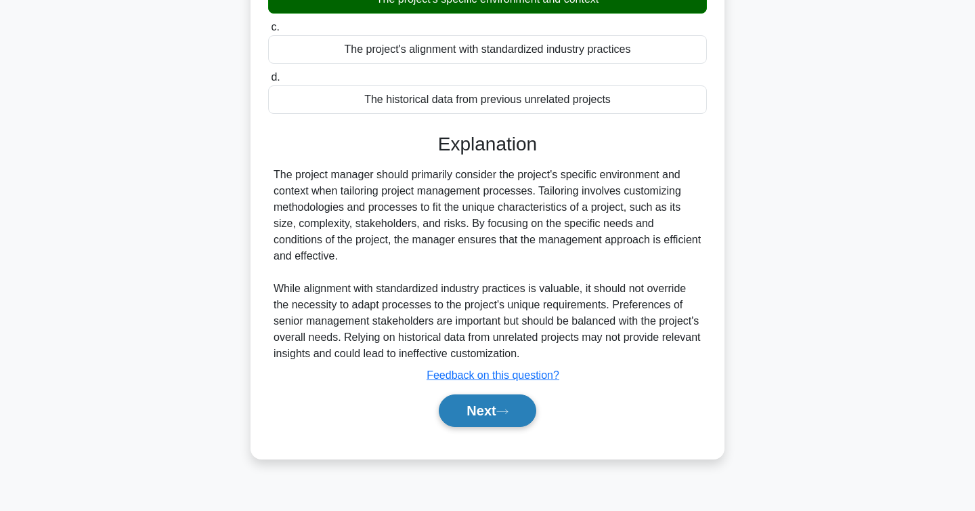
click at [464, 415] on button "Next" at bounding box center [487, 410] width 97 height 33
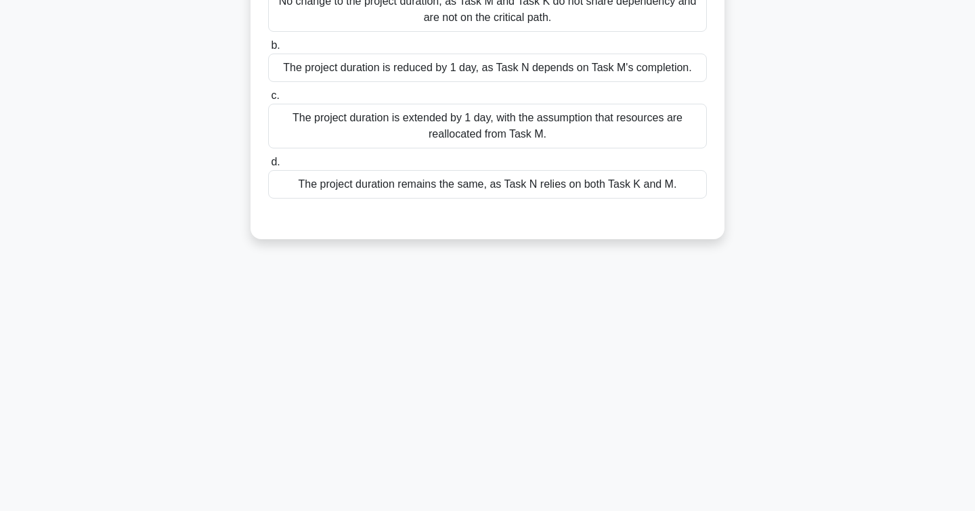
scroll to position [0, 0]
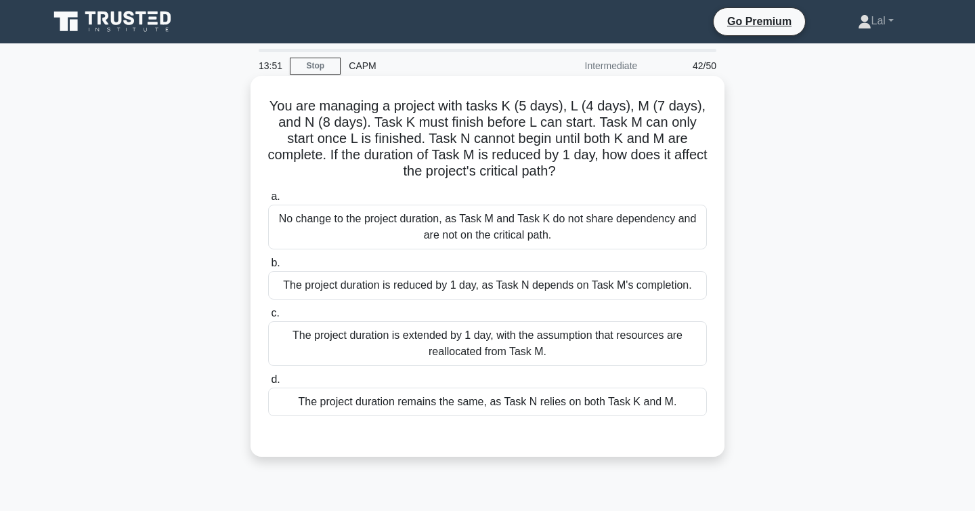
click at [518, 286] on div "The project duration is reduced by 1 day, as Task N depends on Task M's complet…" at bounding box center [487, 285] width 439 height 28
click at [268, 268] on input "b. The project duration is reduced by 1 day, as Task N depends on Task M's comp…" at bounding box center [268, 263] width 0 height 9
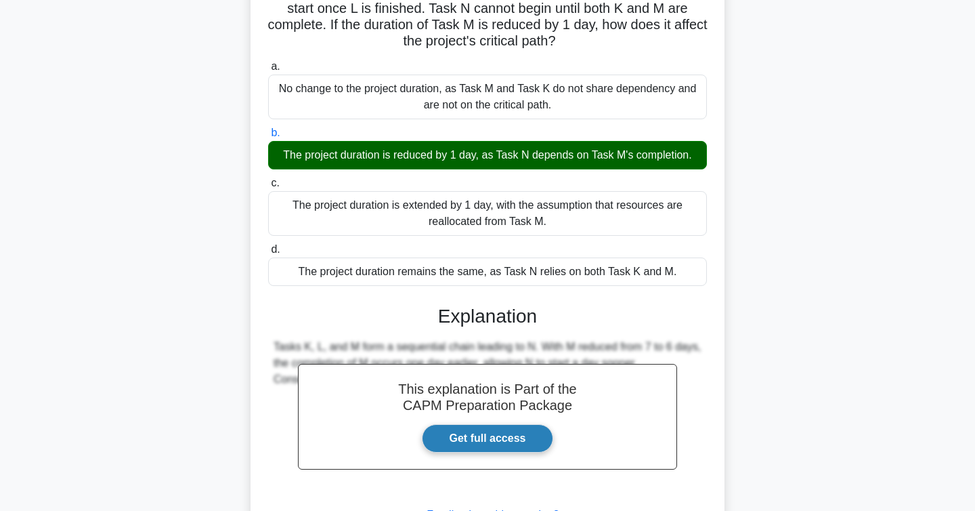
scroll to position [243, 0]
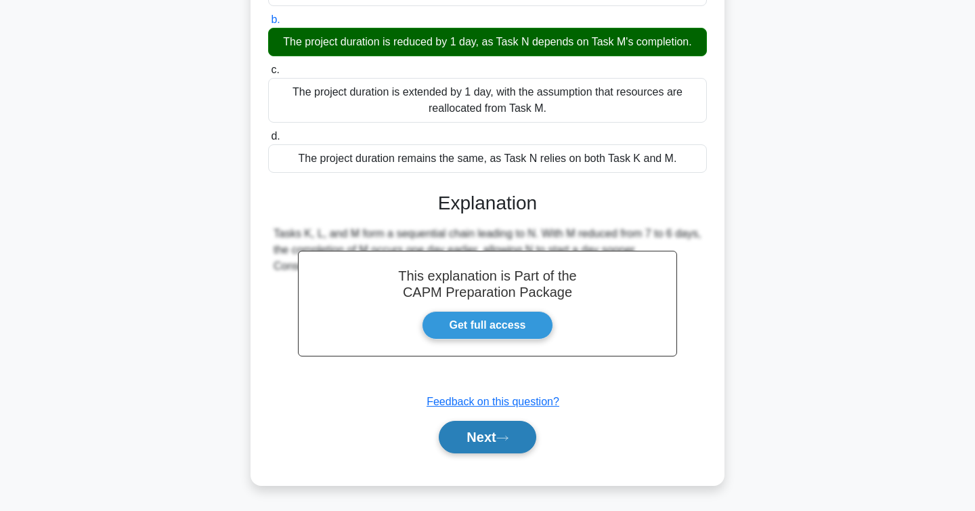
click at [491, 430] on button "Next" at bounding box center [487, 437] width 97 height 33
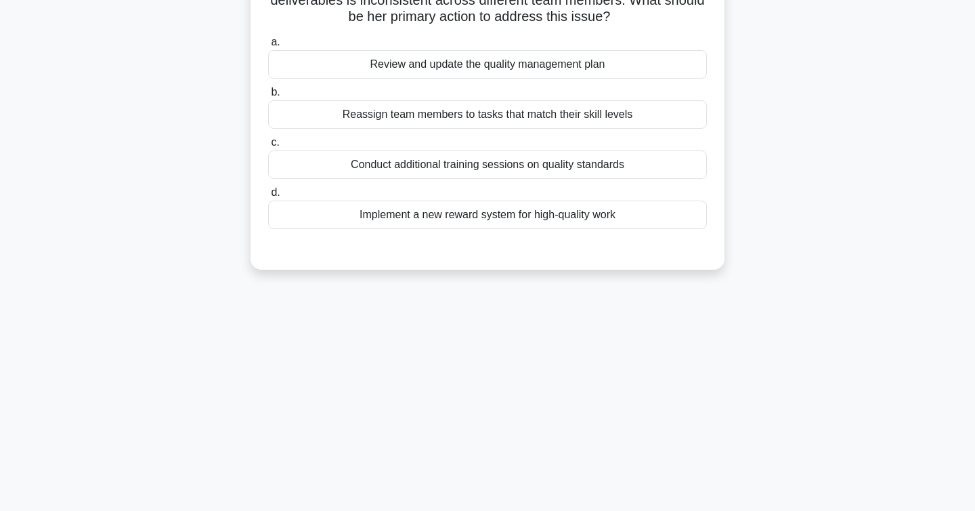
scroll to position [0, 0]
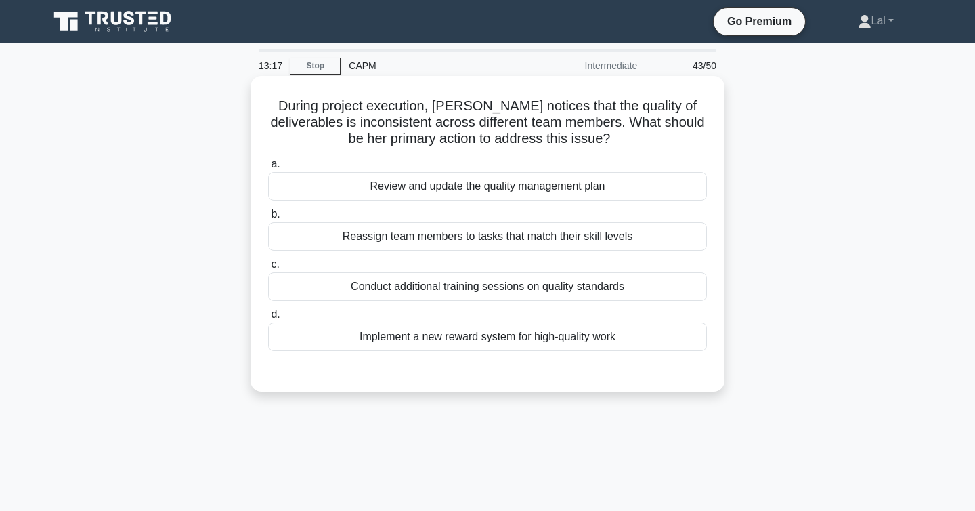
click at [505, 284] on div "Conduct additional training sessions on quality standards" at bounding box center [487, 286] width 439 height 28
click at [268, 269] on input "c. Conduct additional training sessions on quality standards" at bounding box center [268, 264] width 0 height 9
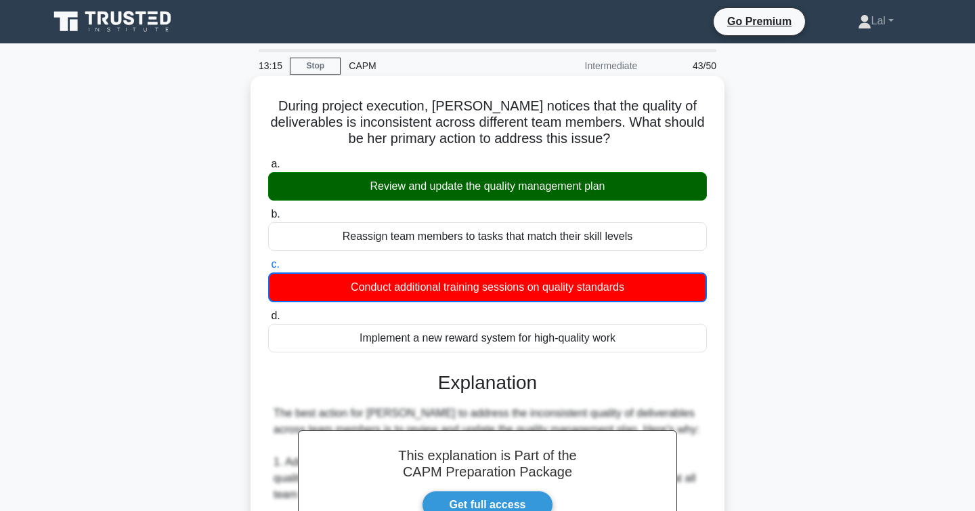
click at [494, 199] on div "Review and update the quality management plan" at bounding box center [487, 186] width 439 height 28
click at [268, 169] on input "a. Review and update the quality management plan" at bounding box center [268, 164] width 0 height 9
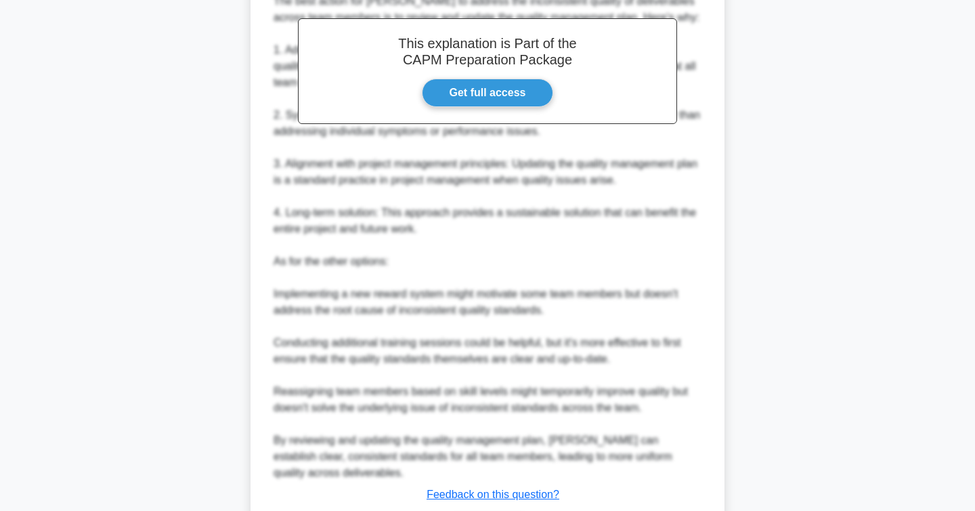
scroll to position [503, 0]
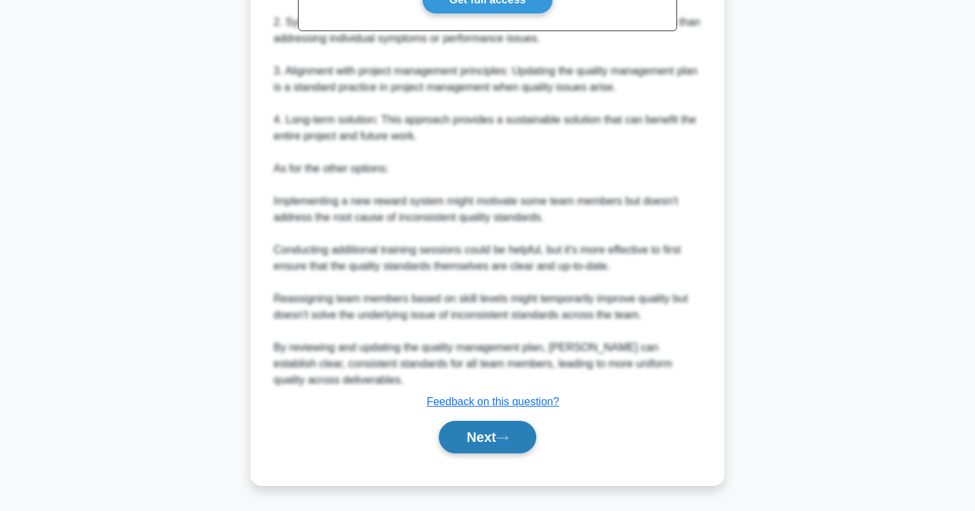
click at [485, 436] on button "Next" at bounding box center [487, 437] width 97 height 33
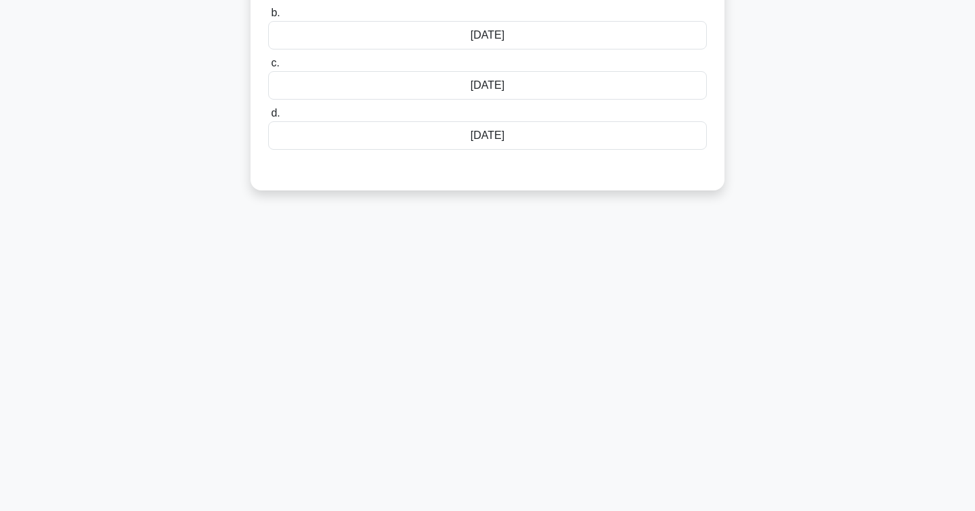
scroll to position [0, 0]
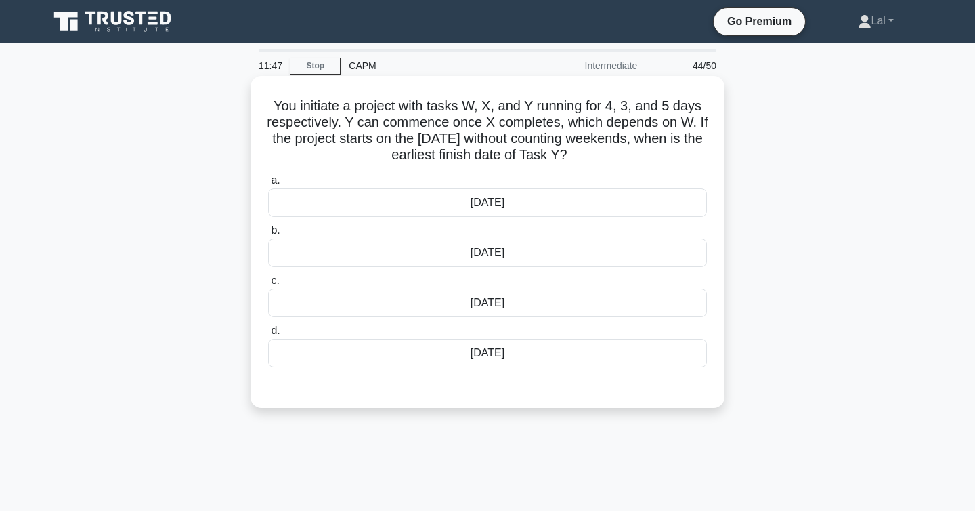
click at [542, 306] on div "18th June" at bounding box center [487, 303] width 439 height 28
click at [268, 285] on input "c. 18th June" at bounding box center [268, 280] width 0 height 9
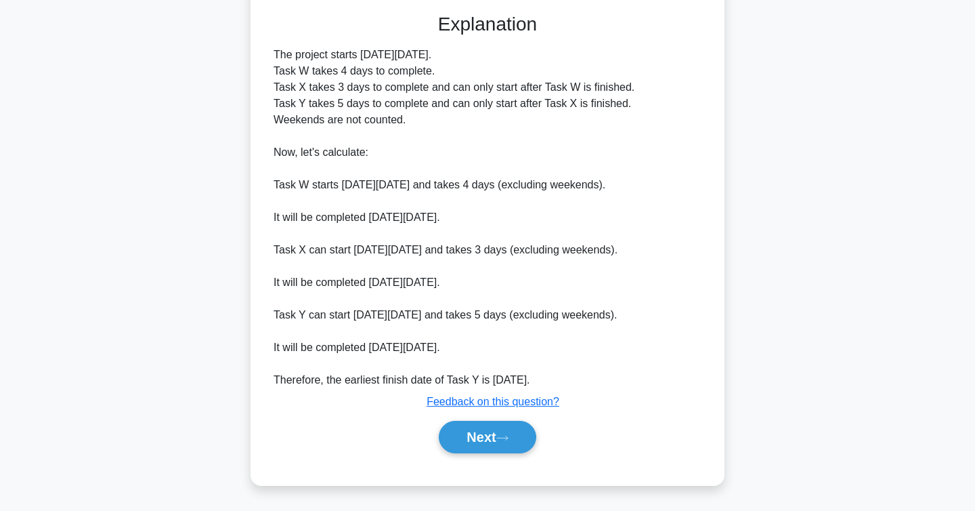
scroll to position [373, 0]
click at [490, 439] on button "Next" at bounding box center [487, 437] width 97 height 33
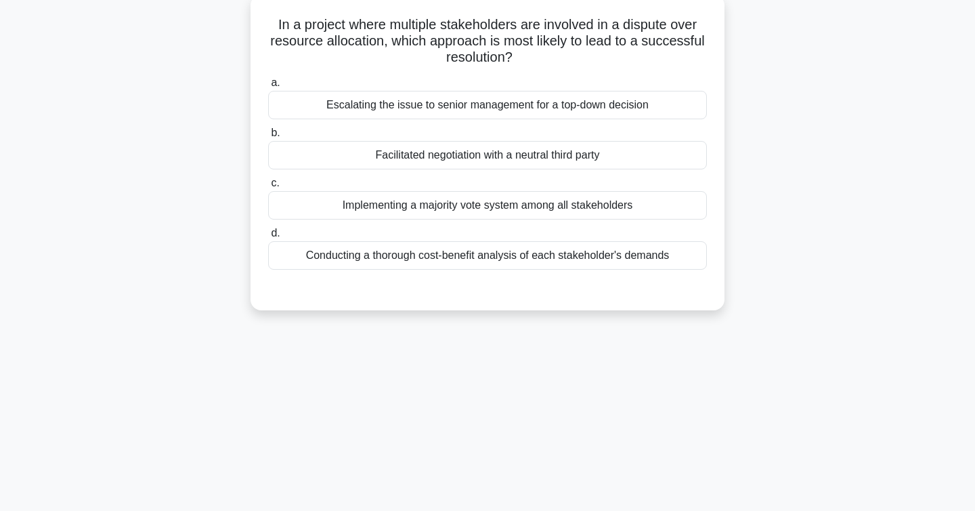
scroll to position [0, 0]
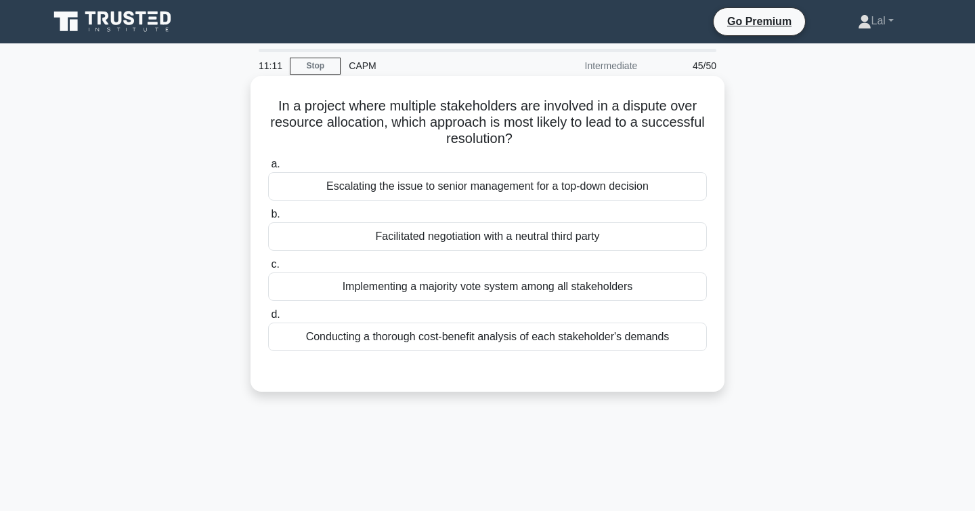
click at [680, 338] on div "Conducting a thorough cost-benefit analysis of each stakeholder's demands" at bounding box center [487, 336] width 439 height 28
click at [268, 319] on input "d. Conducting a thorough cost-benefit analysis of each stakeholder's demands" at bounding box center [268, 314] width 0 height 9
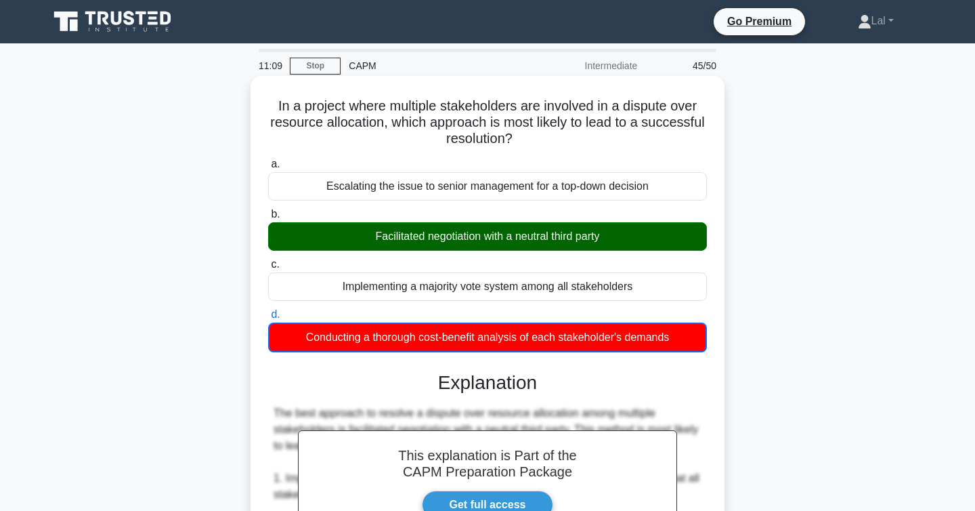
click at [608, 244] on div "Facilitated negotiation with a neutral third party" at bounding box center [487, 236] width 439 height 28
click at [268, 219] on input "b. Facilitated negotiation with a neutral third party" at bounding box center [268, 214] width 0 height 9
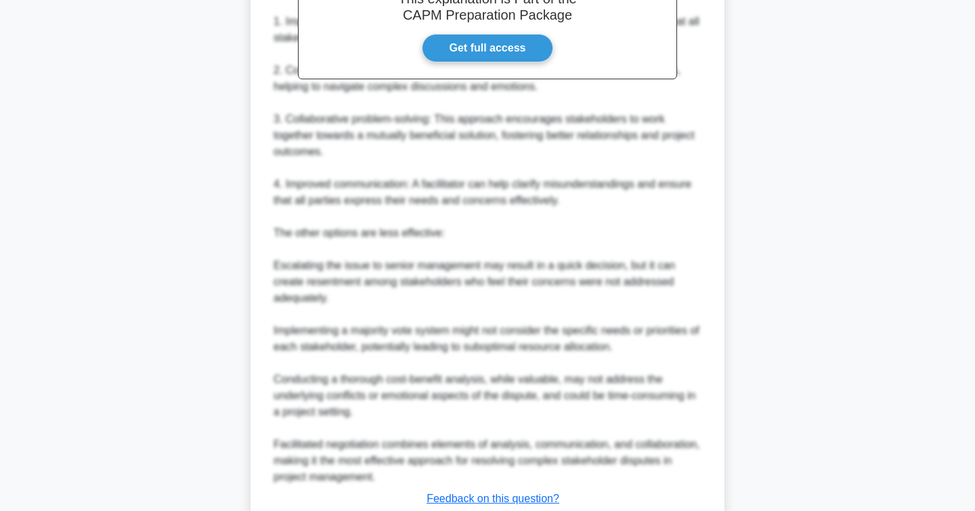
scroll to position [552, 0]
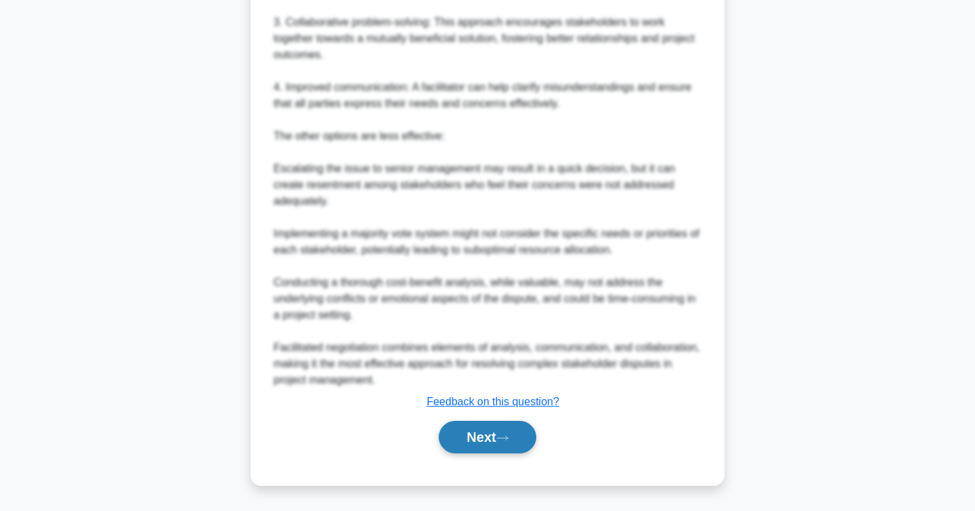
click at [490, 437] on button "Next" at bounding box center [487, 437] width 97 height 33
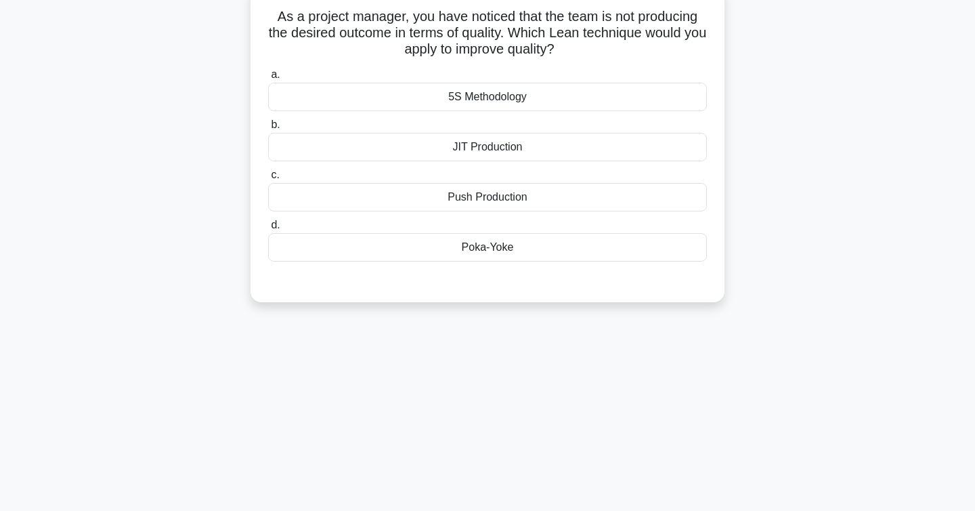
scroll to position [0, 0]
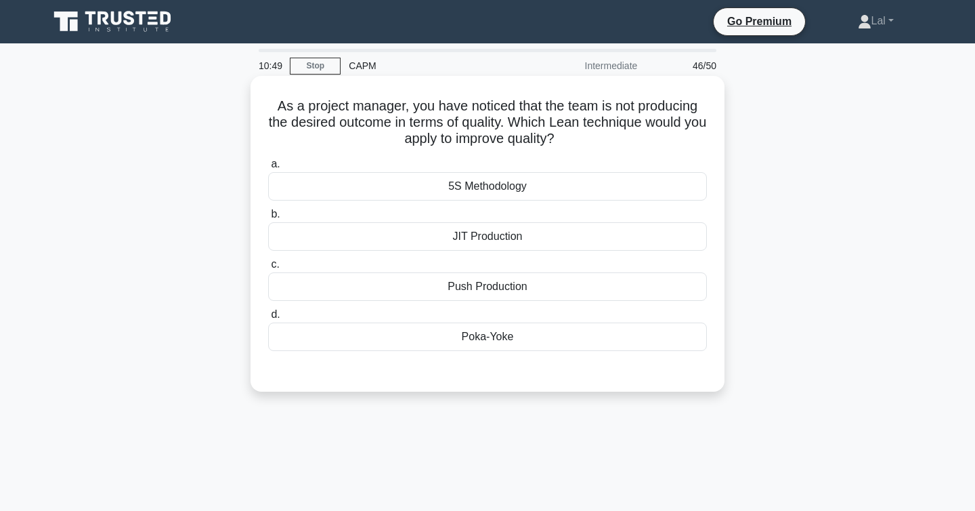
click at [488, 175] on div "5S Methodology" at bounding box center [487, 186] width 439 height 28
click at [268, 169] on input "a. 5S Methodology" at bounding box center [268, 164] width 0 height 9
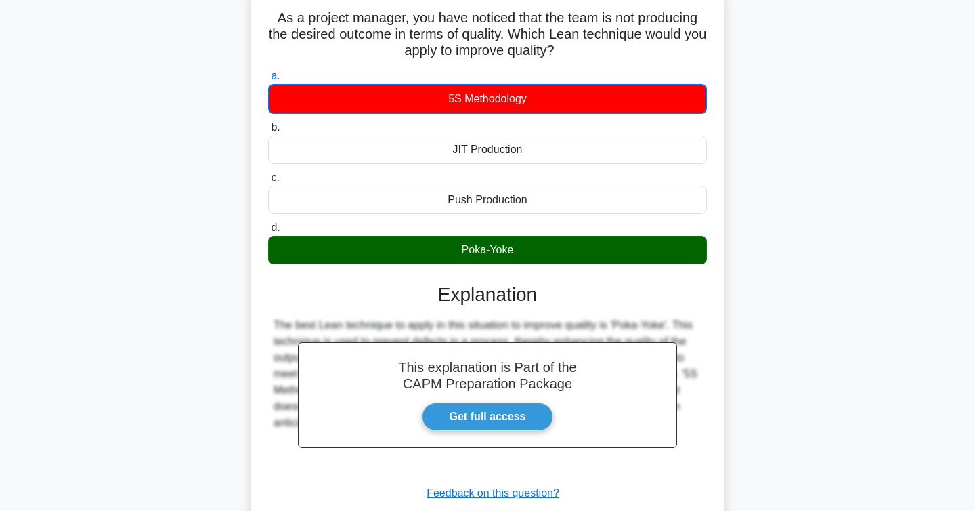
scroll to position [221, 0]
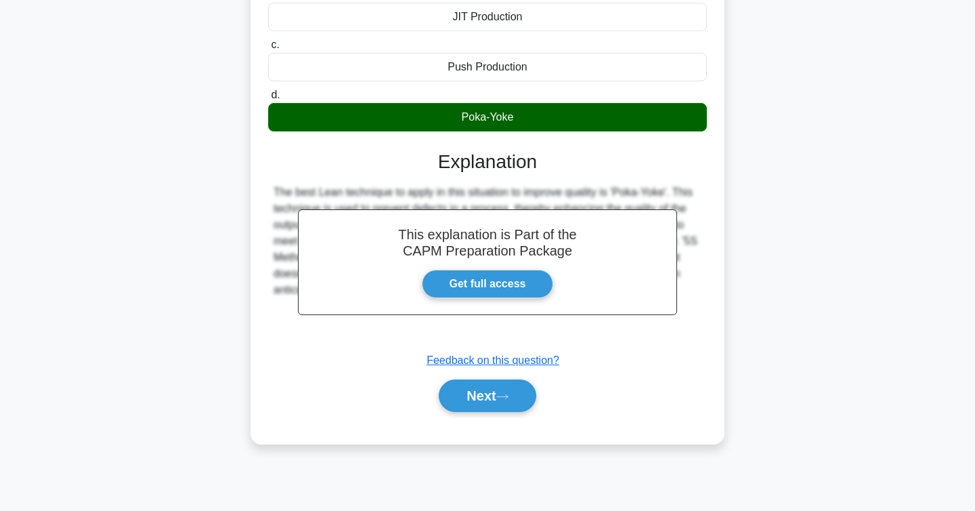
click at [511, 123] on div "Poka-Yoke" at bounding box center [487, 117] width 439 height 28
click at [268, 100] on input "d. Poka-Yoke" at bounding box center [268, 95] width 0 height 9
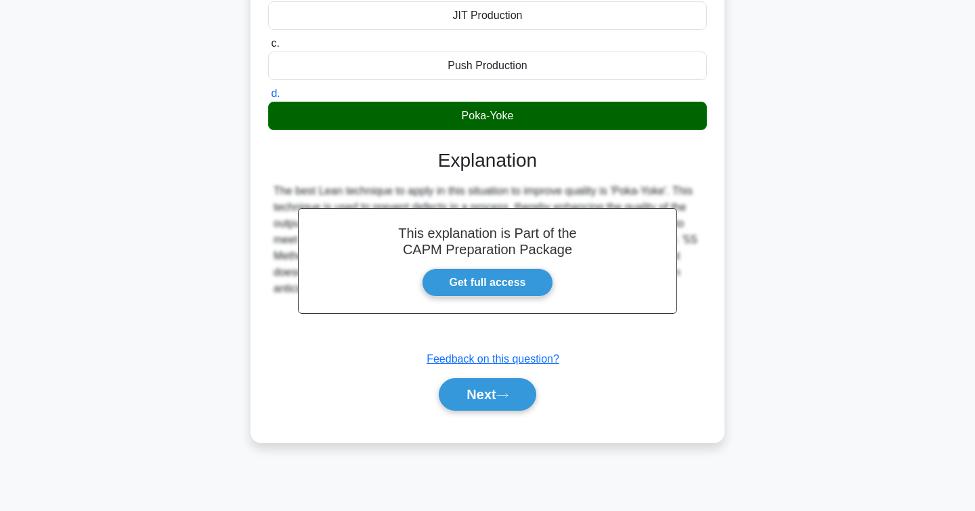
scroll to position [219, 0]
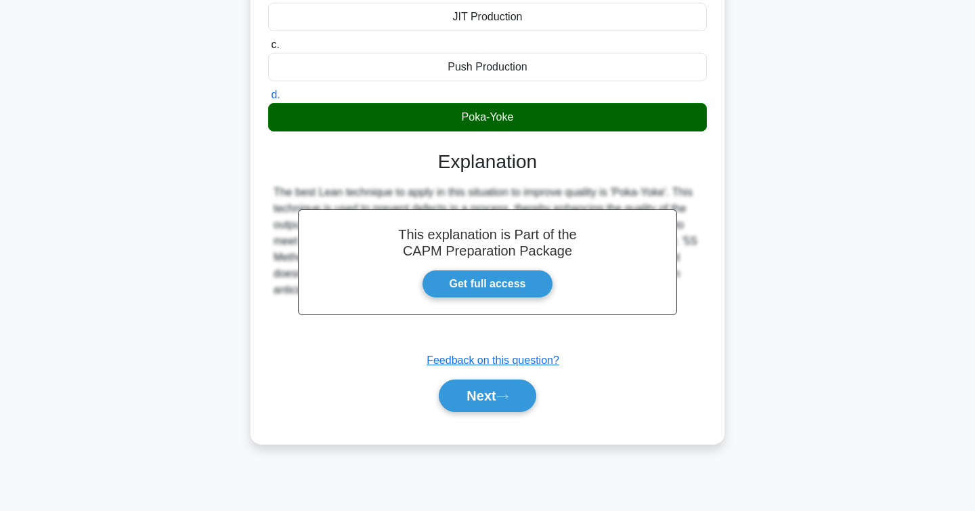
click at [468, 119] on div "Poka-Yoke" at bounding box center [487, 117] width 439 height 28
click at [268, 100] on input "d. Poka-Yoke" at bounding box center [268, 95] width 0 height 9
click at [476, 404] on button "Next" at bounding box center [487, 395] width 97 height 33
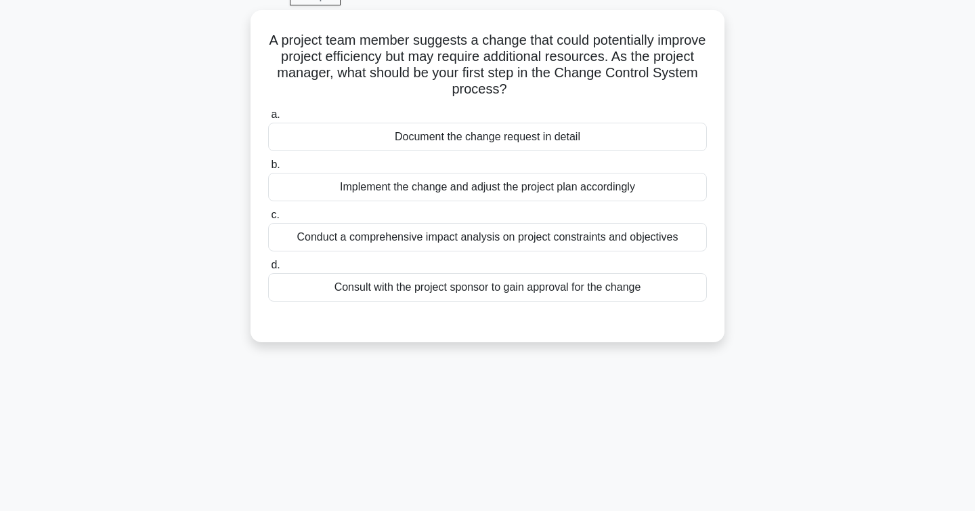
scroll to position [0, 0]
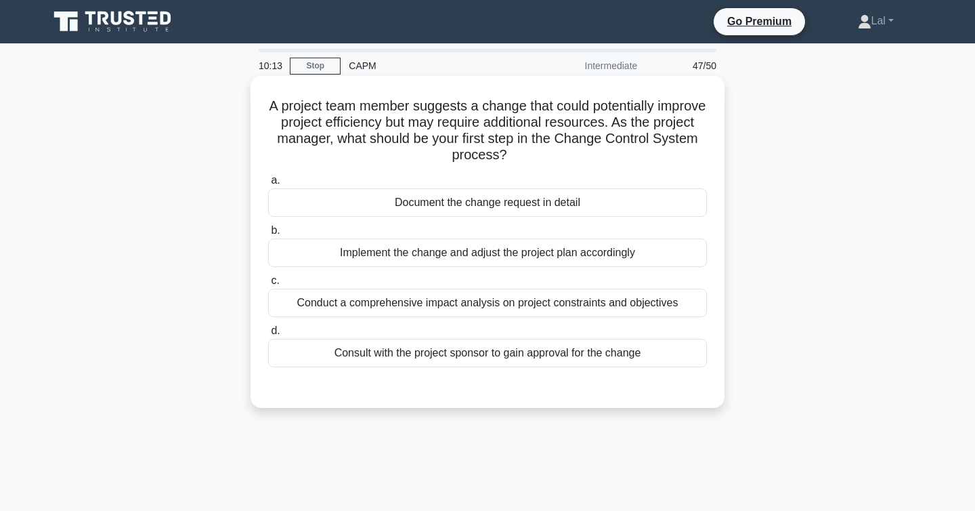
click at [495, 308] on div "Conduct a comprehensive impact analysis on project constraints and objectives" at bounding box center [487, 303] width 439 height 28
click at [268, 285] on input "c. Conduct a comprehensive impact analysis on project constraints and objectives" at bounding box center [268, 280] width 0 height 9
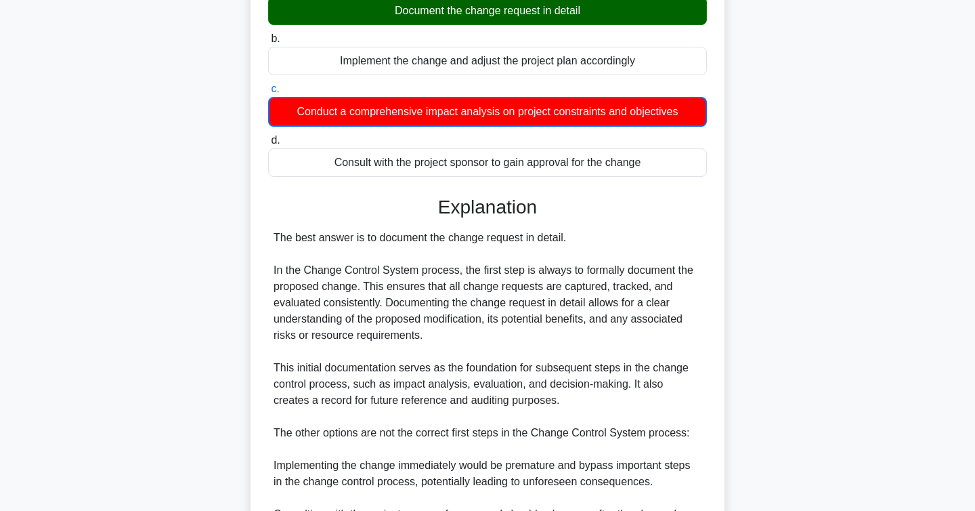
scroll to position [456, 0]
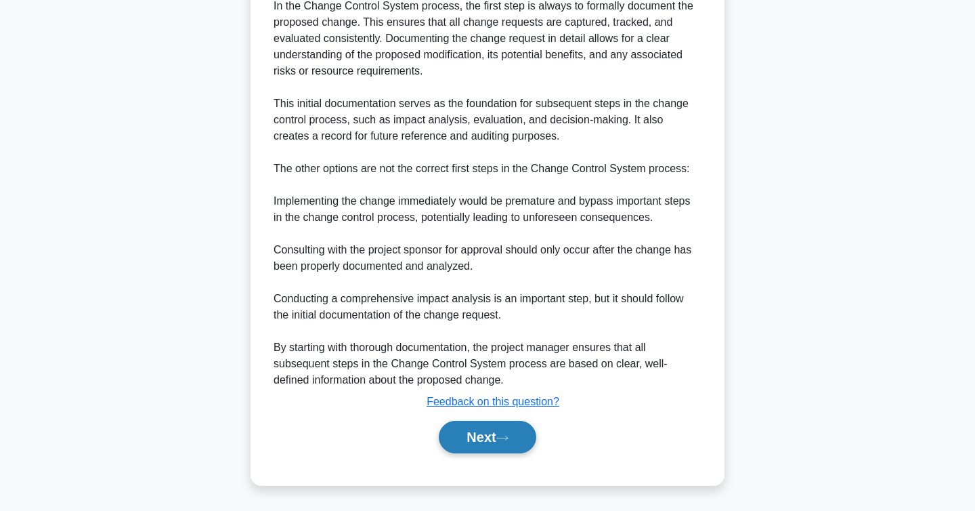
click at [491, 439] on button "Next" at bounding box center [487, 437] width 97 height 33
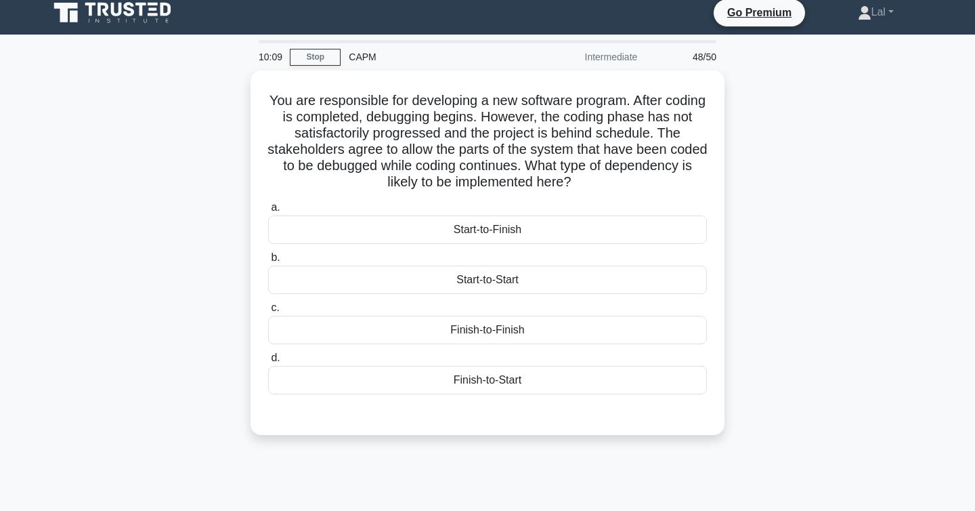
scroll to position [0, 0]
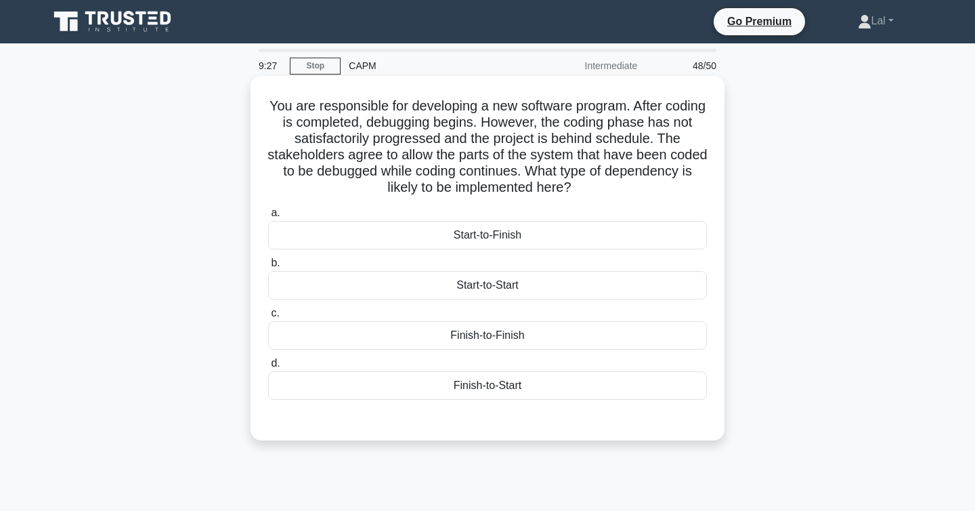
click at [473, 294] on div "Start-to-Start" at bounding box center [487, 285] width 439 height 28
click at [268, 268] on input "b. Start-to-Start" at bounding box center [268, 263] width 0 height 9
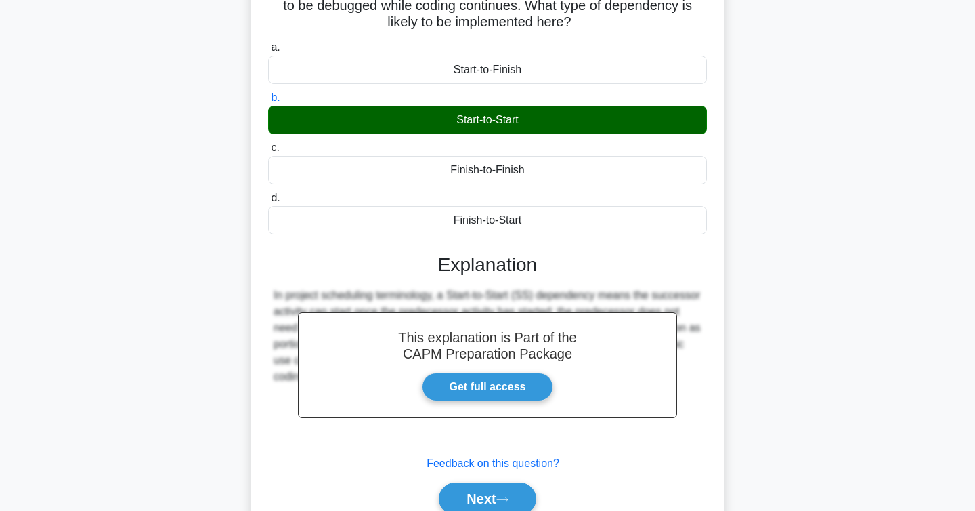
scroll to position [227, 0]
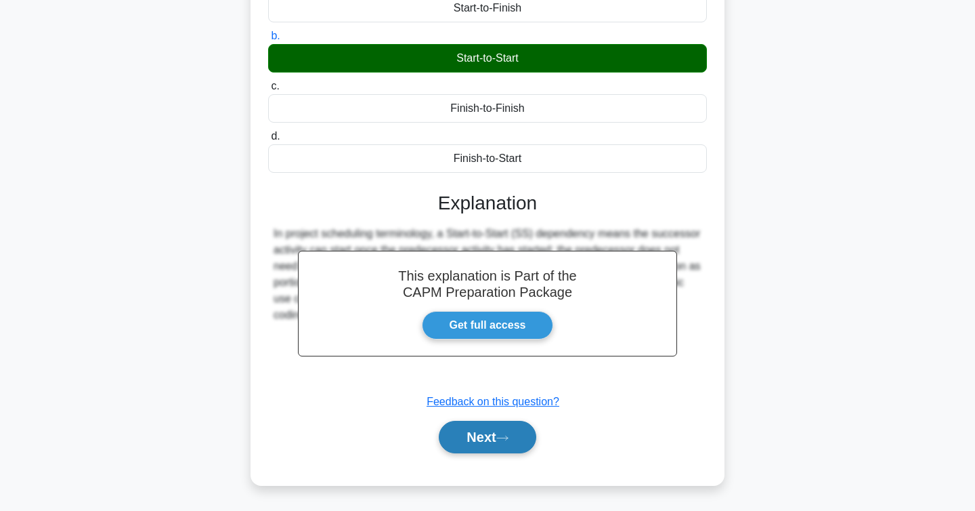
click at [496, 431] on button "Next" at bounding box center [487, 437] width 97 height 33
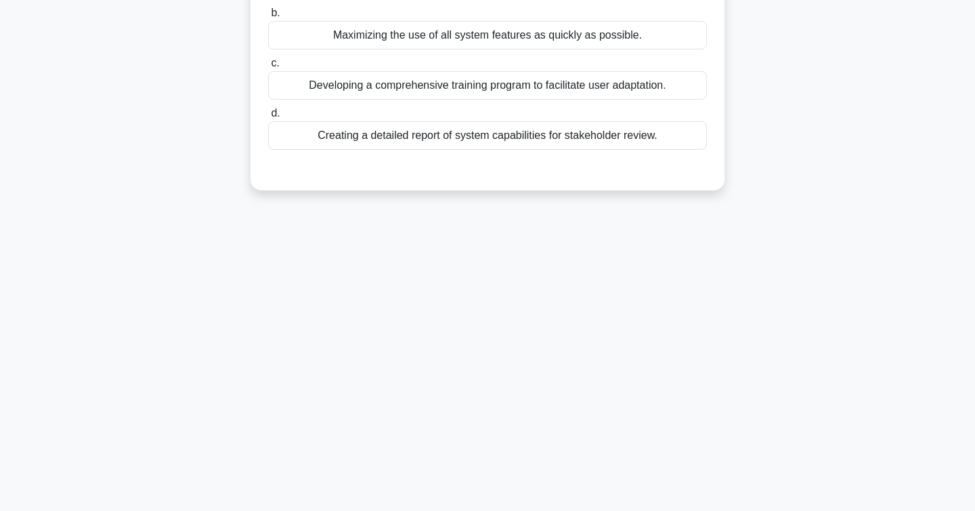
scroll to position [0, 0]
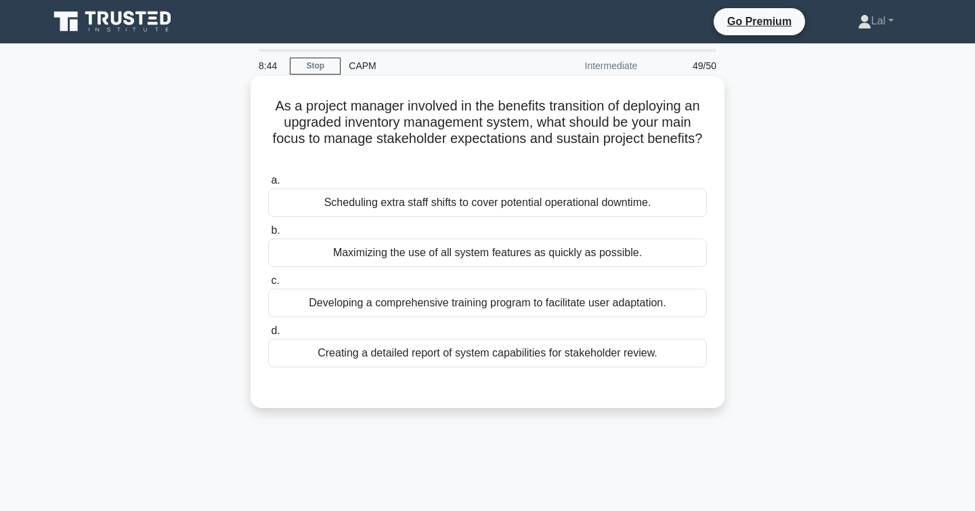
click at [674, 305] on div "Developing a comprehensive training program to facilitate user adaptation." at bounding box center [487, 303] width 439 height 28
click at [268, 285] on input "c. Developing a comprehensive training program to facilitate user adaptation." at bounding box center [268, 280] width 0 height 9
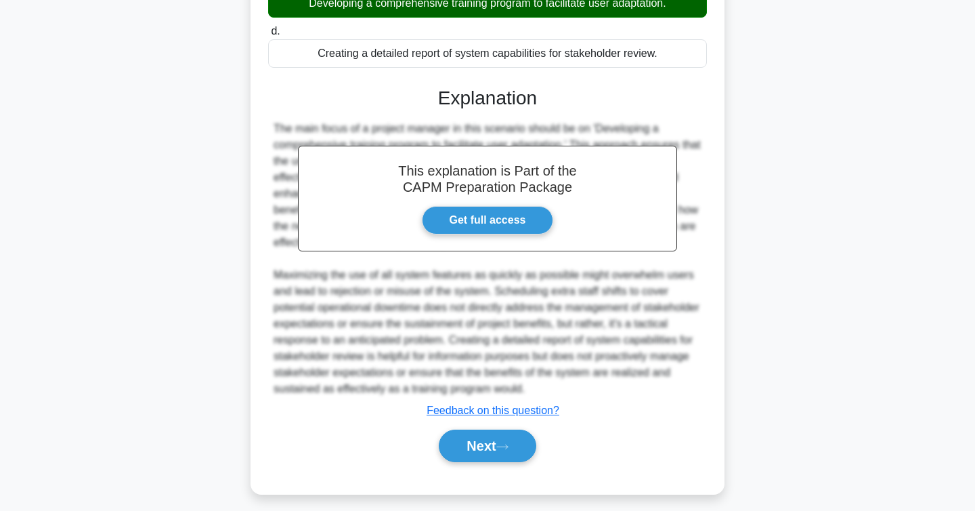
scroll to position [308, 0]
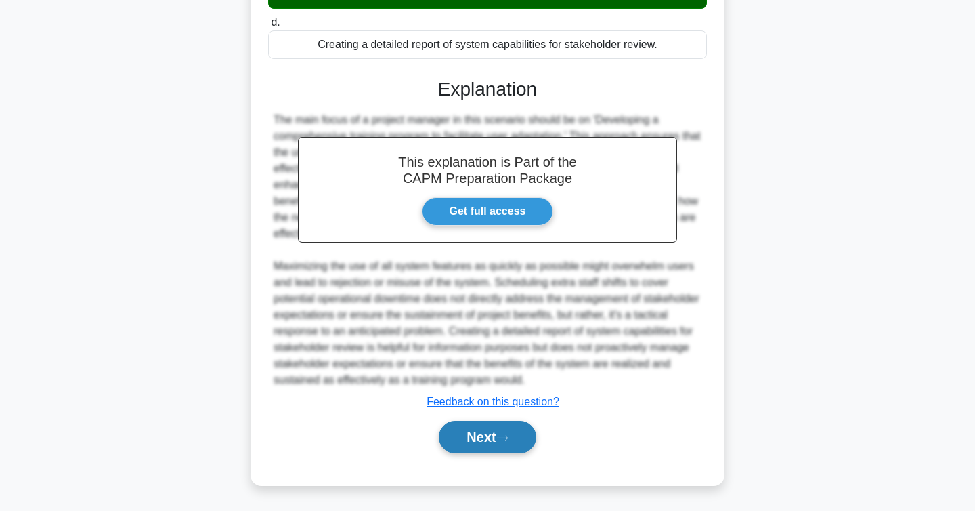
click at [501, 449] on button "Next" at bounding box center [487, 437] width 97 height 33
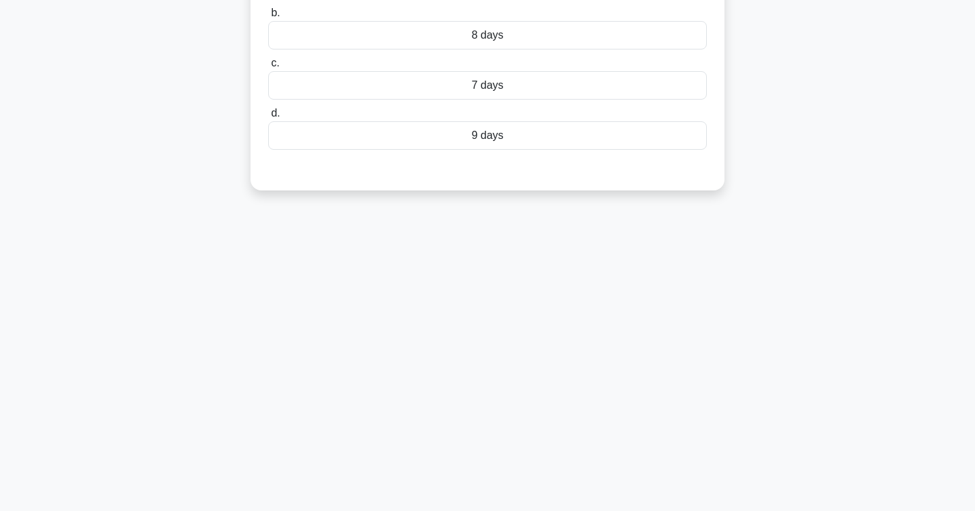
scroll to position [0, 0]
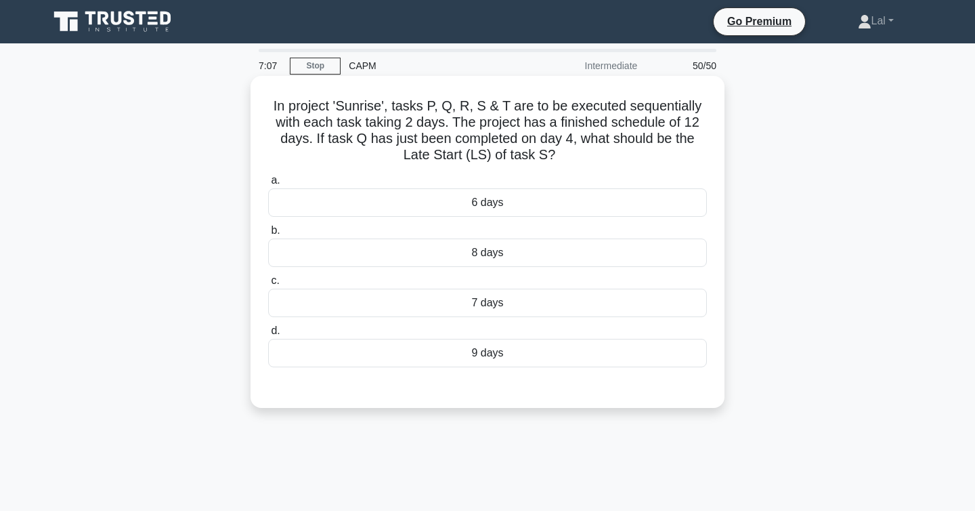
click at [663, 261] on div "8 days" at bounding box center [487, 252] width 439 height 28
click at [268, 235] on input "b. 8 days" at bounding box center [268, 230] width 0 height 9
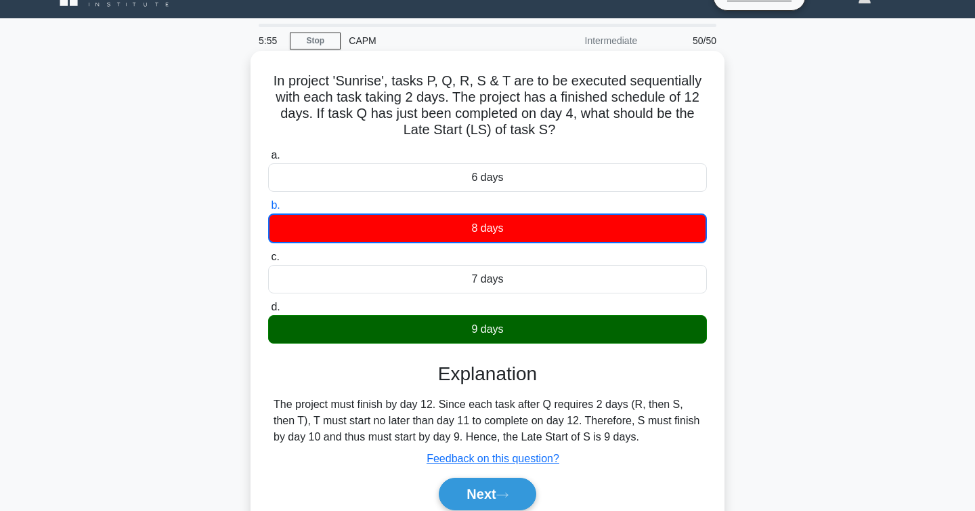
scroll to position [26, 0]
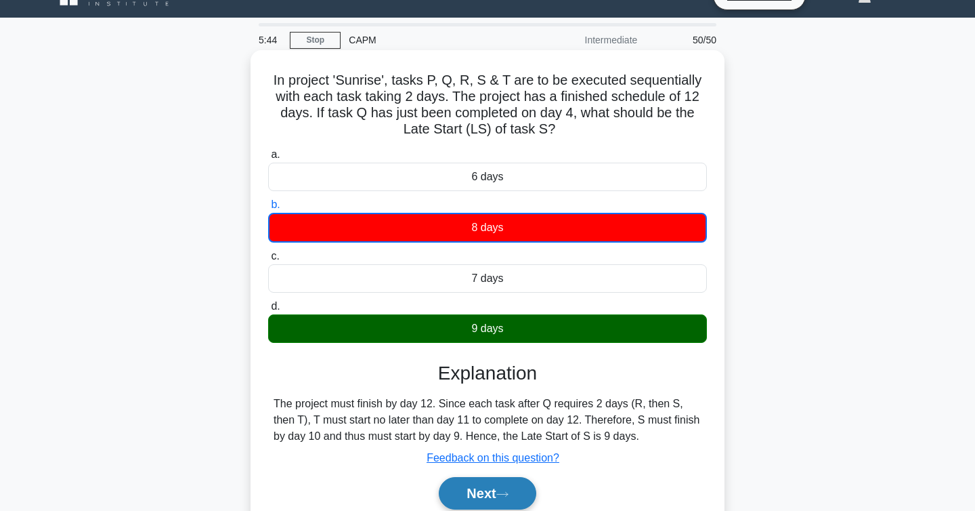
click at [497, 493] on button "Next" at bounding box center [487, 493] width 97 height 33
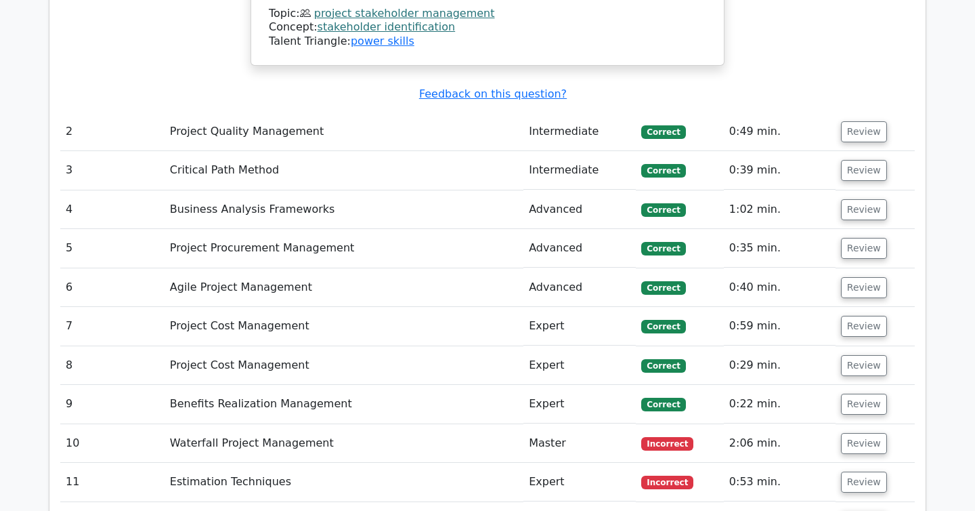
scroll to position [2338, 0]
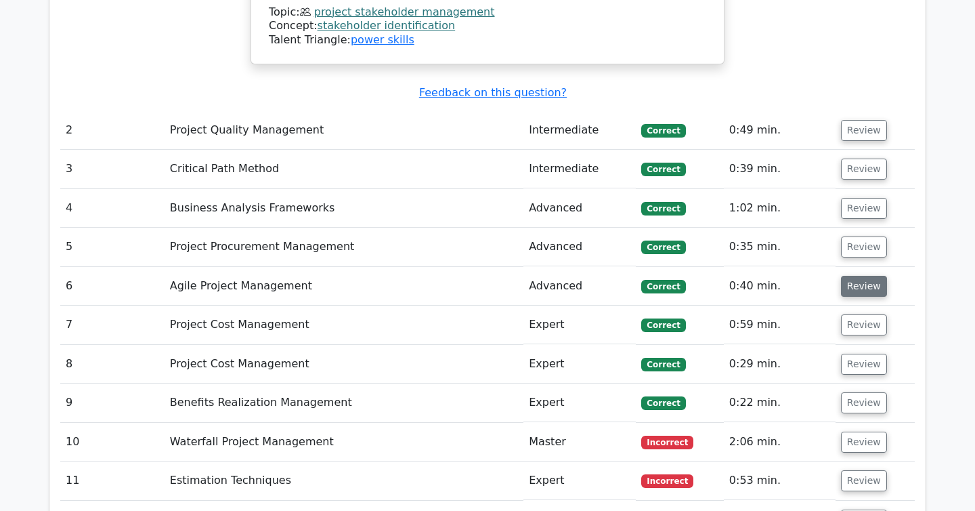
click at [855, 276] on button "Review" at bounding box center [864, 286] width 46 height 21
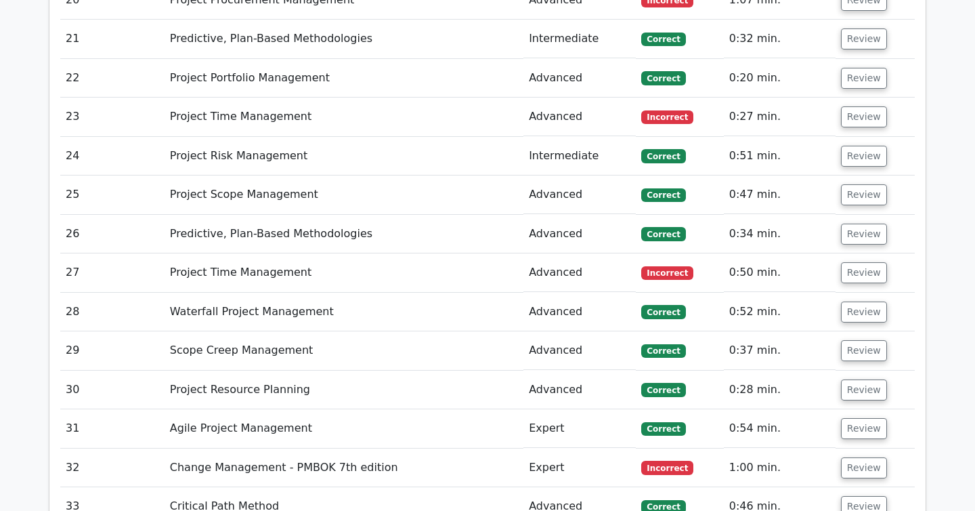
scroll to position [3840, 0]
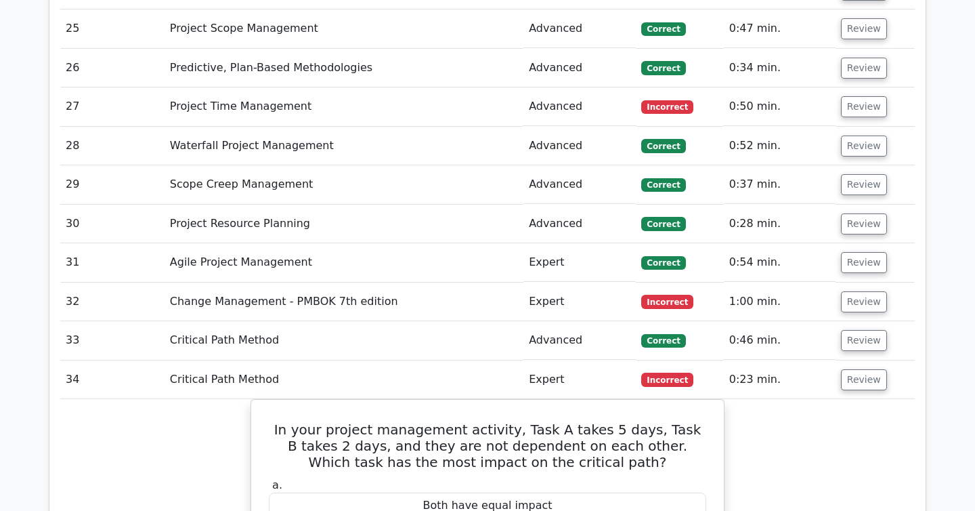
scroll to position [3997, 0]
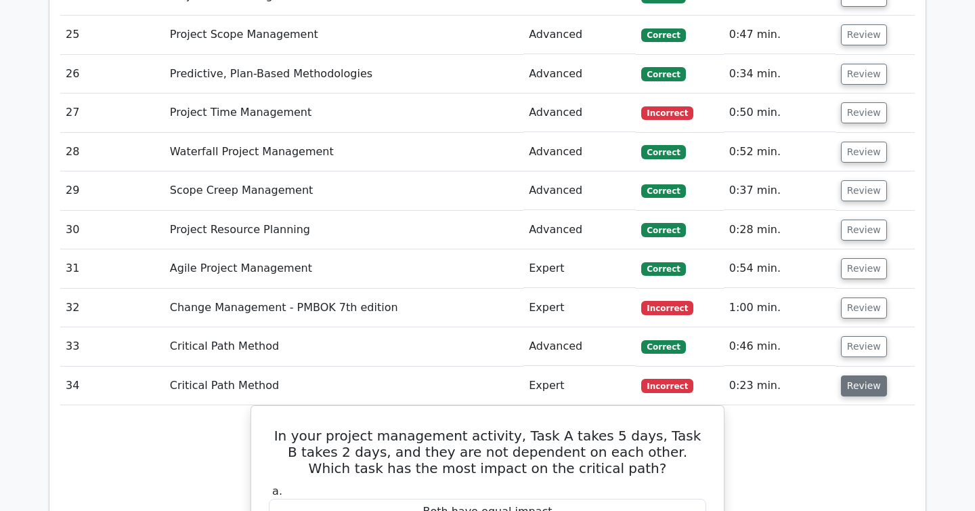
click at [870, 375] on button "Review" at bounding box center [864, 385] width 46 height 21
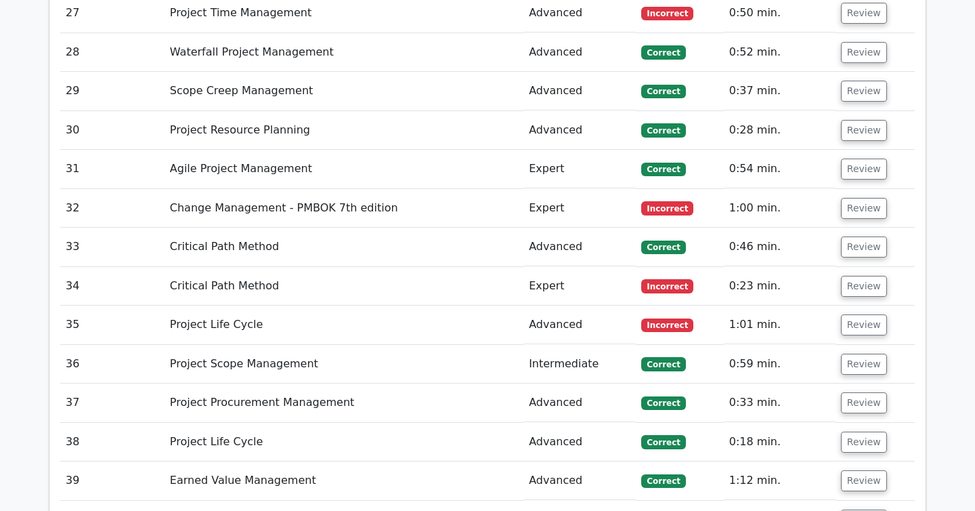
scroll to position [4097, 0]
click at [858, 353] on button "Review" at bounding box center [864, 363] width 46 height 21
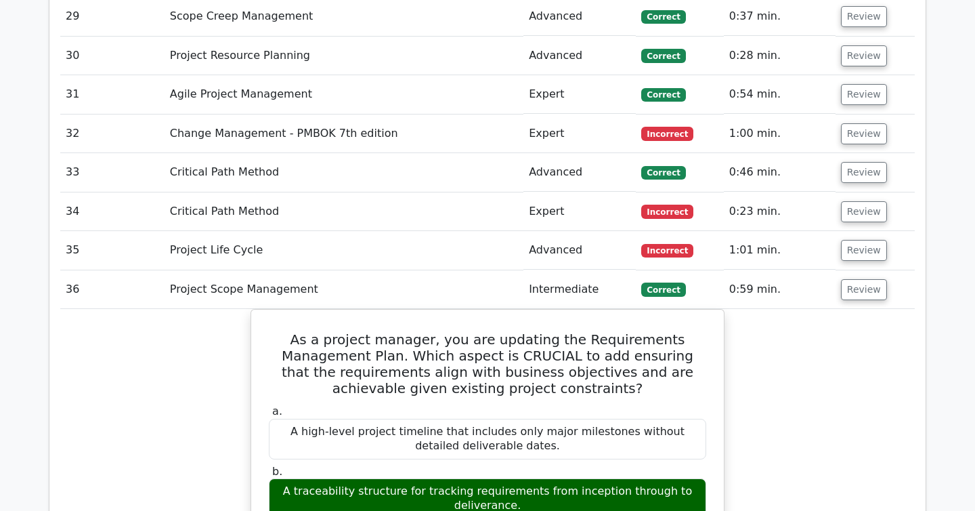
scroll to position [4169, 0]
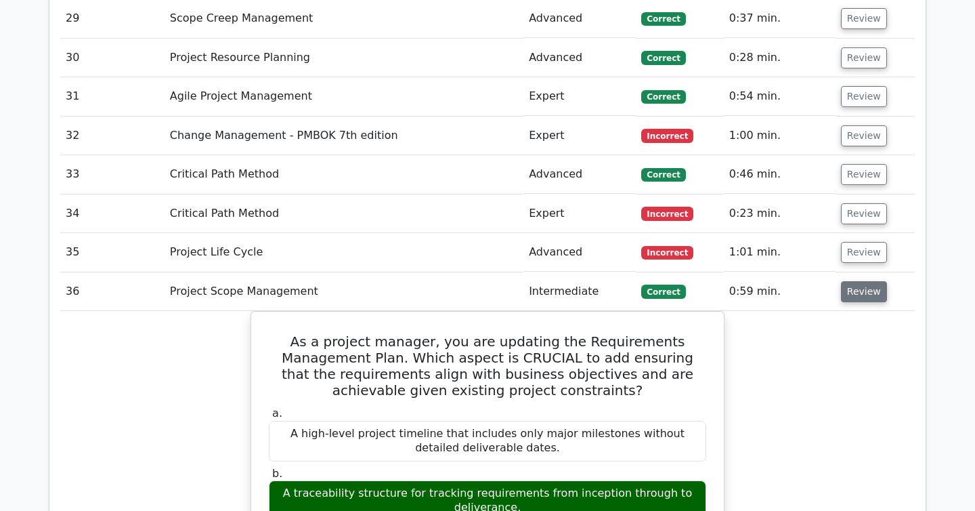
click at [862, 281] on button "Review" at bounding box center [864, 291] width 46 height 21
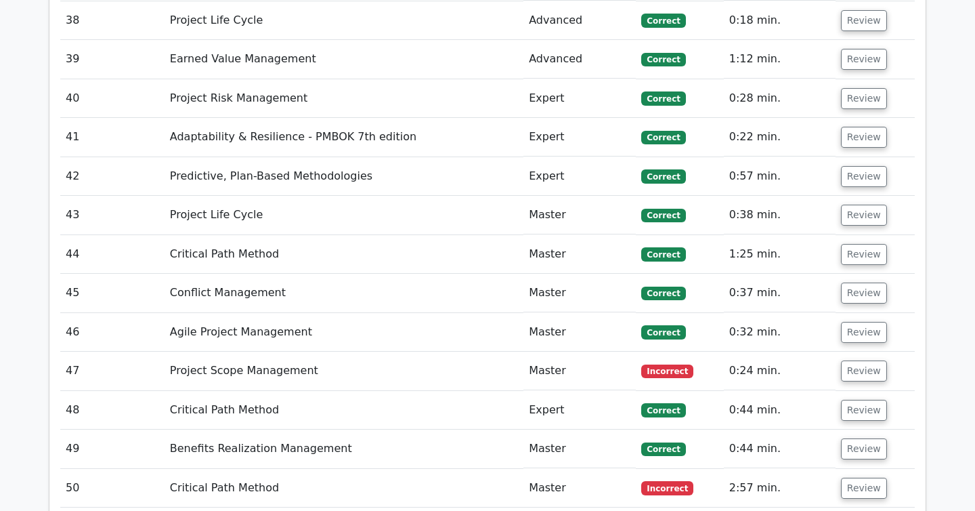
scroll to position [4512, 0]
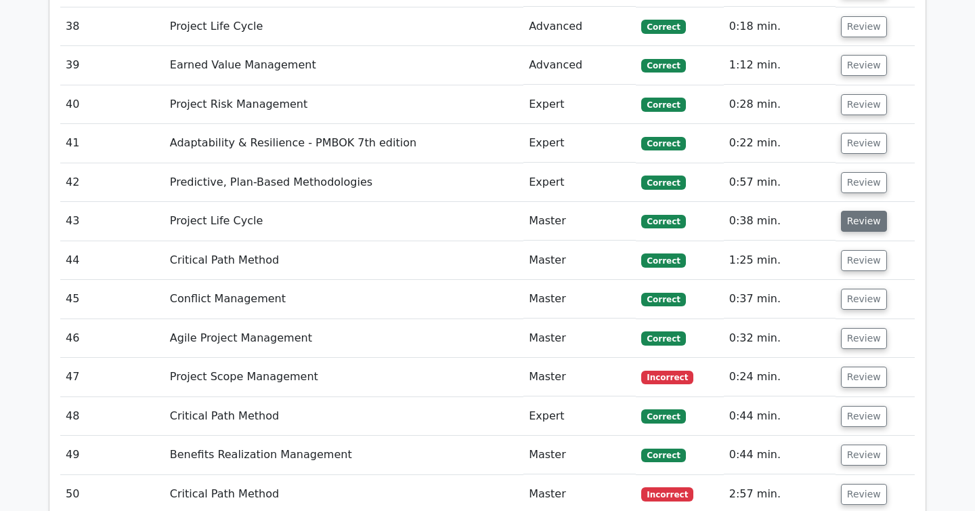
click at [871, 211] on button "Review" at bounding box center [864, 221] width 46 height 21
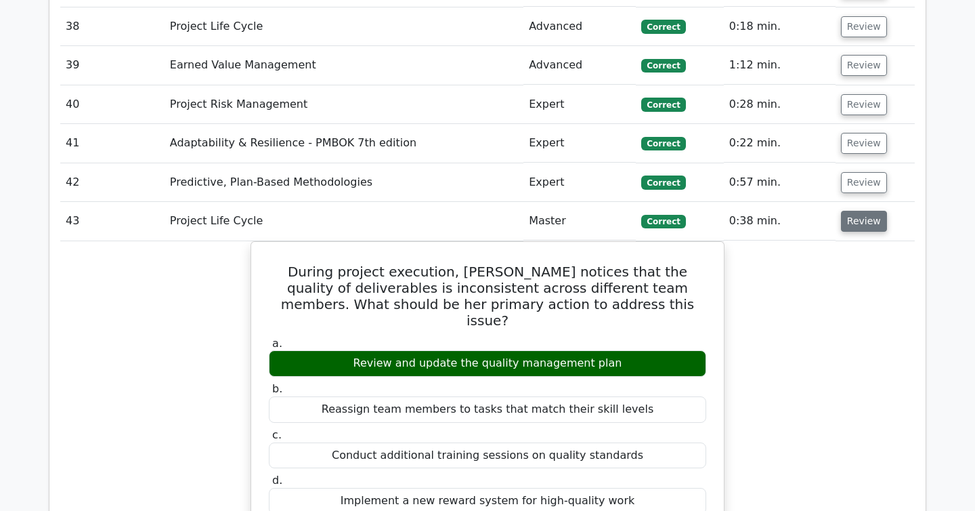
click at [856, 211] on button "Review" at bounding box center [864, 221] width 46 height 21
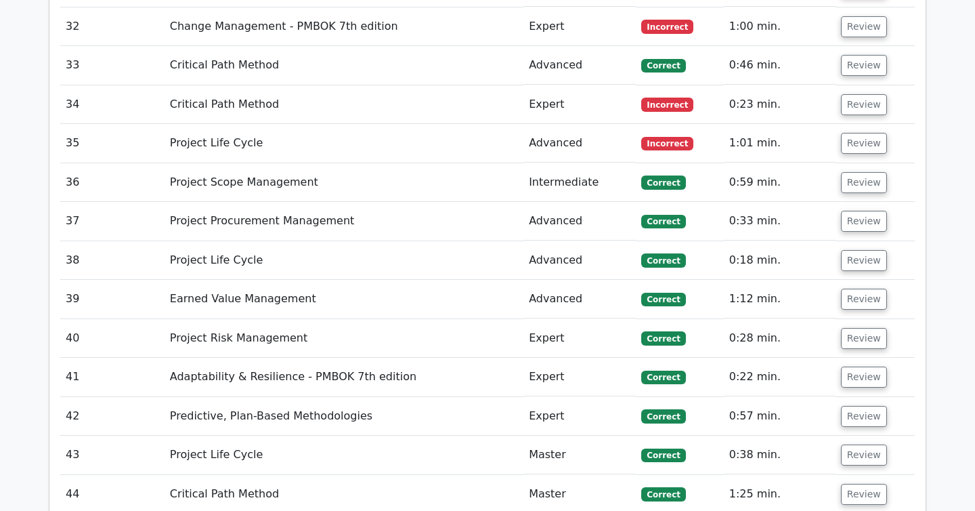
scroll to position [4276, 0]
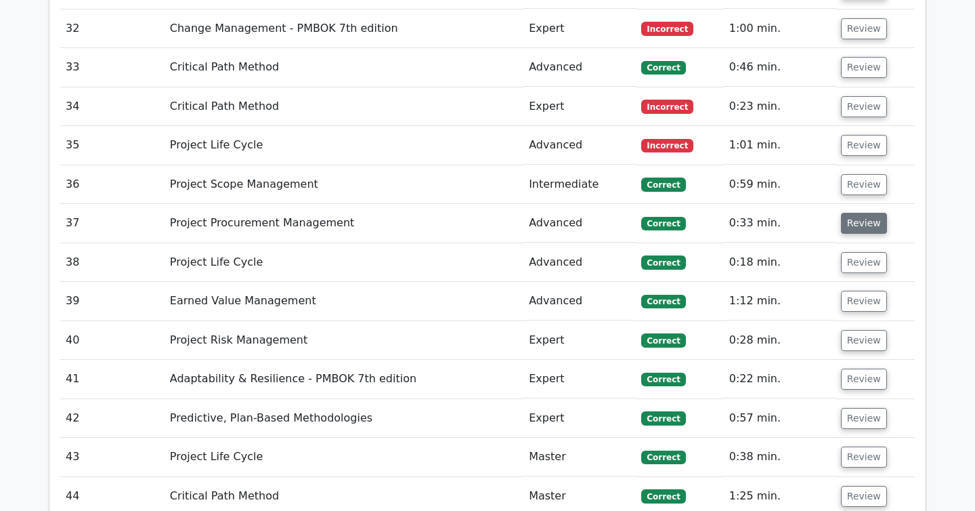
click at [850, 213] on button "Review" at bounding box center [864, 223] width 46 height 21
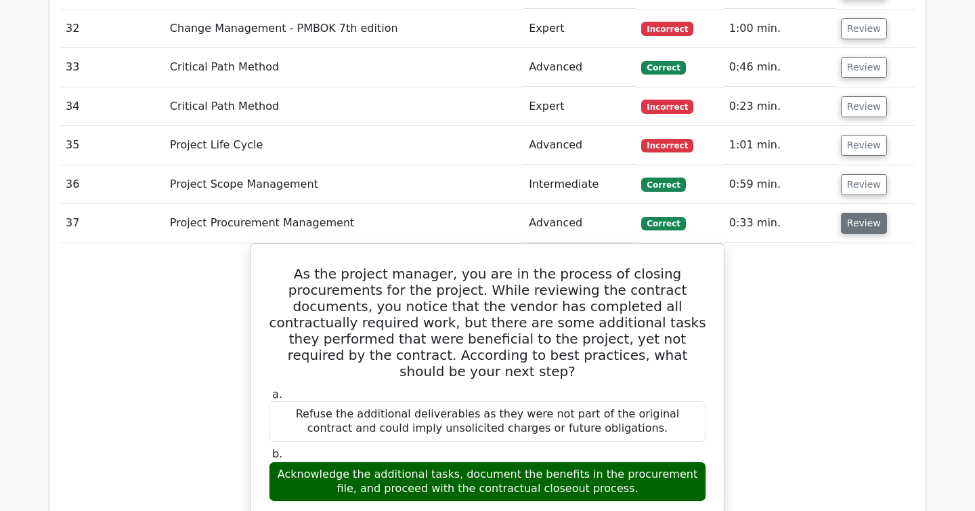
click at [864, 213] on button "Review" at bounding box center [864, 223] width 46 height 21
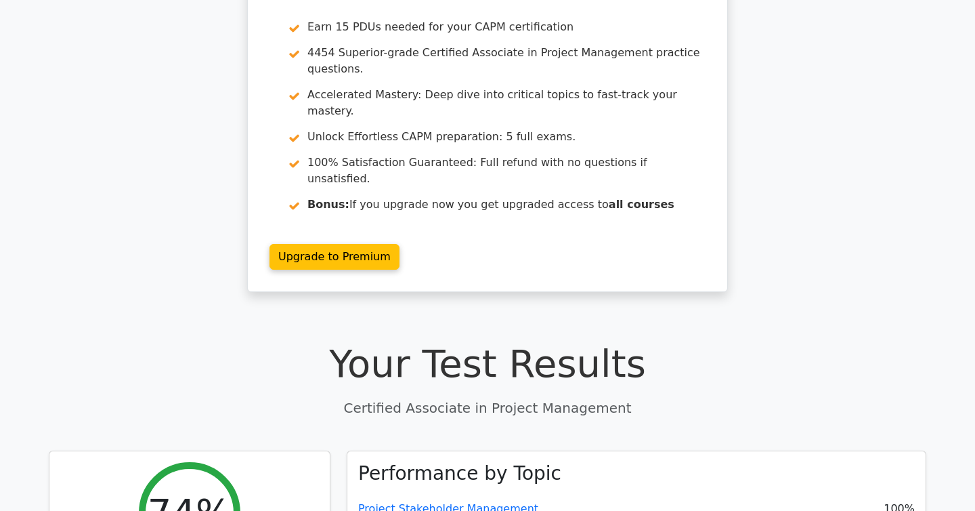
scroll to position [0, 0]
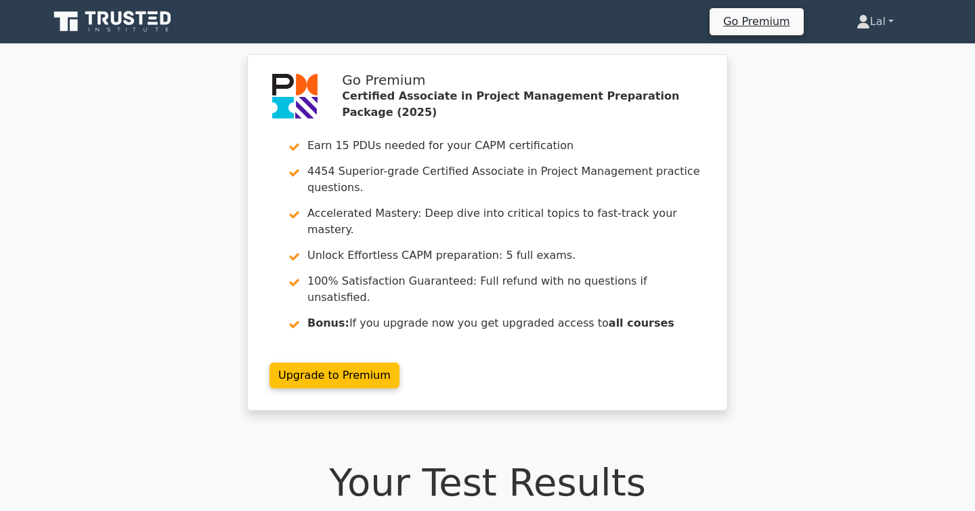
click at [884, 28] on link "Lal" at bounding box center [875, 21] width 102 height 27
click at [870, 60] on link "Profile" at bounding box center [878, 54] width 107 height 22
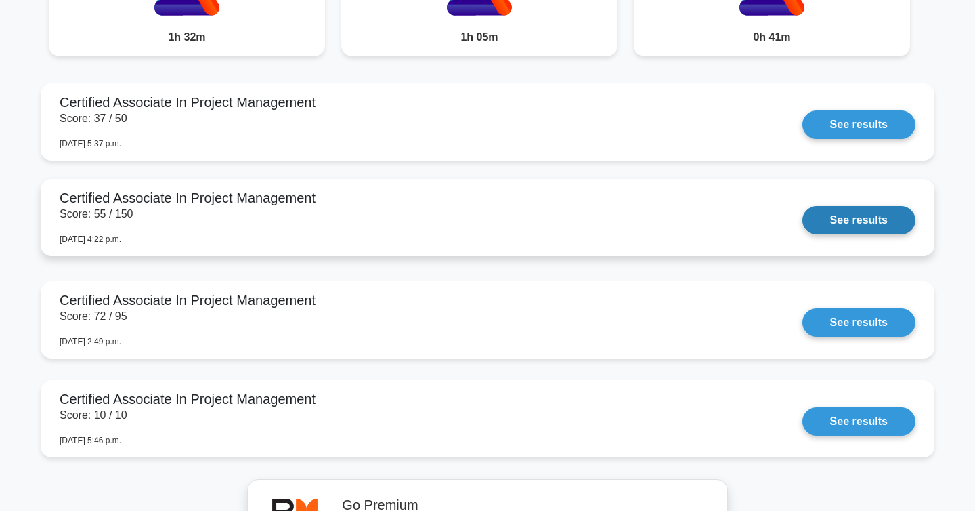
scroll to position [1190, 0]
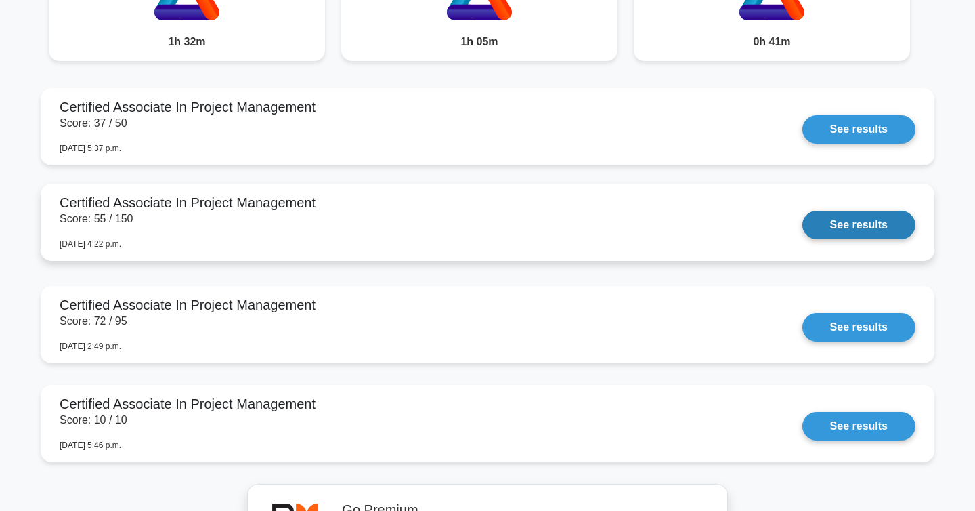
click at [838, 226] on link "See results" at bounding box center [859, 225] width 113 height 28
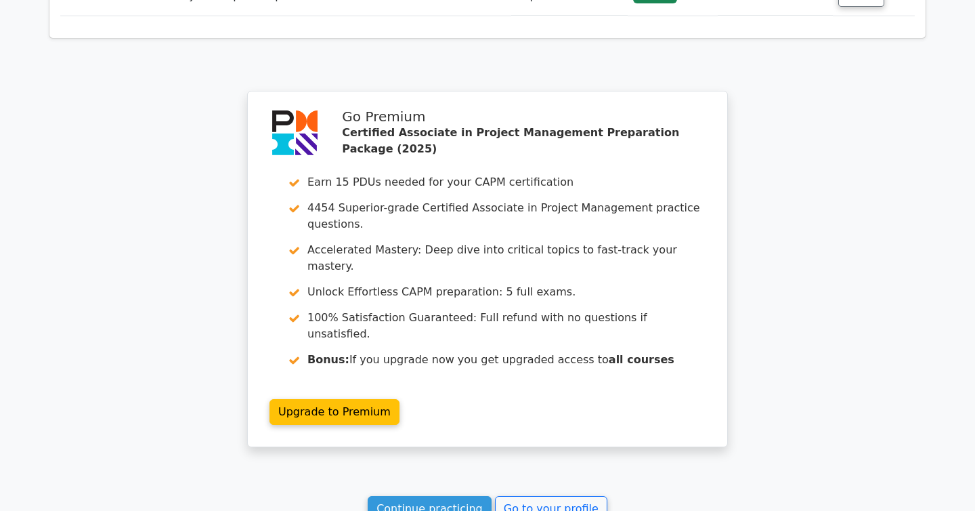
scroll to position [5557, 0]
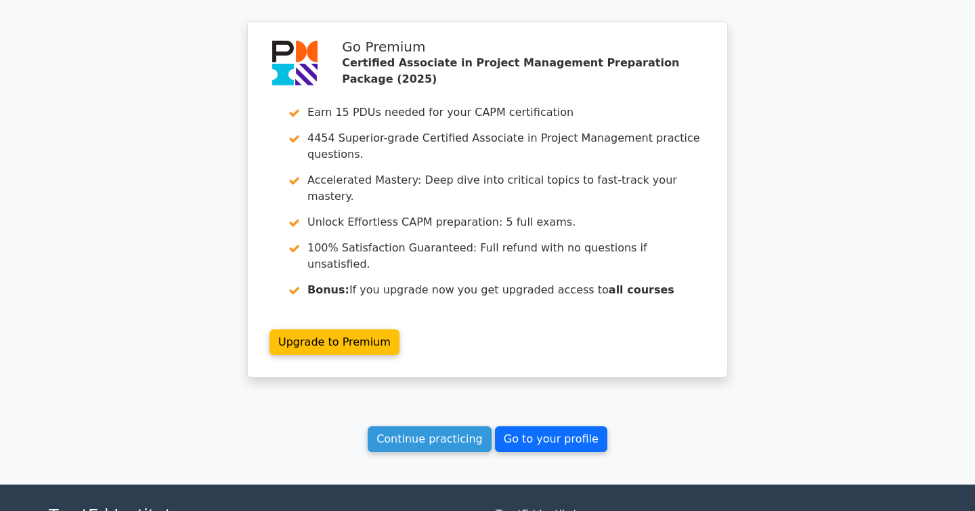
click at [521, 426] on link "Go to your profile" at bounding box center [551, 439] width 112 height 26
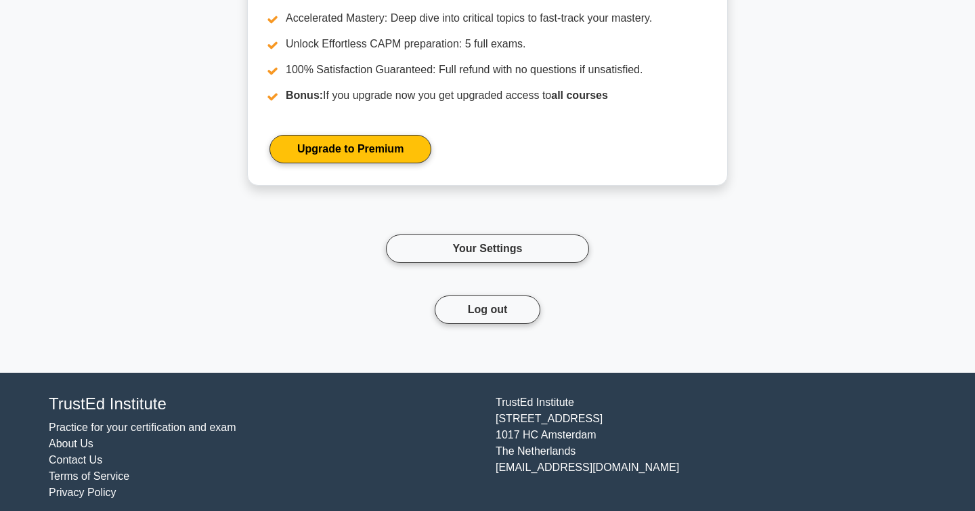
scroll to position [1797, 0]
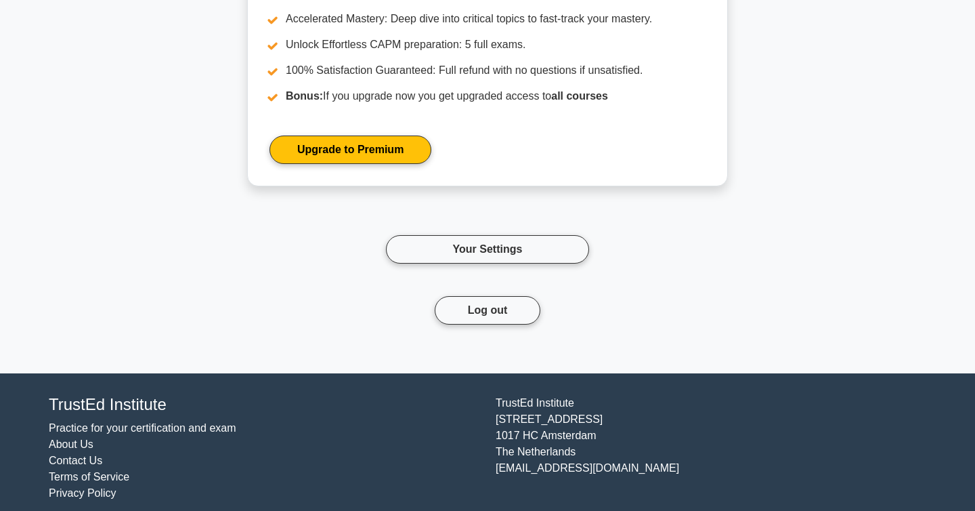
click at [521, 468] on div "[GEOGRAPHIC_DATA][STREET_ADDRESS] [EMAIL_ADDRESS][DOMAIN_NAME]" at bounding box center [711, 448] width 447 height 106
copy div "[EMAIL_ADDRESS][DOMAIN_NAME]"
click at [82, 457] on link "Contact Us" at bounding box center [76, 460] width 54 height 12
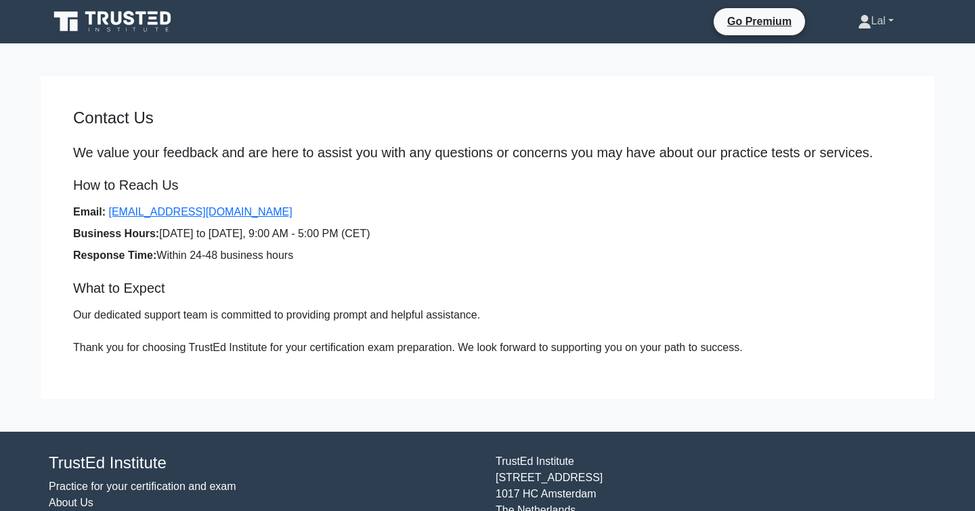
click at [890, 24] on link "Lal" at bounding box center [876, 20] width 101 height 27
click at [884, 74] on link "Settings" at bounding box center [879, 75] width 107 height 22
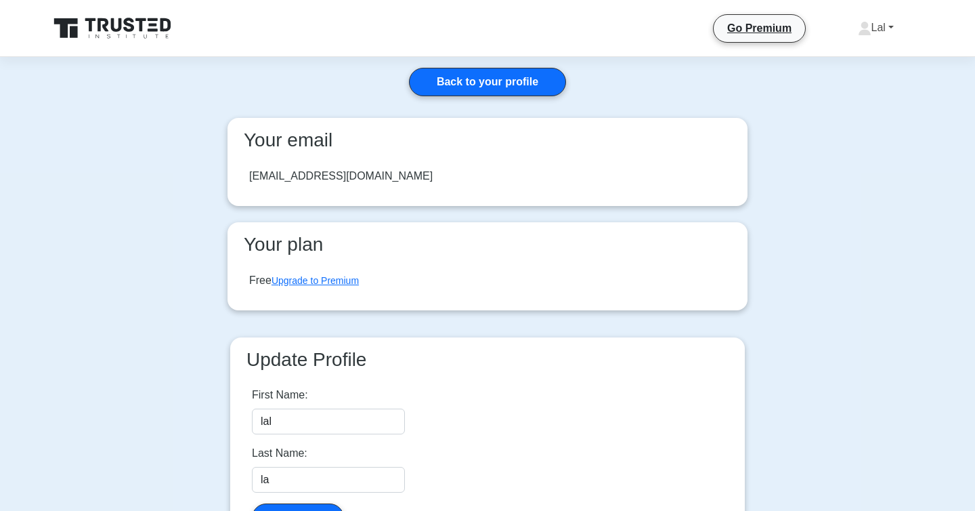
click at [880, 29] on link "Lal" at bounding box center [876, 27] width 101 height 27
click at [879, 51] on link "Profile" at bounding box center [879, 60] width 107 height 22
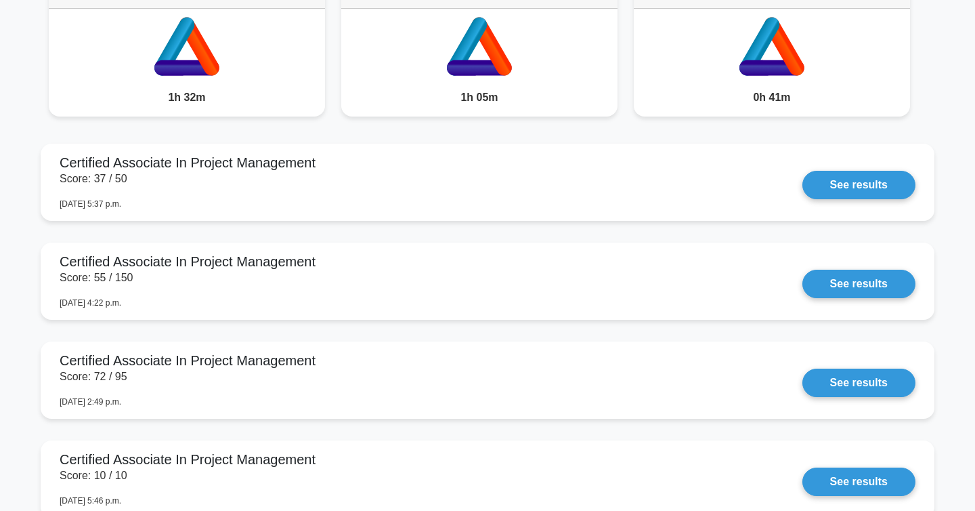
scroll to position [1138, 0]
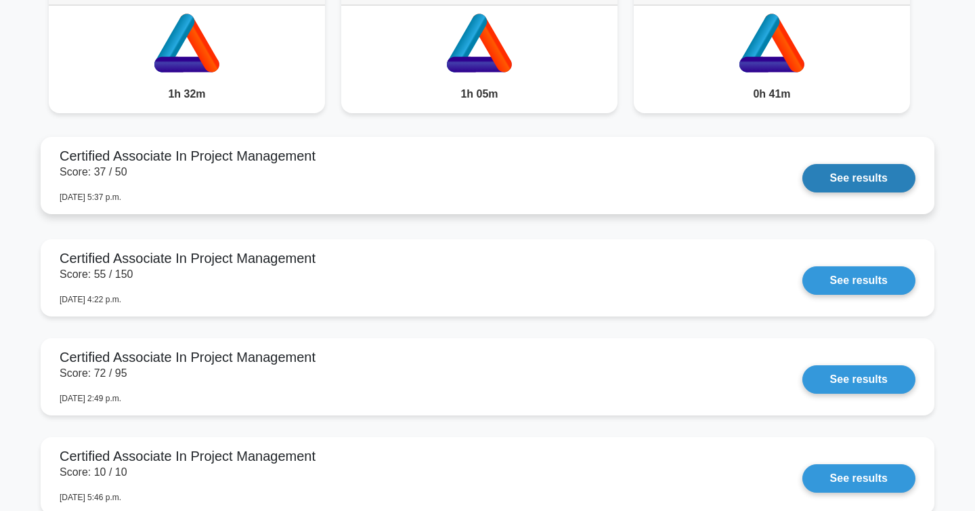
click at [848, 183] on link "See results" at bounding box center [859, 178] width 113 height 28
